Goal: Task Accomplishment & Management: Manage account settings

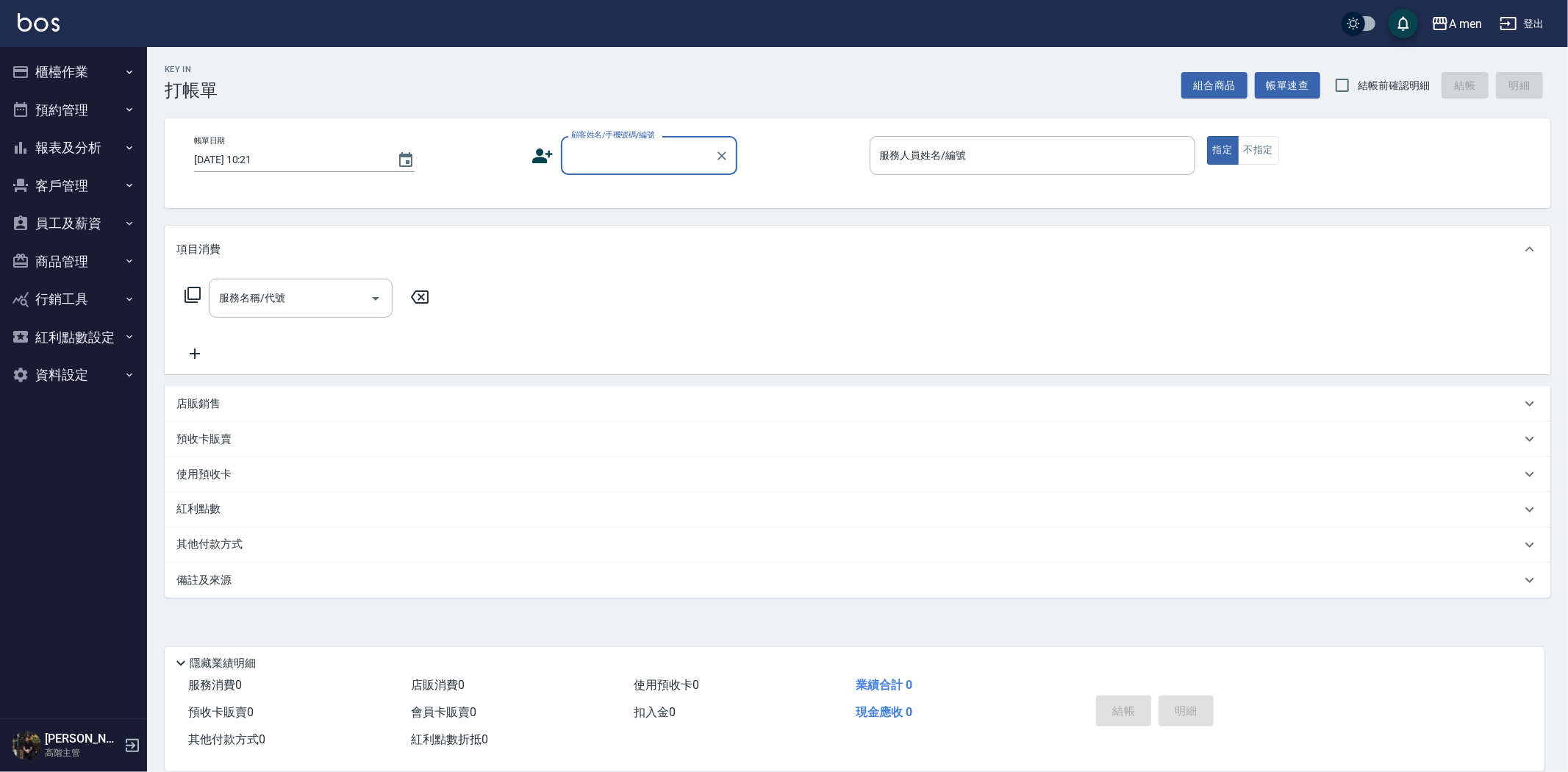
click at [119, 94] on button "預約管理" at bounding box center [73, 110] width 135 height 38
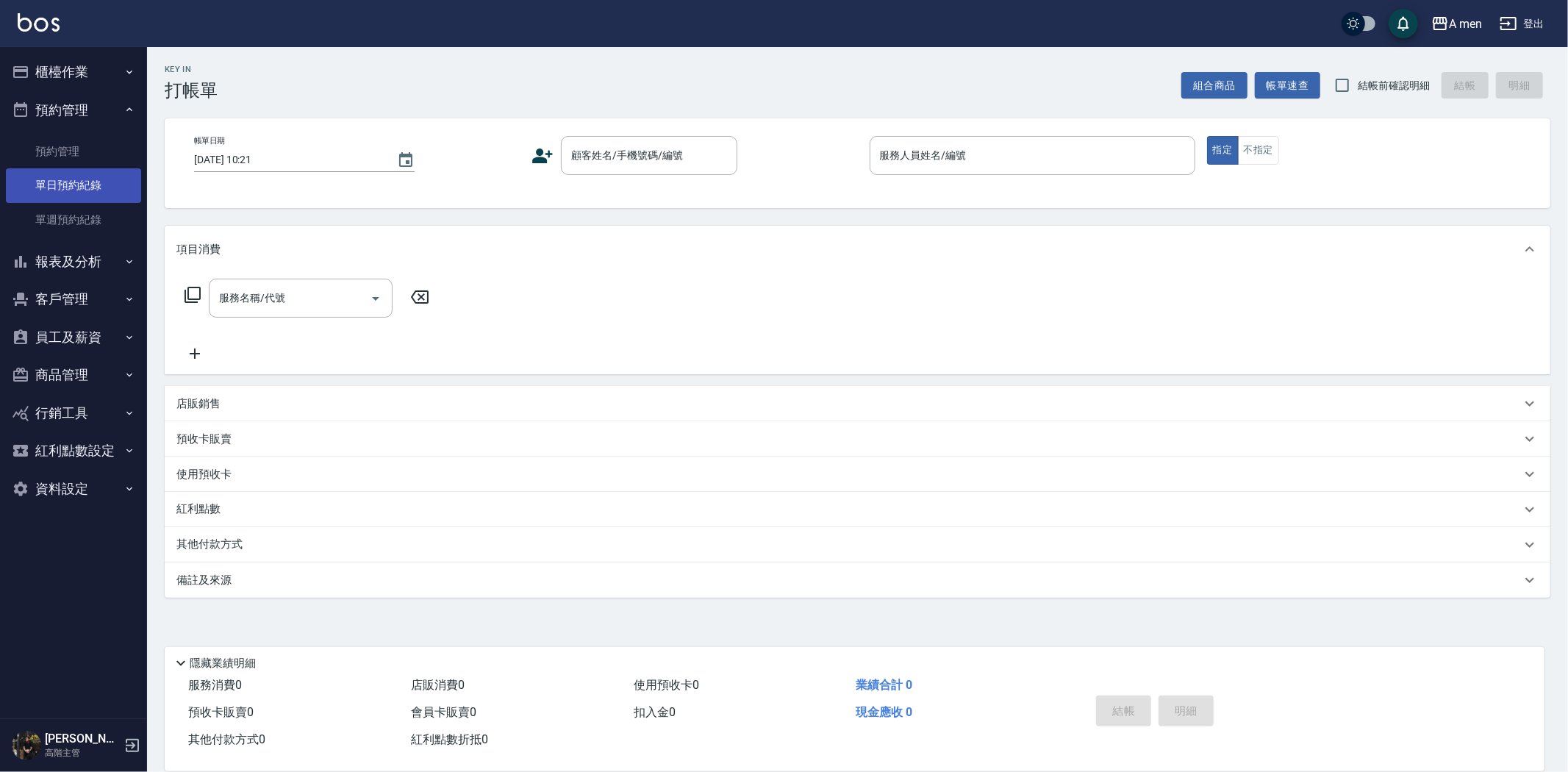
click at [101, 179] on link "單日預約紀錄" at bounding box center [73, 185] width 135 height 34
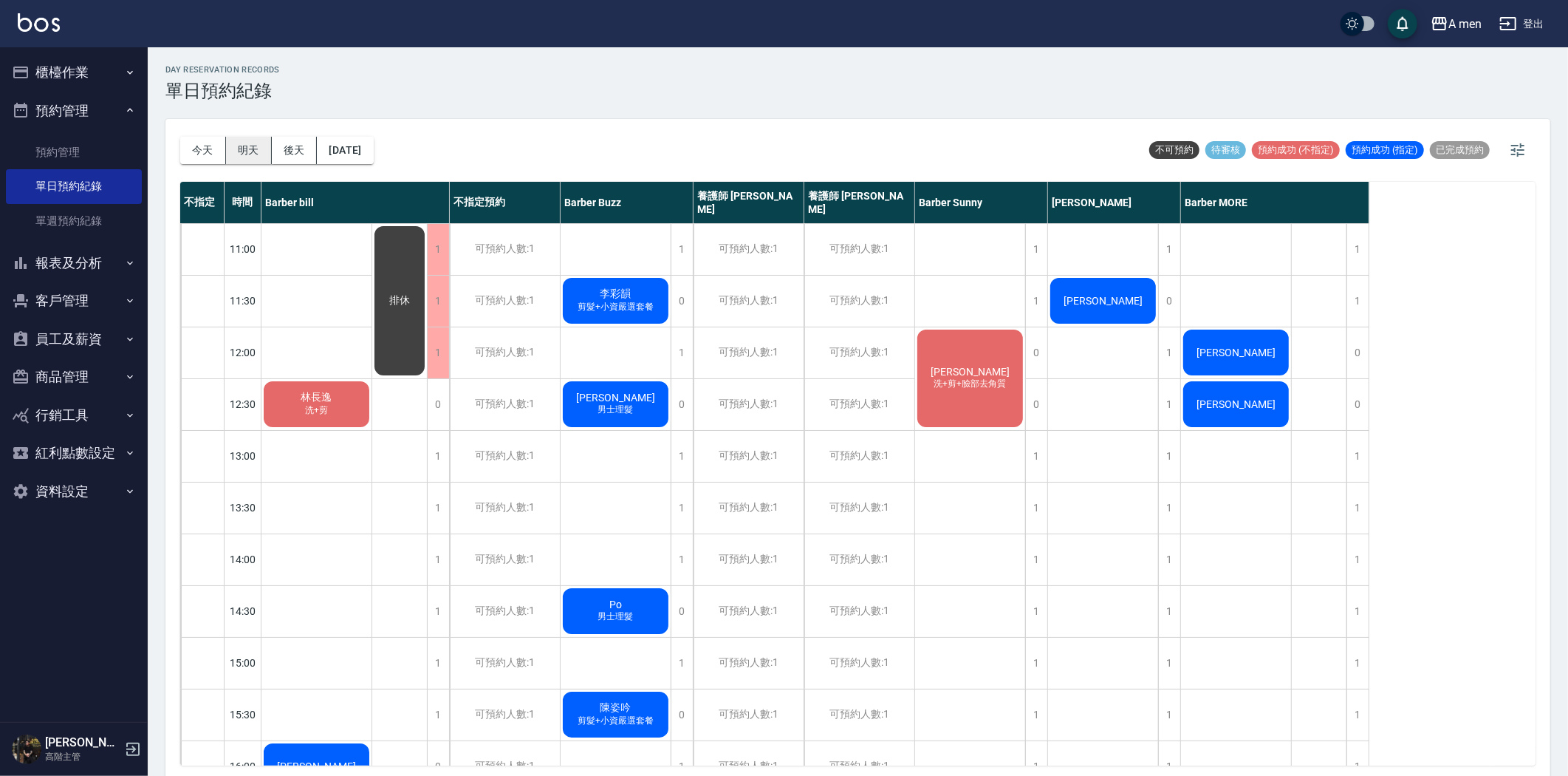
click at [262, 144] on button "明天" at bounding box center [248, 150] width 46 height 27
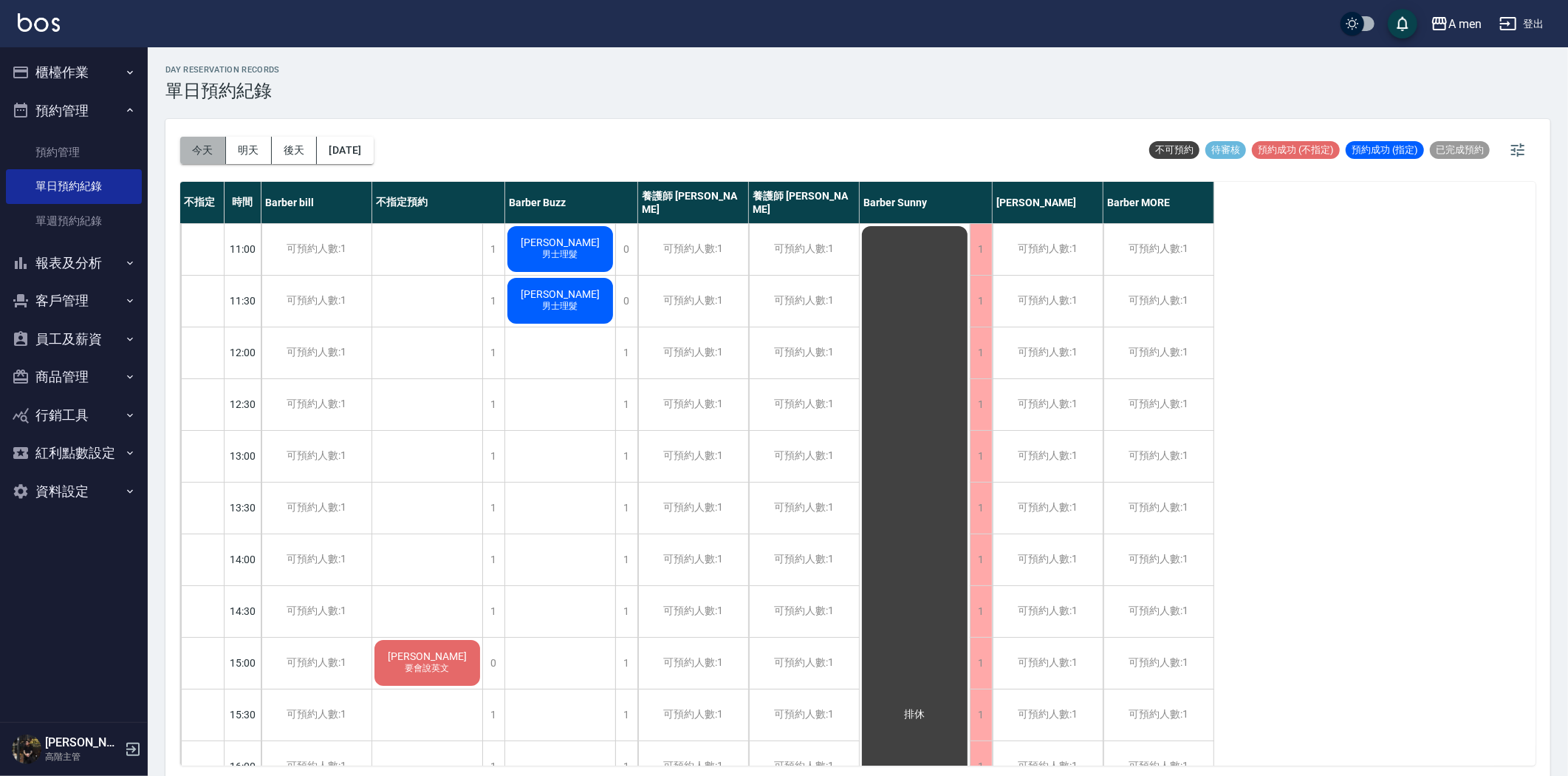
click at [204, 160] on button "今天" at bounding box center [203, 150] width 46 height 27
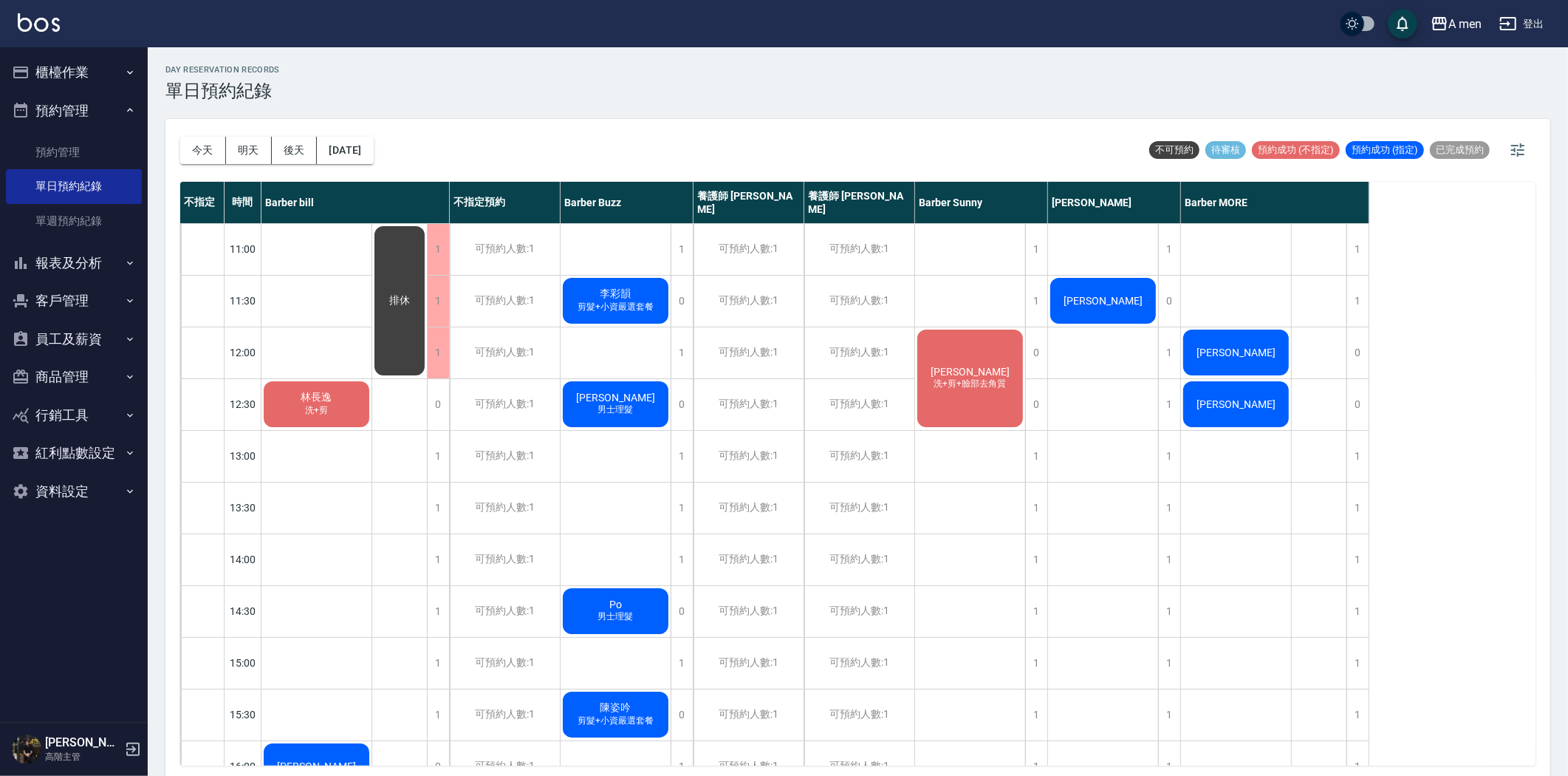
click at [66, 252] on button "報表及分析" at bounding box center [74, 263] width 136 height 38
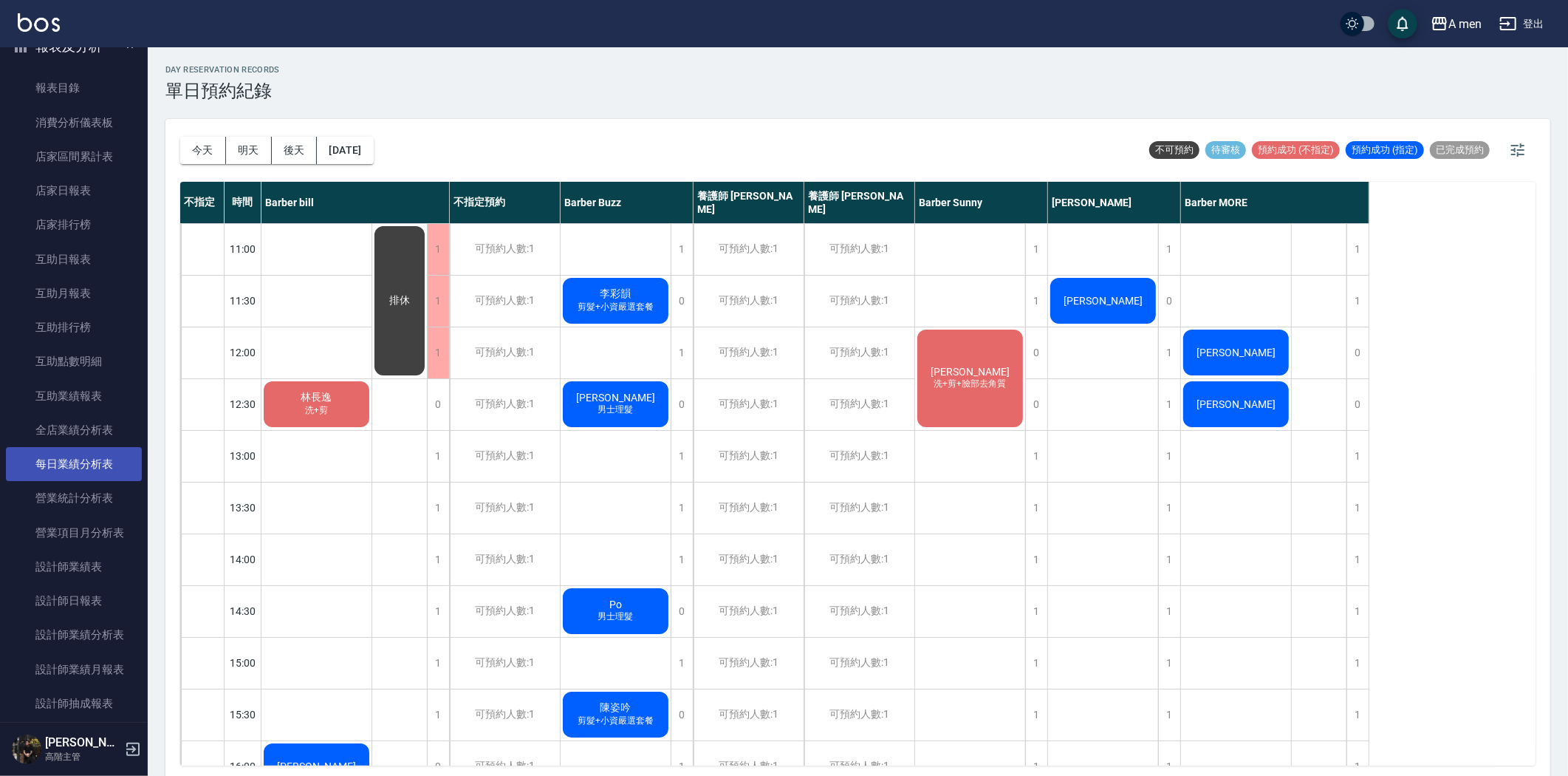
scroll to position [246, 0]
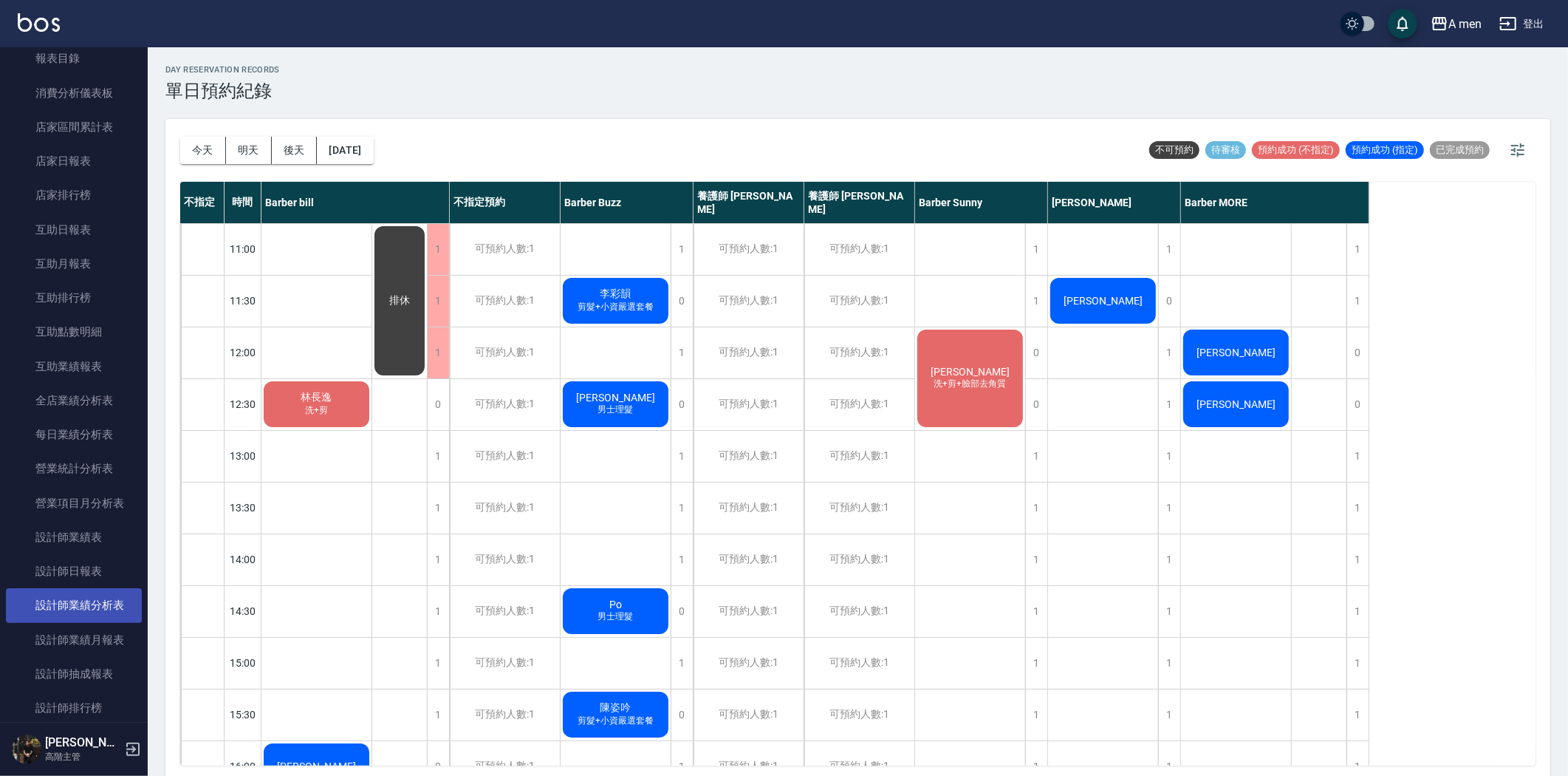
click at [118, 600] on link "設計師業績分析表" at bounding box center [74, 605] width 136 height 34
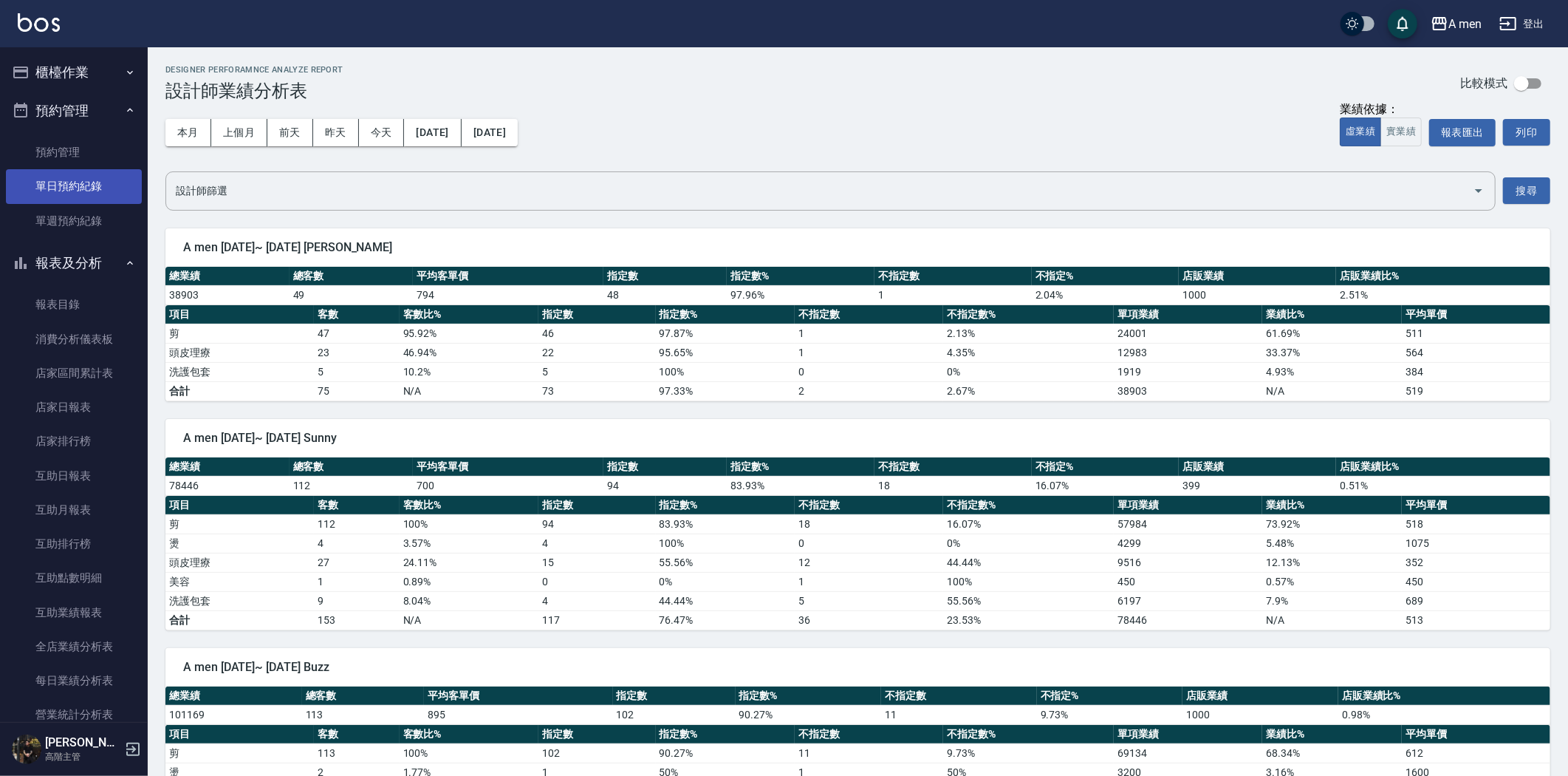
click at [46, 181] on link "單日預約紀錄" at bounding box center [74, 186] width 136 height 34
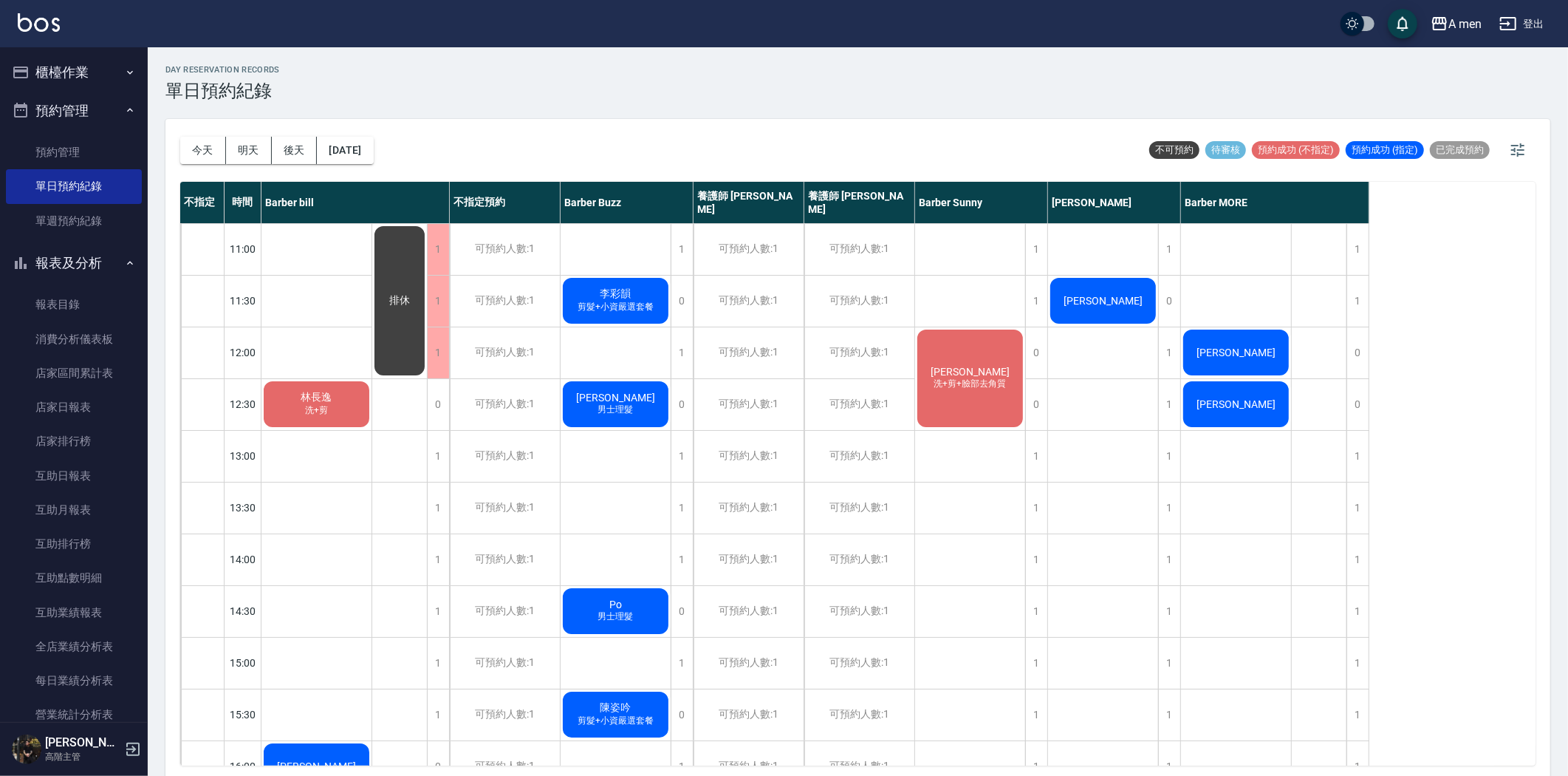
click at [372, 393] on div "張博軒" at bounding box center [316, 404] width 110 height 51
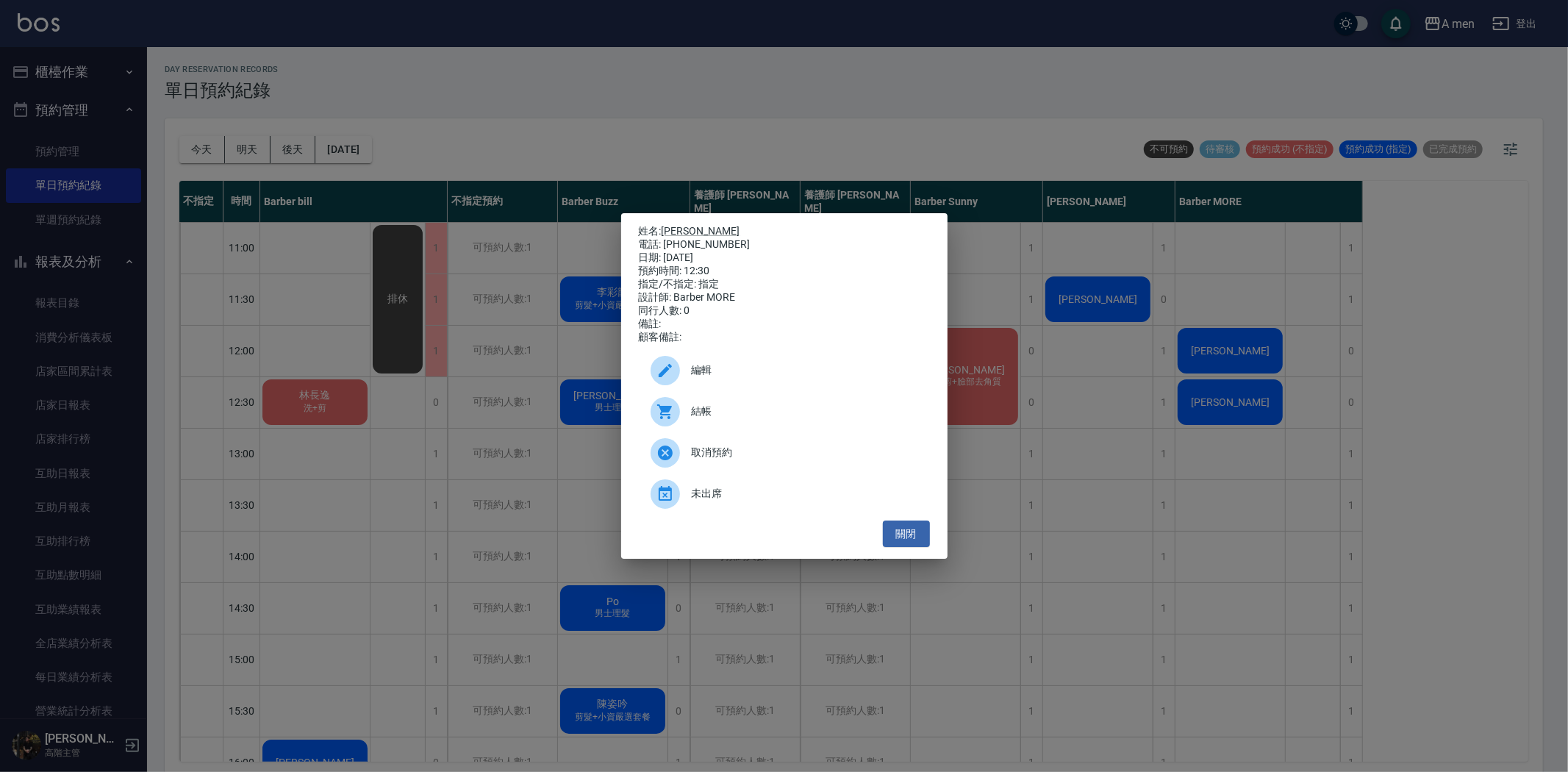
click at [814, 378] on span "編輯" at bounding box center [805, 370] width 227 height 16
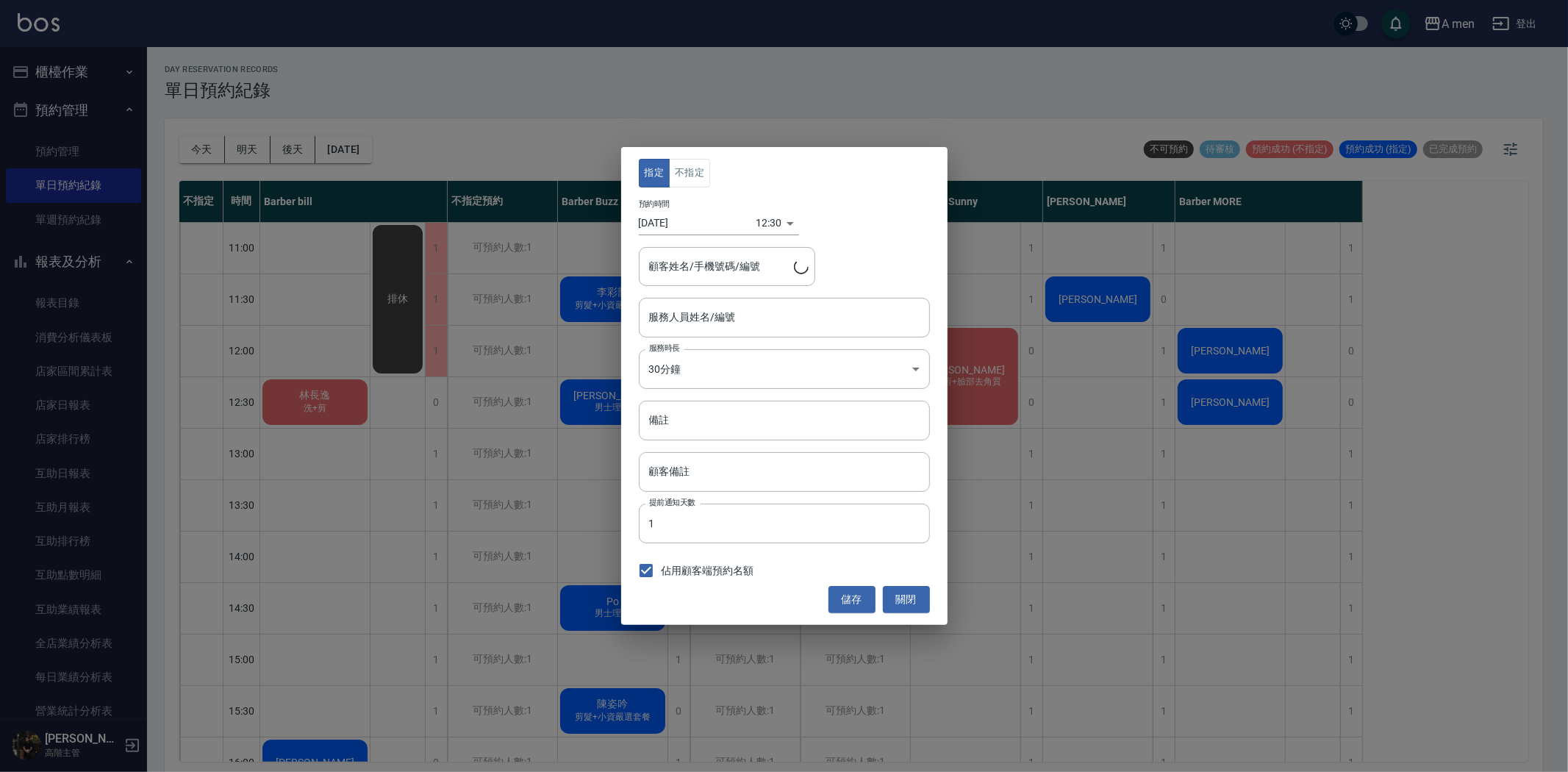
type input "Barber MORE-001"
type input "張博軒/0956086826"
click at [776, 225] on div "12:30 1755664200000" at bounding box center [778, 222] width 44 height 24
click at [782, 225] on div "12:30 1755664200000" at bounding box center [778, 222] width 44 height 24
click at [761, 222] on body "A men 登出 櫃檯作業 打帳單 帳單列表 營業儀表板 現金收支登錄 高階收支登錄 材料自購登錄 每日結帳 排班表 現場電腦打卡 掃碼打卡 預約管理 預約管…" at bounding box center [784, 388] width 1568 height 776
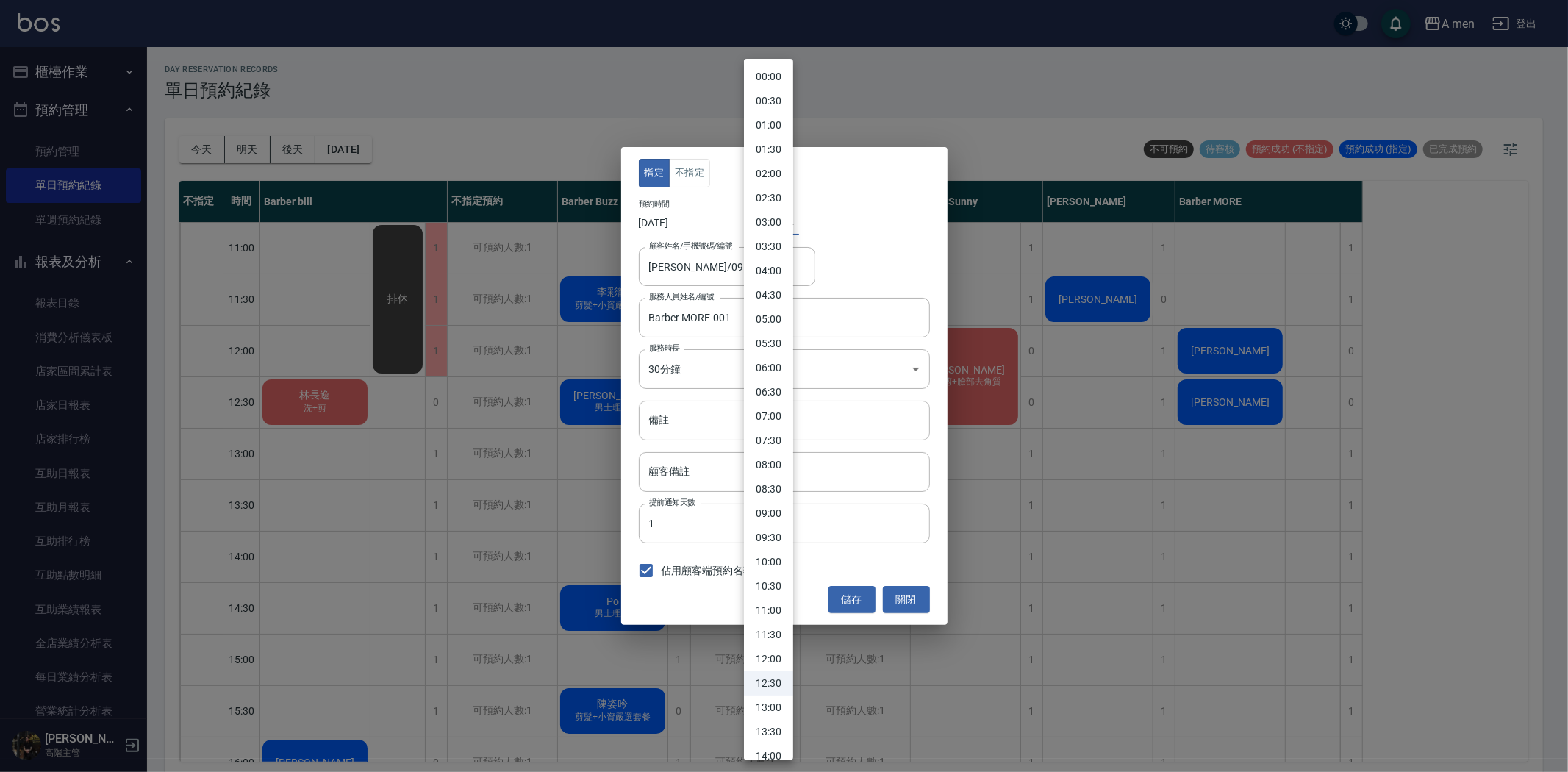
click at [783, 631] on li "11:30" at bounding box center [769, 634] width 49 height 24
type input "1755660600000"
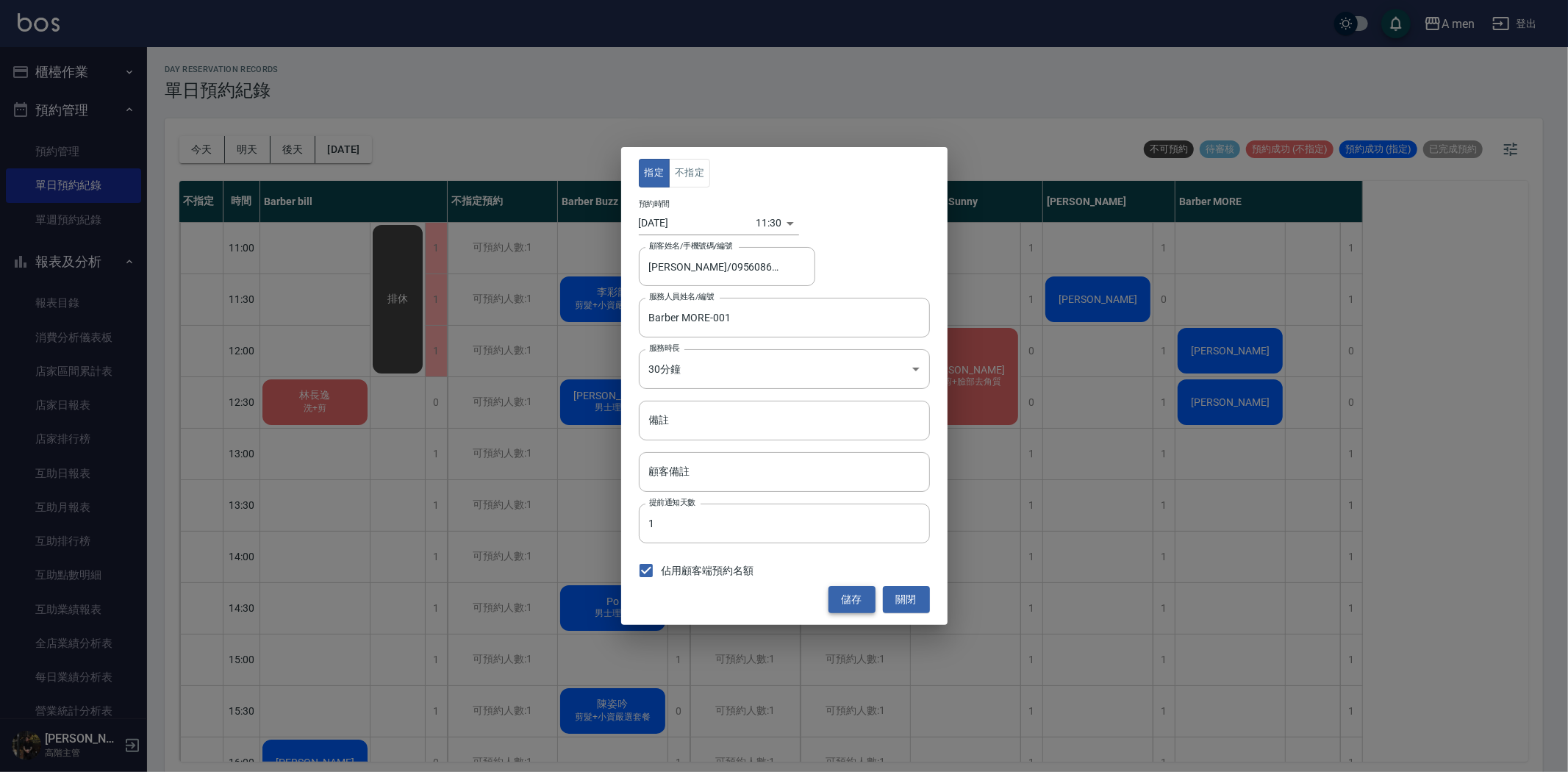
click at [859, 604] on button "儲存" at bounding box center [852, 599] width 47 height 27
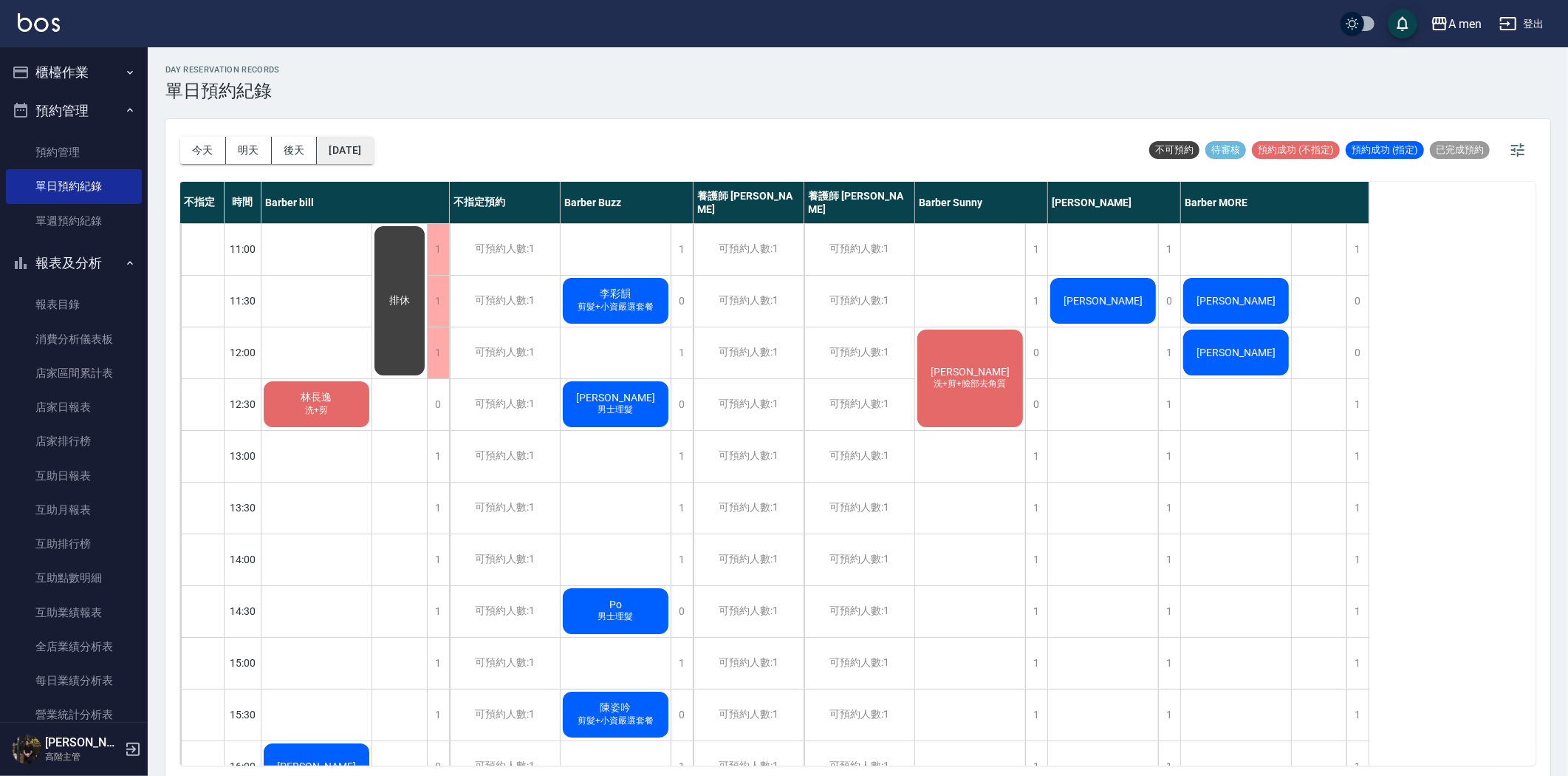
click at [373, 142] on button "[DATE]" at bounding box center [345, 150] width 56 height 27
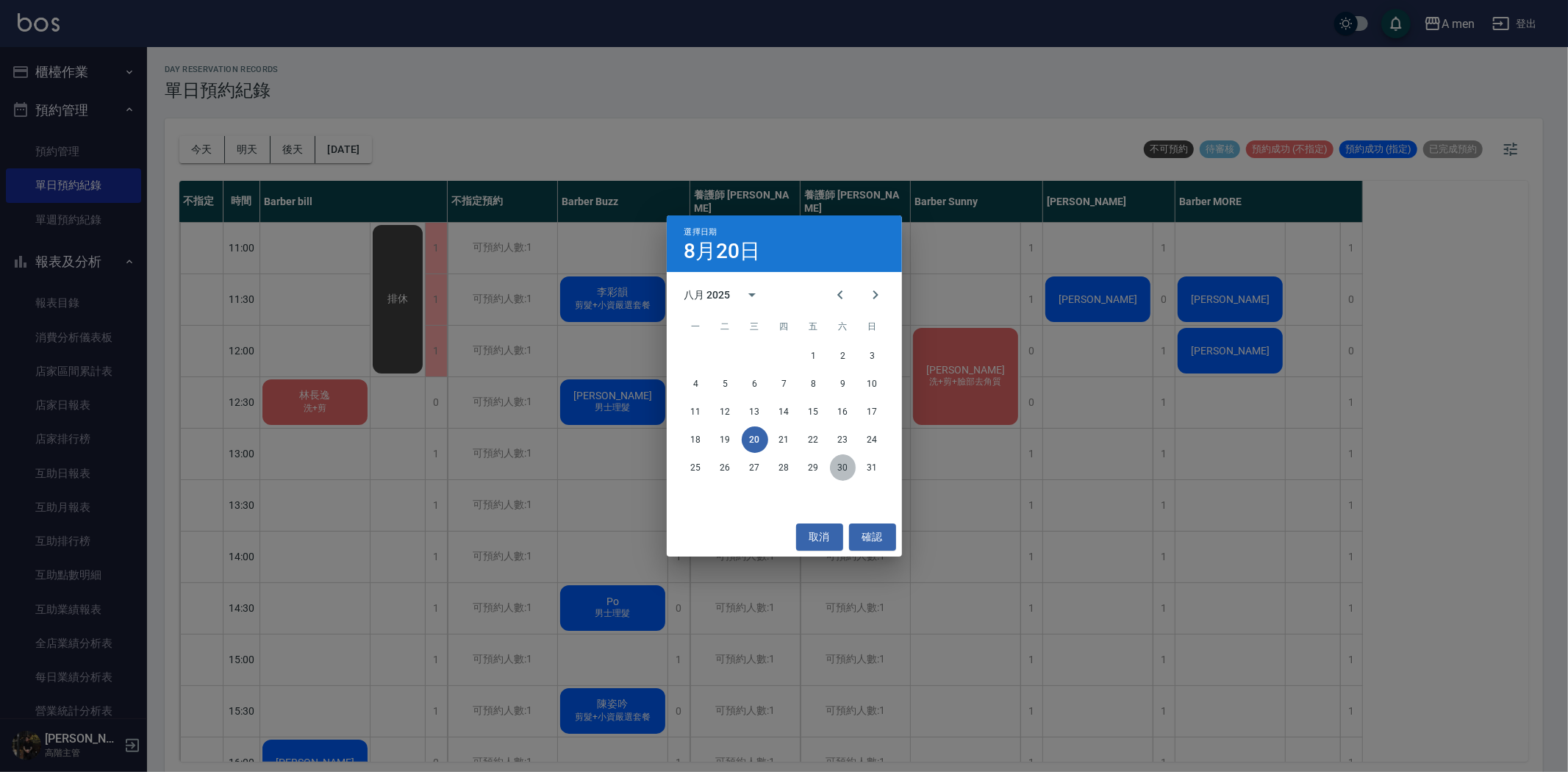
click at [839, 471] on button "30" at bounding box center [843, 467] width 26 height 26
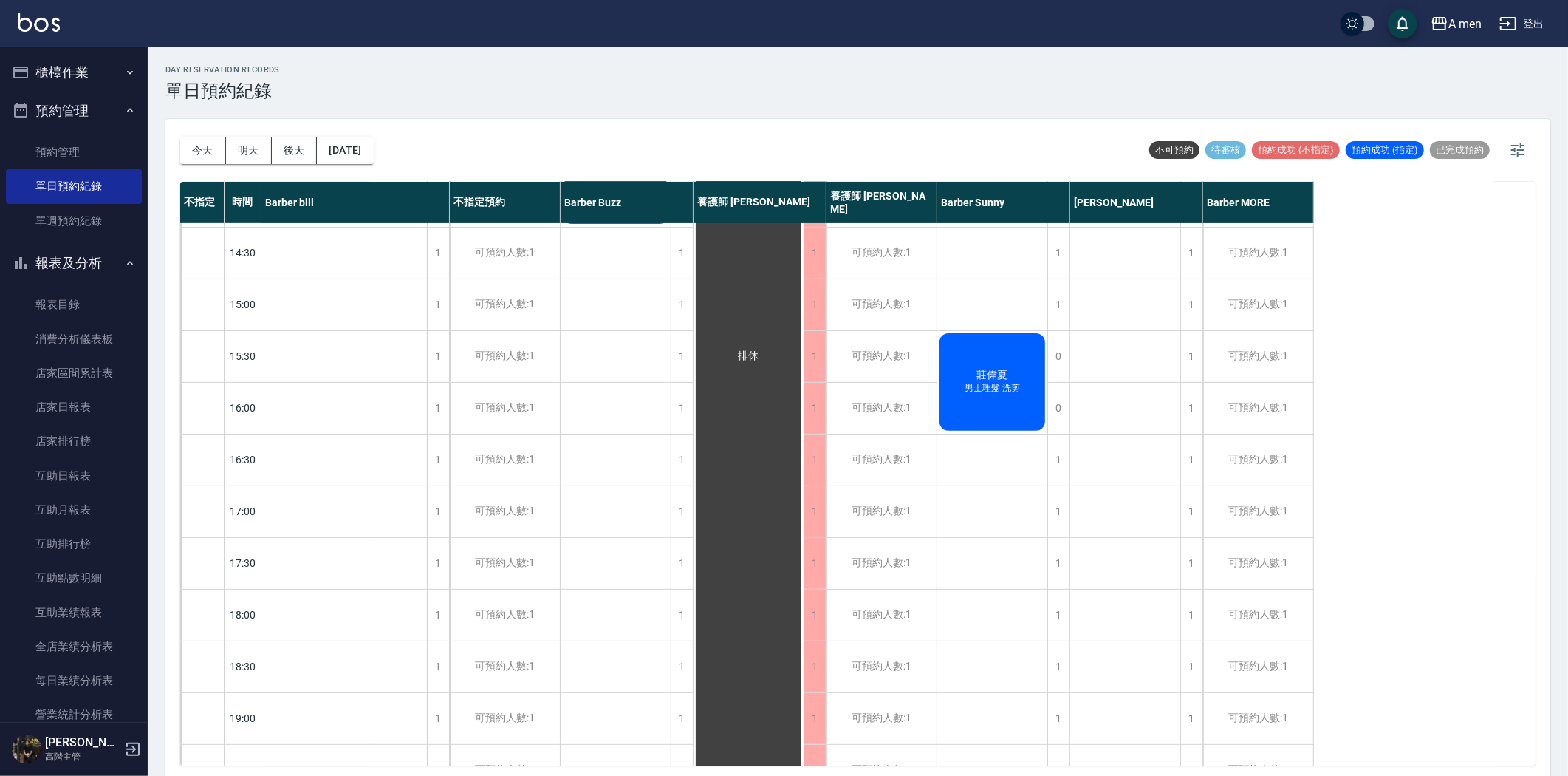
scroll to position [189, 0]
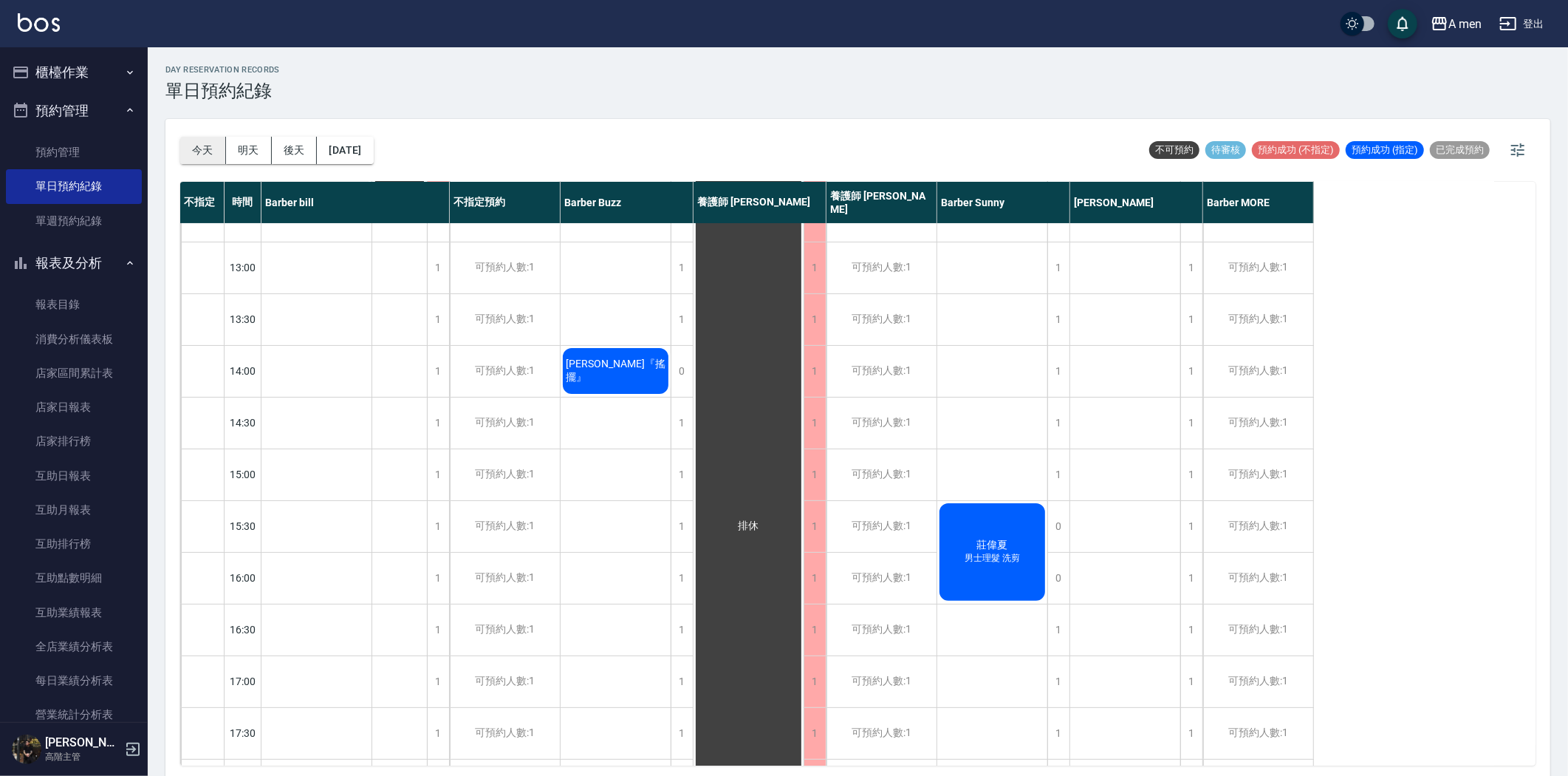
click at [217, 141] on button "今天" at bounding box center [203, 150] width 46 height 27
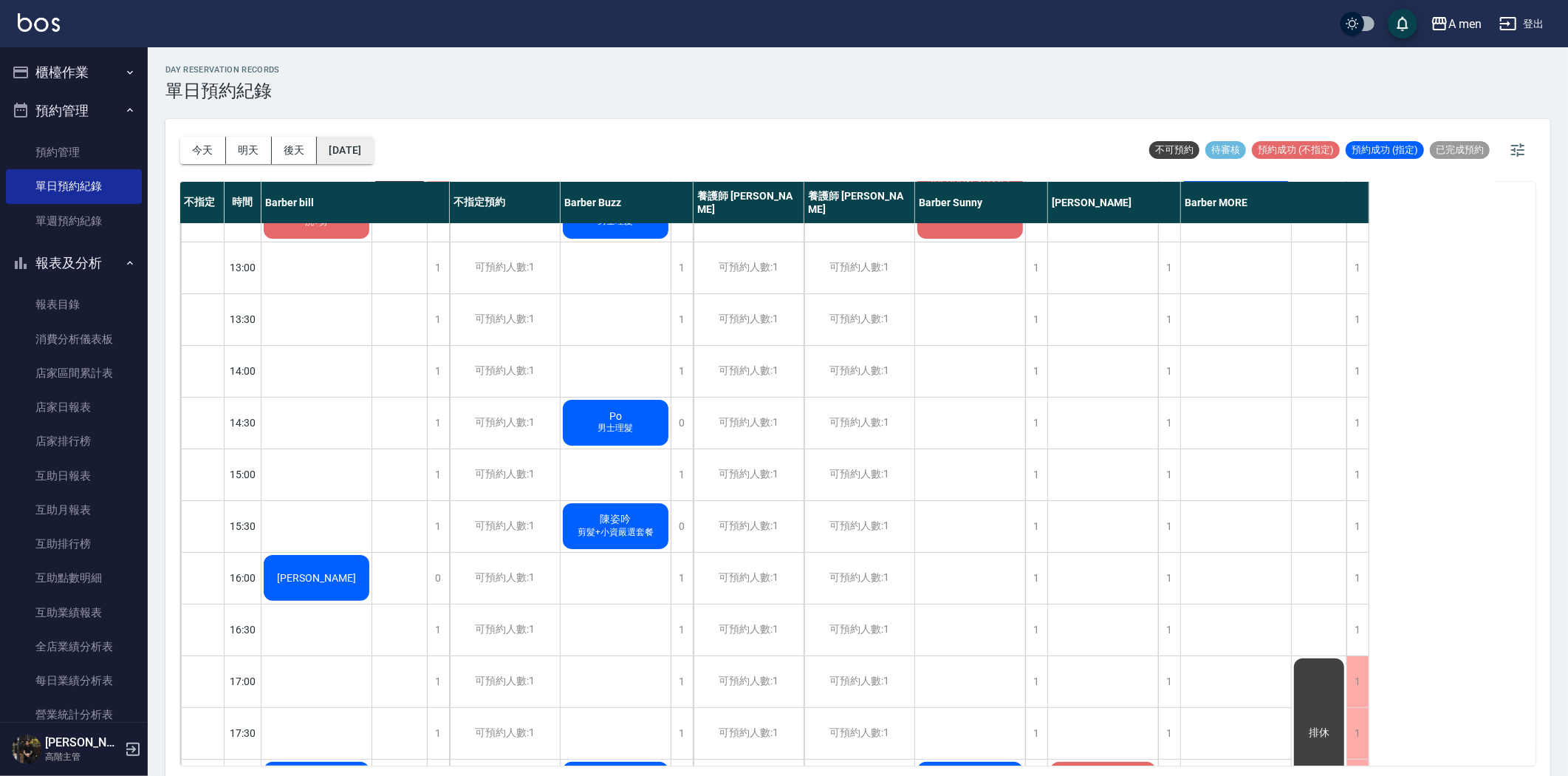
click at [358, 148] on button "[DATE]" at bounding box center [345, 150] width 56 height 27
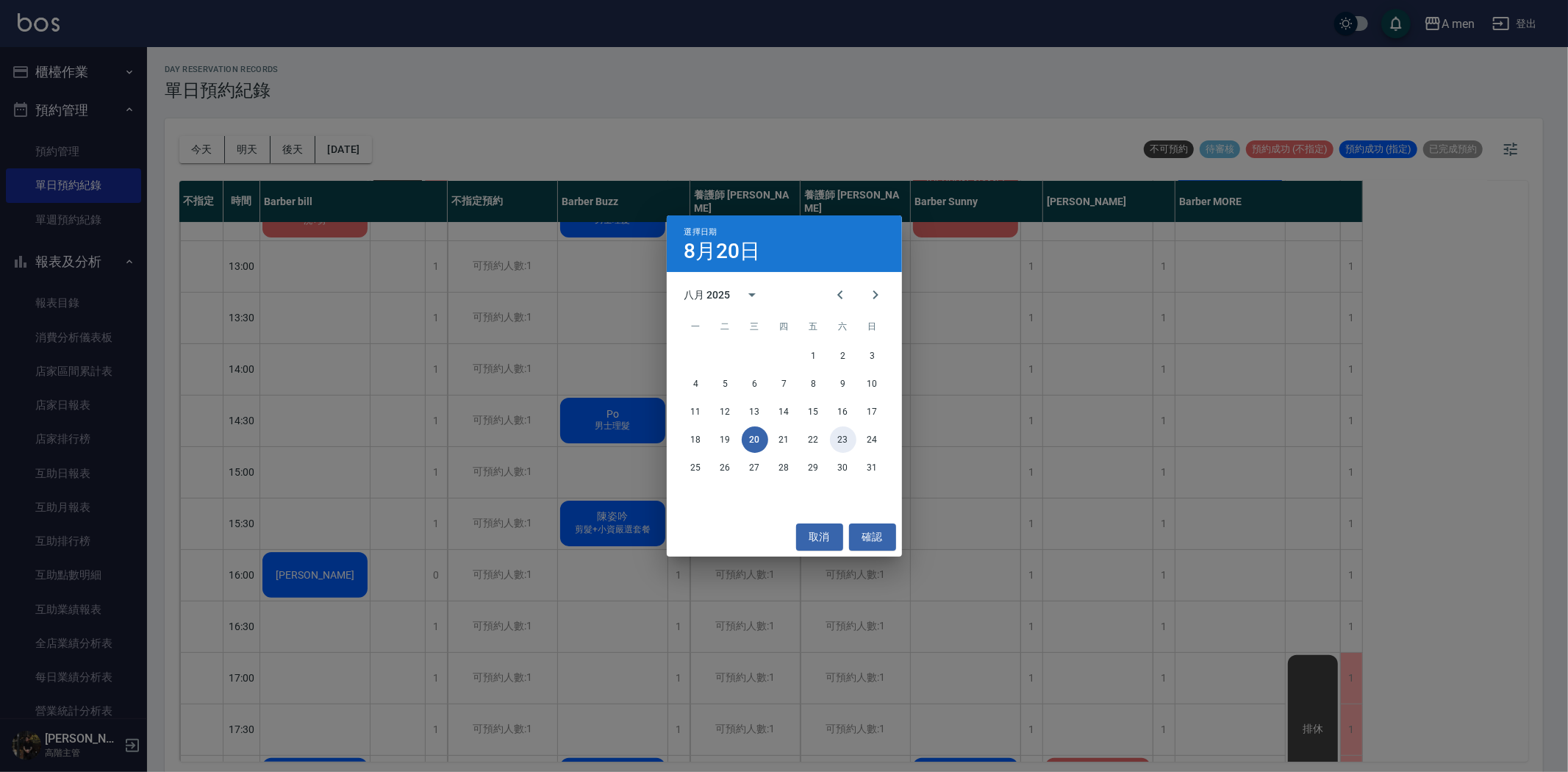
click at [840, 441] on button "23" at bounding box center [843, 440] width 26 height 26
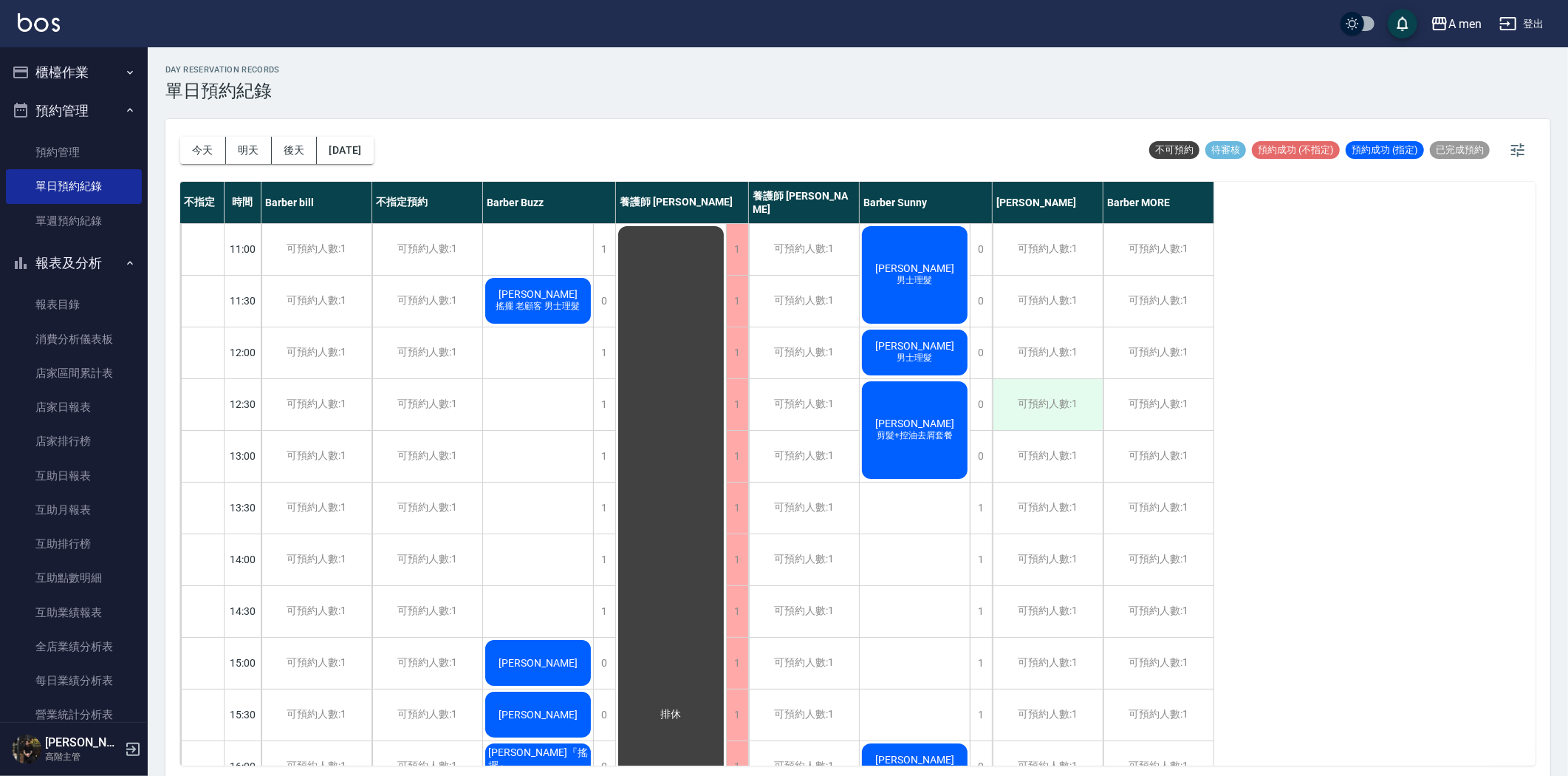
click at [1003, 398] on div "可預約人數:1" at bounding box center [1047, 405] width 110 height 51
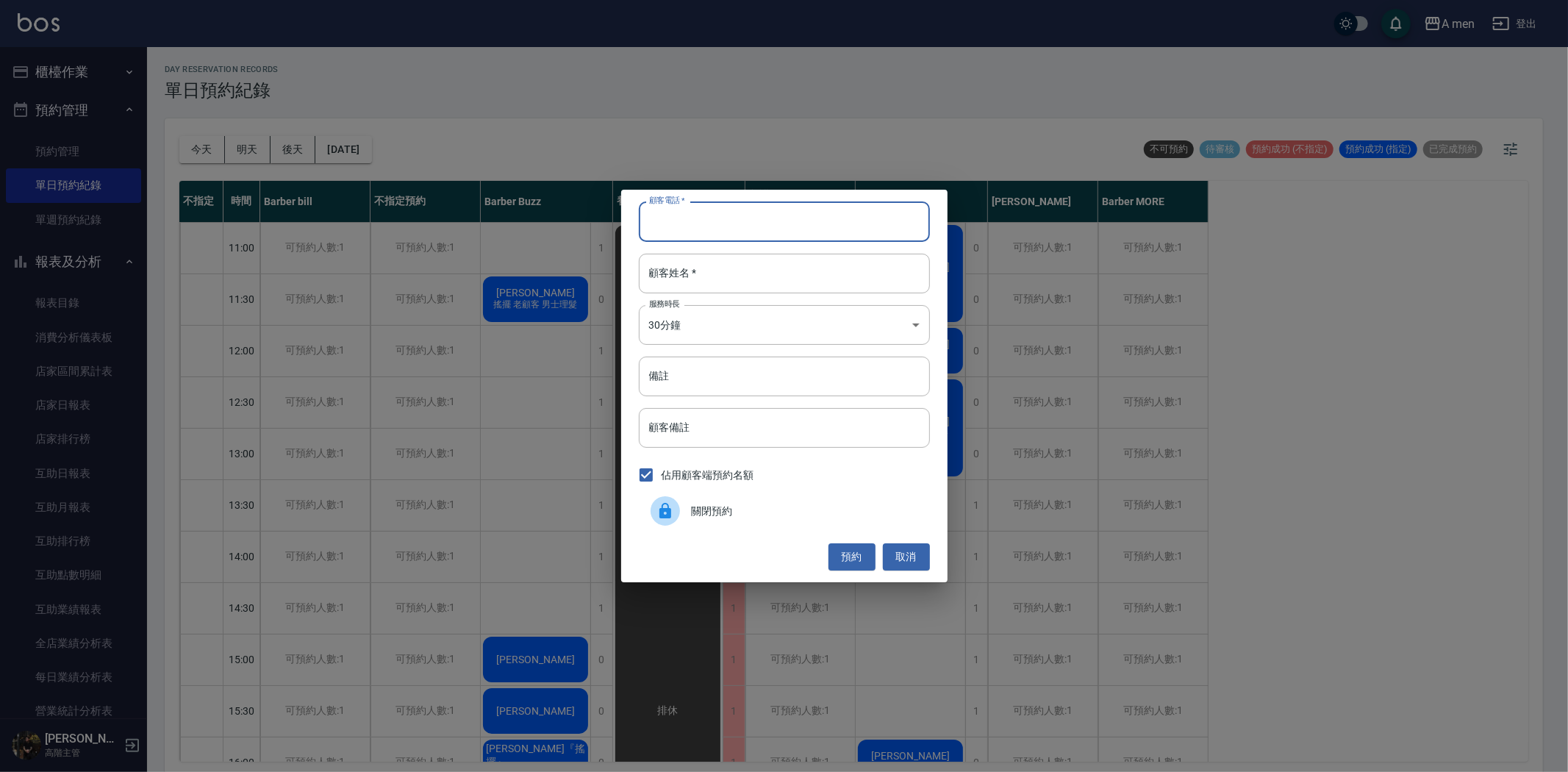
click at [763, 241] on input "顧客電話   *" at bounding box center [784, 221] width 291 height 40
paste input "0987-106-718"
click at [693, 222] on input "0987-106-718" at bounding box center [784, 221] width 291 height 40
click at [697, 218] on input "0987-106-718" at bounding box center [784, 221] width 291 height 40
click at [672, 218] on input "0987-106718" at bounding box center [784, 221] width 291 height 40
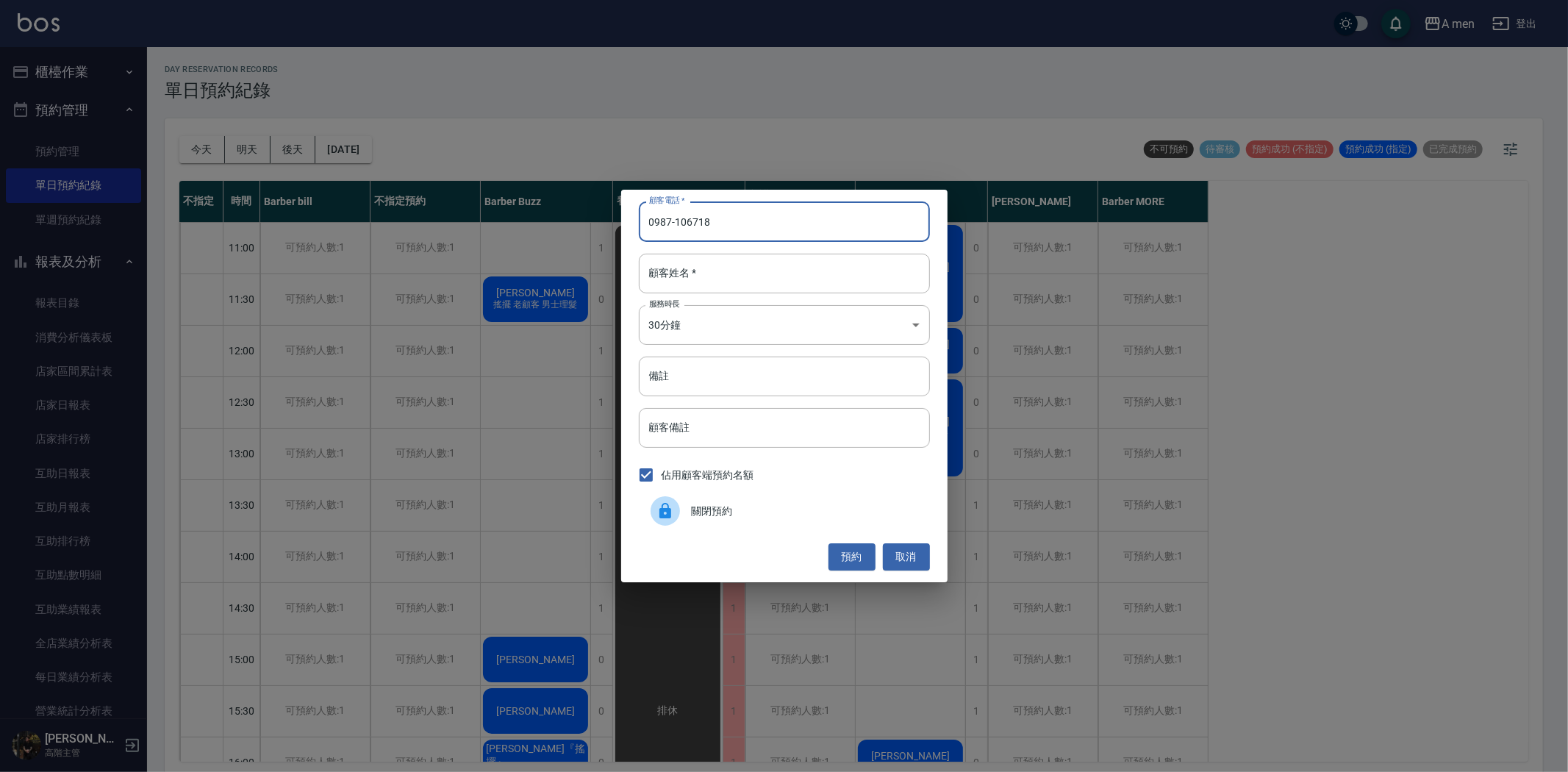
click at [678, 222] on input "0987-106718" at bounding box center [784, 221] width 291 height 40
type input "0987106718"
type input "ㄔ"
type input "t"
type input "Tony"
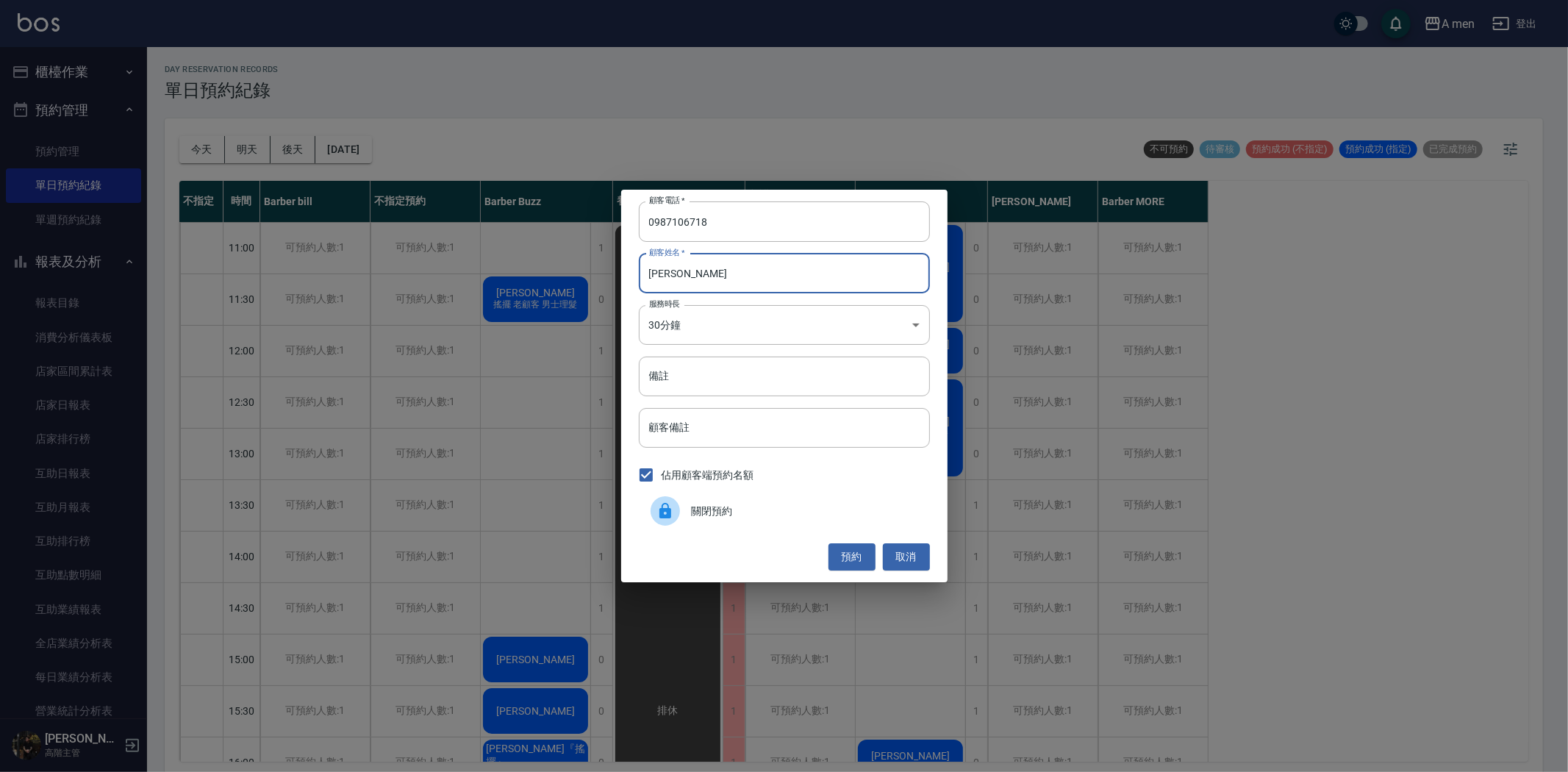
click at [855, 542] on div "顧客電話   * 0987106718 顧客電話   * 顧客姓名   * Tony 顧客姓名   * 服務時長 30分鐘 1 服務時長 備註 備註 顧客備註…" at bounding box center [784, 386] width 326 height 392
click at [858, 547] on button "預約" at bounding box center [852, 556] width 47 height 27
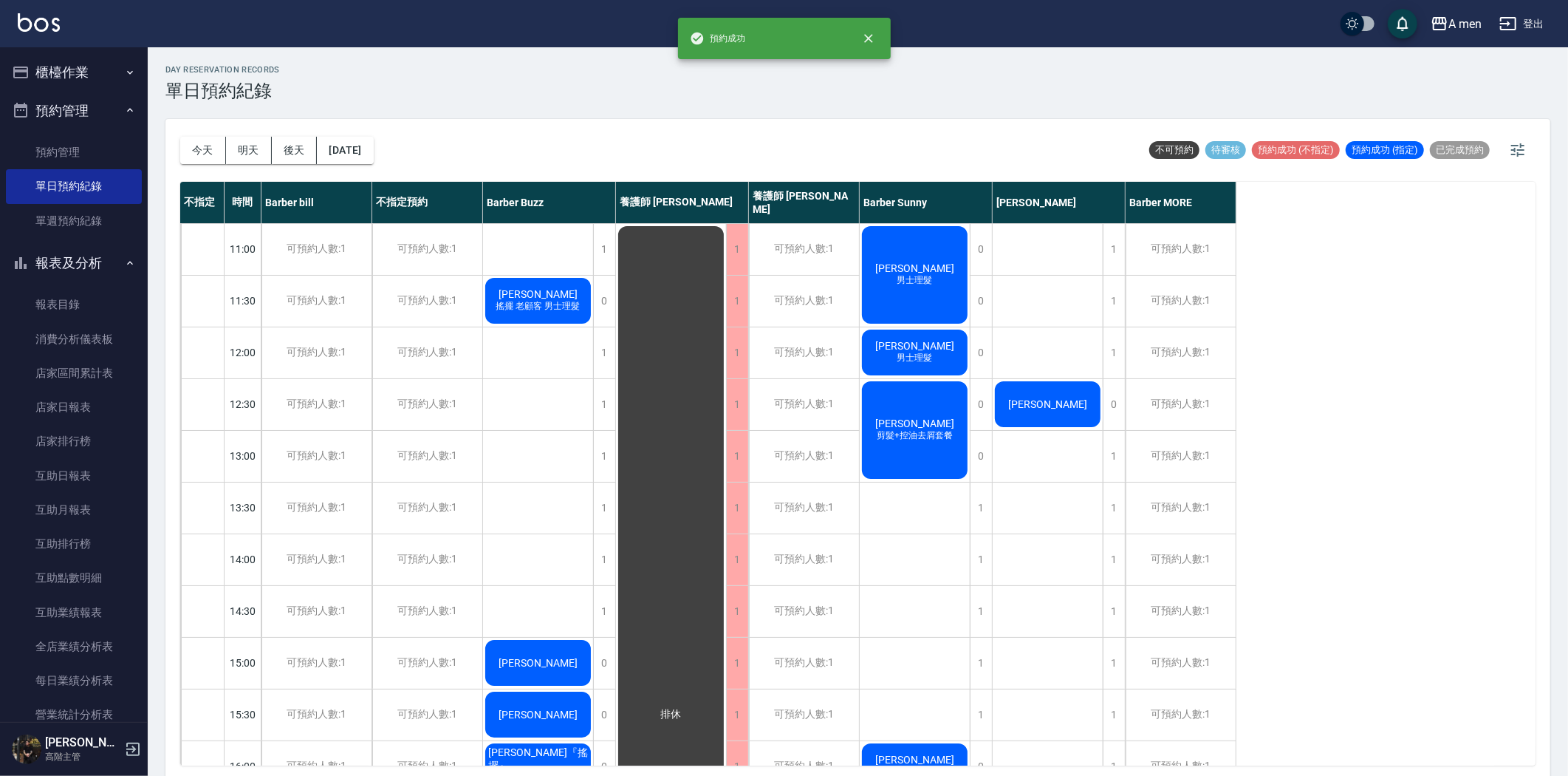
click at [580, 300] on span "Tony" at bounding box center [538, 294] width 85 height 12
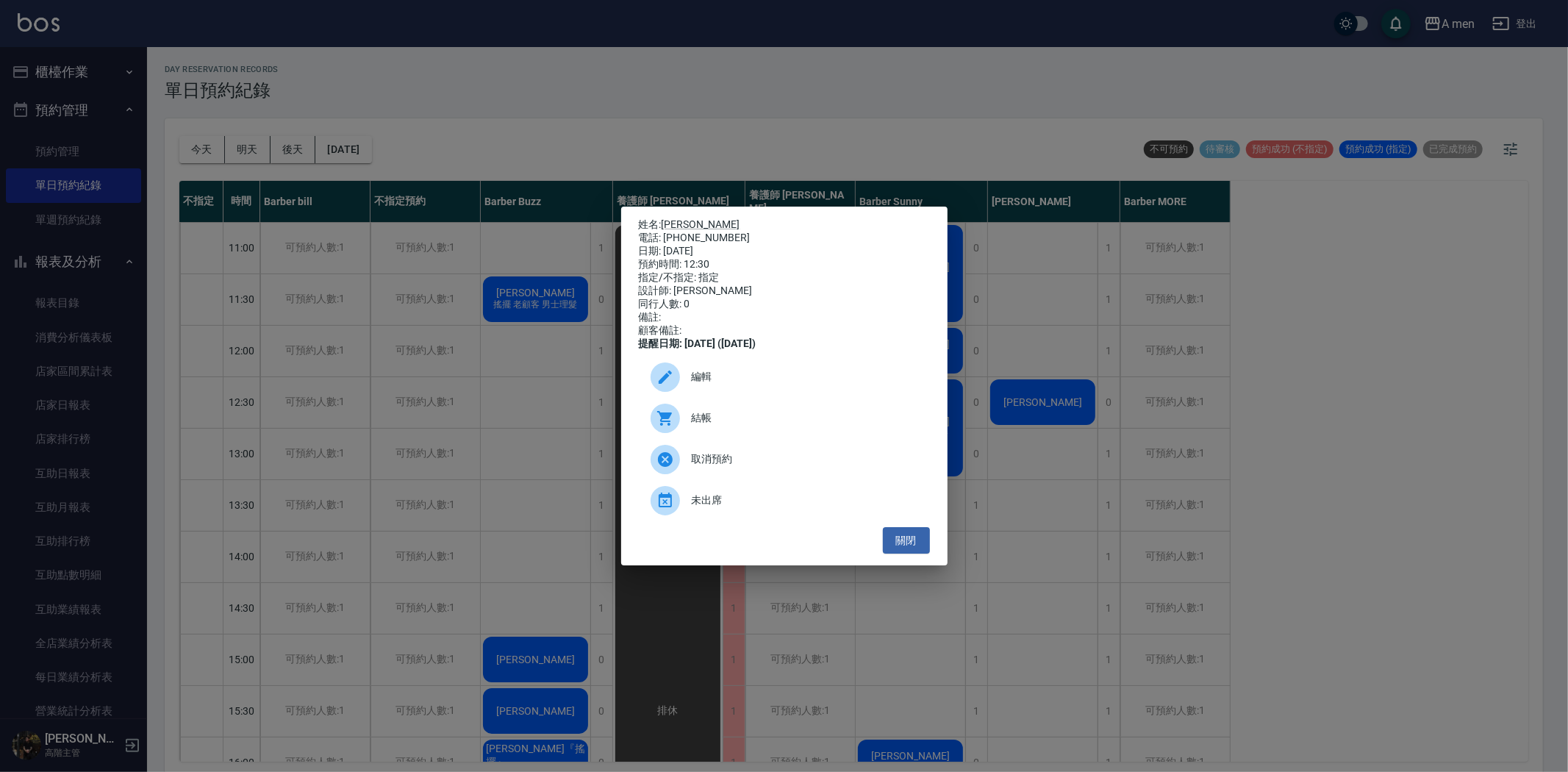
click at [784, 382] on span "編輯" at bounding box center [805, 377] width 227 height 16
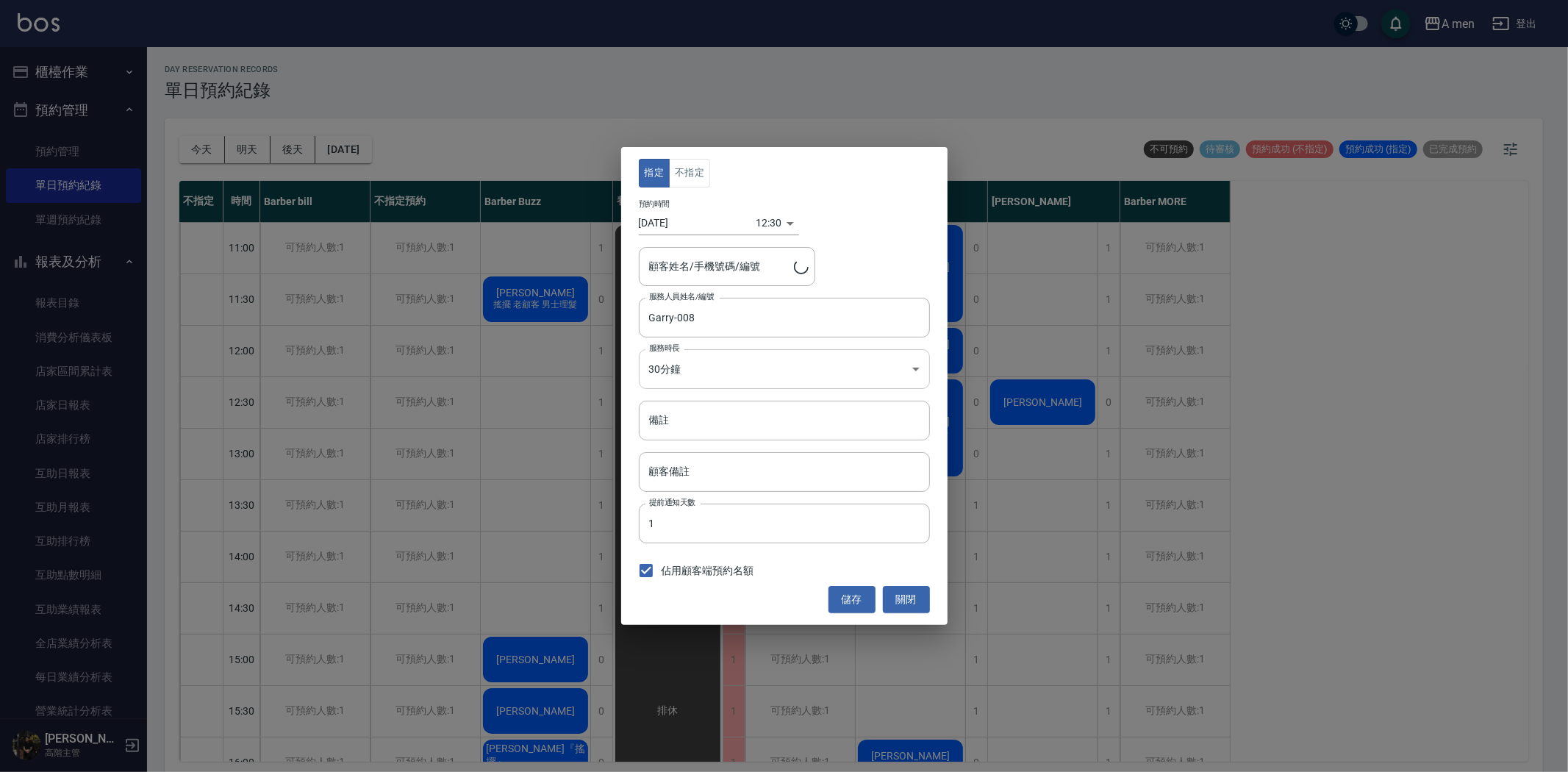
type input "Tony/0987106718"
click at [707, 171] on button "不指定" at bounding box center [690, 173] width 41 height 29
click at [853, 596] on button "儲存" at bounding box center [852, 599] width 47 height 27
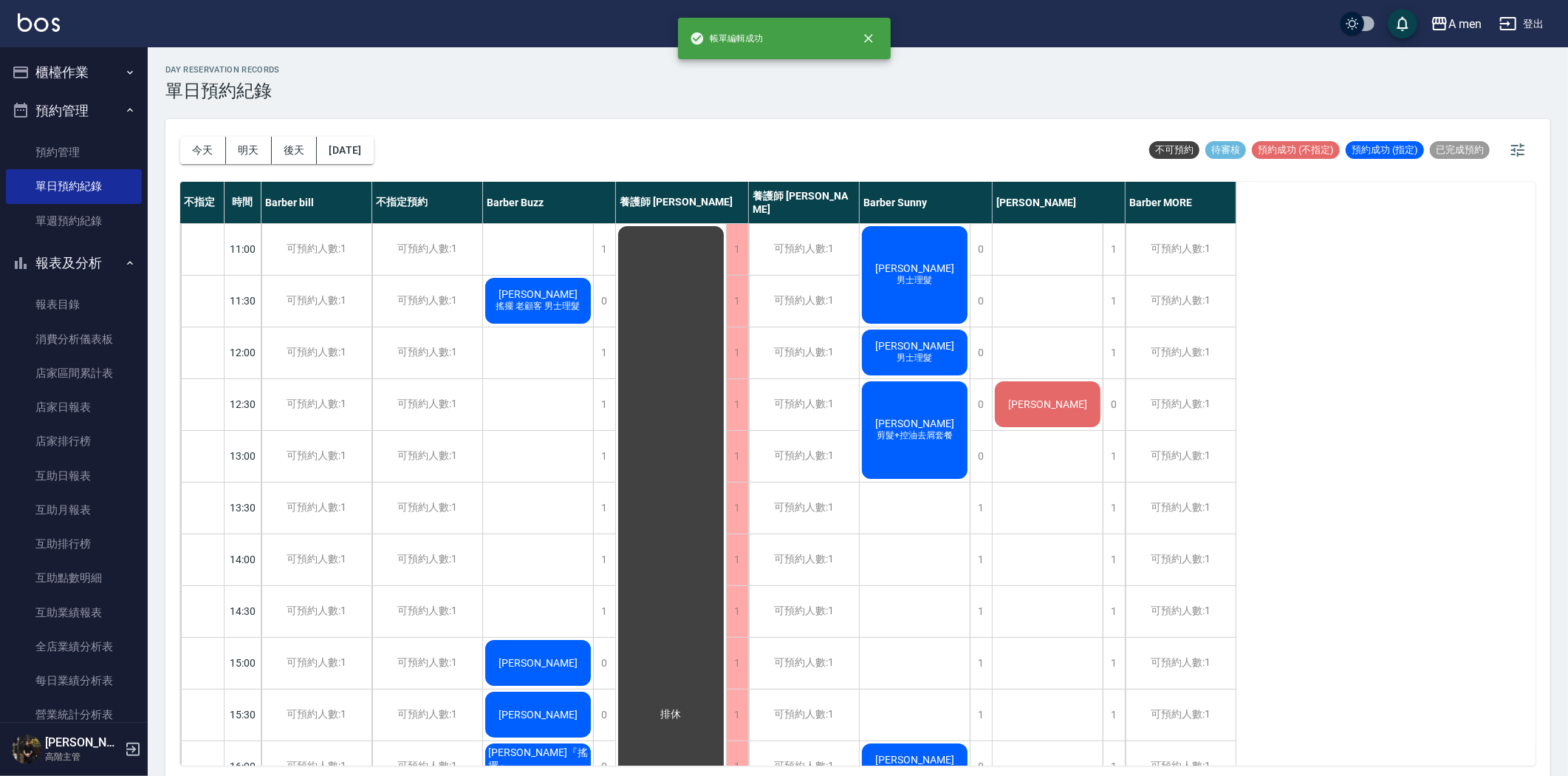
click at [205, 147] on button "今天" at bounding box center [203, 150] width 46 height 27
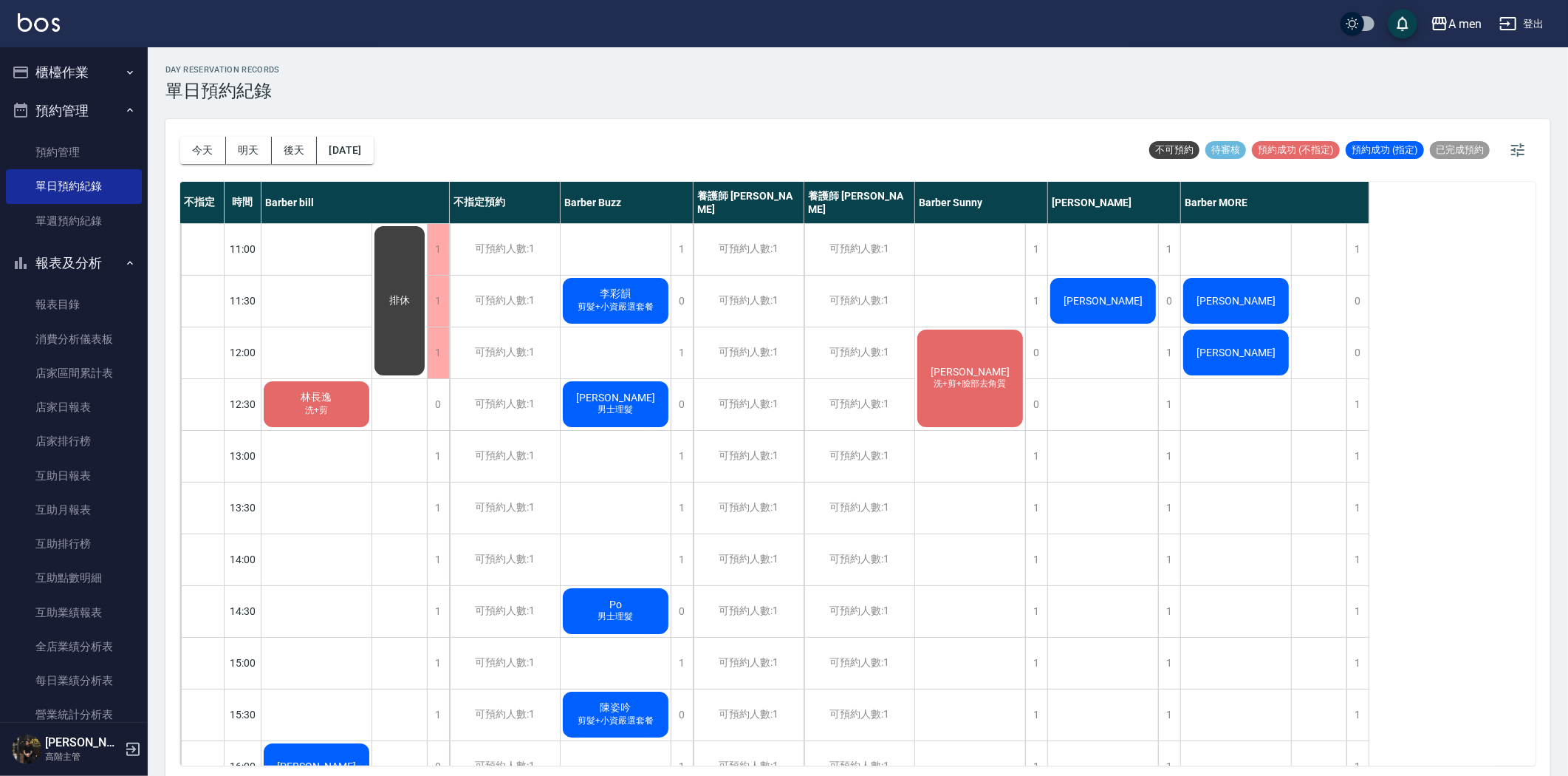
click at [211, 165] on div "今天 明天 後天 2025/08/20" at bounding box center [277, 151] width 194 height 63
click at [212, 157] on button "今天" at bounding box center [203, 150] width 46 height 27
click at [216, 147] on button "今天" at bounding box center [203, 150] width 46 height 27
click at [1032, 298] on div "1" at bounding box center [1036, 301] width 22 height 51
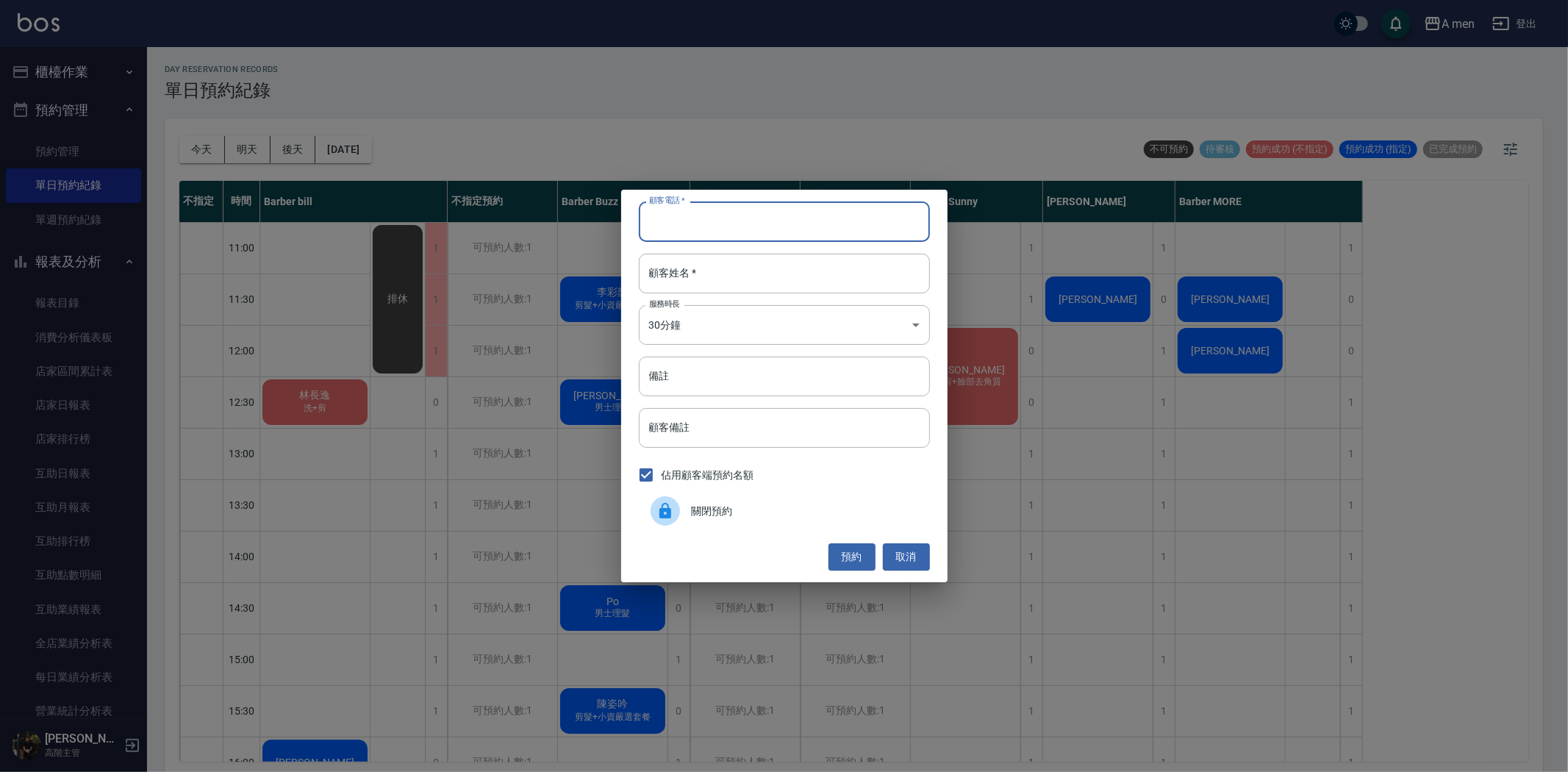
click at [884, 236] on input "顧客電話   *" at bounding box center [784, 221] width 291 height 40
type input "0966005570"
click at [871, 276] on input "顧客姓名   *" at bounding box center [784, 274] width 291 height 40
type input "翁先生"
click at [853, 550] on button "預約" at bounding box center [852, 556] width 47 height 27
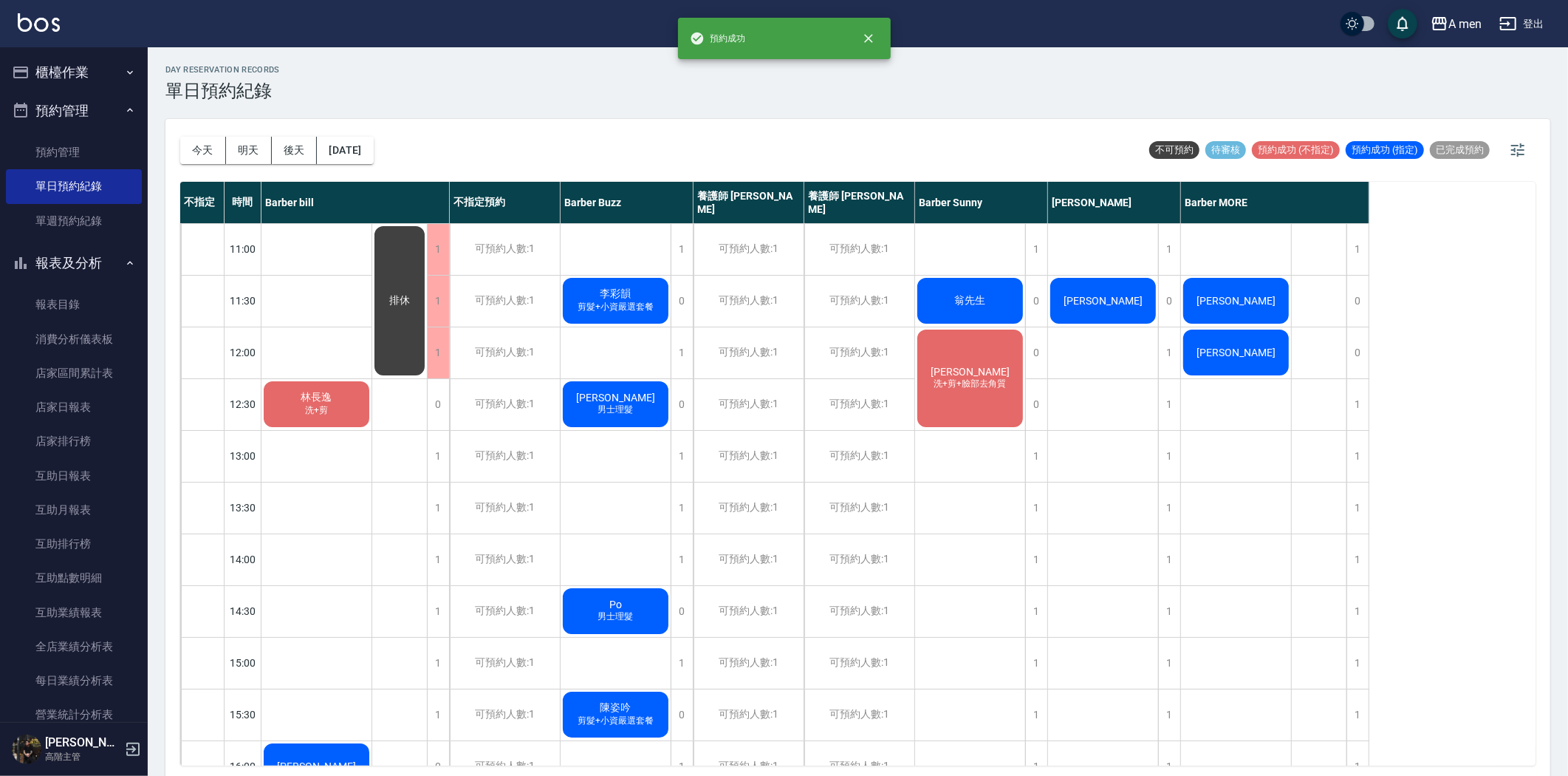
click at [1005, 319] on div "day Reservation records 單日預約紀錄 今天 明天 後天 2025/08/20 不可預約 待審核 預約成功 (不指定) 預約成功 (指定…" at bounding box center [858, 413] width 1421 height 733
click at [372, 379] on div "翁先生" at bounding box center [316, 404] width 110 height 51
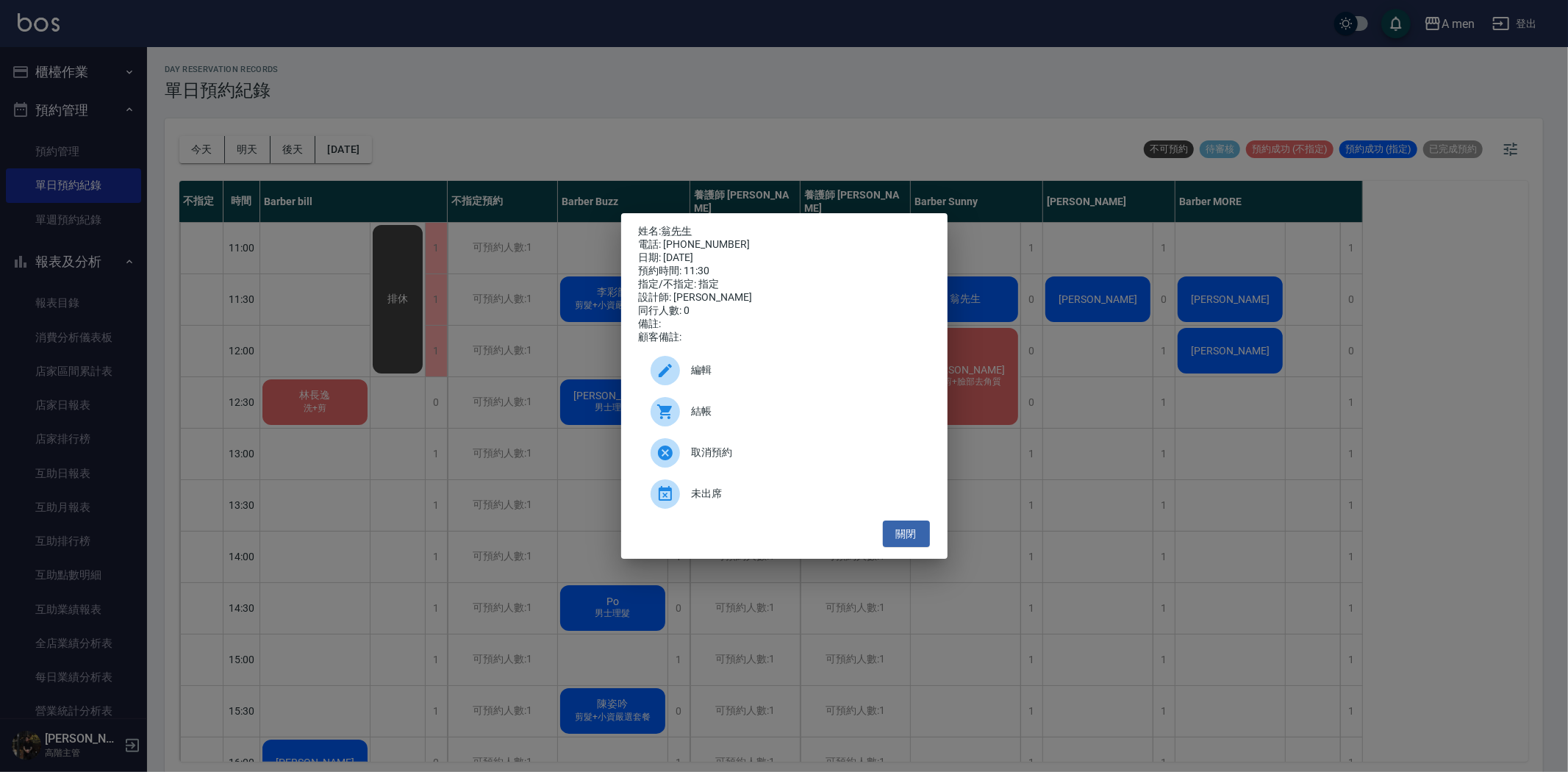
click at [729, 376] on span "編輯" at bounding box center [805, 370] width 227 height 16
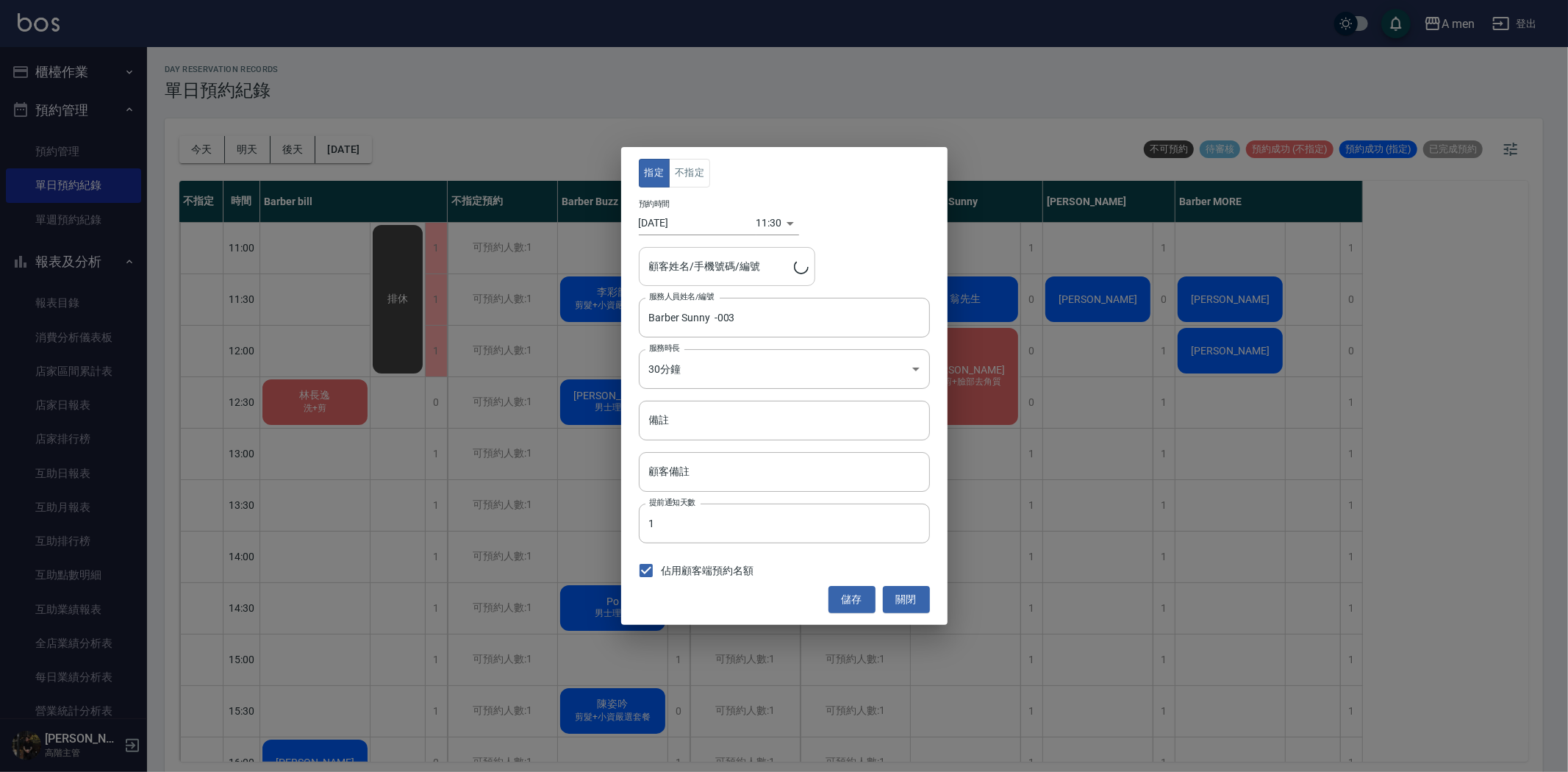
type input "翁先生/0966005570"
drag, startPoint x: 697, startPoint y: 179, endPoint x: 760, endPoint y: 275, distance: 114.8
click at [697, 177] on button "不指定" at bounding box center [690, 173] width 41 height 29
click at [850, 598] on button "儲存" at bounding box center [852, 599] width 47 height 27
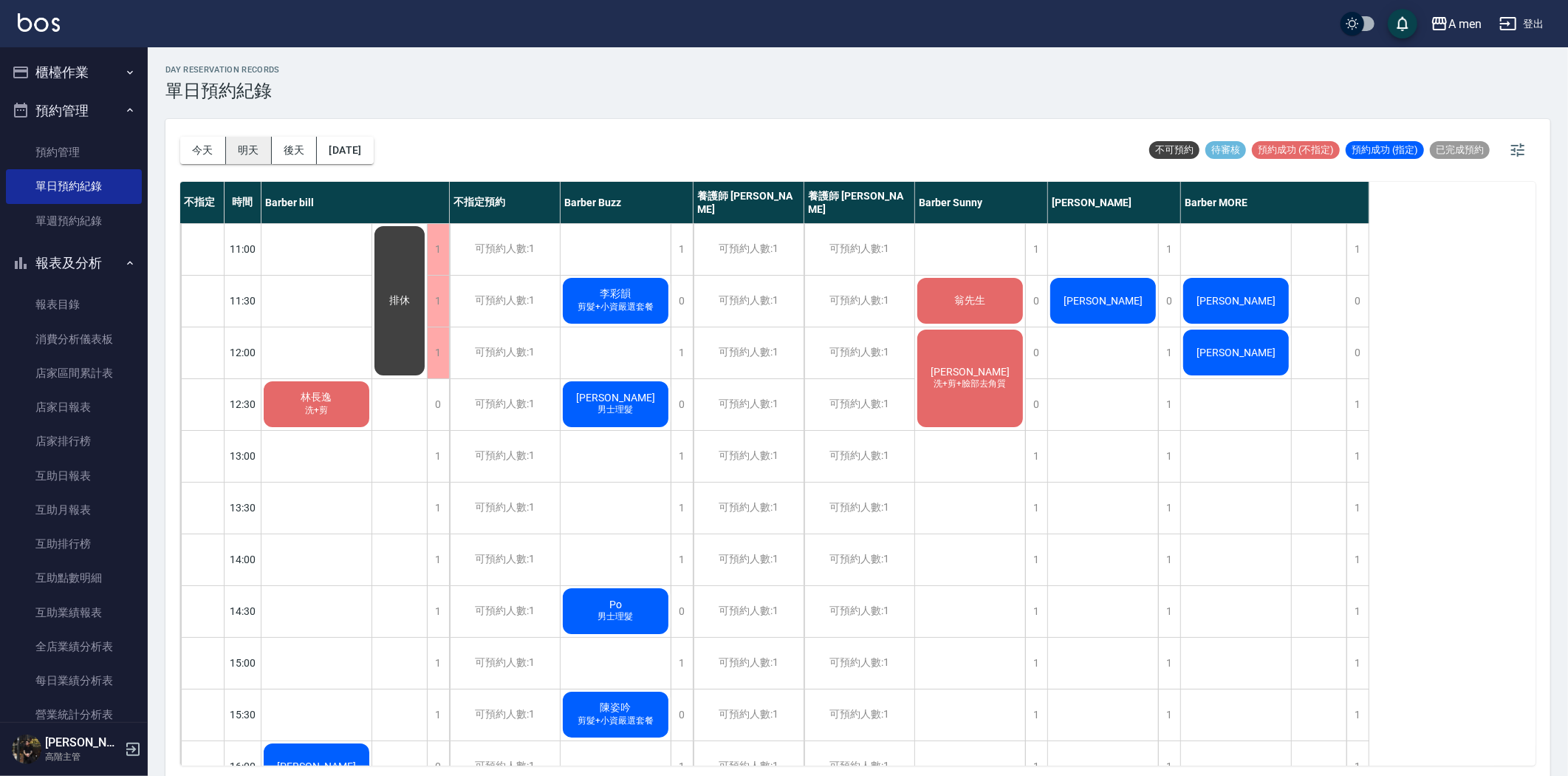
click at [247, 138] on button "明天" at bounding box center [248, 150] width 46 height 27
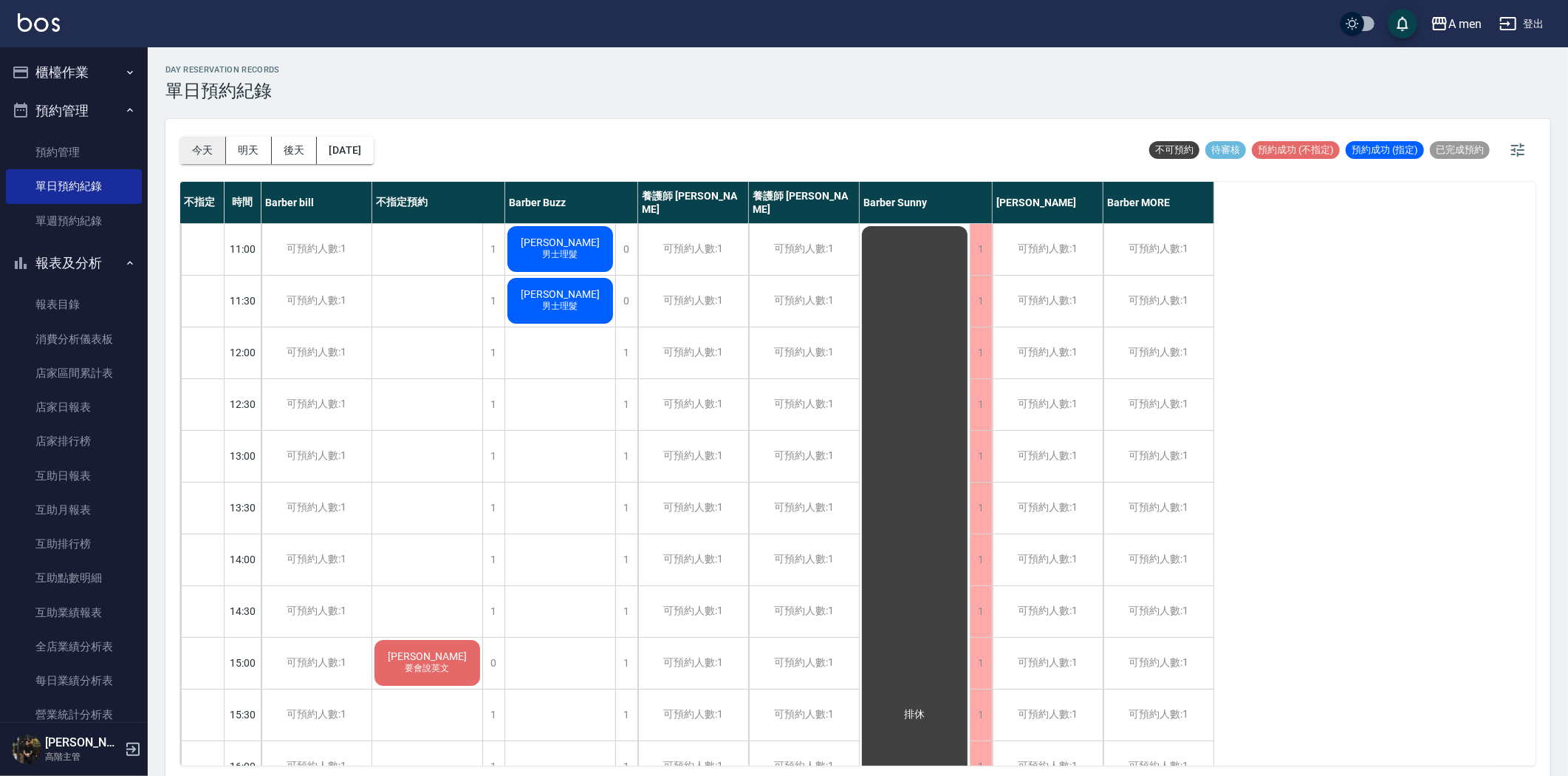
click at [213, 150] on button "今天" at bounding box center [203, 150] width 46 height 27
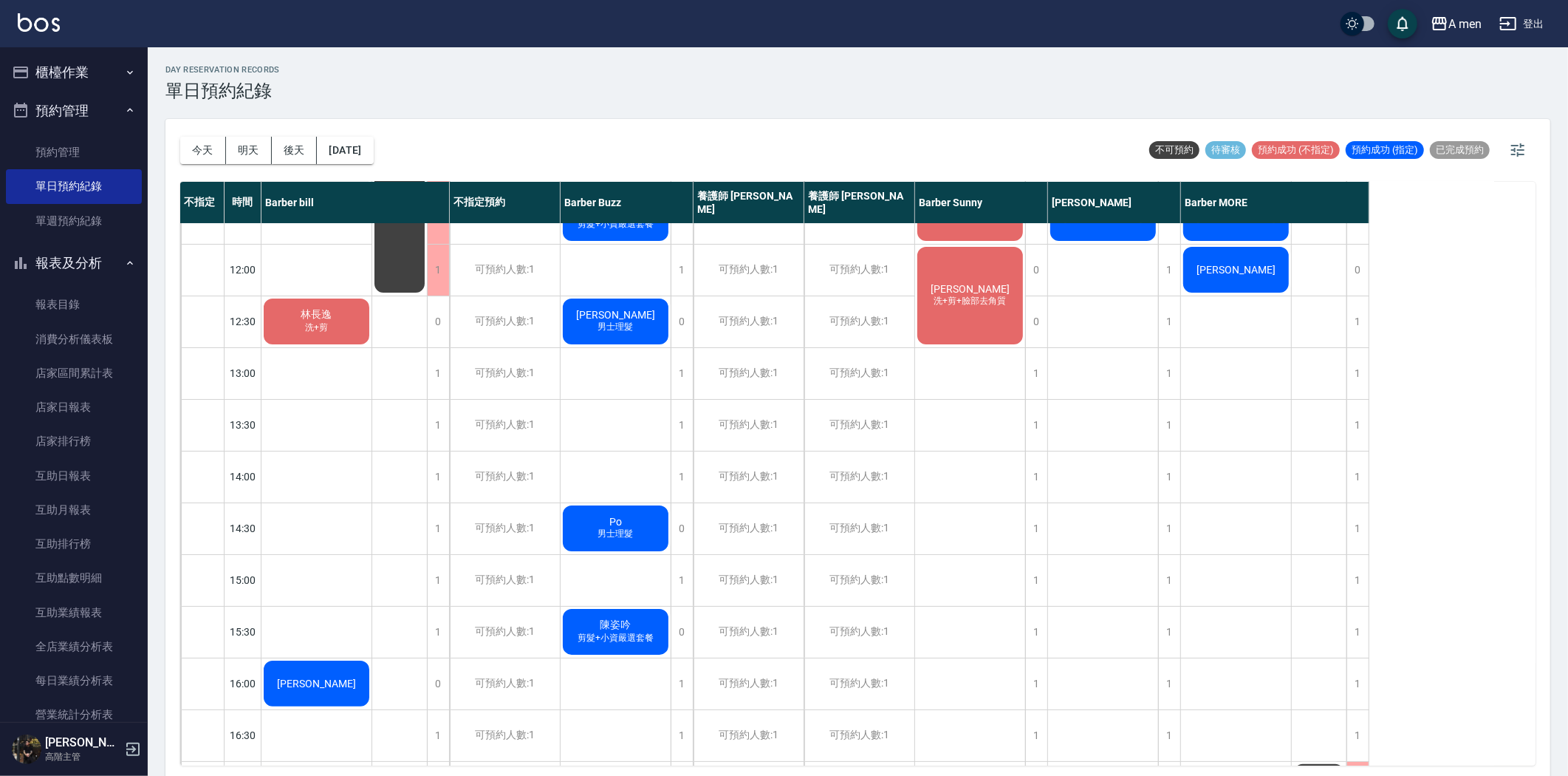
scroll to position [82, 0]
click at [1172, 328] on div "1" at bounding box center [1169, 323] width 22 height 51
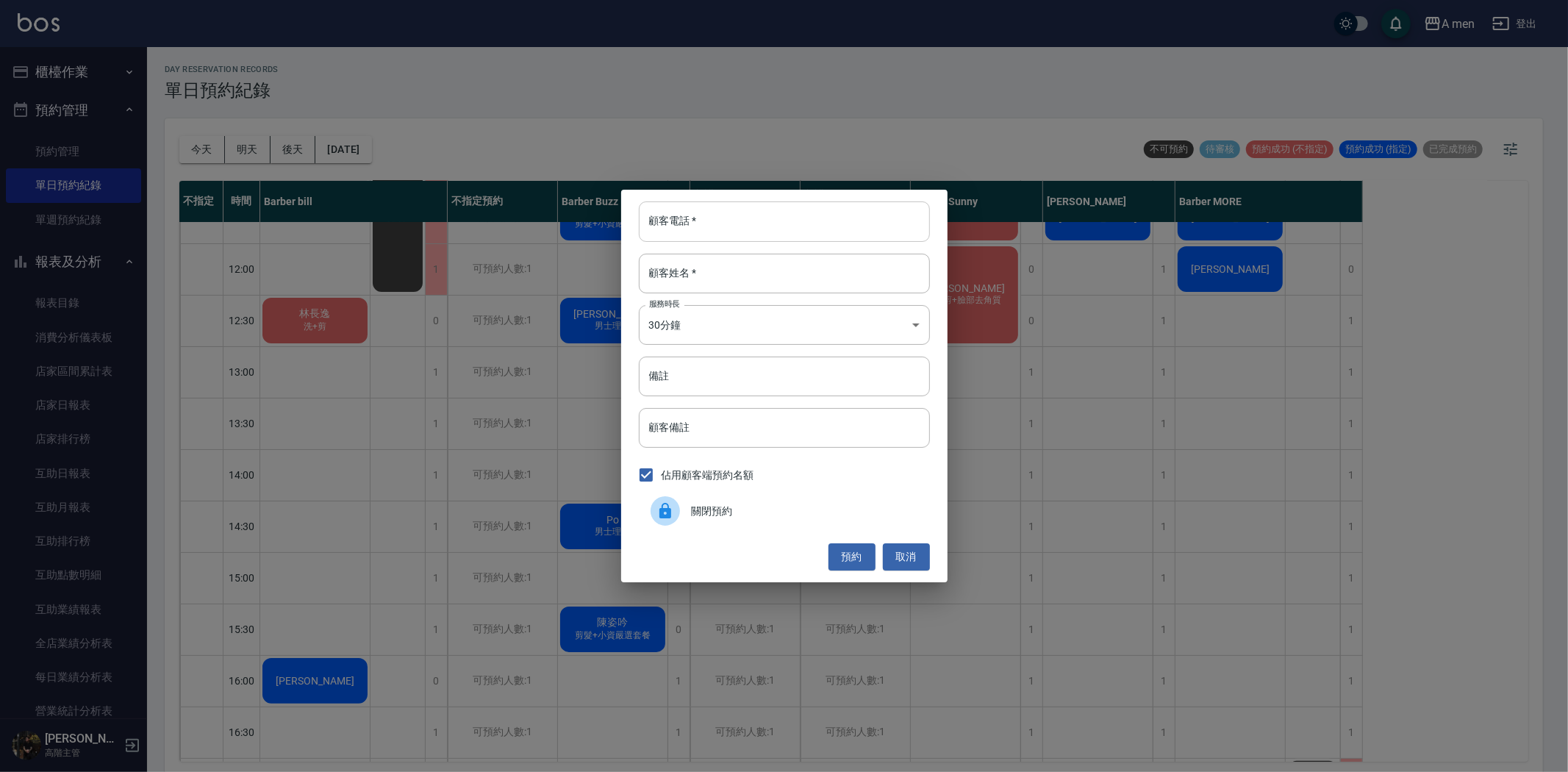
click at [719, 223] on input "顧客電話   *" at bounding box center [784, 221] width 291 height 40
paste input "0933630704"
type input "0933630704"
click at [723, 267] on input "顧客姓名   *" at bounding box center [784, 274] width 291 height 40
paste input "賴先生"
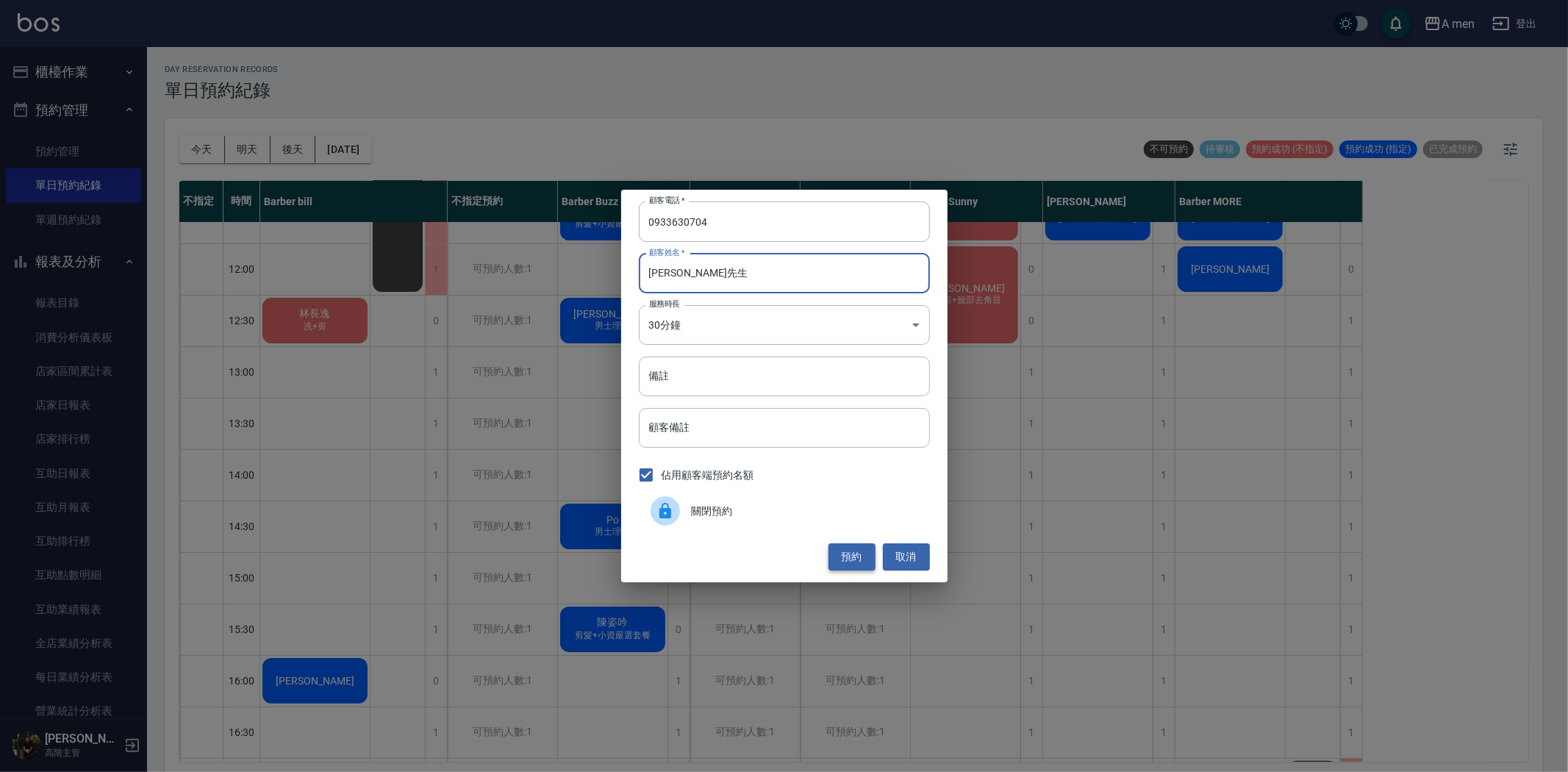
type input "賴先生"
click at [864, 559] on button "預約" at bounding box center [852, 556] width 47 height 27
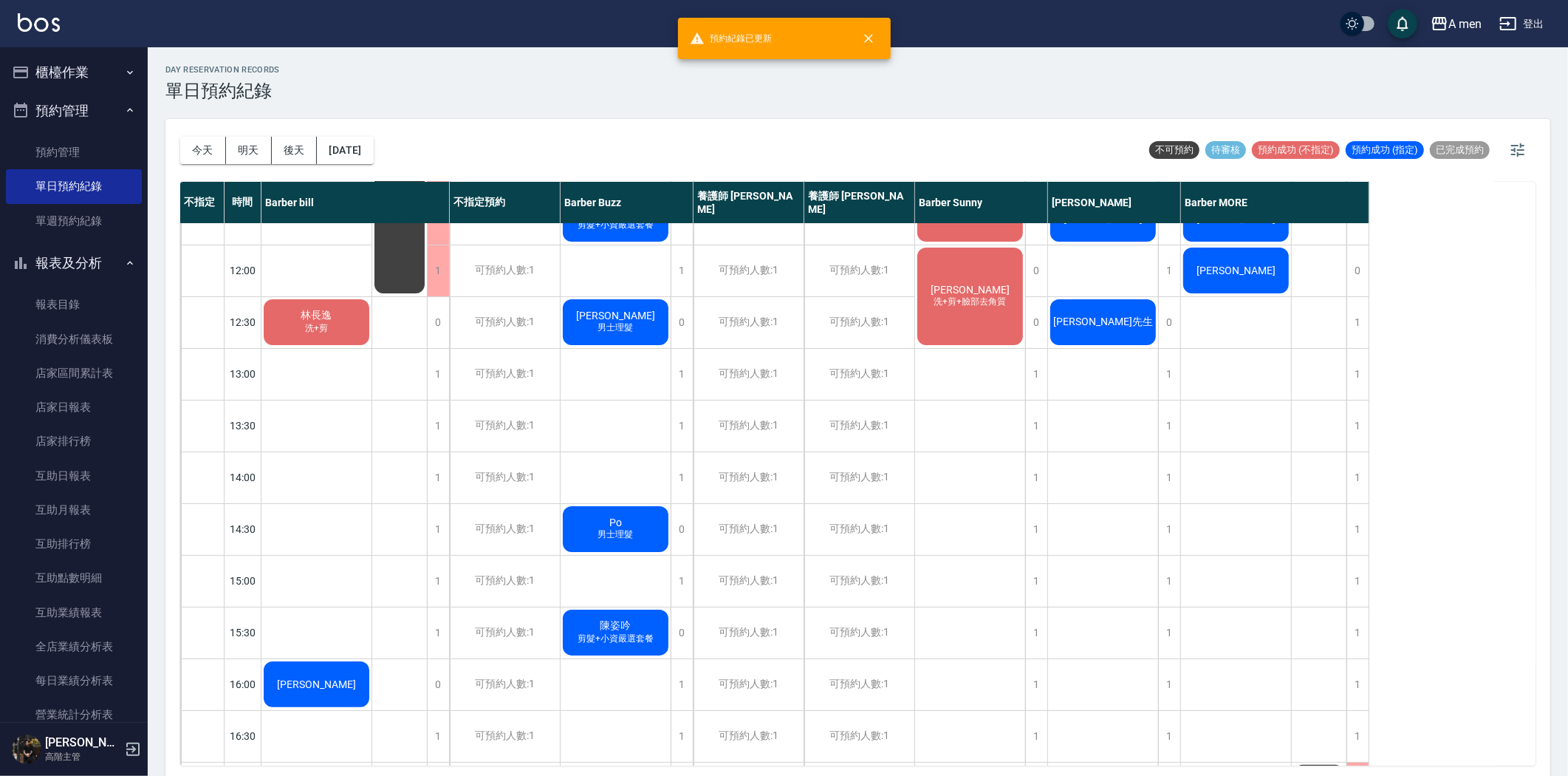
click at [335, 322] on span "賴先生" at bounding box center [316, 316] width 37 height 13
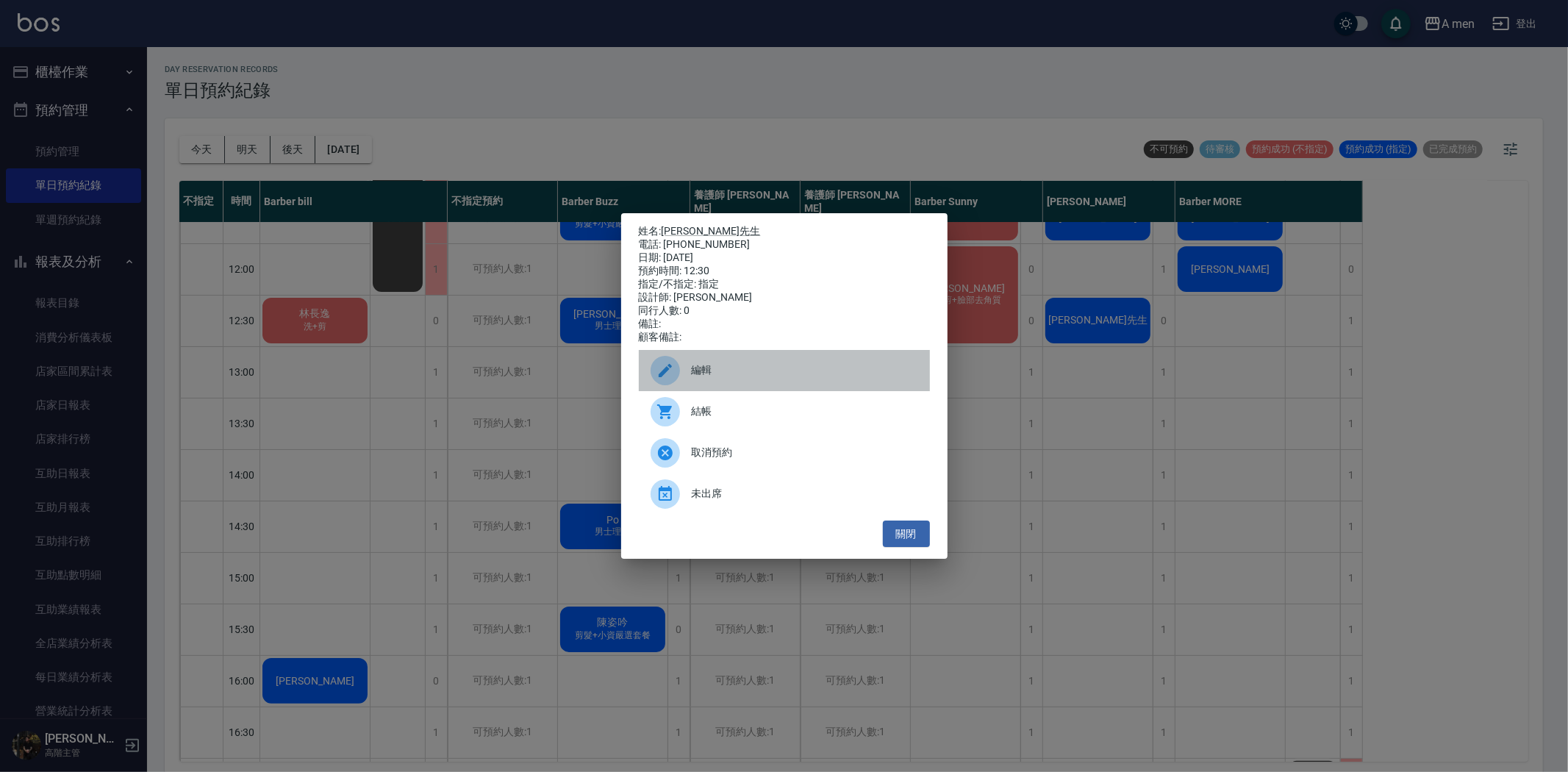
click at [781, 391] on div "編輯" at bounding box center [784, 371] width 291 height 41
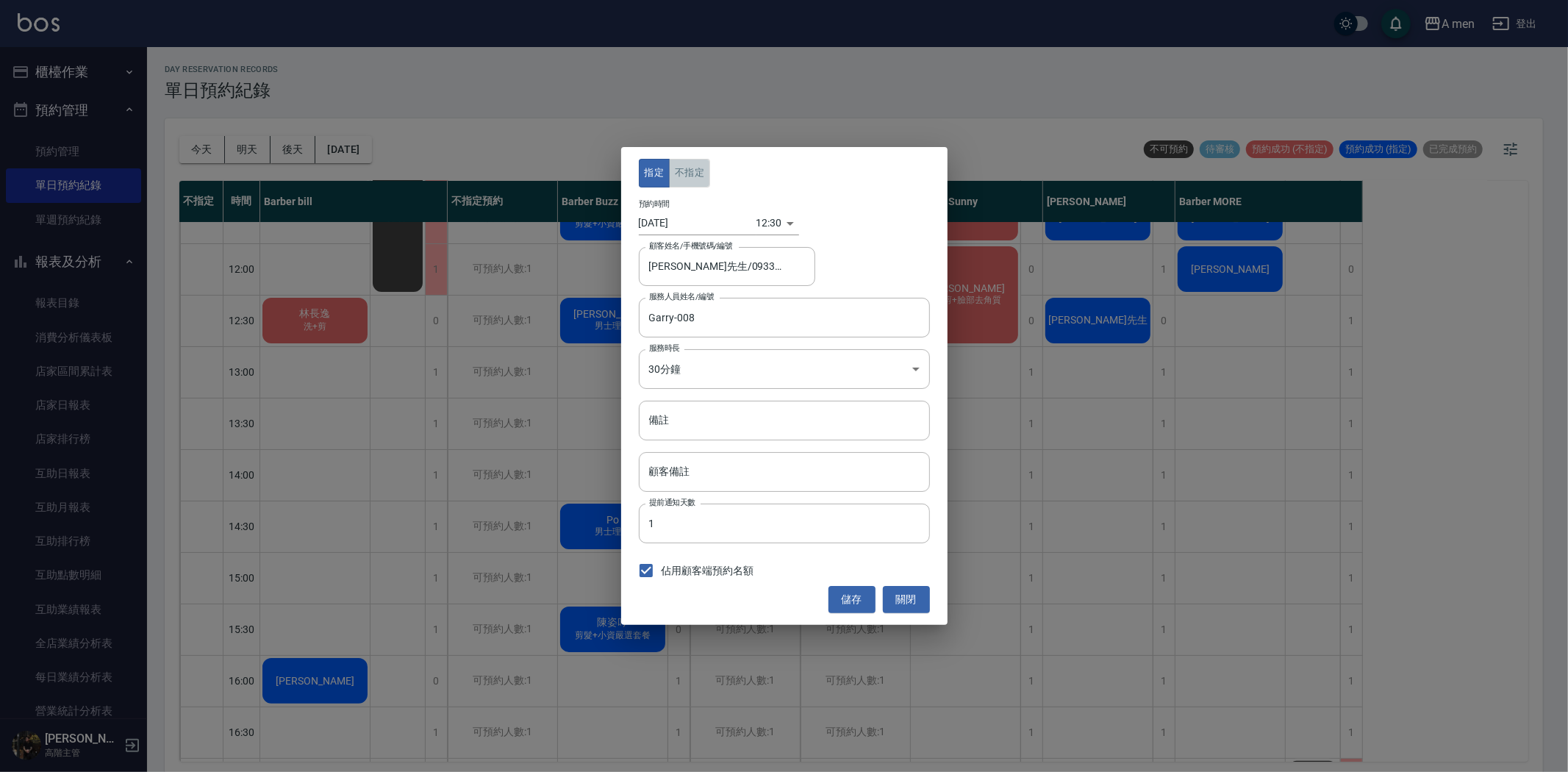
click at [681, 166] on button "不指定" at bounding box center [690, 173] width 41 height 29
click at [860, 597] on button "儲存" at bounding box center [852, 599] width 47 height 27
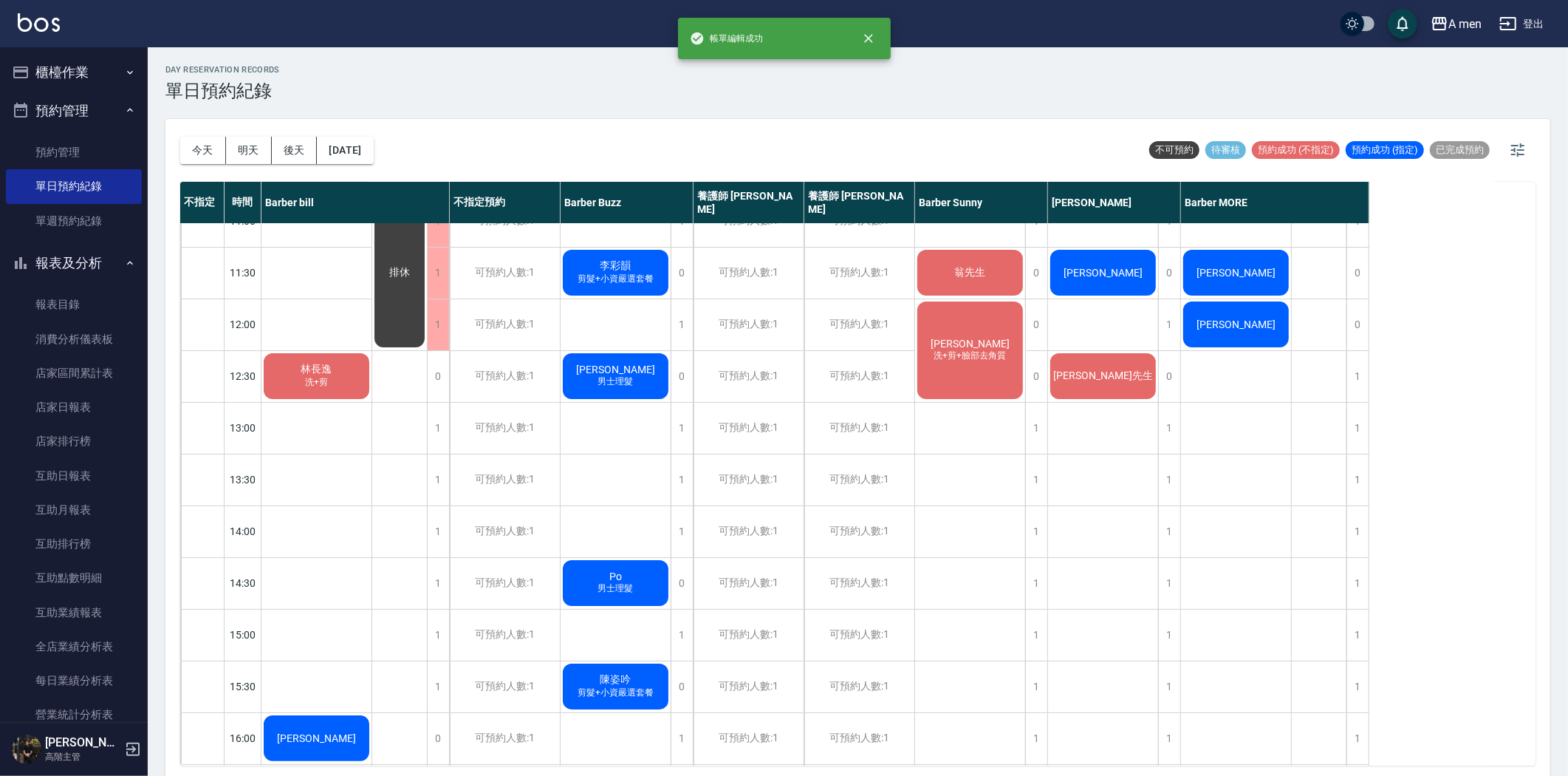
scroll to position [0, 0]
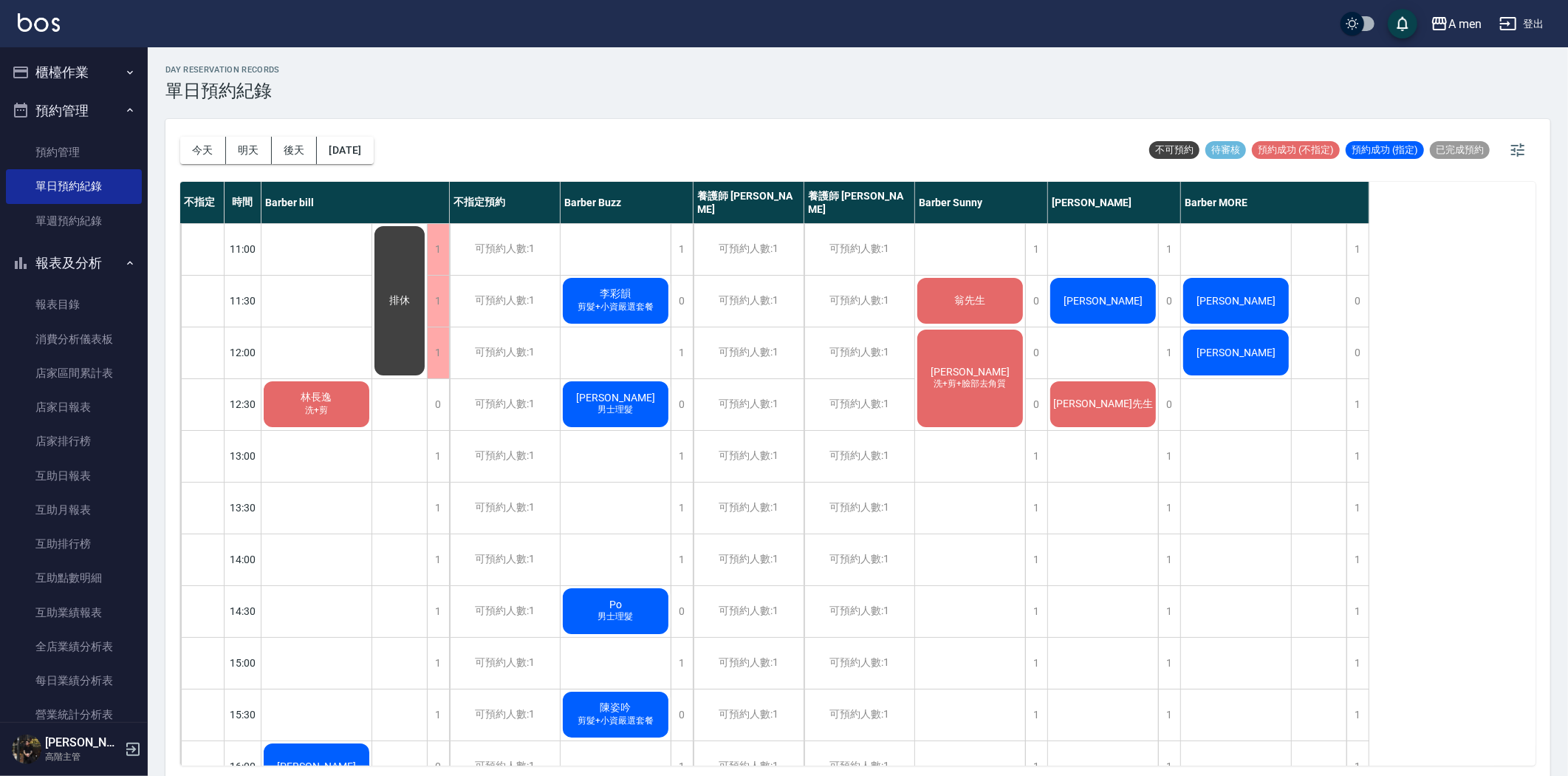
click at [372, 422] on div "賴先生" at bounding box center [316, 404] width 110 height 51
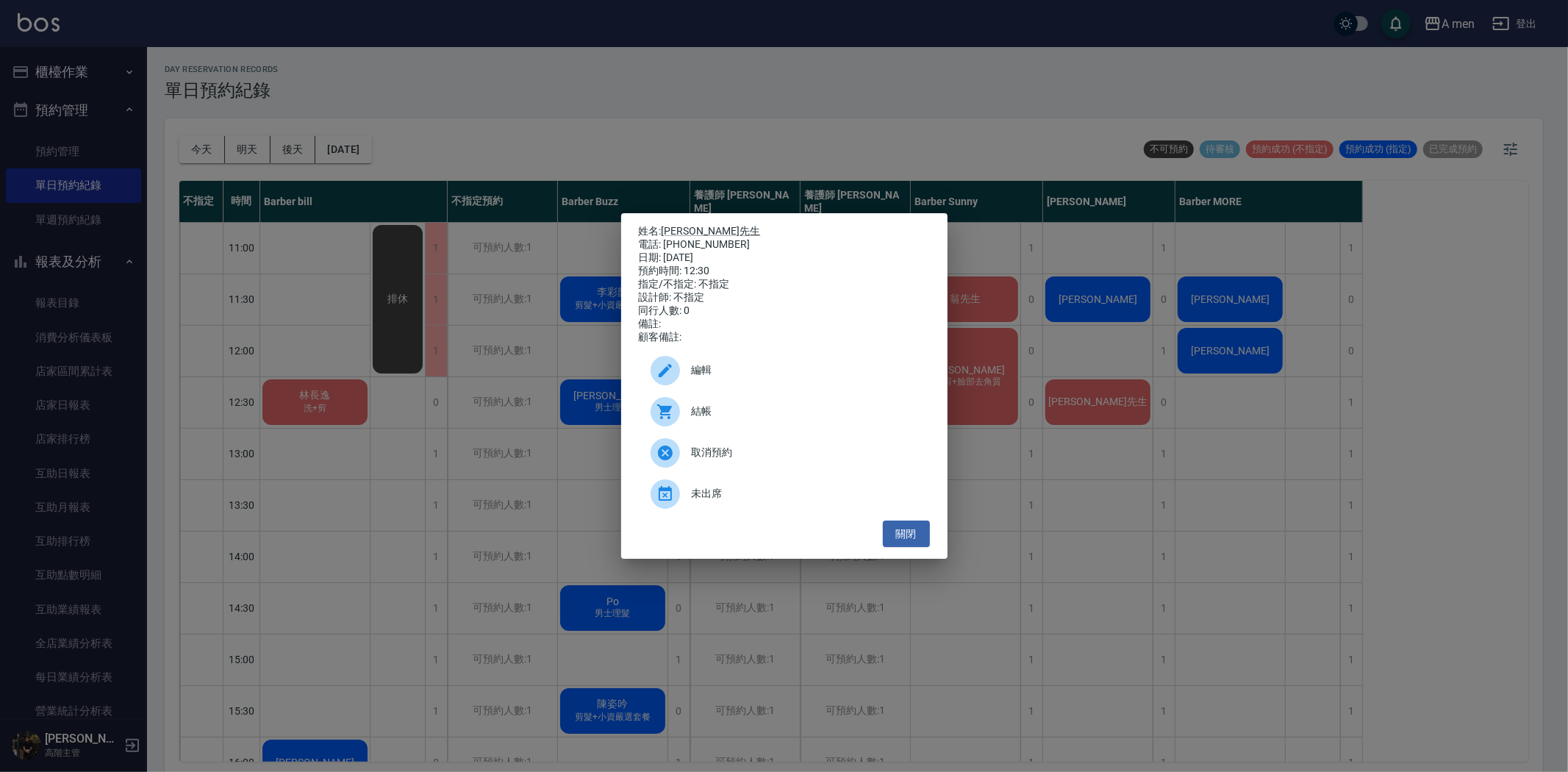
click at [856, 378] on span "編輯" at bounding box center [805, 370] width 227 height 16
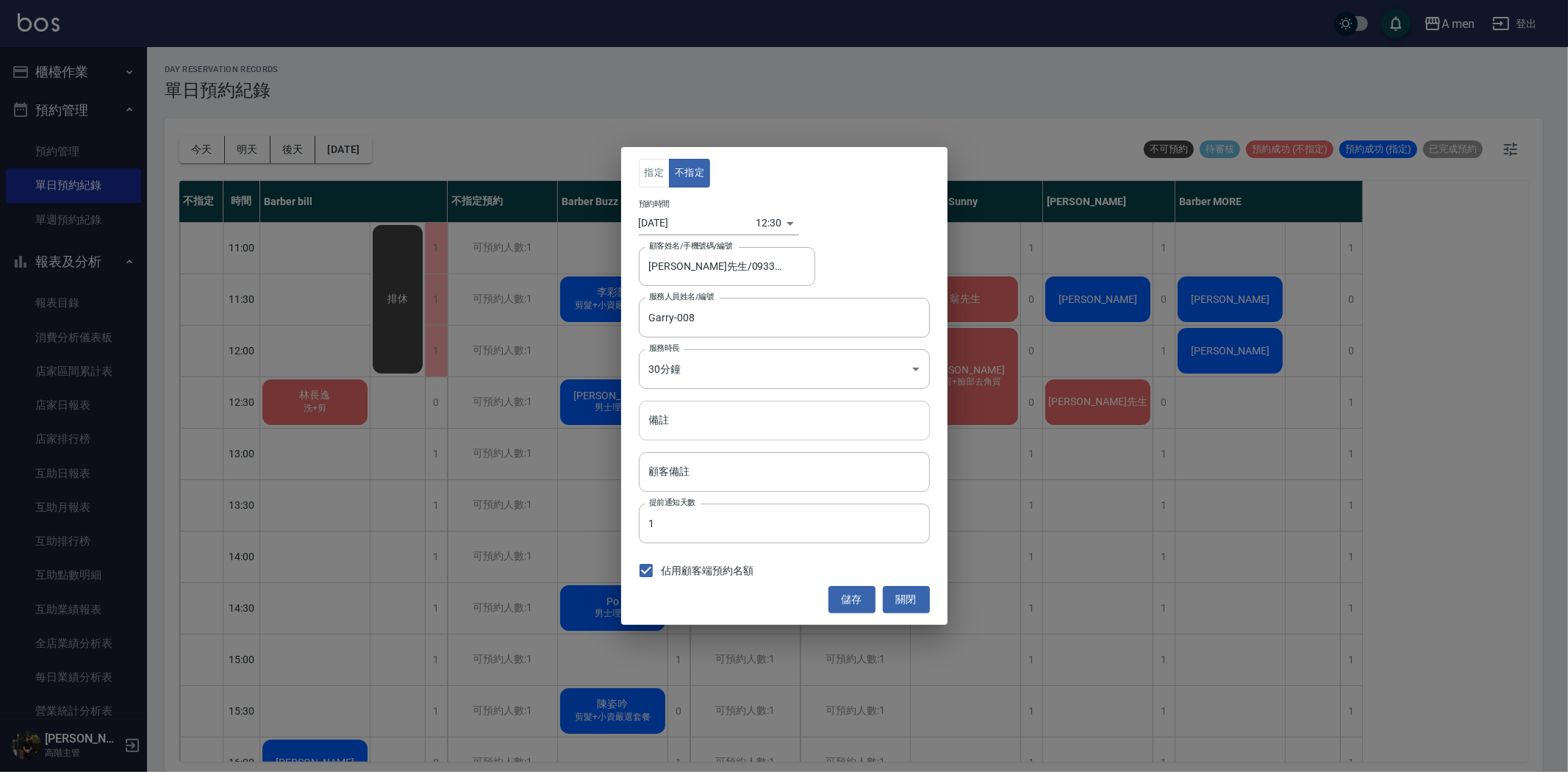
click at [774, 427] on input "備註" at bounding box center [784, 420] width 291 height 40
type input "C套餐"
click at [862, 615] on div "指定 不指定 預約時間 2025/08/20 12:30 1755664200000 顧客姓名/手機號碼/編號 賴先生/0933630704 顧客姓名/手機號…" at bounding box center [784, 385] width 326 height 477
click at [860, 603] on button "儲存" at bounding box center [852, 599] width 47 height 27
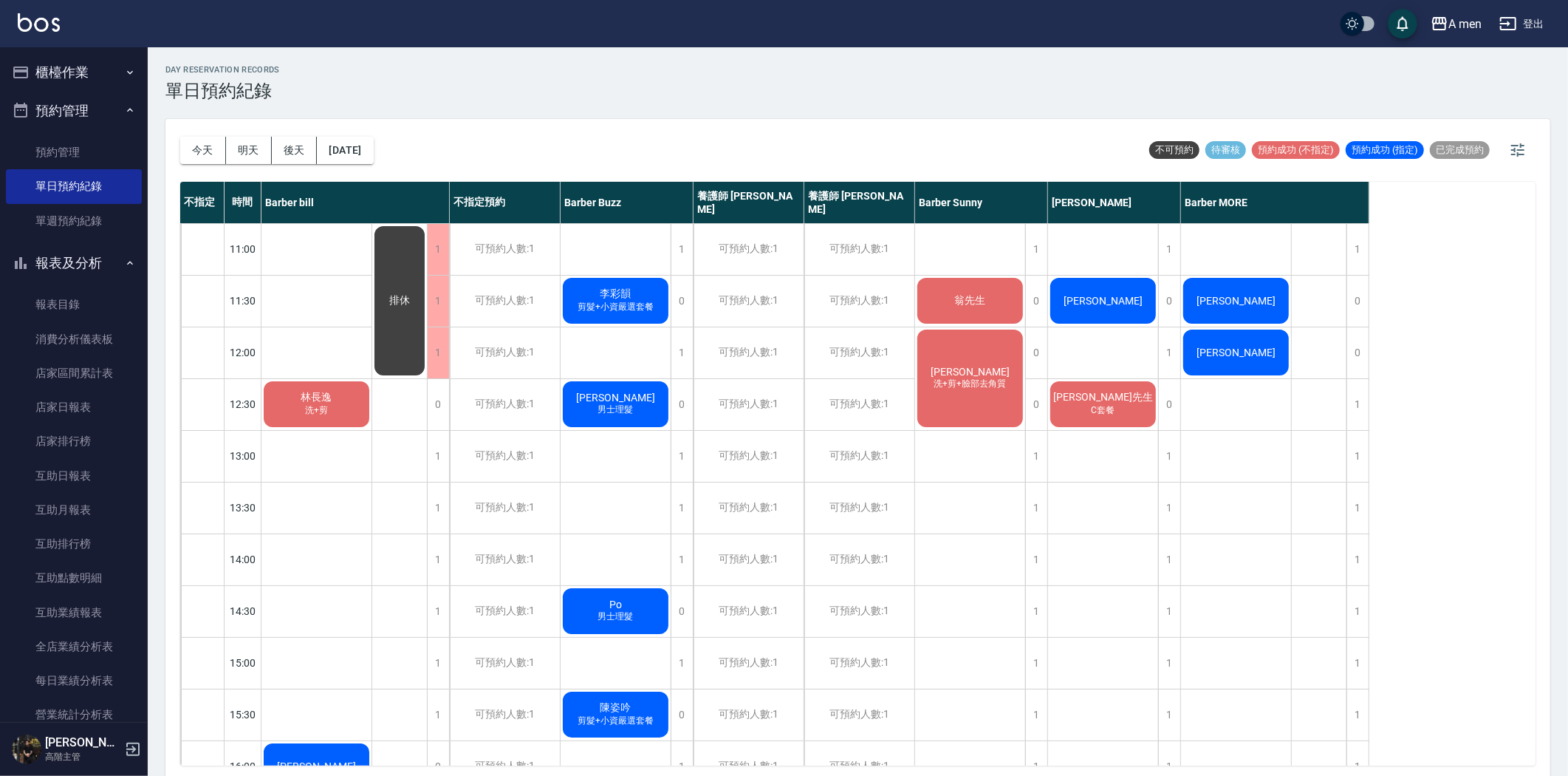
click at [331, 417] on span "剪髮+小資嚴選套餐" at bounding box center [316, 410] width 29 height 12
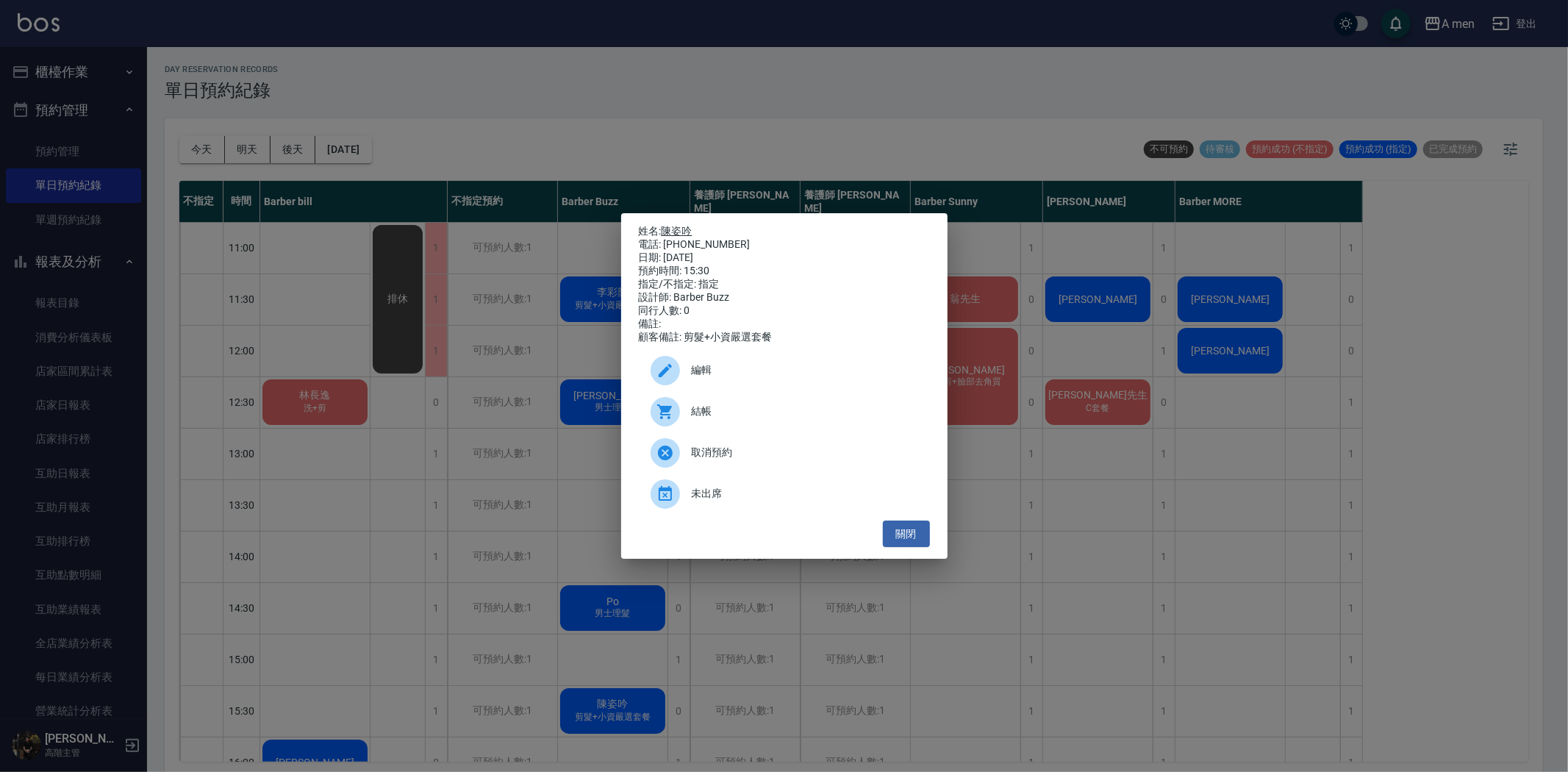
click at [684, 225] on link "陳姿吟" at bounding box center [676, 231] width 30 height 12
click at [903, 548] on button "關閉" at bounding box center [906, 534] width 47 height 27
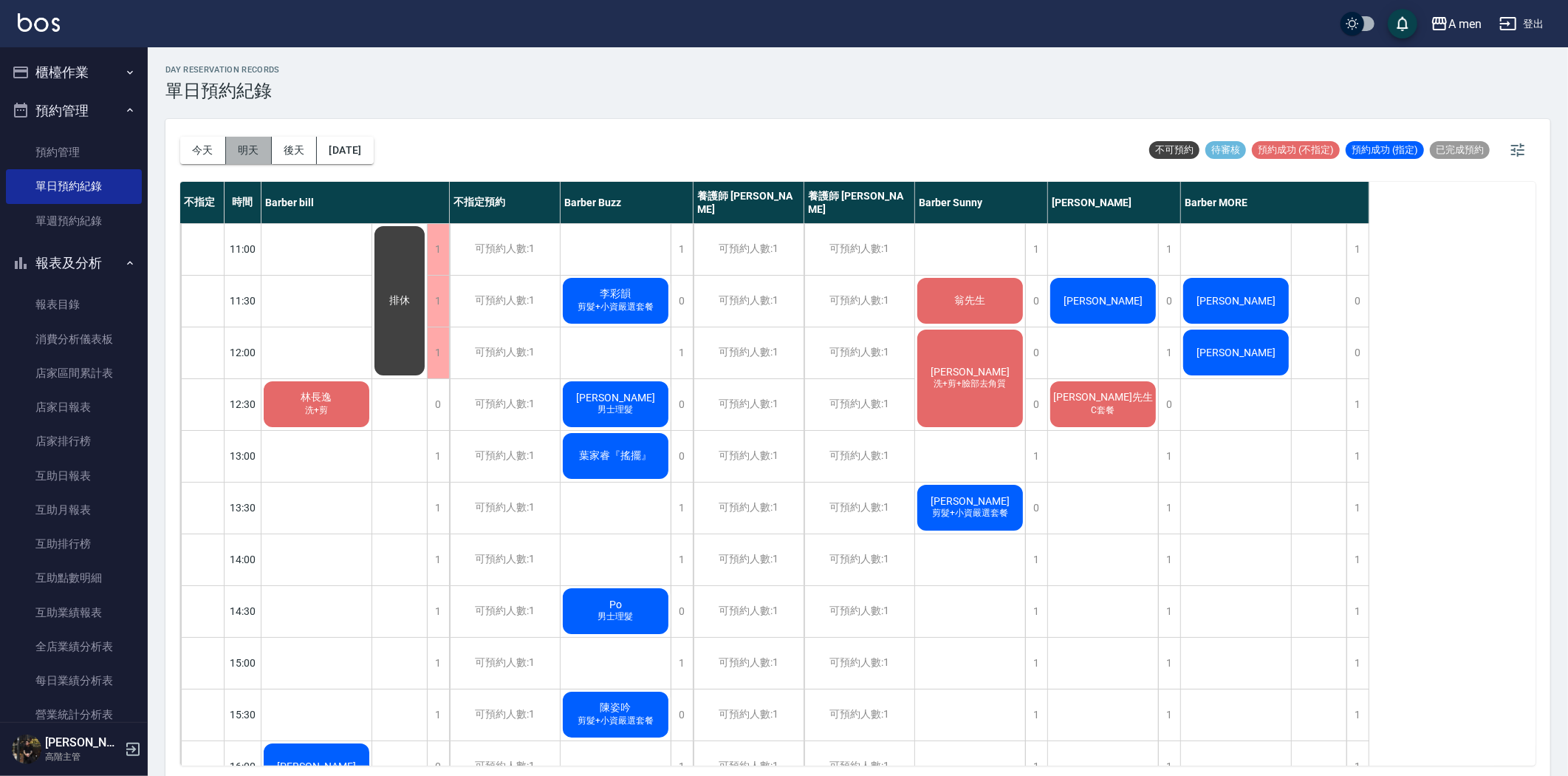
click at [240, 147] on button "明天" at bounding box center [248, 150] width 46 height 27
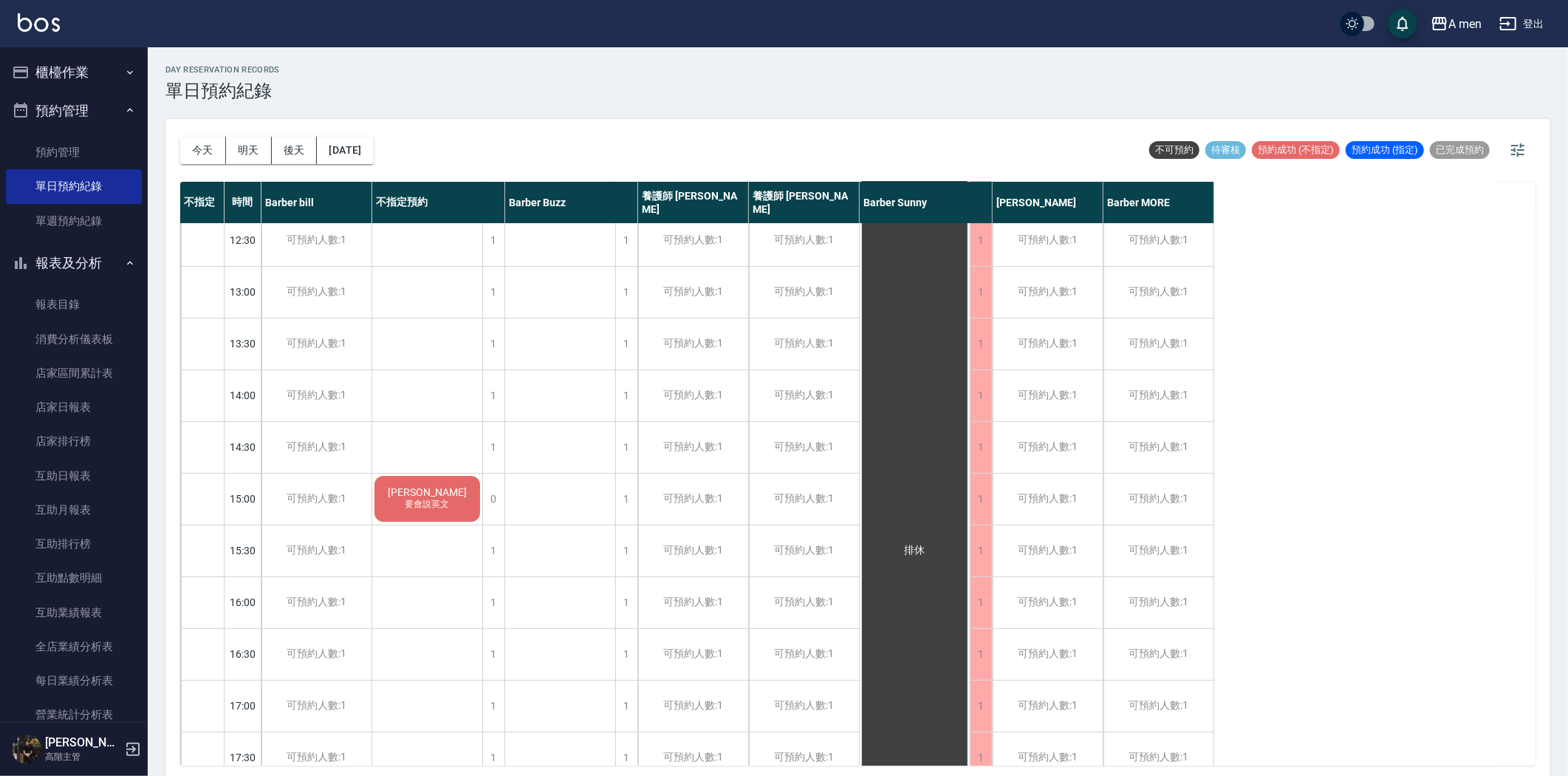
scroll to position [574, 0]
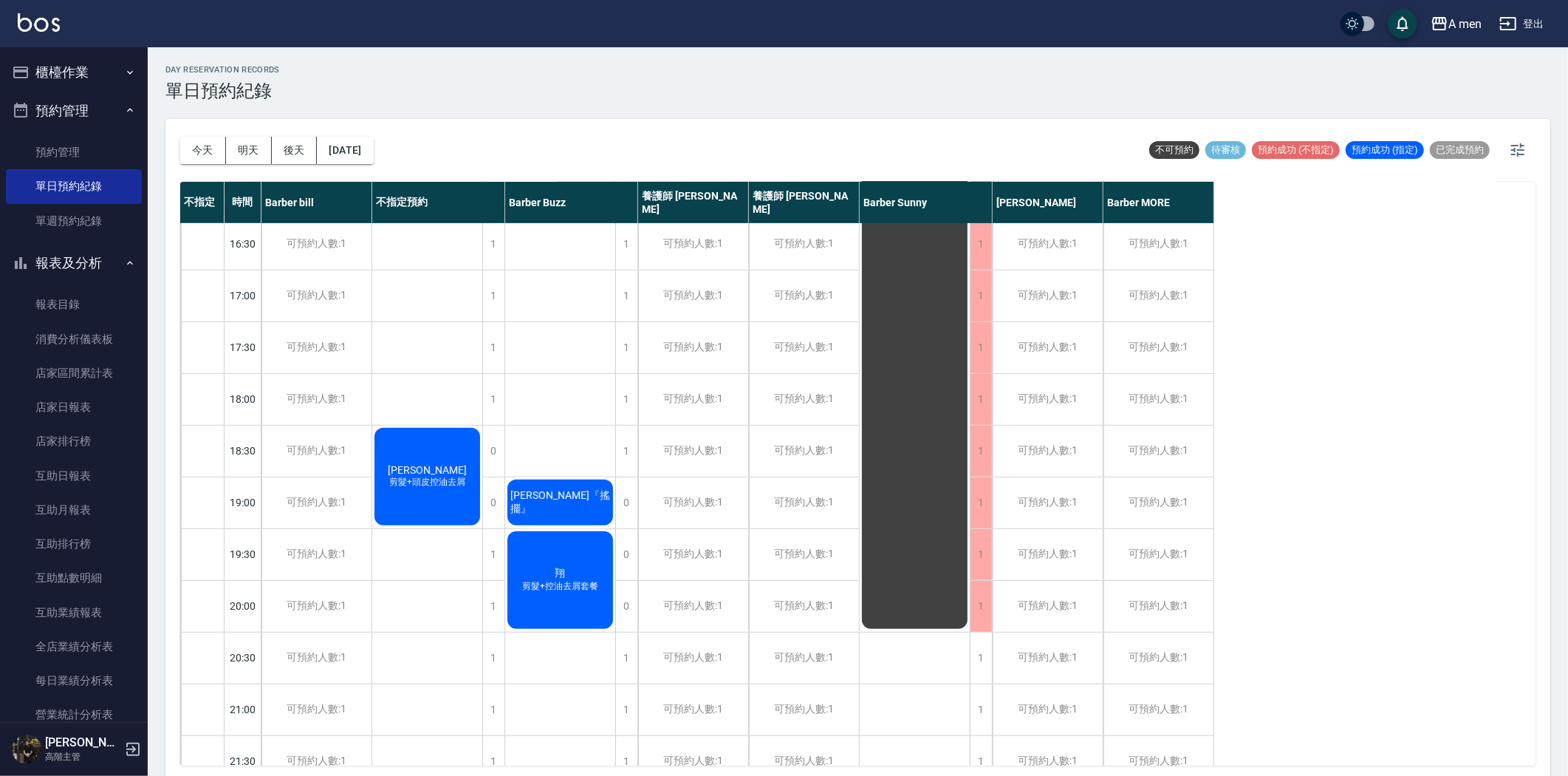
click at [434, 100] on span "剪髮+頭皮控油去屑" at bounding box center [427, 94] width 51 height 12
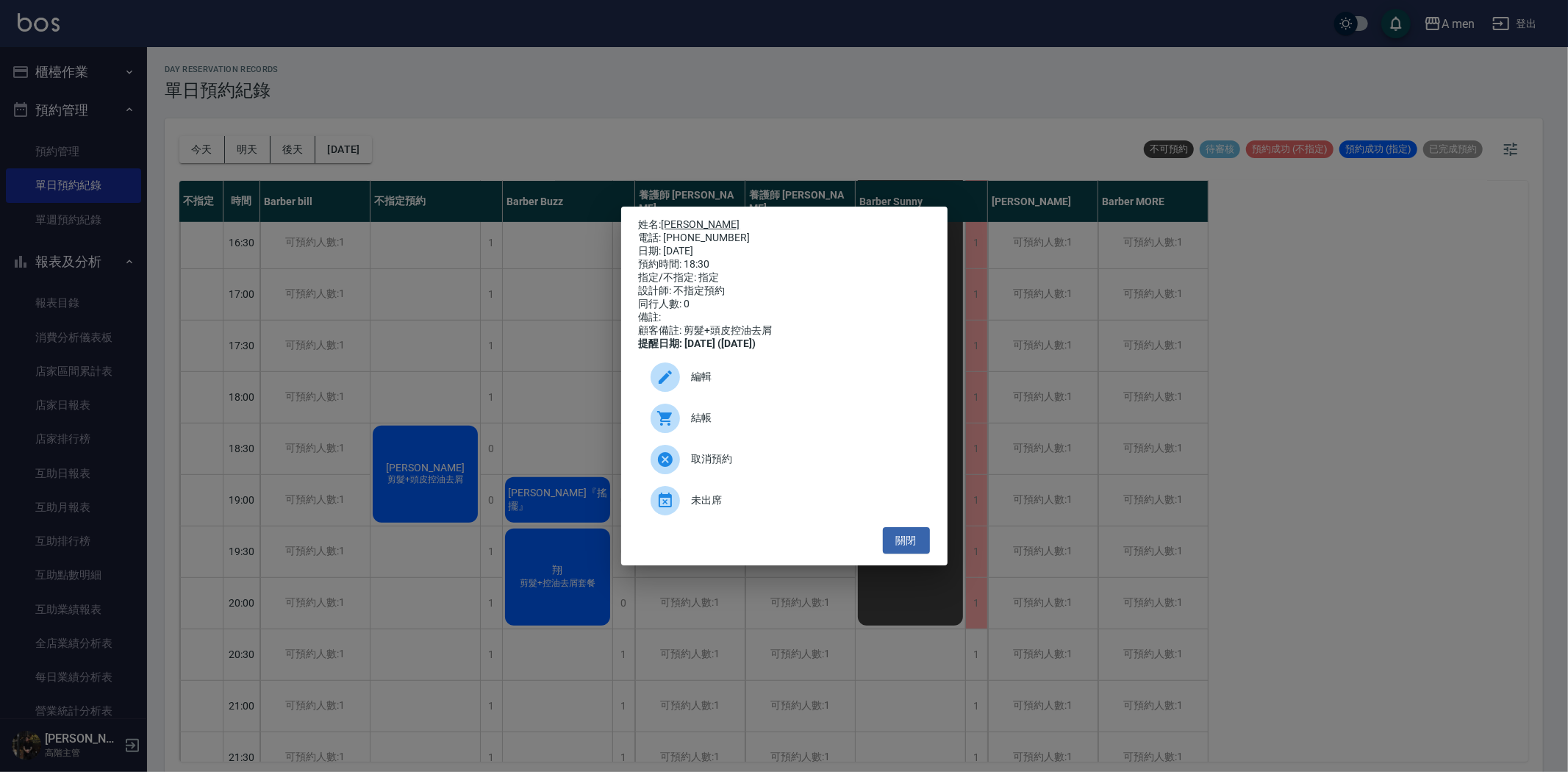
click at [673, 218] on link "簡義濱" at bounding box center [700, 224] width 78 height 12
click at [912, 549] on button "關閉" at bounding box center [906, 540] width 47 height 27
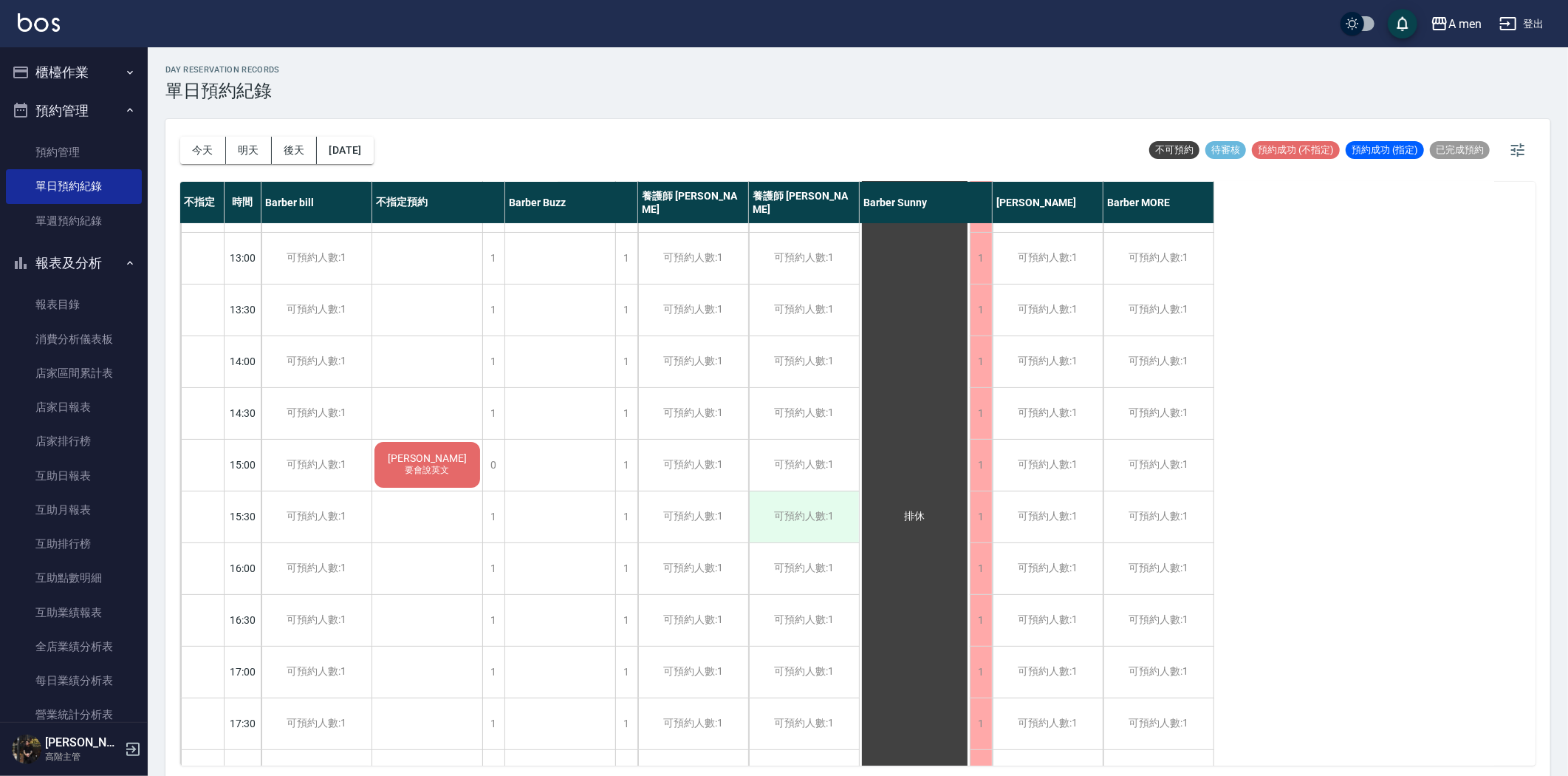
scroll to position [164, 0]
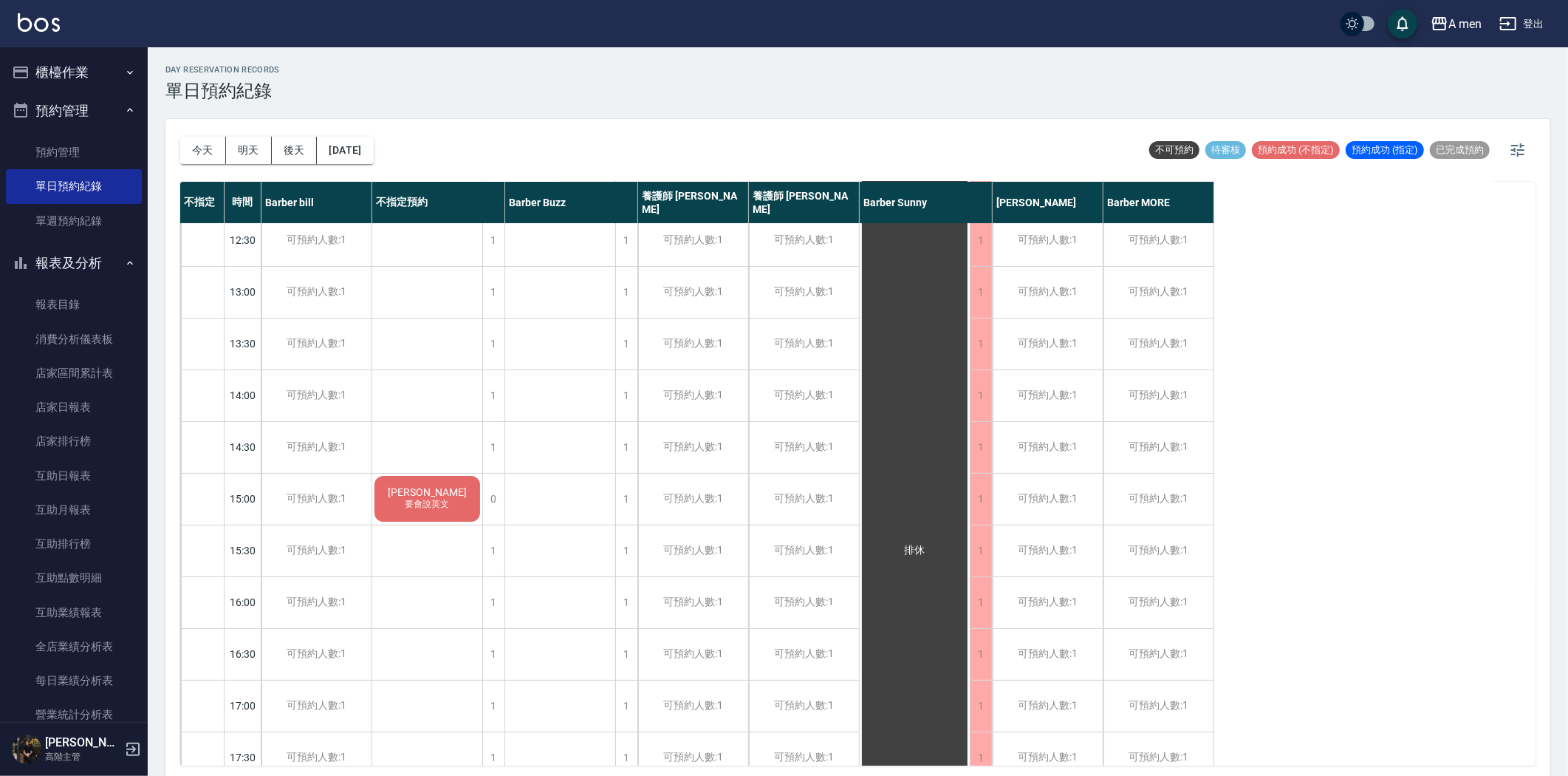
click at [449, 496] on div "Louis 要會說英文" at bounding box center [427, 499] width 110 height 51
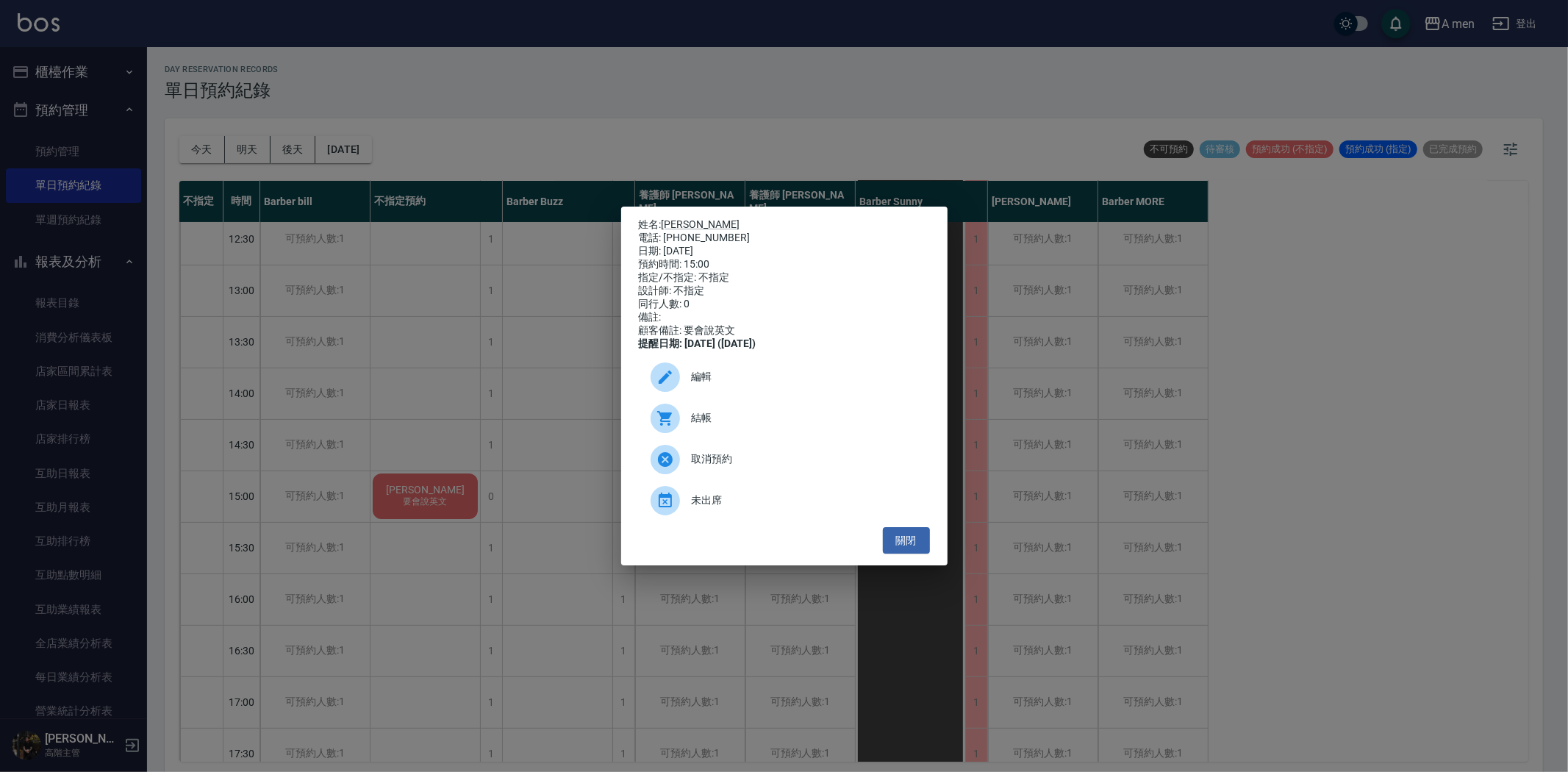
click at [723, 380] on span "編輯" at bounding box center [805, 377] width 227 height 16
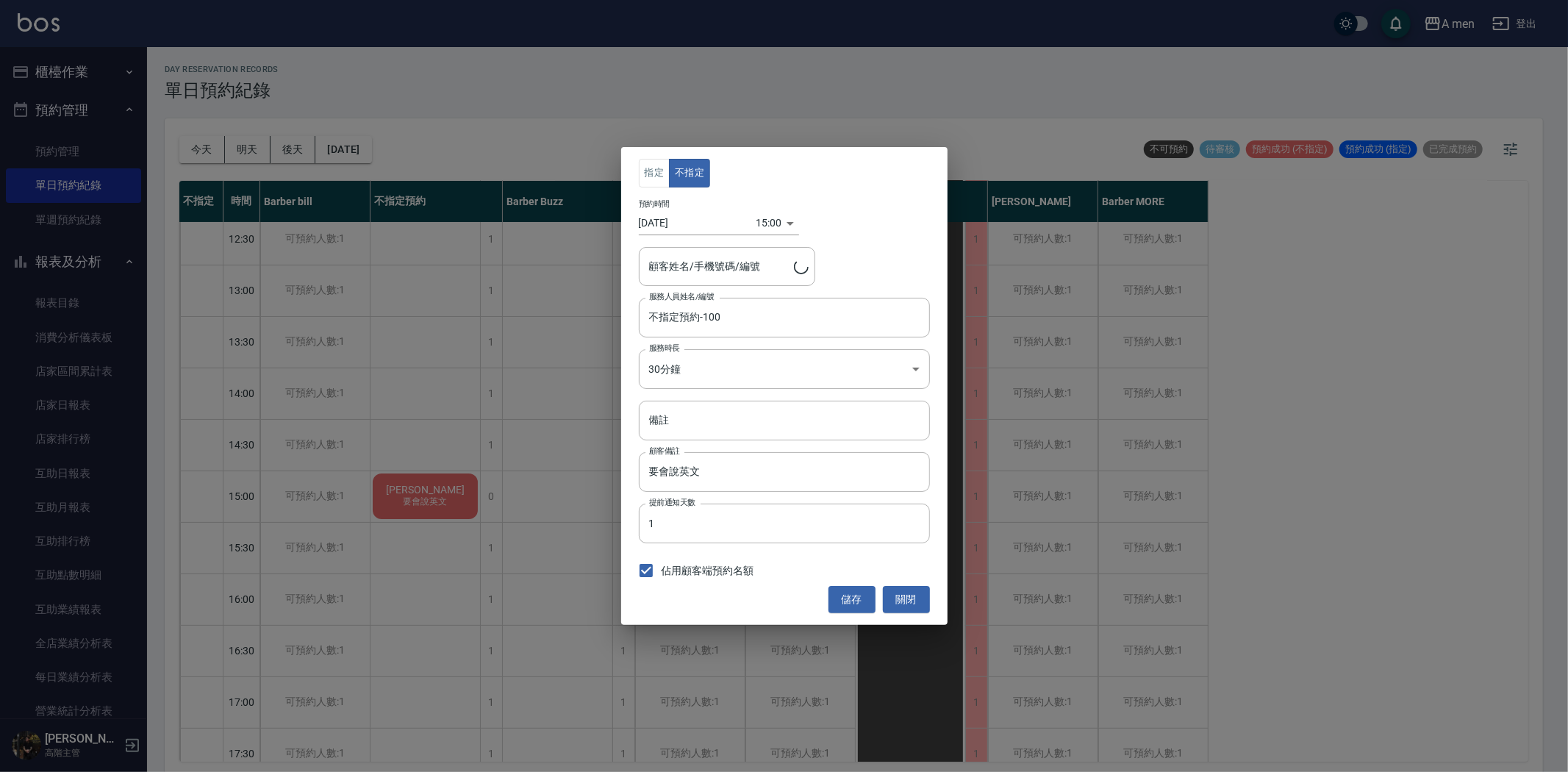
type input "Louis/0986221452"
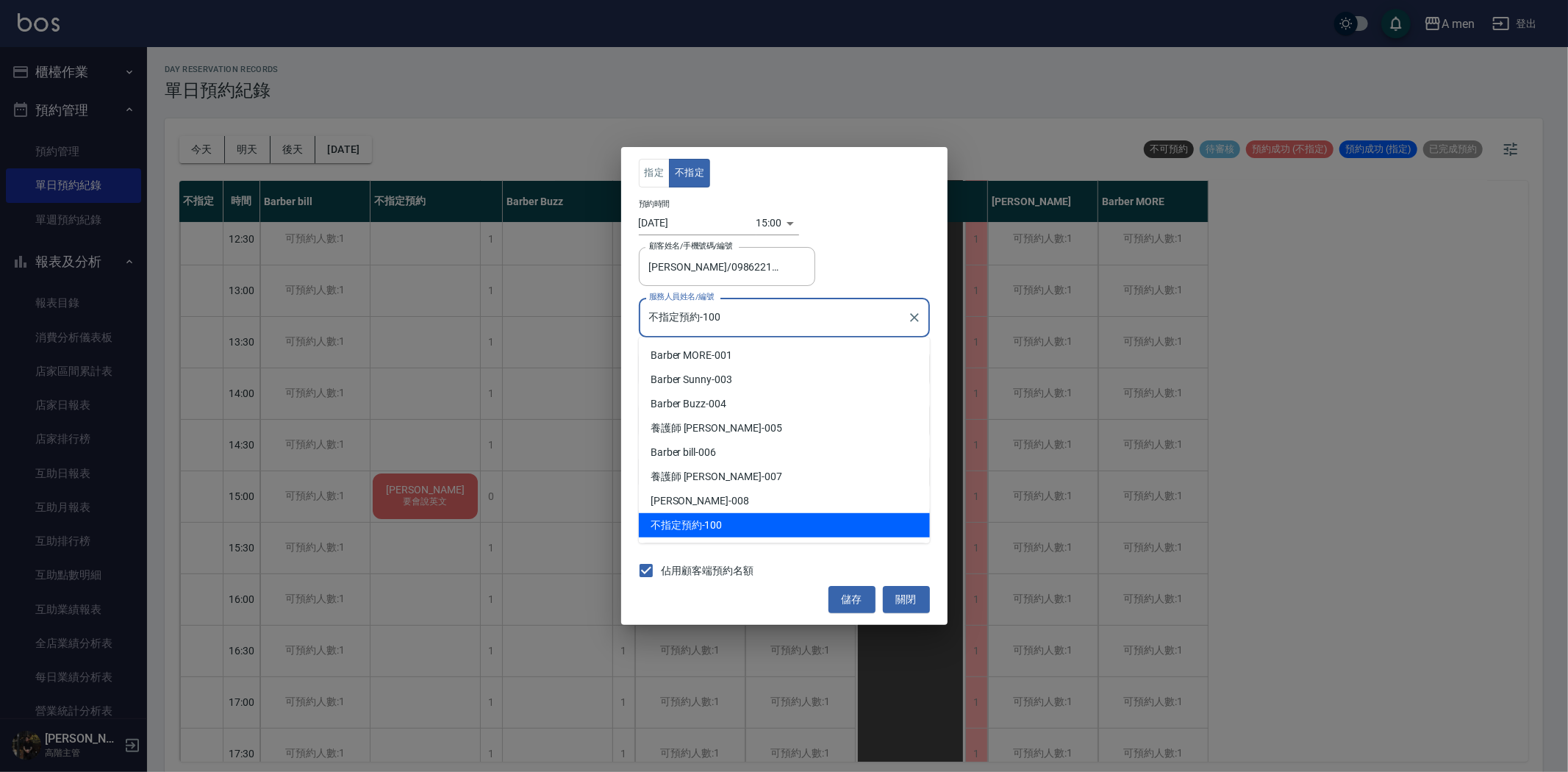
click at [721, 324] on input "不指定預約-100" at bounding box center [773, 316] width 256 height 26
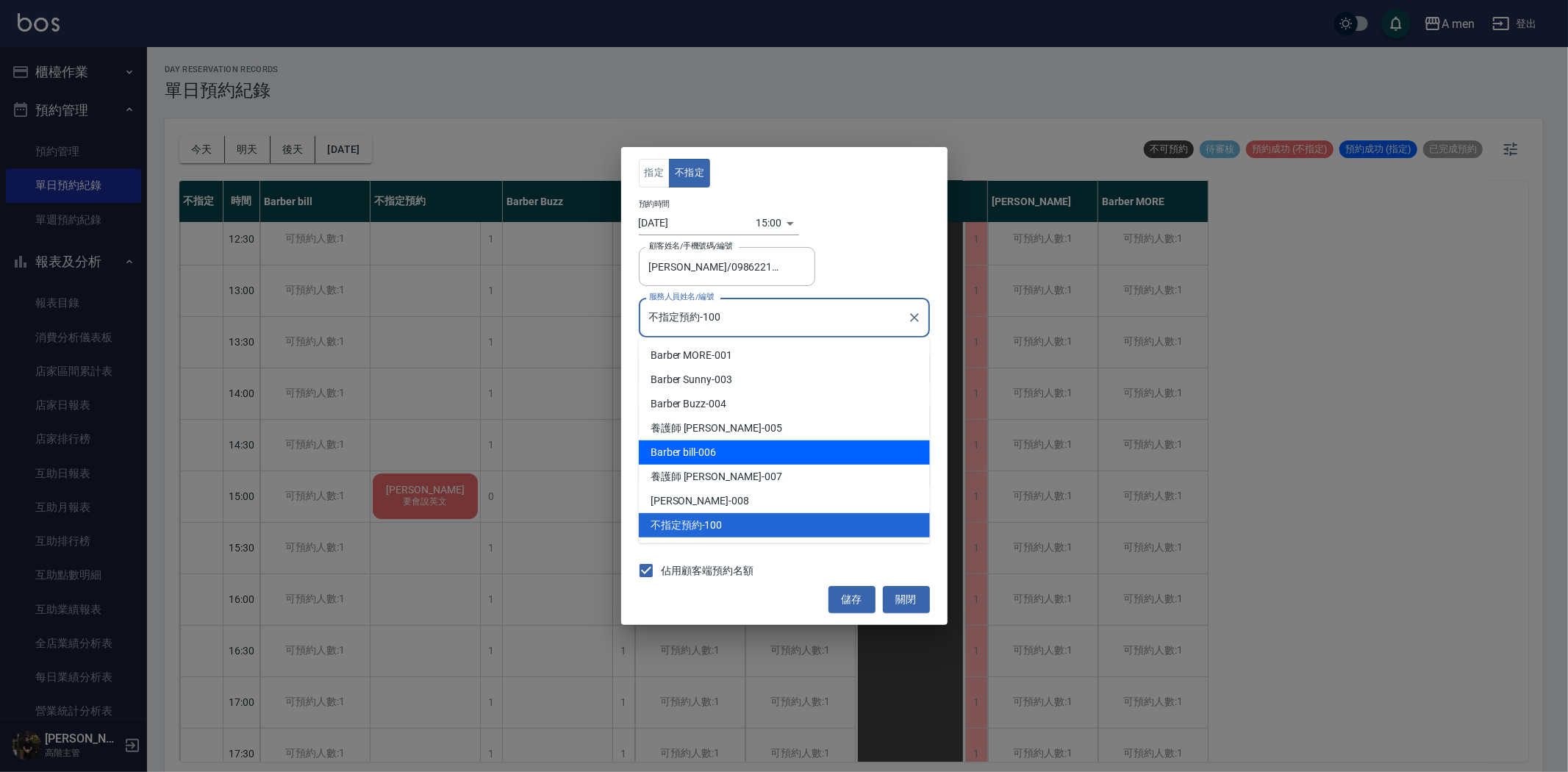
click at [712, 452] on div "Barber bill -006" at bounding box center [784, 452] width 291 height 24
type input "Barber bill-006"
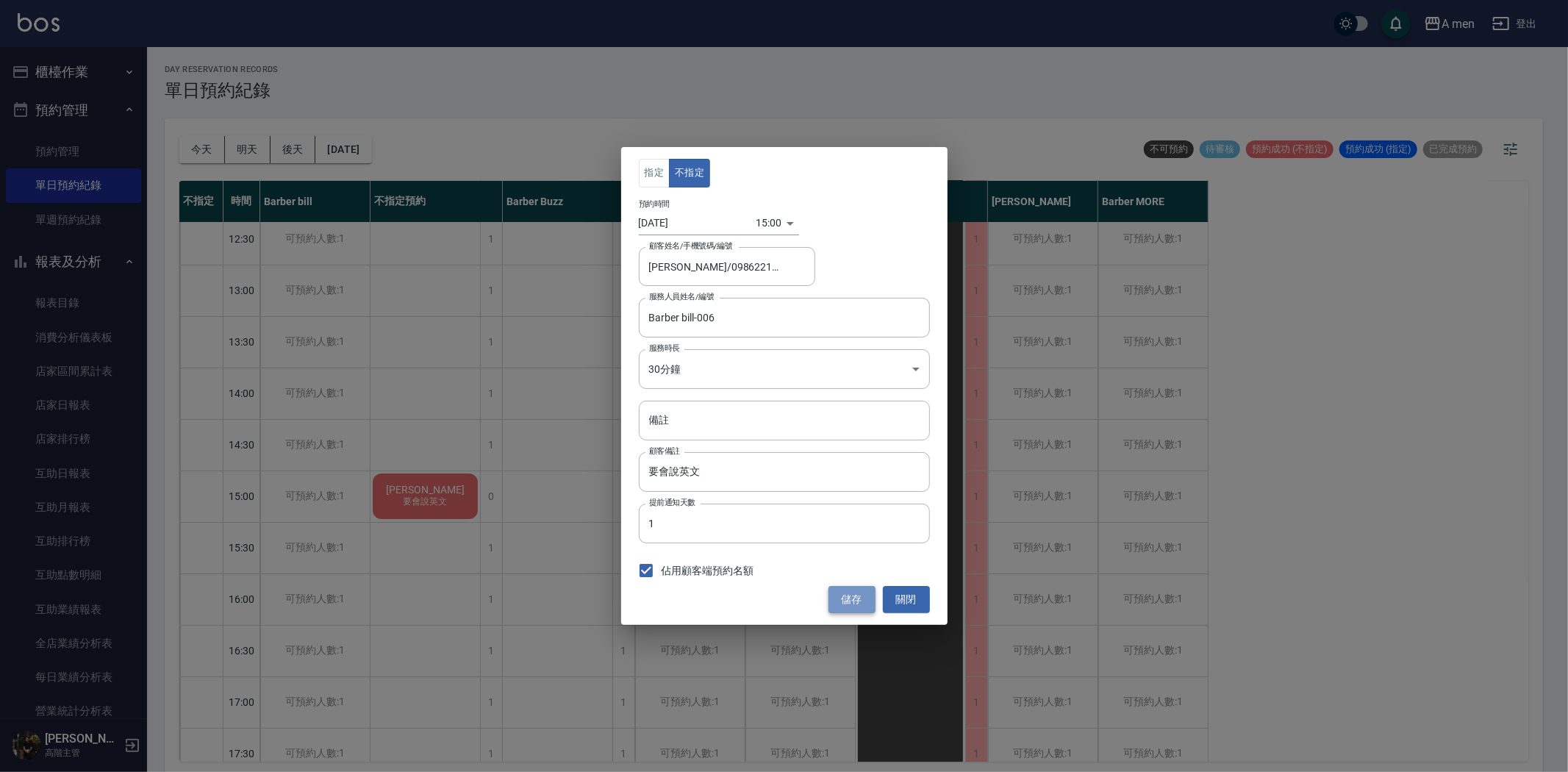
click at [864, 596] on button "儲存" at bounding box center [852, 599] width 47 height 27
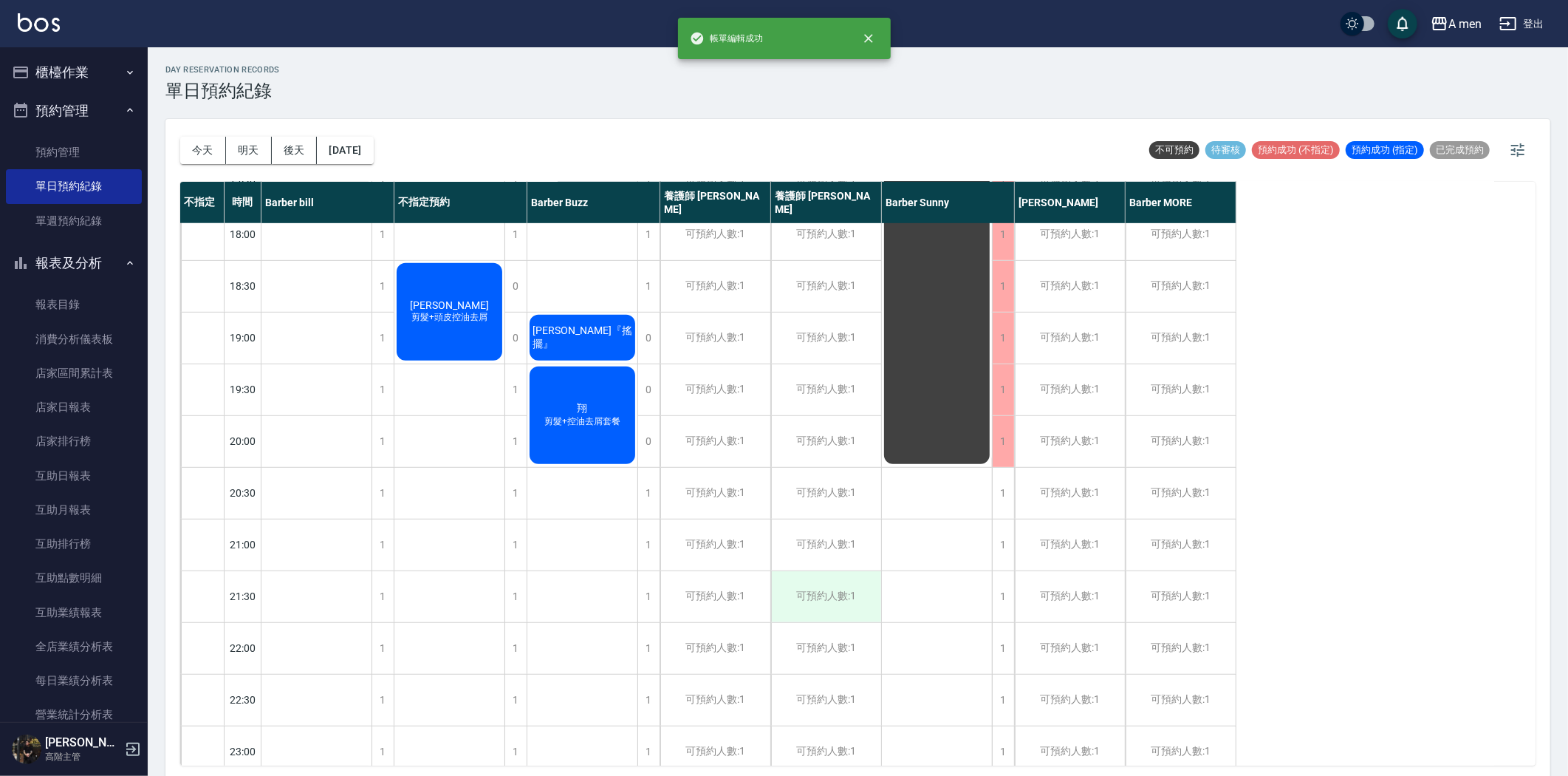
scroll to position [574, 0]
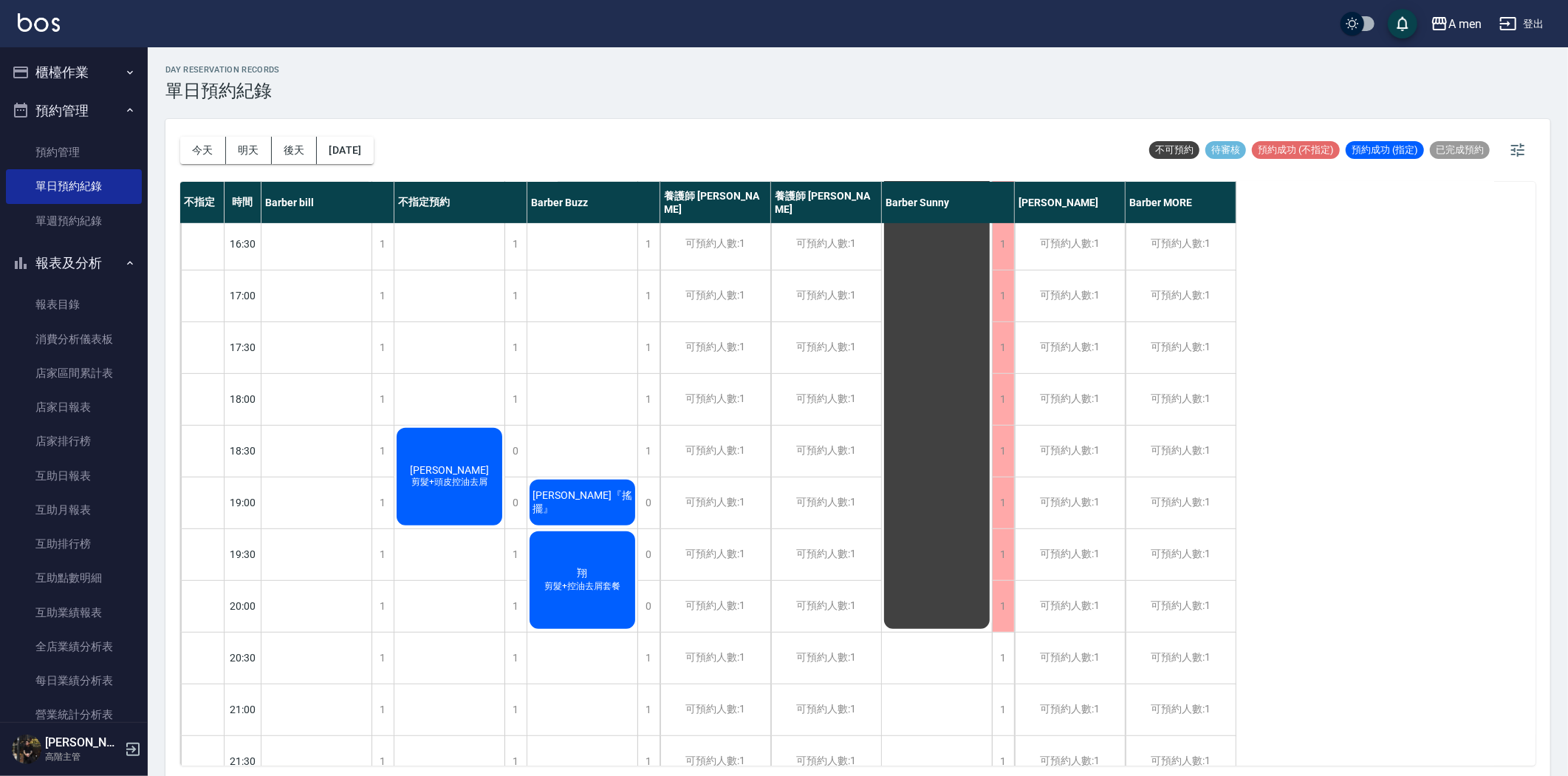
click at [342, 100] on span "剪髮+頭皮控油去屑" at bounding box center [316, 94] width 51 height 12
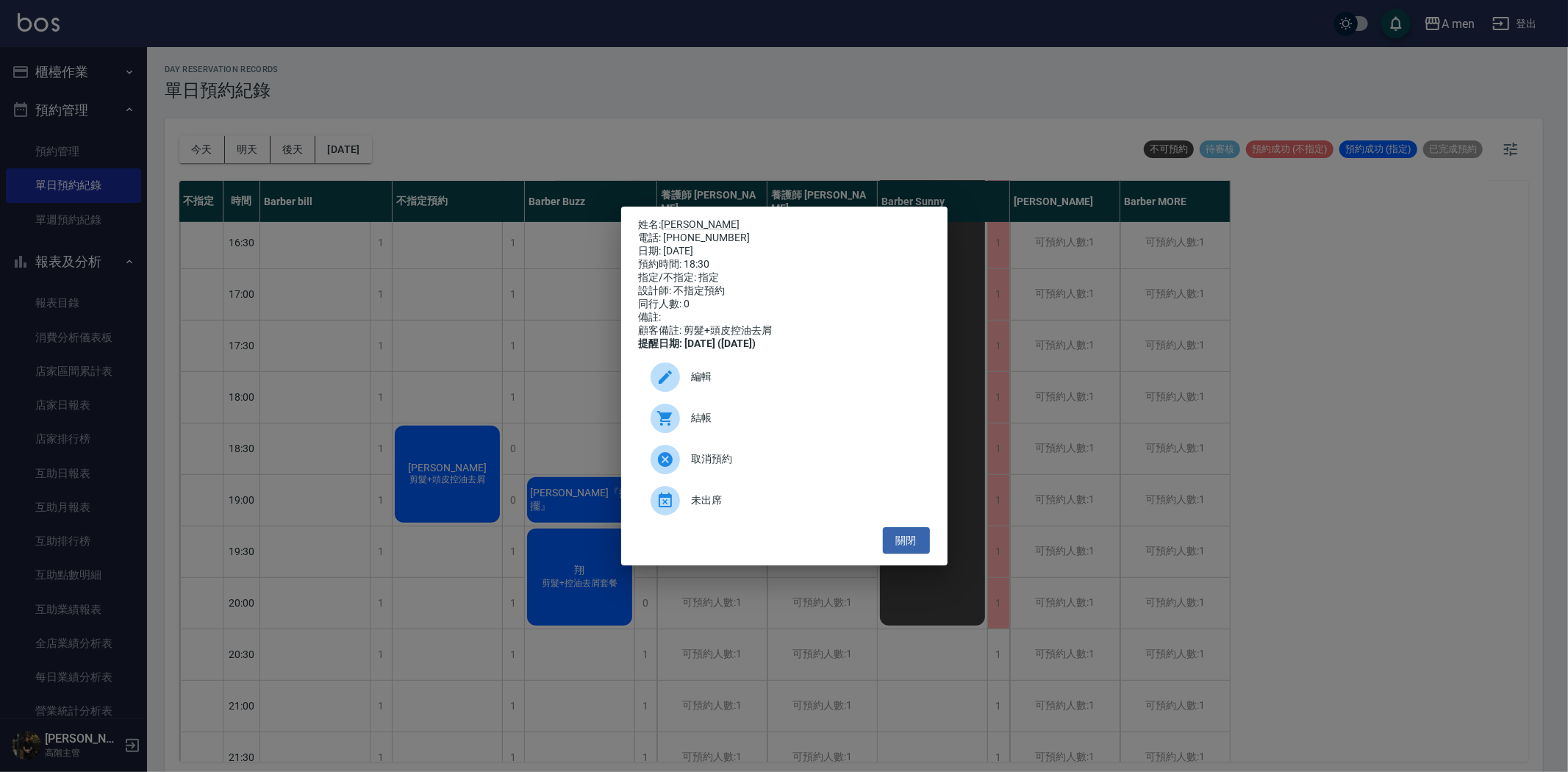
drag, startPoint x: 709, startPoint y: 397, endPoint x: 697, endPoint y: 399, distance: 12.2
click at [710, 397] on div "編輯" at bounding box center [784, 377] width 291 height 41
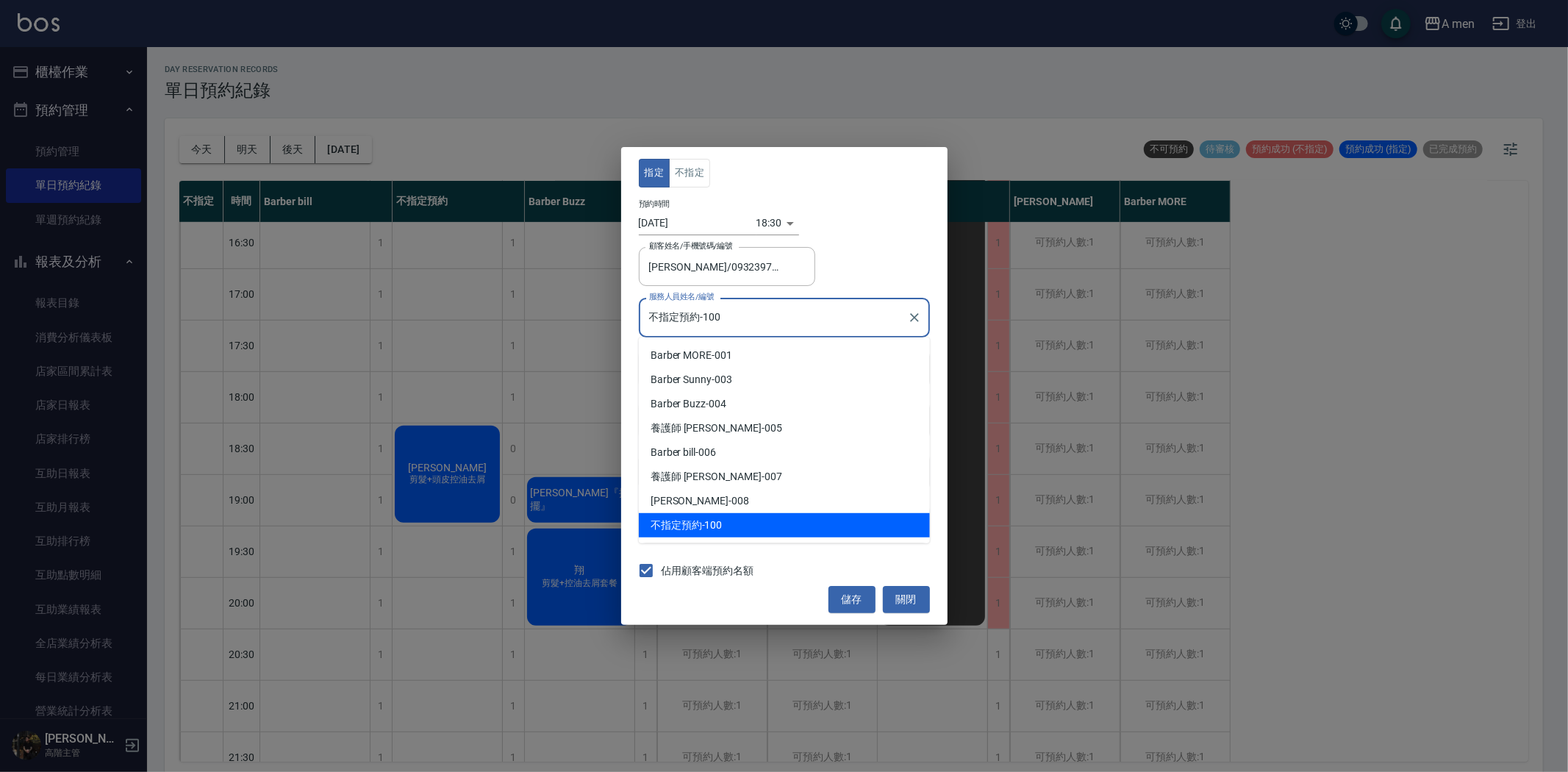
click at [725, 313] on input "不指定預約-100" at bounding box center [773, 316] width 256 height 26
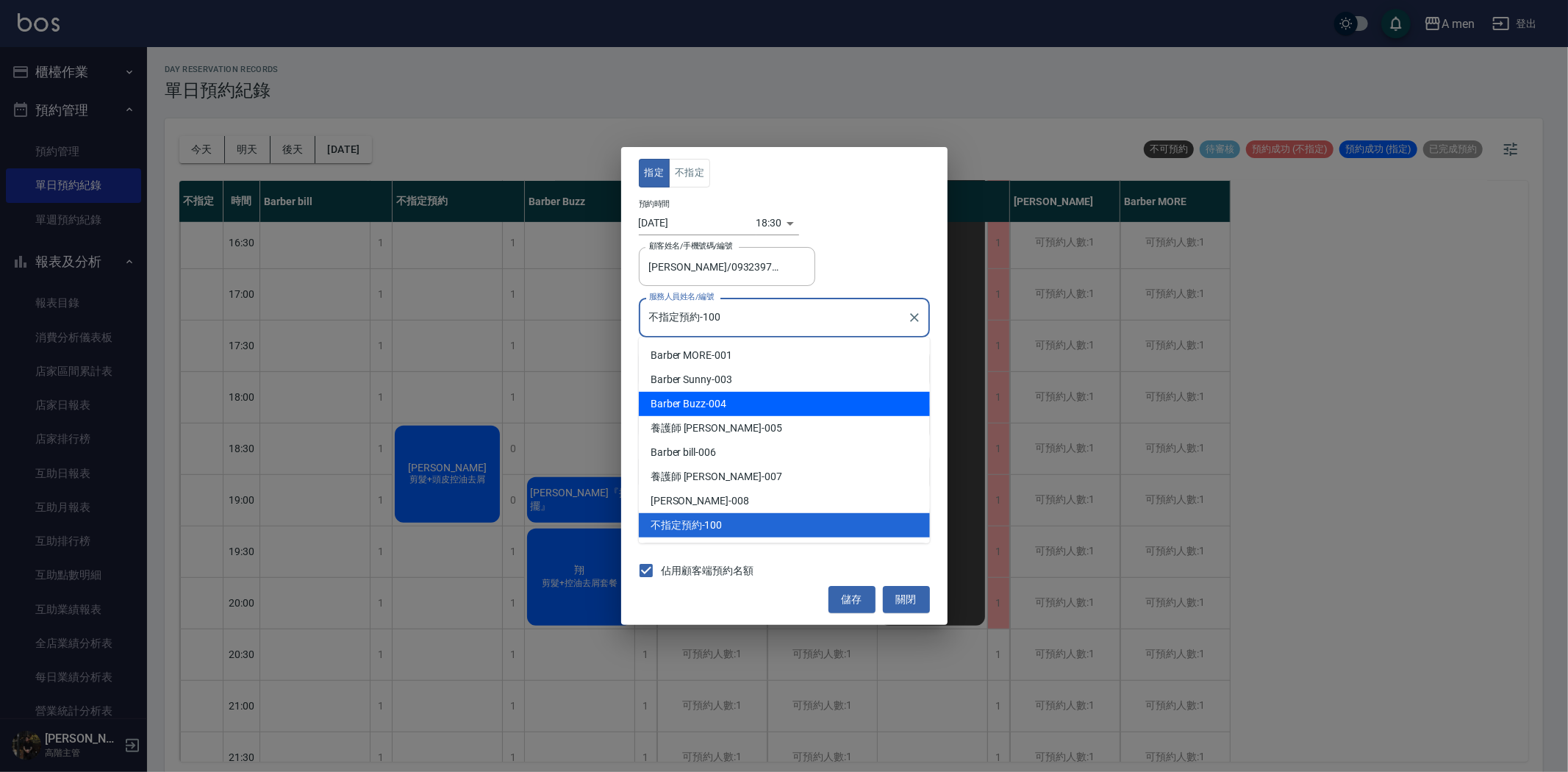
click at [714, 405] on div "Barber Buzz -004" at bounding box center [784, 404] width 291 height 24
type input "Barber Buzz-004"
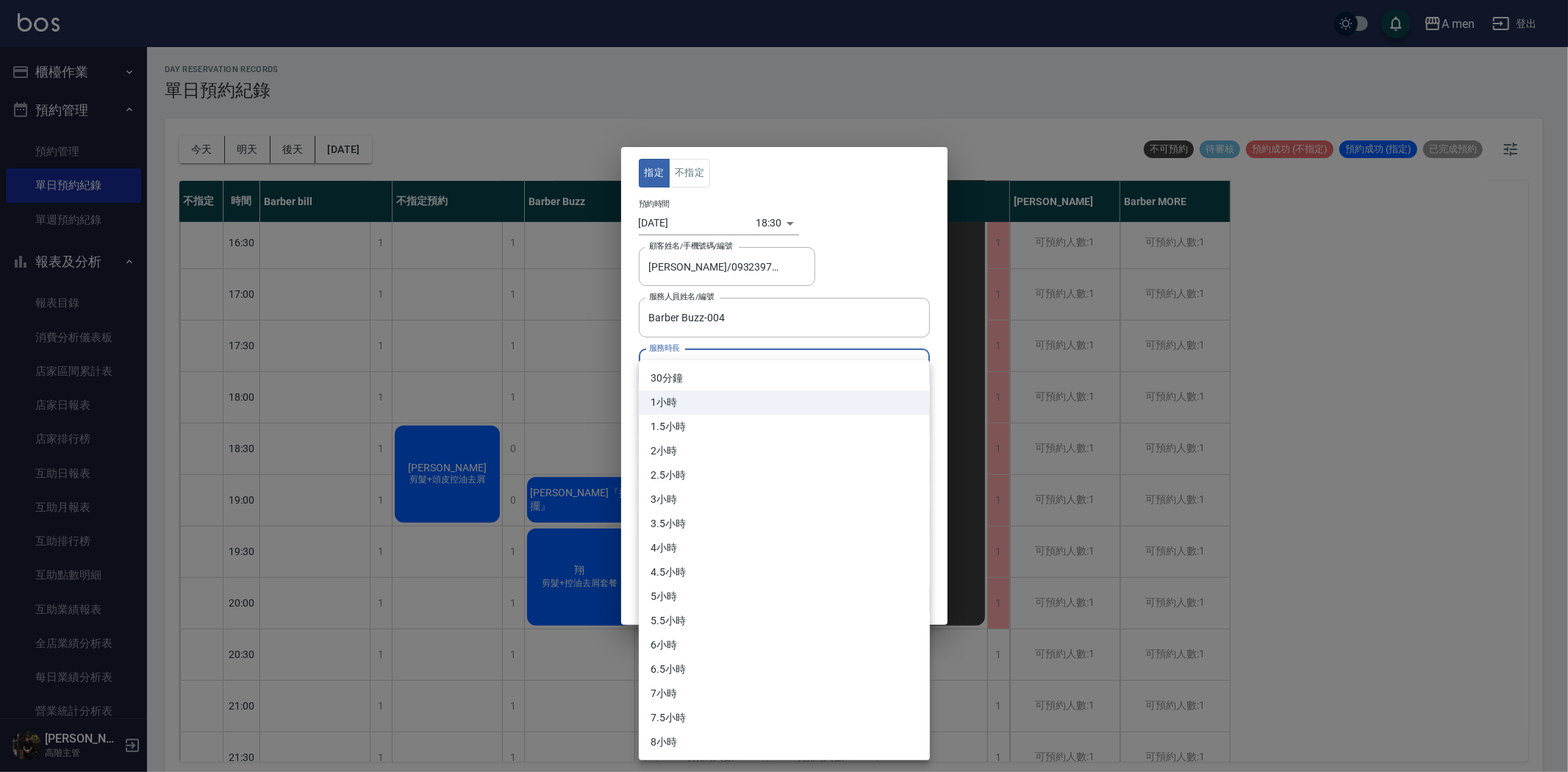
click at [733, 373] on body "A men 登出 櫃檯作業 打帳單 帳單列表 營業儀表板 現金收支登錄 高階收支登錄 材料自購登錄 每日結帳 排班表 現場電腦打卡 掃碼打卡 預約管理 預約管…" at bounding box center [784, 388] width 1568 height 776
click at [688, 380] on li "30分鐘" at bounding box center [784, 377] width 291 height 24
type input "1"
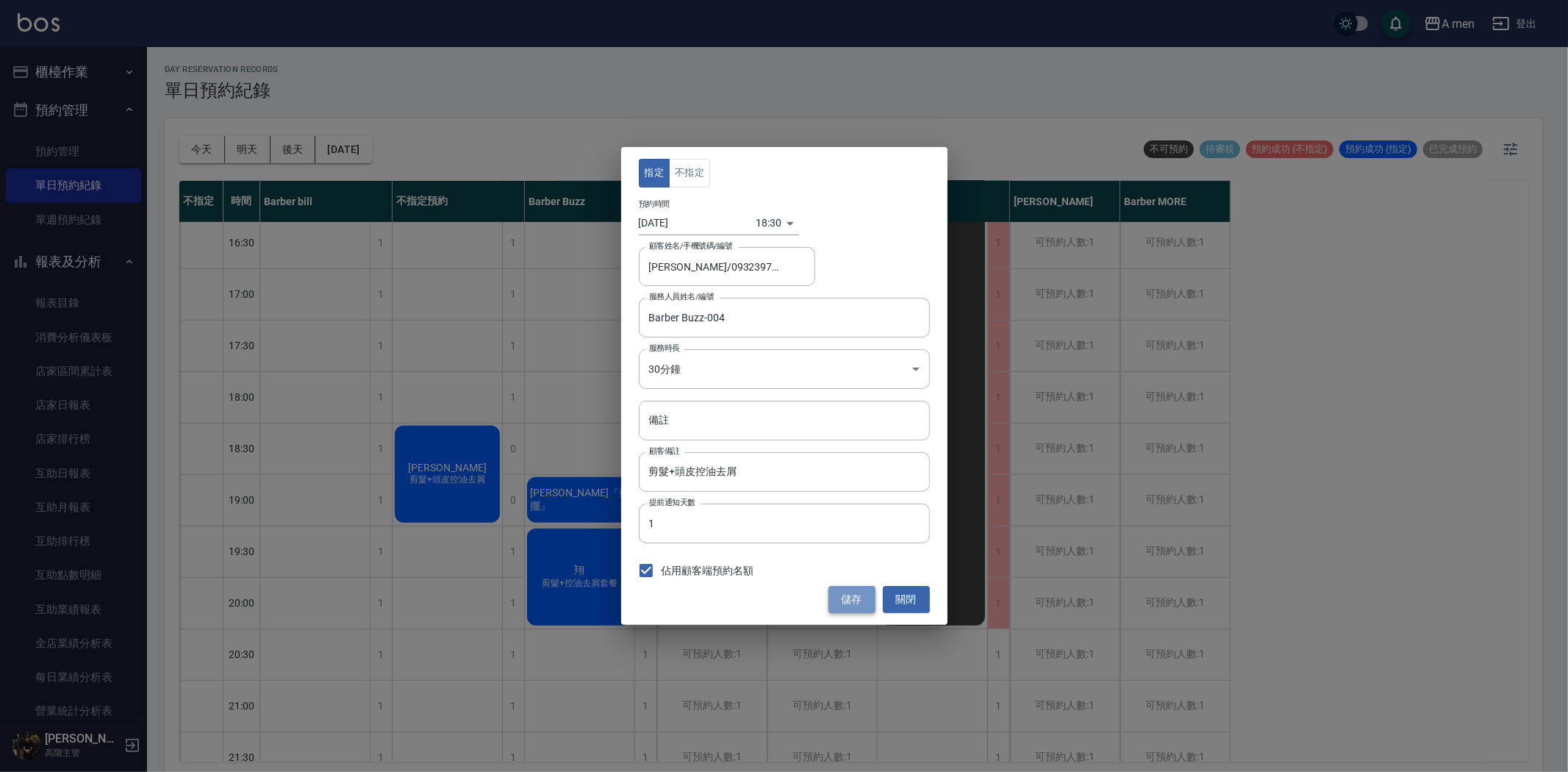
click at [848, 594] on button "儲存" at bounding box center [852, 599] width 47 height 27
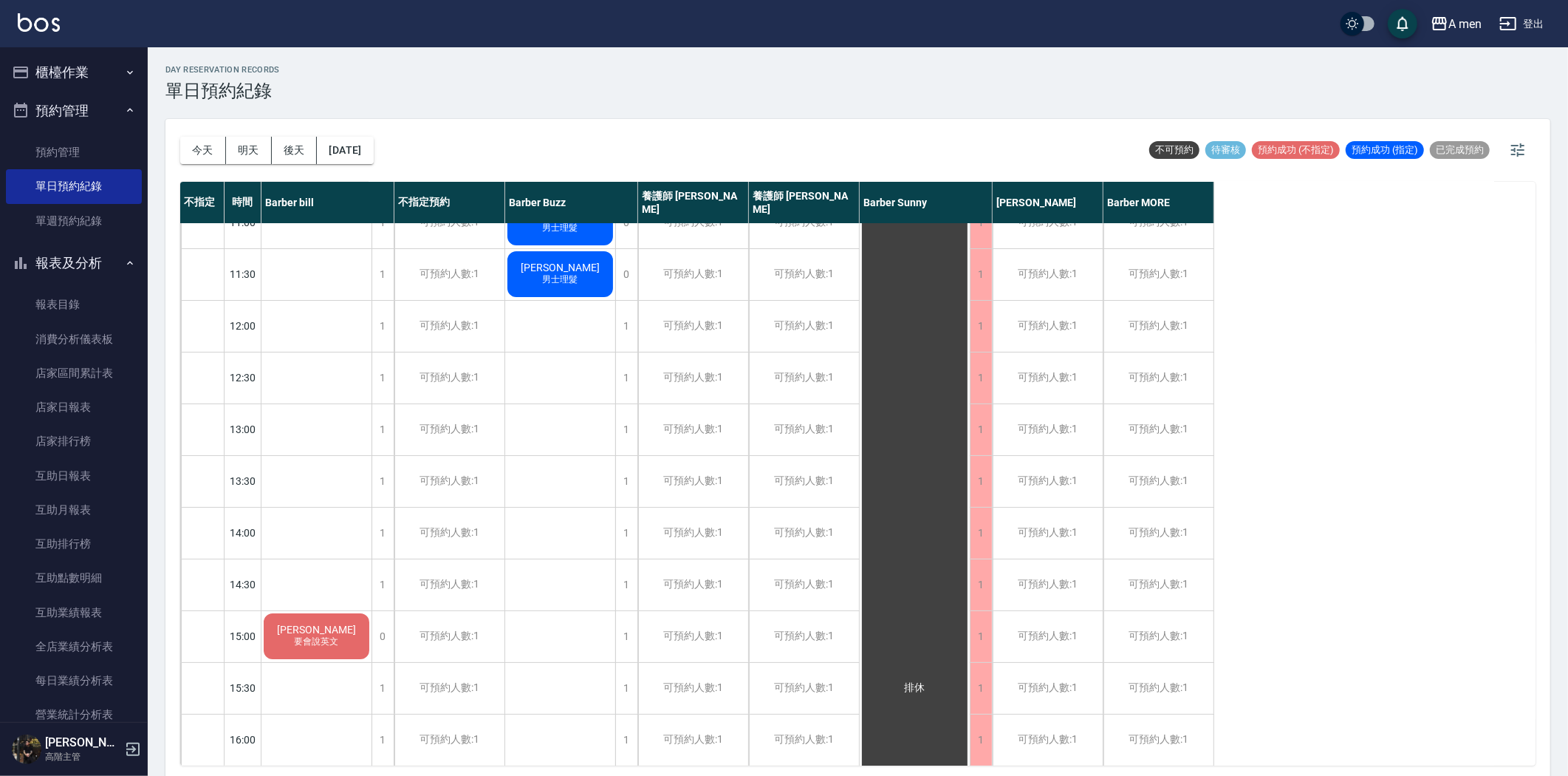
scroll to position [0, 0]
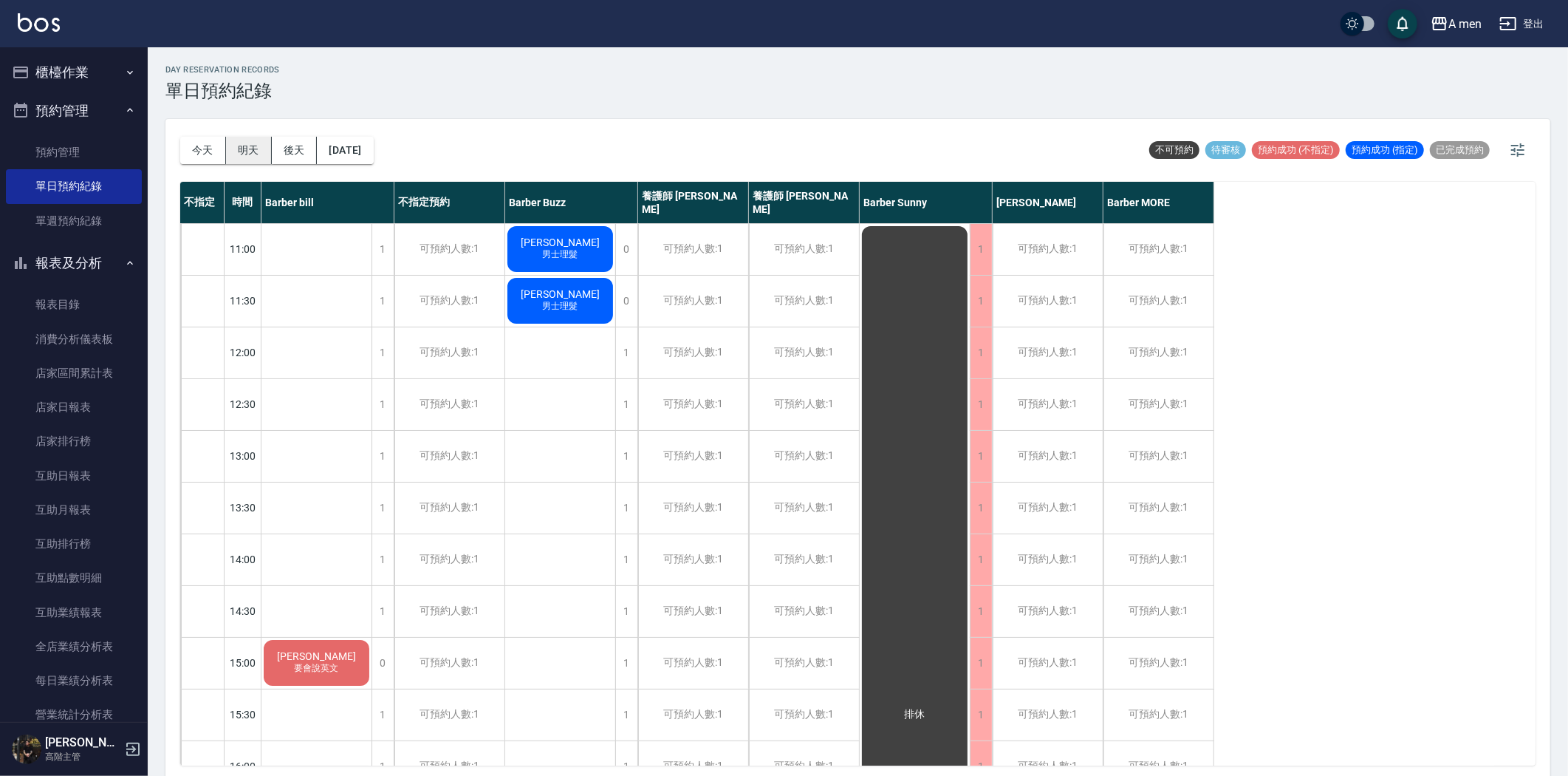
click at [258, 154] on button "明天" at bounding box center [248, 150] width 46 height 27
click at [205, 145] on button "今天" at bounding box center [203, 150] width 46 height 27
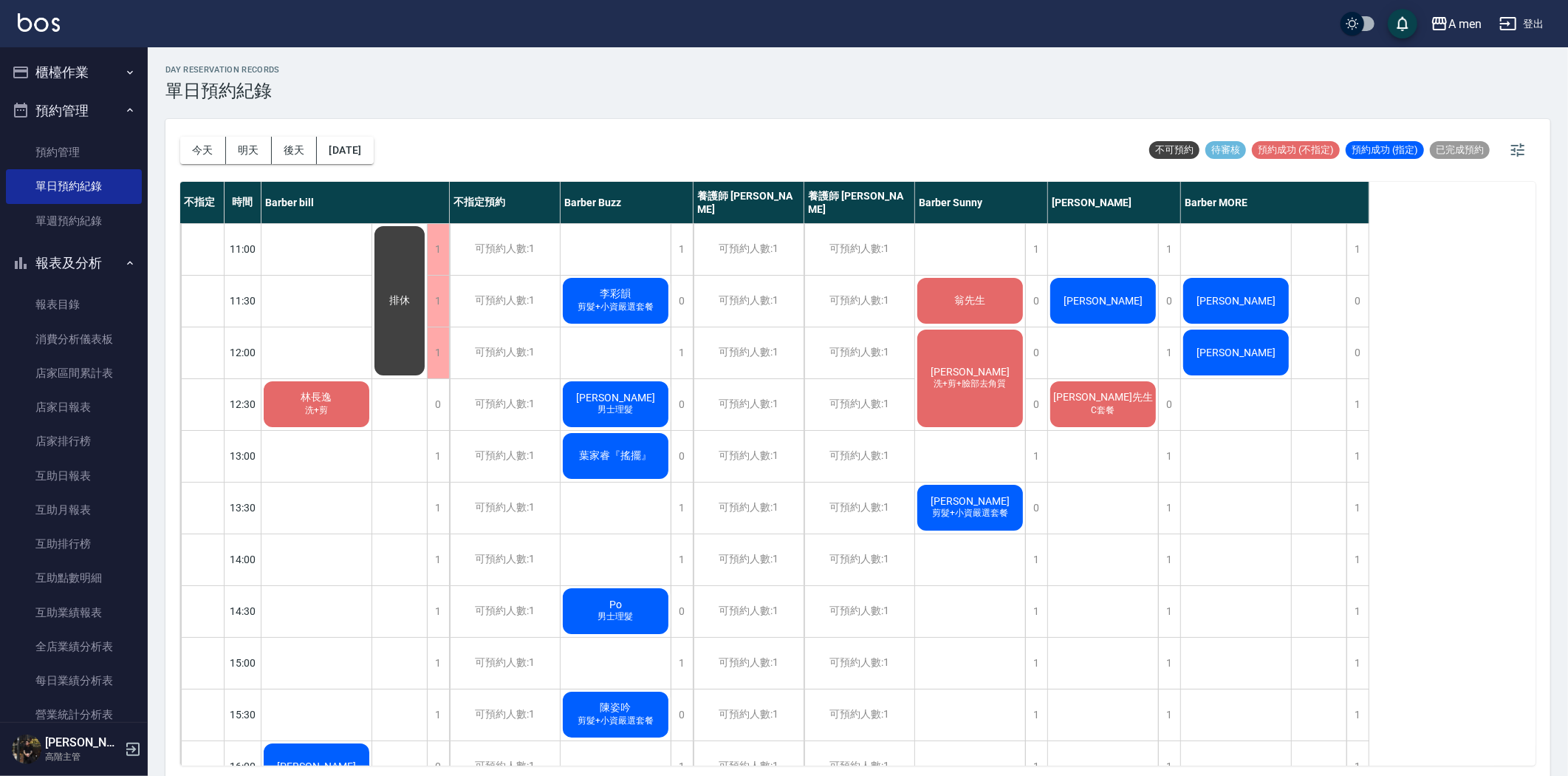
click at [372, 402] on div "賴先生 C套餐" at bounding box center [316, 404] width 110 height 51
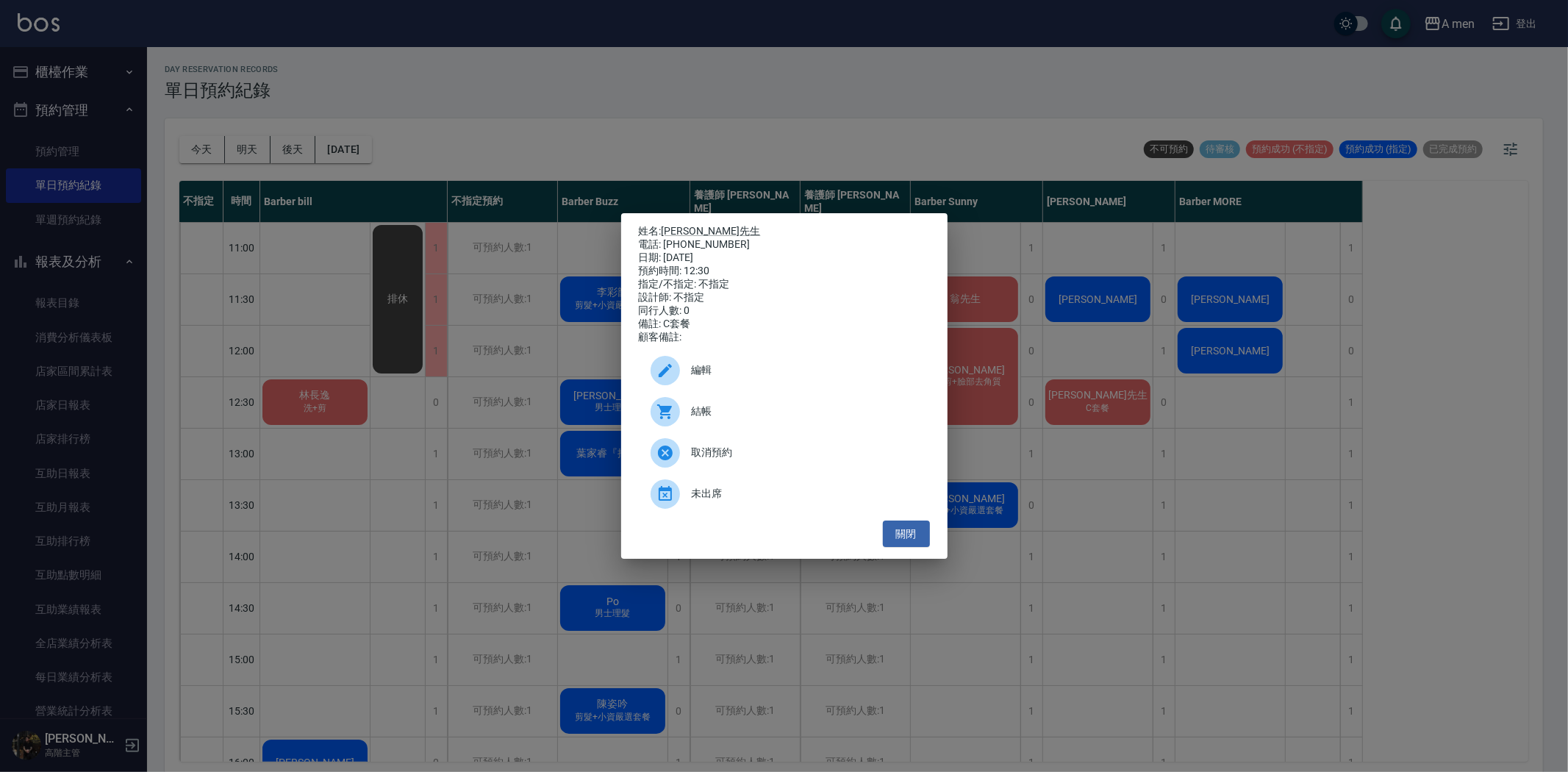
click at [695, 363] on div "編輯" at bounding box center [784, 371] width 291 height 41
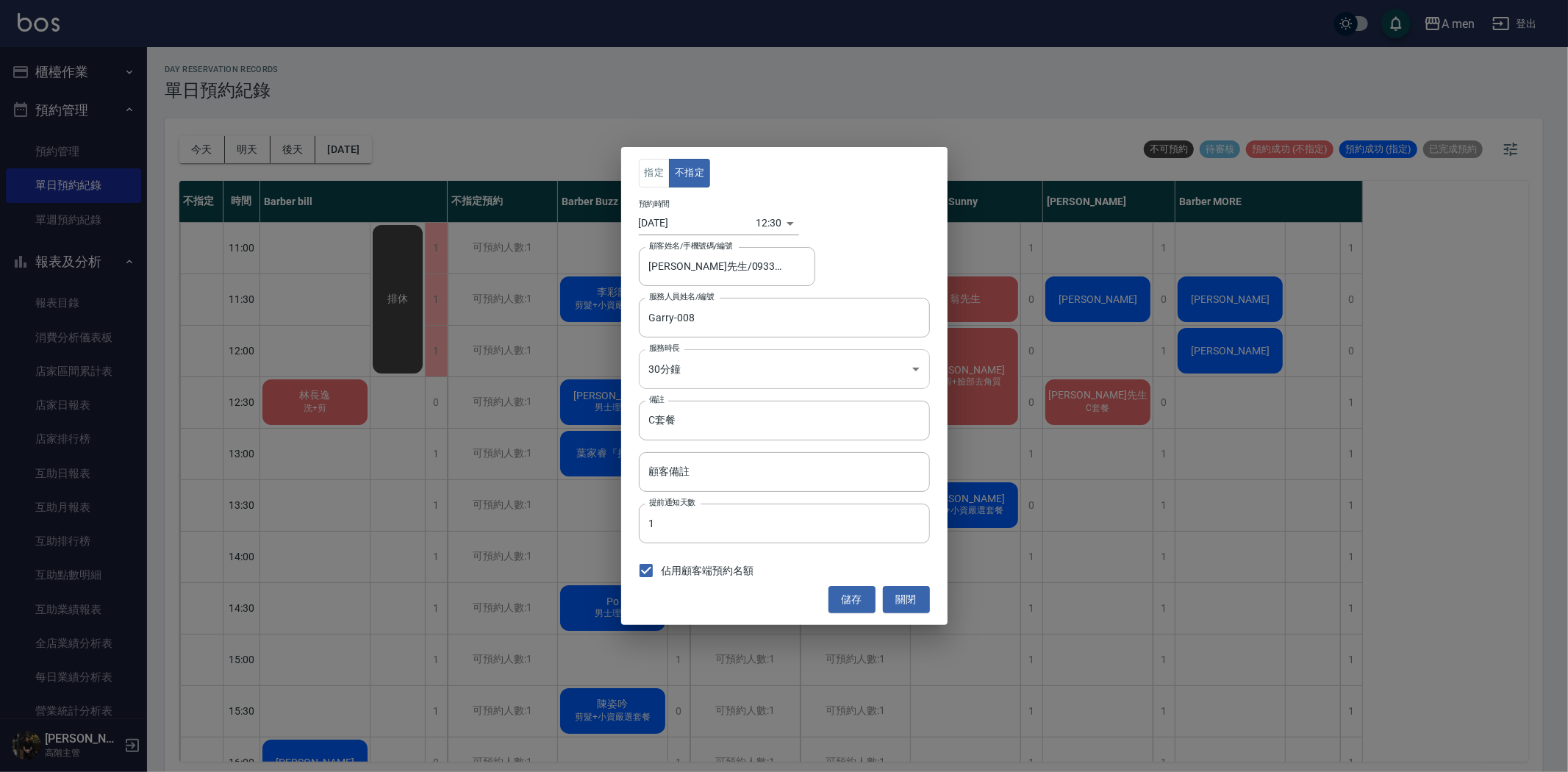
click at [709, 386] on body "A men 登出 櫃檯作業 打帳單 帳單列表 營業儀表板 現金收支登錄 高階收支登錄 材料自購登錄 每日結帳 排班表 現場電腦打卡 掃碼打卡 預約管理 預約管…" at bounding box center [784, 388] width 1568 height 776
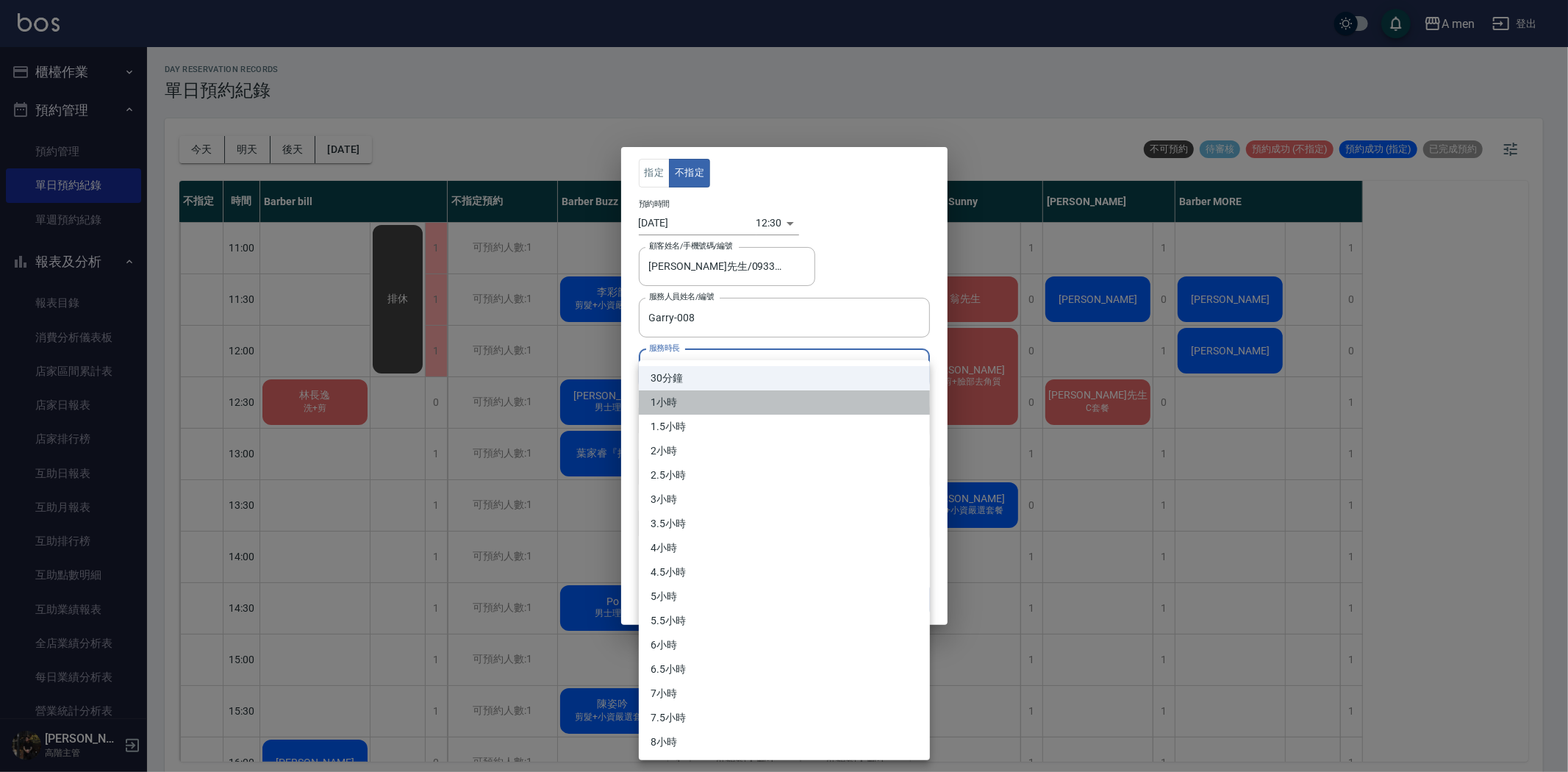
click at [706, 412] on li "1小時" at bounding box center [784, 402] width 291 height 24
type input "2"
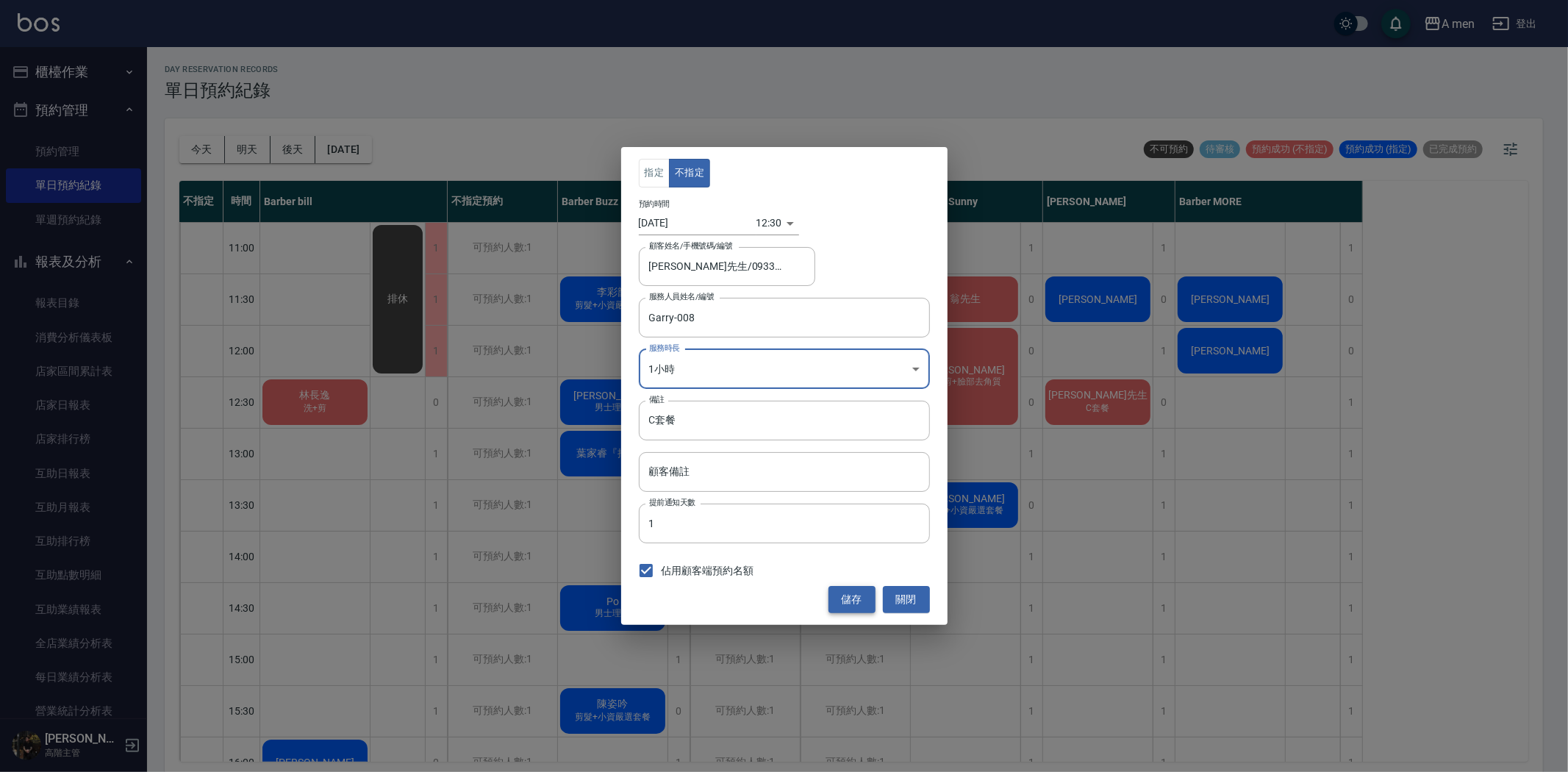
click at [850, 599] on button "儲存" at bounding box center [852, 599] width 47 height 27
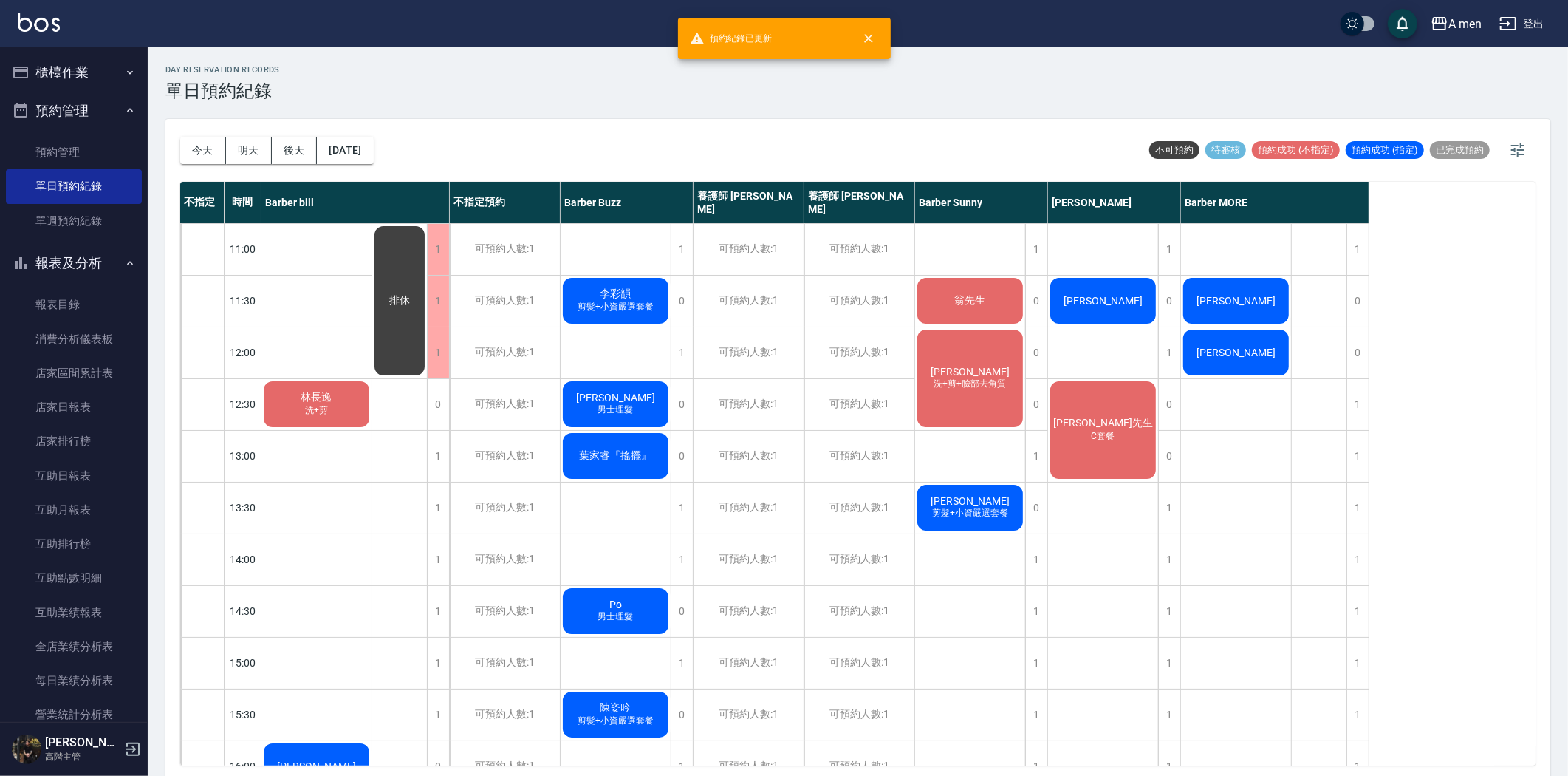
click at [971, 141] on div "今天 明天 後天 2025/08/20 不可預約 待審核 預約成功 (不指定) 預約成功 (指定) 已完成預約" at bounding box center [858, 151] width 1355 height 63
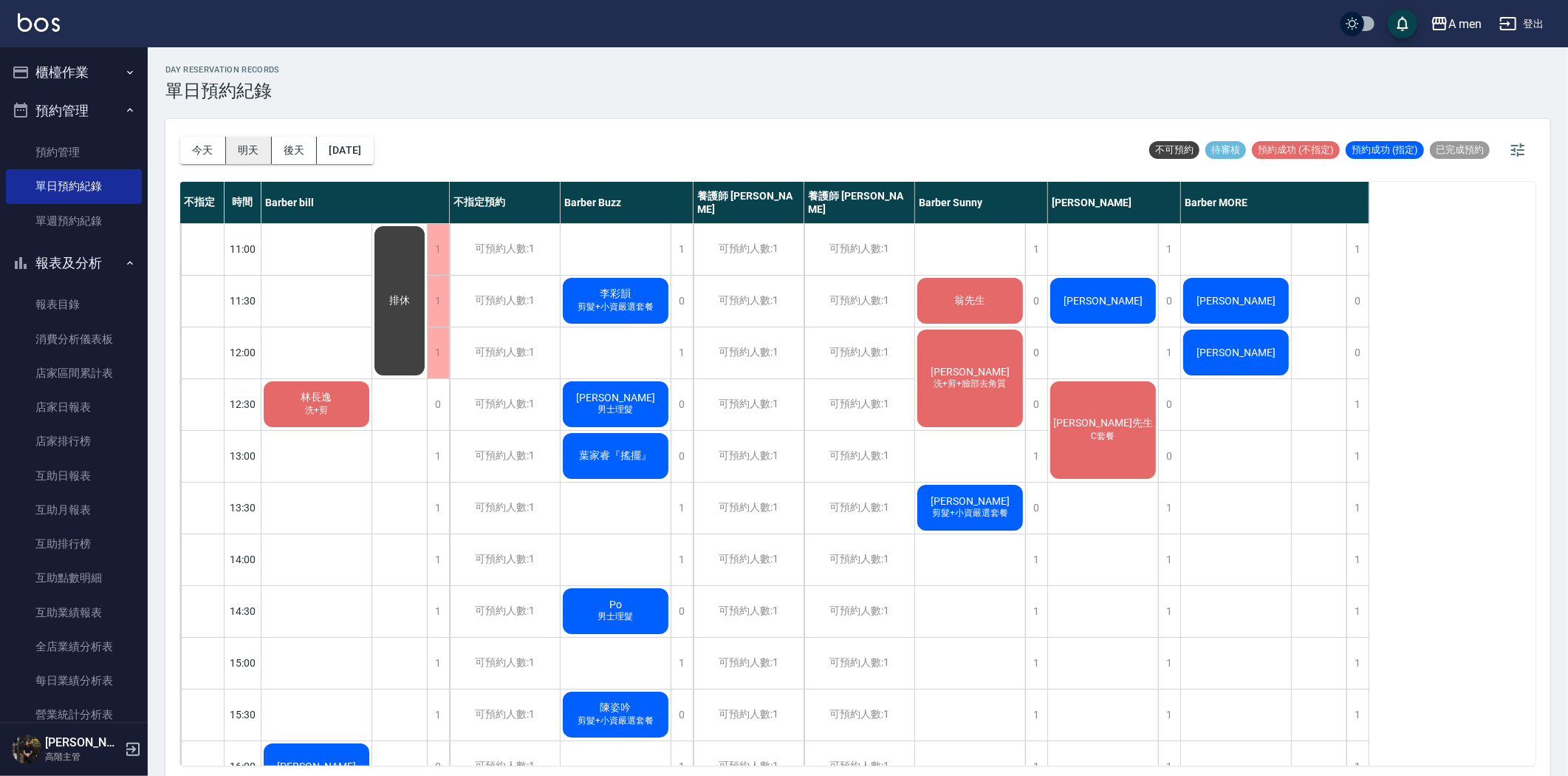
click at [239, 144] on button "明天" at bounding box center [248, 150] width 46 height 27
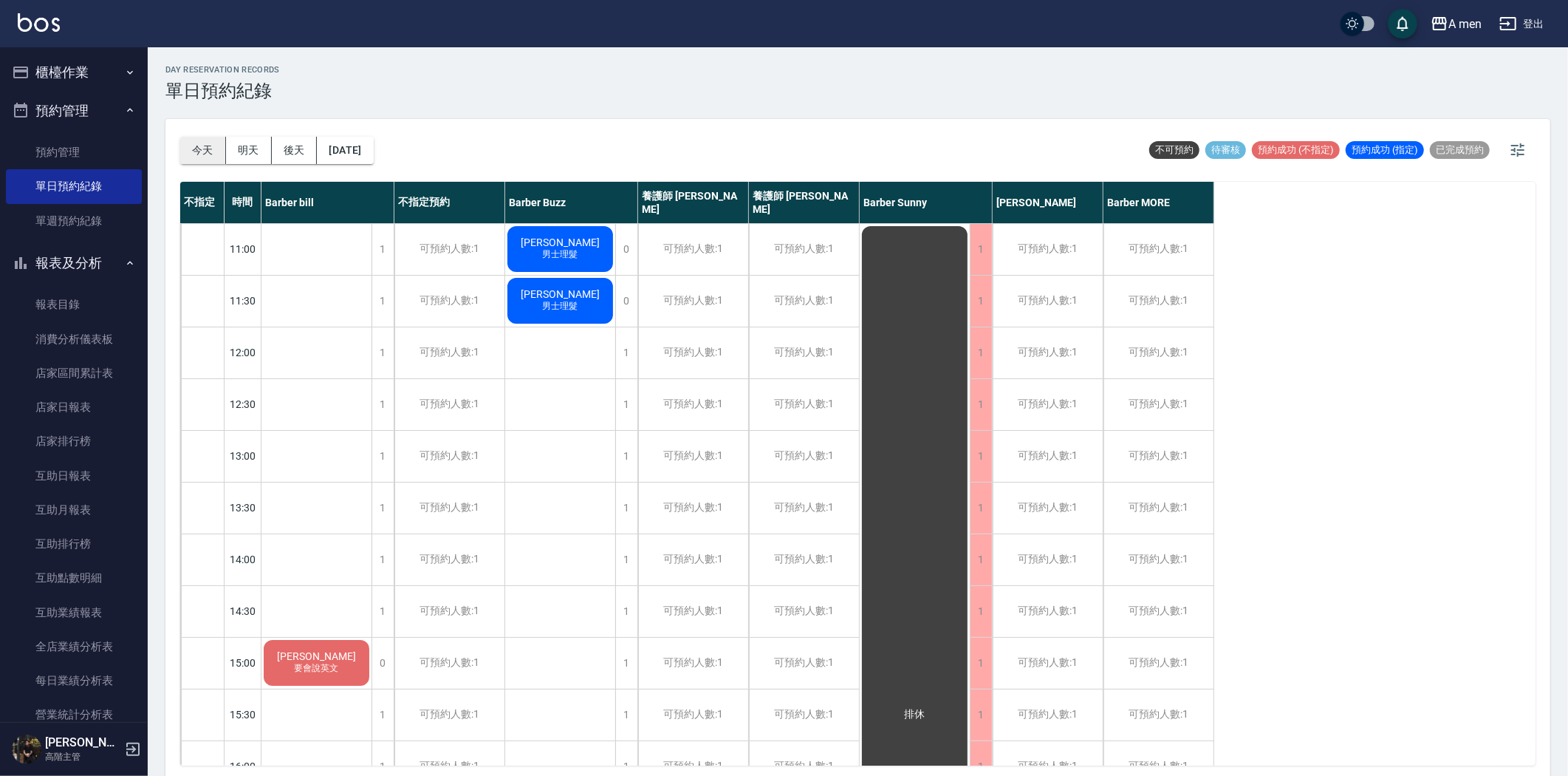
click at [207, 152] on button "今天" at bounding box center [203, 150] width 46 height 27
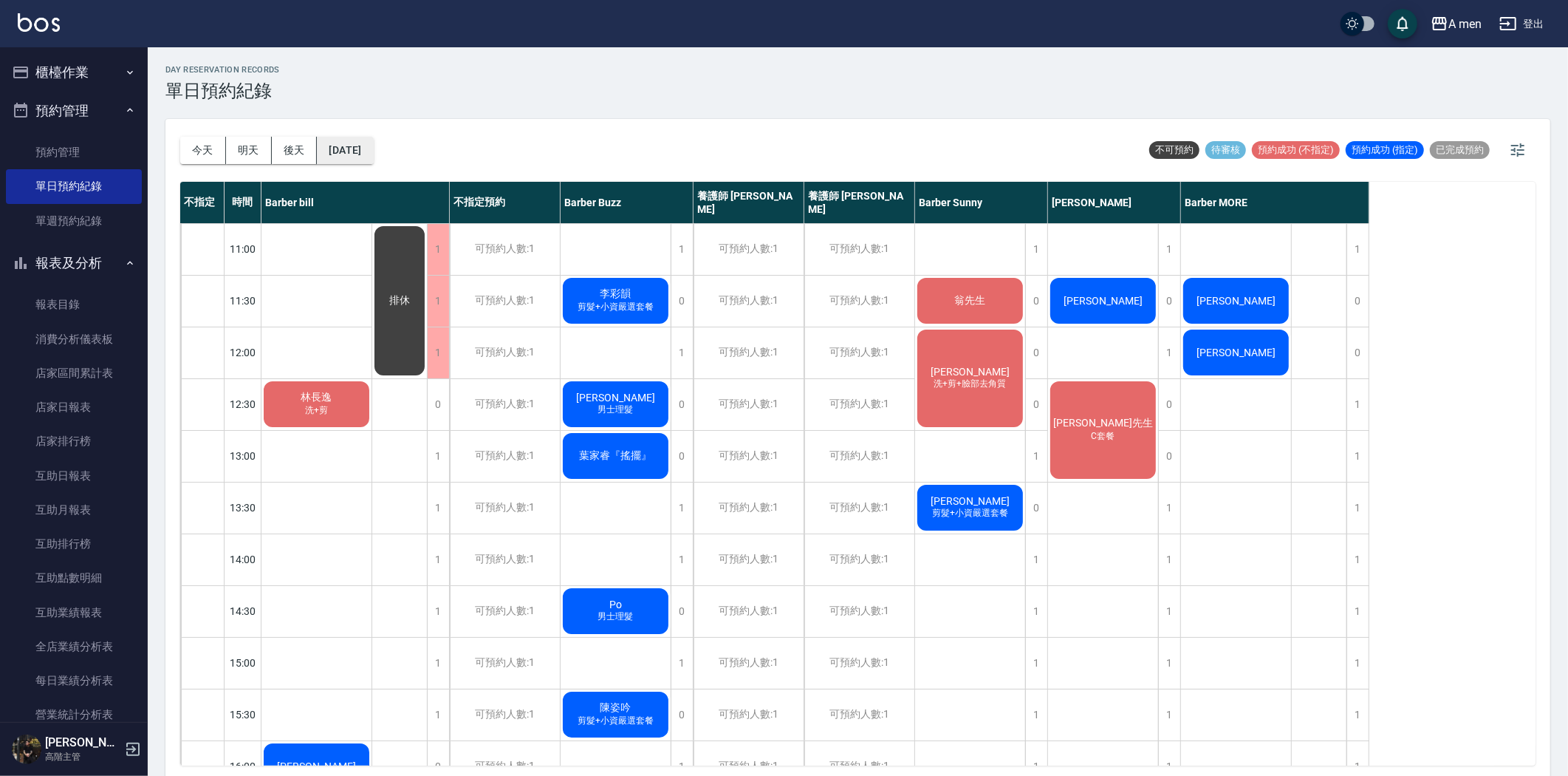
click at [373, 149] on button "[DATE]" at bounding box center [345, 150] width 56 height 27
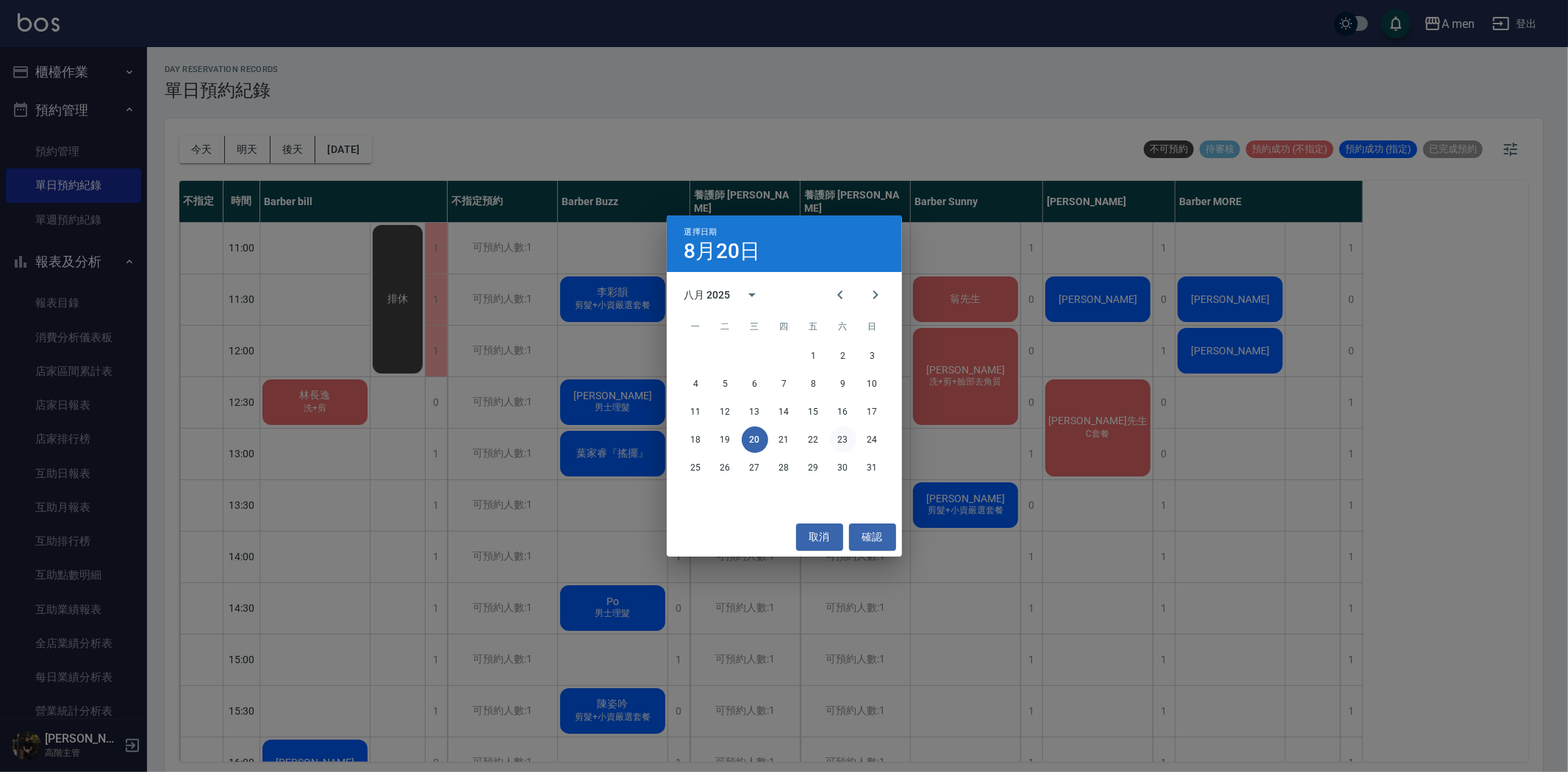
click at [843, 434] on button "23" at bounding box center [843, 440] width 26 height 26
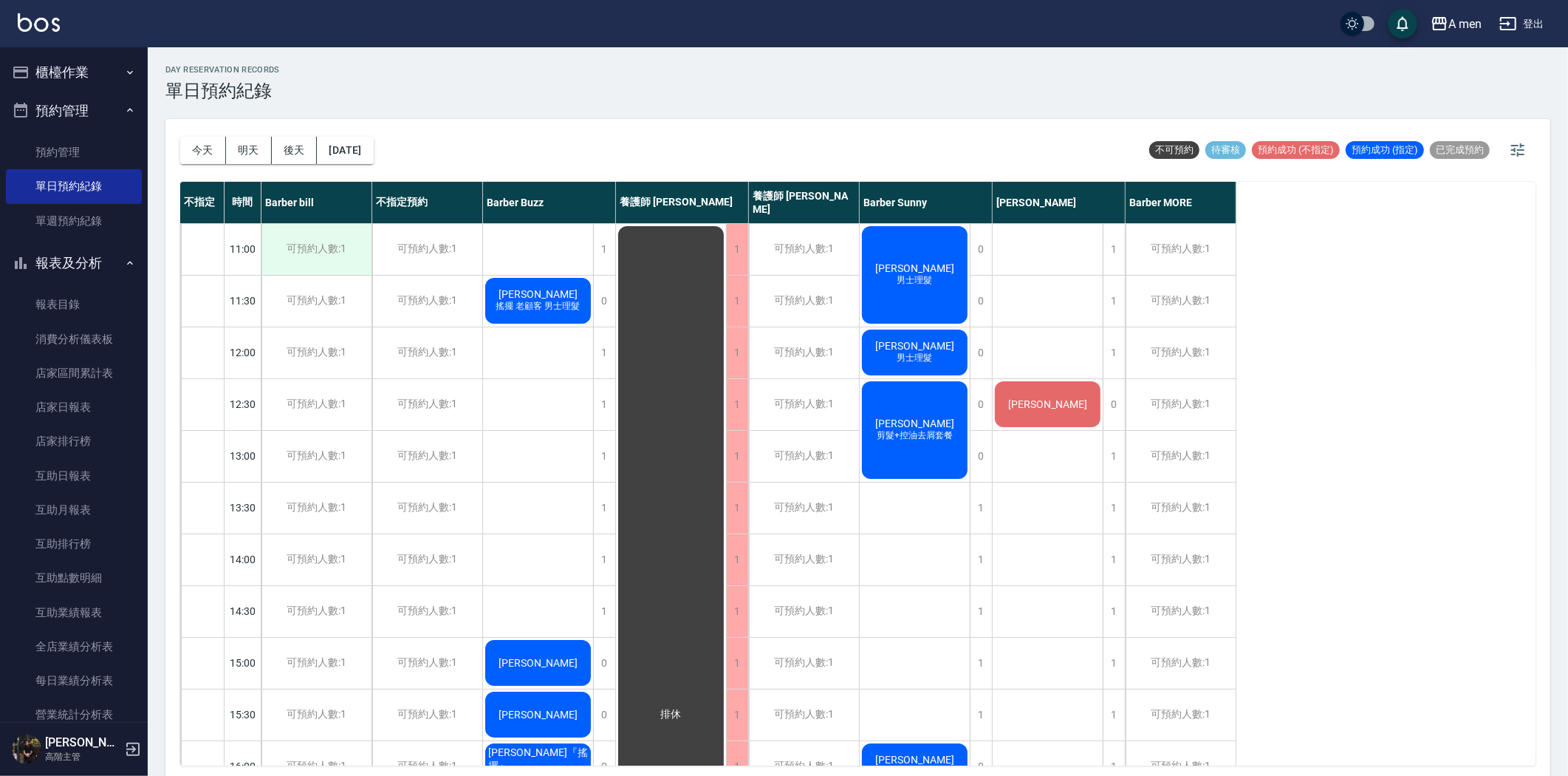
click at [305, 239] on div "可預約人數:1" at bounding box center [316, 249] width 110 height 51
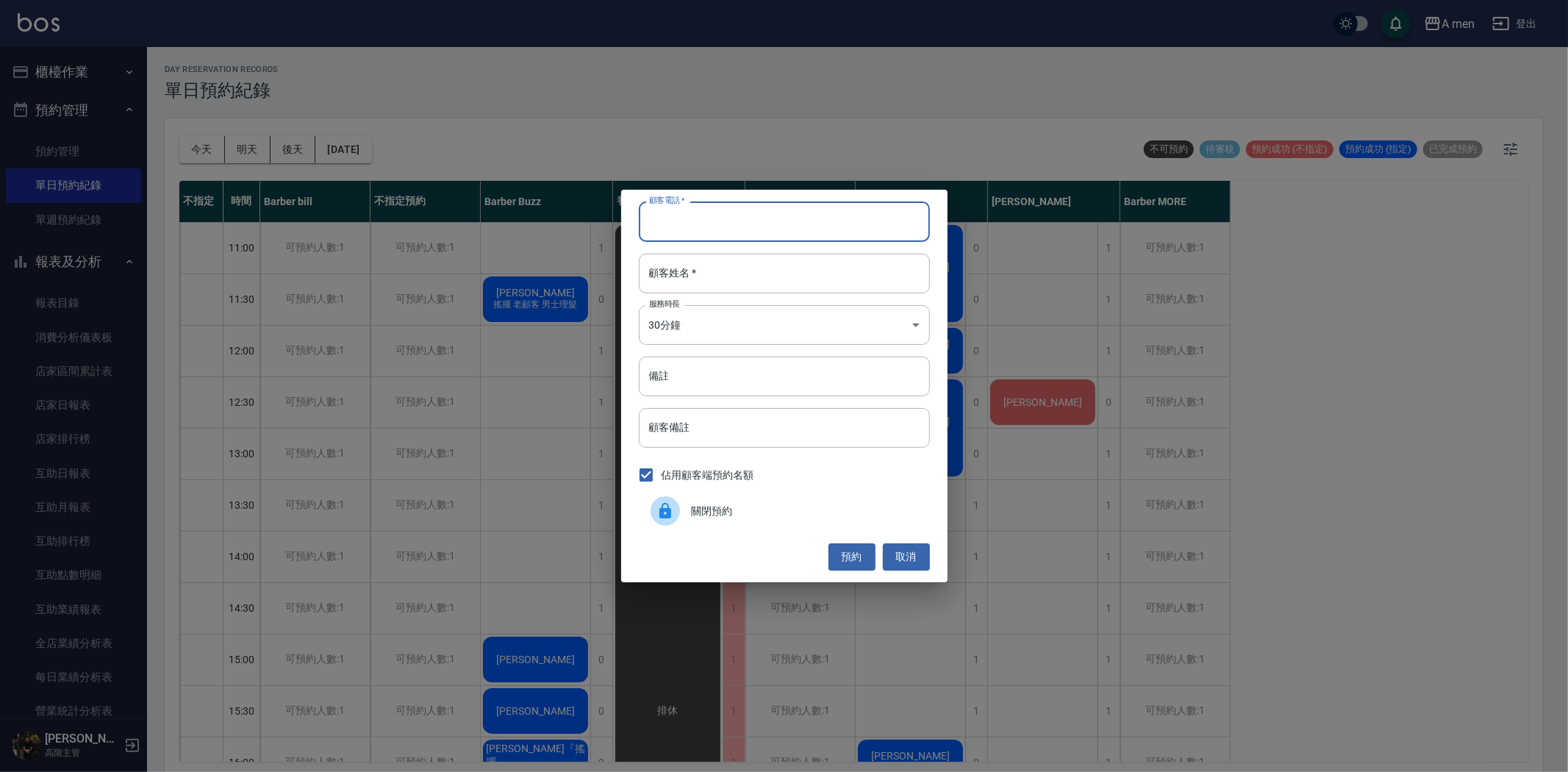
click at [741, 225] on input "顧客電話   *" at bounding box center [784, 221] width 291 height 40
paste input "0976843158"
type input "0976843158"
click at [706, 280] on input "顧客姓名   *" at bounding box center [784, 274] width 291 height 40
click at [856, 563] on button "預約" at bounding box center [852, 556] width 47 height 27
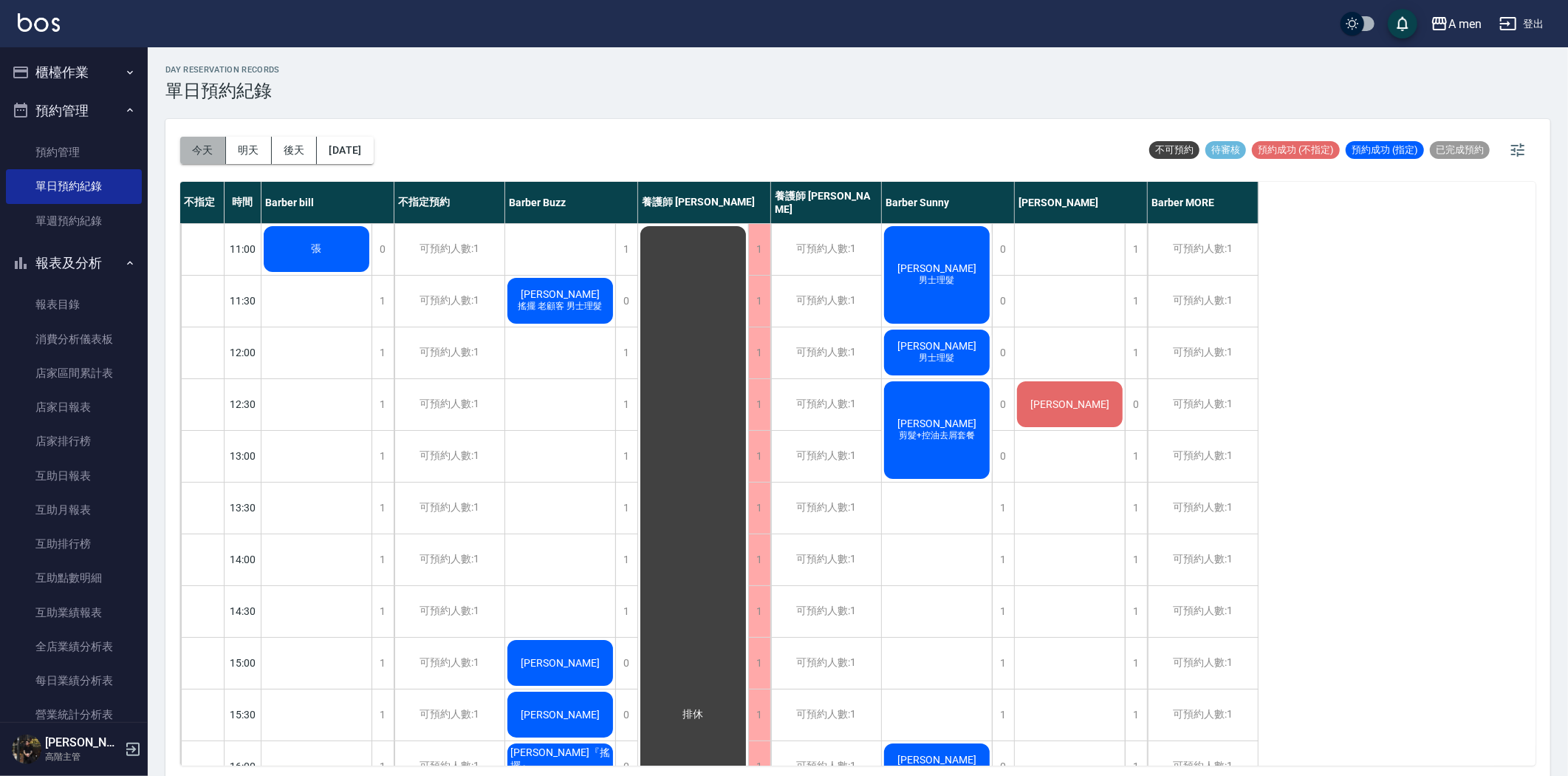
click at [211, 151] on button "今天" at bounding box center [203, 150] width 46 height 27
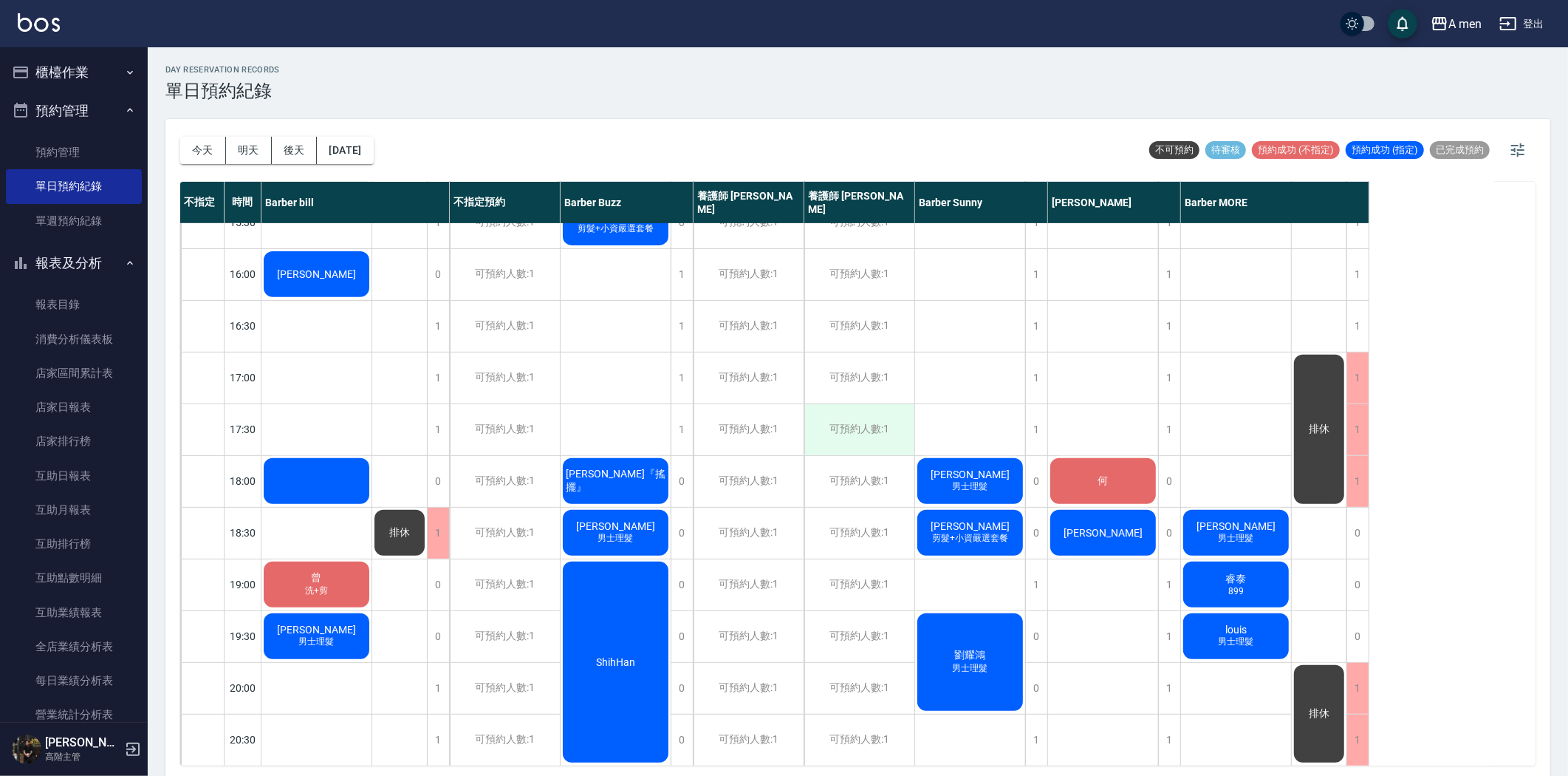
scroll to position [656, 0]
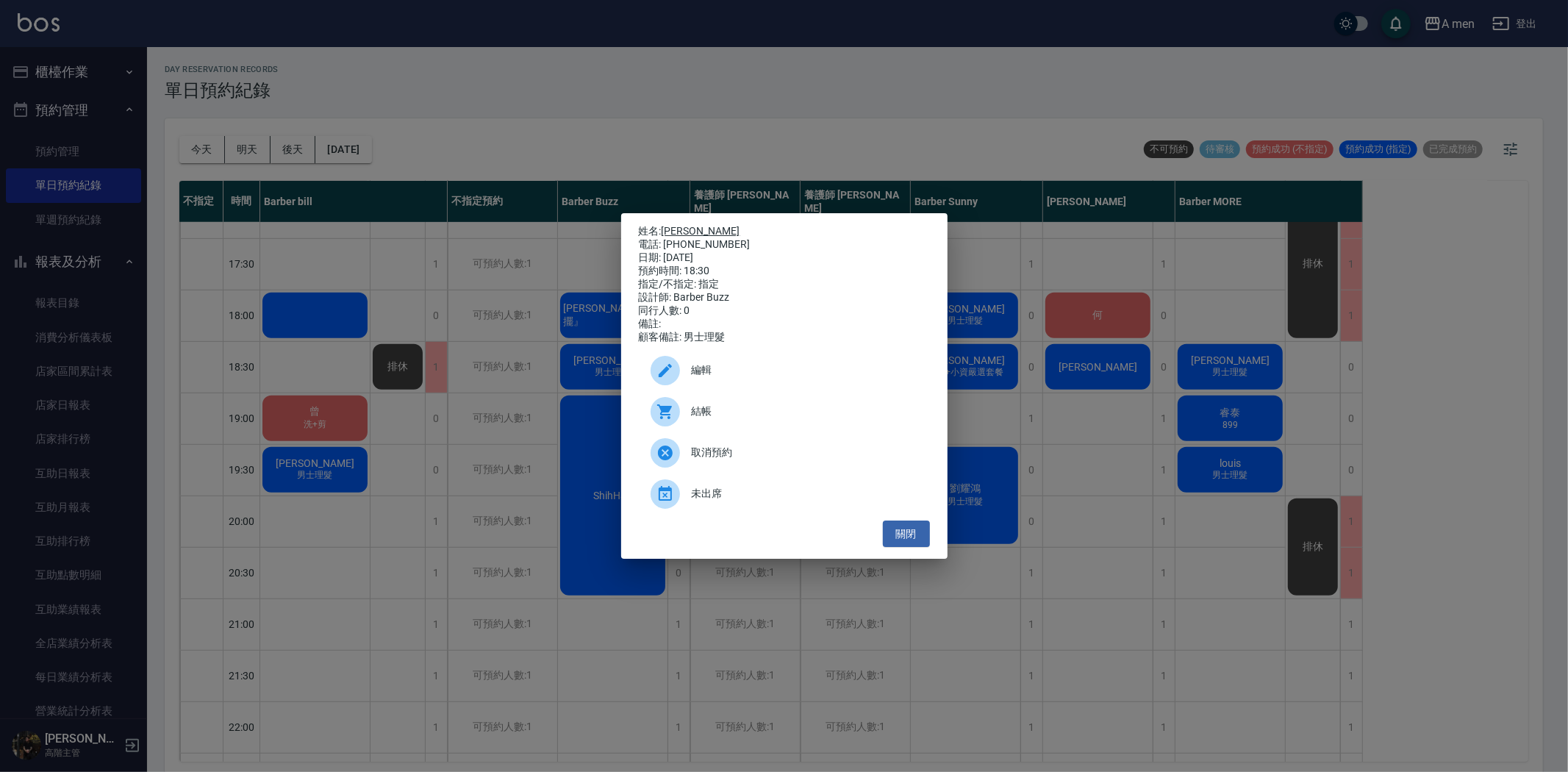
click at [686, 225] on link "張庭瑋" at bounding box center [700, 231] width 78 height 12
click at [913, 548] on button "關閉" at bounding box center [906, 534] width 47 height 27
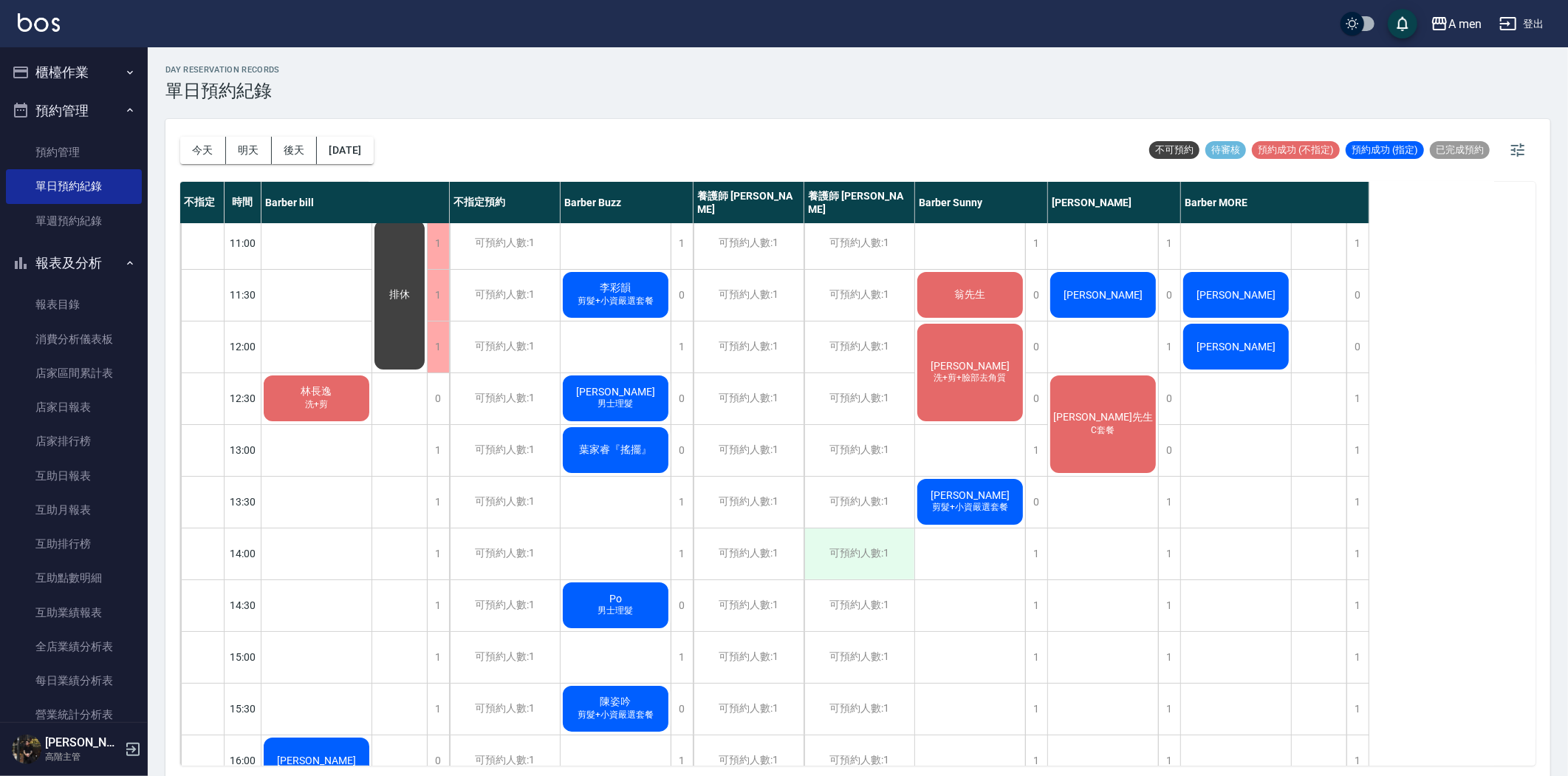
scroll to position [0, 0]
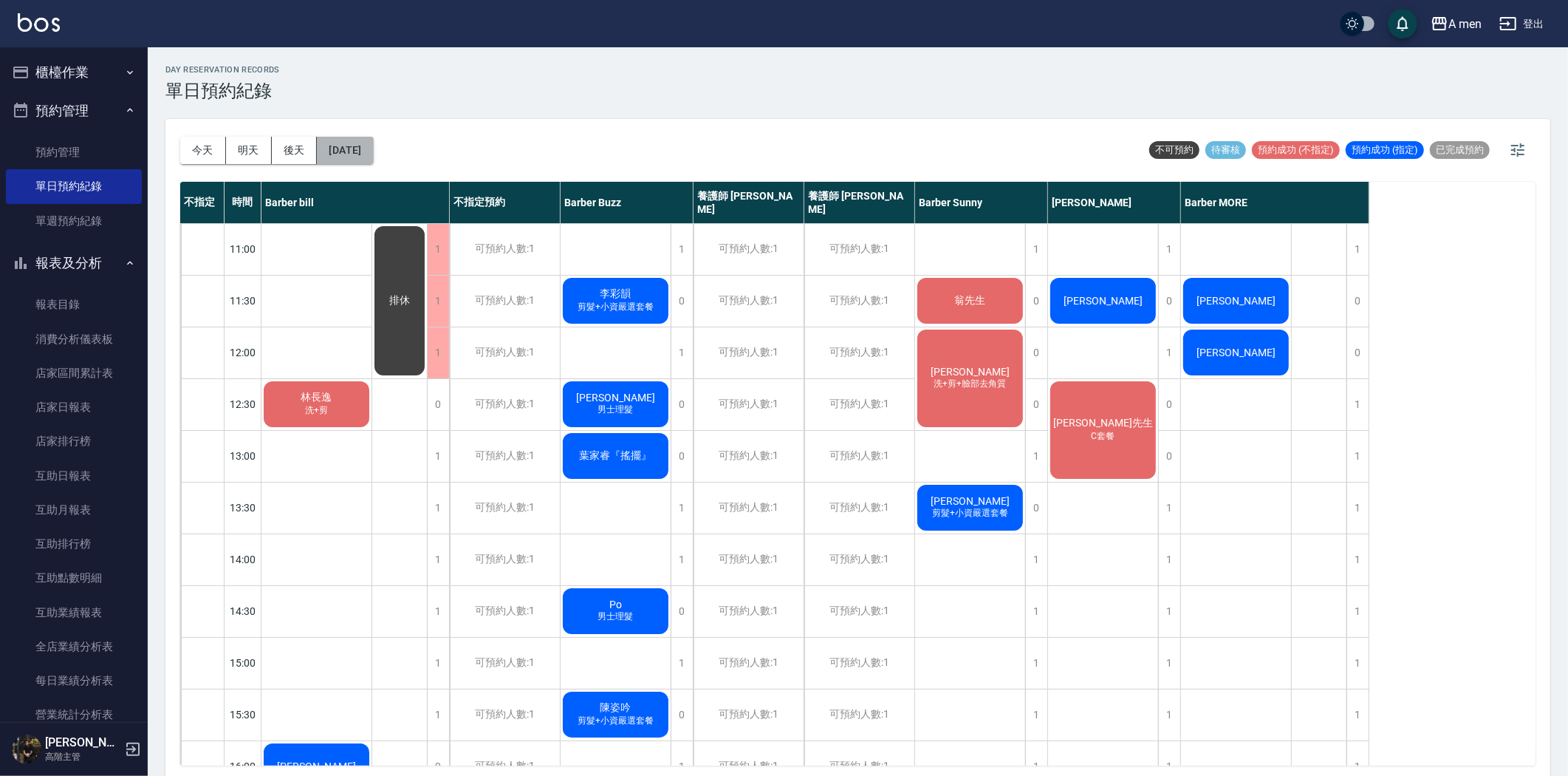
click at [330, 152] on button "[DATE]" at bounding box center [345, 150] width 56 height 27
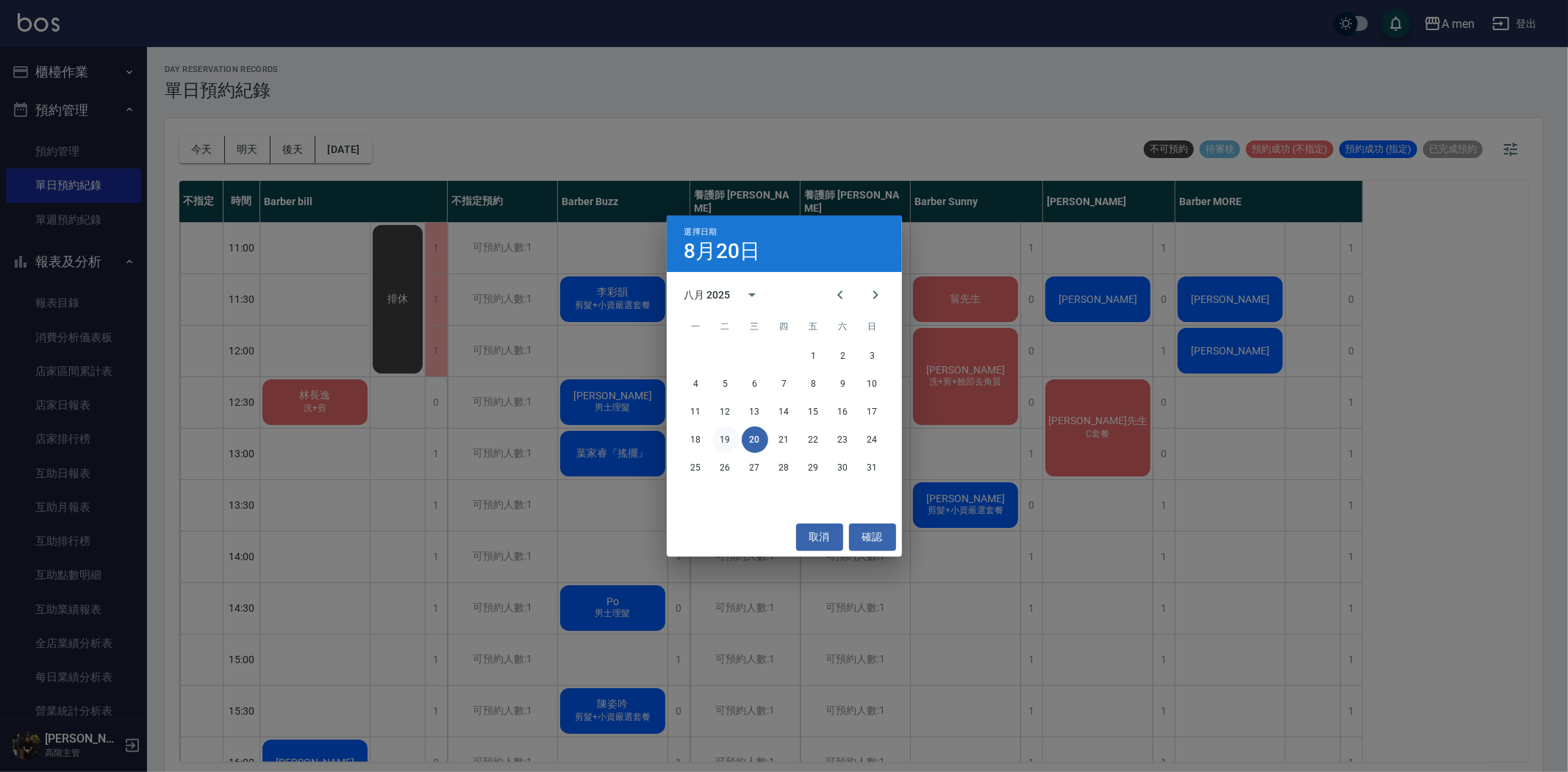
click at [728, 431] on button "19" at bounding box center [726, 440] width 26 height 26
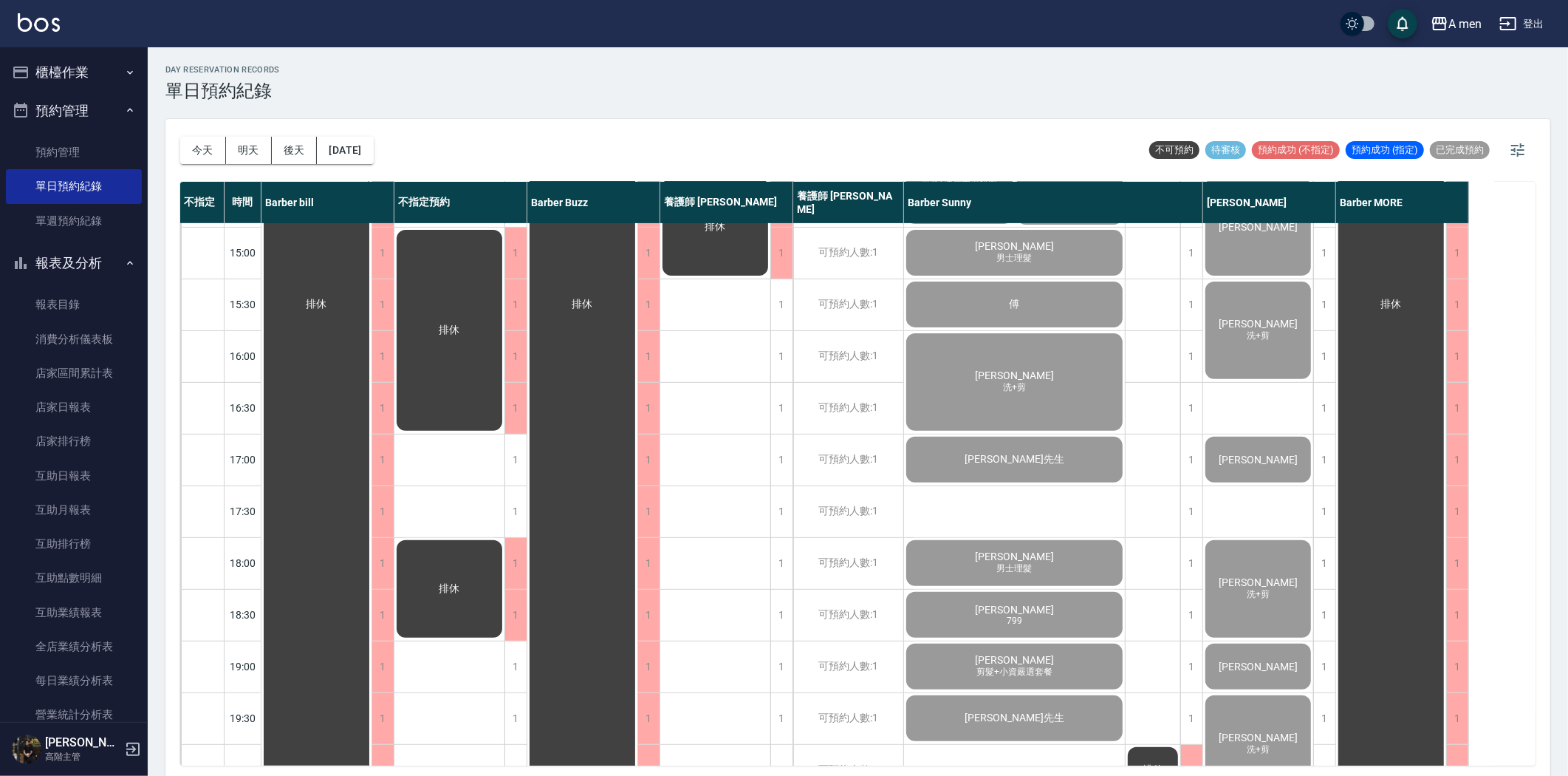
scroll to position [492, 0]
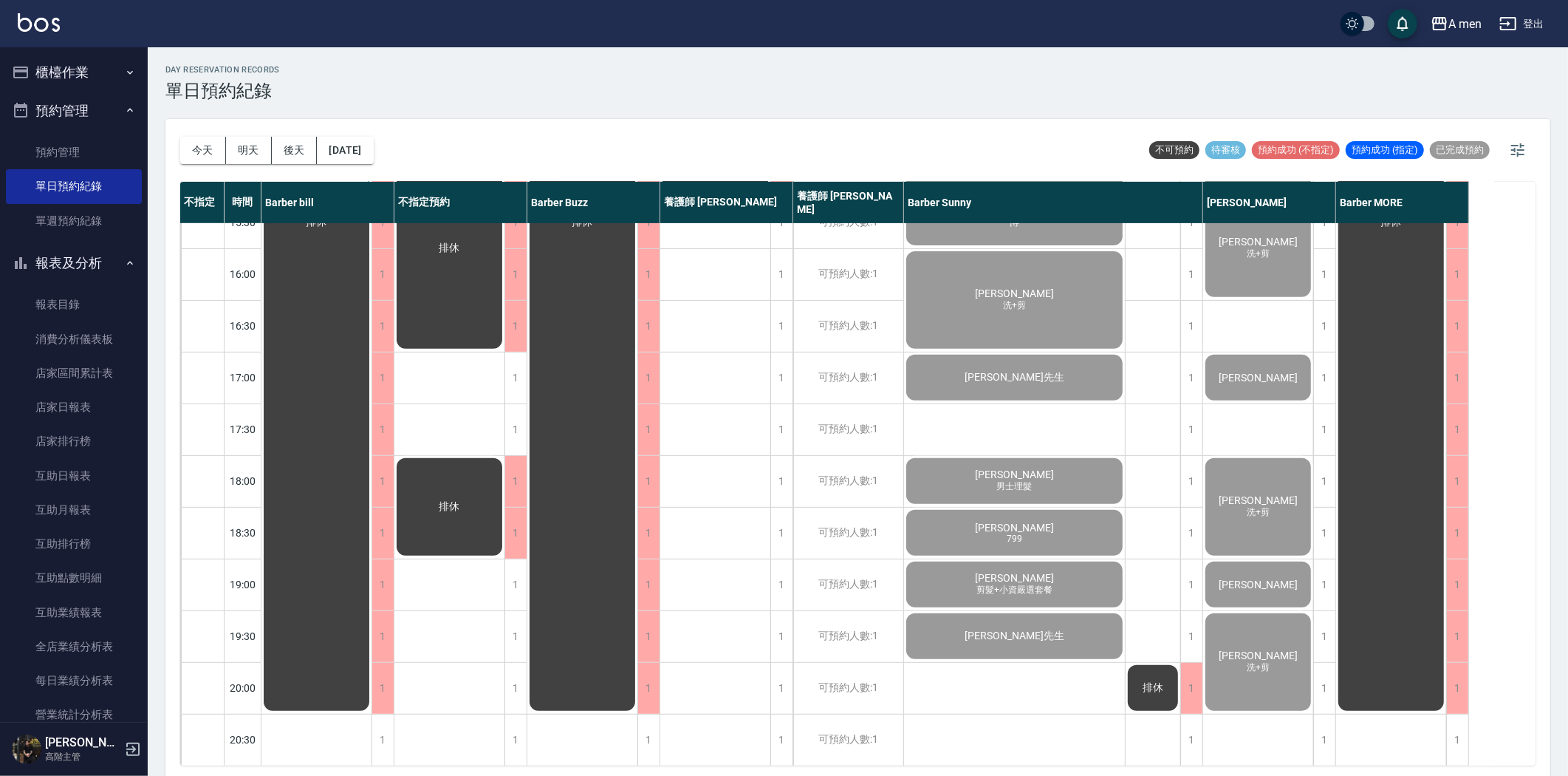
click at [330, 229] on span "Howard" at bounding box center [317, 223] width 26 height 13
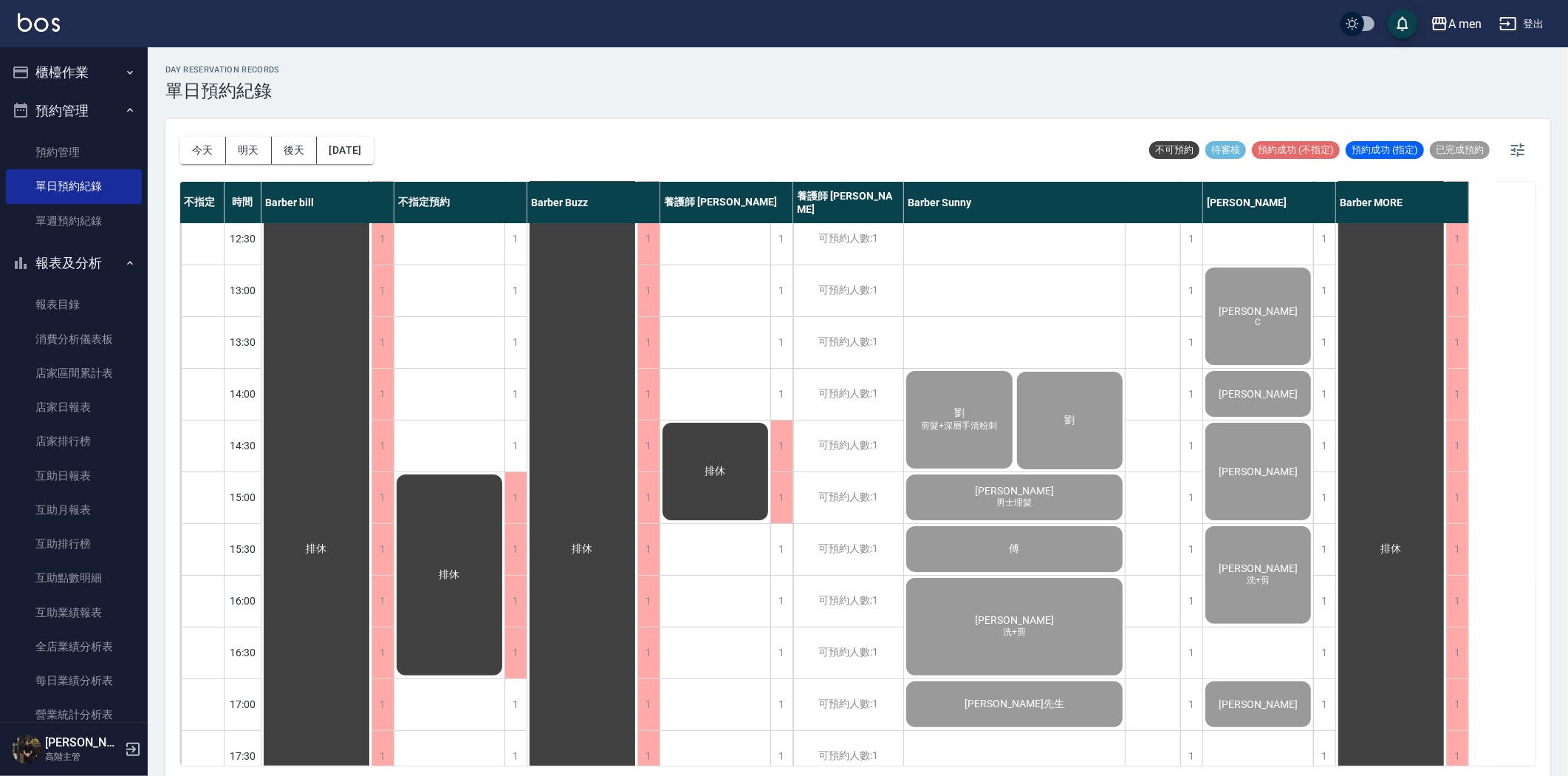
scroll to position [164, 0]
click at [279, 152] on button "後天" at bounding box center [294, 150] width 46 height 27
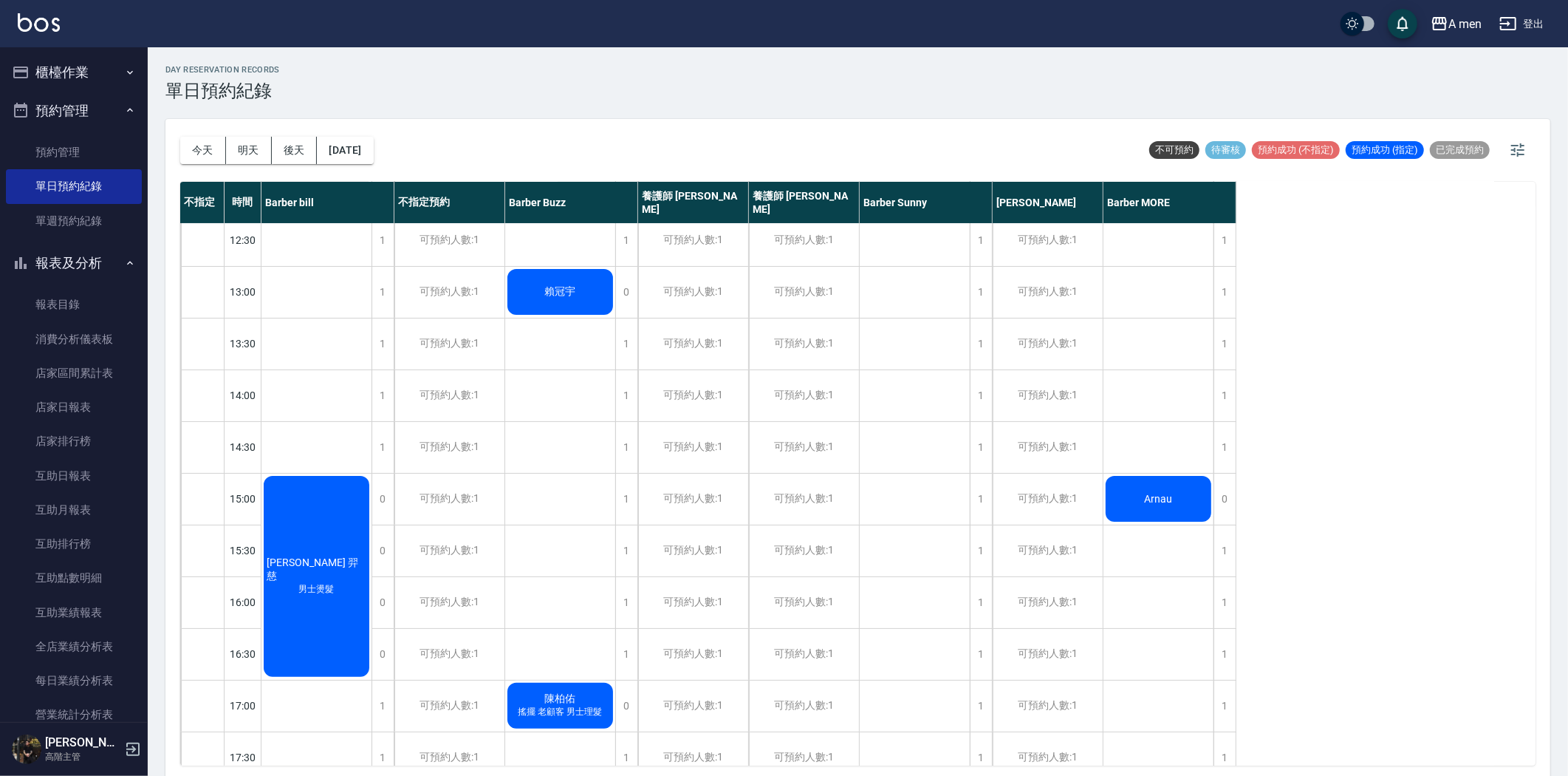
click at [240, 152] on button "明天" at bounding box center [248, 150] width 46 height 27
click at [202, 154] on div at bounding box center [784, 388] width 1568 height 776
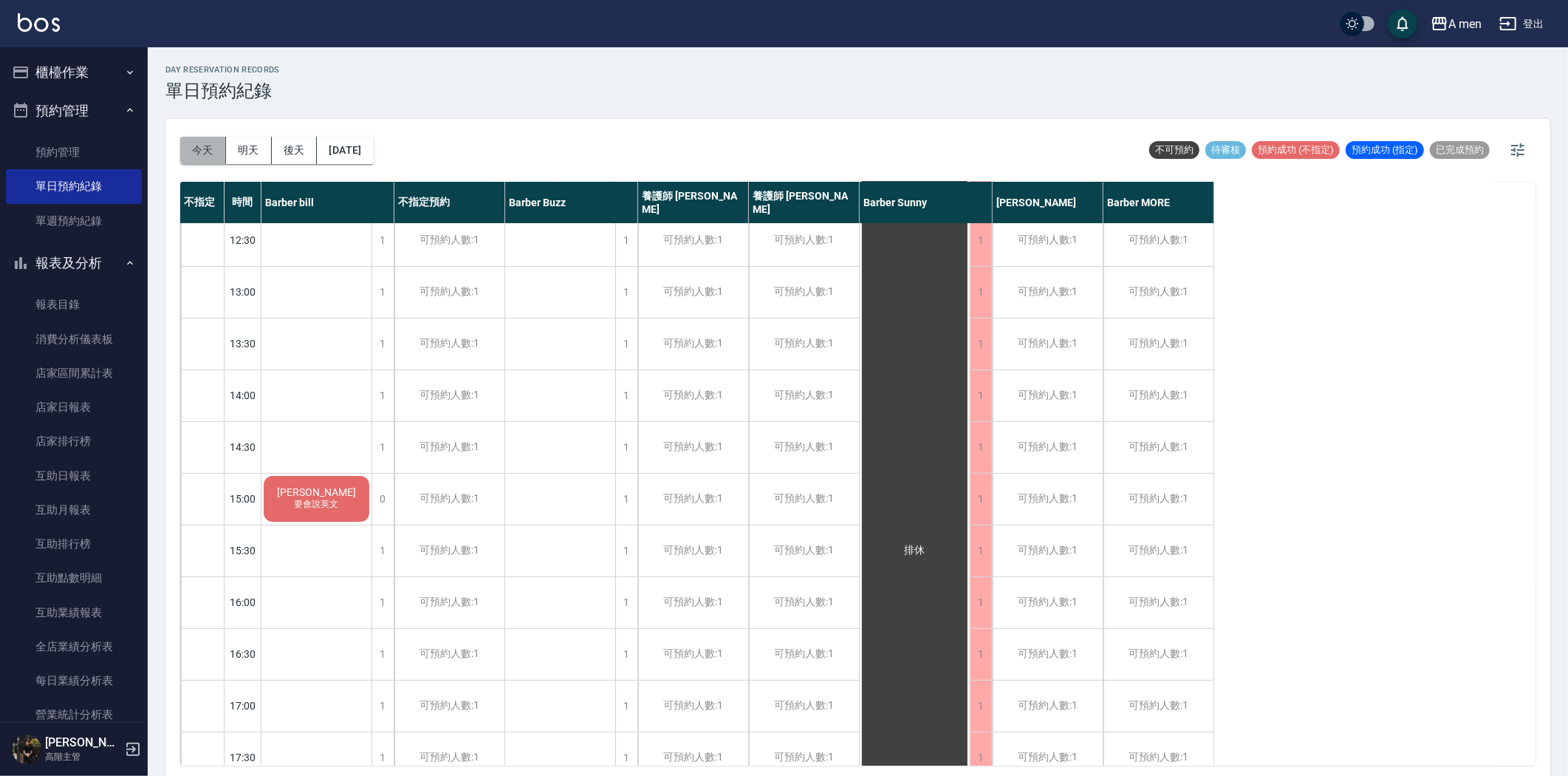
click at [200, 150] on button "今天" at bounding box center [203, 150] width 46 height 27
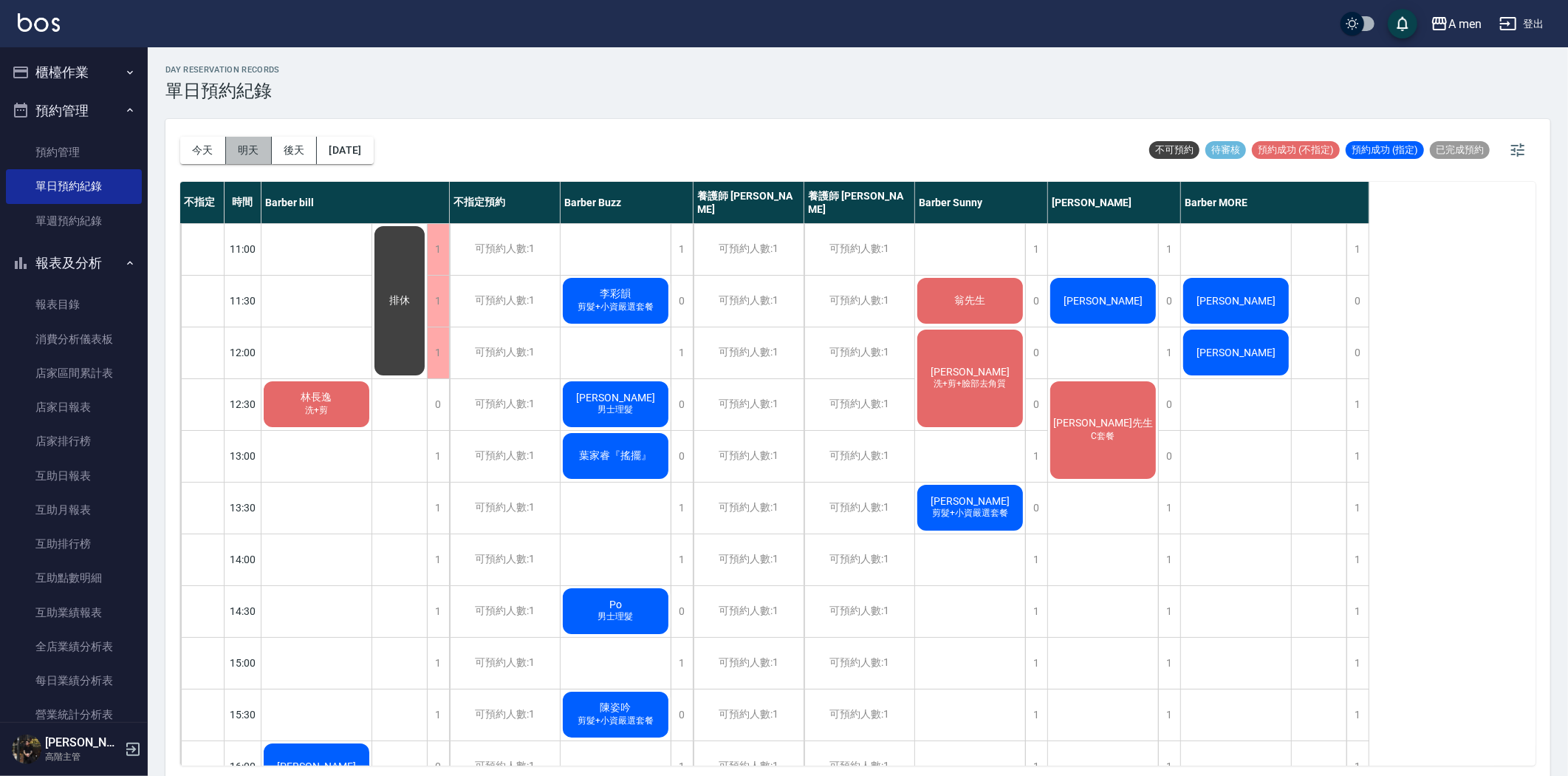
drag, startPoint x: 238, startPoint y: 146, endPoint x: 264, endPoint y: 166, distance: 32.8
click at [241, 150] on button "明天" at bounding box center [248, 150] width 46 height 27
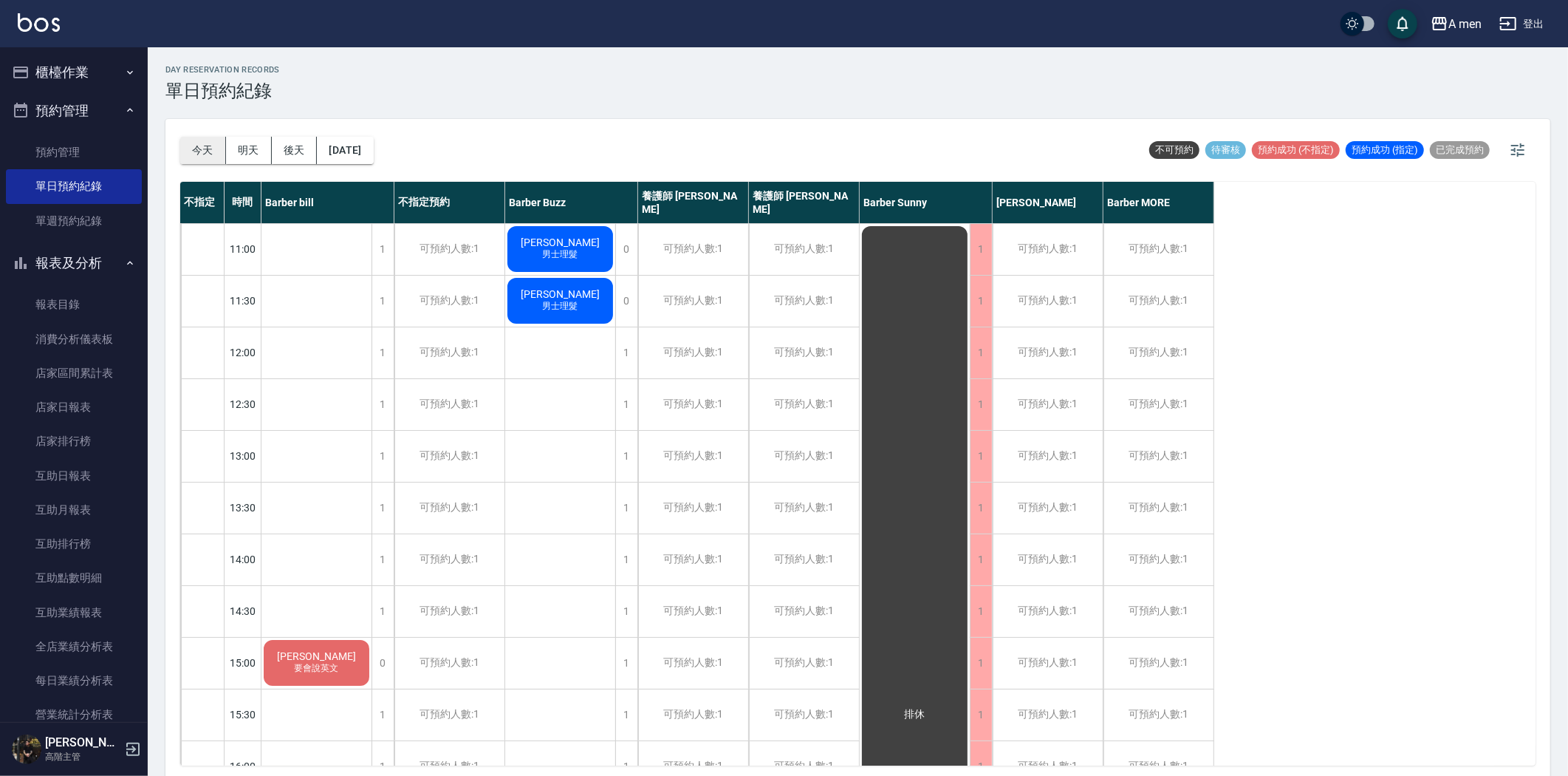
click at [209, 147] on button "今天" at bounding box center [203, 150] width 46 height 27
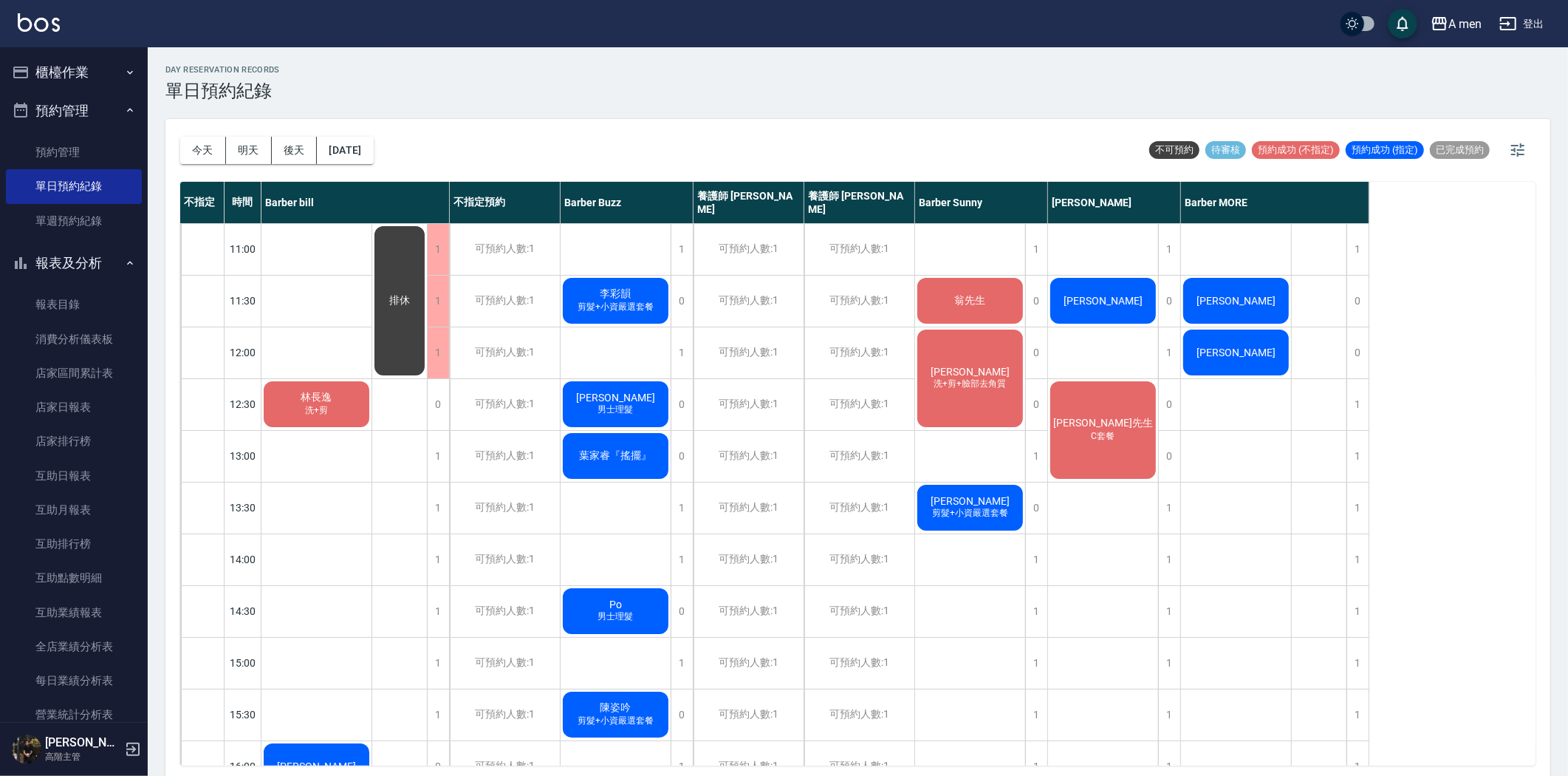
click at [372, 379] on div "[PERSON_NAME]" at bounding box center [316, 404] width 110 height 51
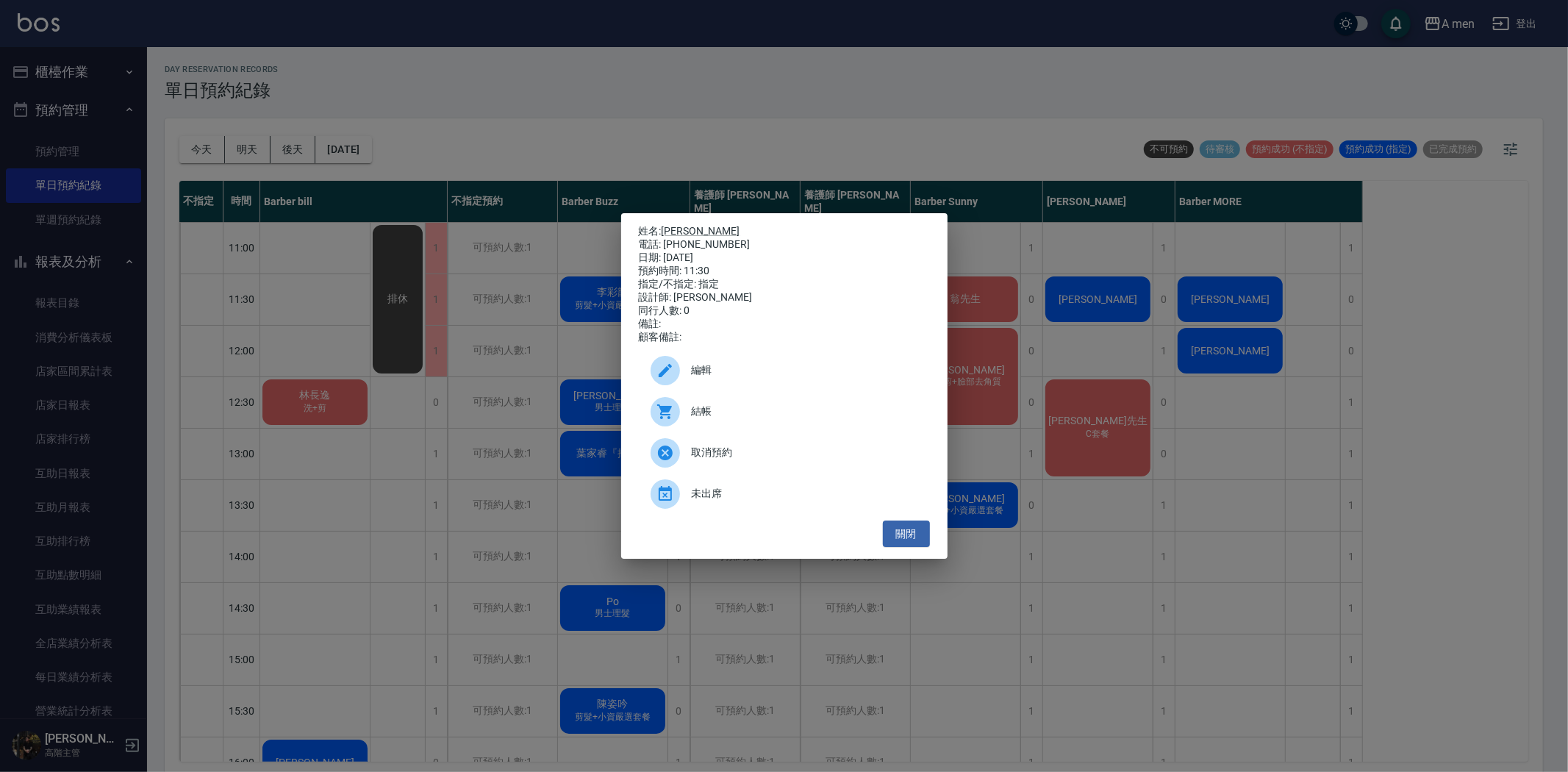
click at [741, 419] on span "結帳" at bounding box center [805, 411] width 227 height 16
click at [934, 542] on div "姓名: 林承瀚 電話: 0988707297 日期: 2025/08/20 預約時間: 11:30 指定/不指定: 指定 設計師: Garry 同行人數: 0…" at bounding box center [784, 386] width 326 height 346
click at [923, 548] on button "關閉" at bounding box center [906, 534] width 47 height 27
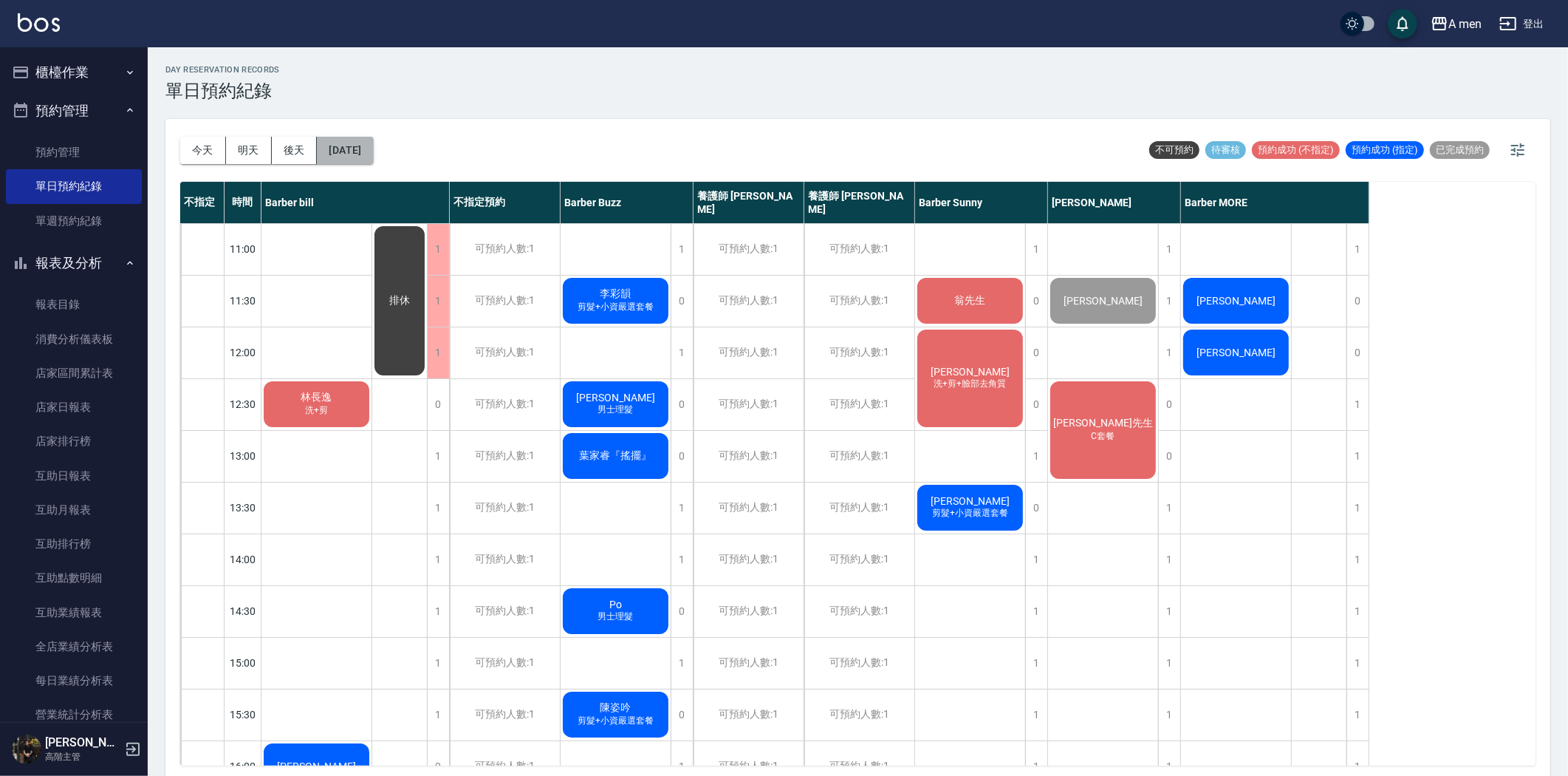
click at [342, 149] on button "[DATE]" at bounding box center [345, 150] width 56 height 27
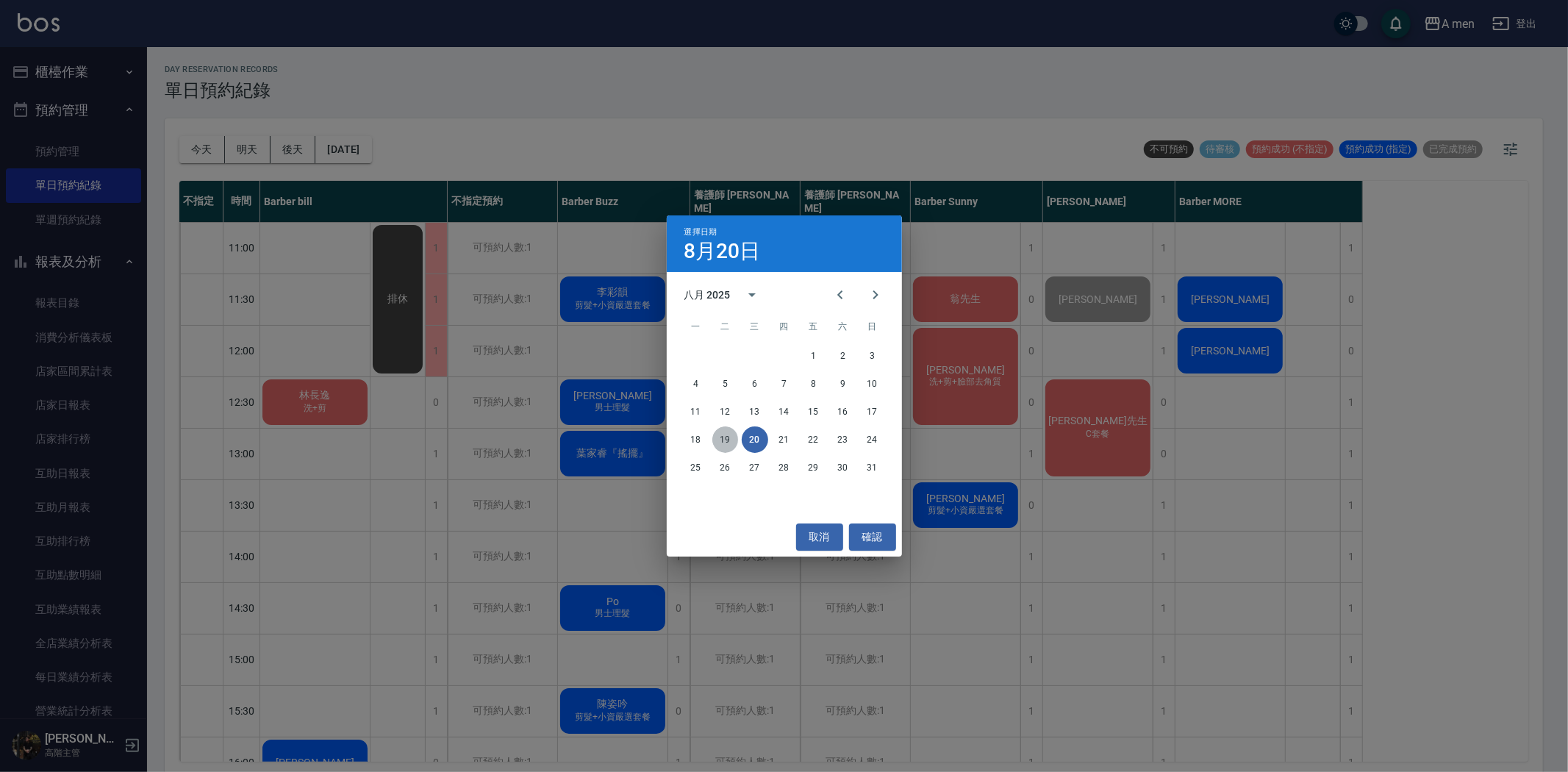
click at [727, 437] on button "19" at bounding box center [726, 440] width 26 height 26
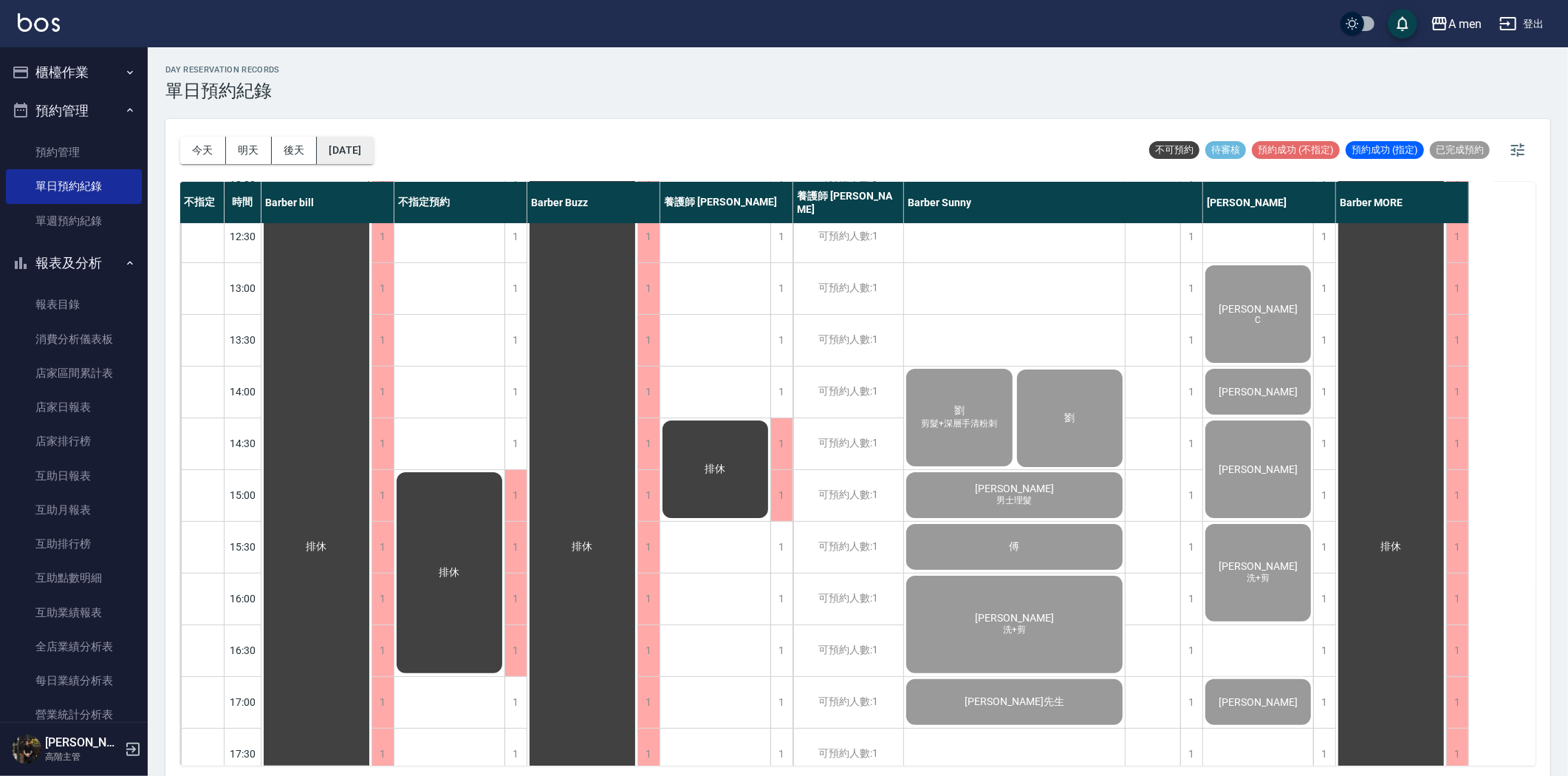
scroll to position [164, 0]
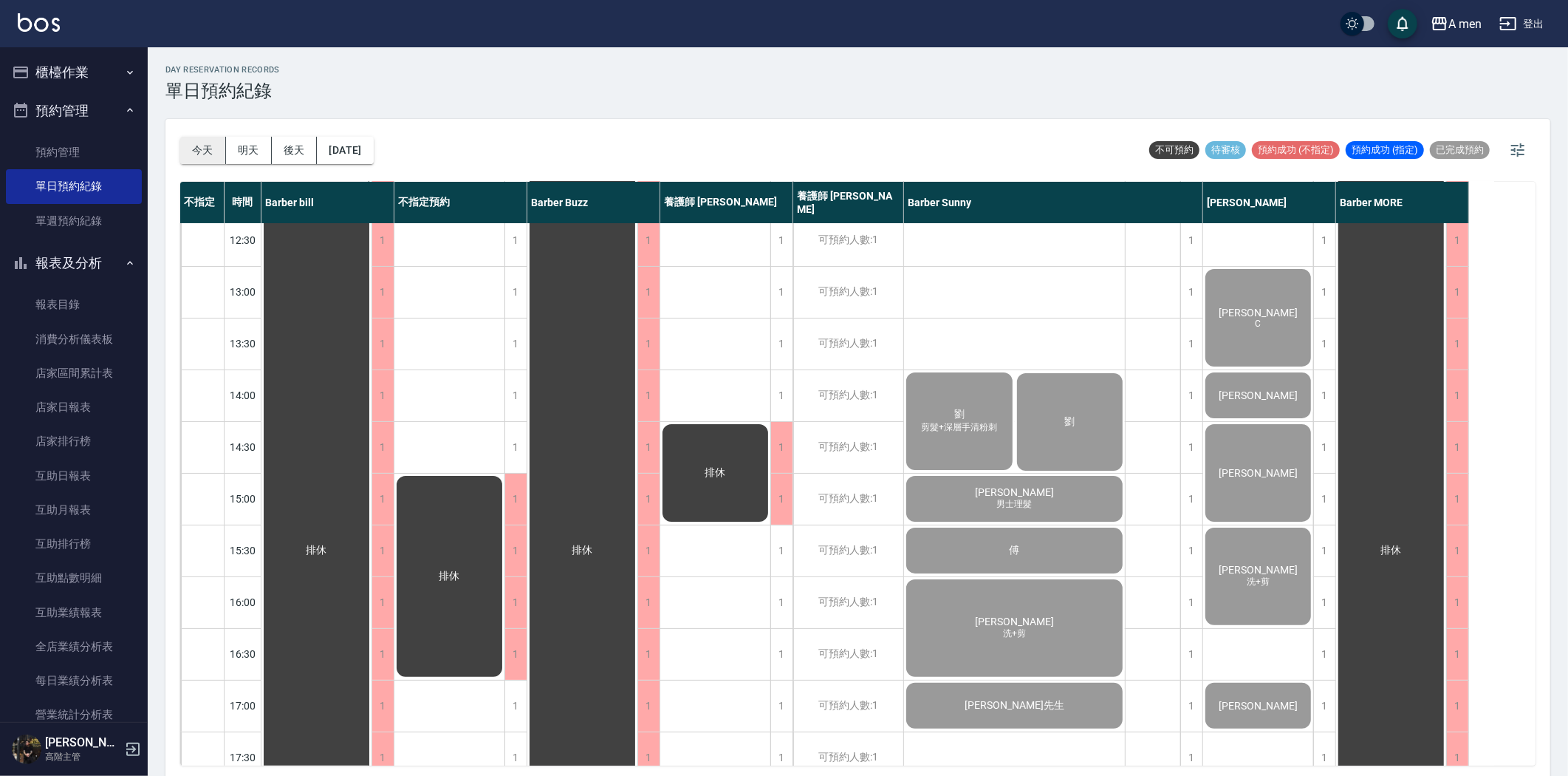
click at [214, 151] on button "今天" at bounding box center [203, 150] width 46 height 27
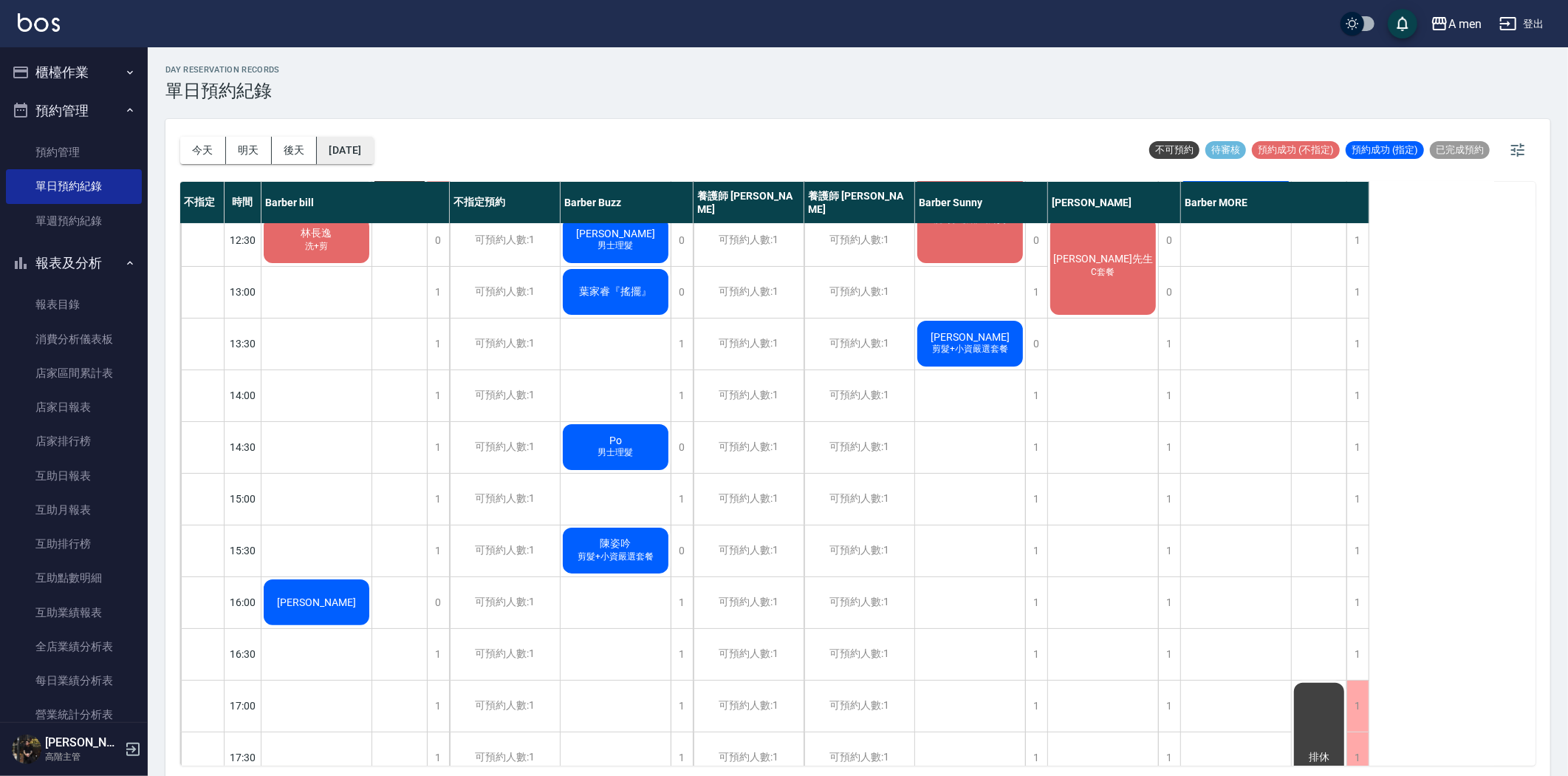
click at [373, 159] on button "[DATE]" at bounding box center [345, 150] width 56 height 27
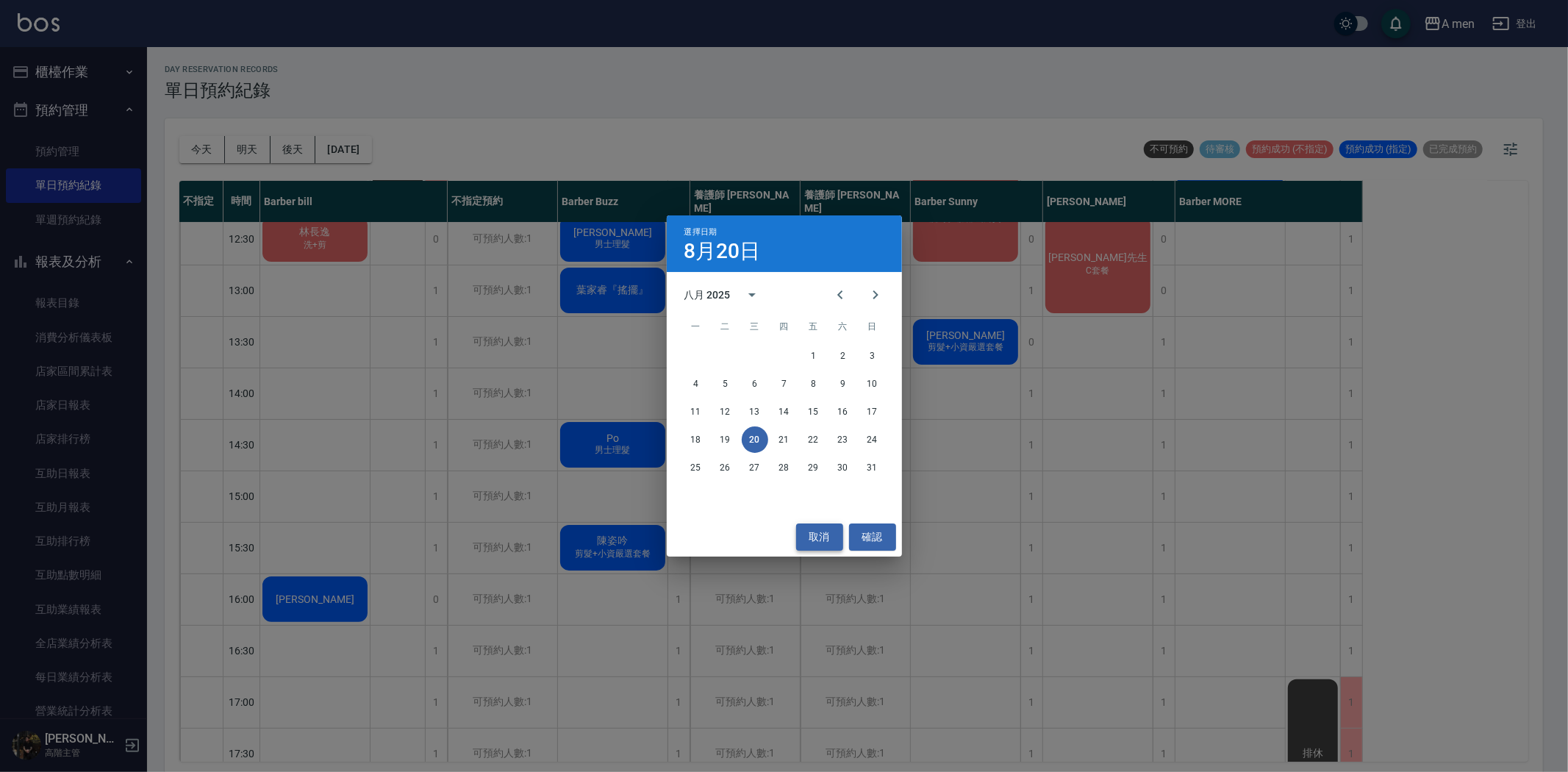
click at [824, 531] on button "取消" at bounding box center [819, 536] width 47 height 27
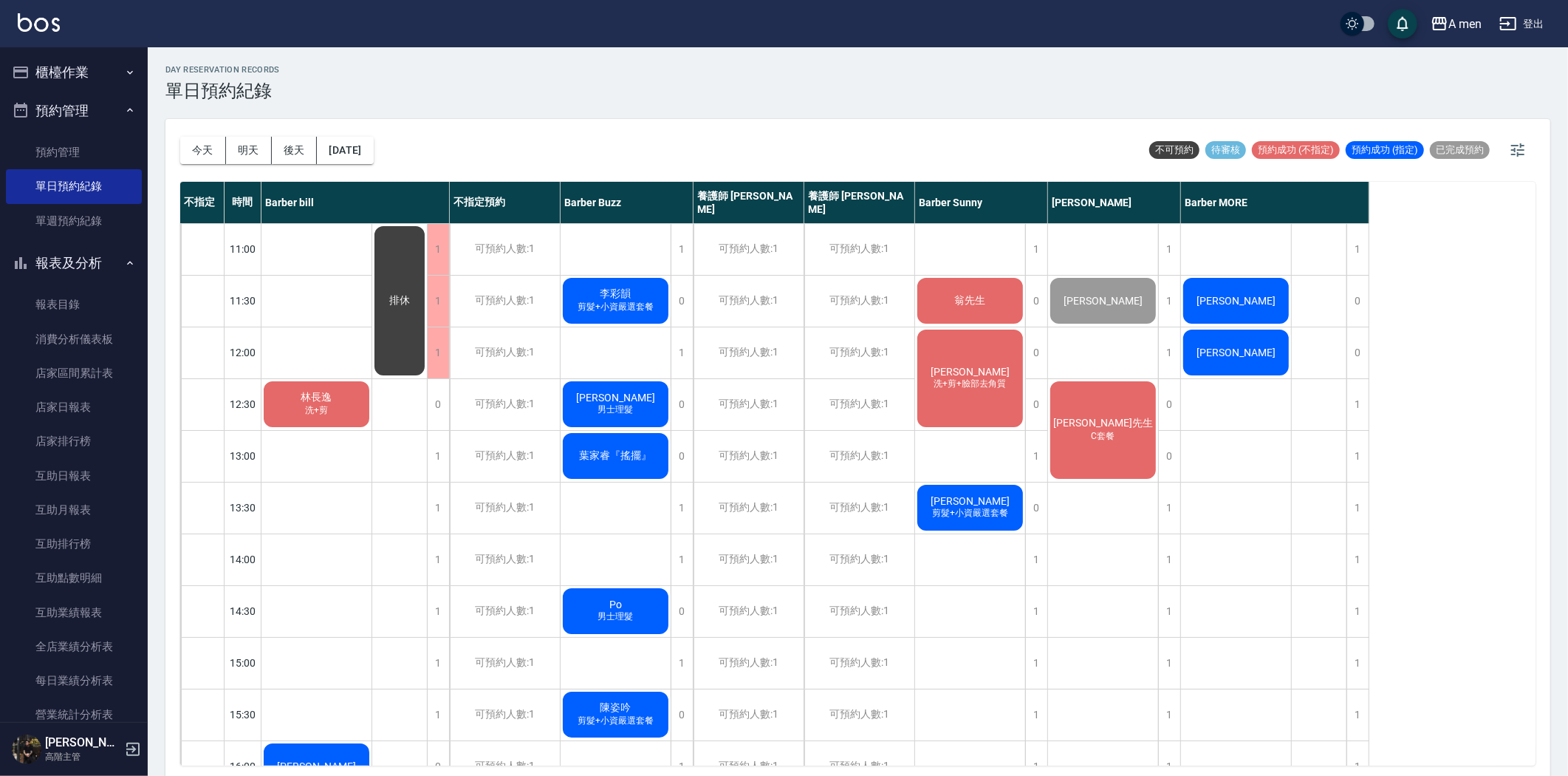
click at [335, 404] on span "葉家睿『搖擺』" at bounding box center [316, 398] width 37 height 13
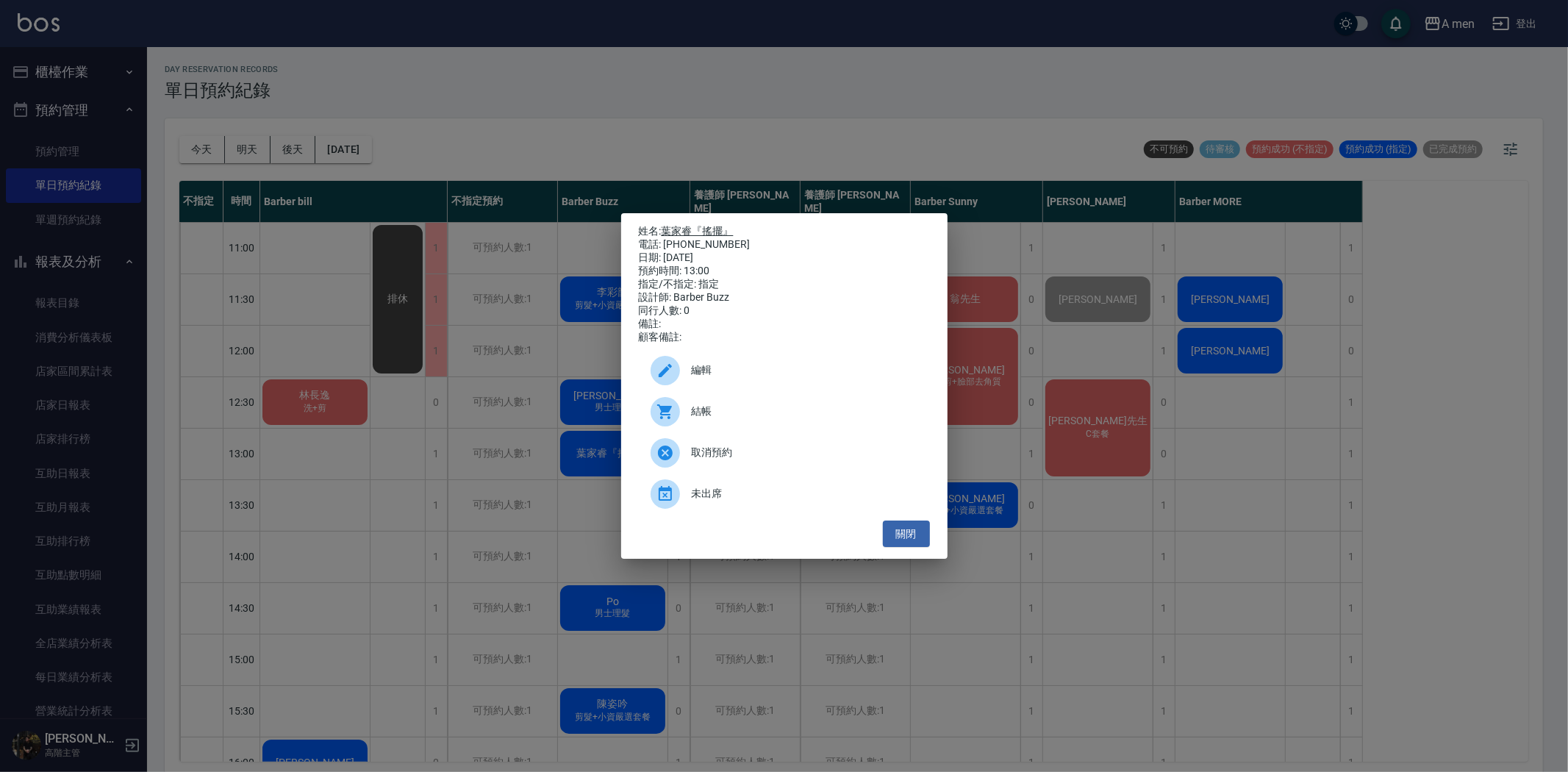
click at [667, 225] on link "葉家睿『搖擺』" at bounding box center [697, 231] width 72 height 12
click at [907, 548] on button "關閉" at bounding box center [906, 534] width 47 height 27
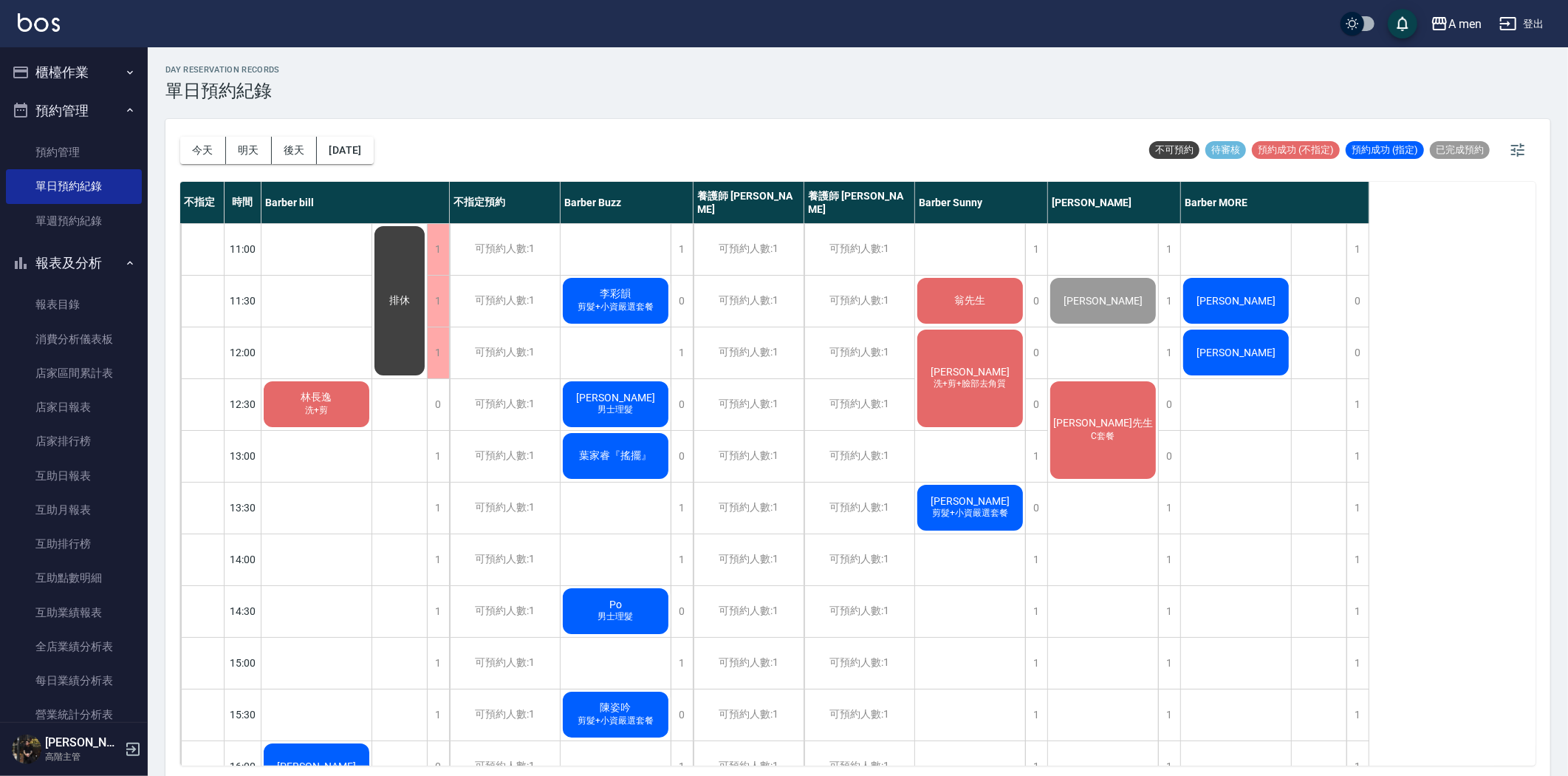
click at [372, 379] on div "翁先生" at bounding box center [316, 404] width 110 height 51
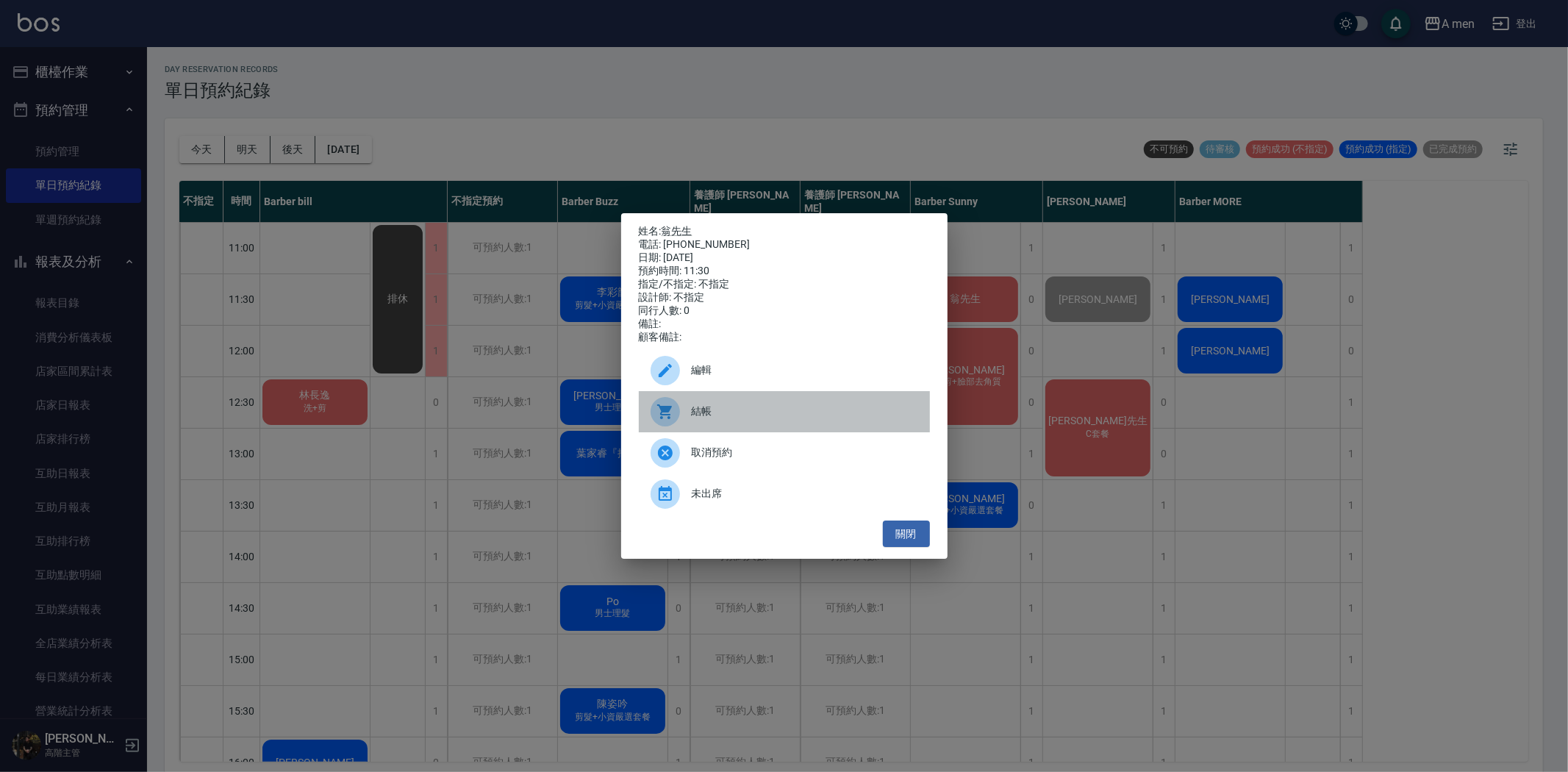
click at [788, 414] on span "結帳" at bounding box center [805, 411] width 227 height 16
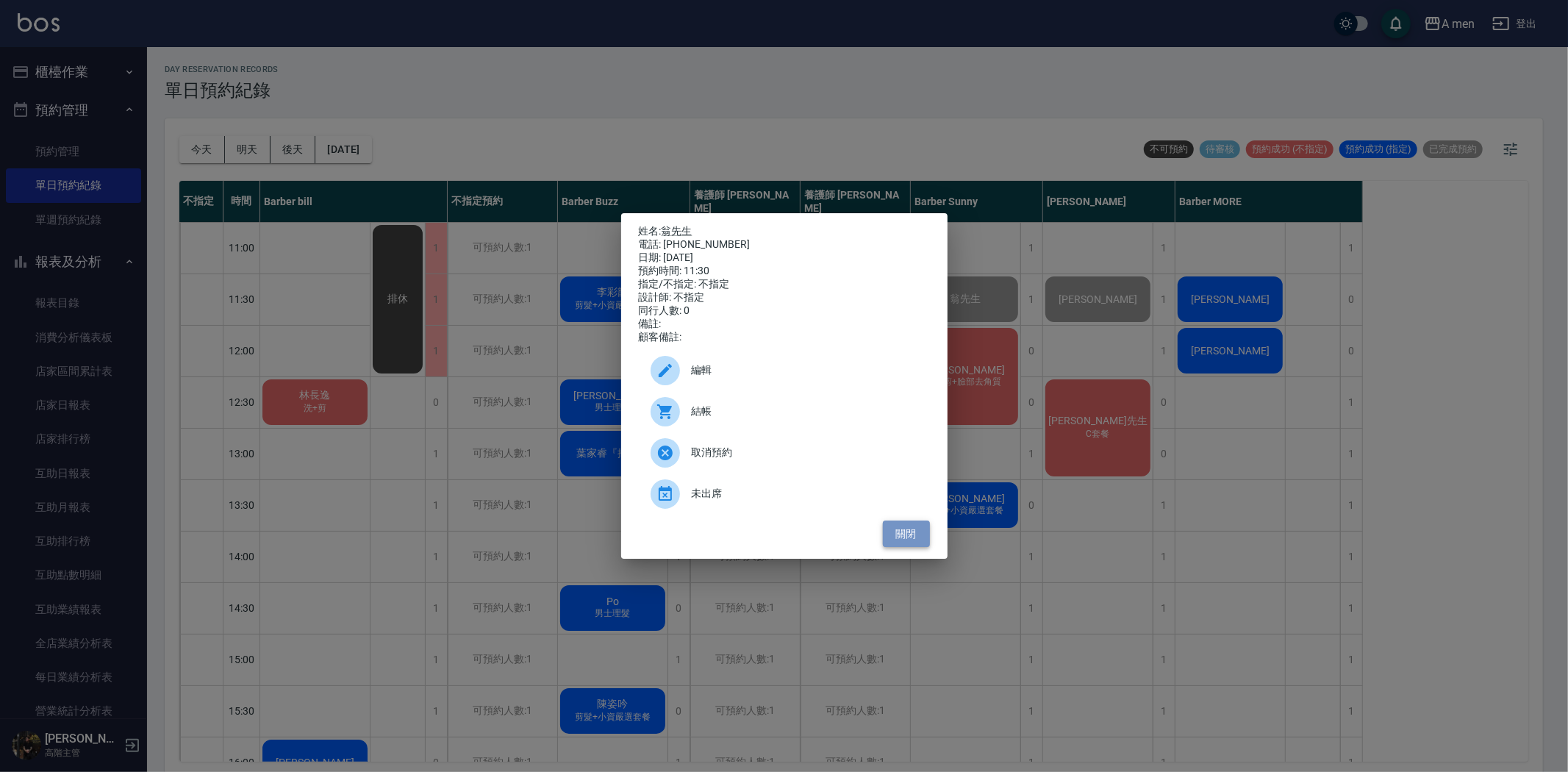
click at [892, 542] on button "關閉" at bounding box center [906, 534] width 47 height 27
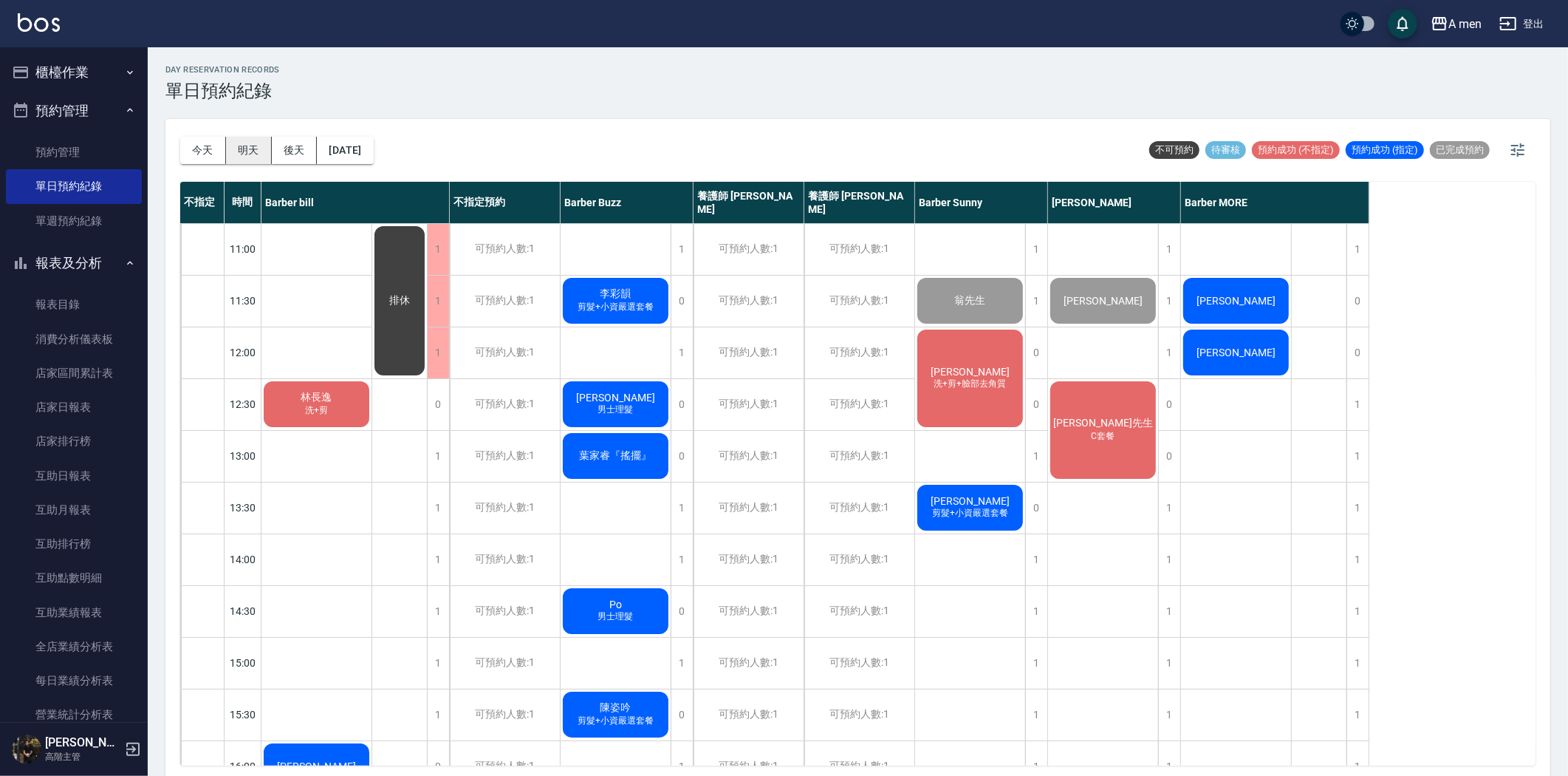
click at [253, 151] on button "明天" at bounding box center [248, 150] width 46 height 27
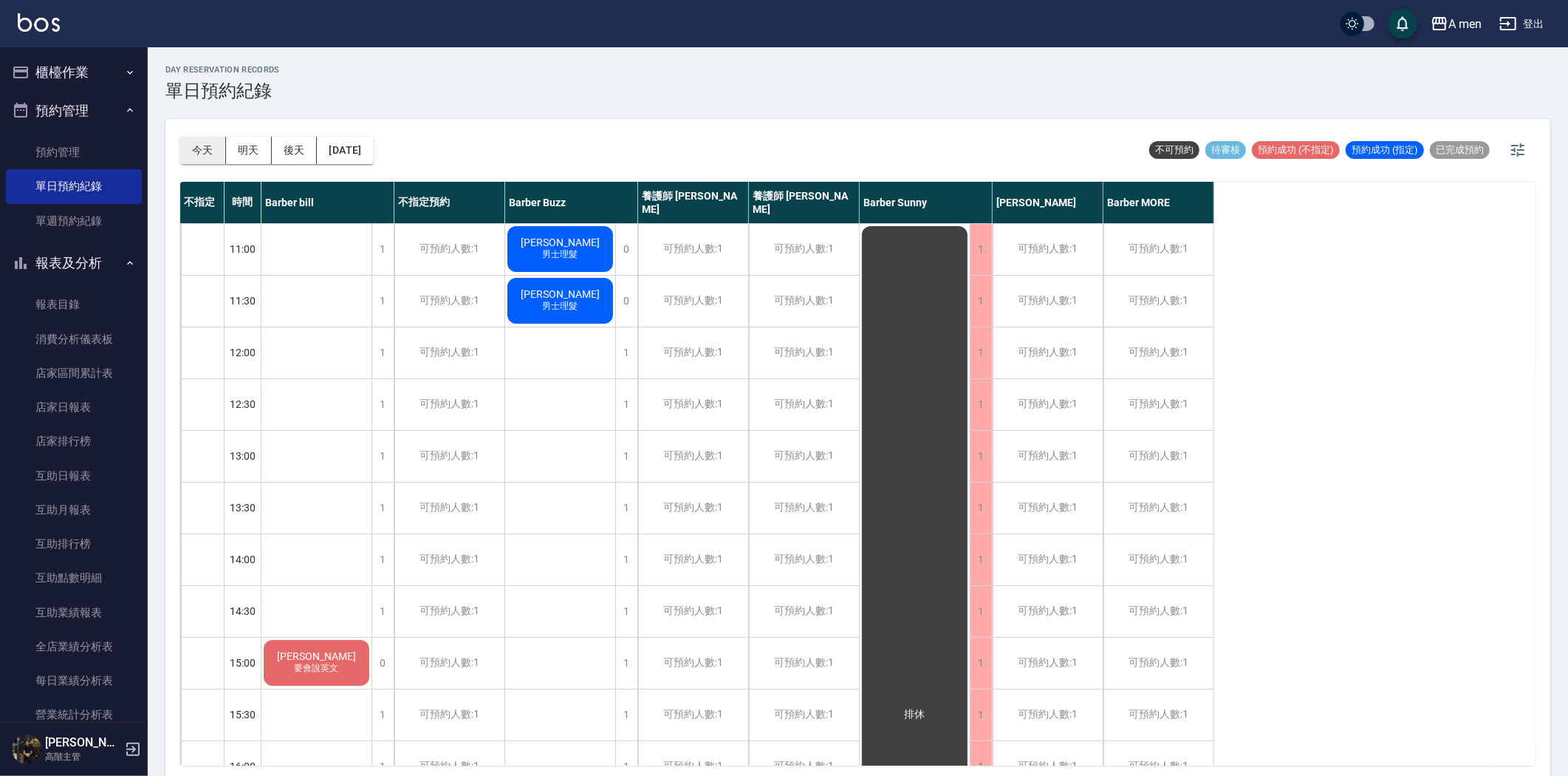
click at [205, 141] on button "今天" at bounding box center [203, 150] width 46 height 27
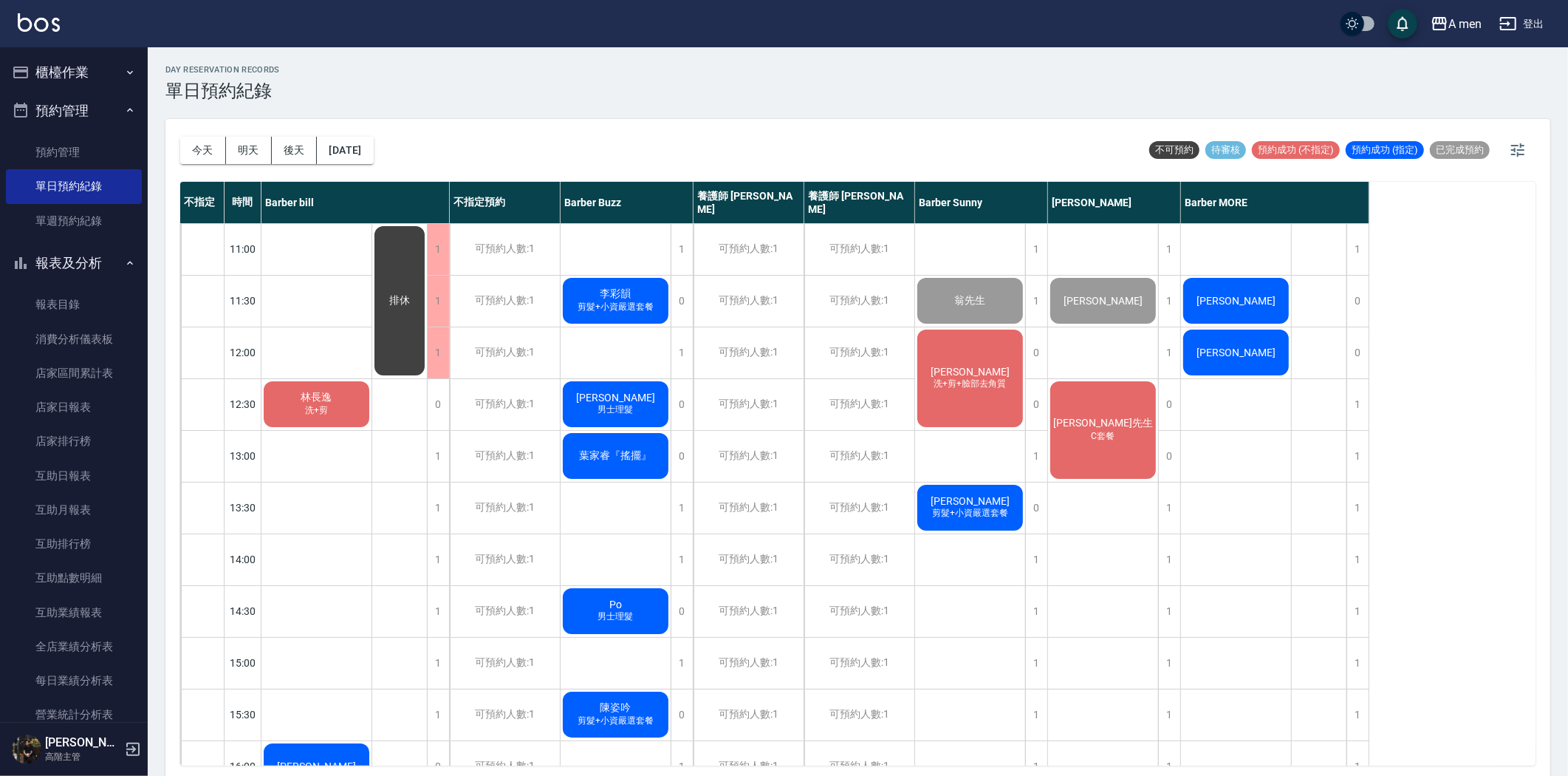
click at [320, 417] on span "洗+剪+臉部去角質" at bounding box center [316, 417] width 6 height 0
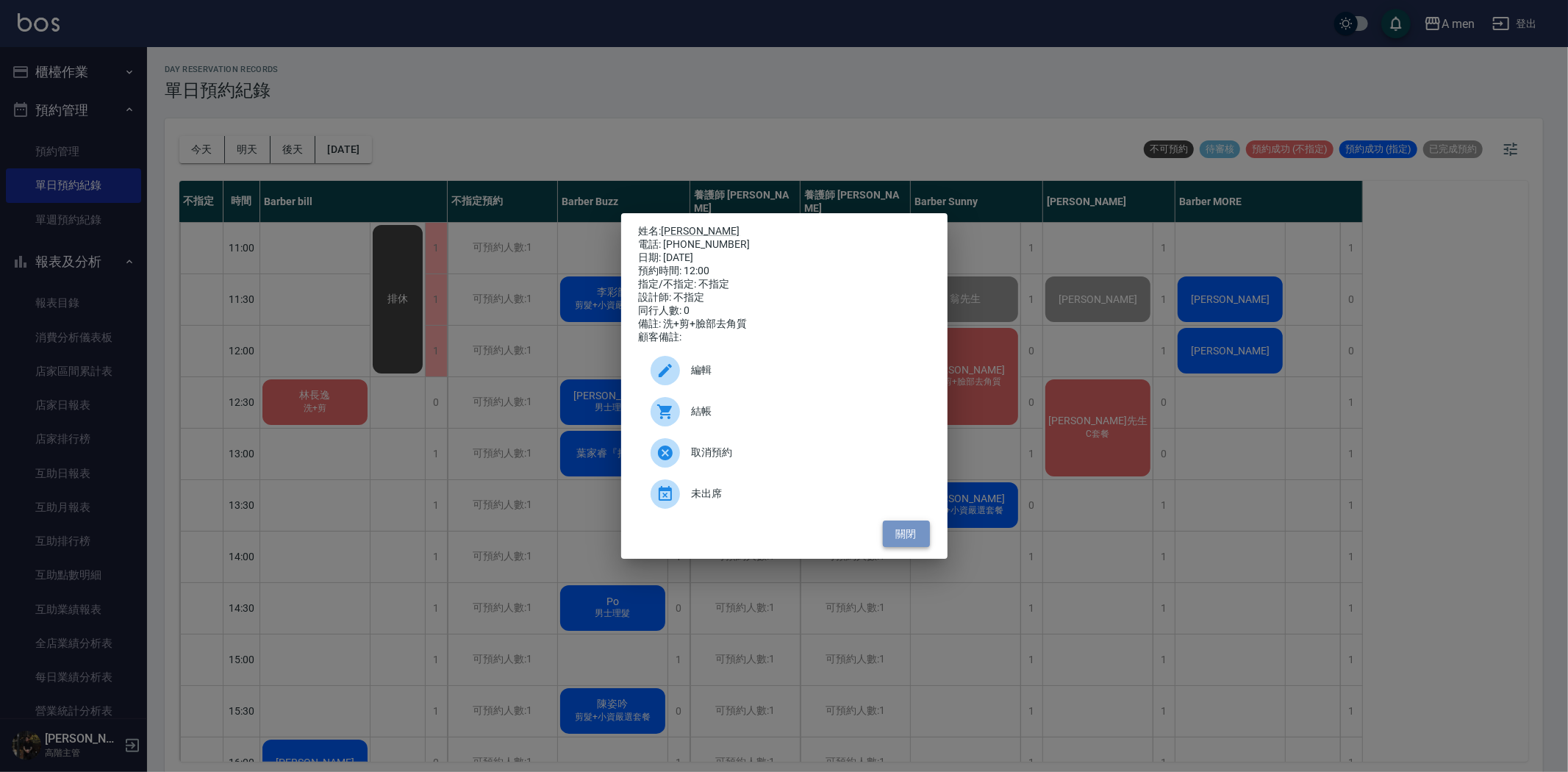
click at [919, 547] on button "關閉" at bounding box center [906, 534] width 47 height 27
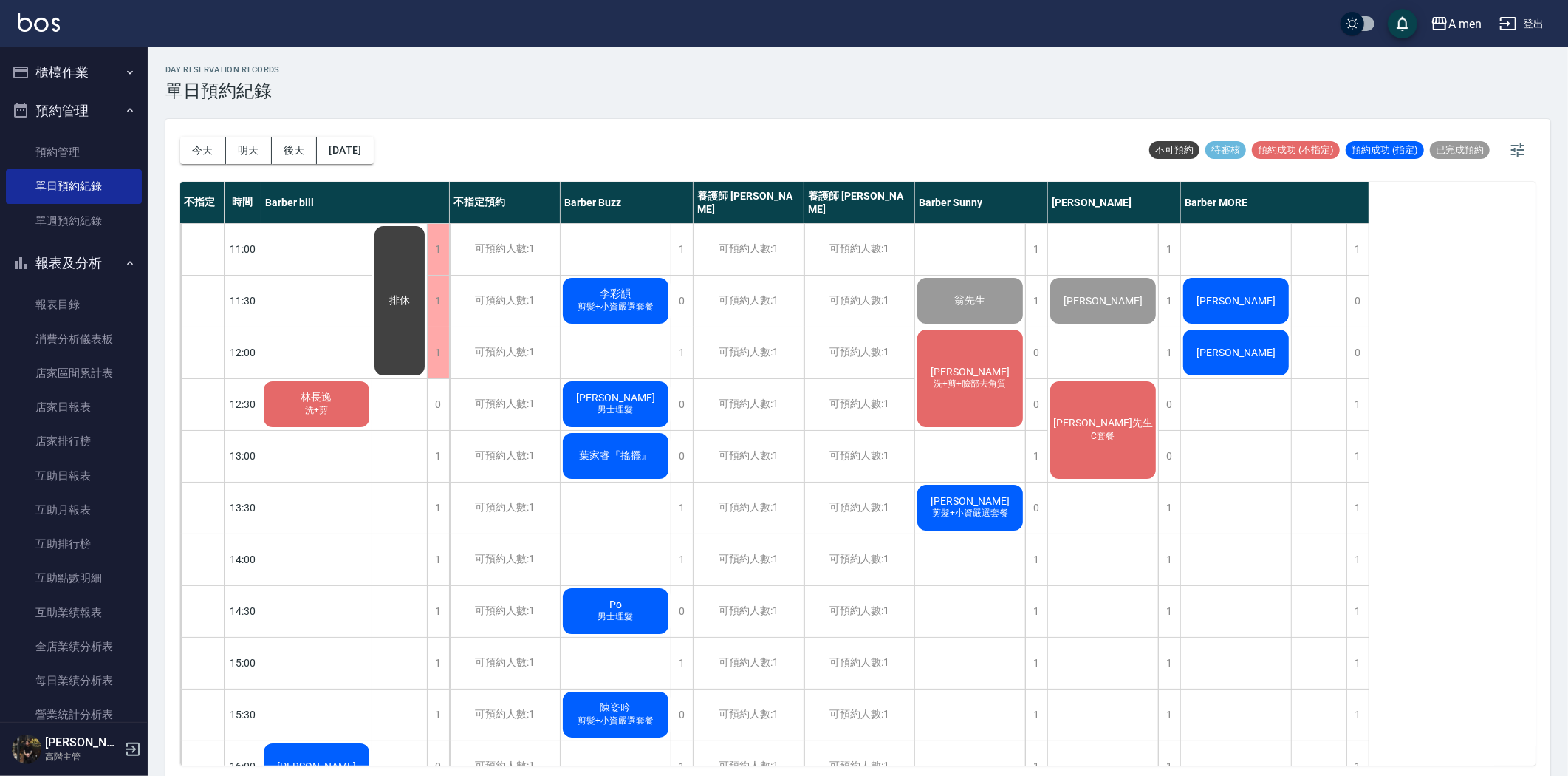
click at [372, 402] on div "陳先生 洗+剪+臉部去角質" at bounding box center [316, 404] width 110 height 51
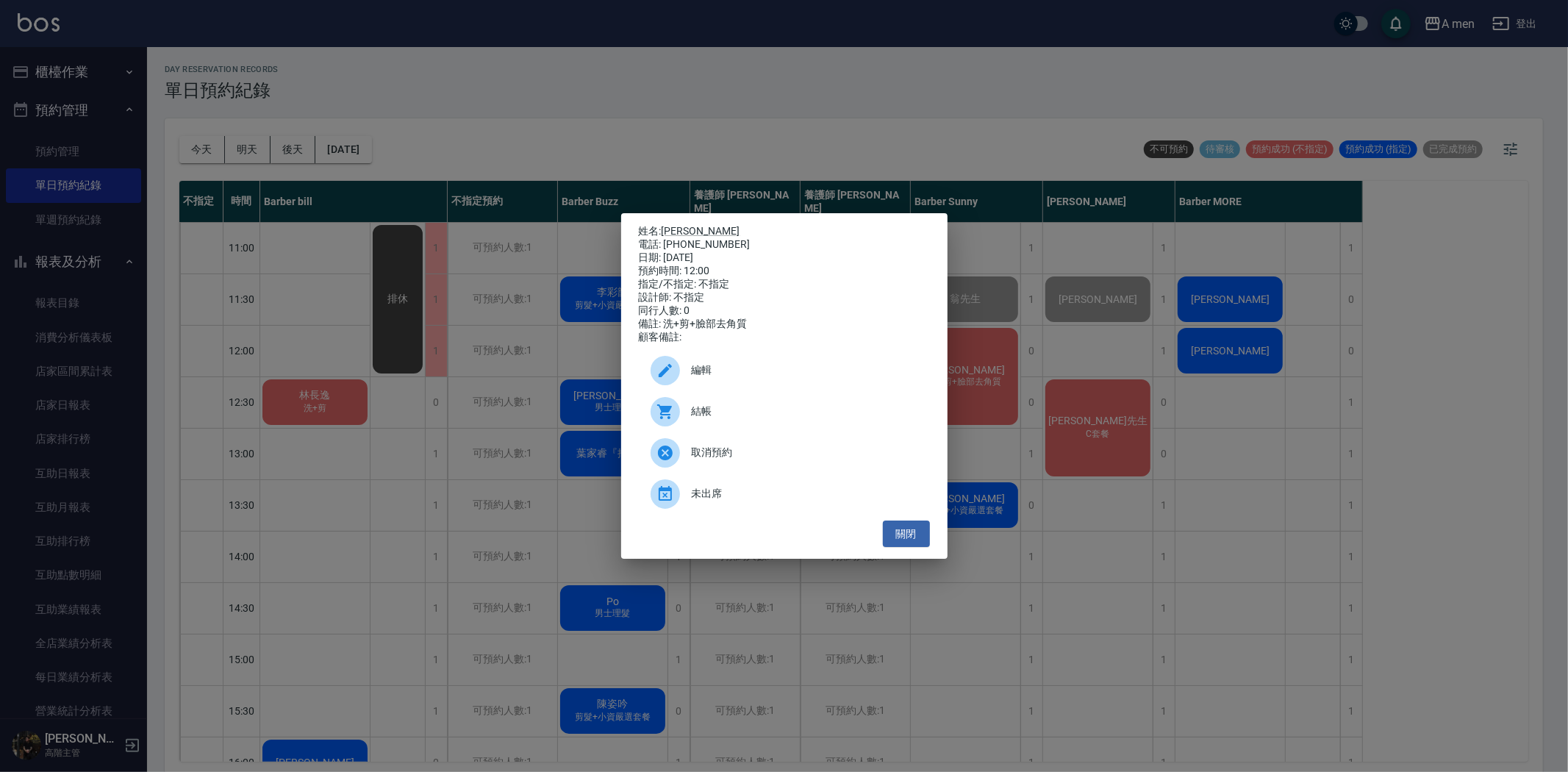
click at [808, 515] on div "未出席" at bounding box center [784, 494] width 291 height 41
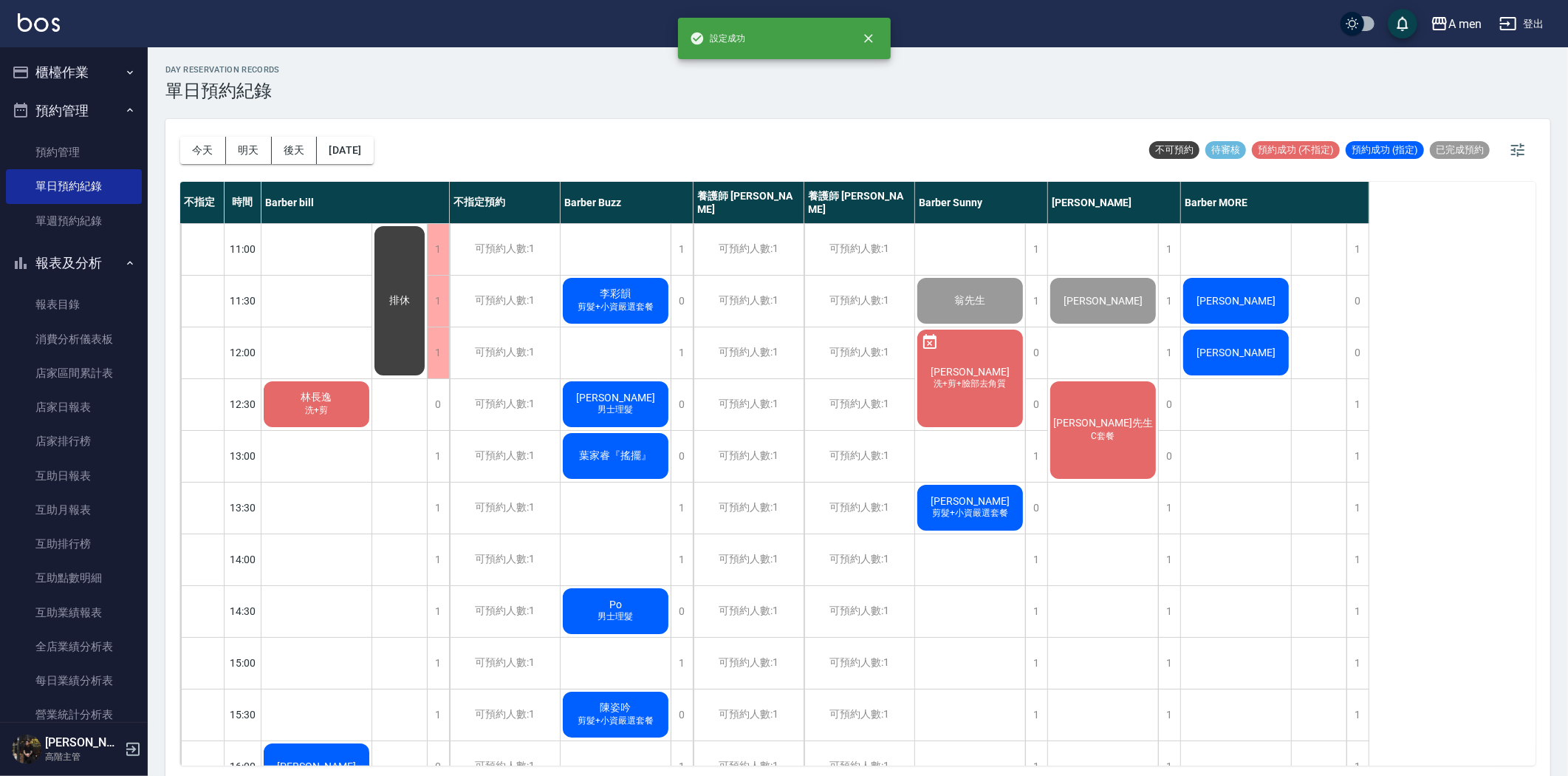
click at [372, 408] on div "陳先生 洗+剪+臉部去角質" at bounding box center [316, 404] width 110 height 51
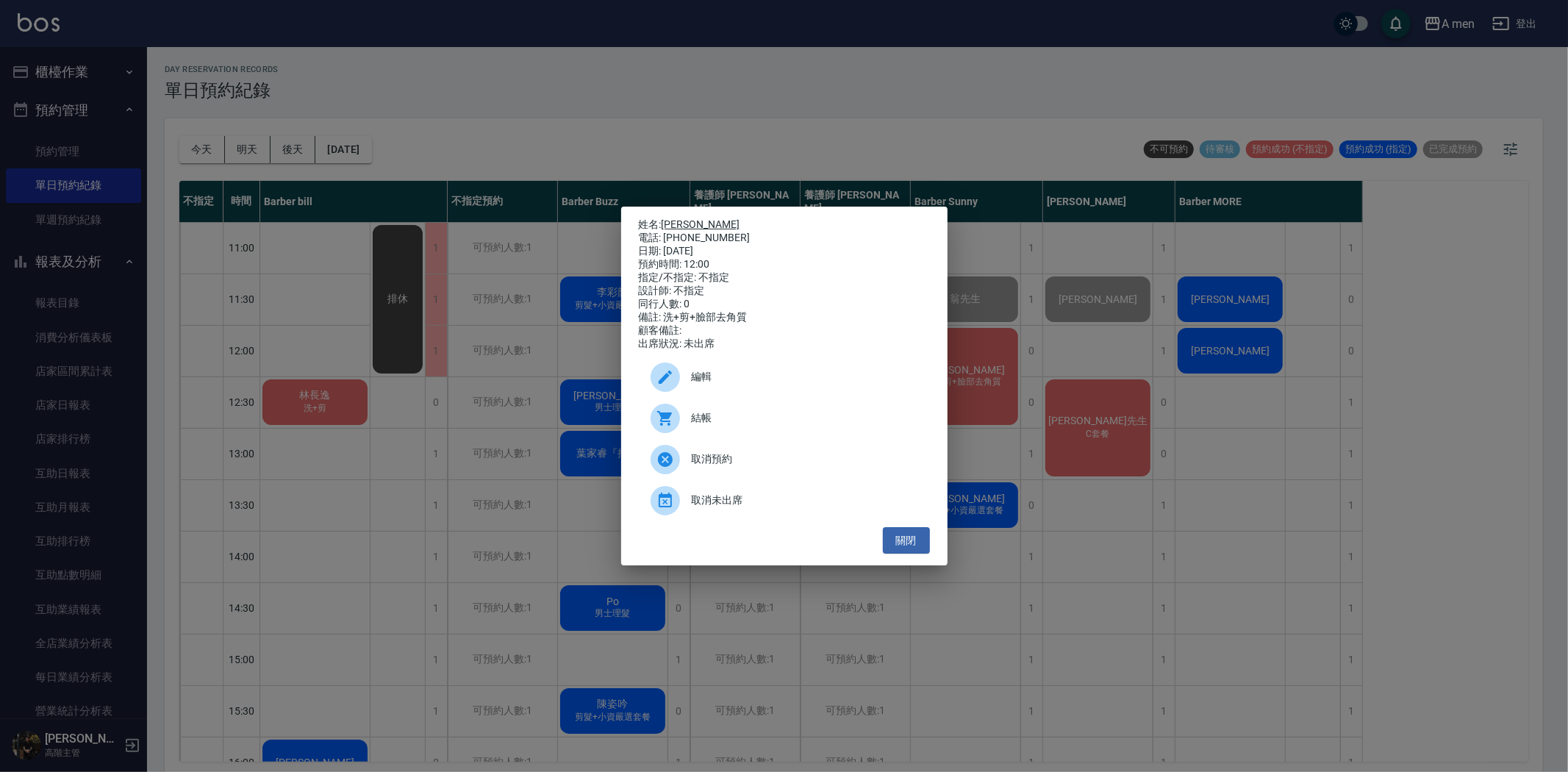
click at [672, 218] on link "陳先生" at bounding box center [700, 224] width 78 height 12
click at [905, 541] on button "關閉" at bounding box center [906, 540] width 47 height 27
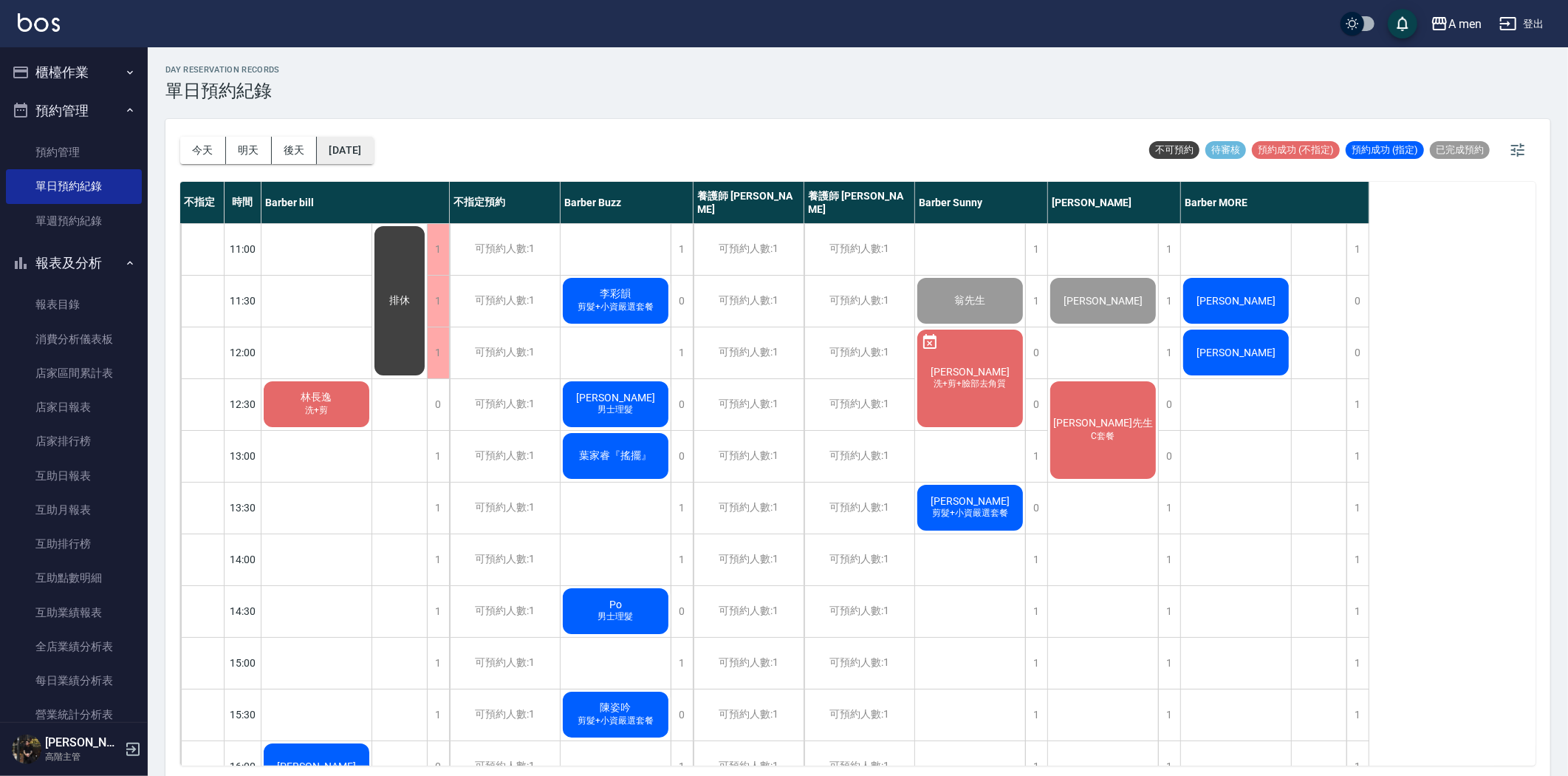
click at [373, 157] on button "[DATE]" at bounding box center [345, 150] width 56 height 27
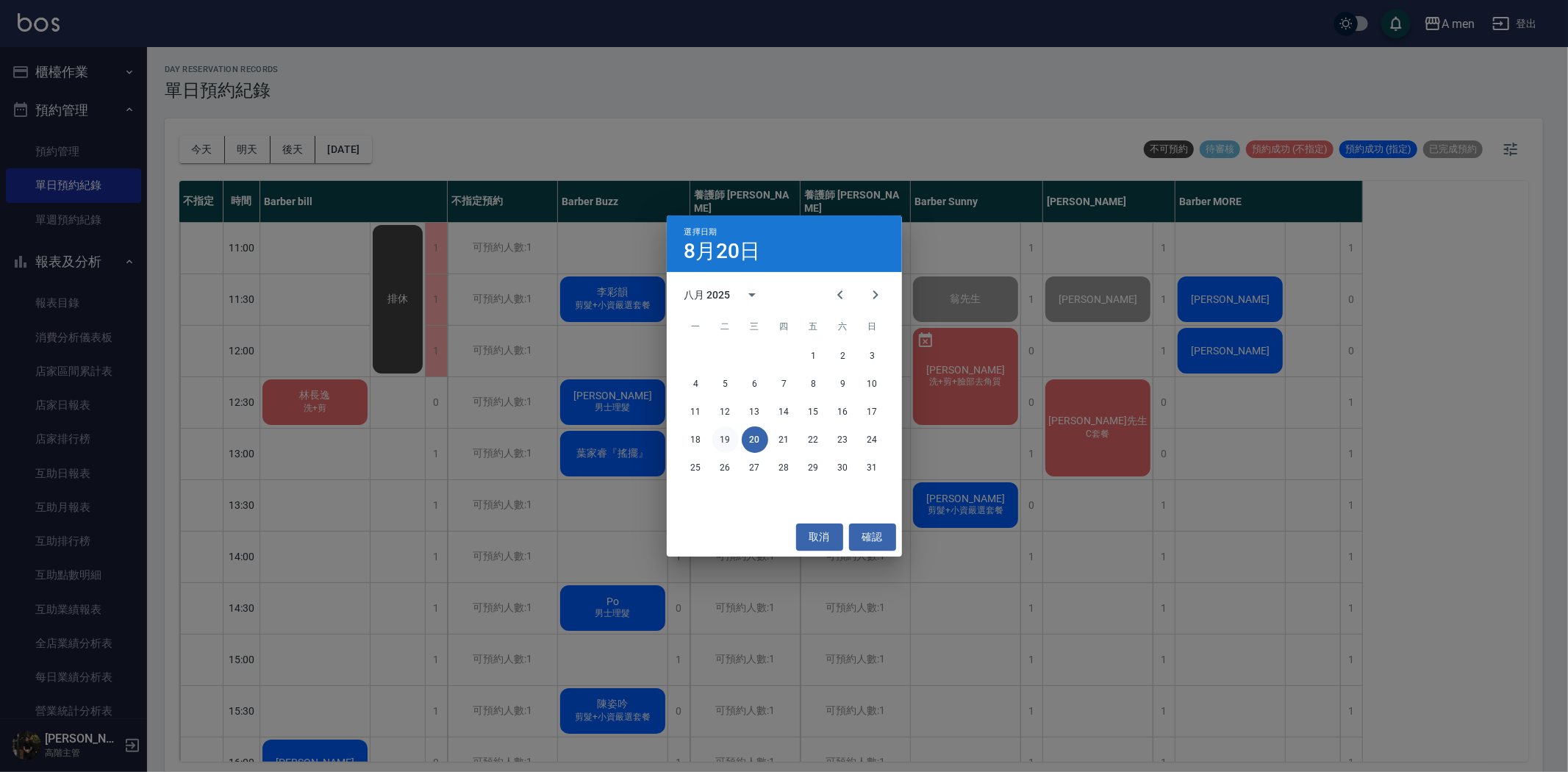
click at [729, 439] on button "19" at bounding box center [726, 440] width 26 height 26
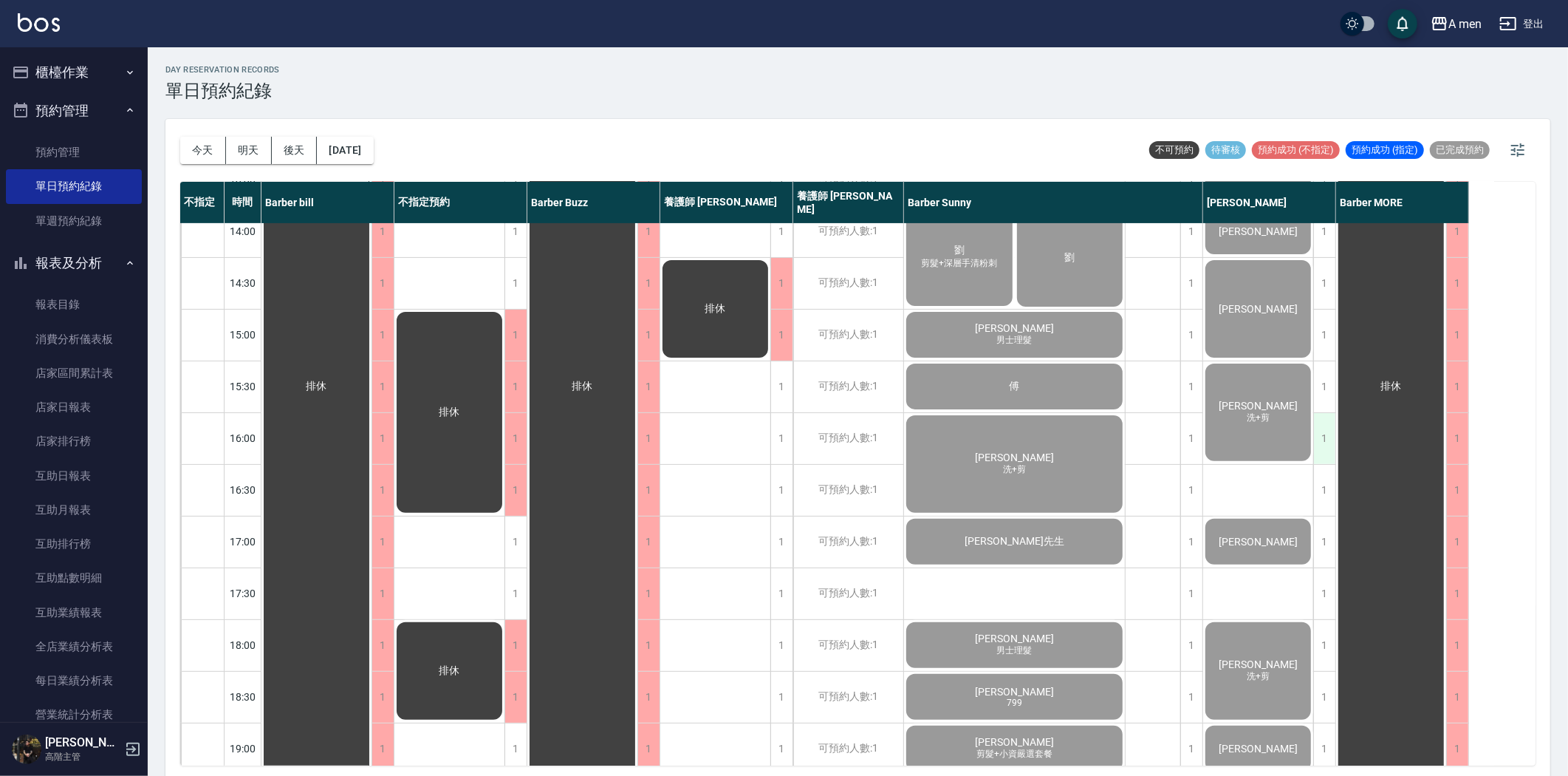
scroll to position [246, 0]
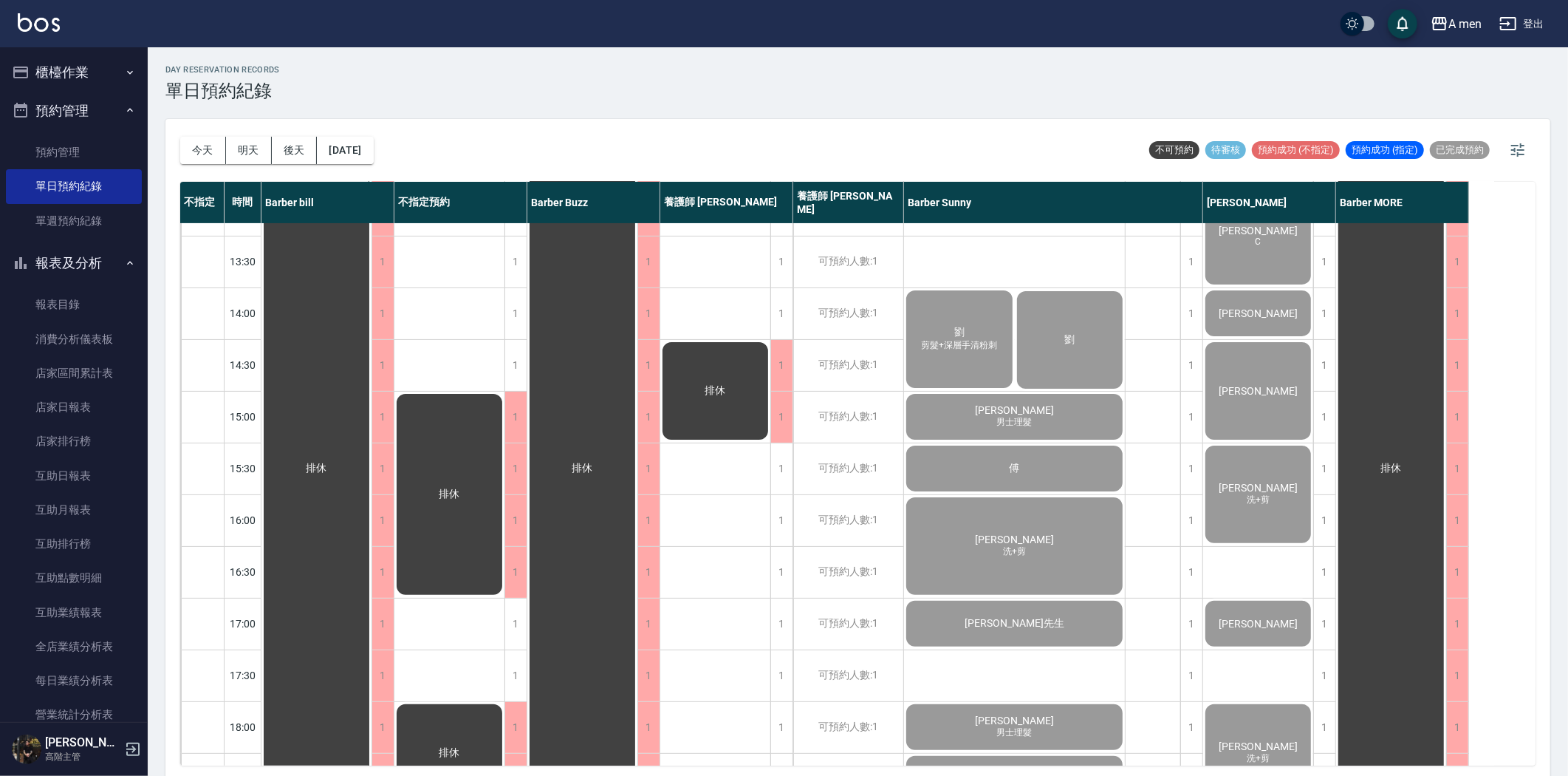
click at [372, 713] on div "卓兆麟 男士理髮" at bounding box center [316, 468] width 110 height 981
click at [245, 142] on button "明天" at bounding box center [248, 150] width 46 height 27
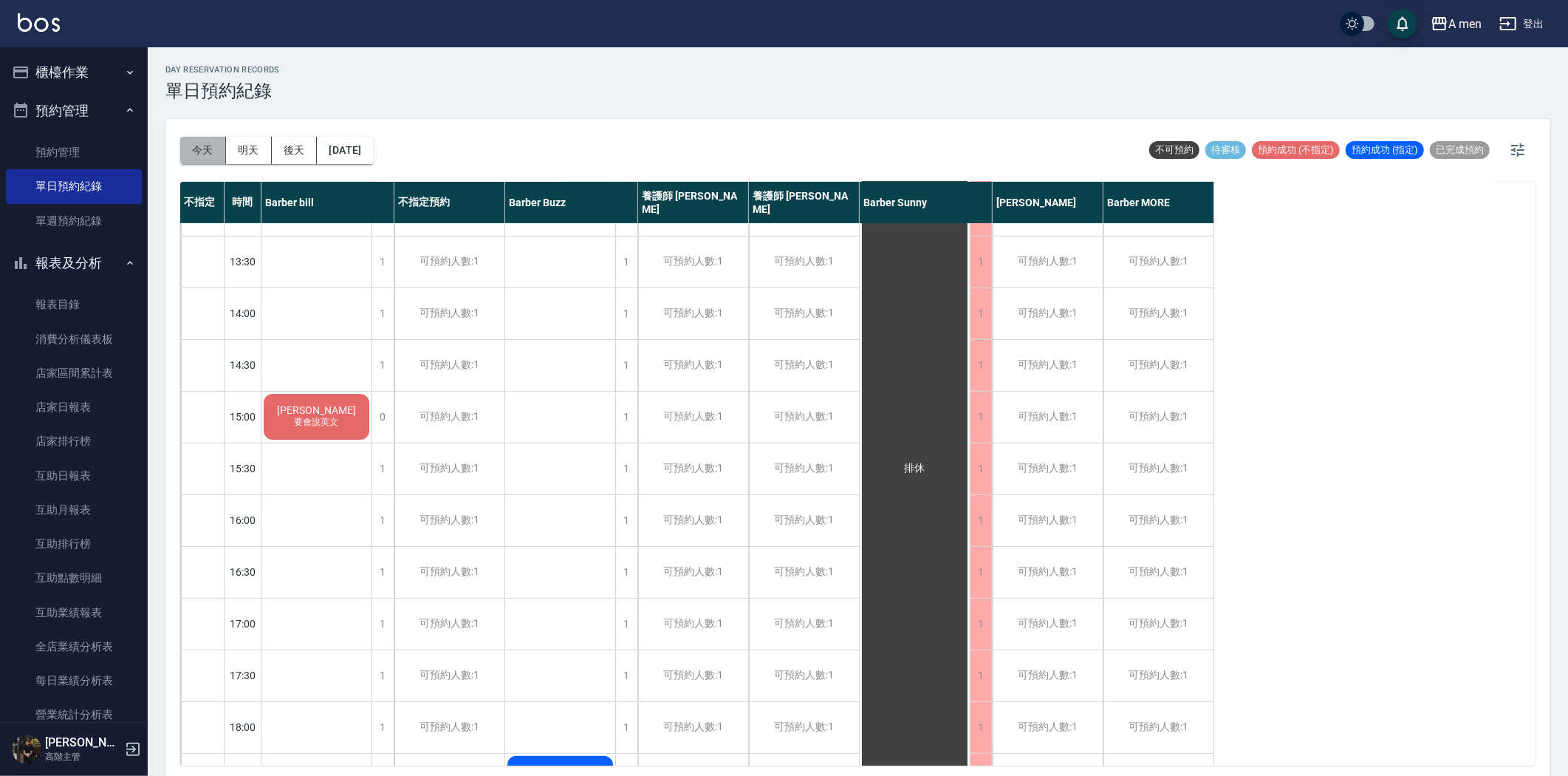
click at [209, 156] on button "今天" at bounding box center [203, 150] width 46 height 27
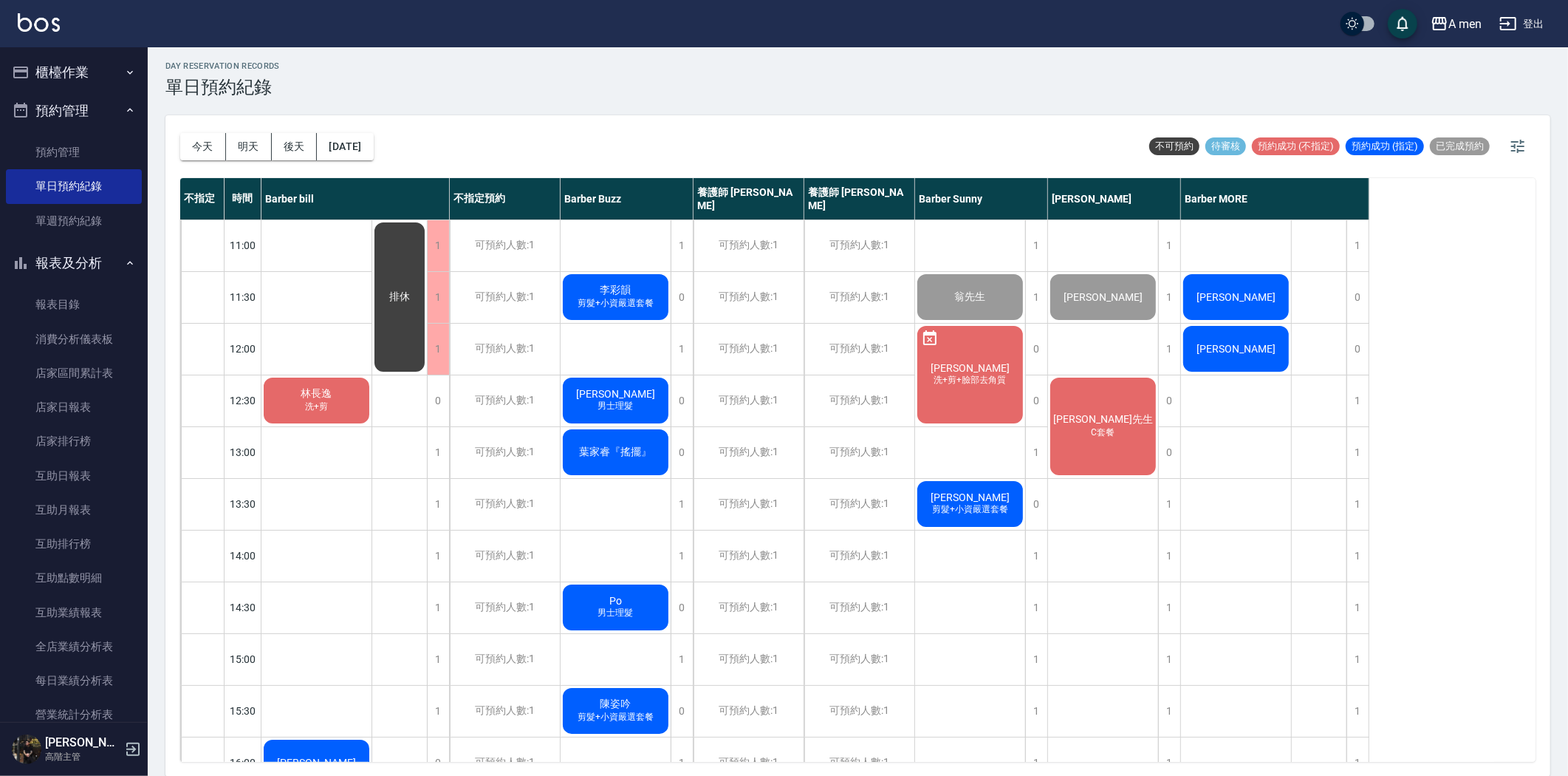
click at [335, 388] on span "李彩韻" at bounding box center [316, 394] width 37 height 13
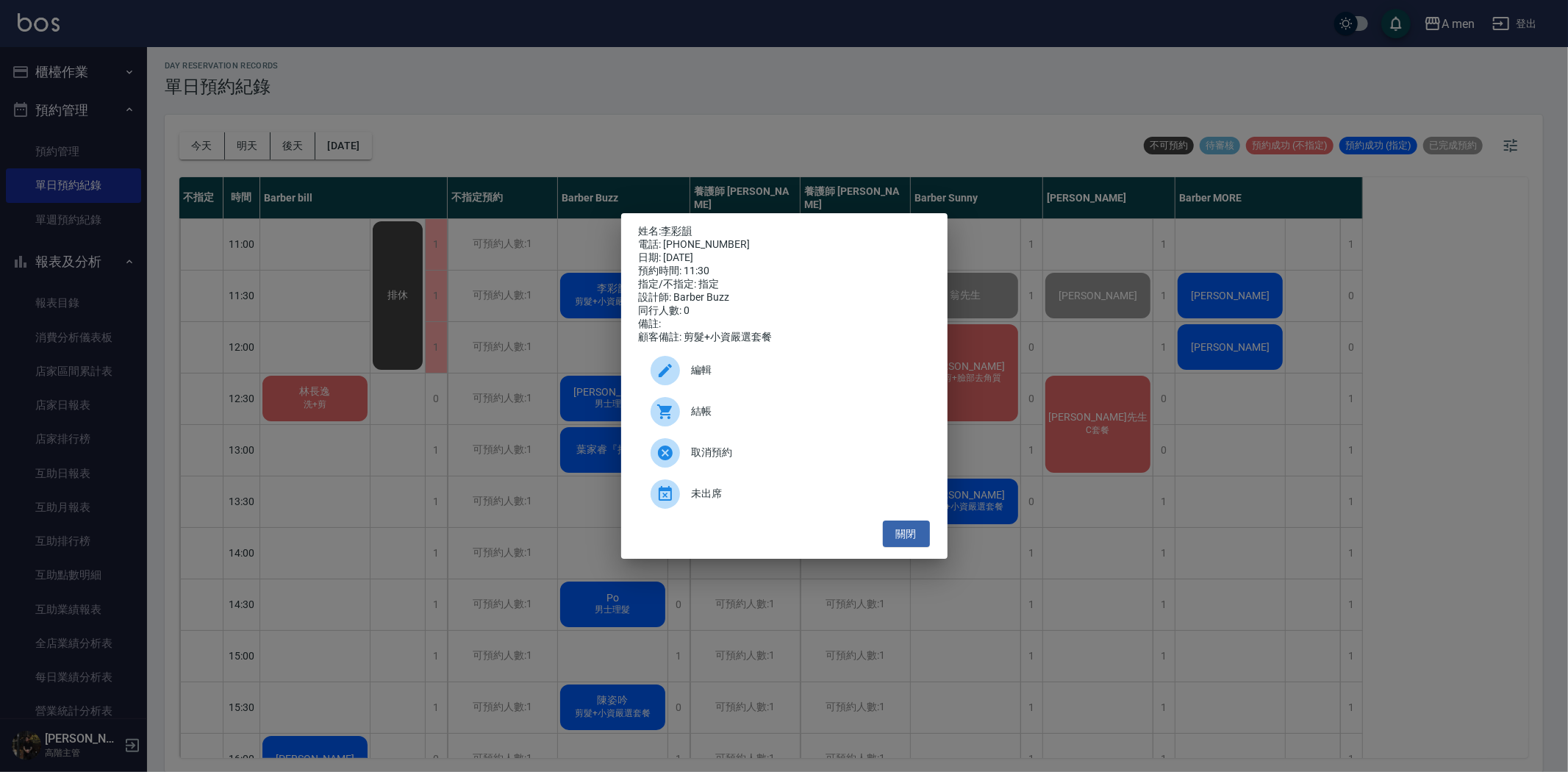
click at [723, 413] on span "結帳" at bounding box center [805, 411] width 227 height 16
click at [911, 540] on button "關閉" at bounding box center [906, 534] width 47 height 27
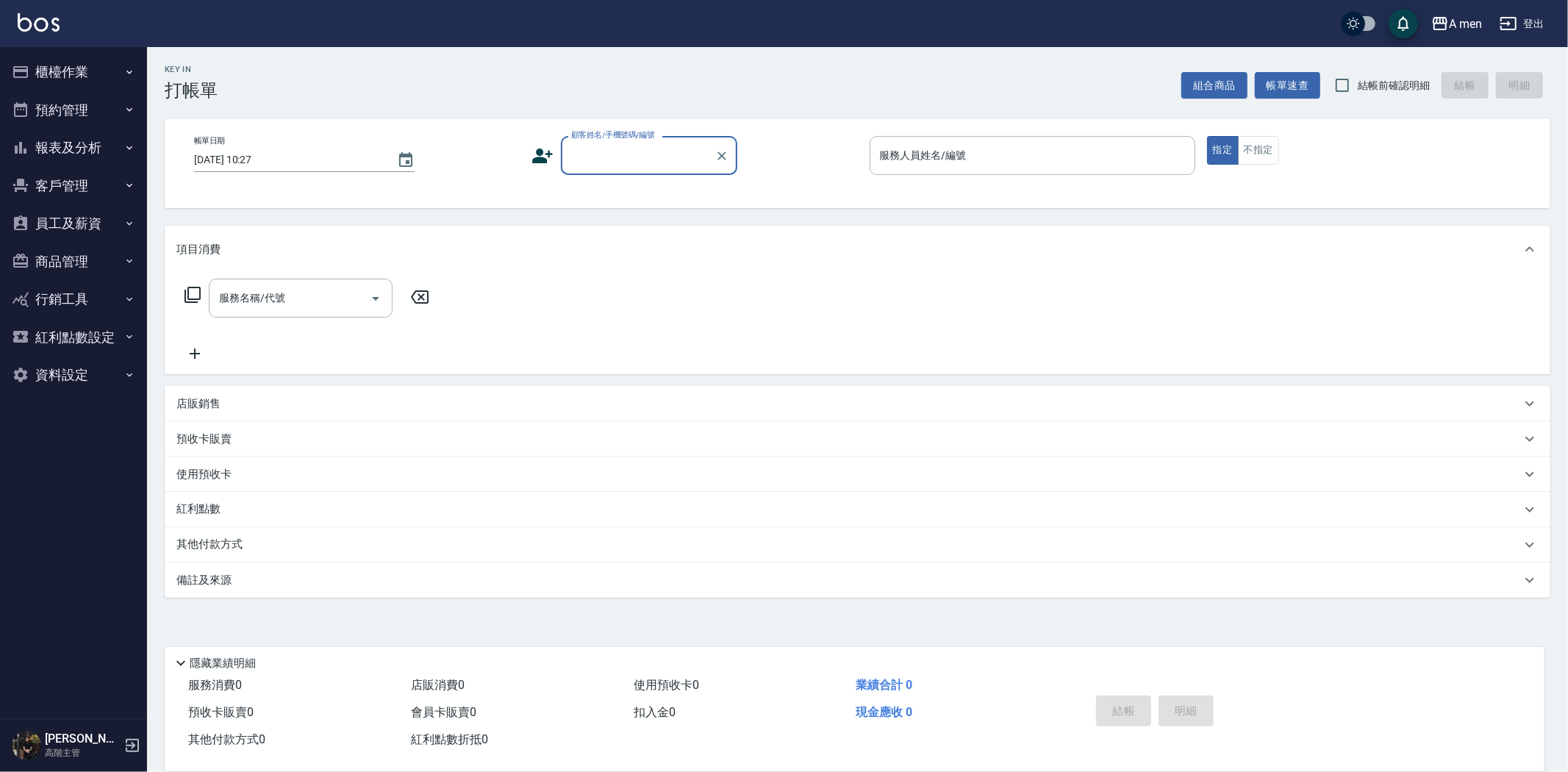
click at [101, 104] on button "預約管理" at bounding box center [73, 110] width 135 height 38
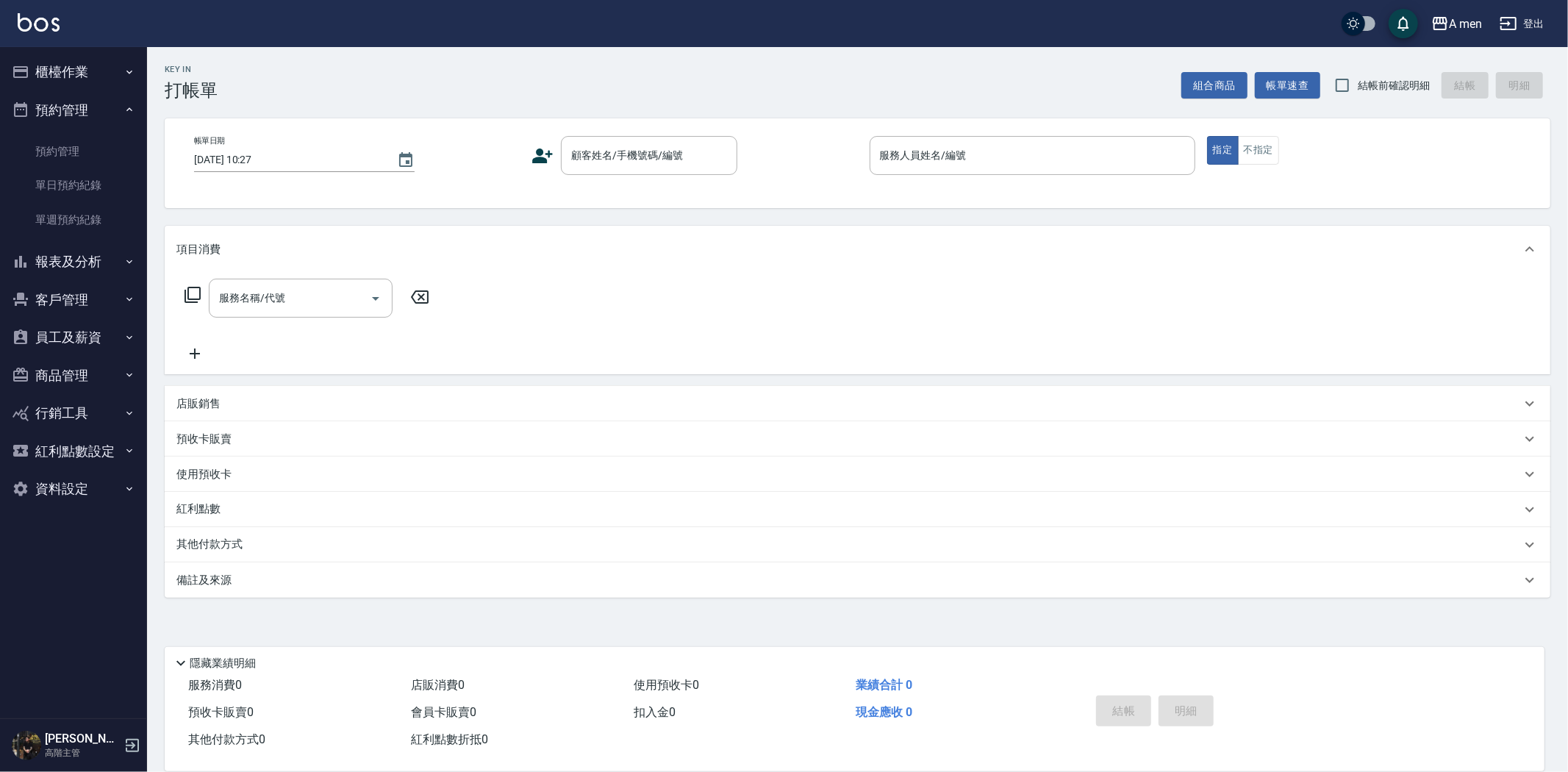
click at [99, 73] on button "櫃檯作業" at bounding box center [73, 72] width 135 height 38
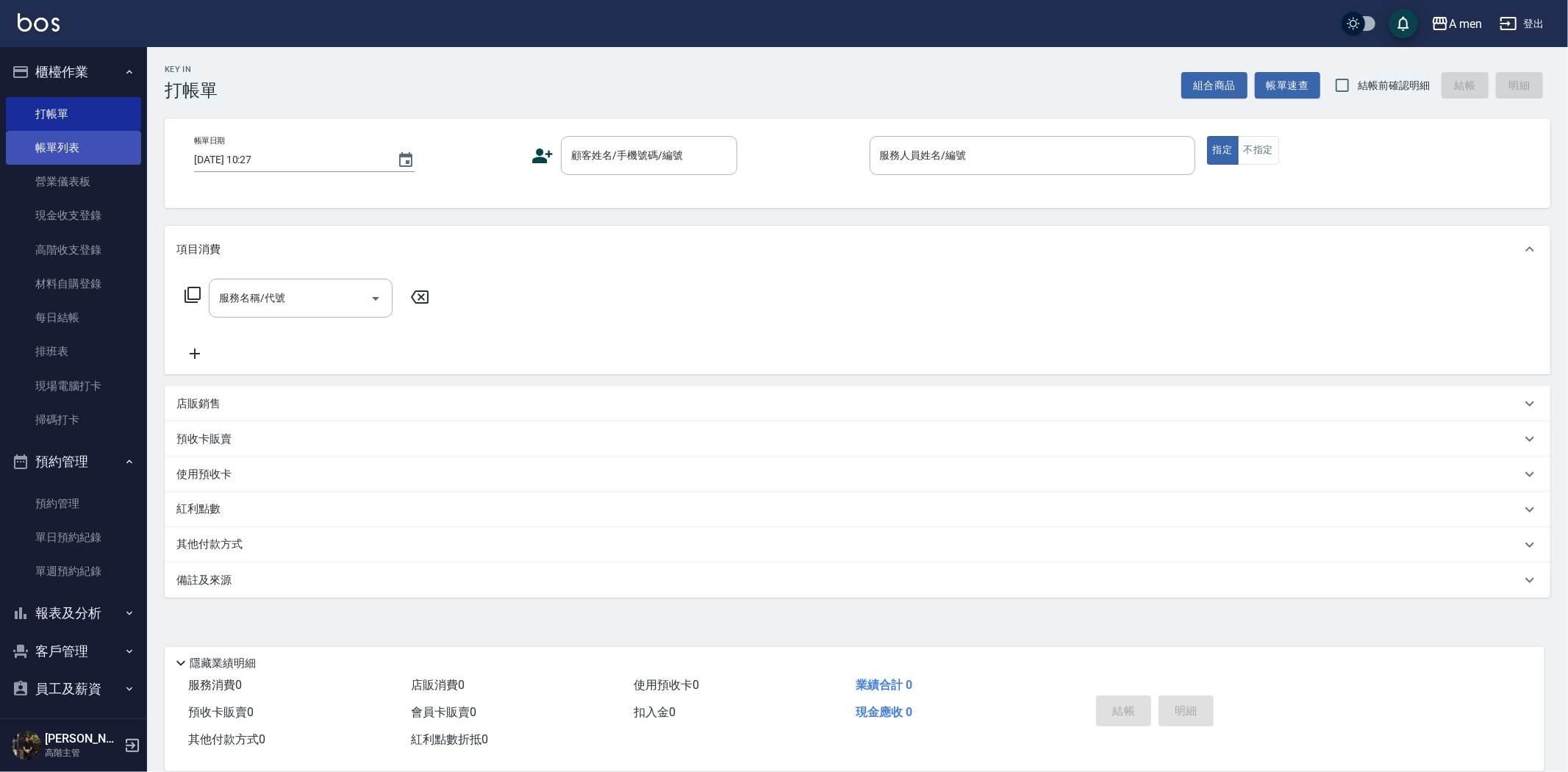
click at [73, 146] on link "帳單列表" at bounding box center [73, 147] width 135 height 34
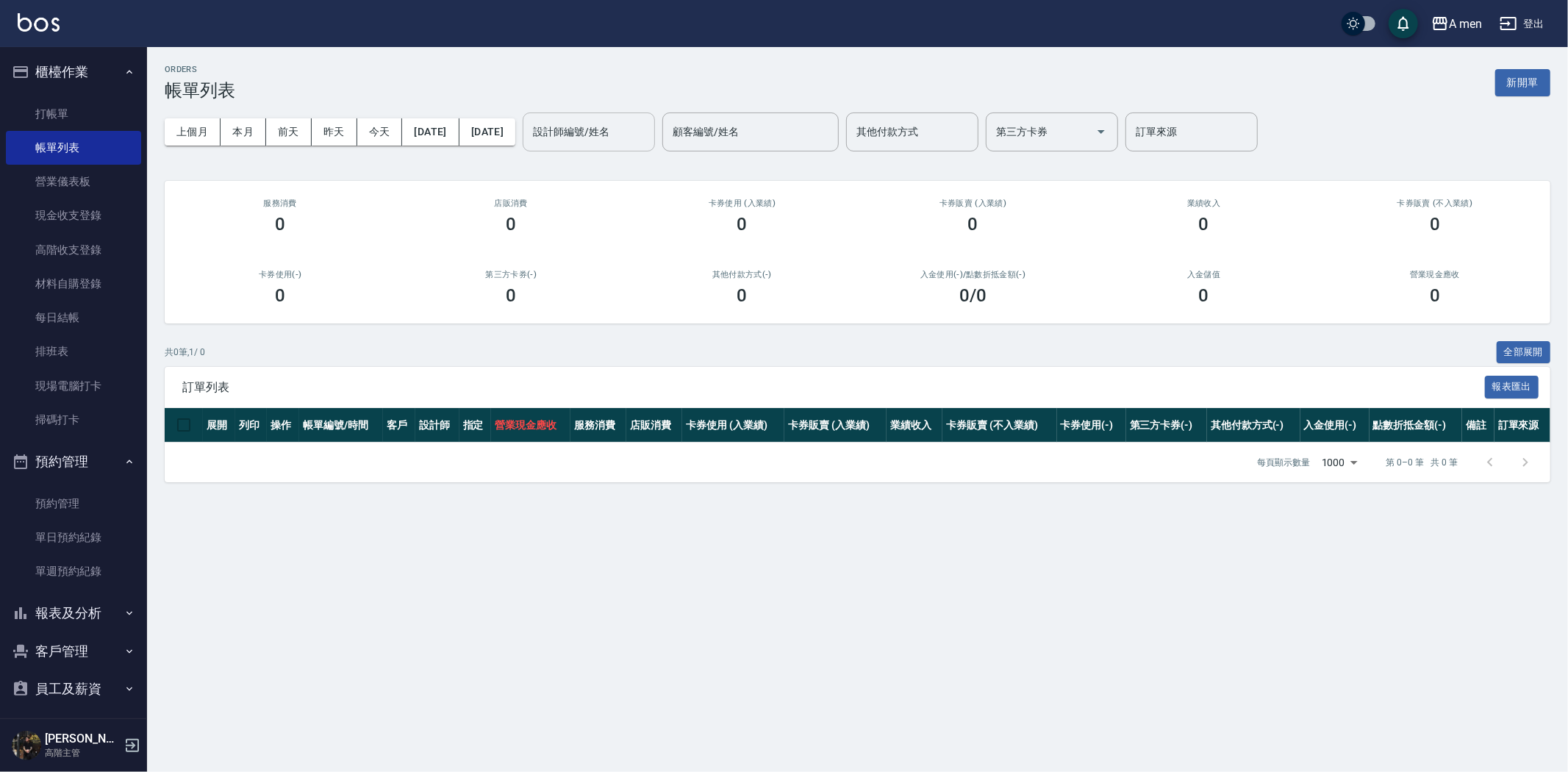
click at [584, 129] on input "設計師編號/姓名" at bounding box center [588, 132] width 119 height 26
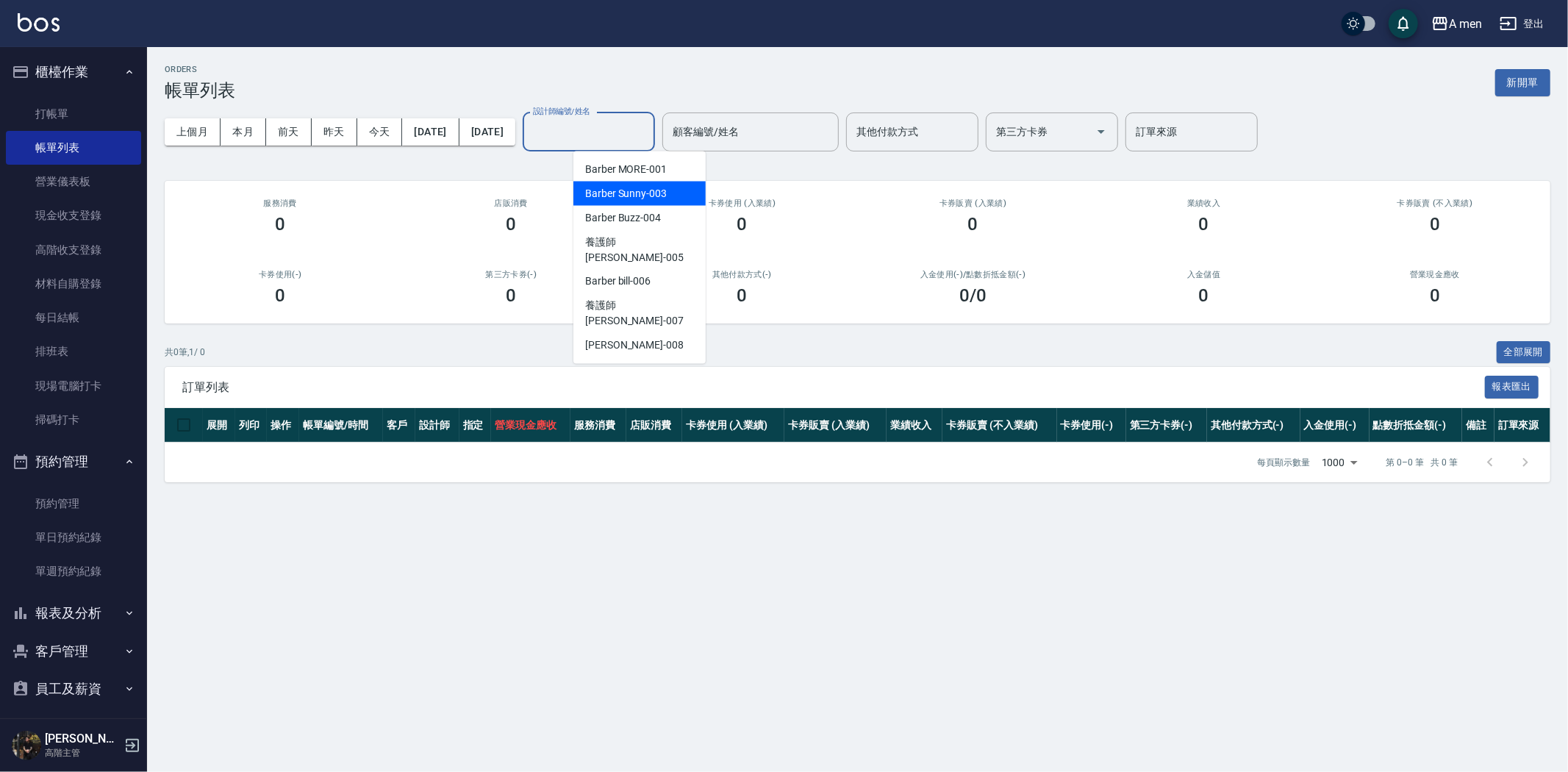
click at [630, 194] on span "Barber Sunny -003" at bounding box center [625, 194] width 82 height 16
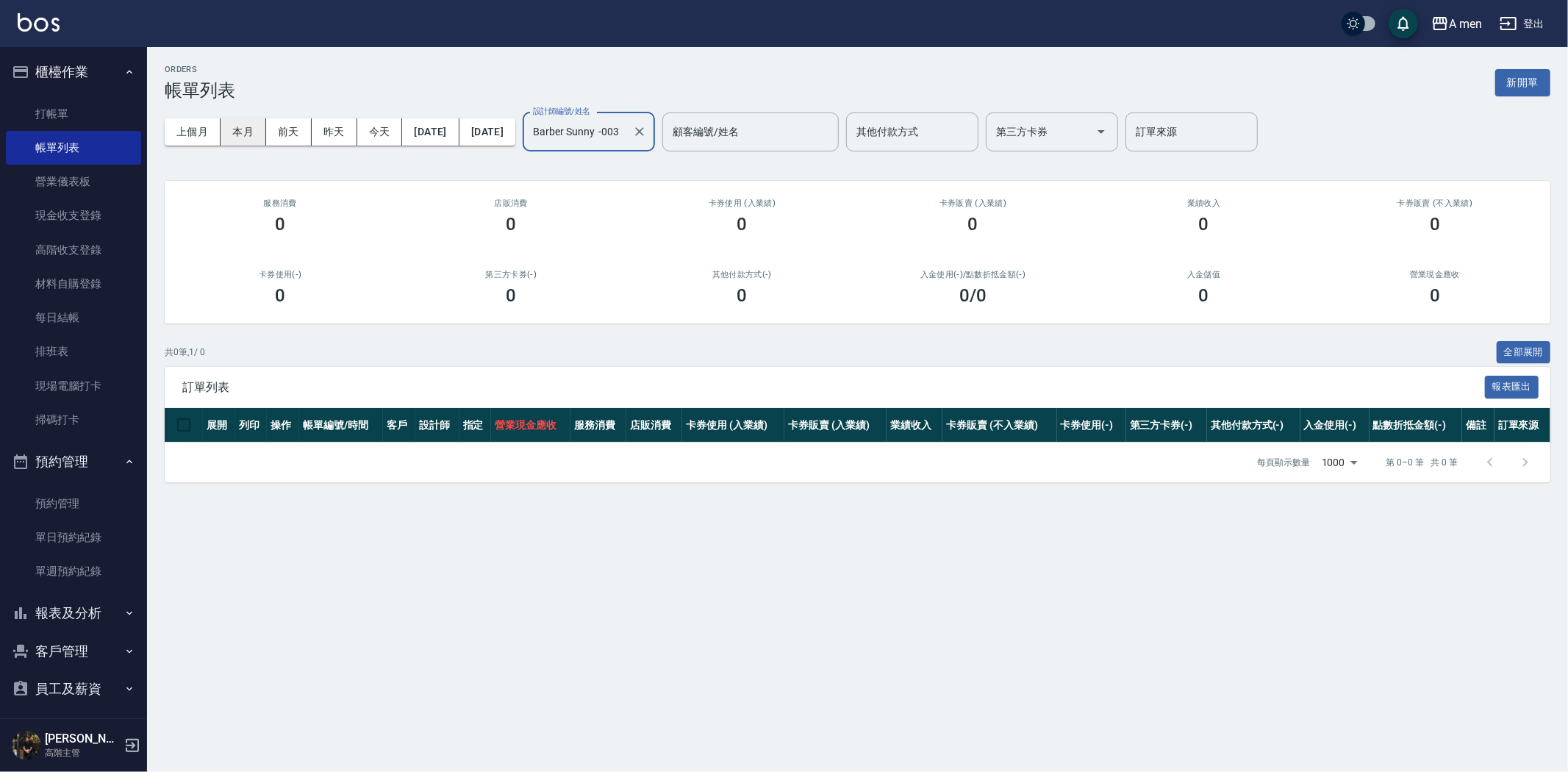
click at [236, 126] on button "本月" at bounding box center [243, 132] width 45 height 27
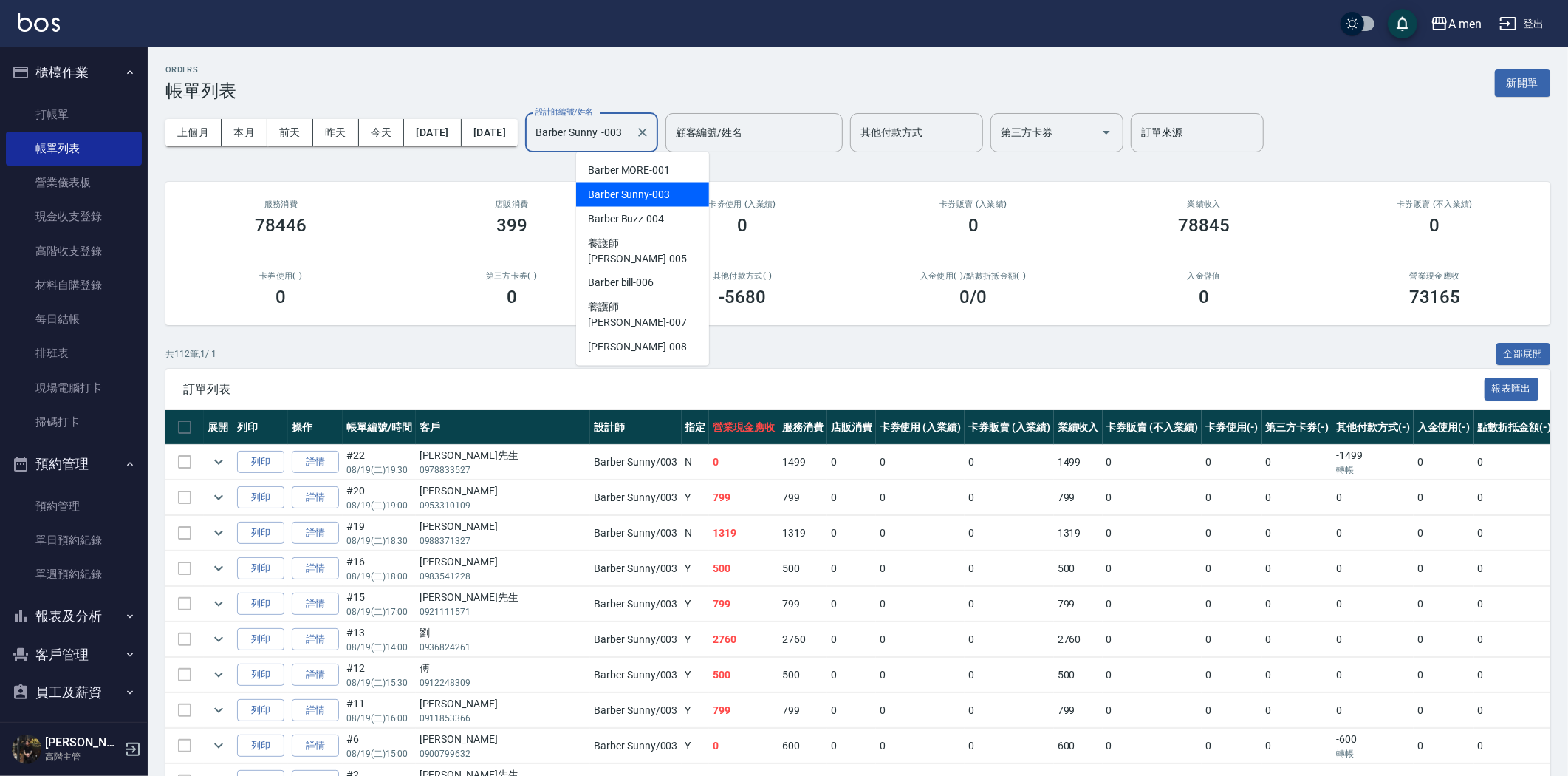
click at [629, 129] on input "Barber Sunny -003" at bounding box center [580, 133] width 98 height 26
click at [637, 335] on div "Garry -008" at bounding box center [642, 347] width 133 height 24
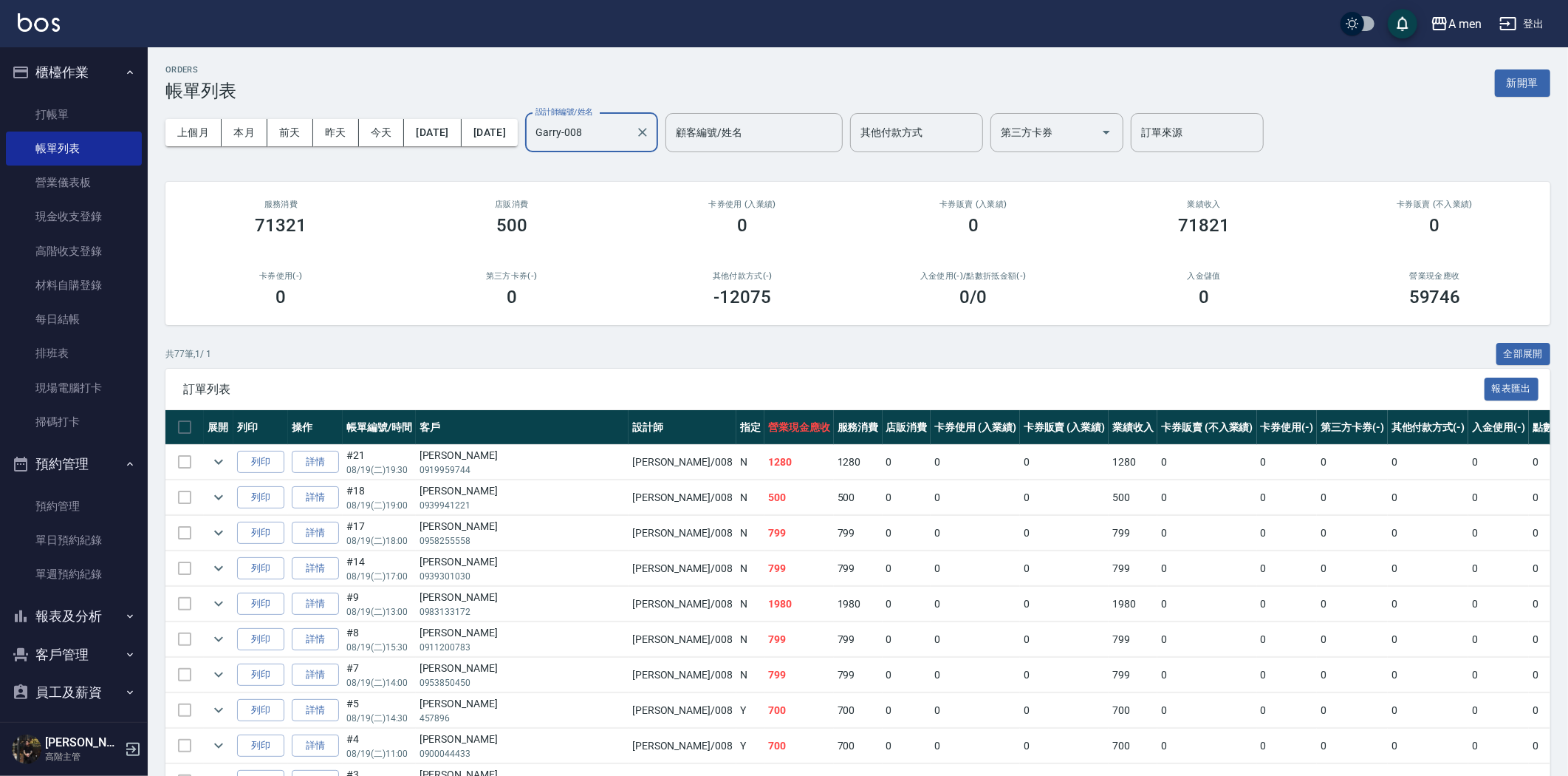
click at [629, 137] on input "Garry-008" at bounding box center [580, 133] width 98 height 26
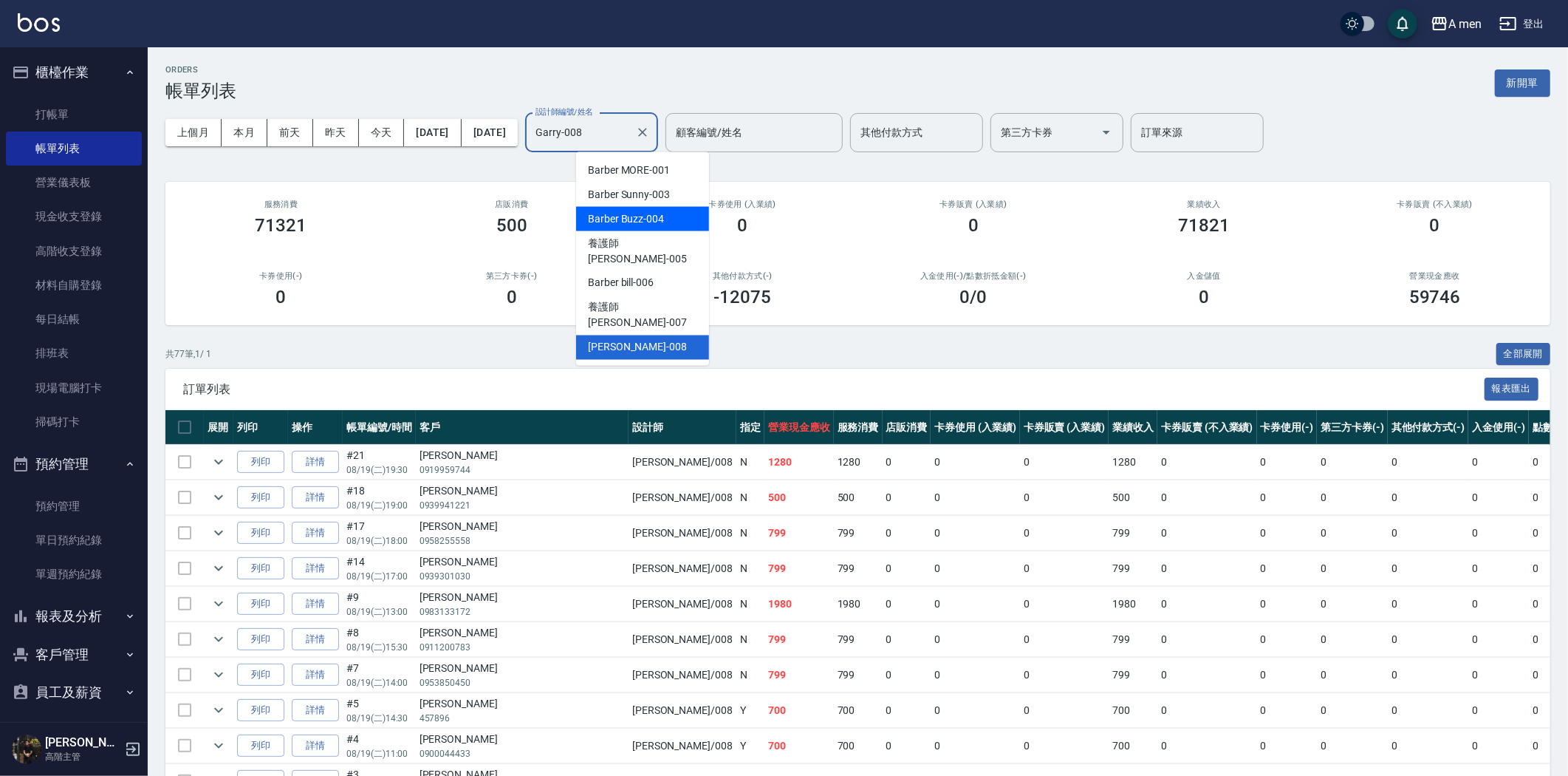
click at [646, 209] on div "Barber Buzz -004" at bounding box center [642, 219] width 133 height 24
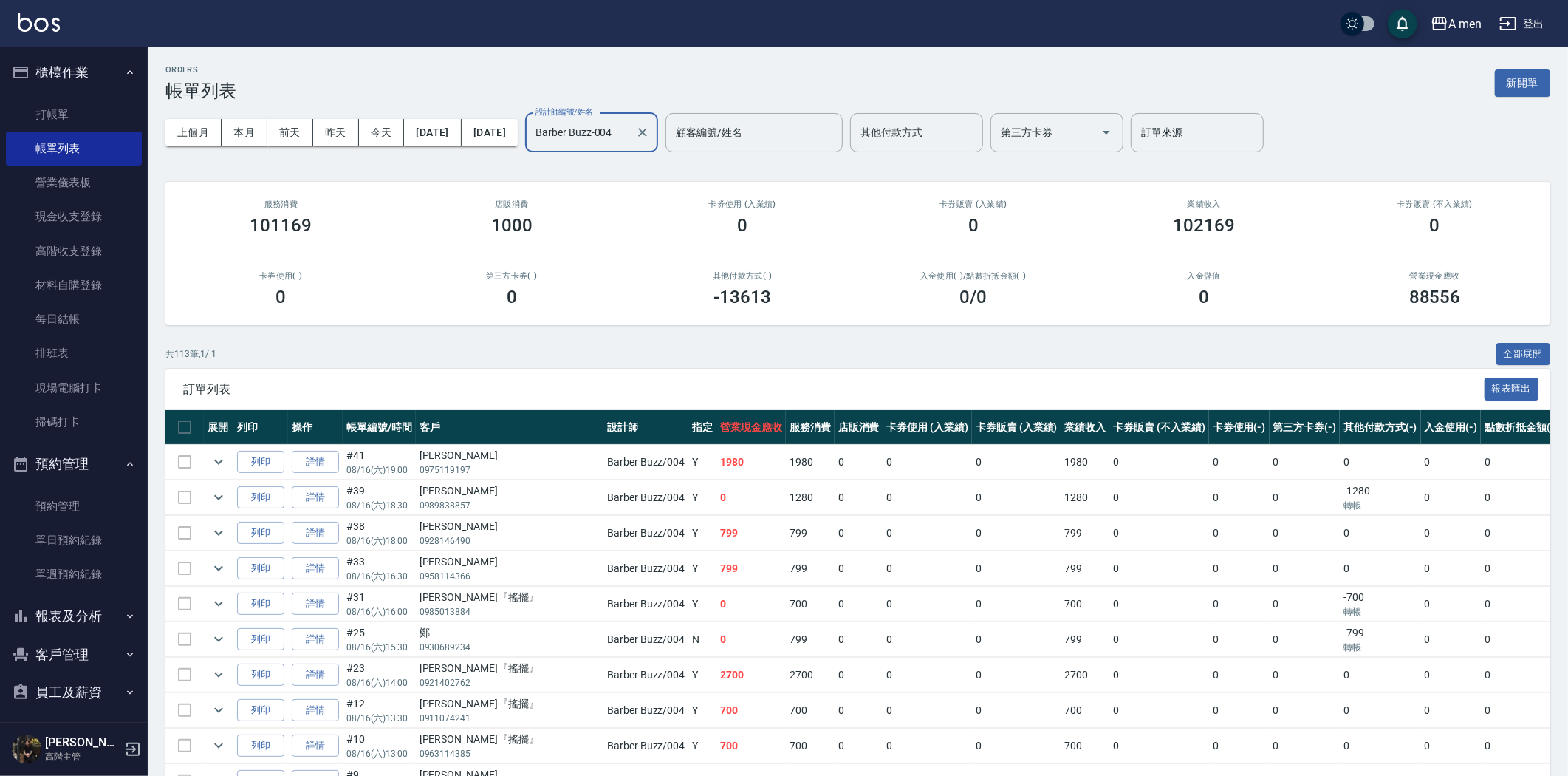
click at [629, 129] on input "Barber Buzz-004" at bounding box center [580, 133] width 98 height 26
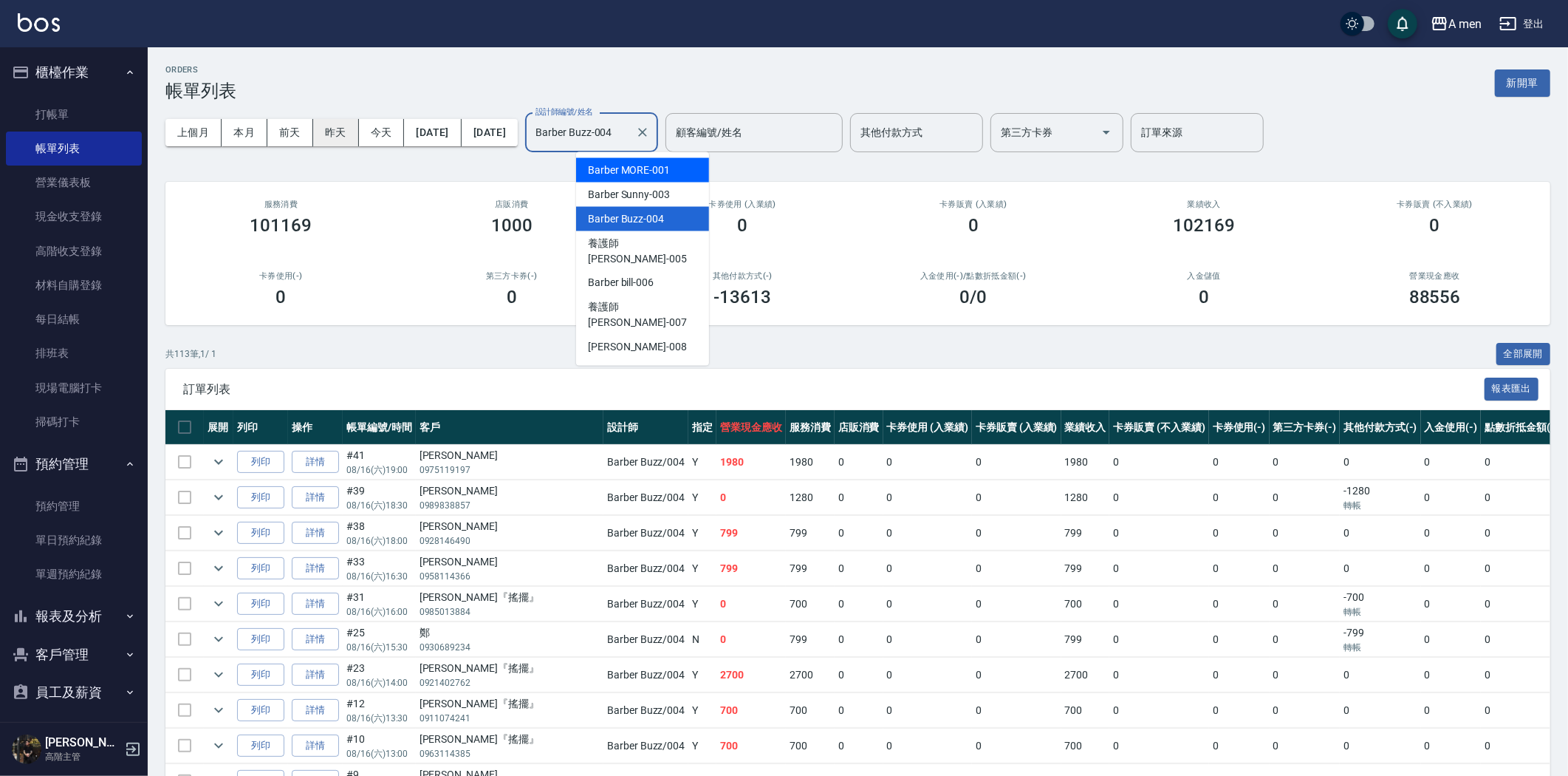
click at [333, 131] on button "昨天" at bounding box center [335, 133] width 46 height 27
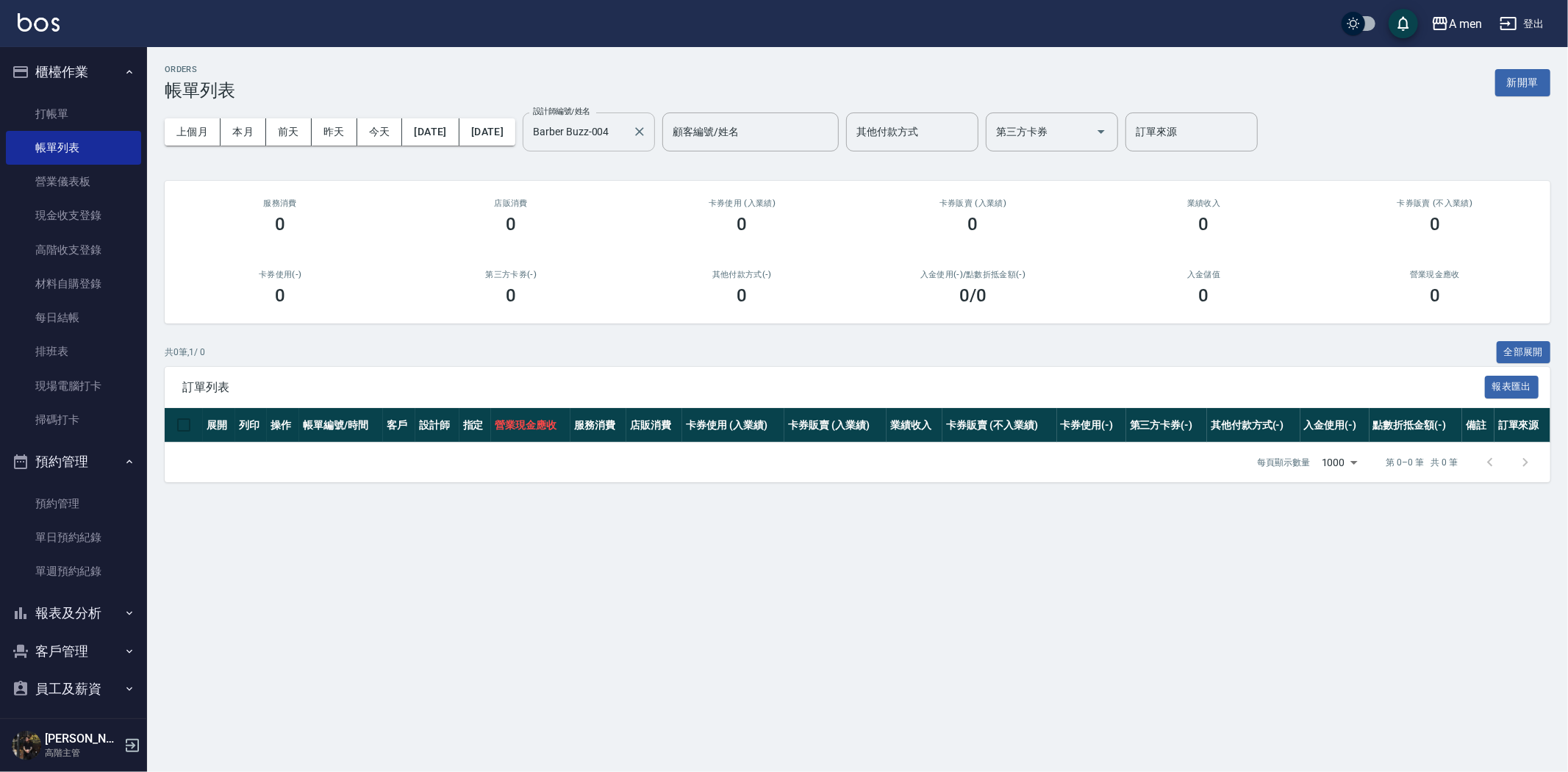
click at [625, 126] on input "Barber Buzz-004" at bounding box center [578, 132] width 97 height 26
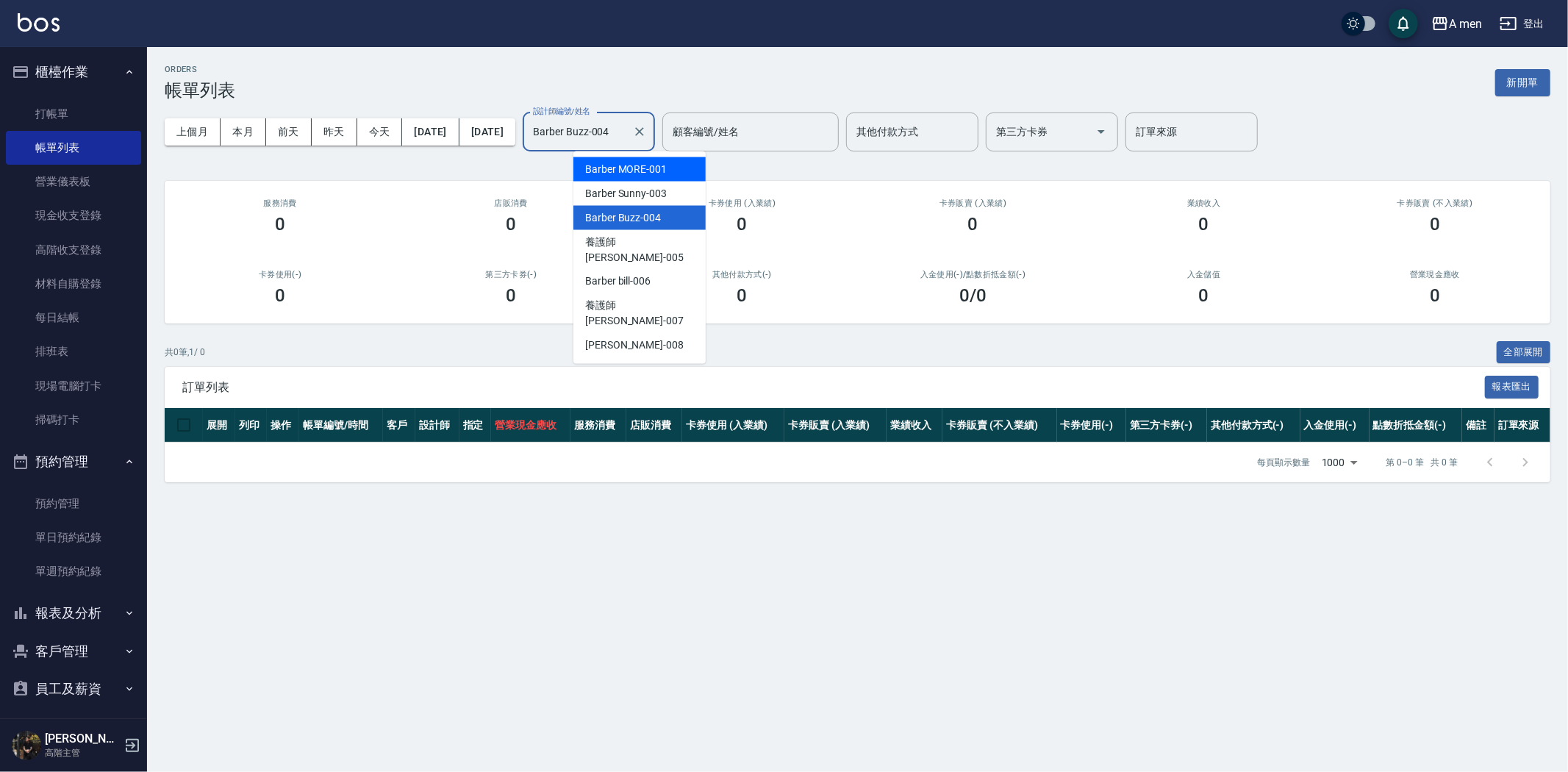
click at [630, 166] on span "Barber MORE -001" at bounding box center [625, 169] width 82 height 16
click at [626, 137] on input "Barber MORE-001" at bounding box center [578, 132] width 97 height 26
click at [617, 199] on span "Barber Sunny -003" at bounding box center [625, 194] width 82 height 16
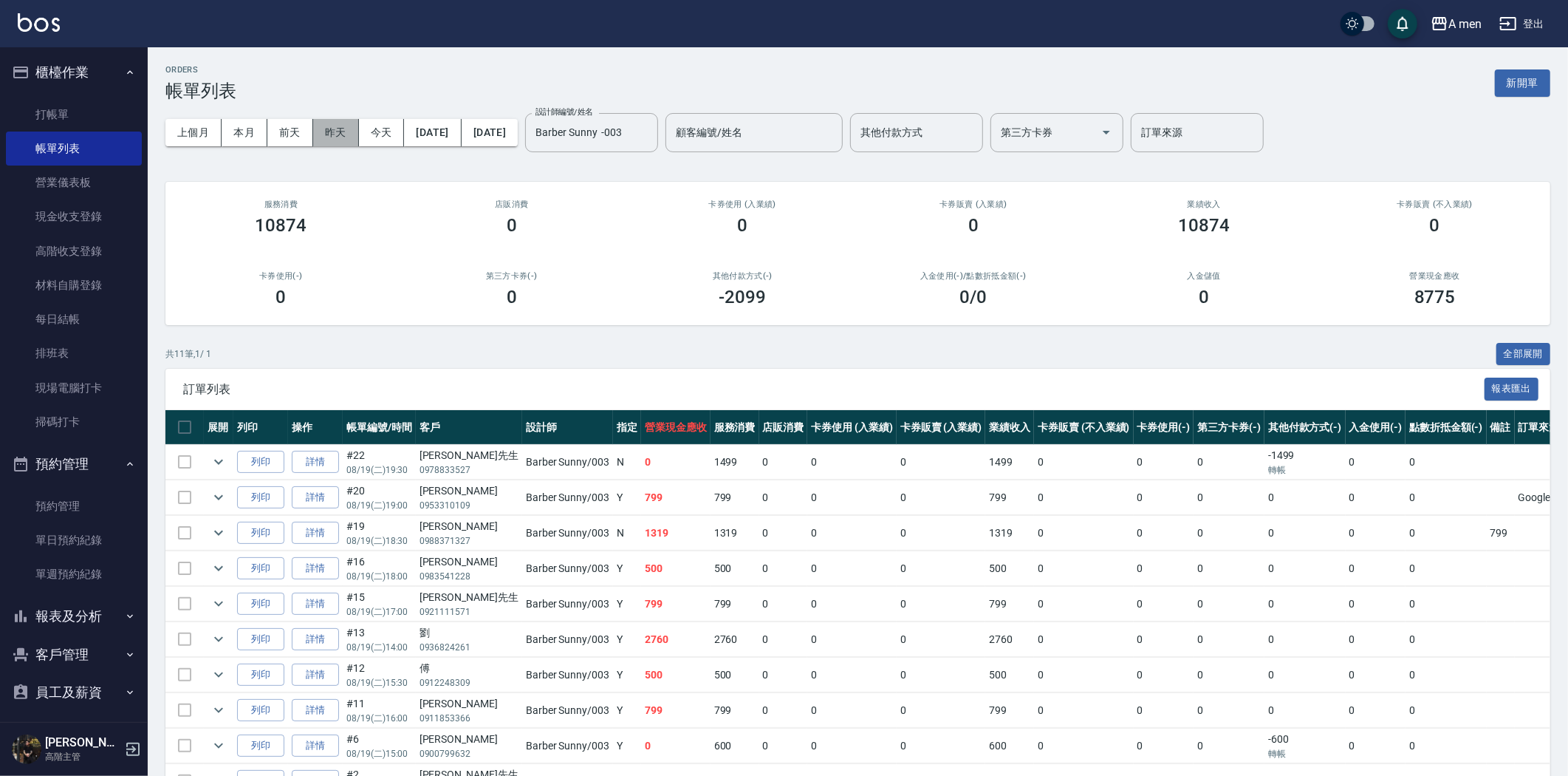
click at [344, 133] on button "昨天" at bounding box center [335, 133] width 46 height 27
click at [329, 129] on button "昨天" at bounding box center [335, 133] width 46 height 27
click at [629, 142] on input "Barber Sunny -003" at bounding box center [580, 133] width 98 height 26
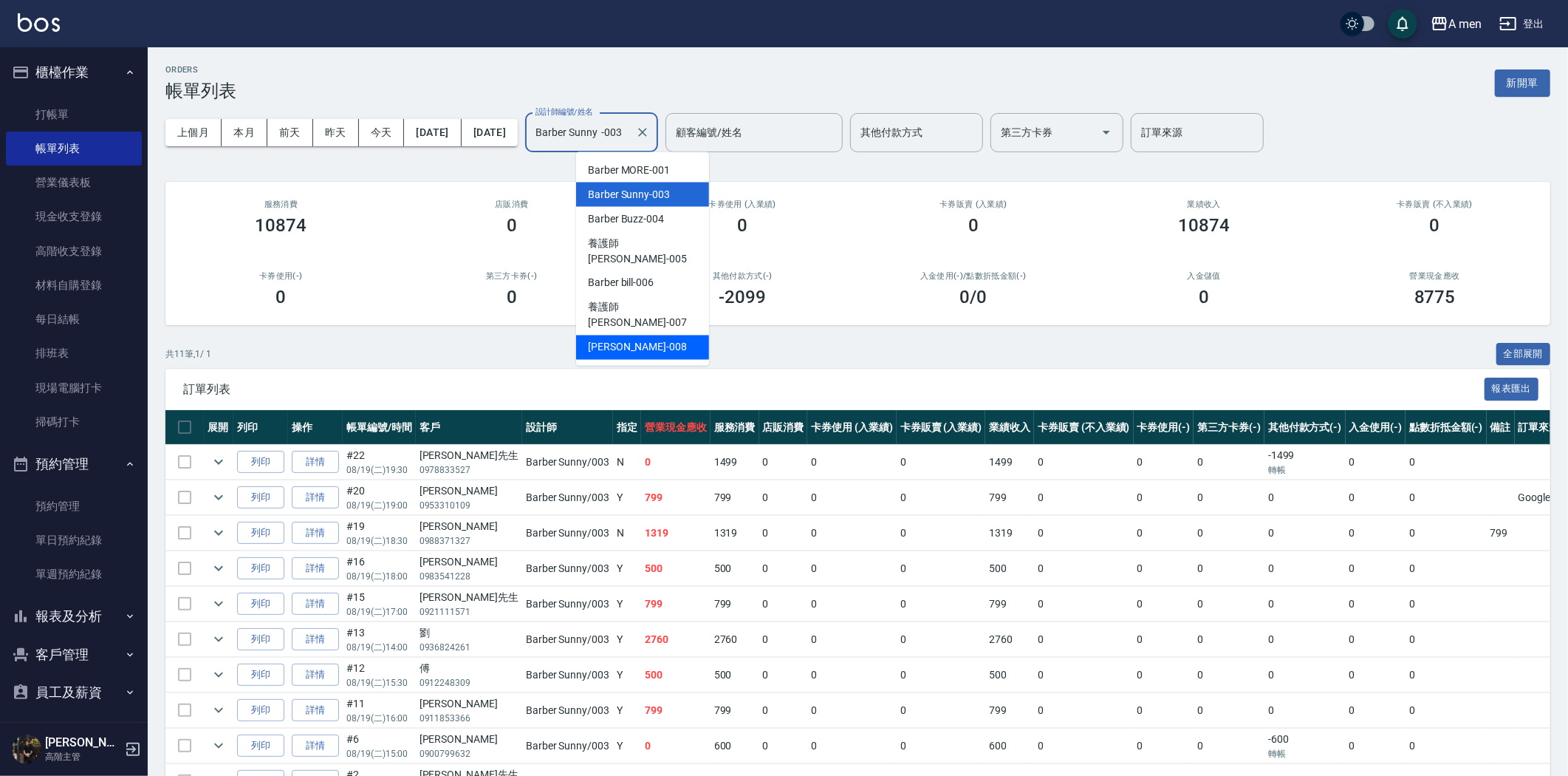
click at [619, 340] on span "Garry -008" at bounding box center [637, 347] width 99 height 16
type input "Garry-008"
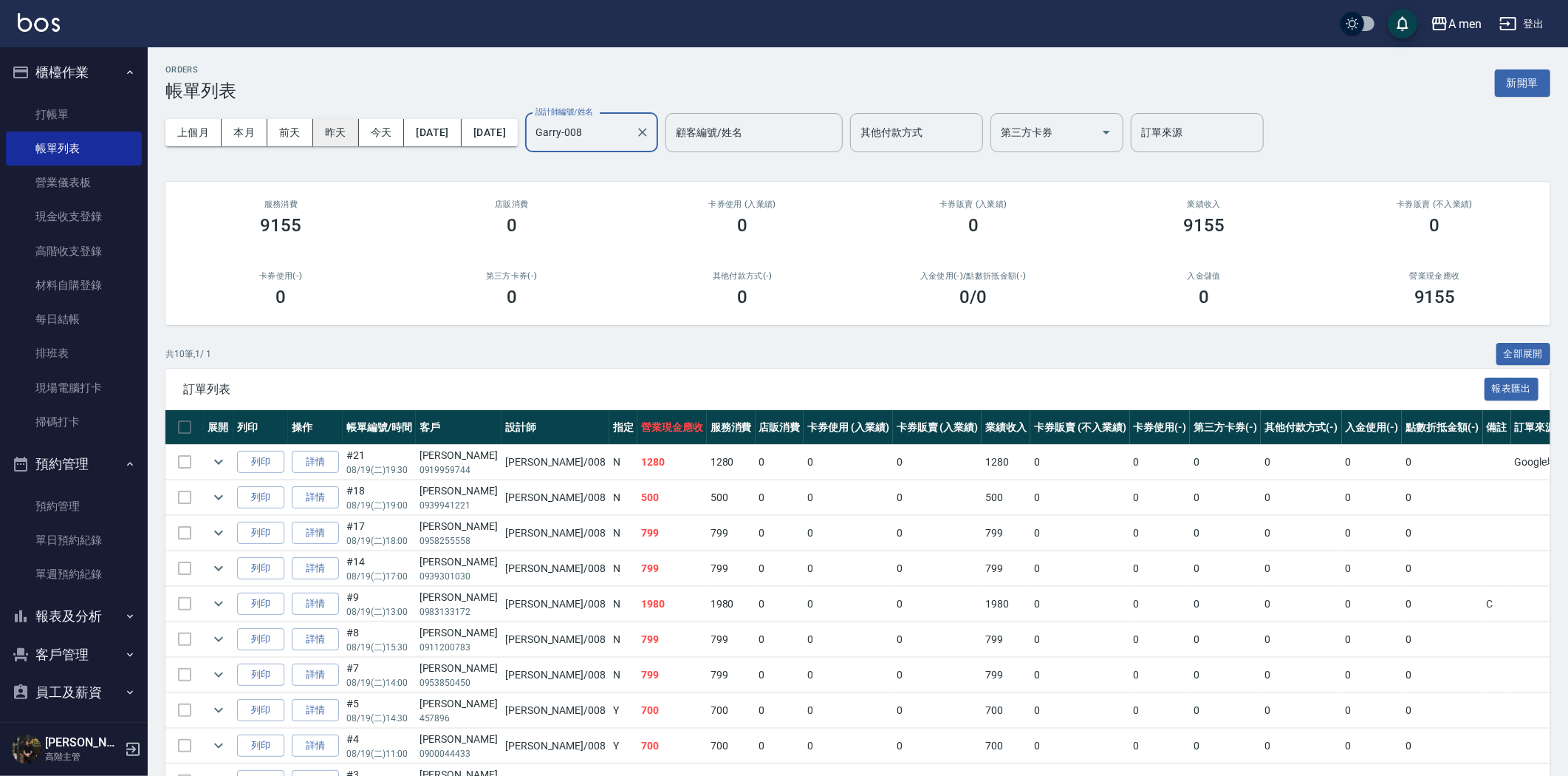
click at [337, 130] on button "昨天" at bounding box center [335, 133] width 46 height 27
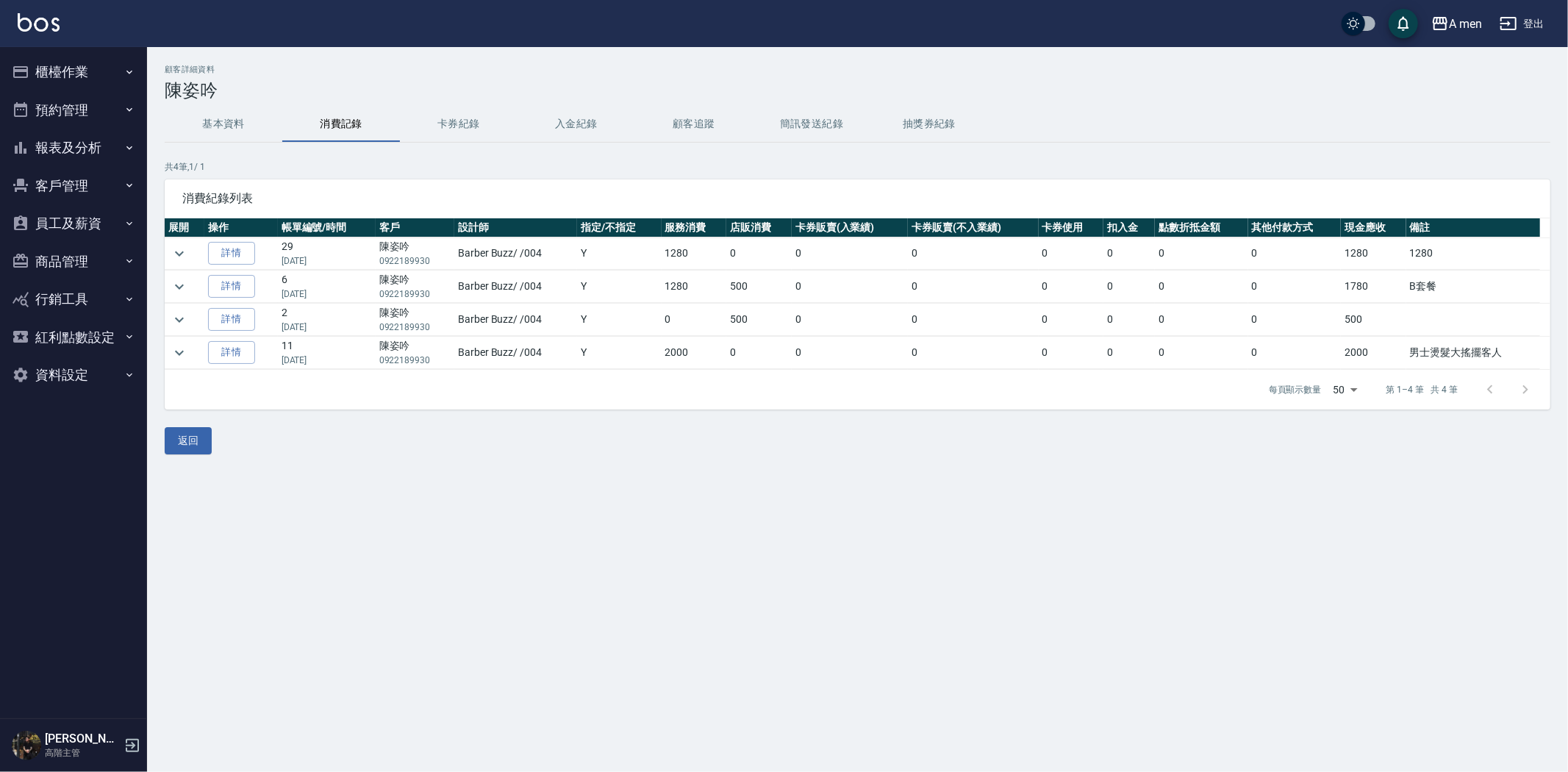
drag, startPoint x: 699, startPoint y: 340, endPoint x: 655, endPoint y: 309, distance: 53.8
click at [695, 345] on td "2000" at bounding box center [694, 353] width 65 height 32
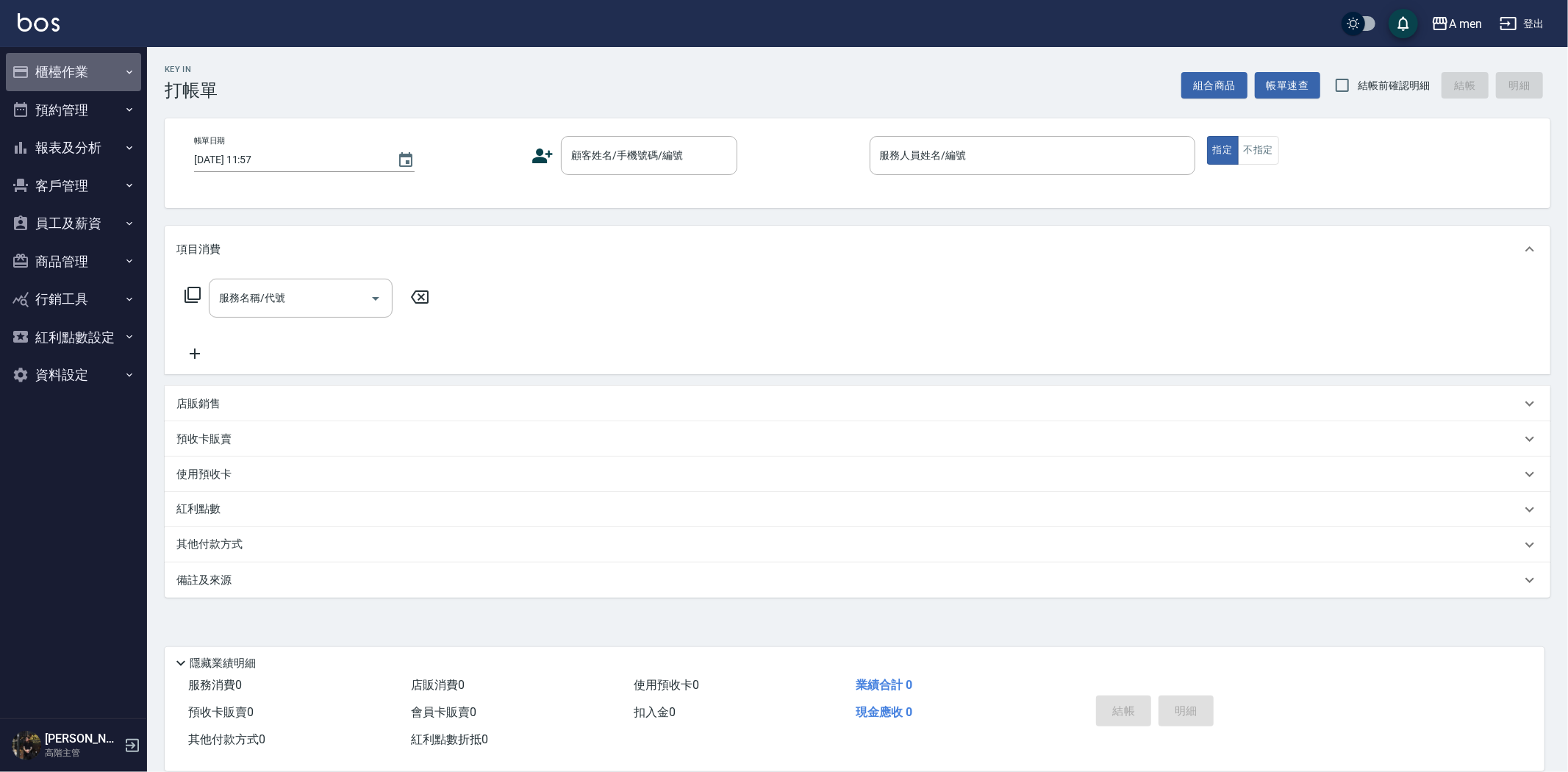
click at [77, 77] on button "櫃檯作業" at bounding box center [73, 72] width 135 height 38
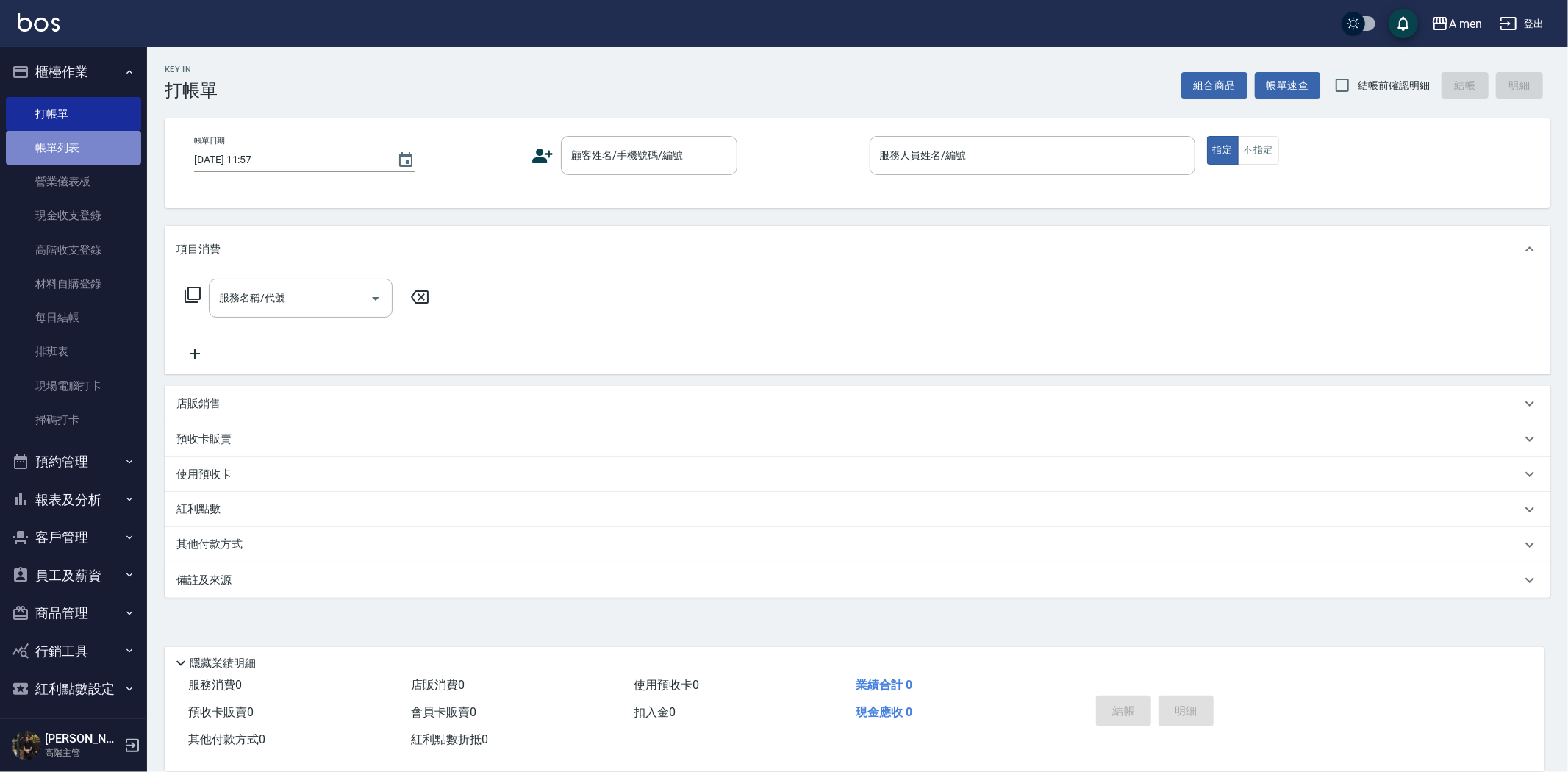
click at [74, 140] on link "帳單列表" at bounding box center [73, 147] width 135 height 34
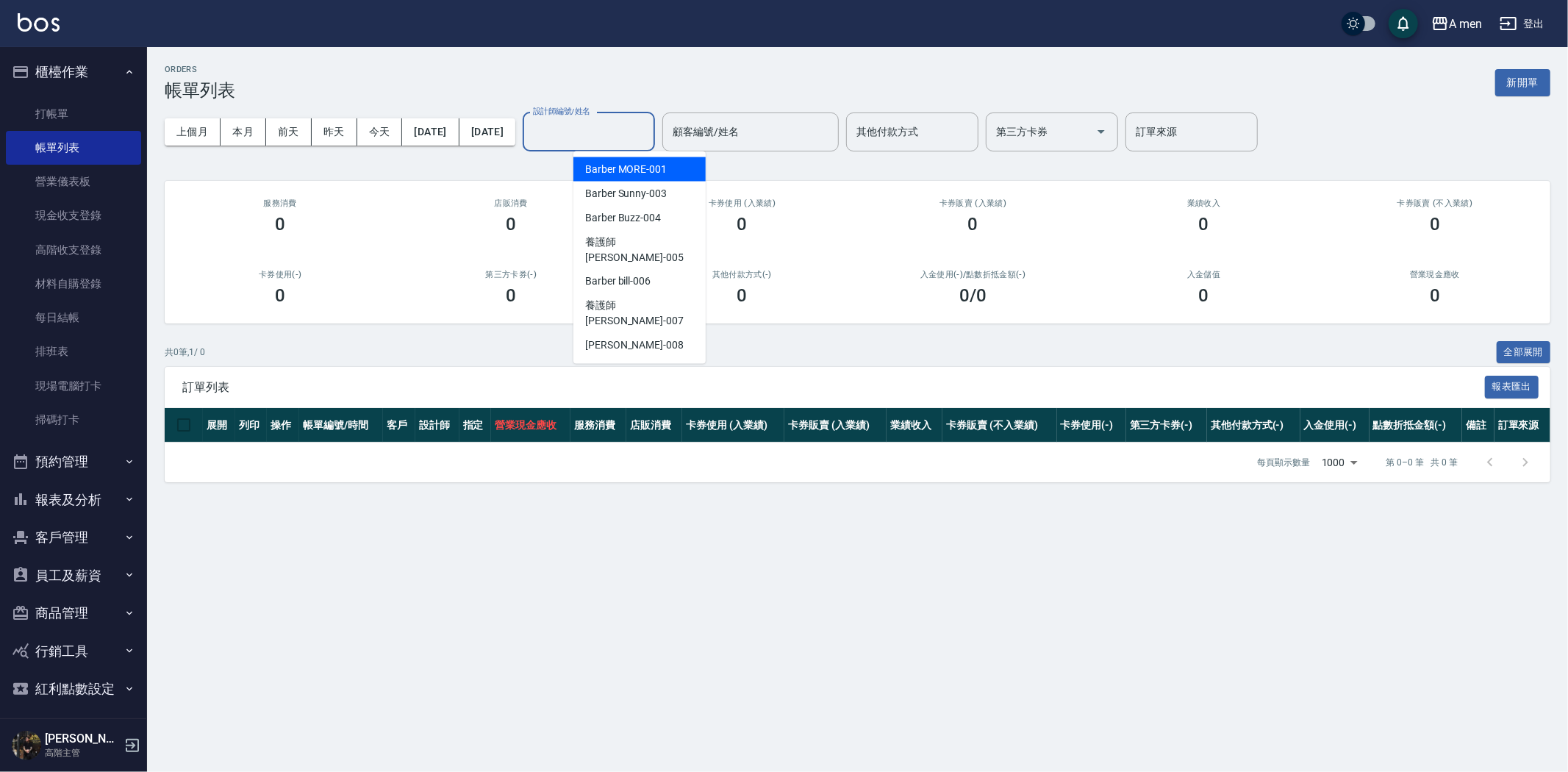
click at [648, 138] on input "設計師編號/姓名" at bounding box center [588, 132] width 119 height 26
click at [667, 194] on div "Barber Sunny -003" at bounding box center [639, 193] width 133 height 24
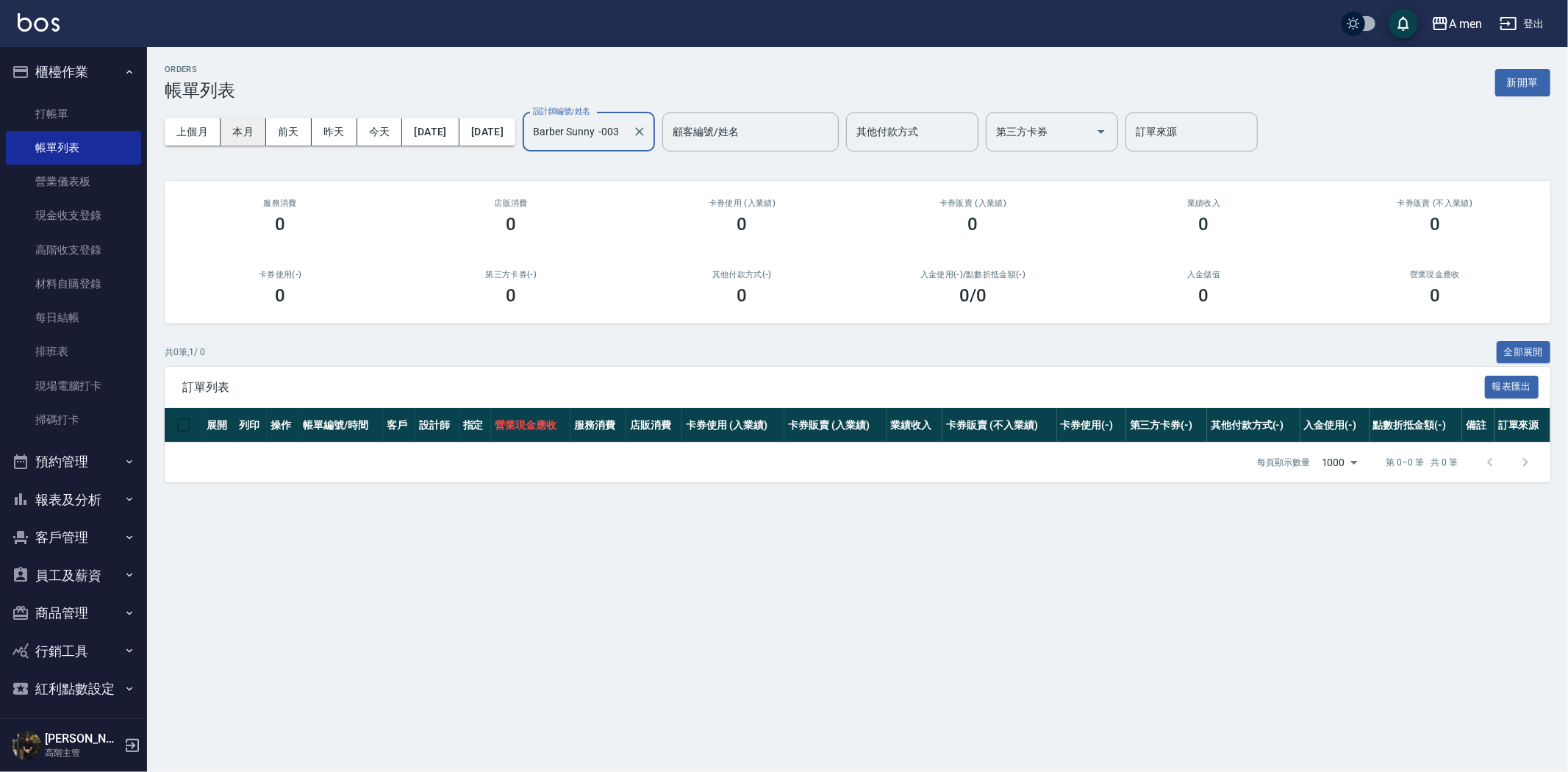
click at [250, 131] on button "本月" at bounding box center [243, 132] width 45 height 27
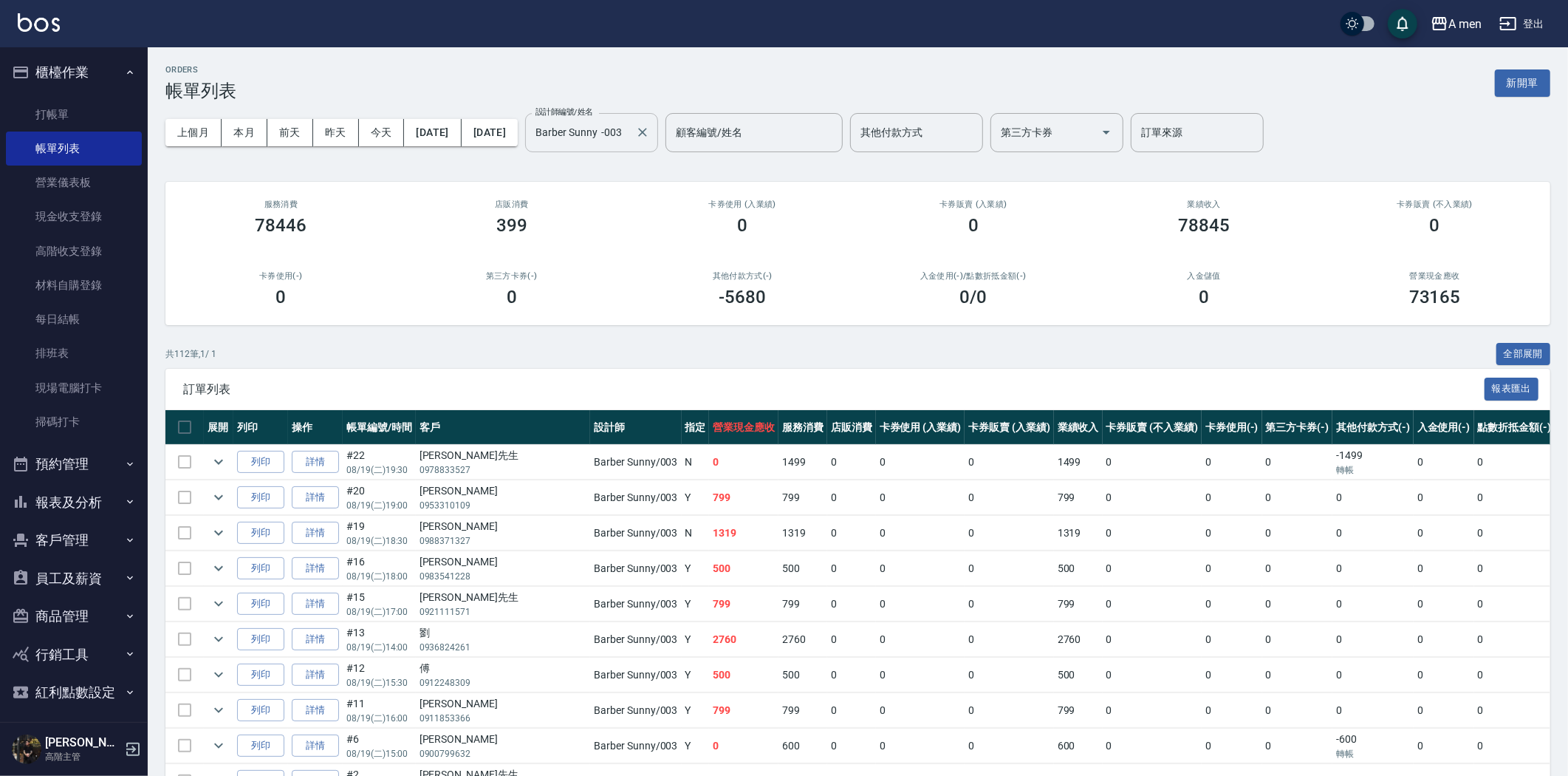
click at [629, 139] on input "Barber Sunny -003" at bounding box center [580, 133] width 98 height 26
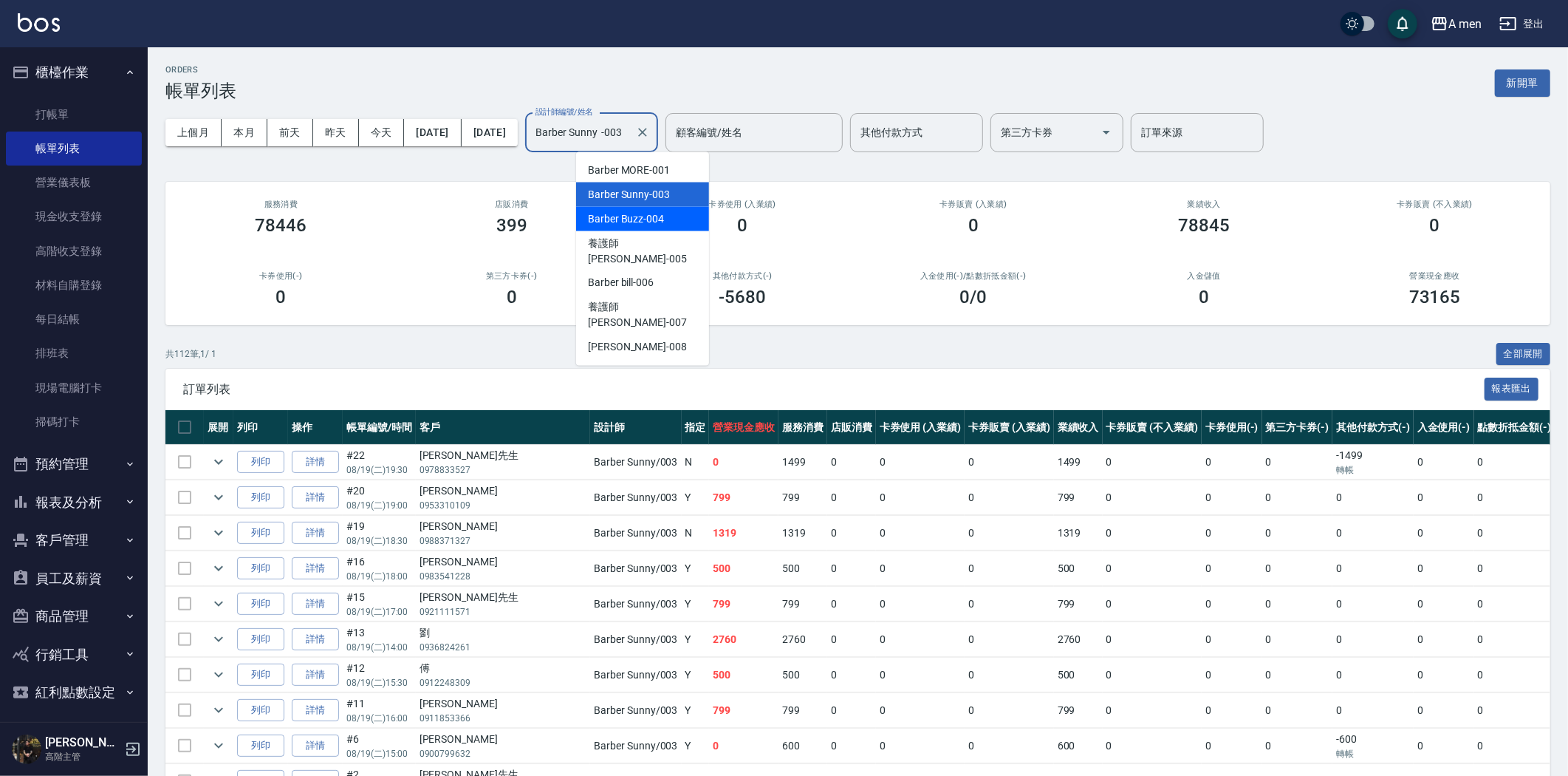
click at [652, 216] on span "Barber Buzz -004" at bounding box center [626, 219] width 76 height 16
type input "Barber Buzz-004"
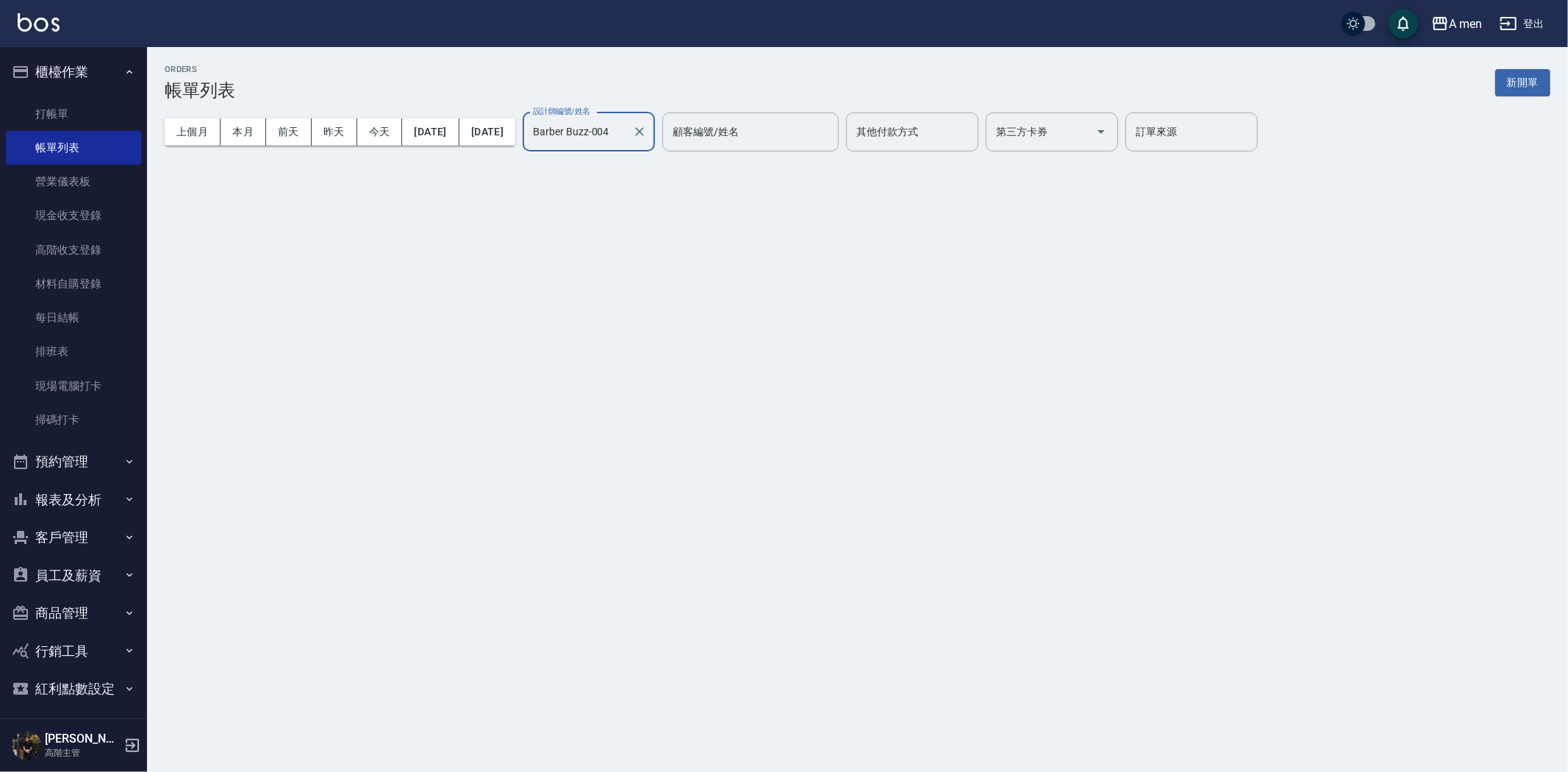
click at [626, 134] on input "Barber Buzz-004" at bounding box center [578, 132] width 97 height 26
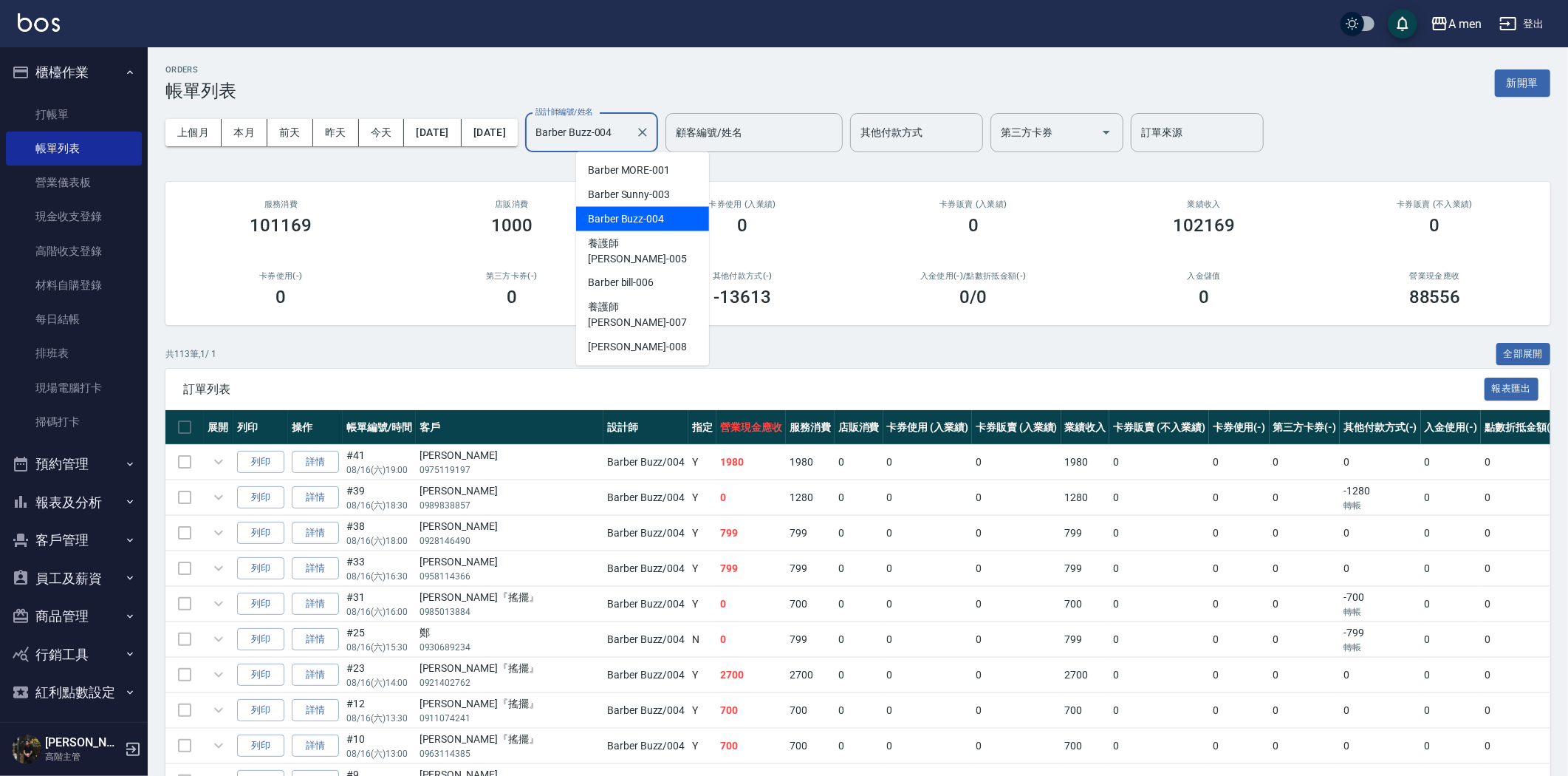
click at [629, 138] on input "Barber Buzz-004" at bounding box center [580, 133] width 98 height 26
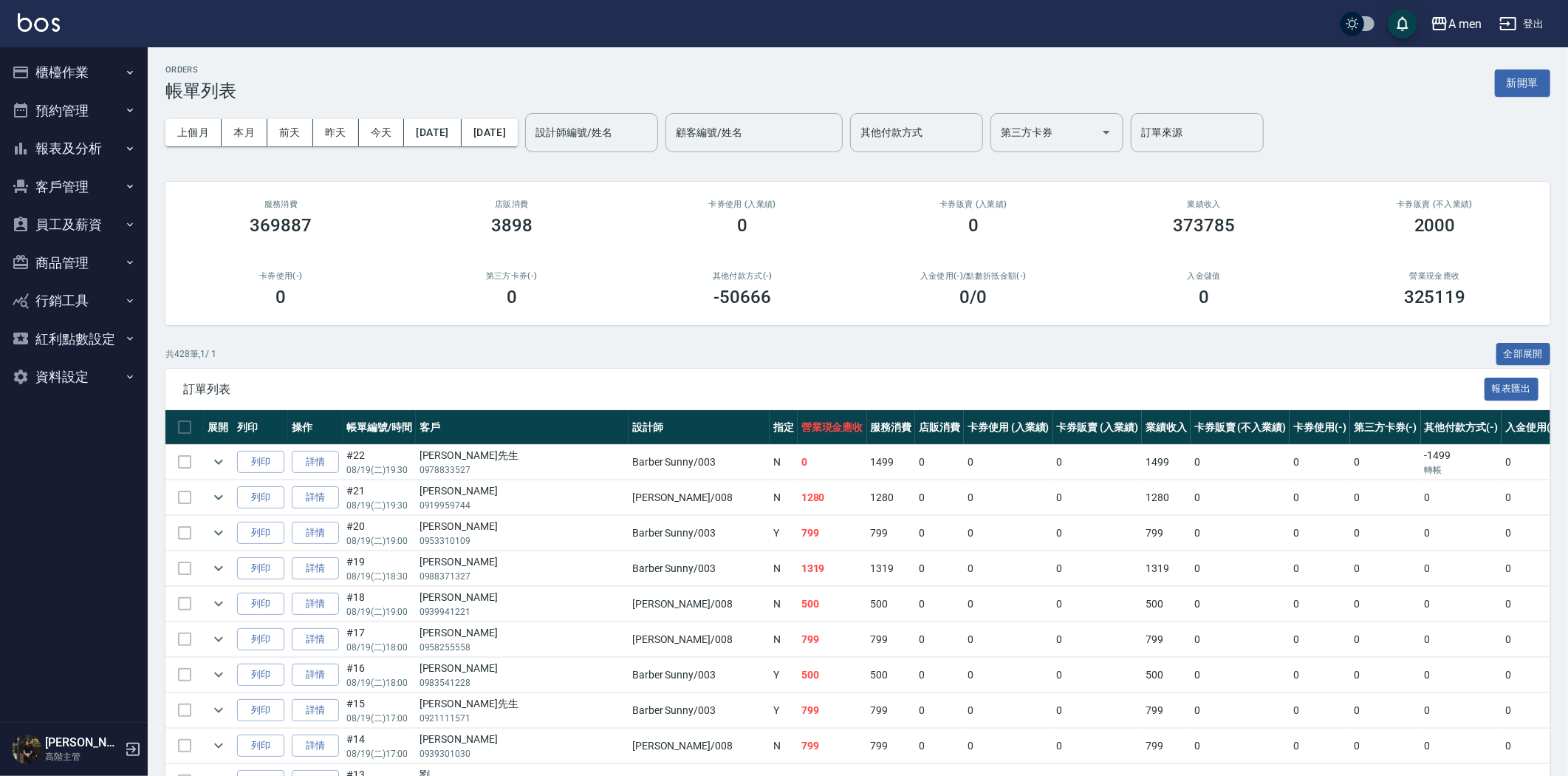
click at [93, 181] on button "客戶管理" at bounding box center [74, 187] width 136 height 38
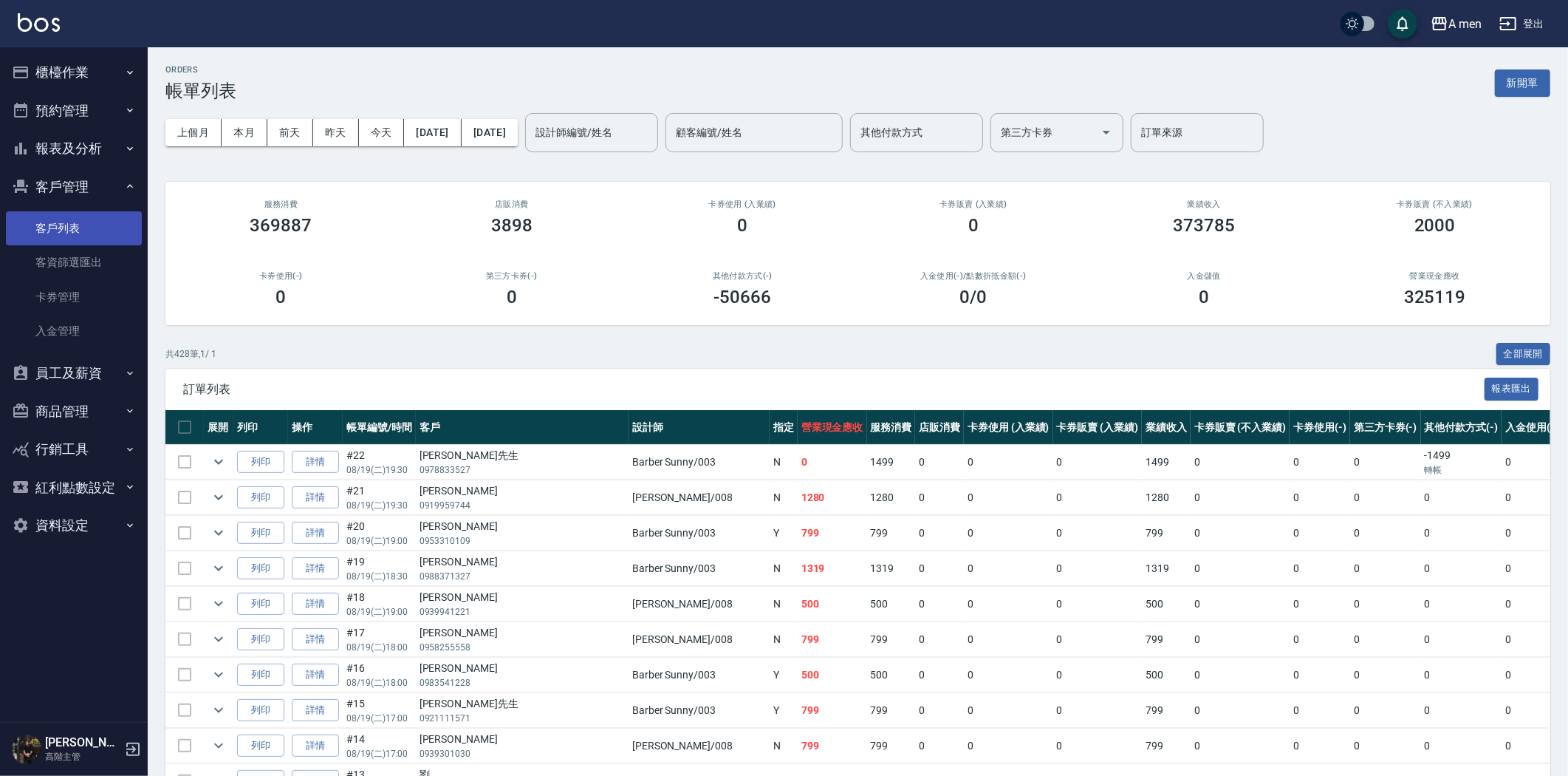
drag, startPoint x: 92, startPoint y: 225, endPoint x: 132, endPoint y: 223, distance: 40.0
click at [92, 225] on link "客戶列表" at bounding box center [74, 228] width 136 height 34
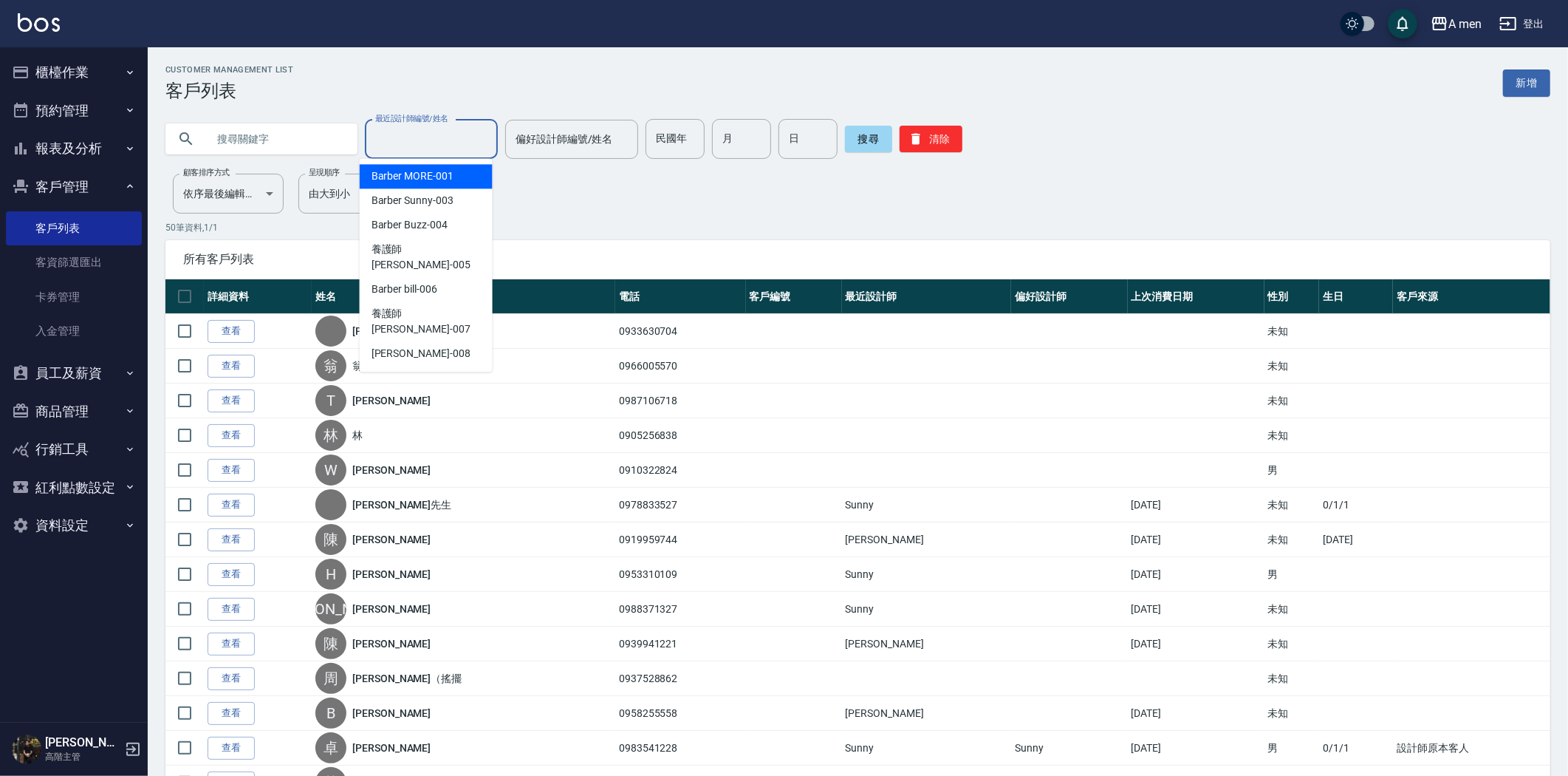
drag, startPoint x: 453, startPoint y: 144, endPoint x: 319, endPoint y: 137, distance: 134.2
click at [319, 137] on input "text" at bounding box center [277, 139] width 139 height 40
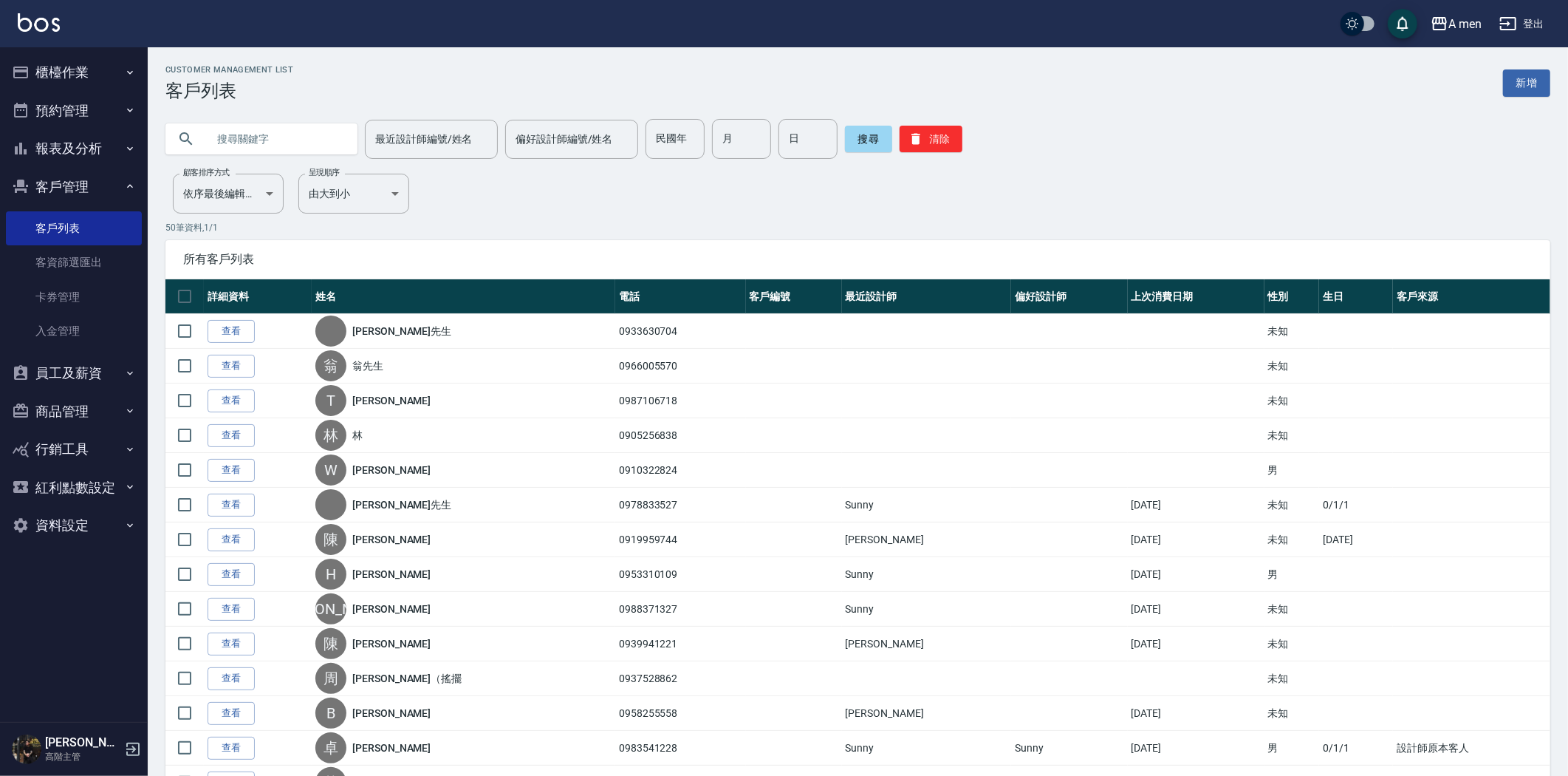
paste input "0953310109"
type input "0953310109"
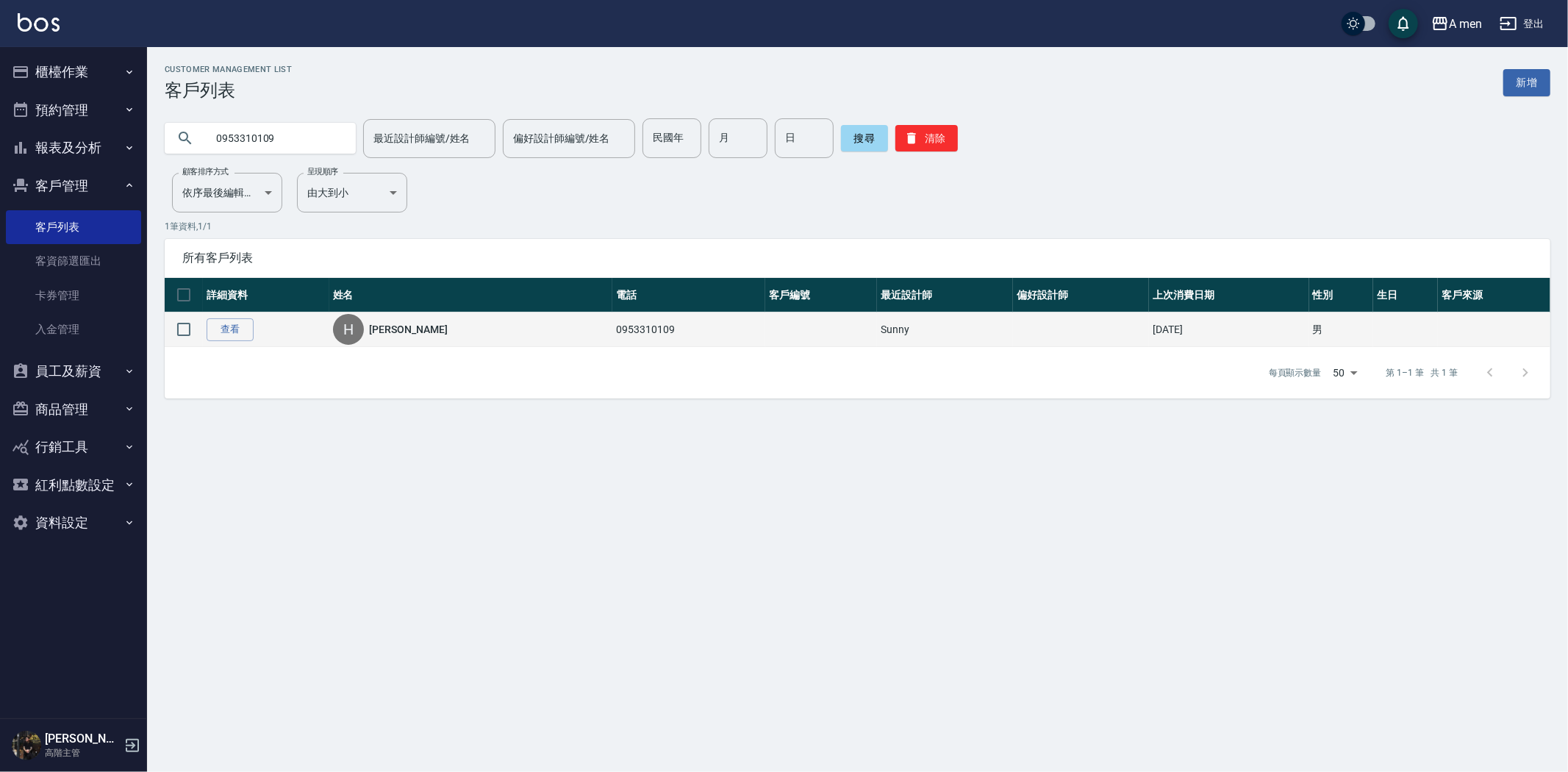
click at [435, 337] on div "H Howard" at bounding box center [470, 329] width 276 height 30
click at [246, 327] on link "查看" at bounding box center [230, 330] width 47 height 23
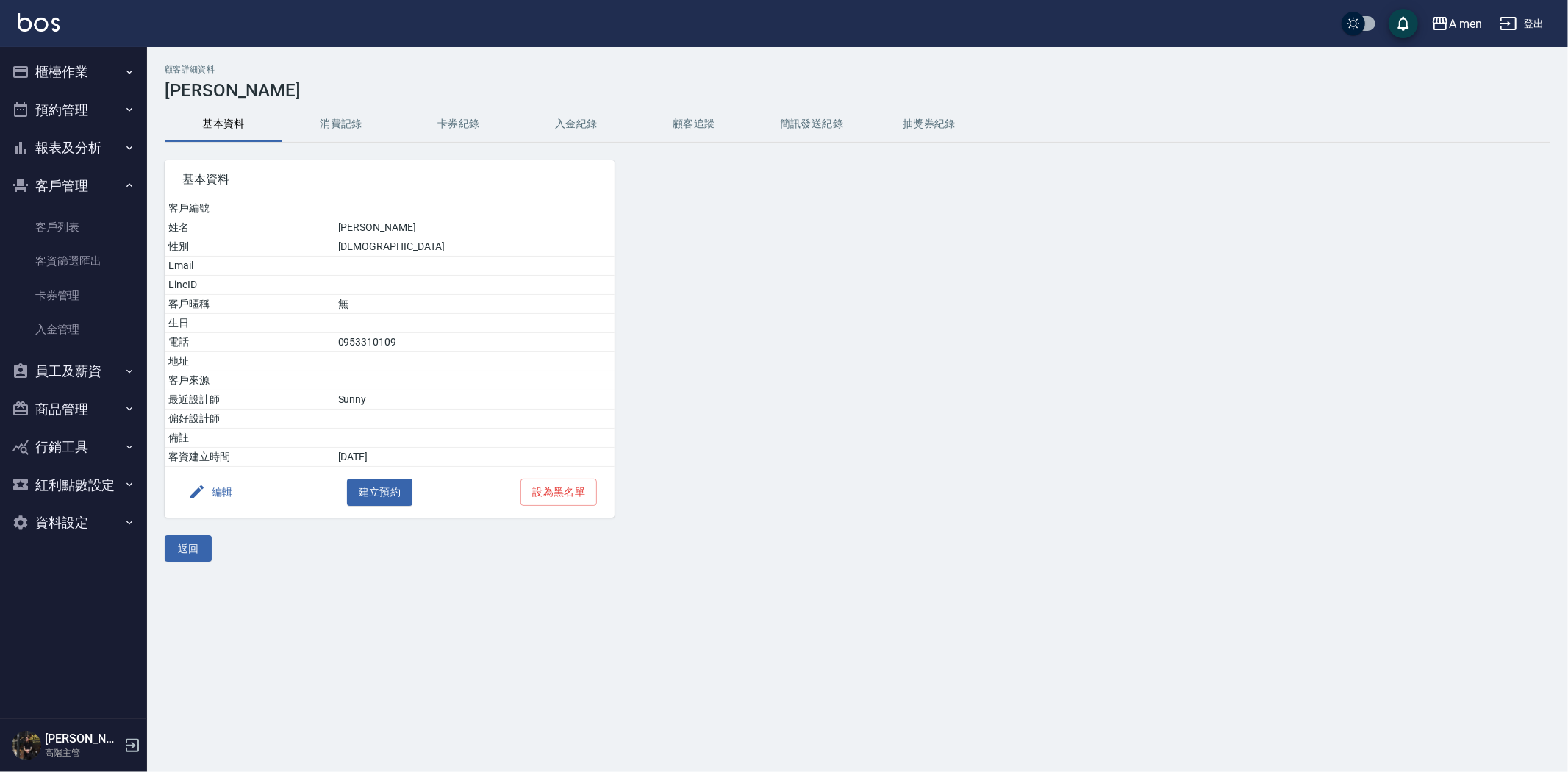
click at [371, 126] on button "消費記錄" at bounding box center [341, 124] width 118 height 35
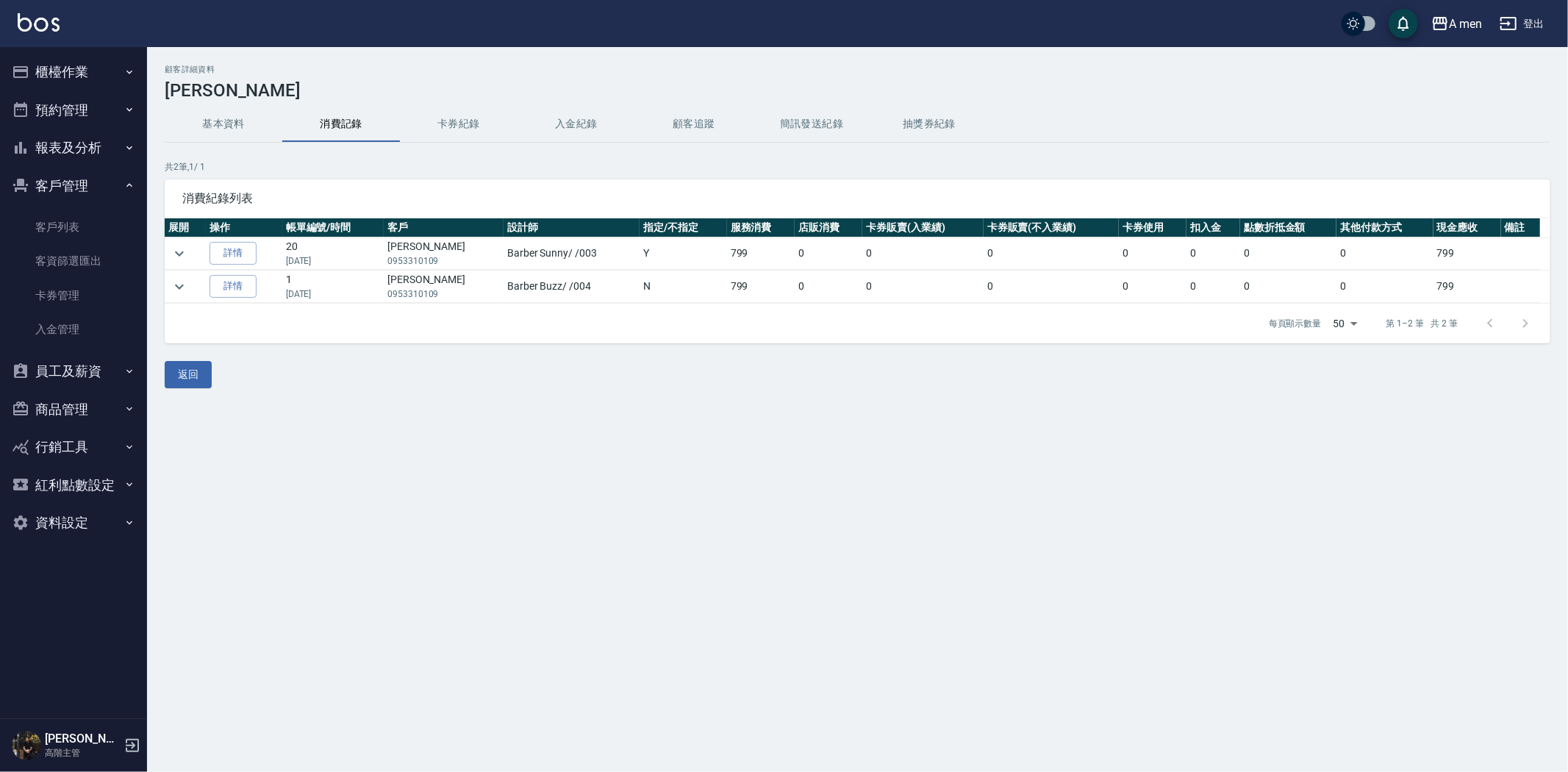
click at [97, 93] on button "預約管理" at bounding box center [73, 110] width 135 height 38
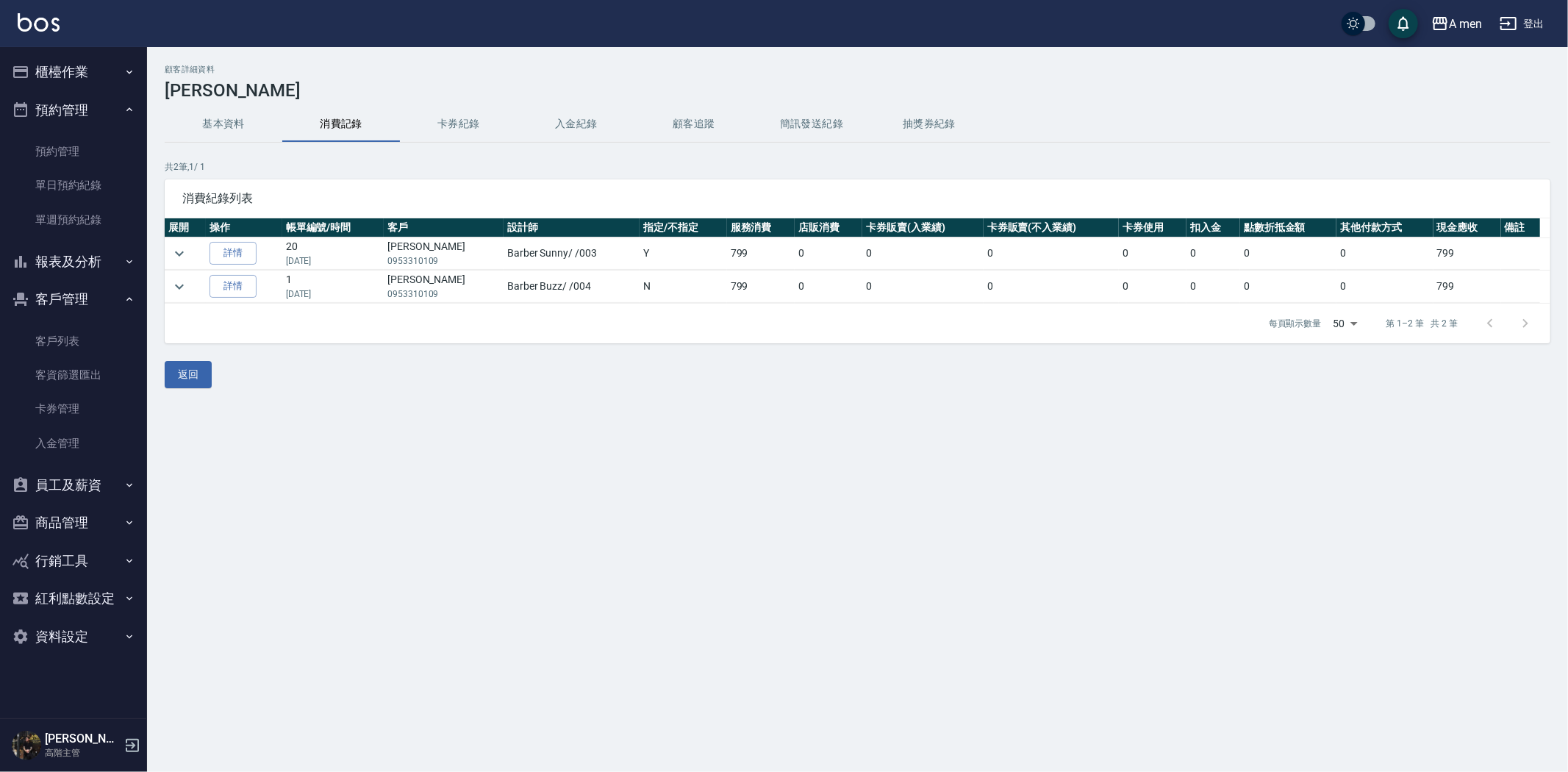
click at [104, 78] on button "櫃檯作業" at bounding box center [73, 72] width 135 height 38
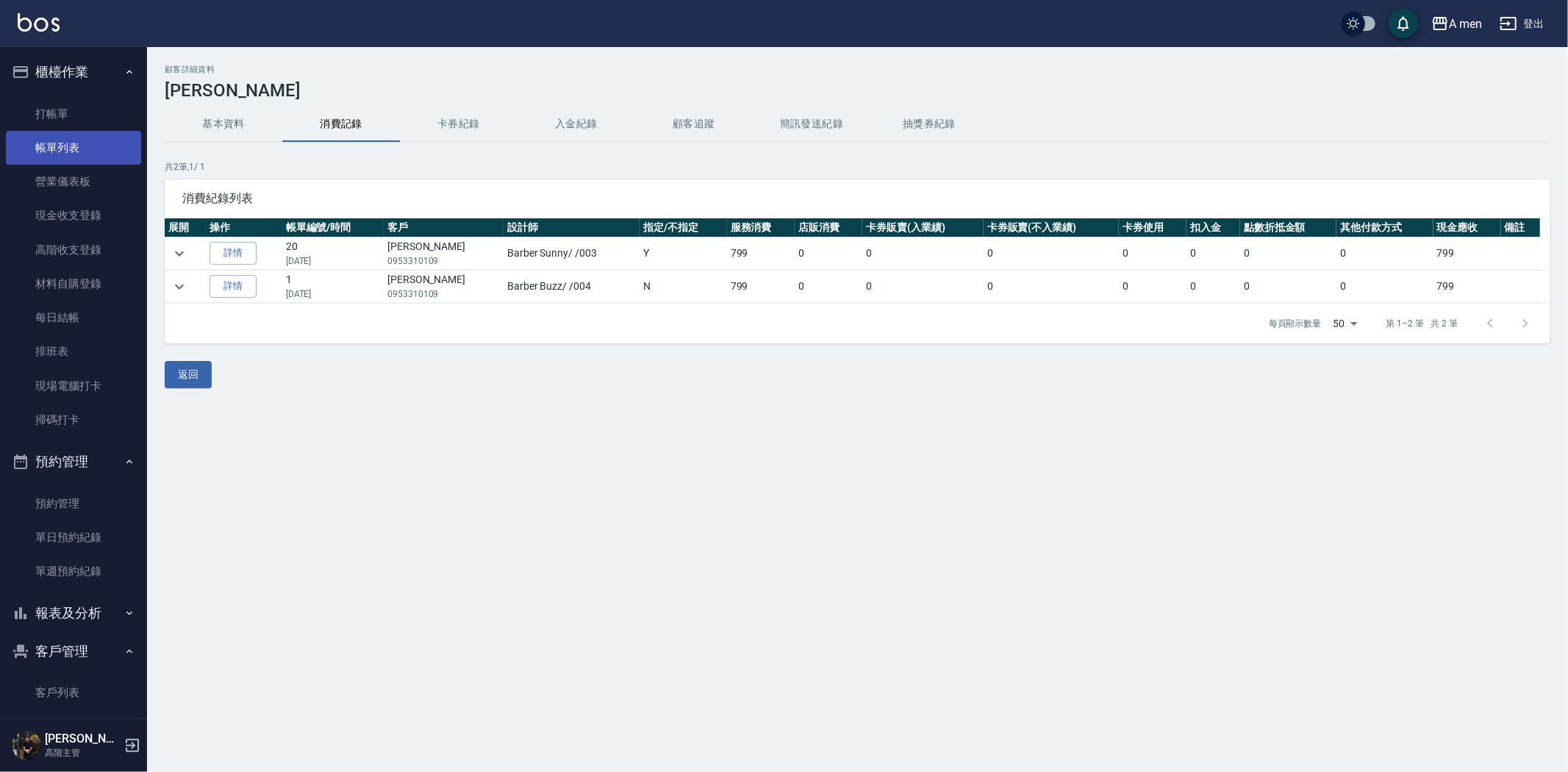
click at [83, 149] on link "帳單列表" at bounding box center [73, 147] width 135 height 34
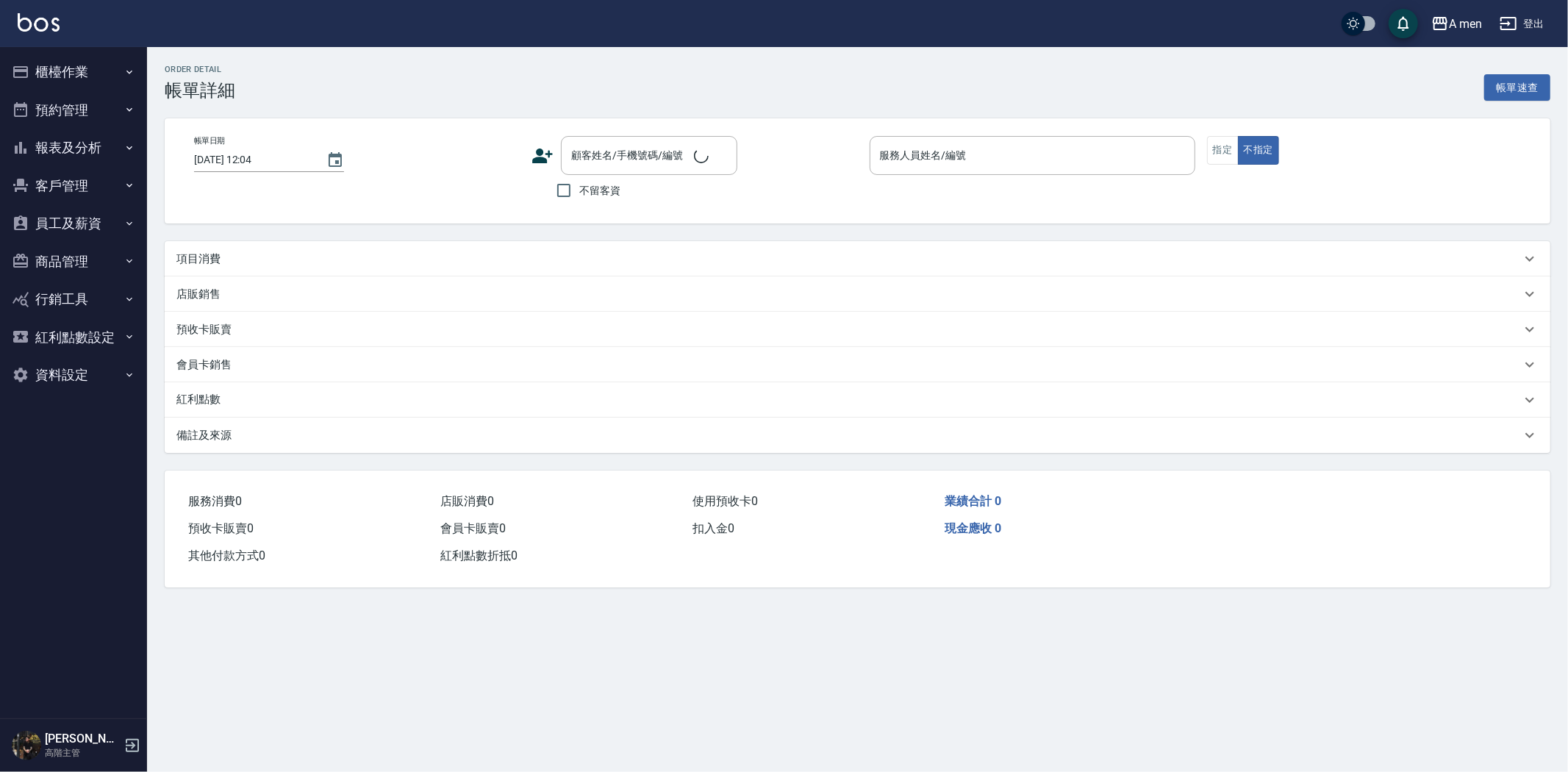
type input "[DATE] 19:00"
type input "Barber Sunny -003"
type input "Google地圖/搜尋"
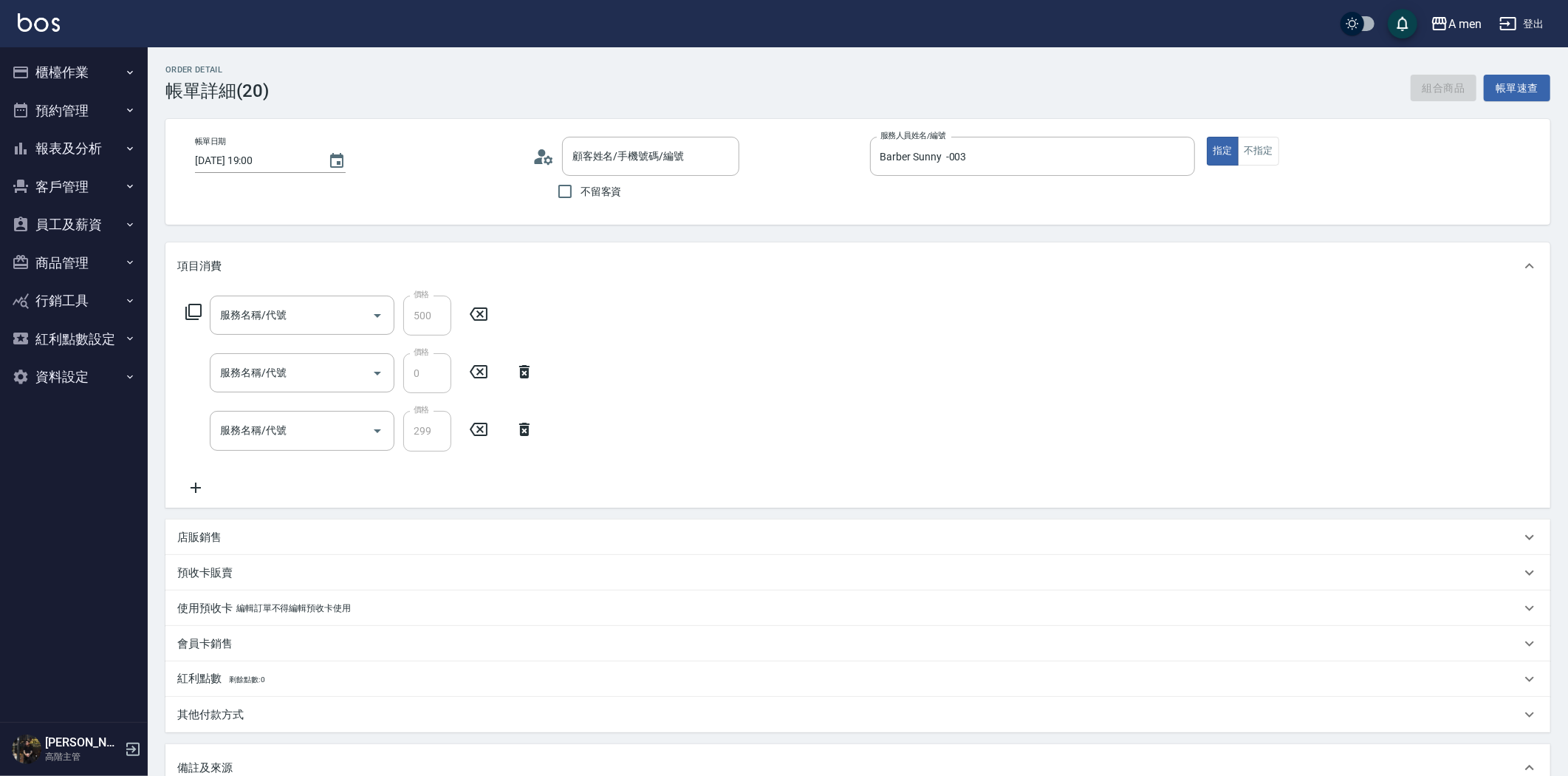
type input "[PERSON_NAME]/0953310109/null"
type input "組合活動 剪髮"
type input "升單獎金-小資嚴選套餐"
type input "養護師-小資嚴選"
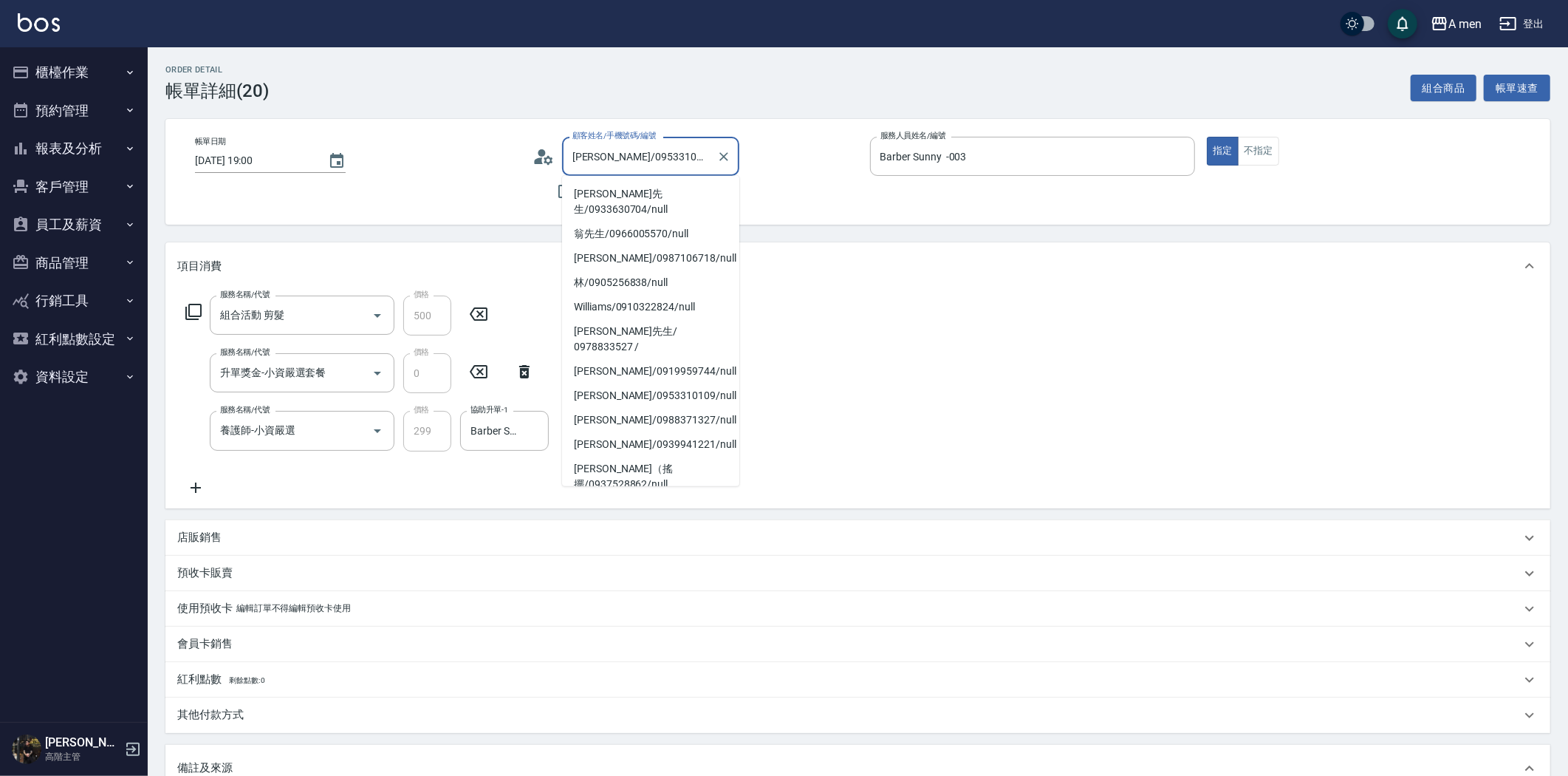
drag, startPoint x: 613, startPoint y: 155, endPoint x: 671, endPoint y: 155, distance: 58.0
click at [671, 155] on input "[PERSON_NAME]/0953310109/null" at bounding box center [639, 156] width 142 height 26
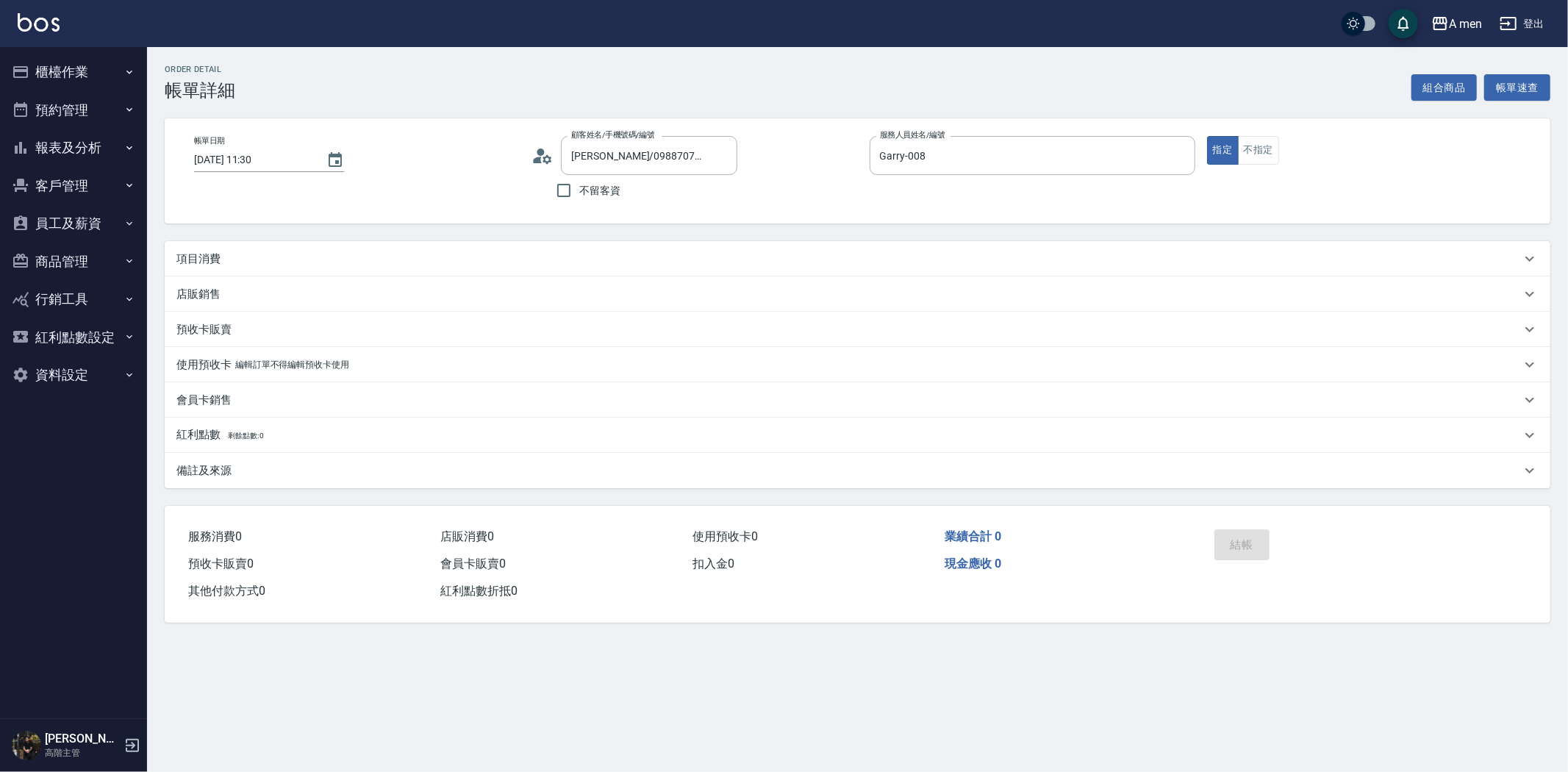
click at [436, 253] on div "項目消費" at bounding box center [849, 259] width 1345 height 16
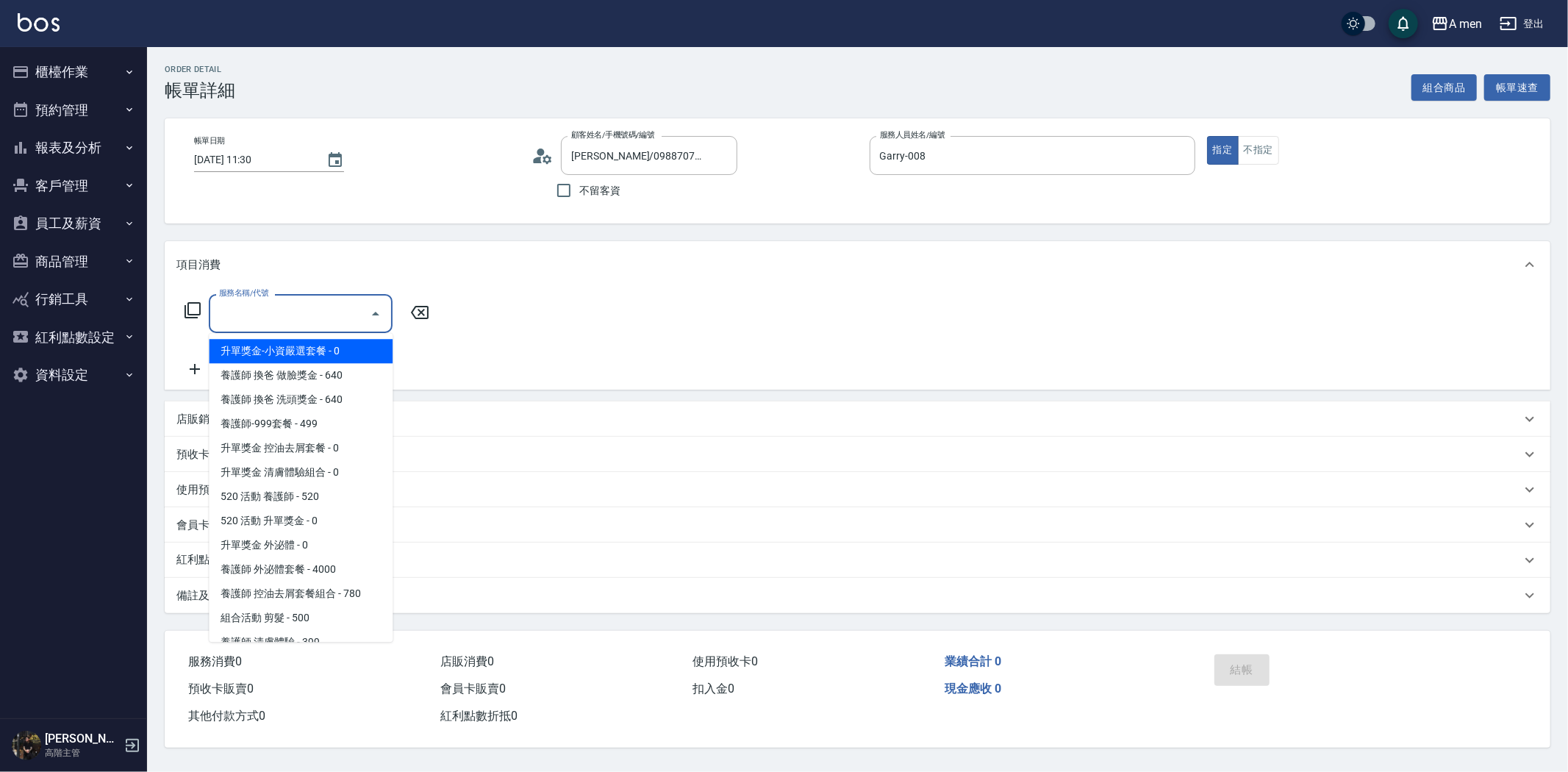
drag, startPoint x: 303, startPoint y: 300, endPoint x: 345, endPoint y: 453, distance: 158.7
click at [303, 302] on input "服務名稱/代號" at bounding box center [289, 313] width 148 height 26
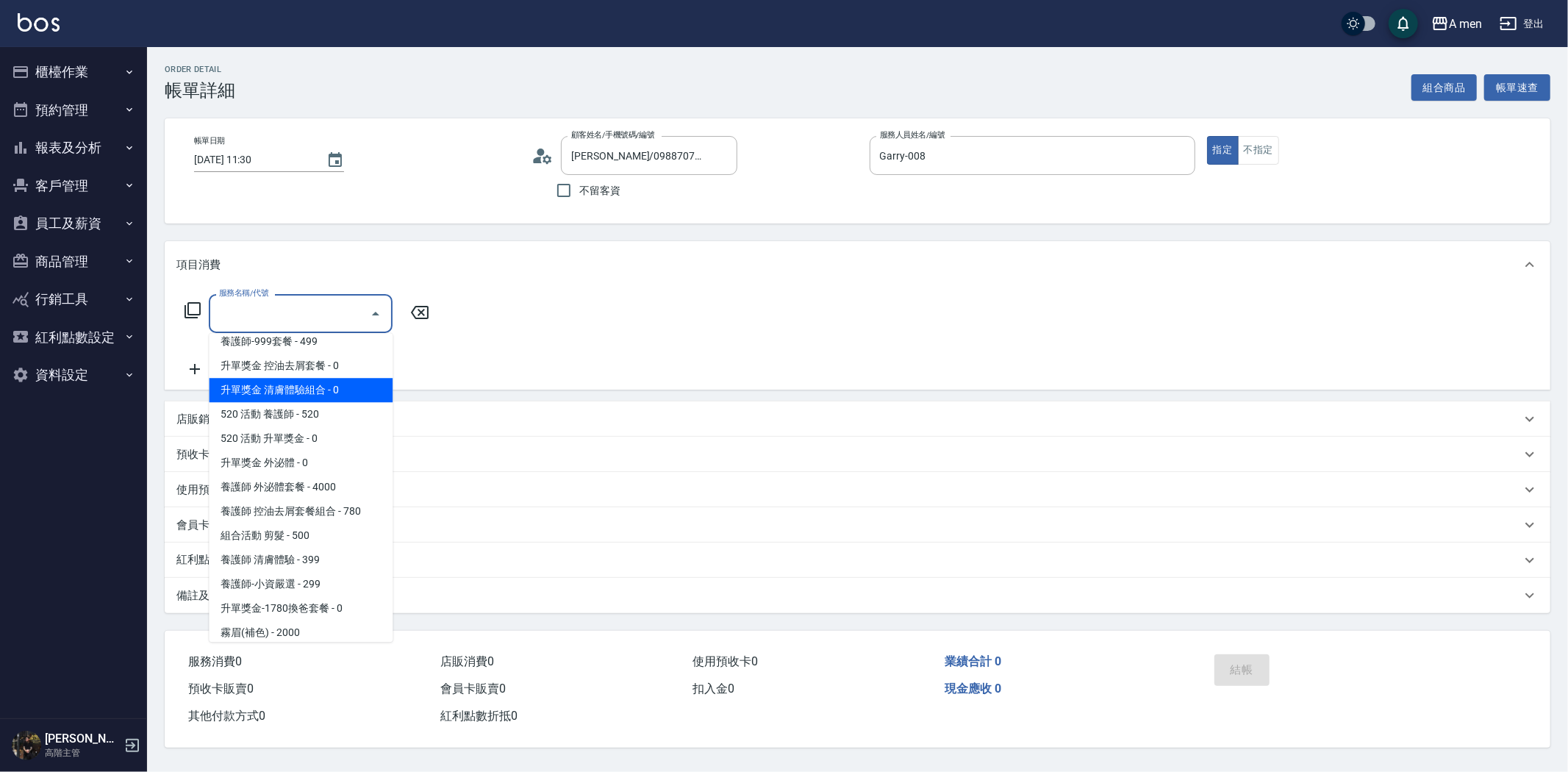
scroll to position [408, 0]
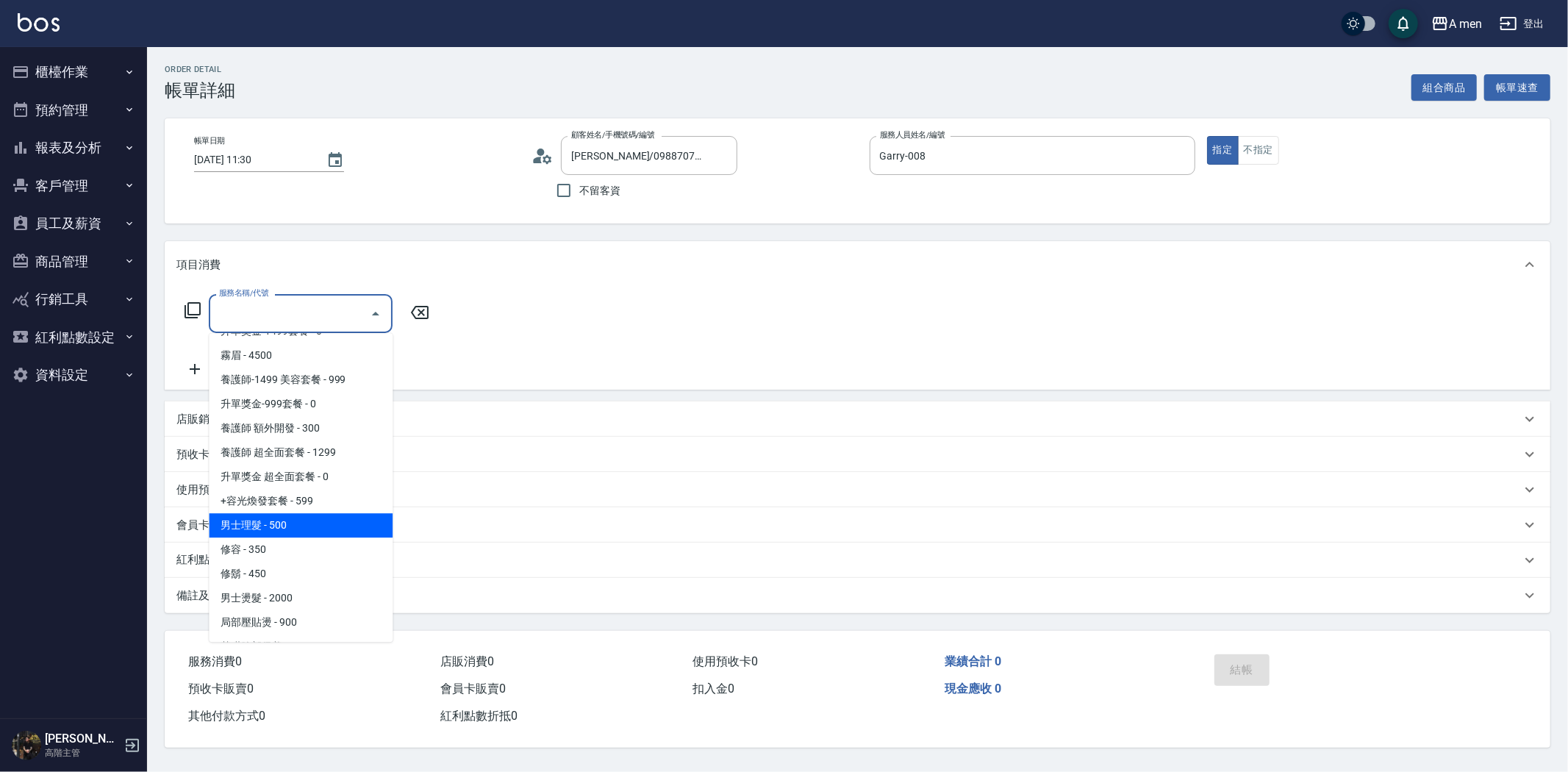
click at [311, 531] on span "男士理髮 - 500" at bounding box center [300, 525] width 184 height 24
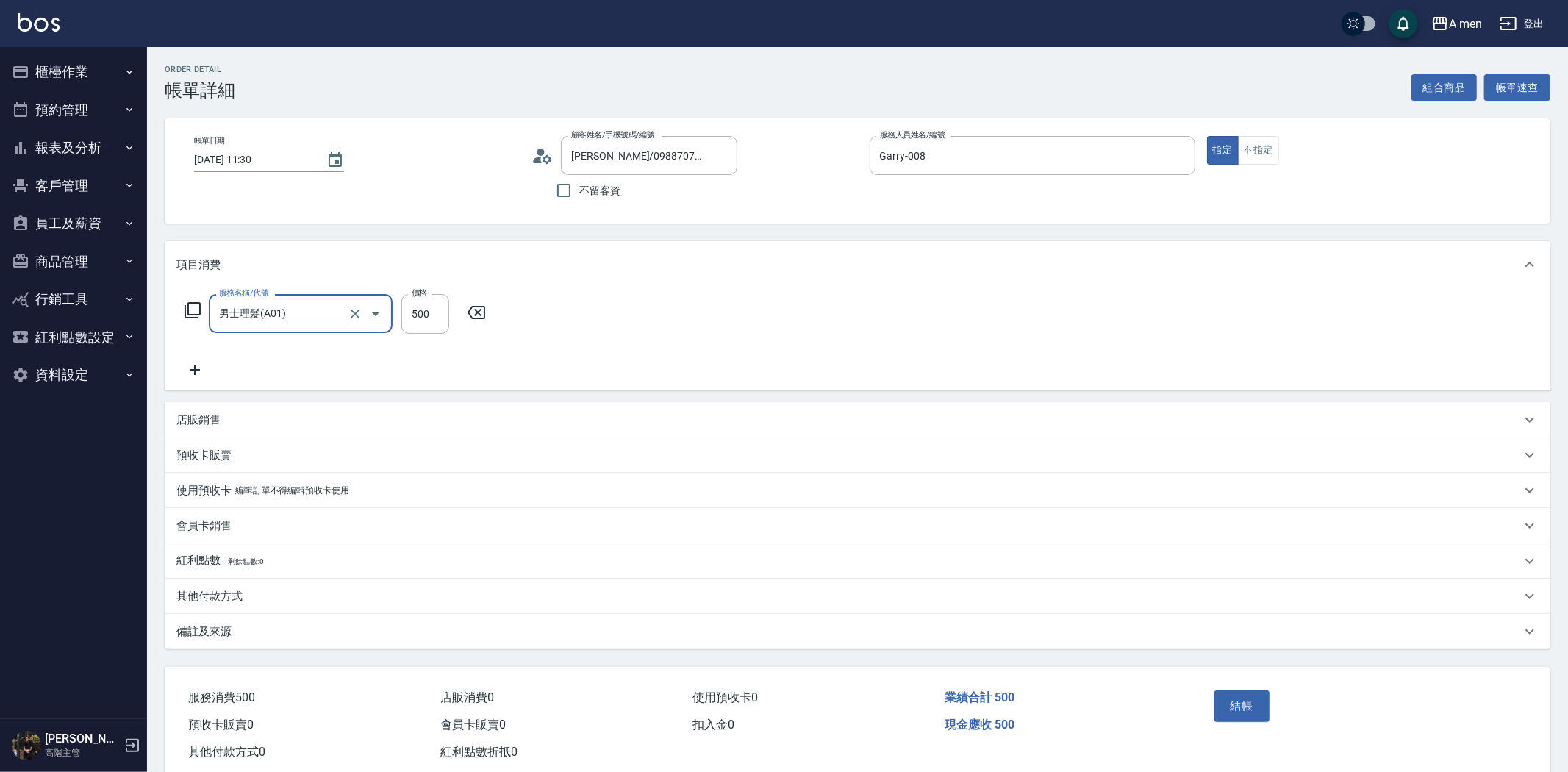
type input "男士理髮(A01)"
click at [424, 315] on input "500" at bounding box center [425, 314] width 48 height 40
type input "700"
click at [1230, 695] on button "結帳" at bounding box center [1236, 705] width 55 height 30
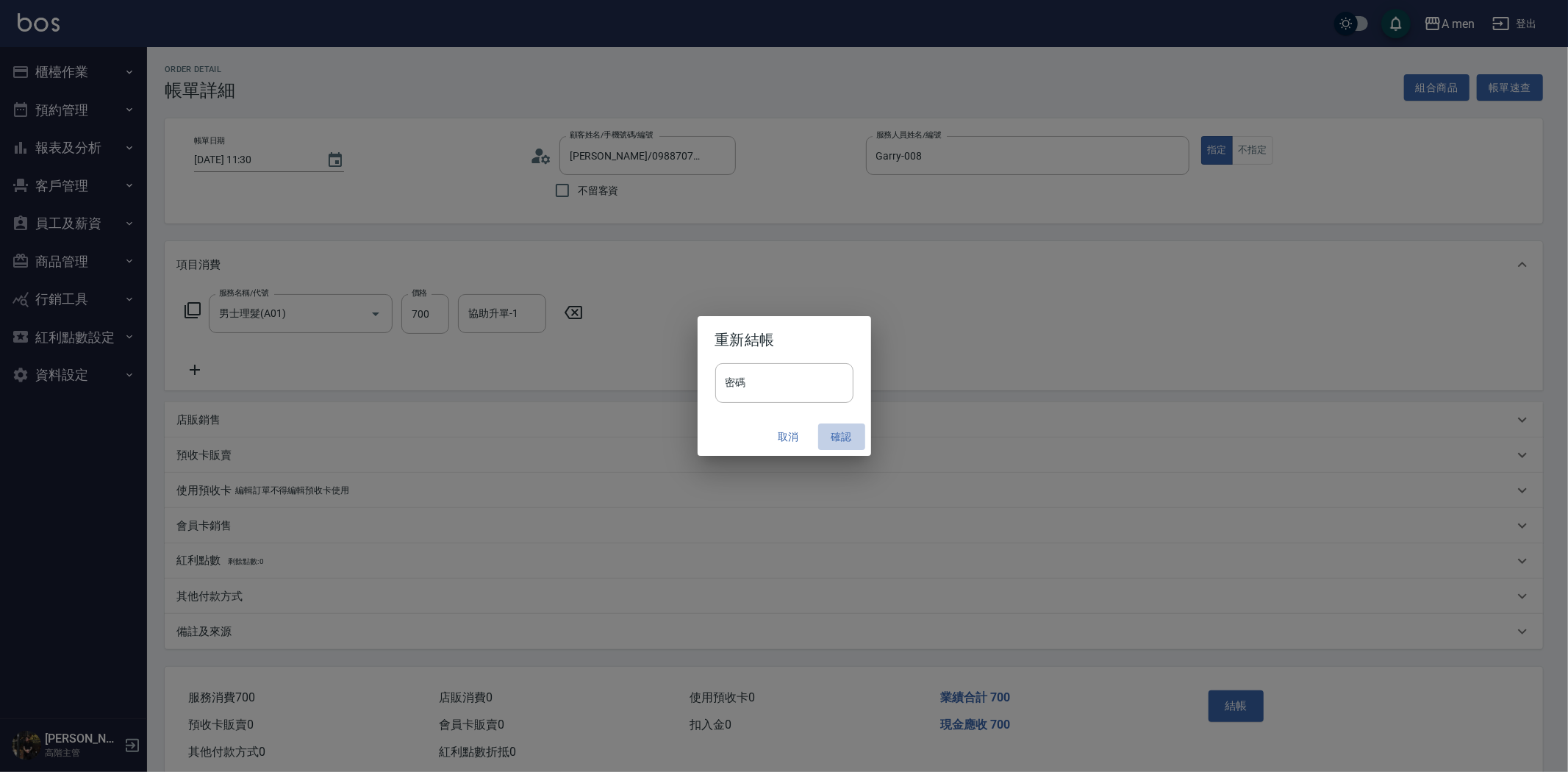
click at [839, 438] on button "確認" at bounding box center [841, 437] width 47 height 27
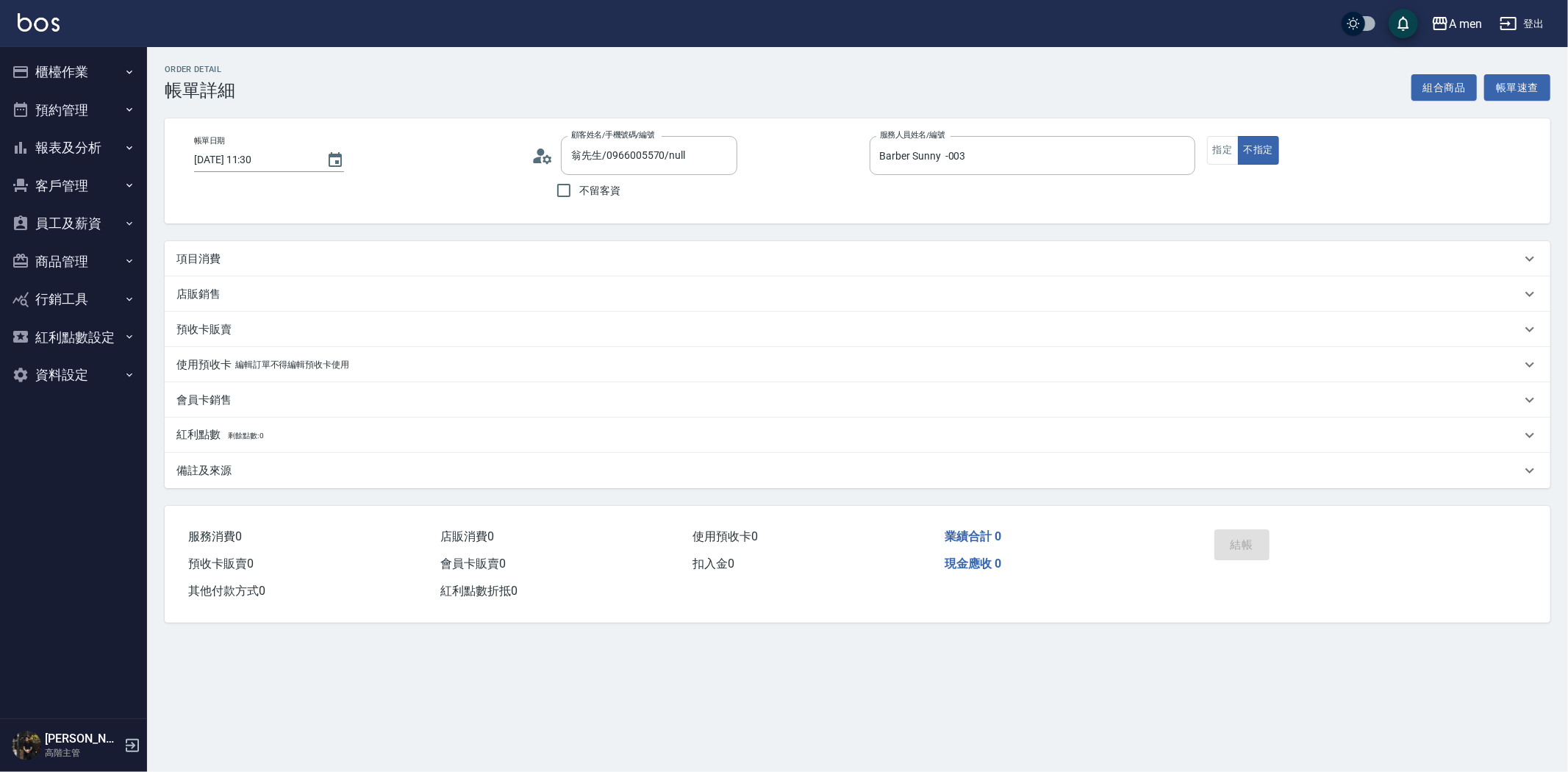
click at [316, 260] on div "項目消費" at bounding box center [849, 259] width 1345 height 16
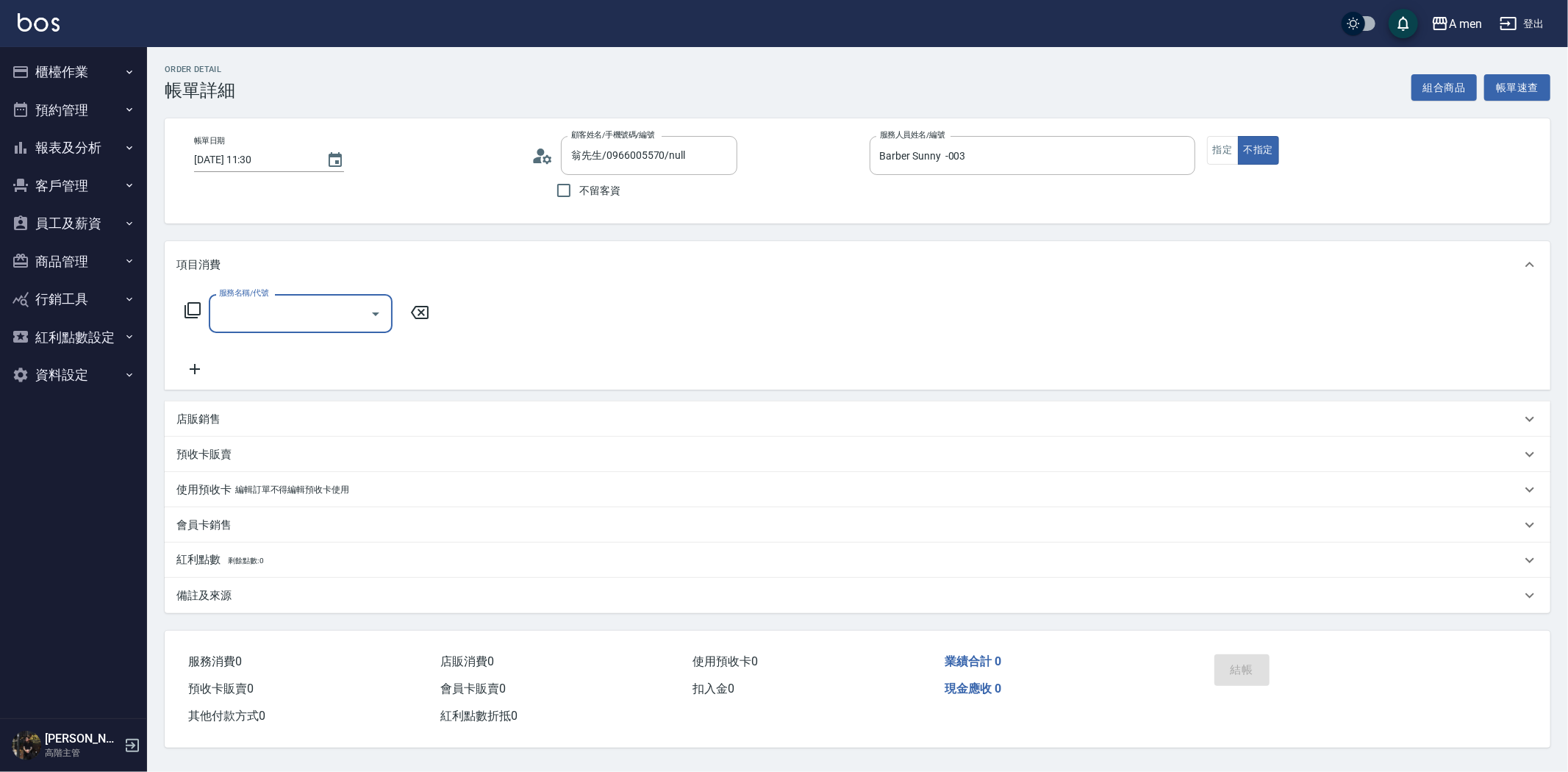
click at [302, 317] on input "服務名稱/代號" at bounding box center [289, 313] width 148 height 26
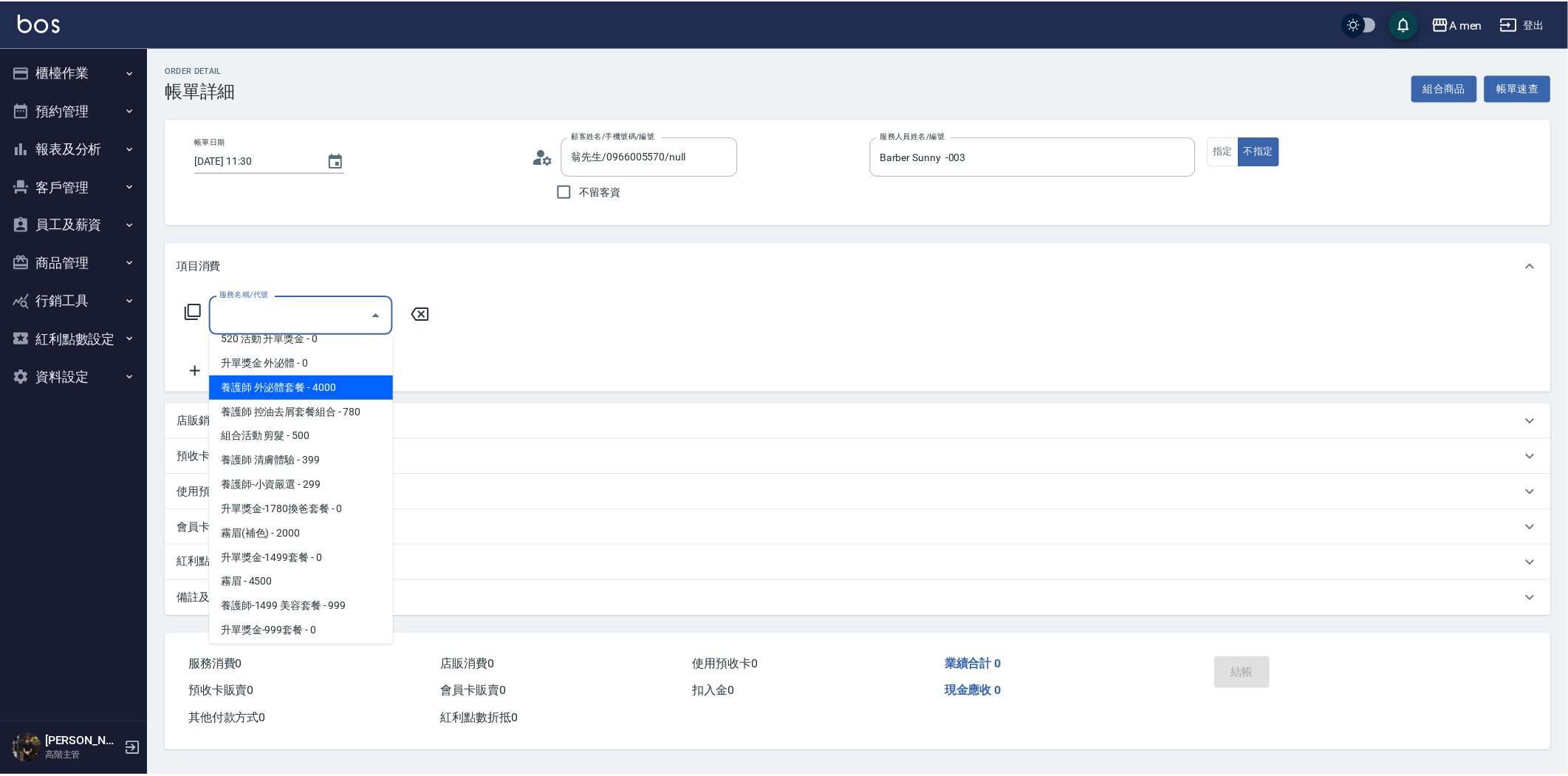
scroll to position [410, 0]
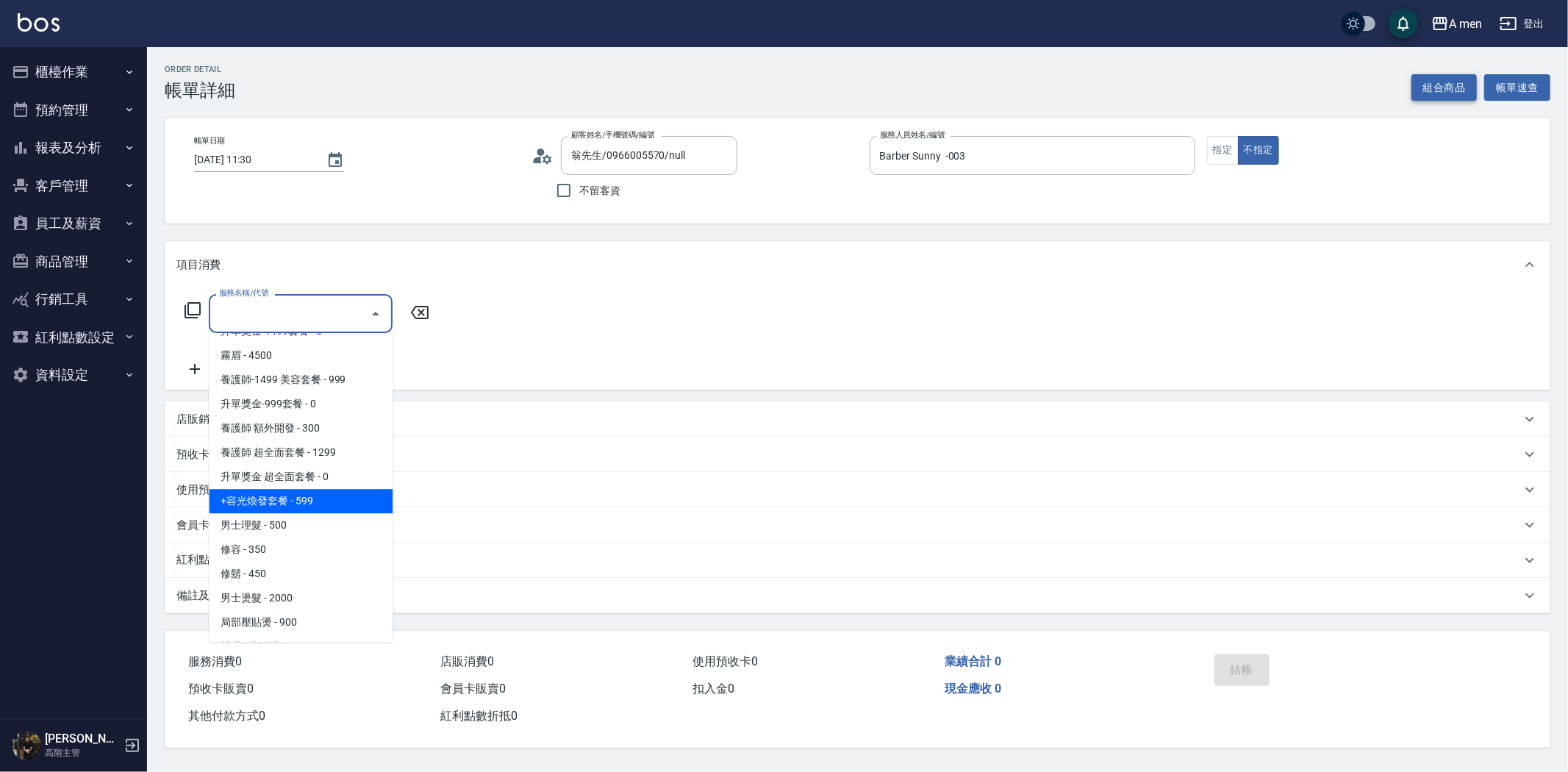
click at [1437, 86] on button "組合商品" at bounding box center [1444, 87] width 66 height 27
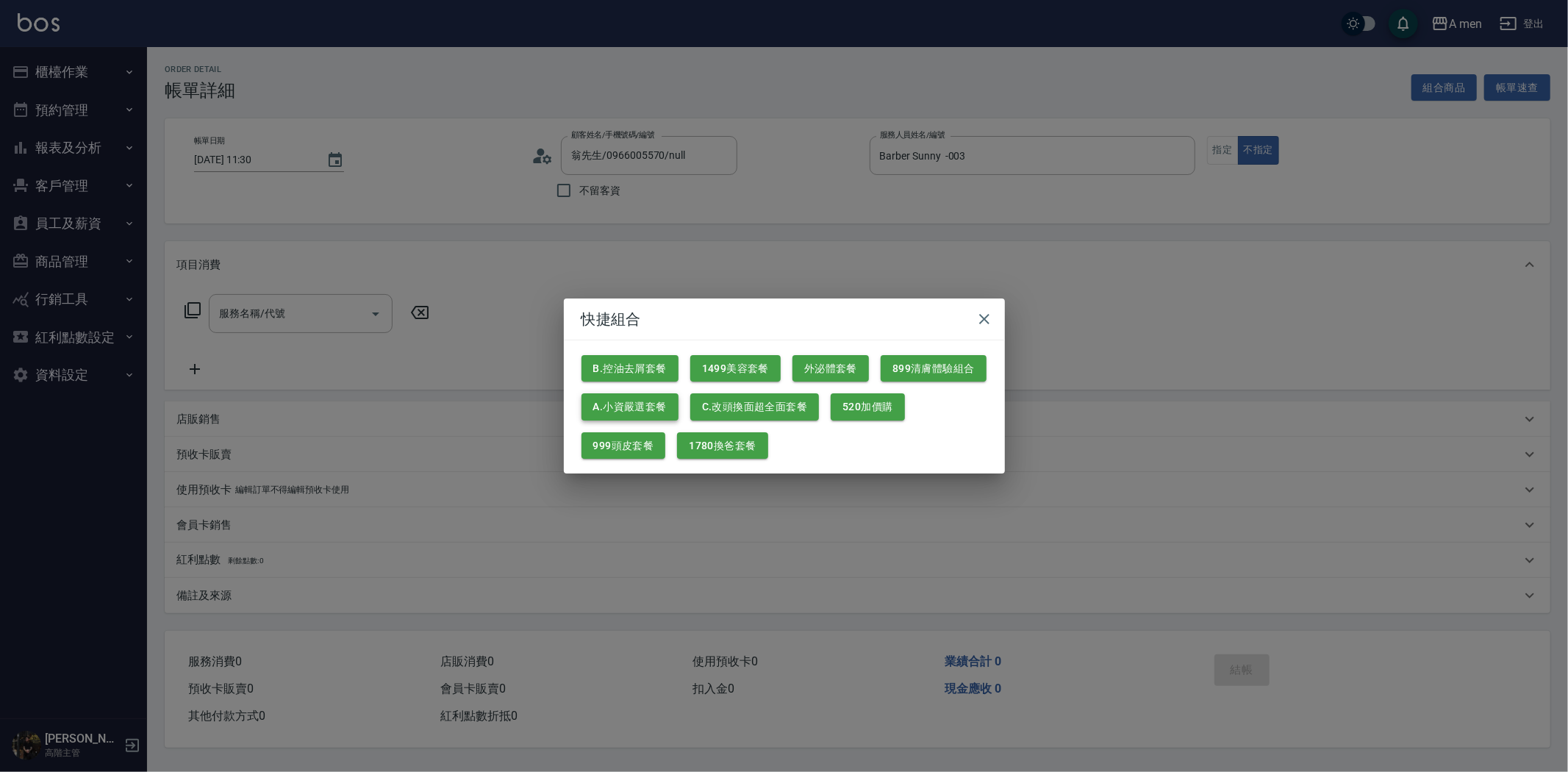
click at [652, 415] on button "A.小資嚴選套餐" at bounding box center [630, 406] width 97 height 27
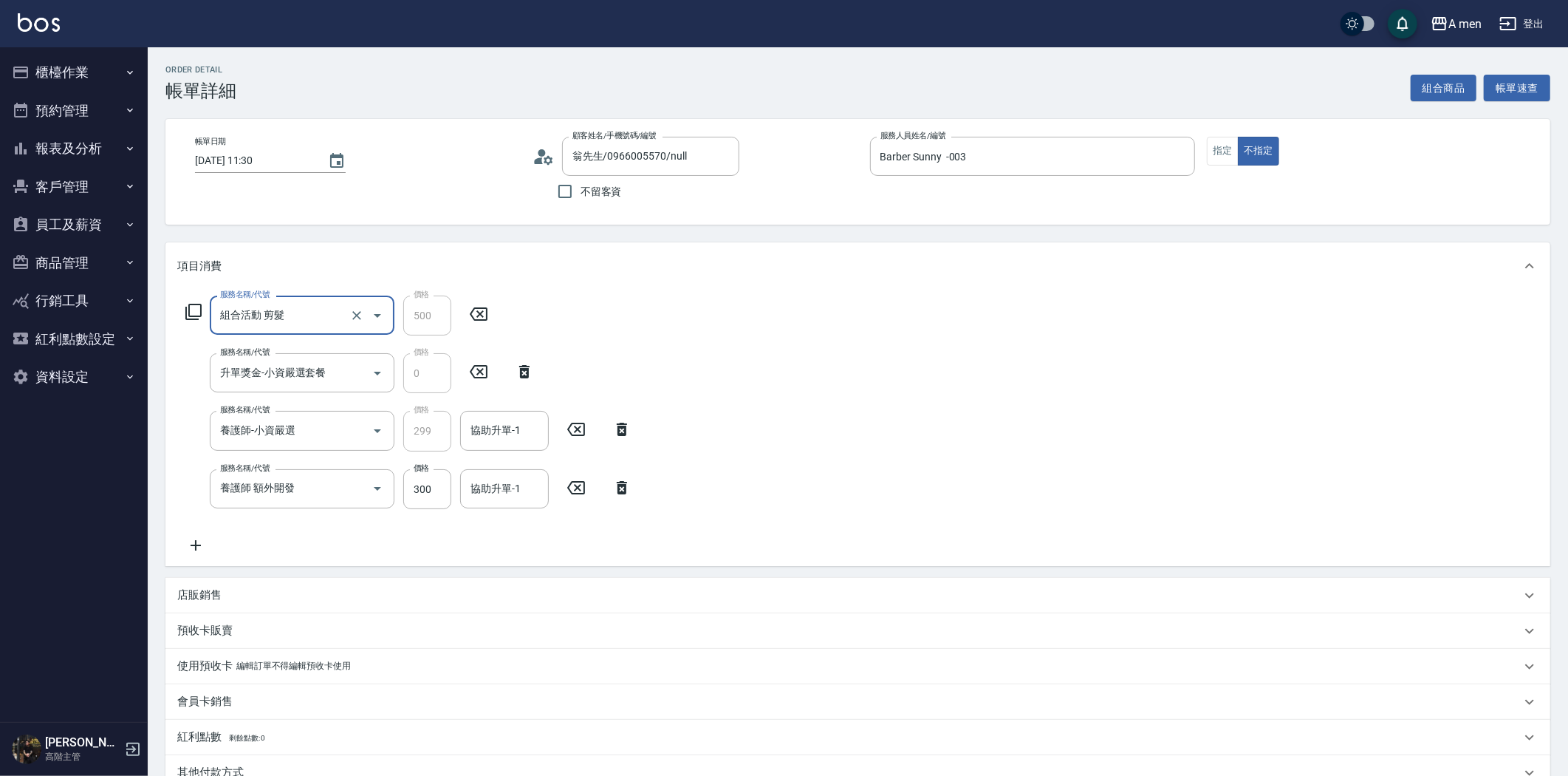
click at [616, 492] on icon at bounding box center [622, 487] width 37 height 17
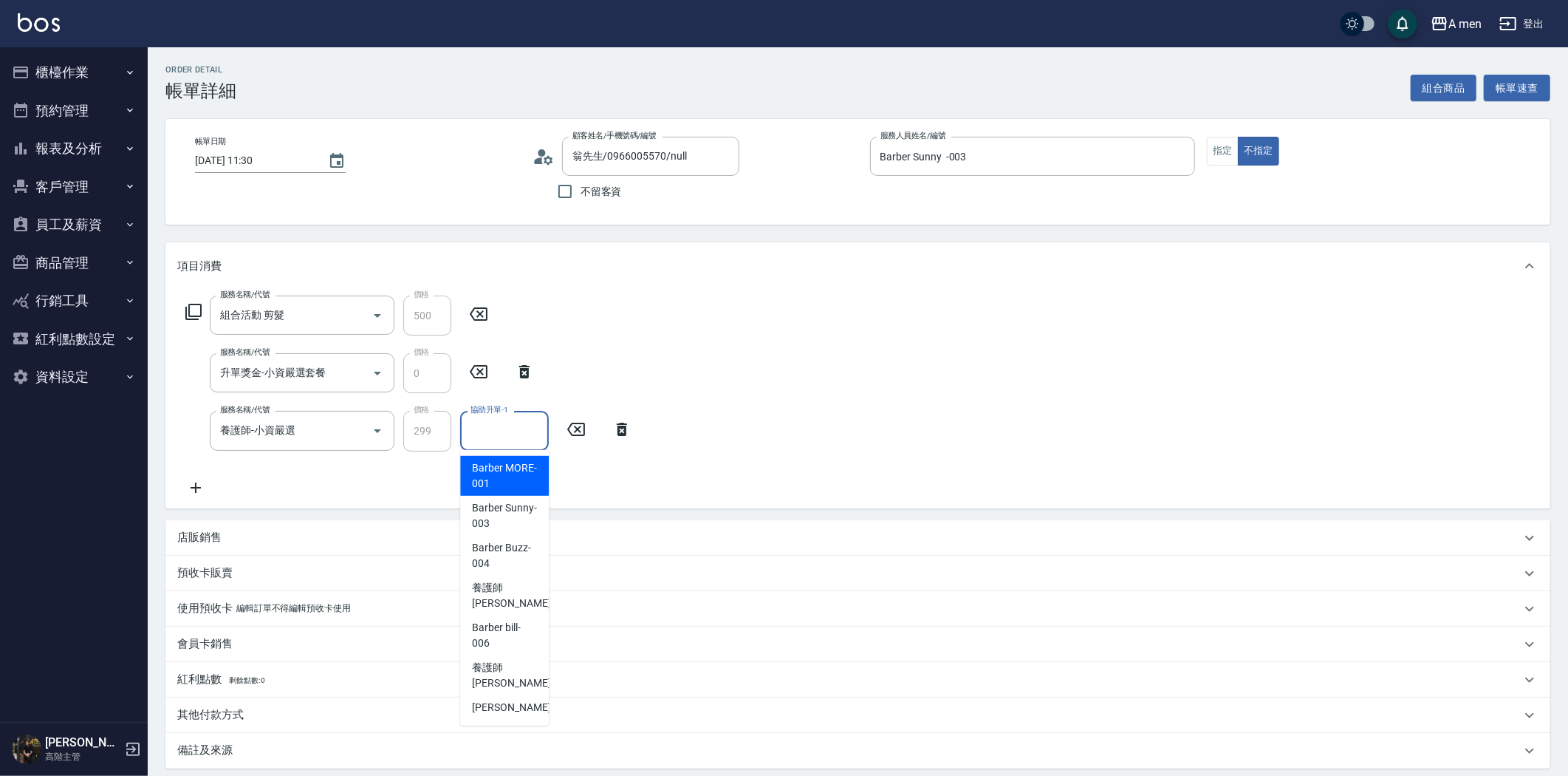
click at [518, 439] on input "協助升單-1" at bounding box center [504, 430] width 75 height 26
click at [525, 526] on span "Barber Sunny -003" at bounding box center [504, 515] width 65 height 31
type input "Barber Sunny -003"
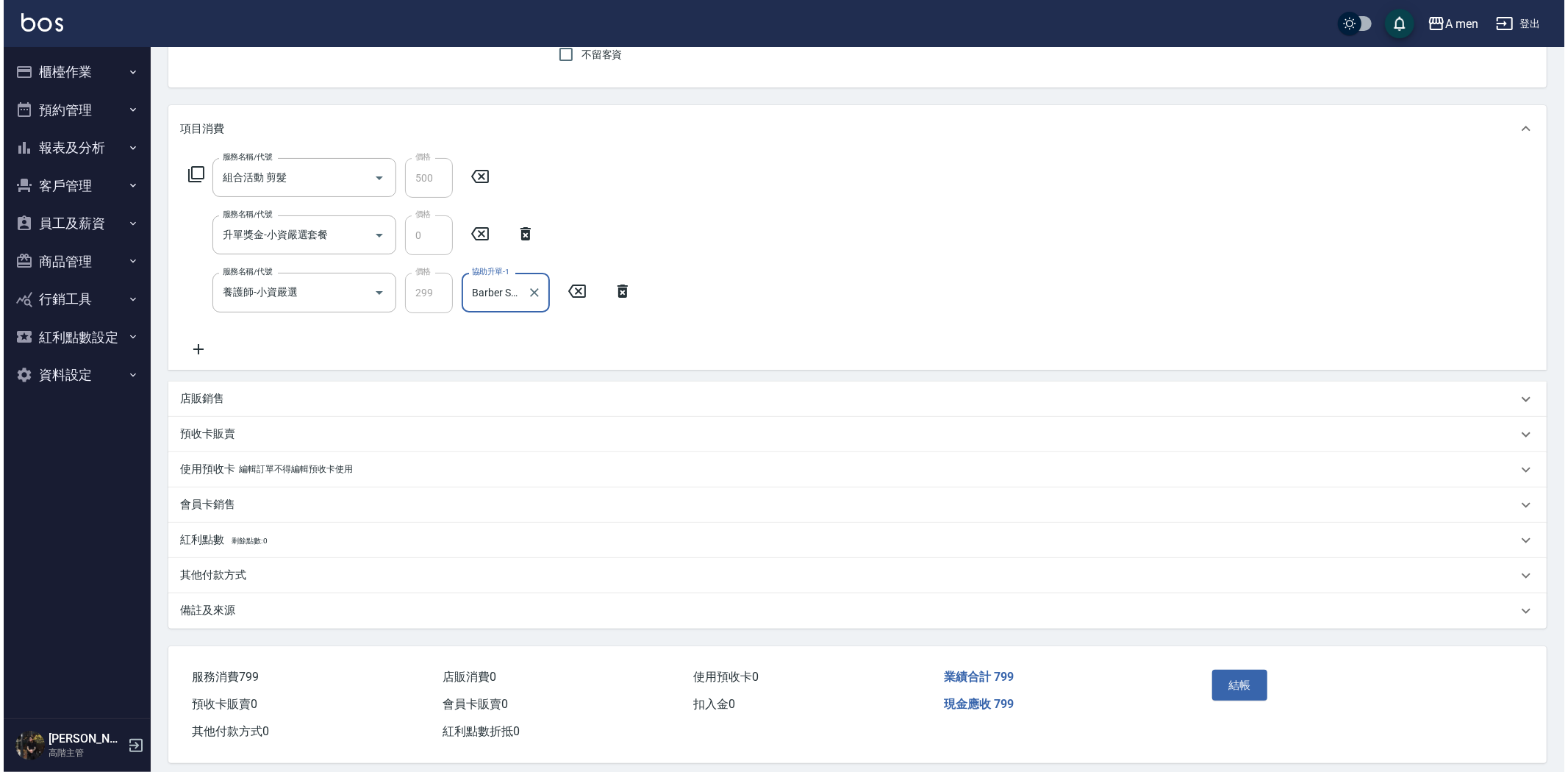
scroll to position [149, 0]
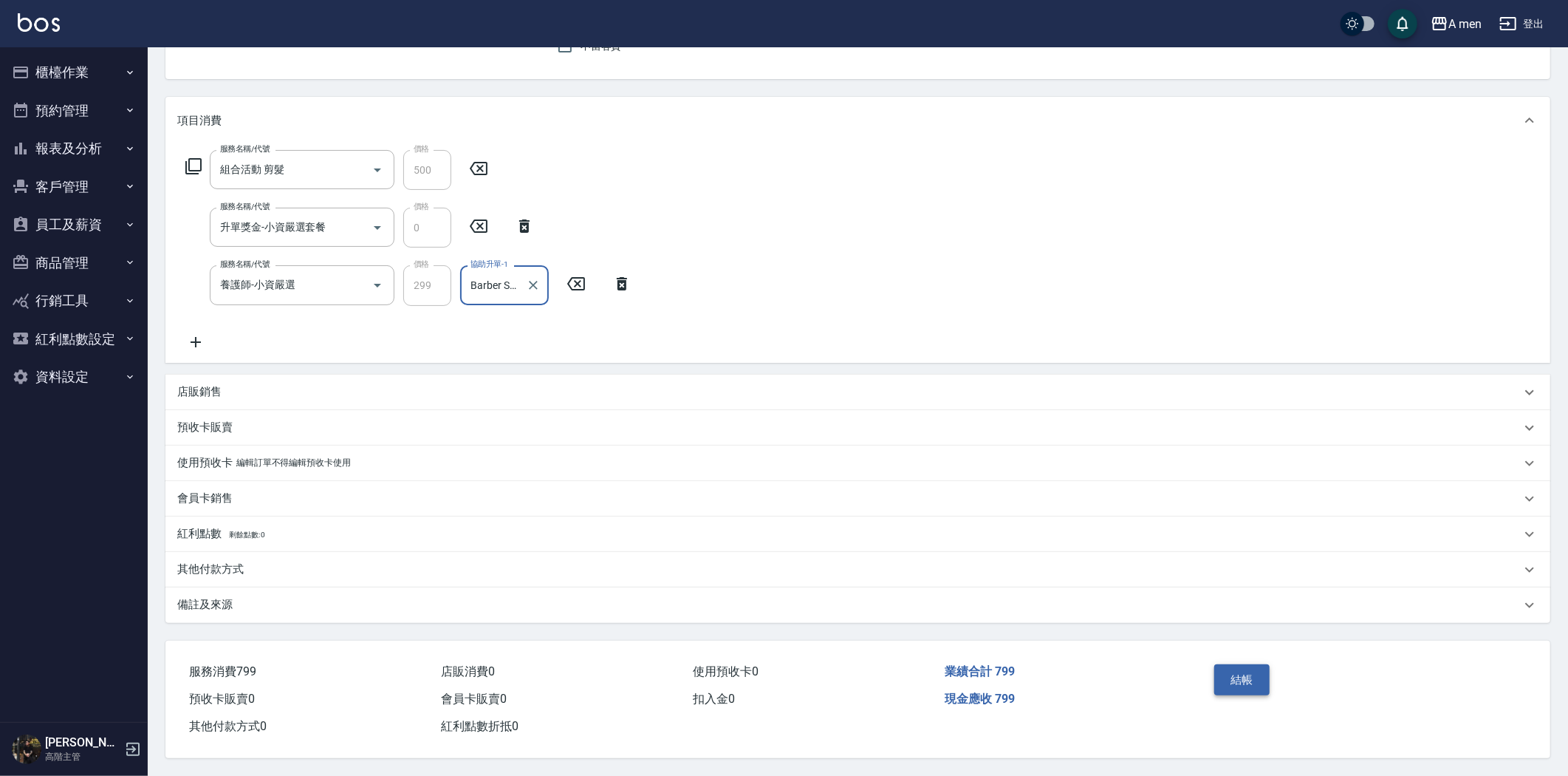
click at [1242, 677] on button "結帳" at bounding box center [1242, 679] width 55 height 31
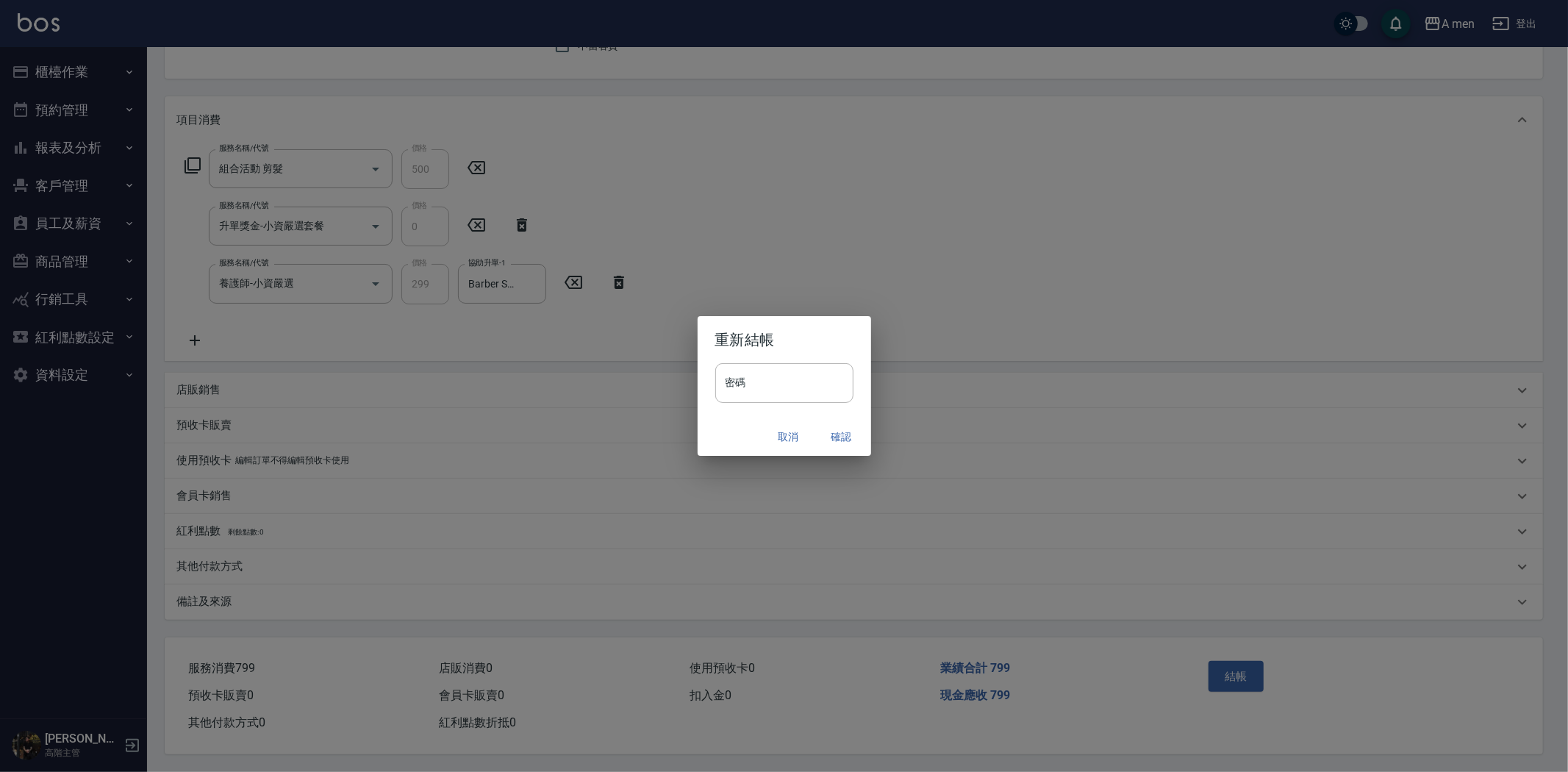
click at [834, 433] on button "確認" at bounding box center [841, 437] width 47 height 27
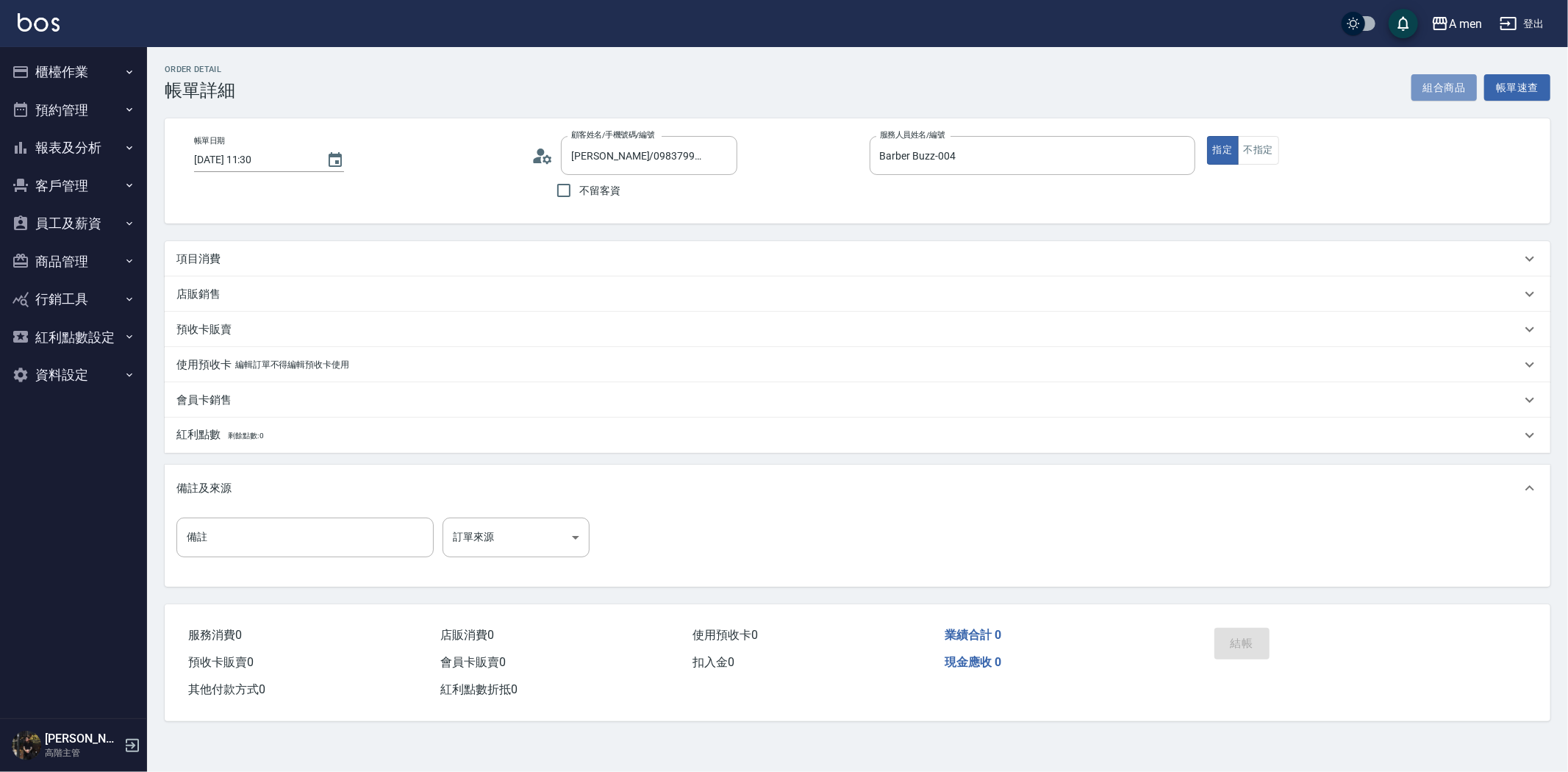
click at [1443, 89] on button "組合商品" at bounding box center [1444, 87] width 66 height 27
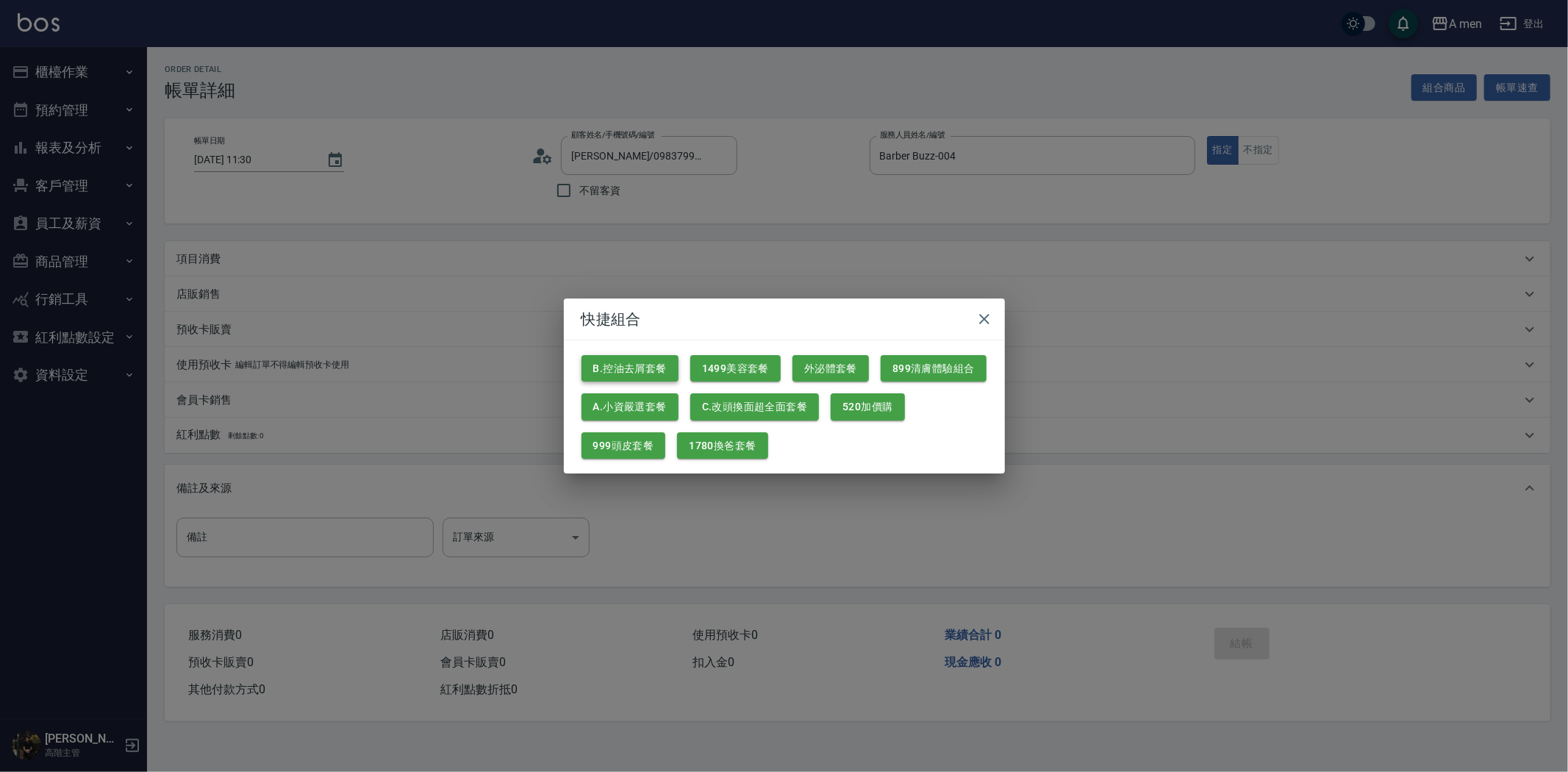
click at [657, 369] on button "B.控油去屑套餐" at bounding box center [630, 368] width 97 height 27
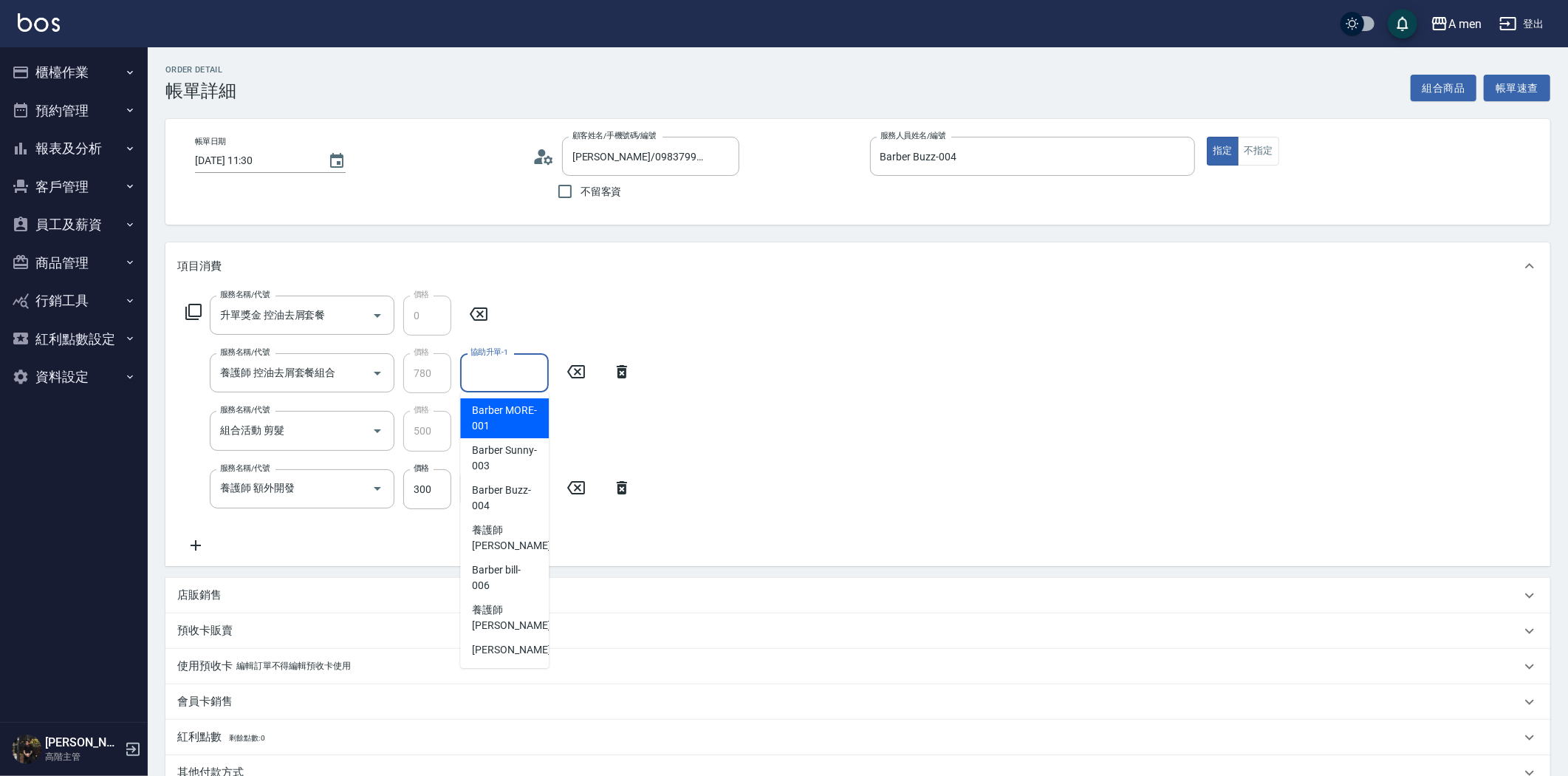
click at [483, 364] on div "協助升單-1 協助升單-1" at bounding box center [504, 372] width 89 height 39
click at [508, 547] on span "養護師 [PERSON_NAME] -005" at bounding box center [522, 537] width 99 height 31
type input "養護師 [PERSON_NAME]-005"
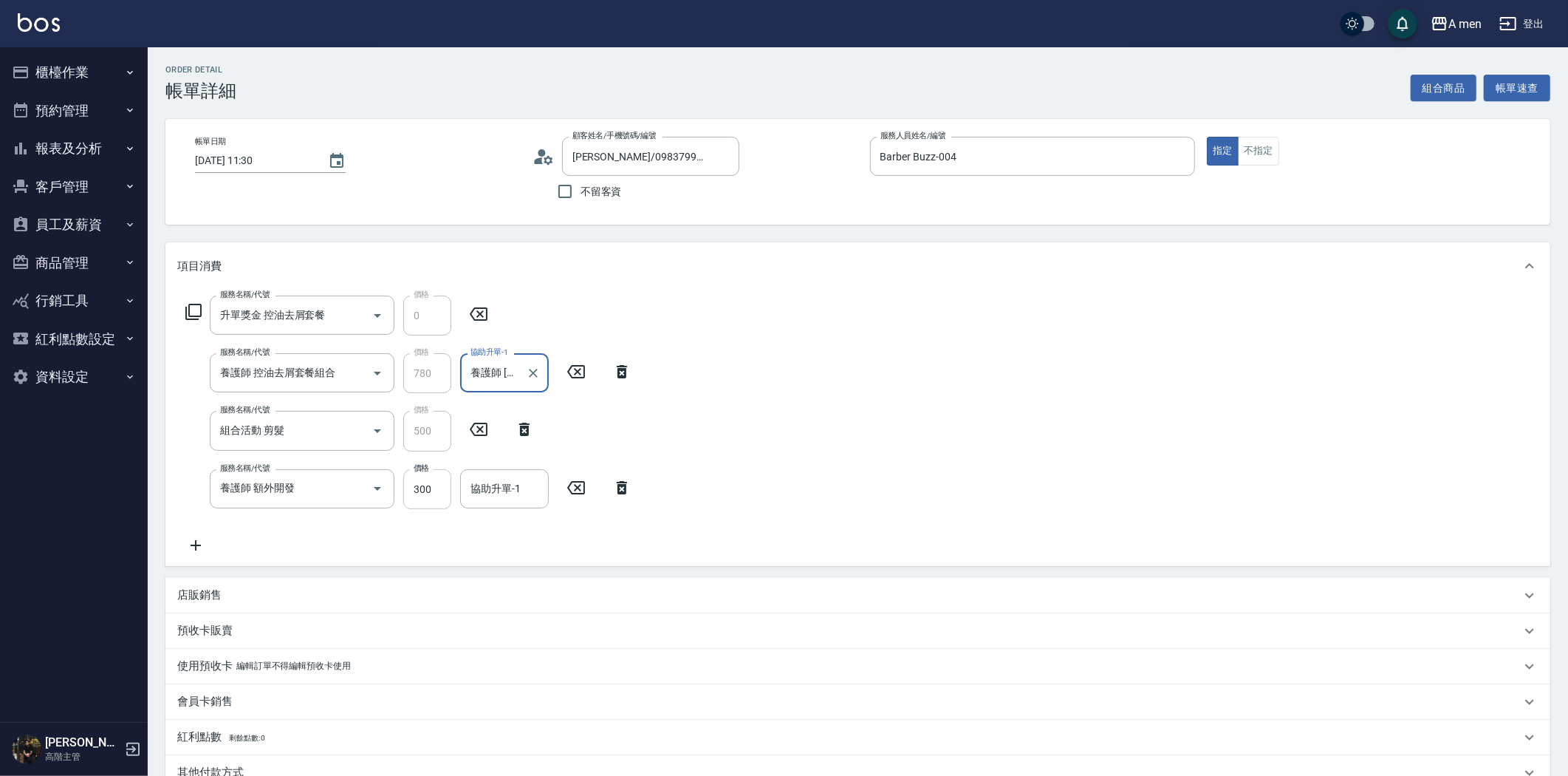
click at [438, 490] on input "300" at bounding box center [427, 489] width 48 height 40
type input "200"
click at [499, 491] on input "協助升單-1" at bounding box center [504, 489] width 75 height 26
click at [484, 342] on span "養護師 [PERSON_NAME] -005" at bounding box center [522, 338] width 99 height 31
type input "養護師 [PERSON_NAME]-005"
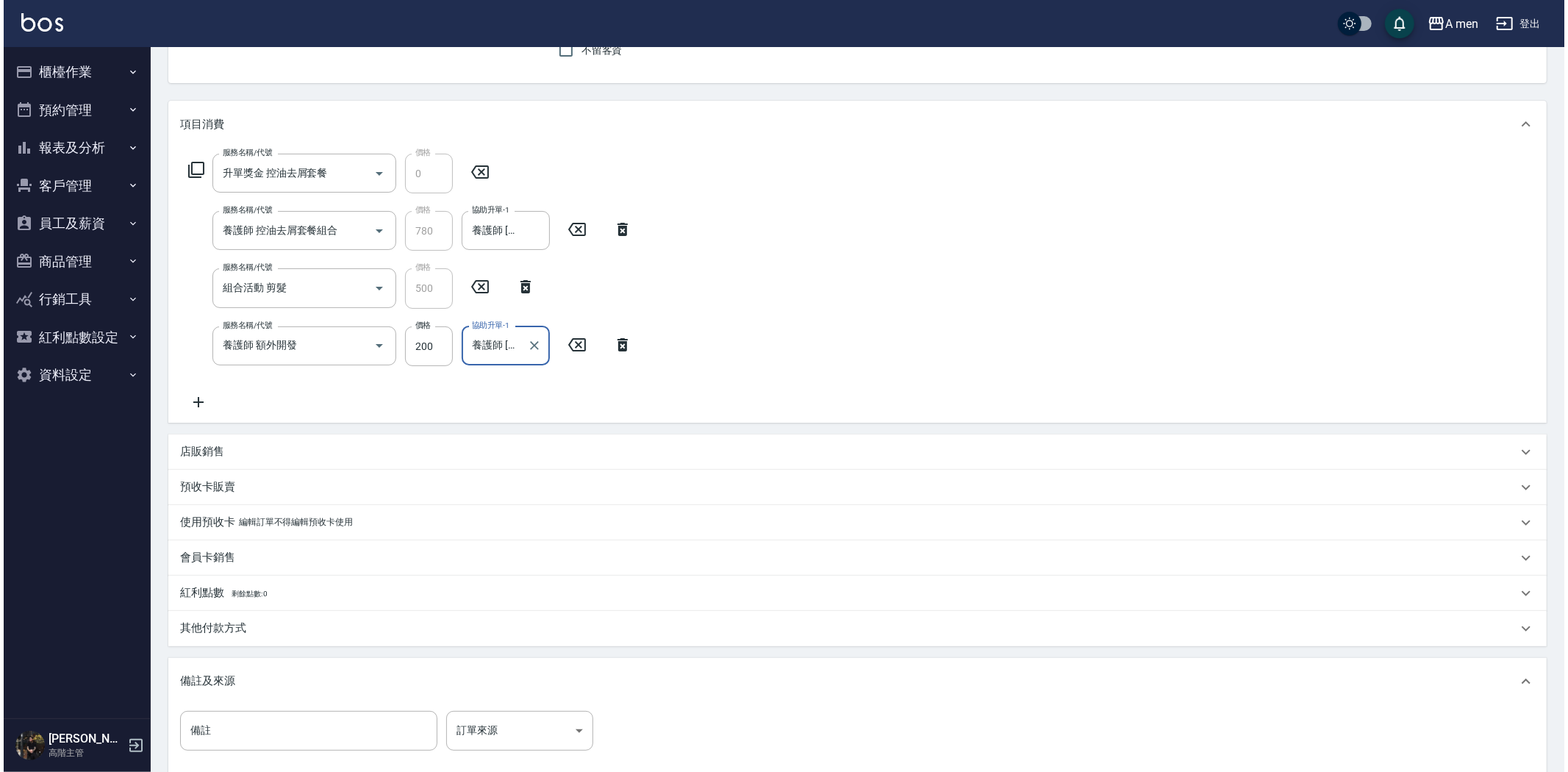
scroll to position [305, 0]
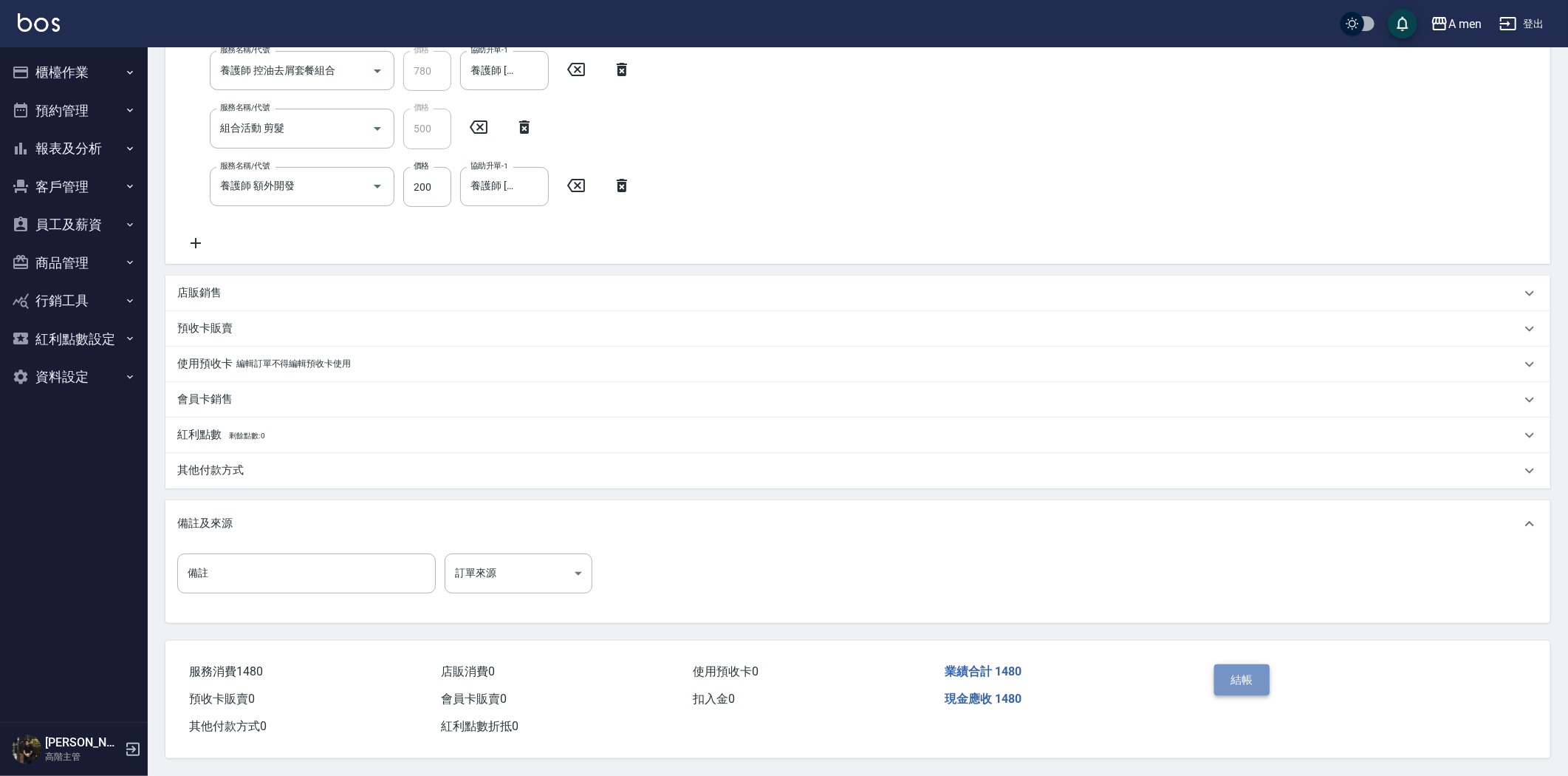
click at [1251, 664] on button "結帳" at bounding box center [1242, 679] width 55 height 31
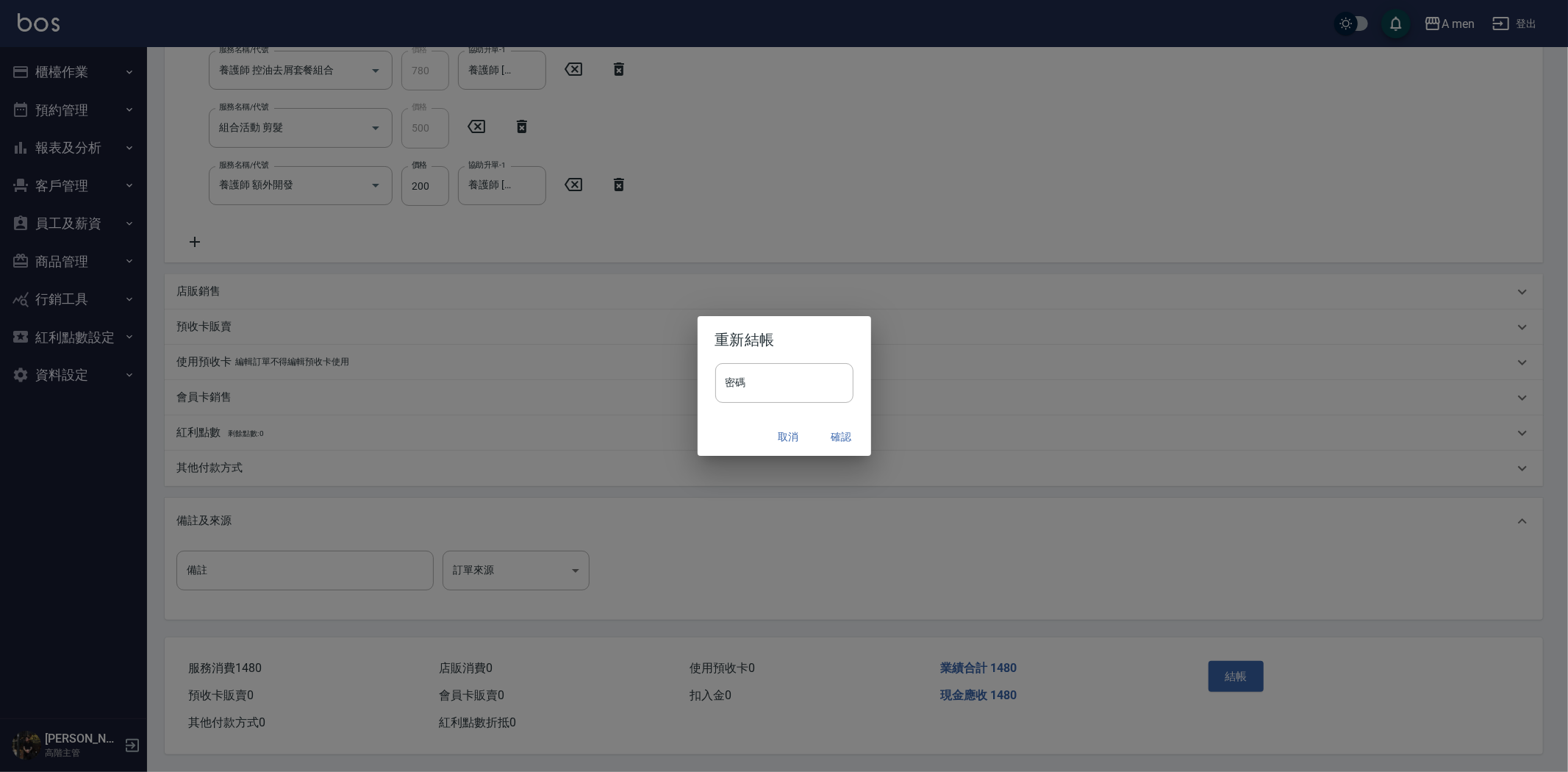
click at [841, 429] on button "確認" at bounding box center [841, 437] width 47 height 27
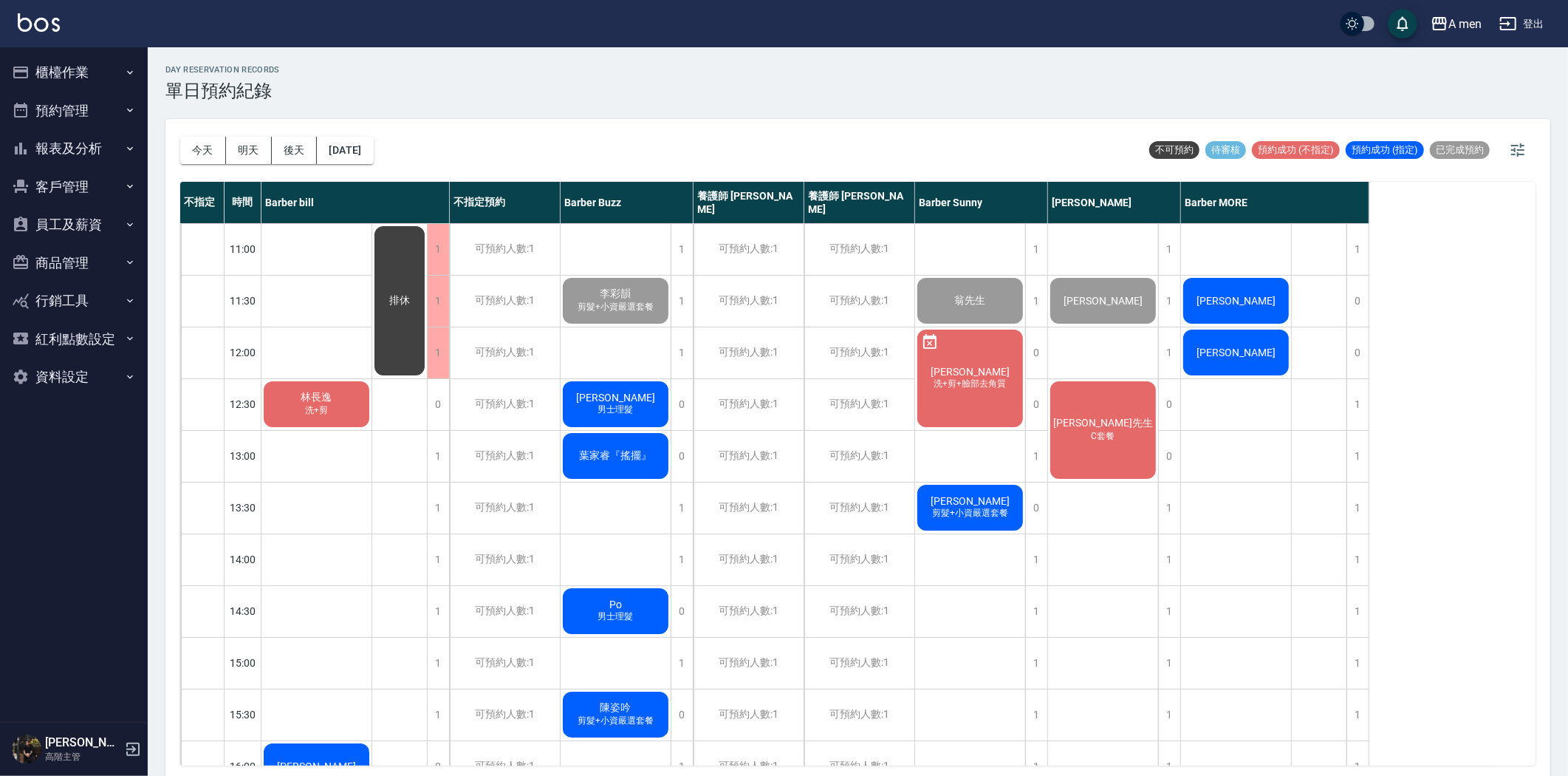
click at [362, 401] on div "[PERSON_NAME]+剪" at bounding box center [316, 404] width 110 height 51
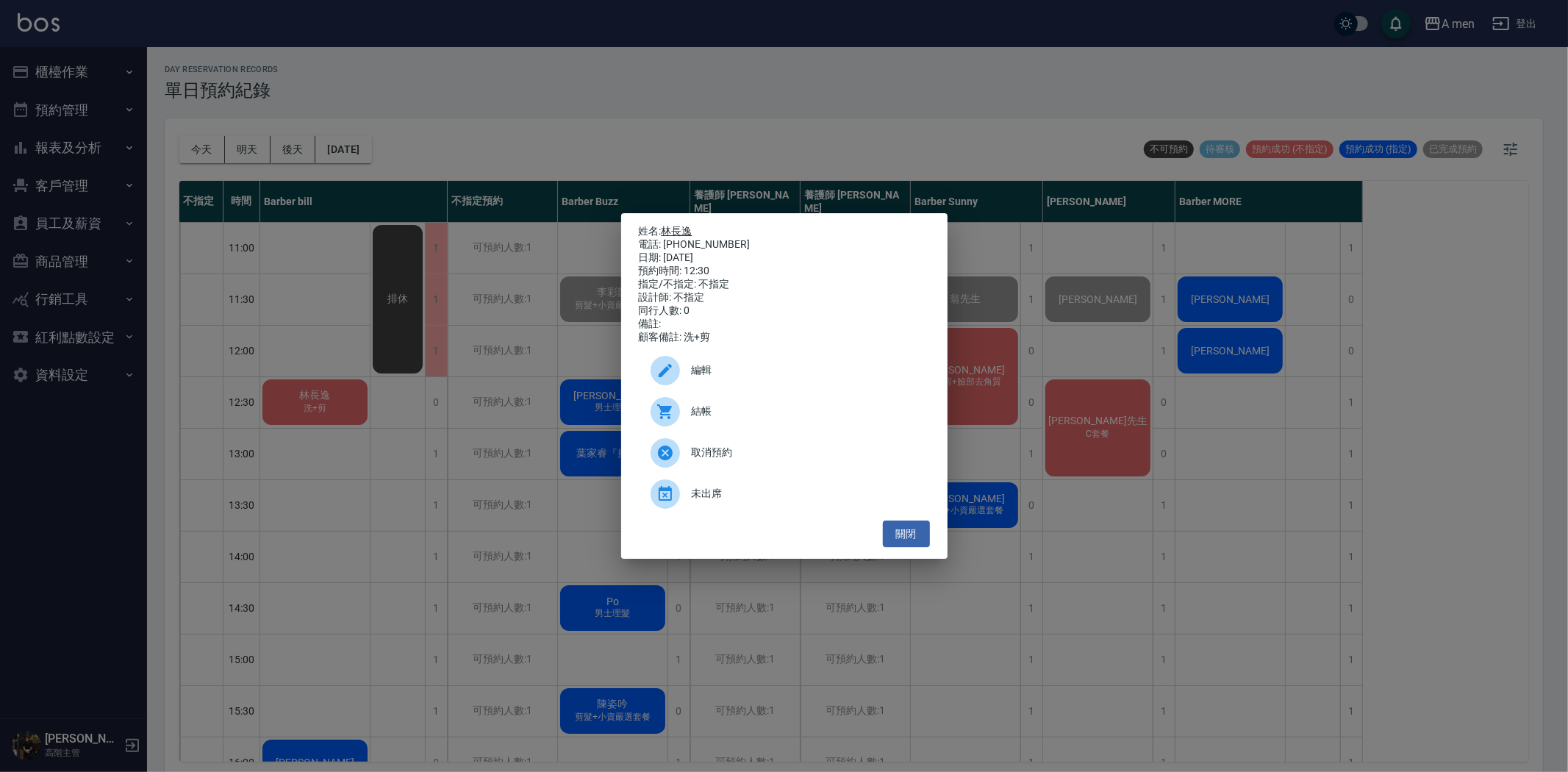
click at [686, 227] on link "林長逸" at bounding box center [676, 231] width 30 height 12
click at [900, 546] on button "關閉" at bounding box center [906, 534] width 47 height 27
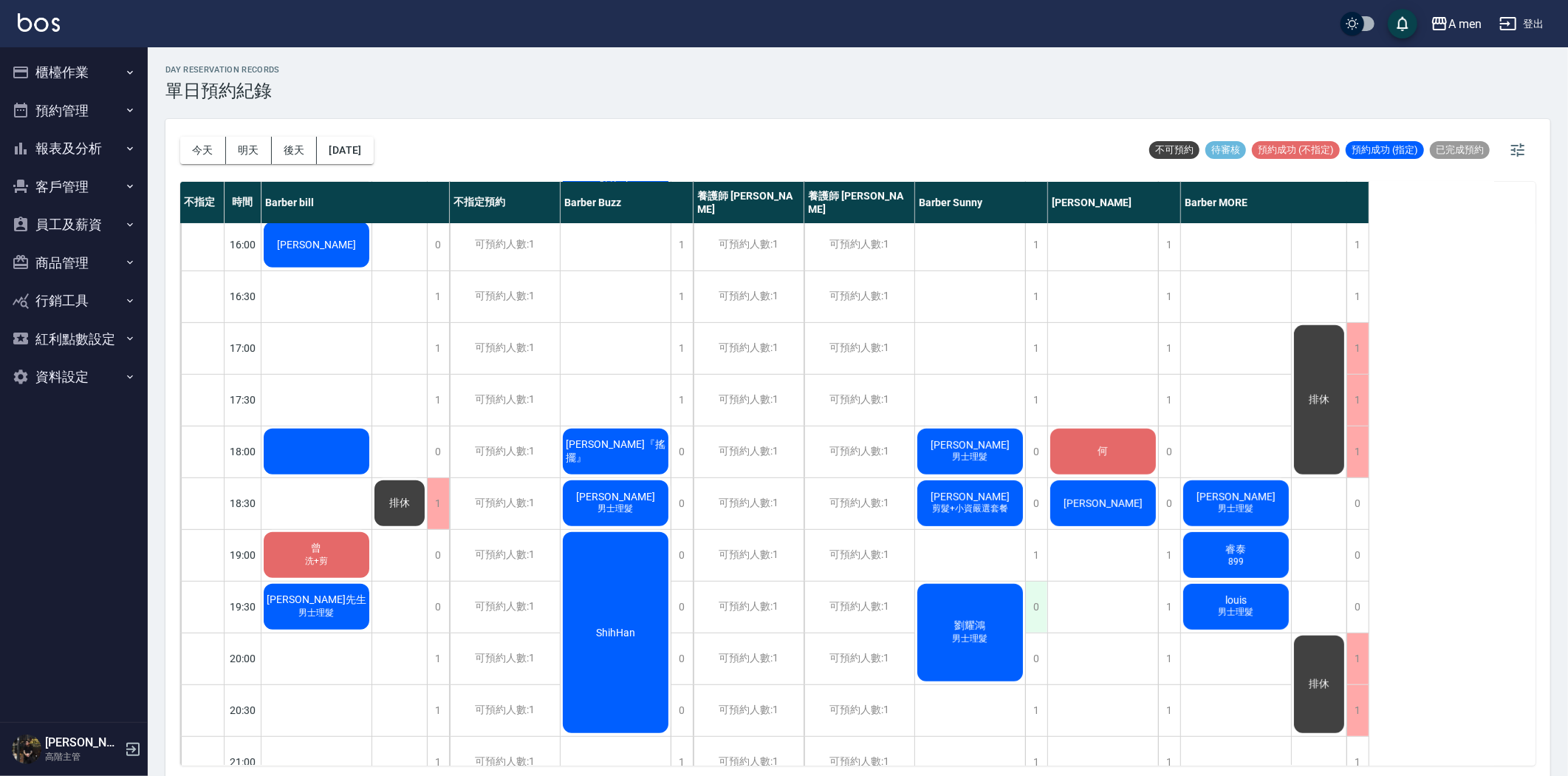
scroll to position [492, 0]
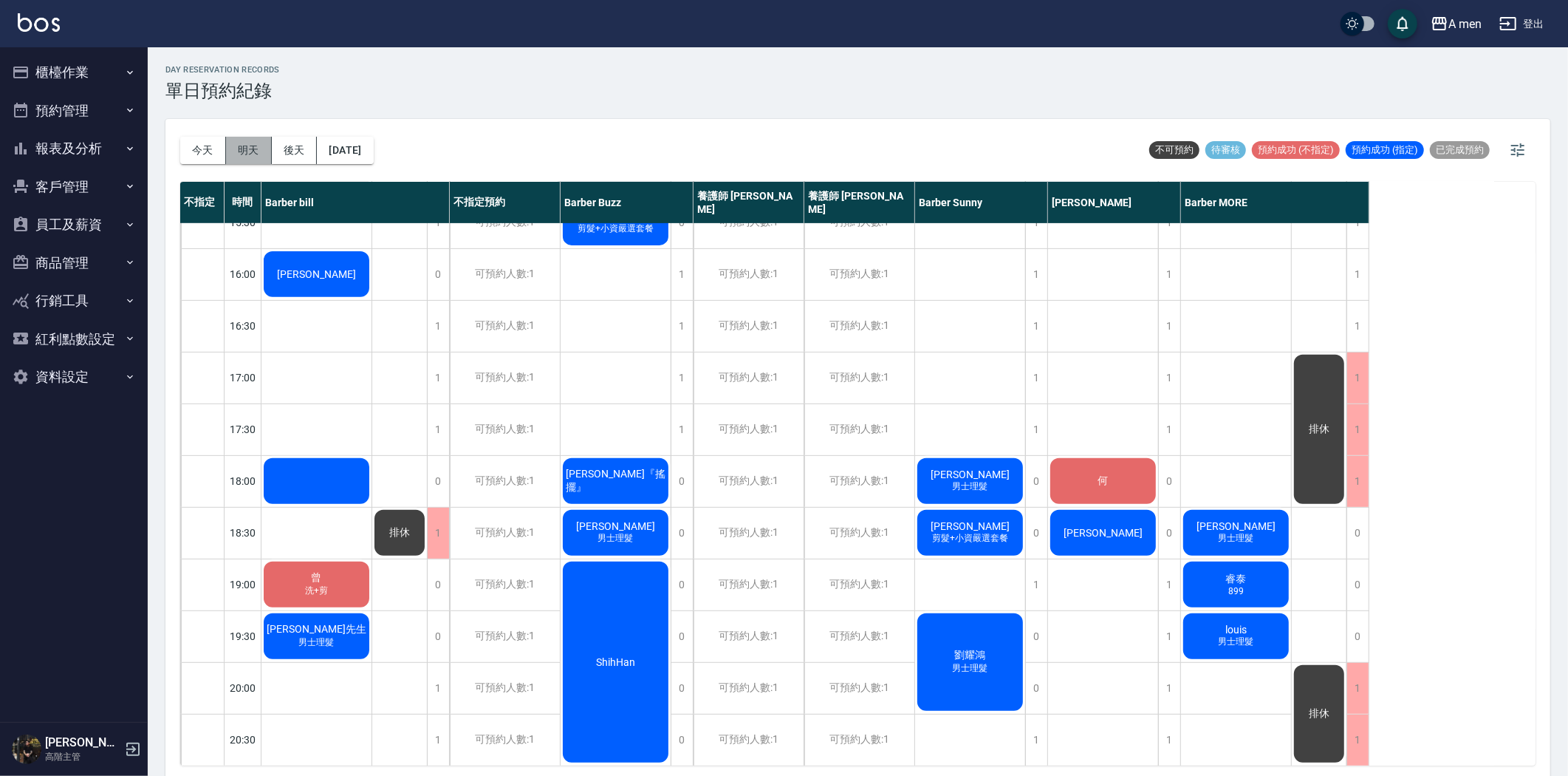
click at [243, 145] on button "明天" at bounding box center [248, 150] width 46 height 27
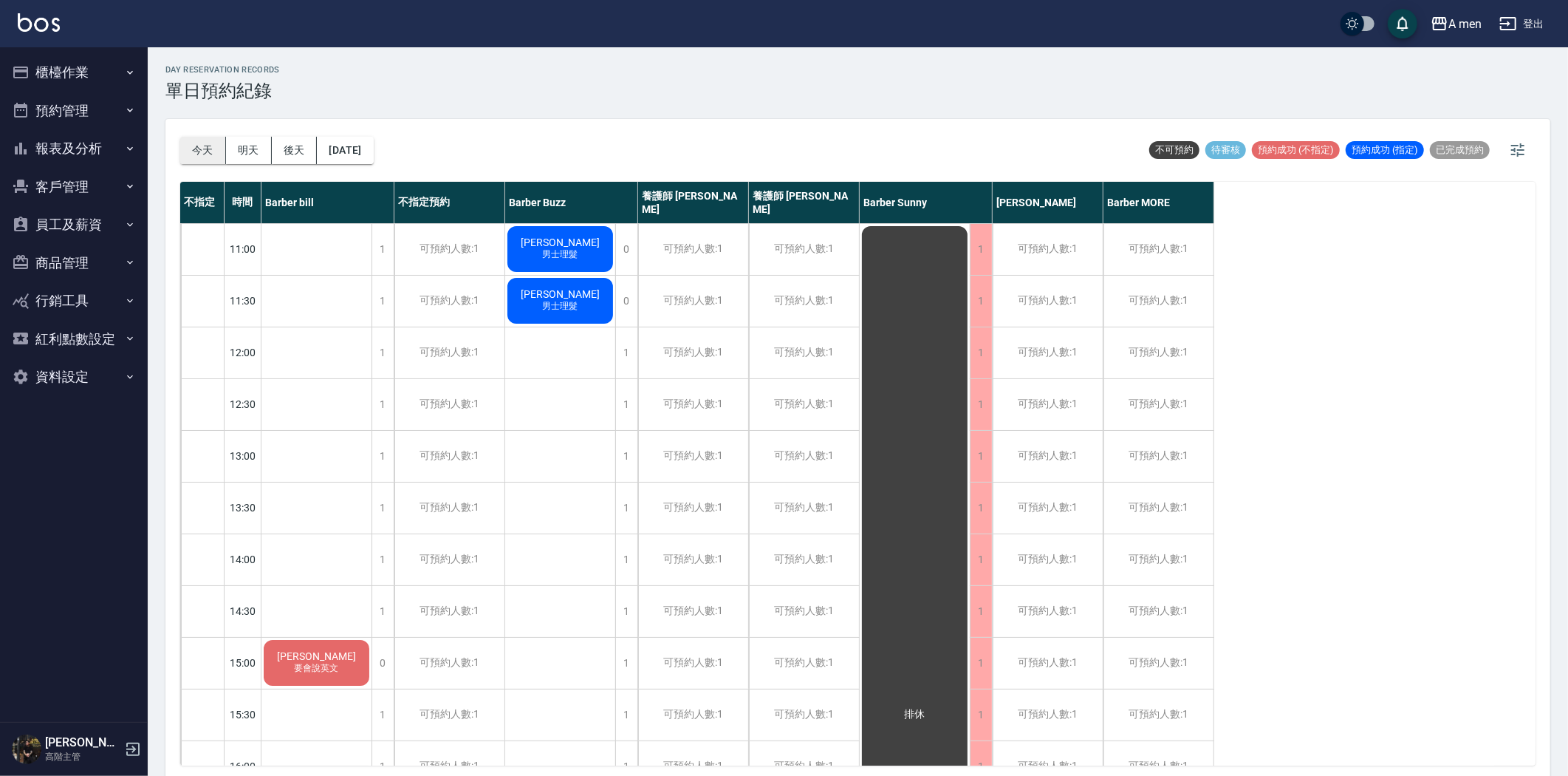
click at [209, 147] on button "今天" at bounding box center [203, 150] width 46 height 27
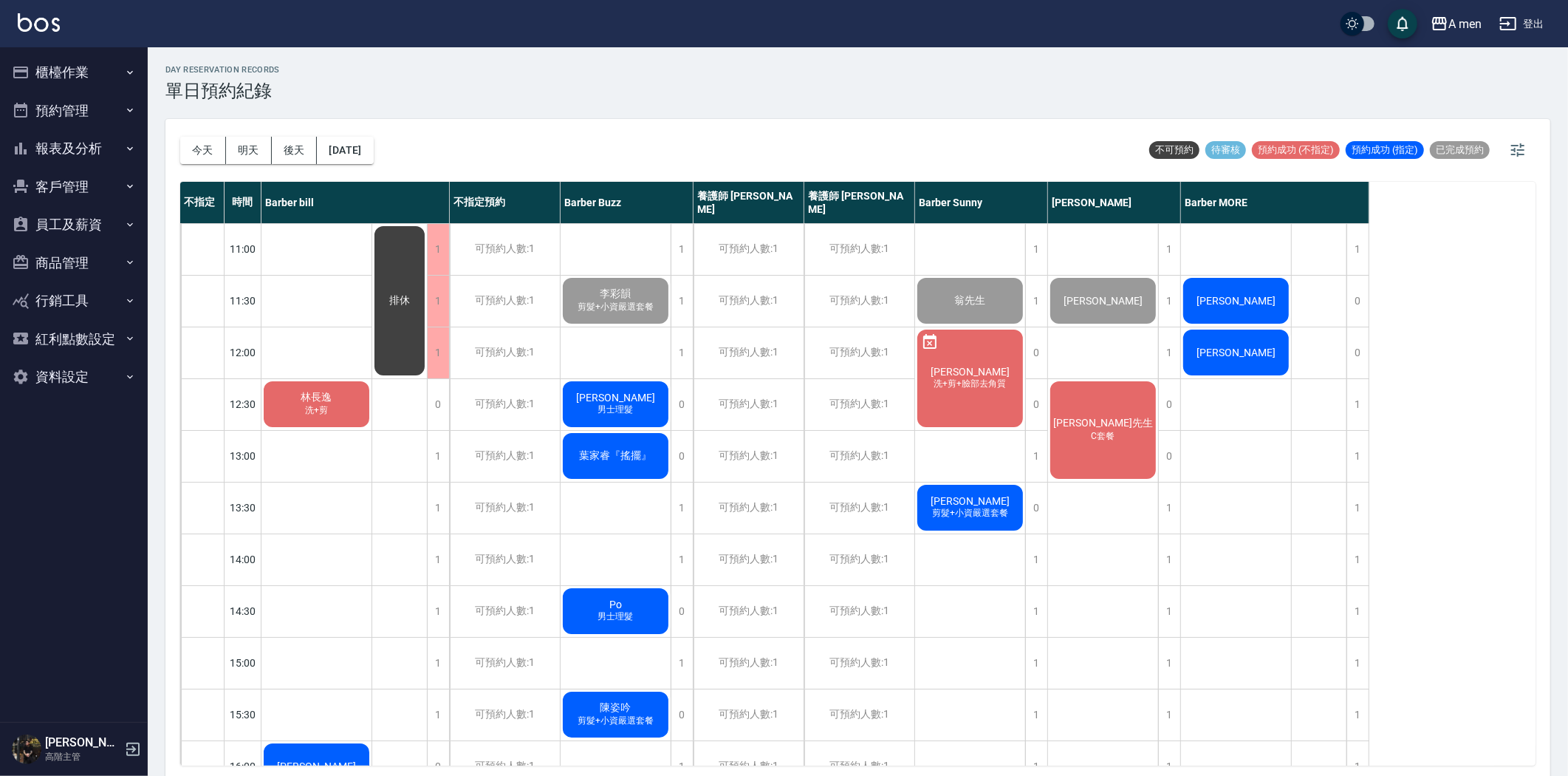
click at [372, 409] on div "[PERSON_NAME] 男士理髮" at bounding box center [316, 404] width 110 height 51
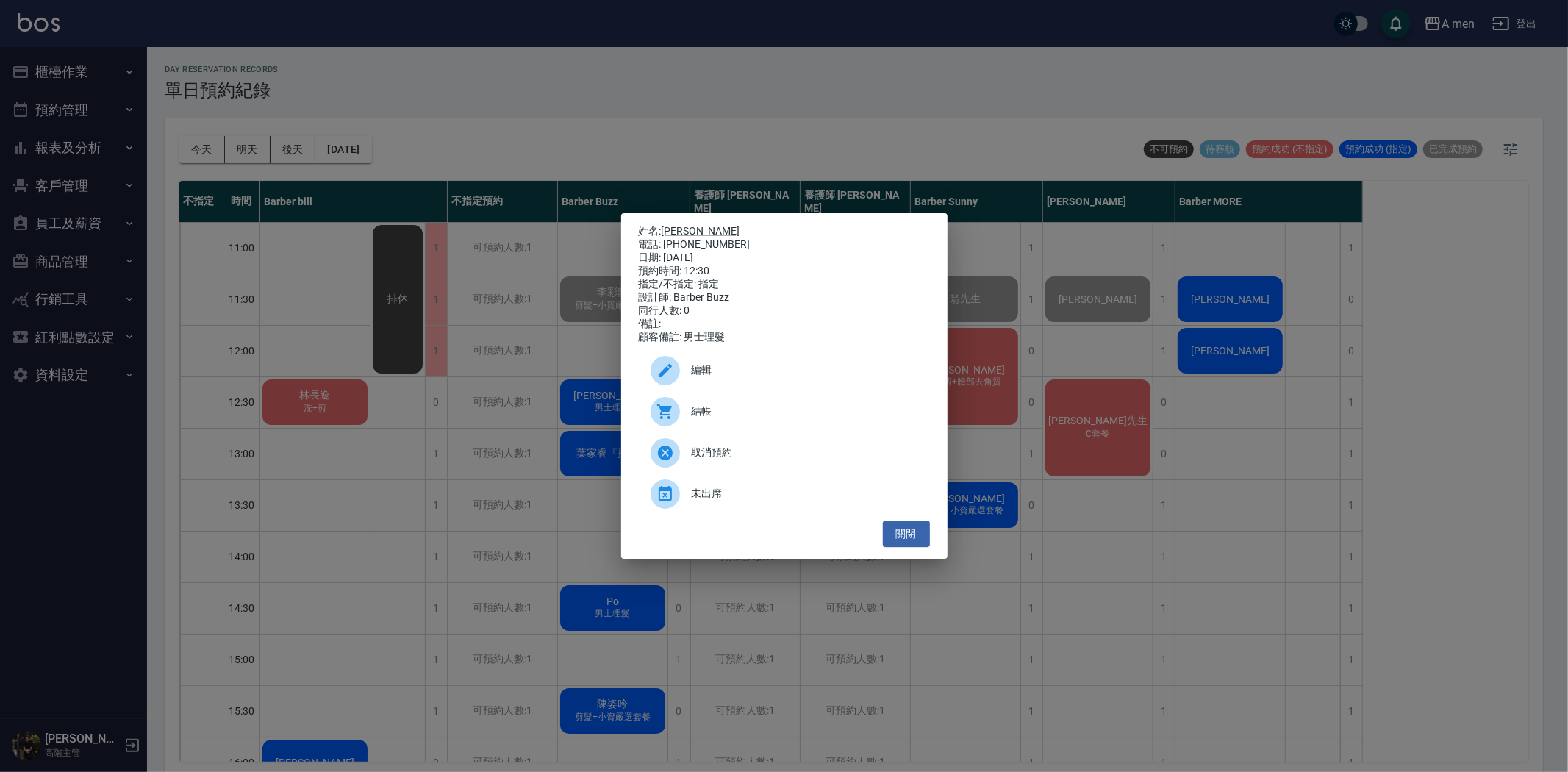
click at [704, 419] on span "結帳" at bounding box center [805, 411] width 227 height 16
click at [917, 548] on button "關閉" at bounding box center [906, 534] width 47 height 27
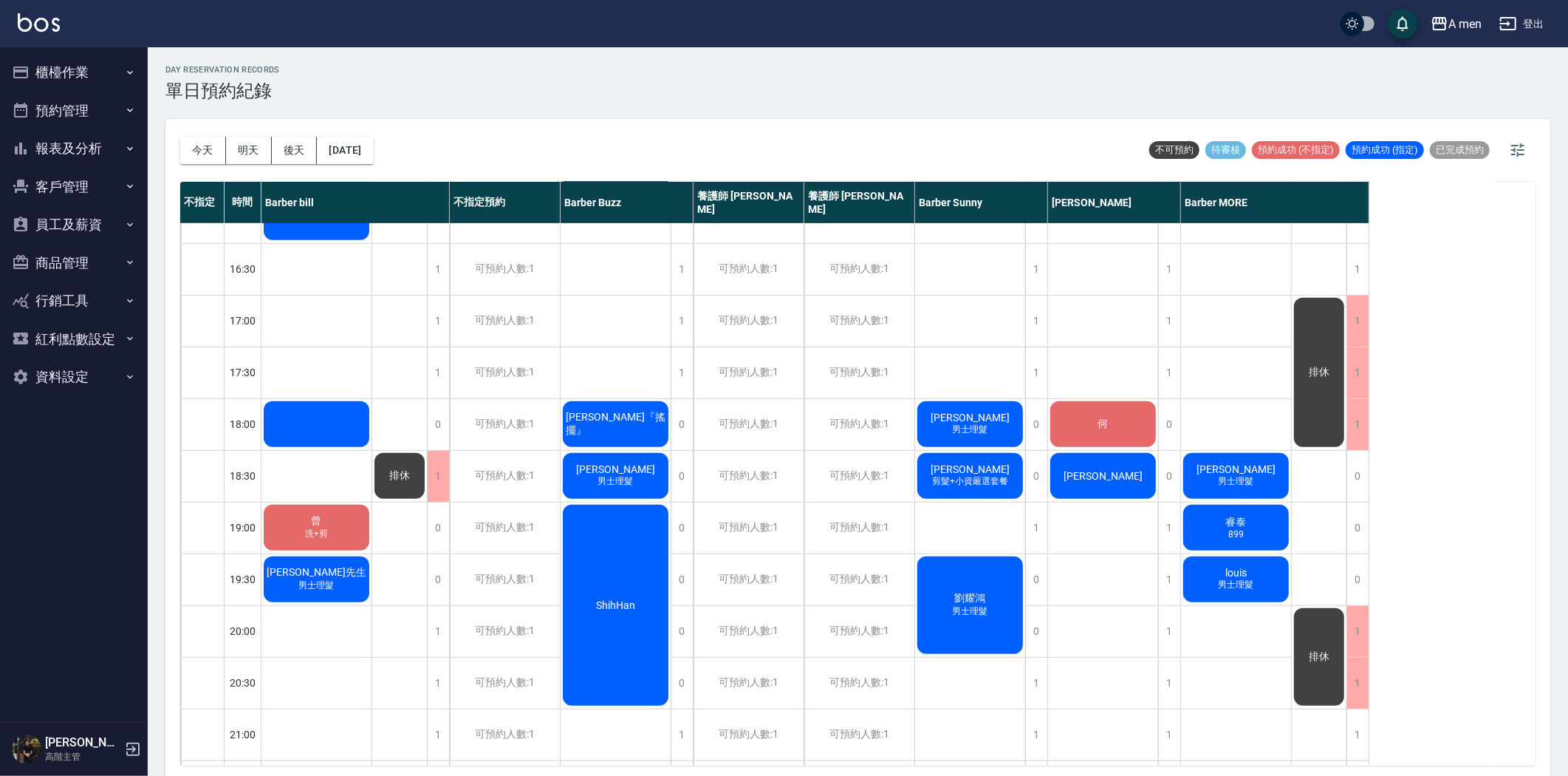
scroll to position [574, 0]
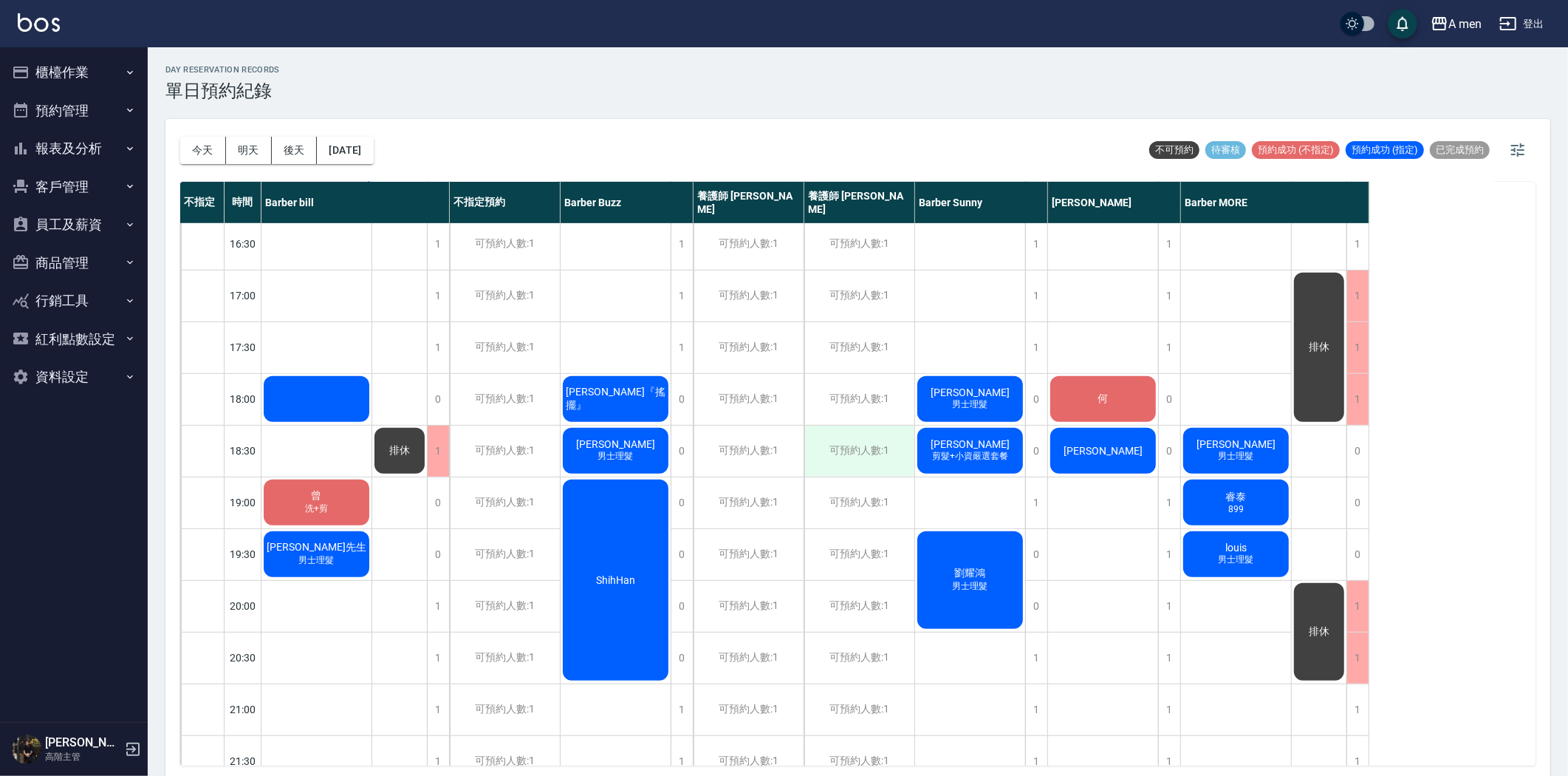
click at [833, 456] on div "可預約人數:1" at bounding box center [859, 451] width 110 height 51
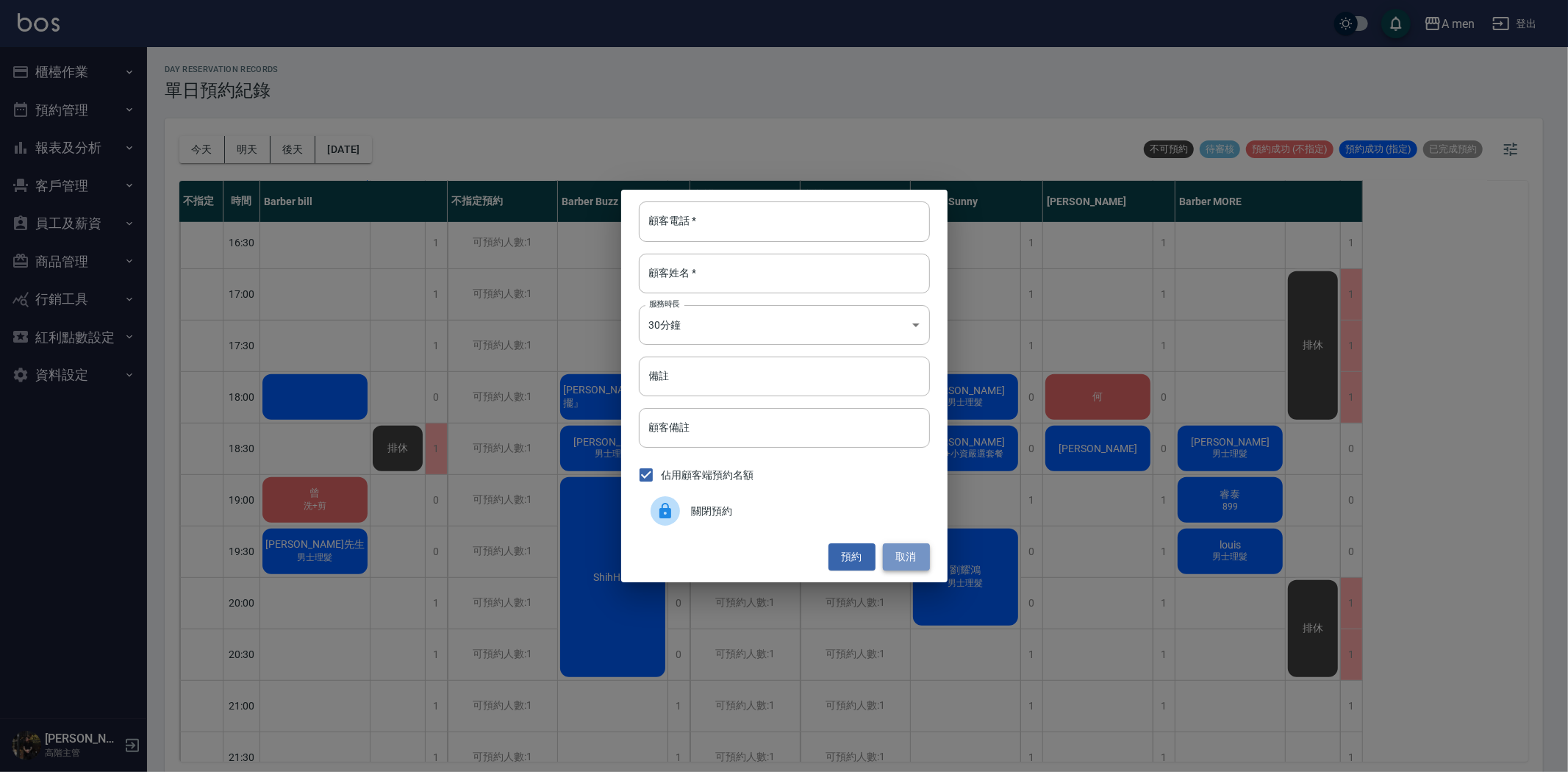
click at [915, 556] on button "取消" at bounding box center [906, 556] width 47 height 27
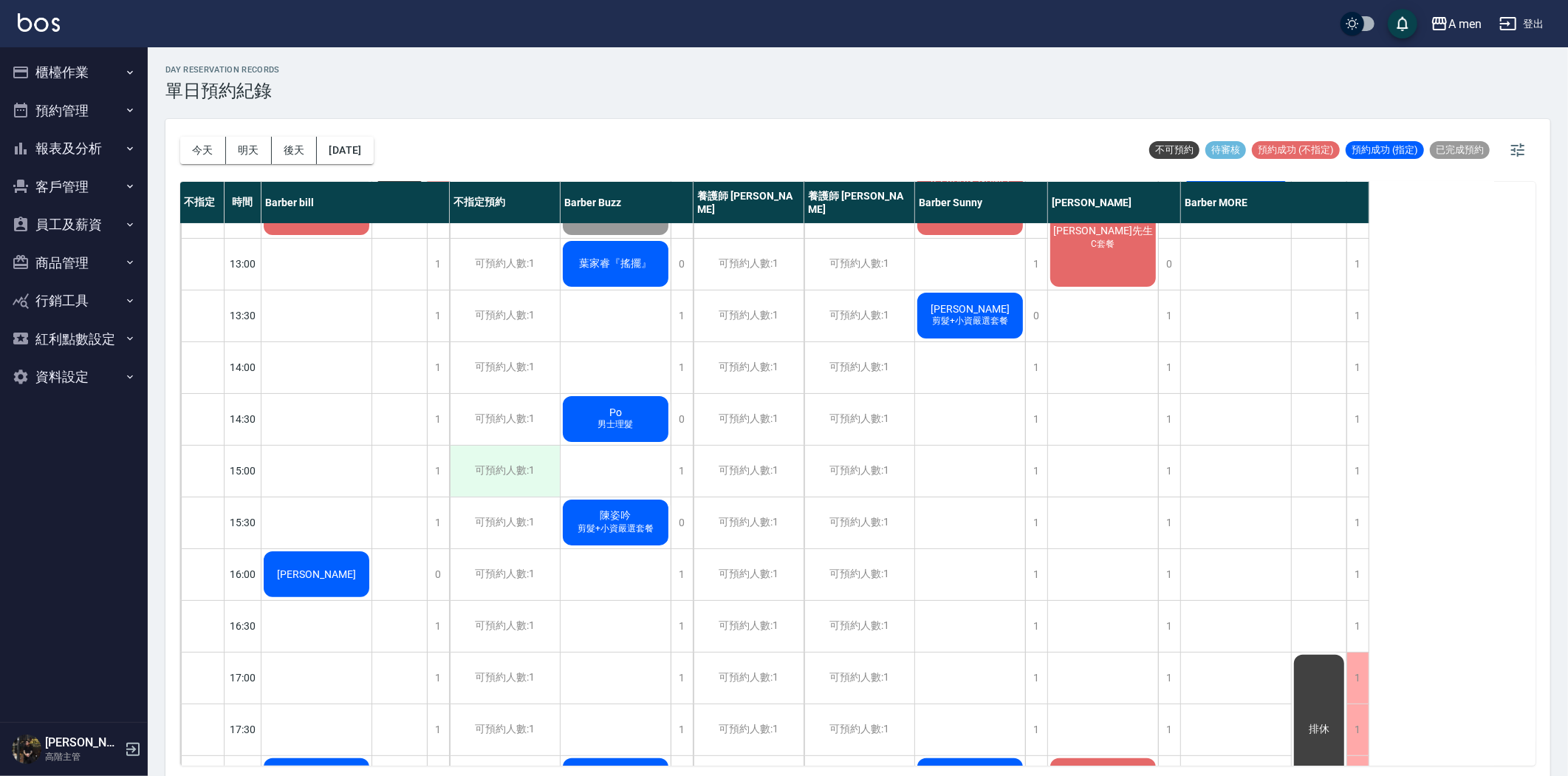
scroll to position [164, 0]
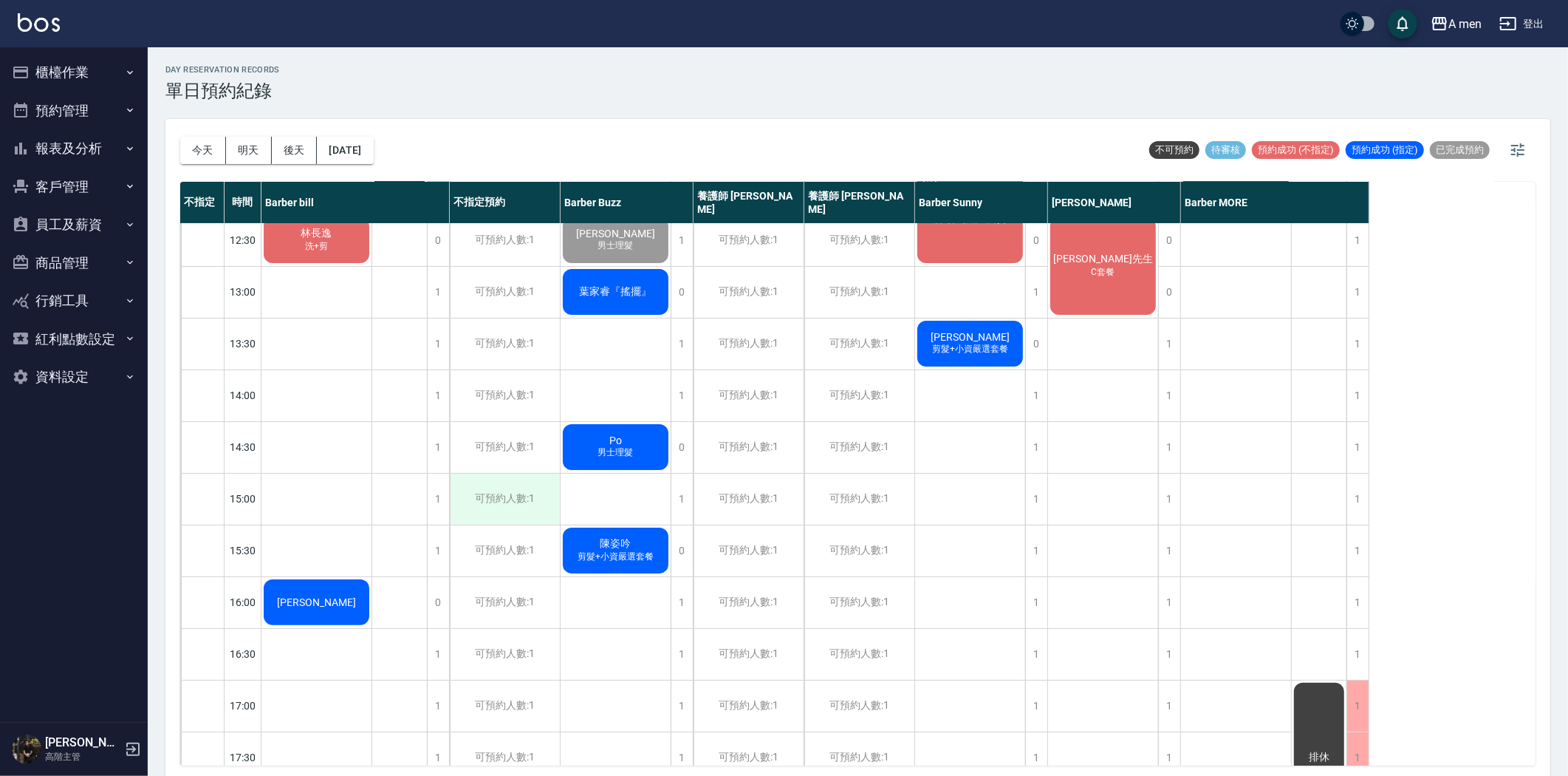
click at [528, 504] on div "可預約人數:1" at bounding box center [504, 499] width 110 height 51
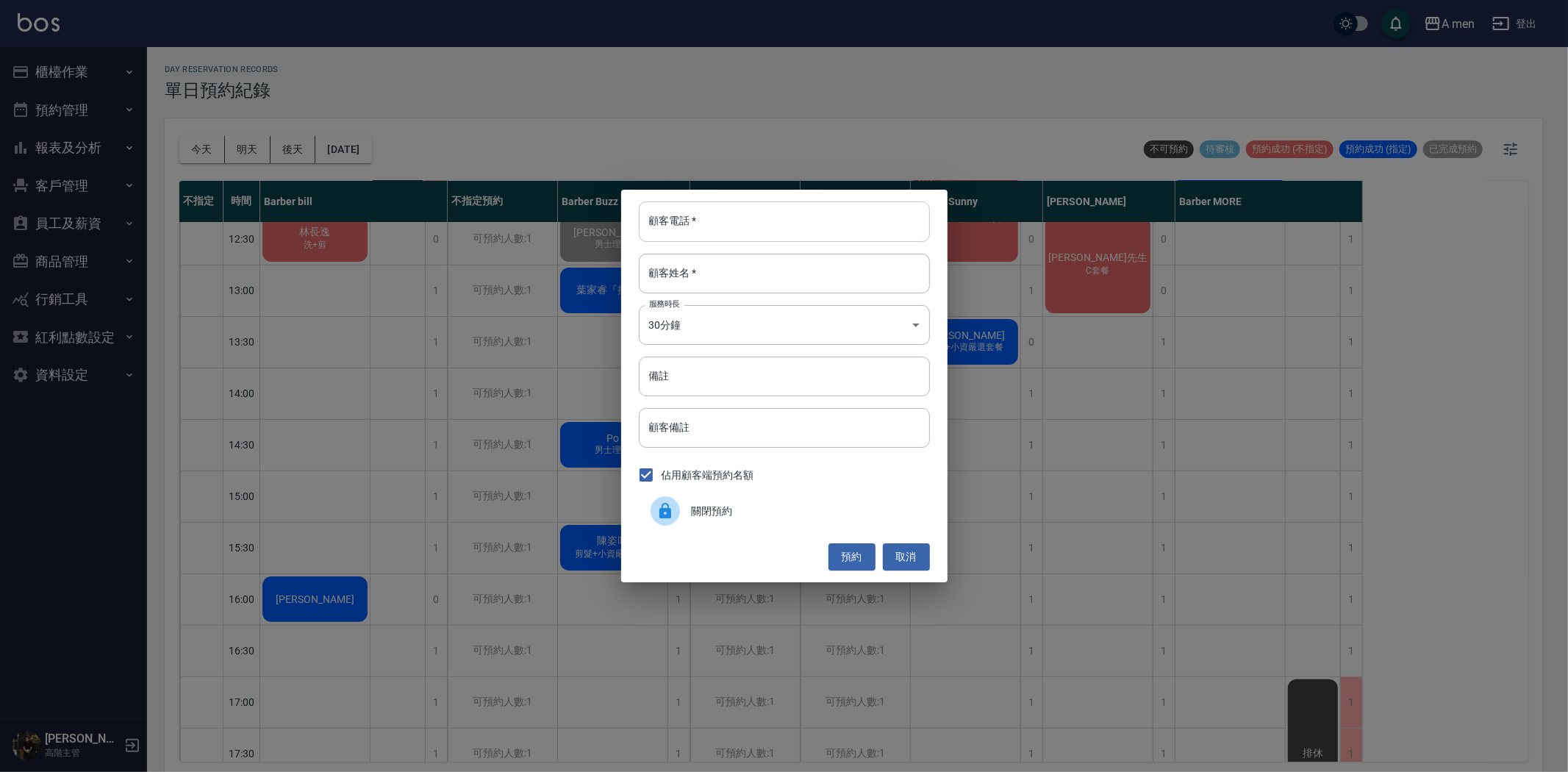
click at [745, 224] on input "顧客電話   *" at bounding box center [784, 221] width 291 height 40
click at [900, 548] on button "取消" at bounding box center [906, 556] width 47 height 27
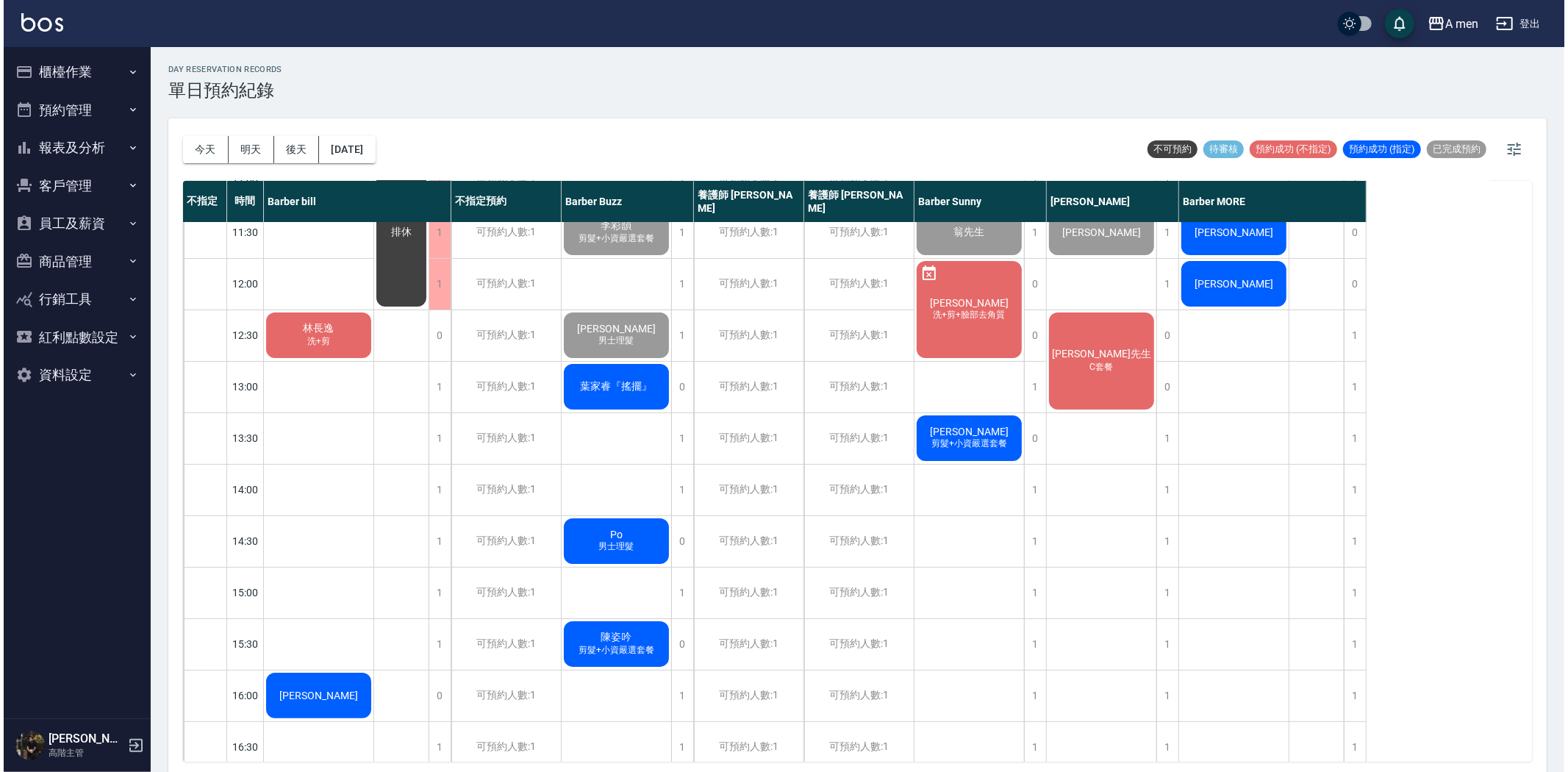
scroll to position [0, 0]
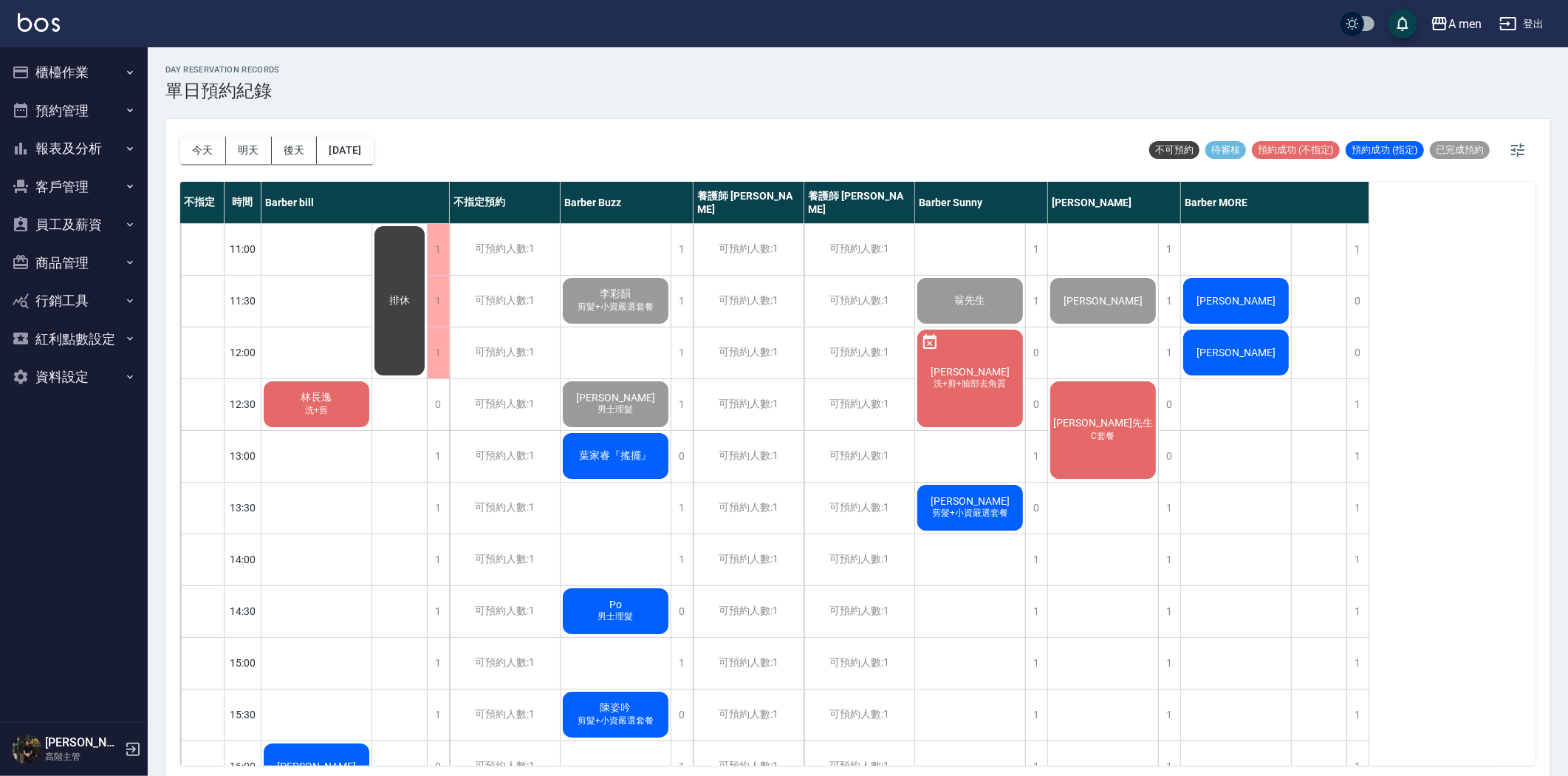
click at [305, 411] on span "洗+剪" at bounding box center [316, 410] width 29 height 12
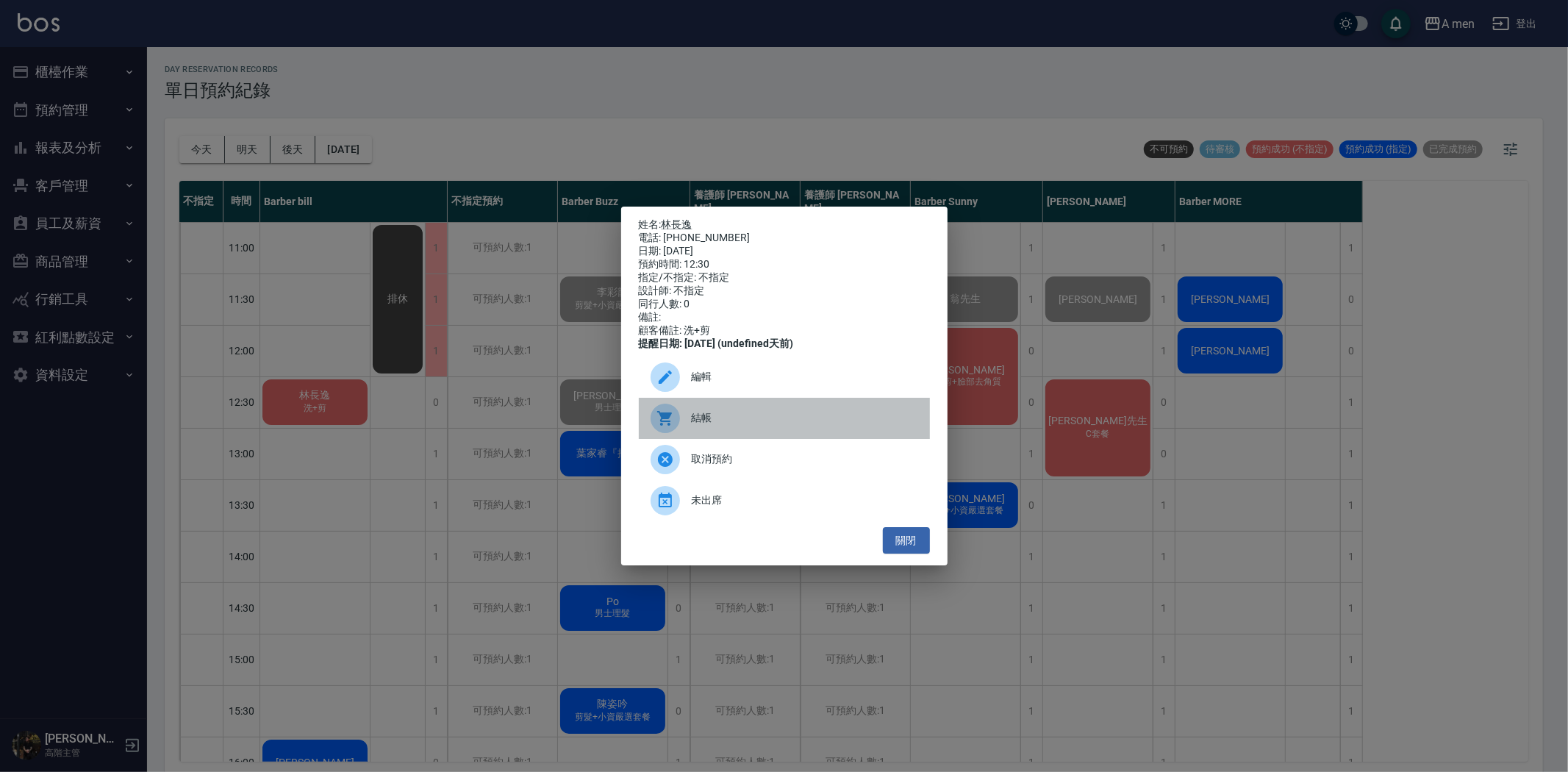
click at [695, 439] on div "結帳" at bounding box center [784, 419] width 291 height 41
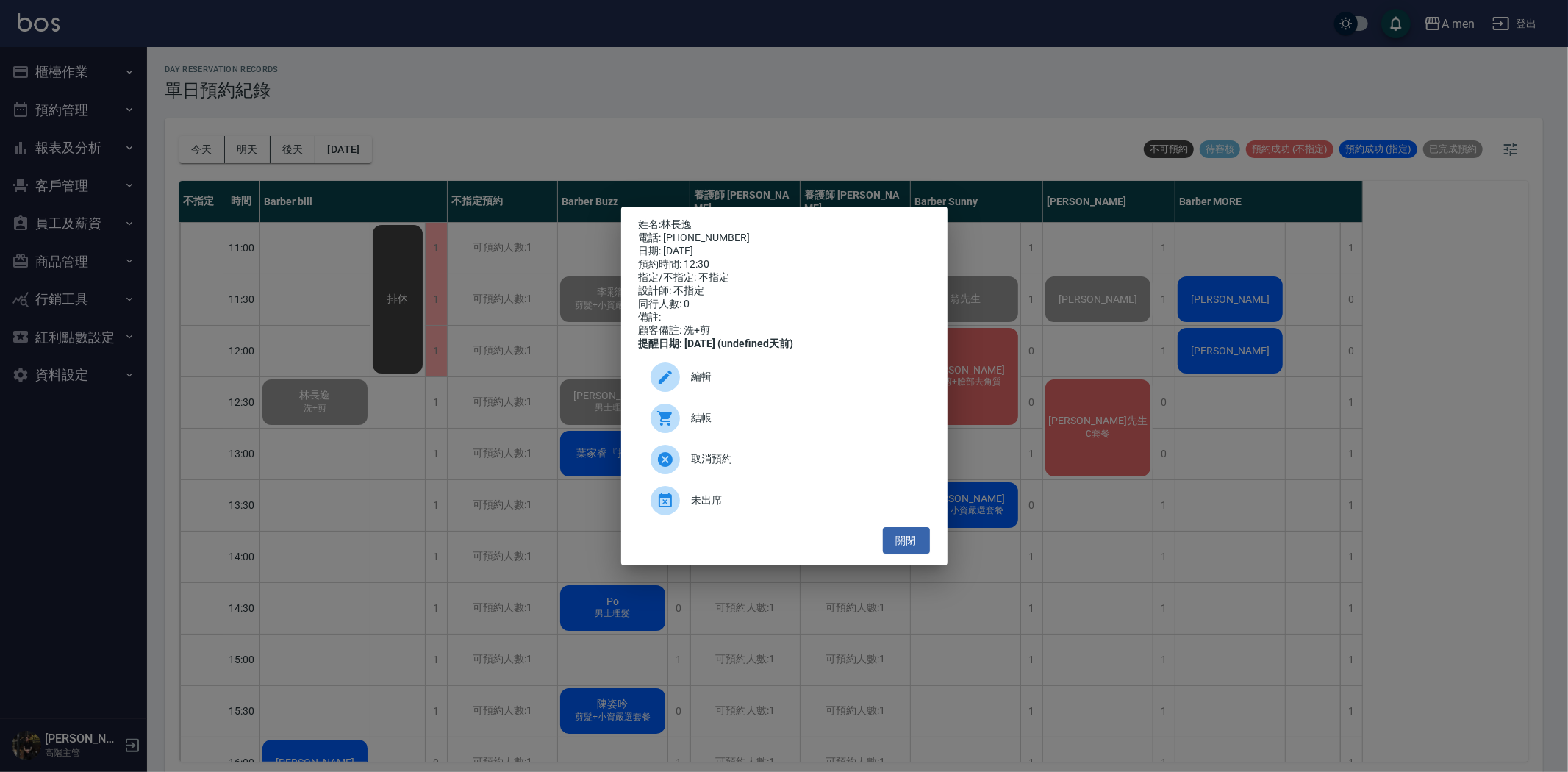
click at [429, 440] on div "姓名: 林長逸 電話: 0926788329 日期: 2025/08/20 預約時間: 12:30 指定/不指定: 不指定 設計師: 不指定 同行人數: 0 …" at bounding box center [784, 386] width 1568 height 772
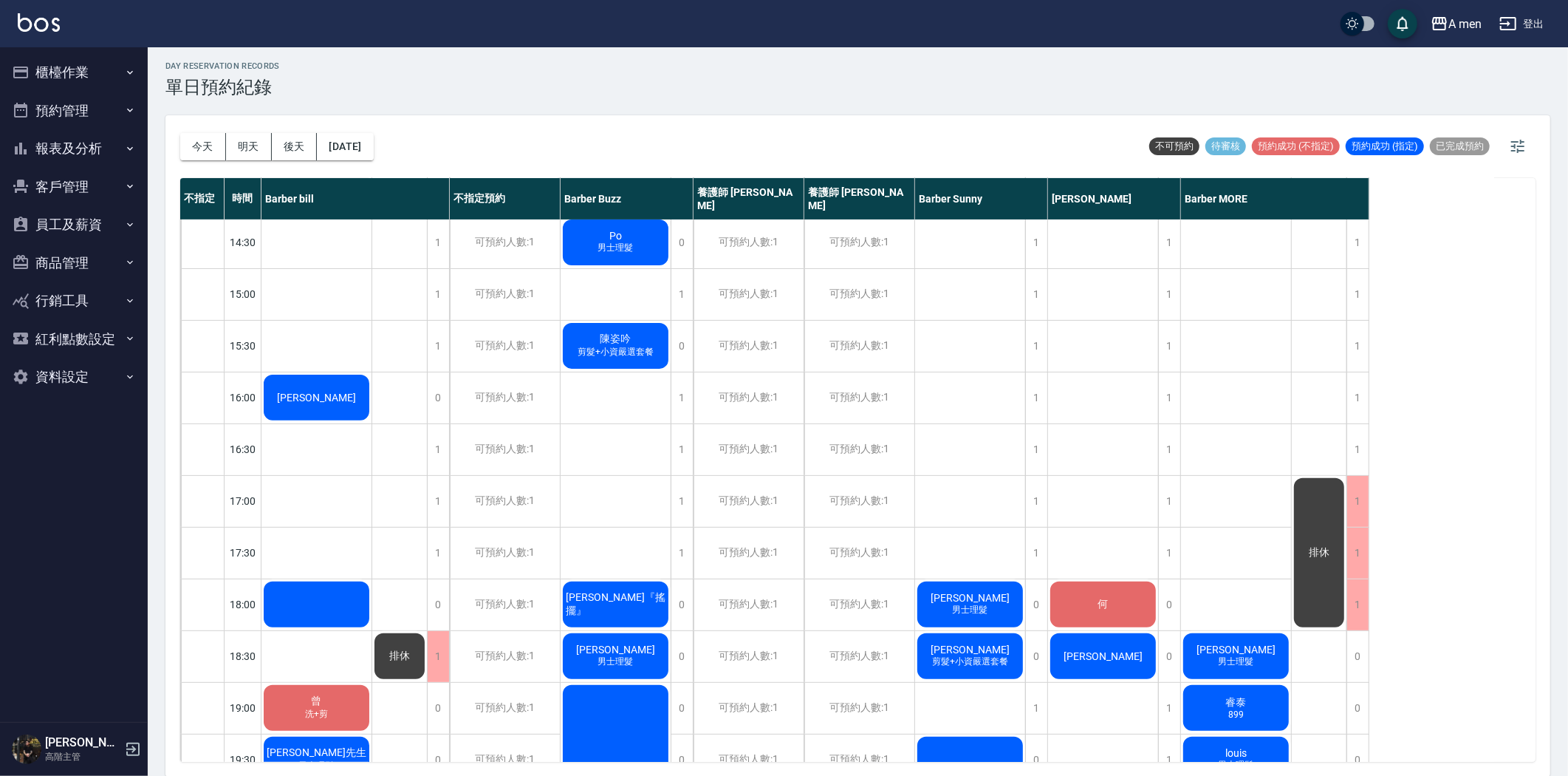
scroll to position [492, 0]
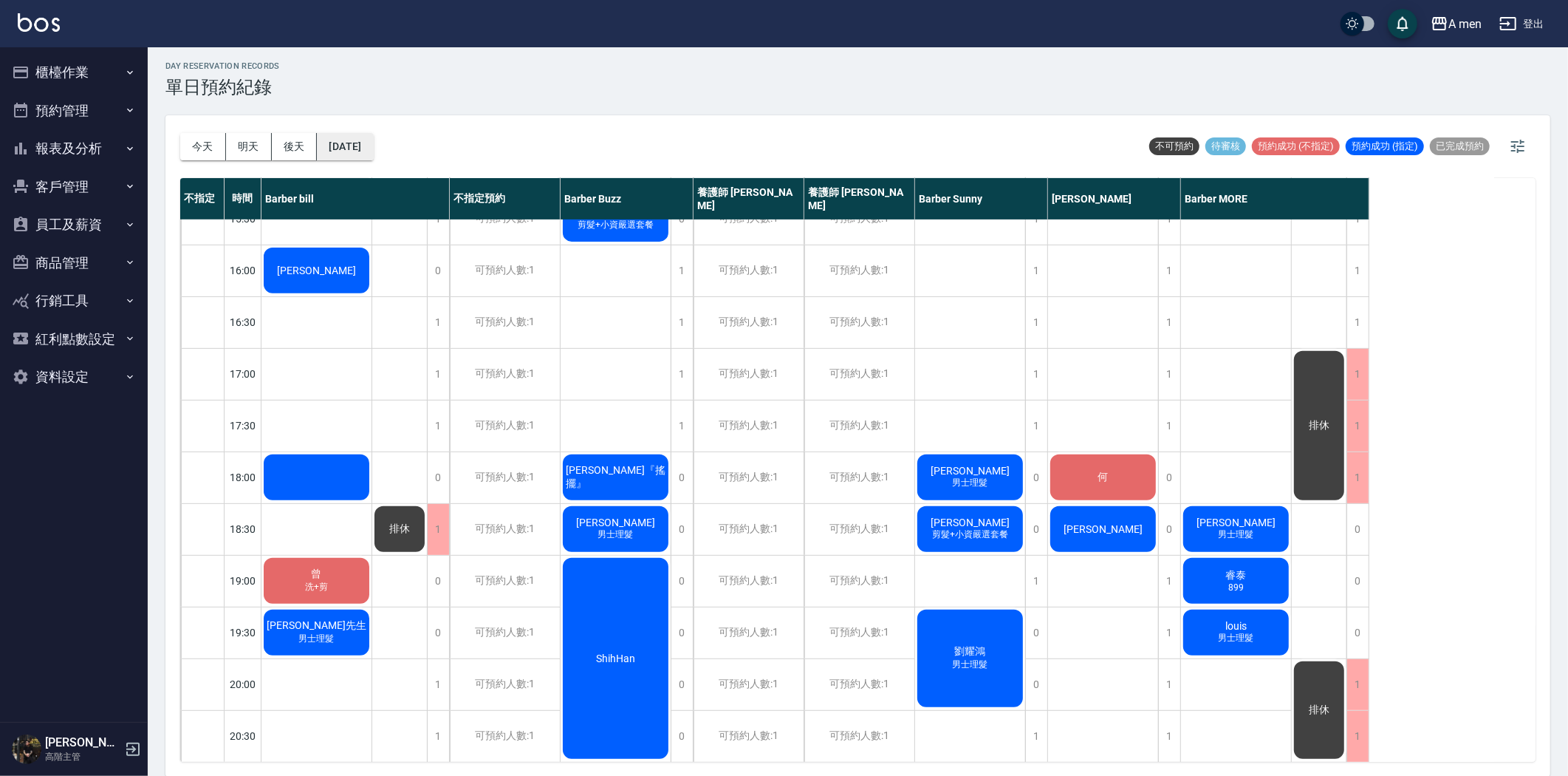
click at [370, 151] on button "[DATE]" at bounding box center [345, 147] width 56 height 27
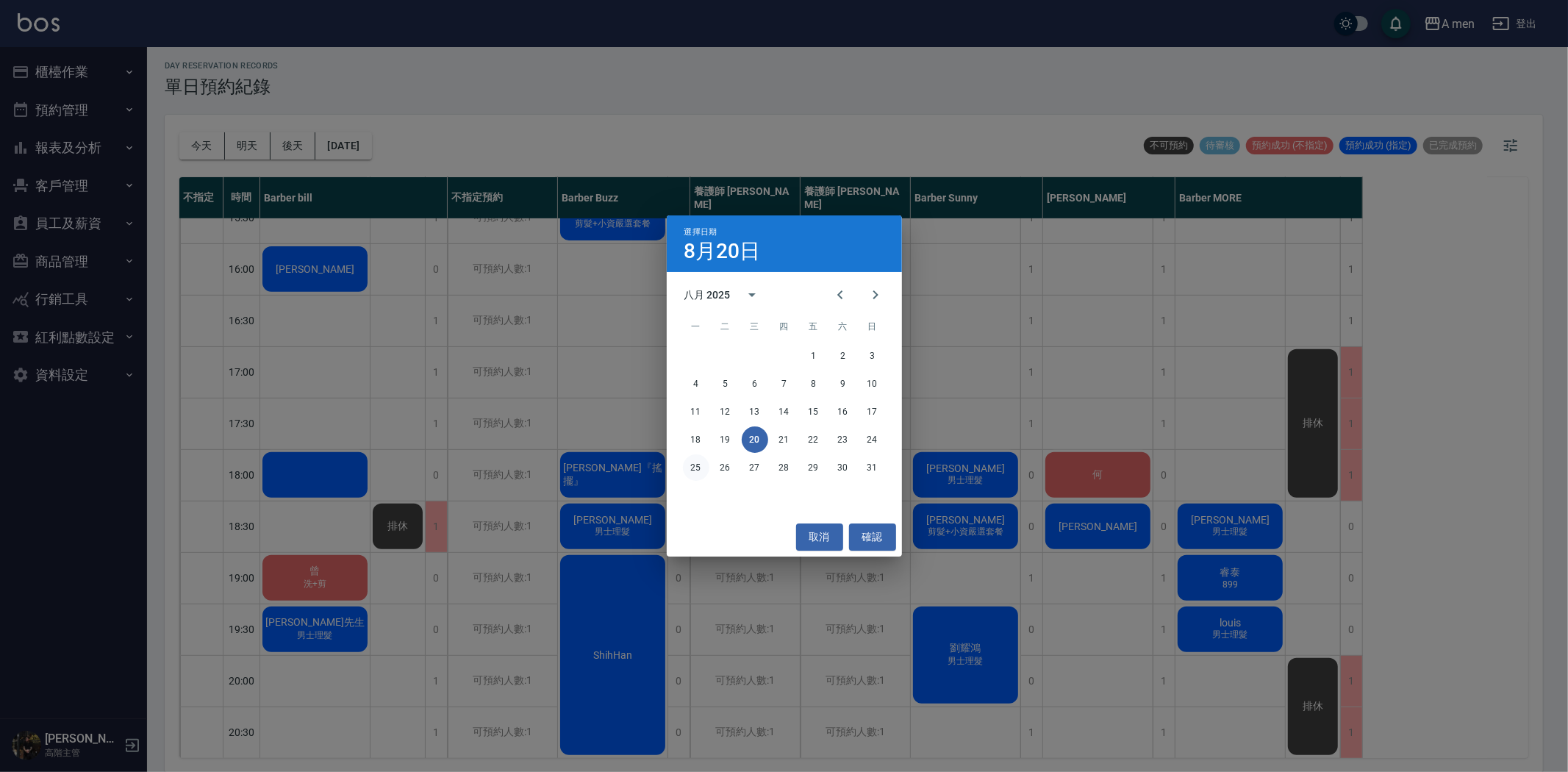
click at [694, 471] on button "25" at bounding box center [696, 467] width 26 height 26
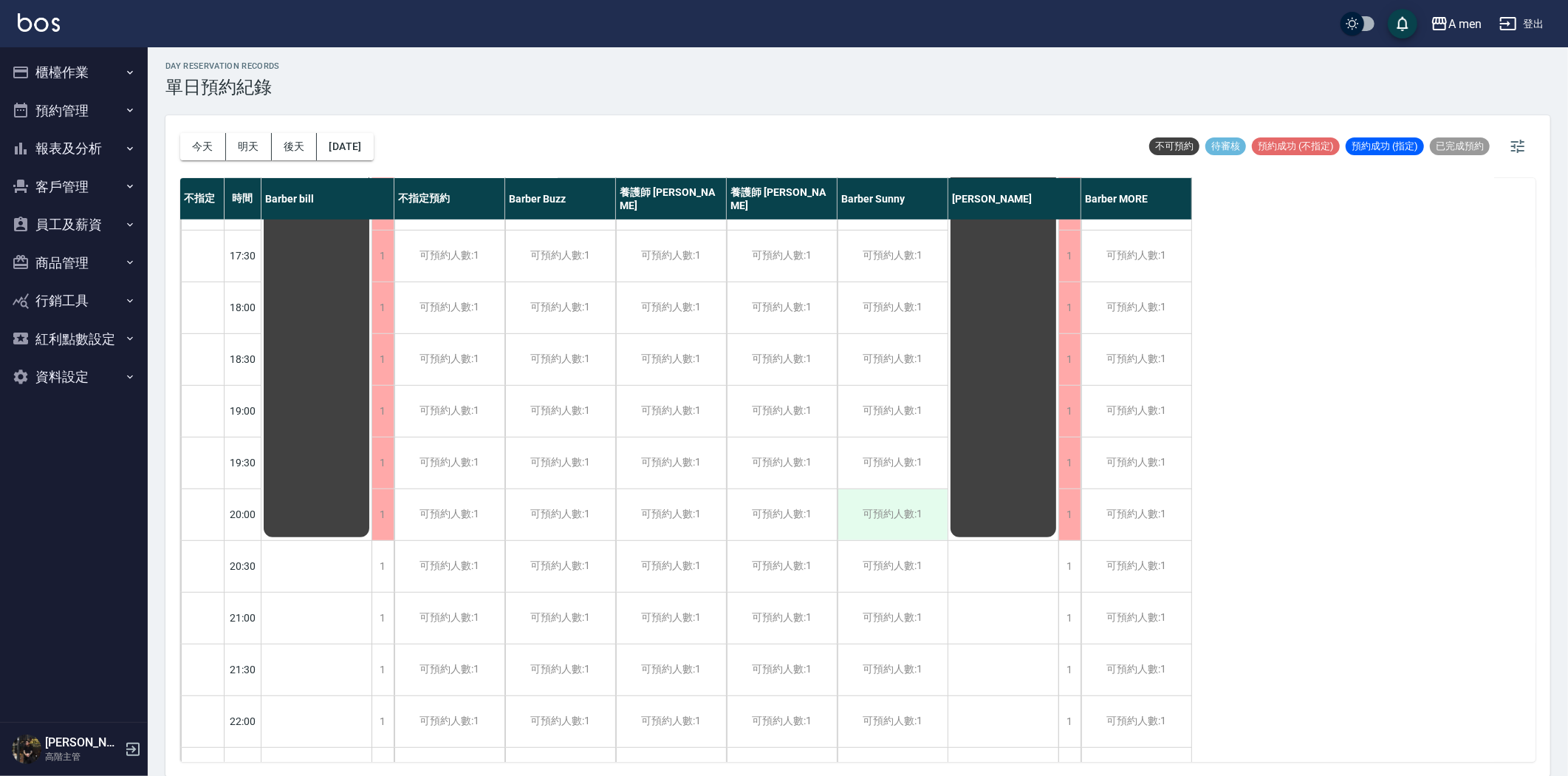
scroll to position [518, 0]
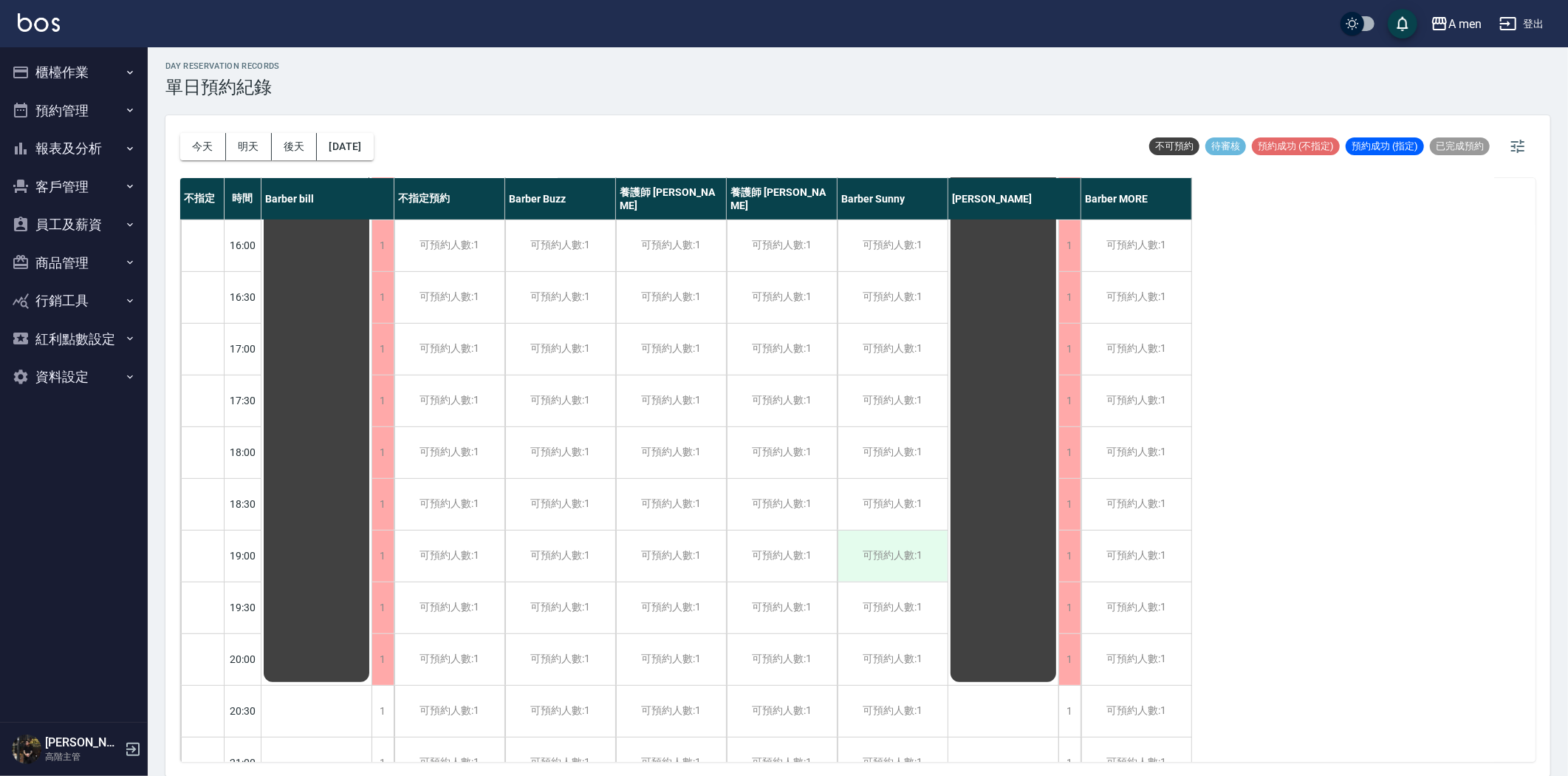
click at [907, 572] on div "可預約人數:1" at bounding box center [892, 557] width 110 height 51
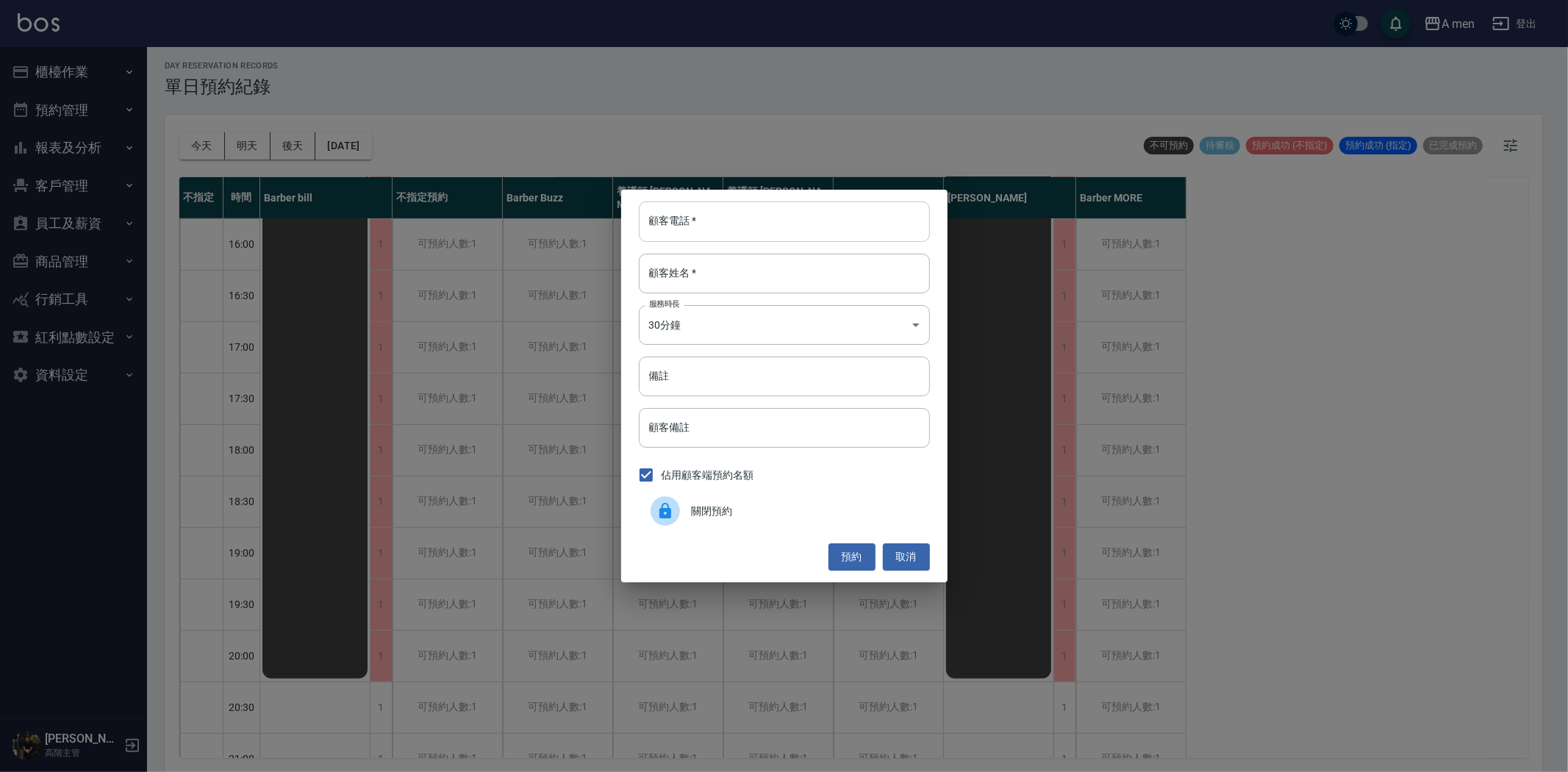
click at [739, 219] on input "顧客電話   *" at bounding box center [784, 221] width 291 height 40
paste input "0978767133"
type input "0978767133"
click at [681, 264] on input "顧客姓名   *" at bounding box center [784, 274] width 291 height 40
type input "v"
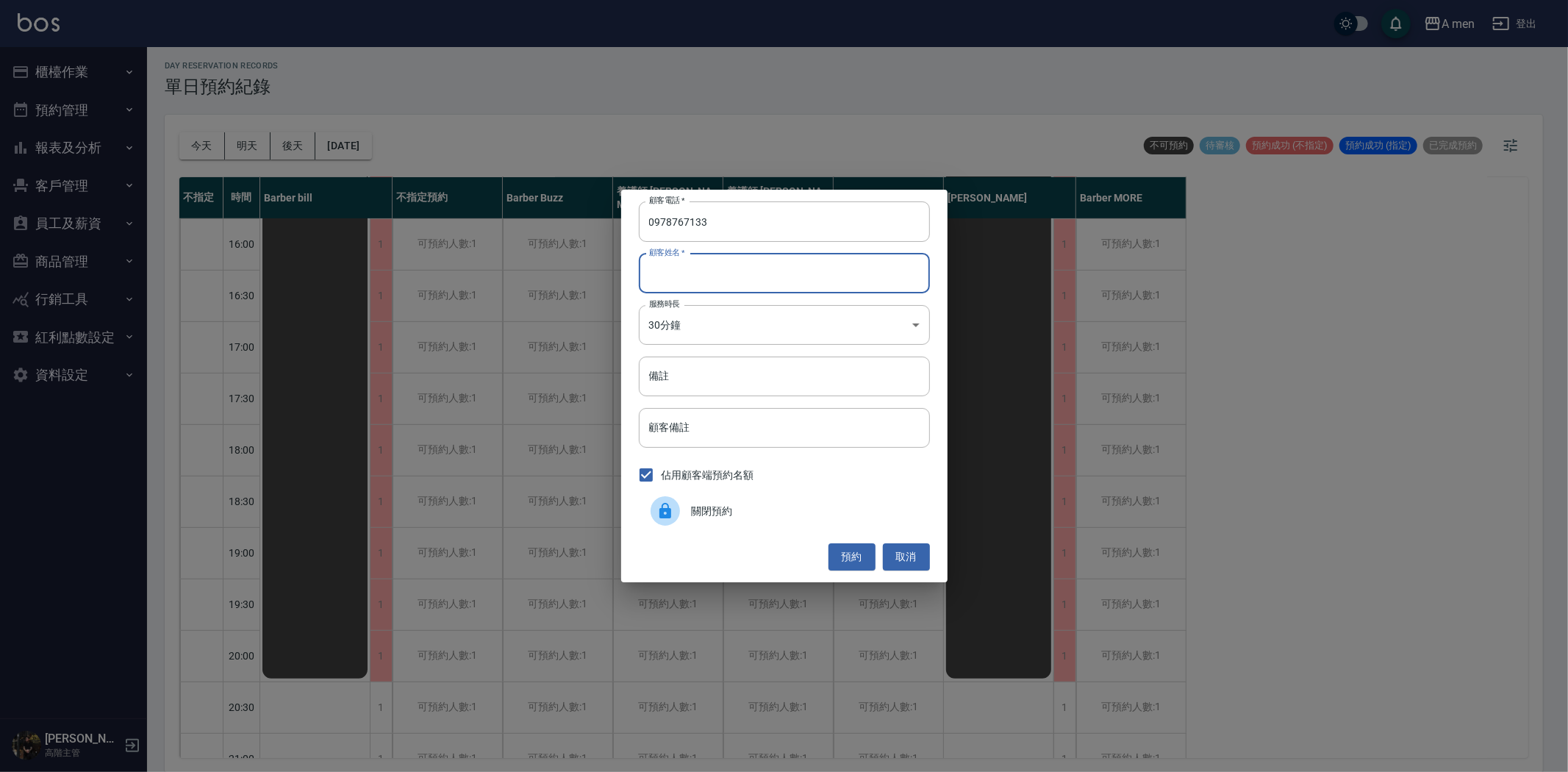
type input "ㄒ"
type input "星越"
click at [737, 369] on input "備註" at bounding box center [784, 377] width 291 height 40
type input "補燙"
click at [862, 550] on button "預約" at bounding box center [852, 556] width 47 height 27
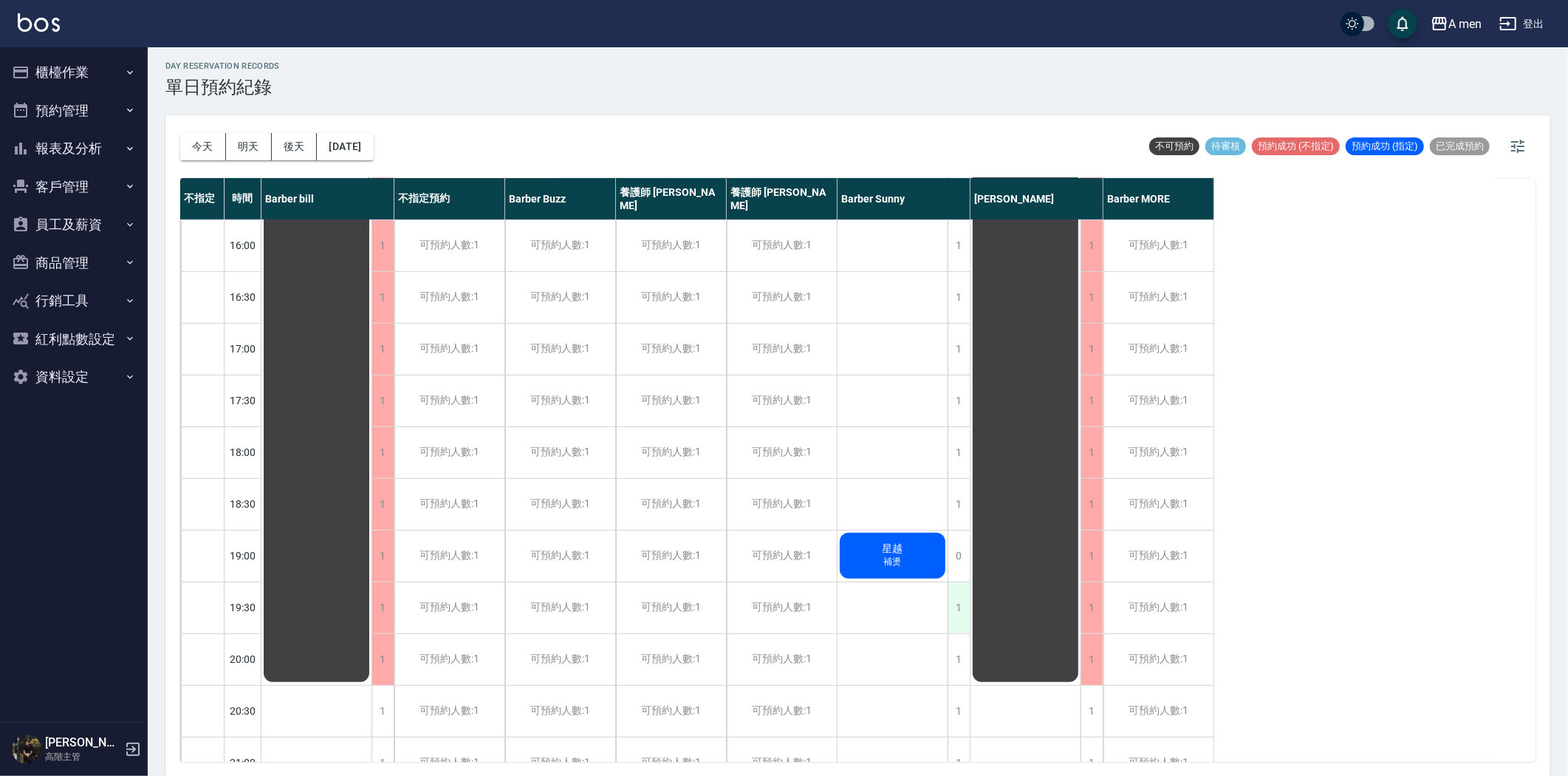
click at [955, 606] on div "1" at bounding box center [959, 608] width 22 height 51
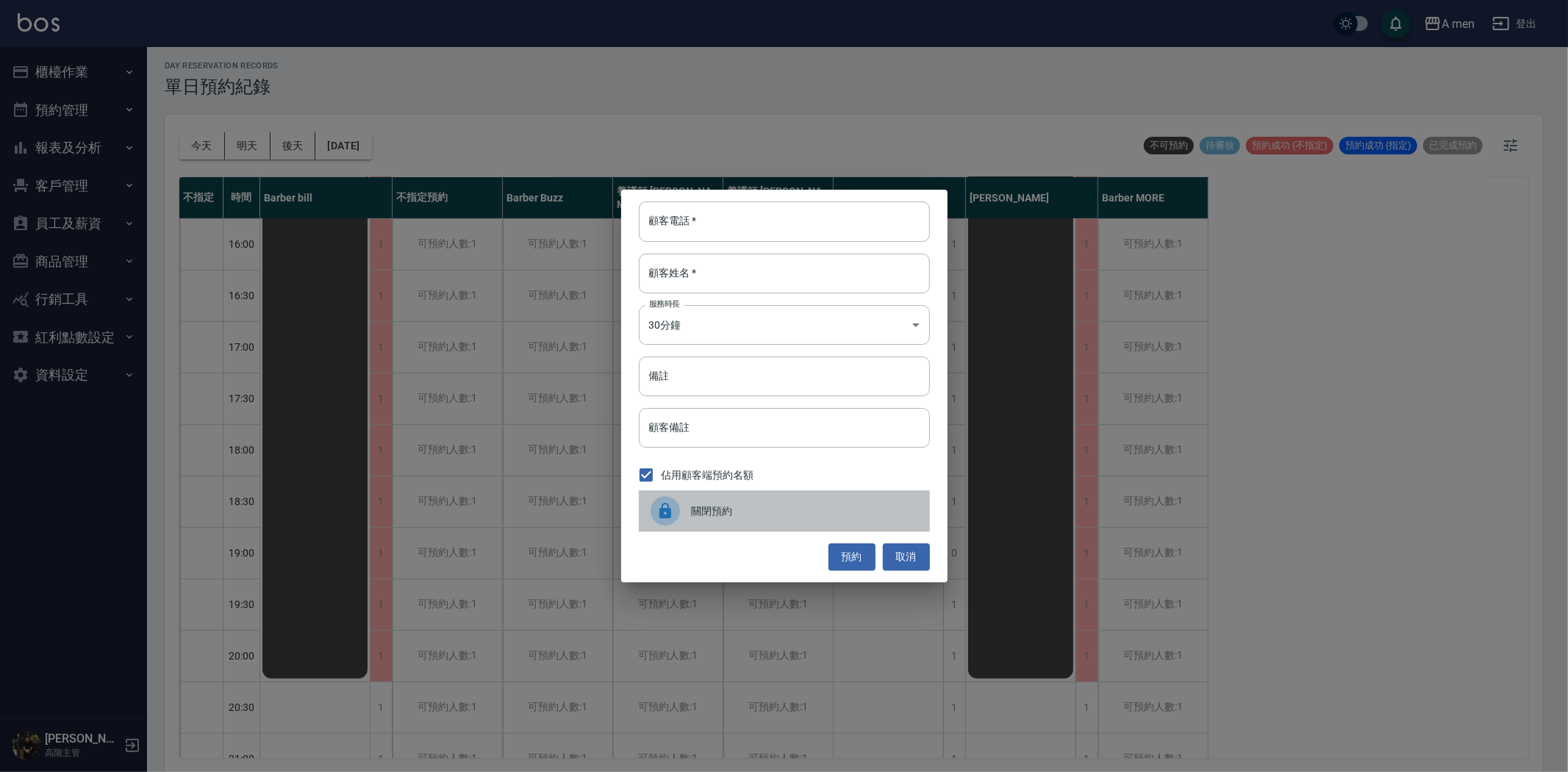
click at [754, 505] on span "關閉預約" at bounding box center [805, 511] width 227 height 16
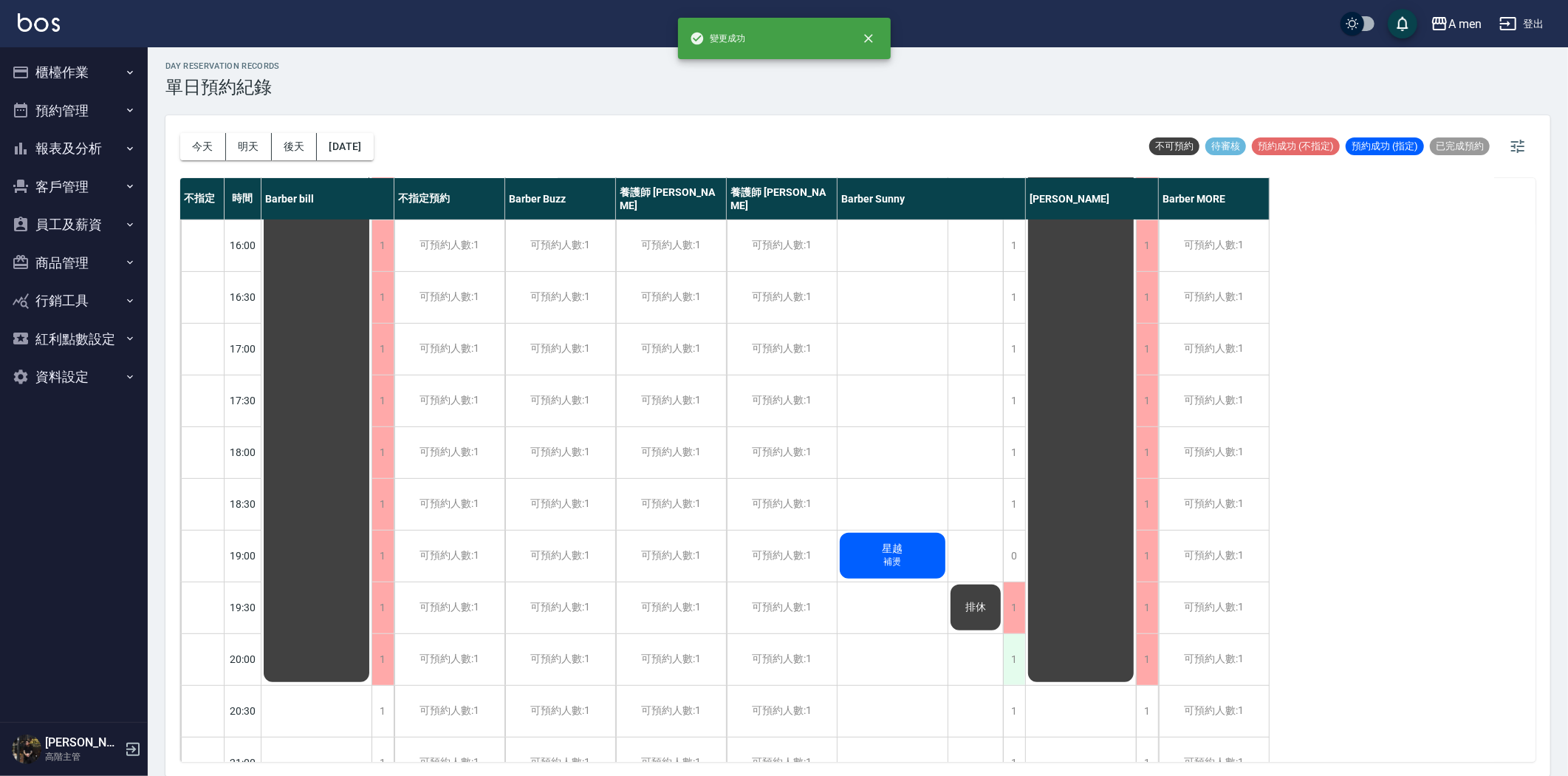
click at [1012, 651] on div "1" at bounding box center [1014, 660] width 22 height 51
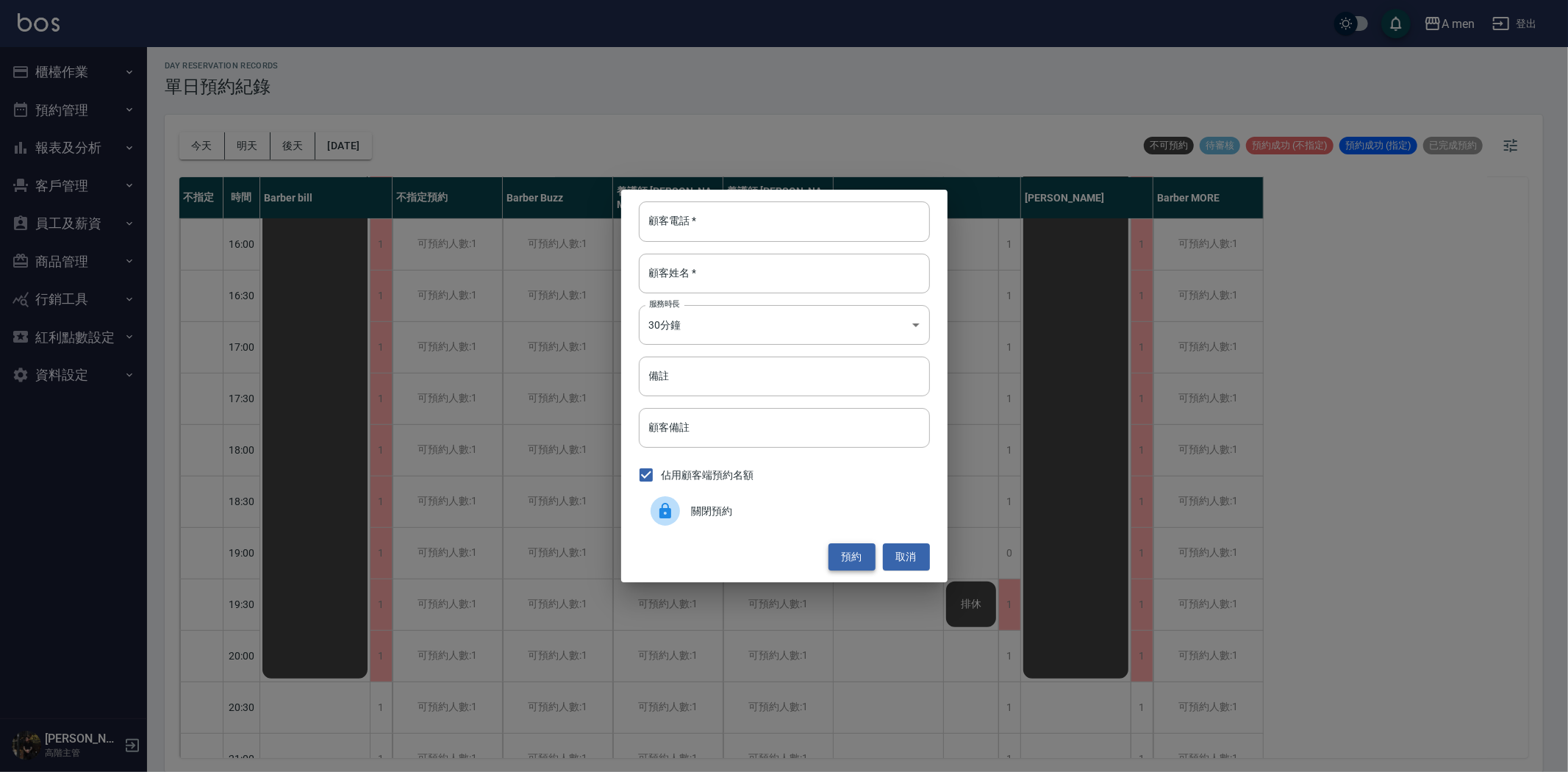
click at [848, 557] on button "預約" at bounding box center [852, 556] width 47 height 27
click at [718, 508] on span "關閉預約" at bounding box center [805, 511] width 227 height 16
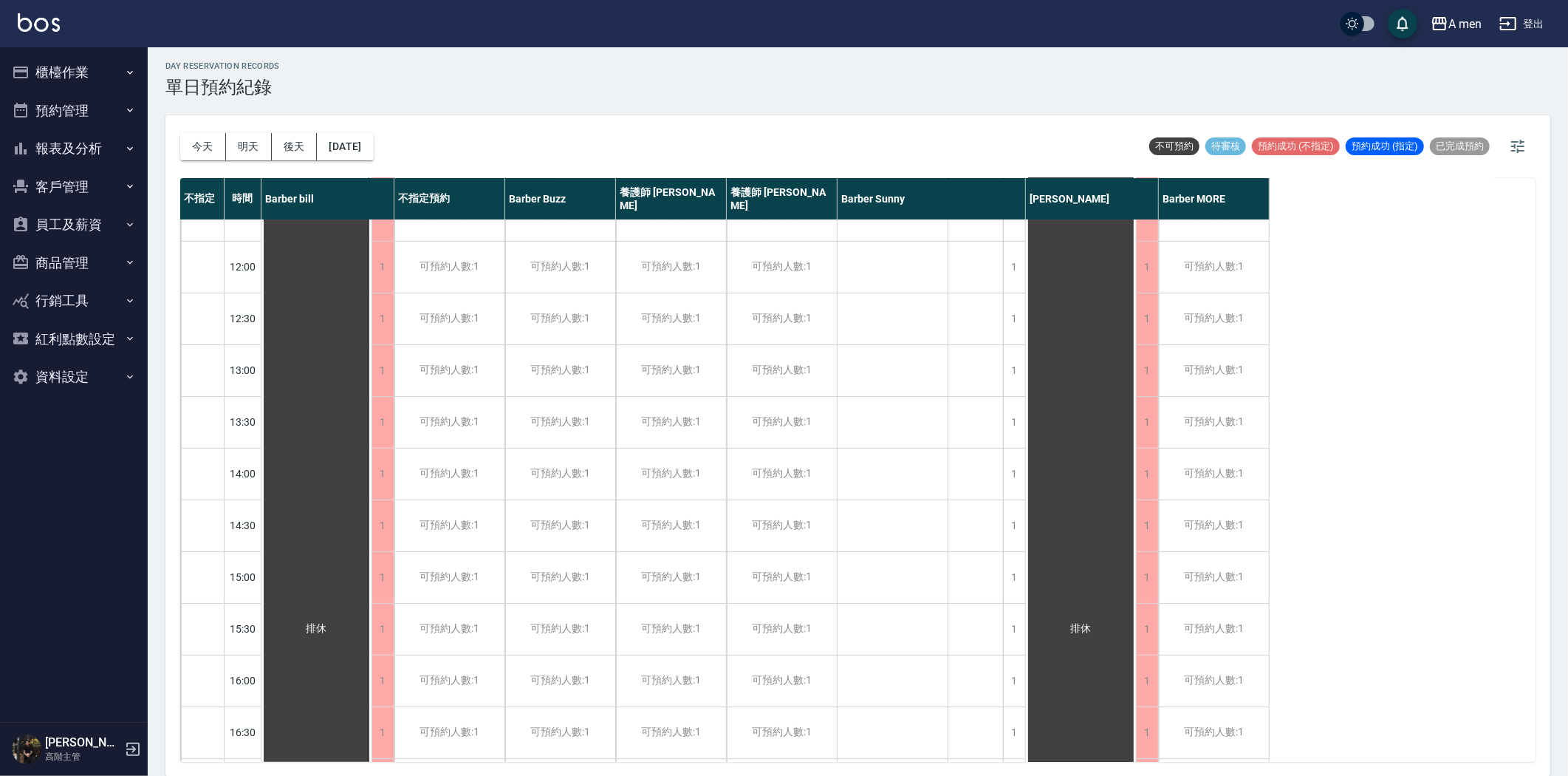
scroll to position [0, 0]
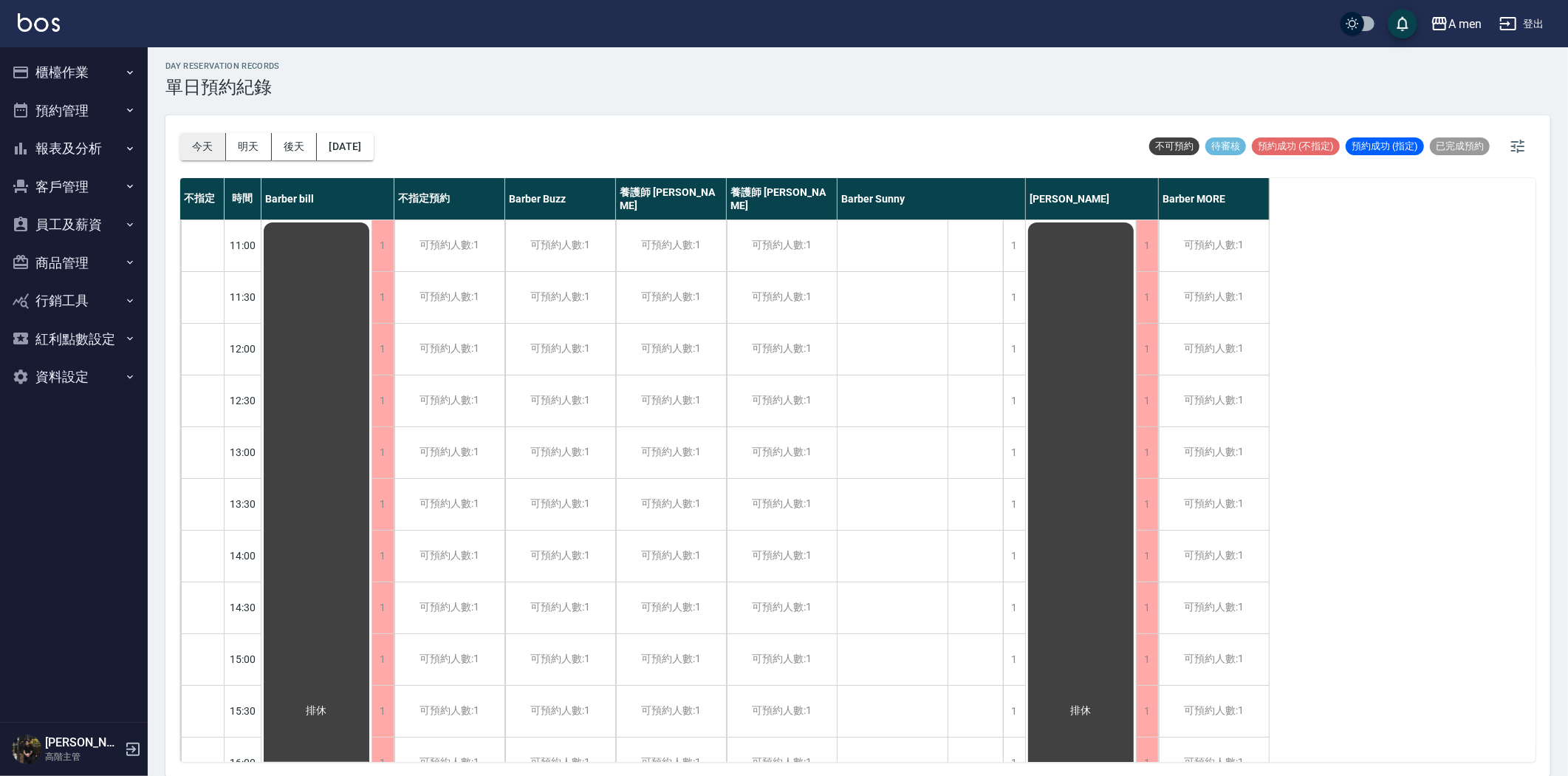
click at [214, 139] on button "今天" at bounding box center [203, 147] width 46 height 27
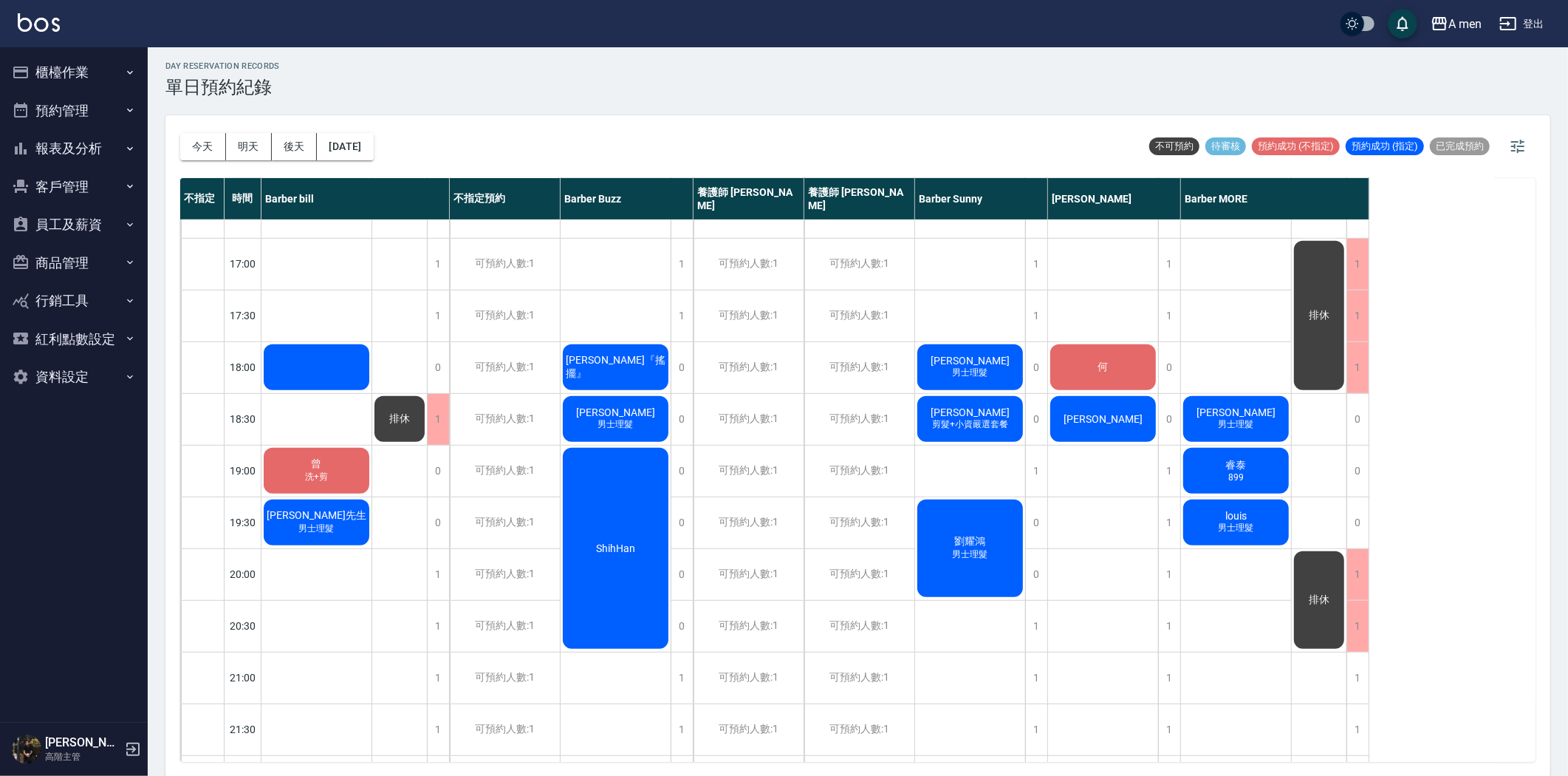
scroll to position [739, 0]
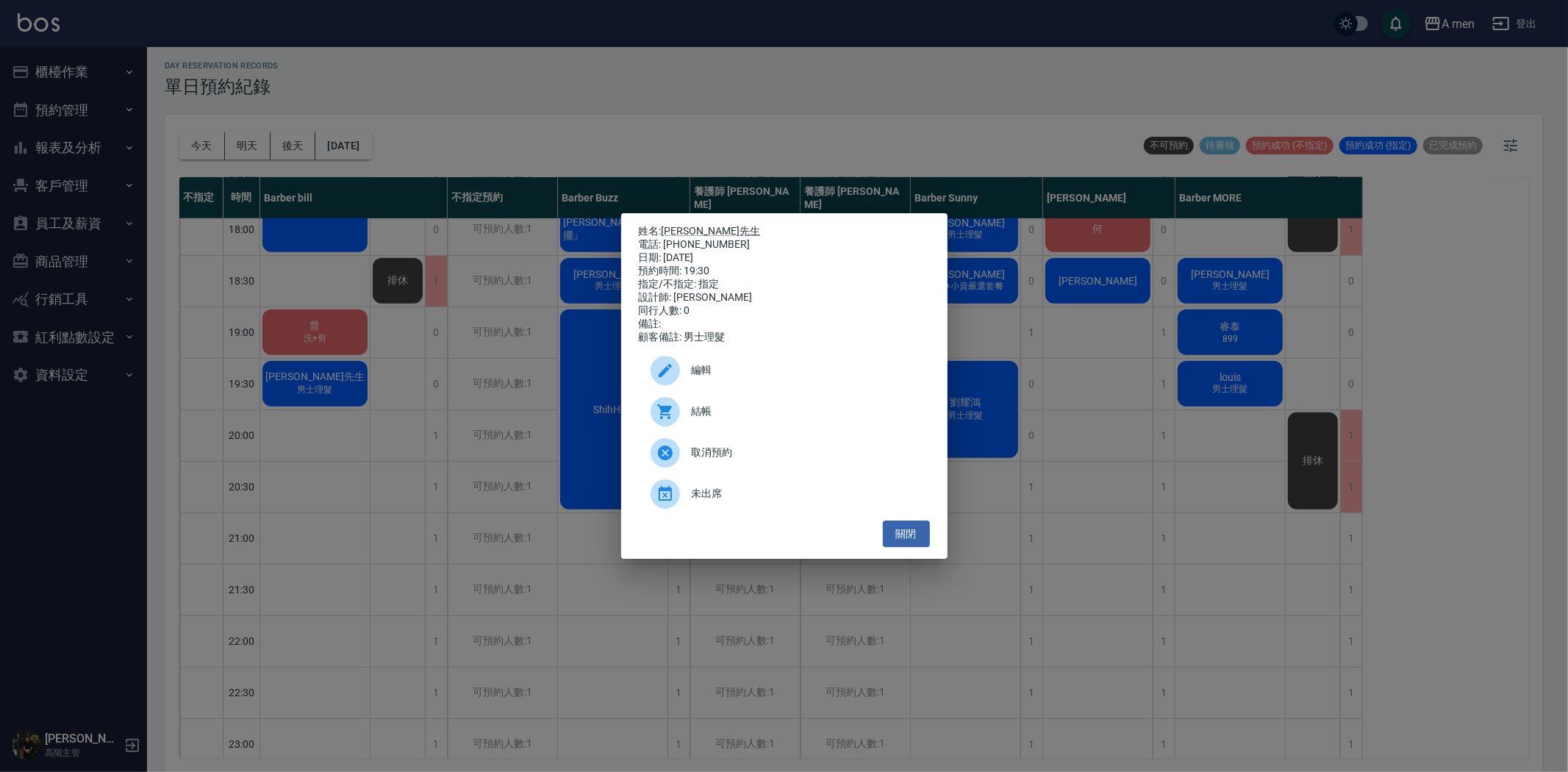
click at [439, 330] on div "姓名: 蔡先生 電話: 0968739913 日期: 2025/08/20 預約時間: 19:30 指定/不指定: 指定 設計師: Barber bill 同…" at bounding box center [784, 386] width 1568 height 772
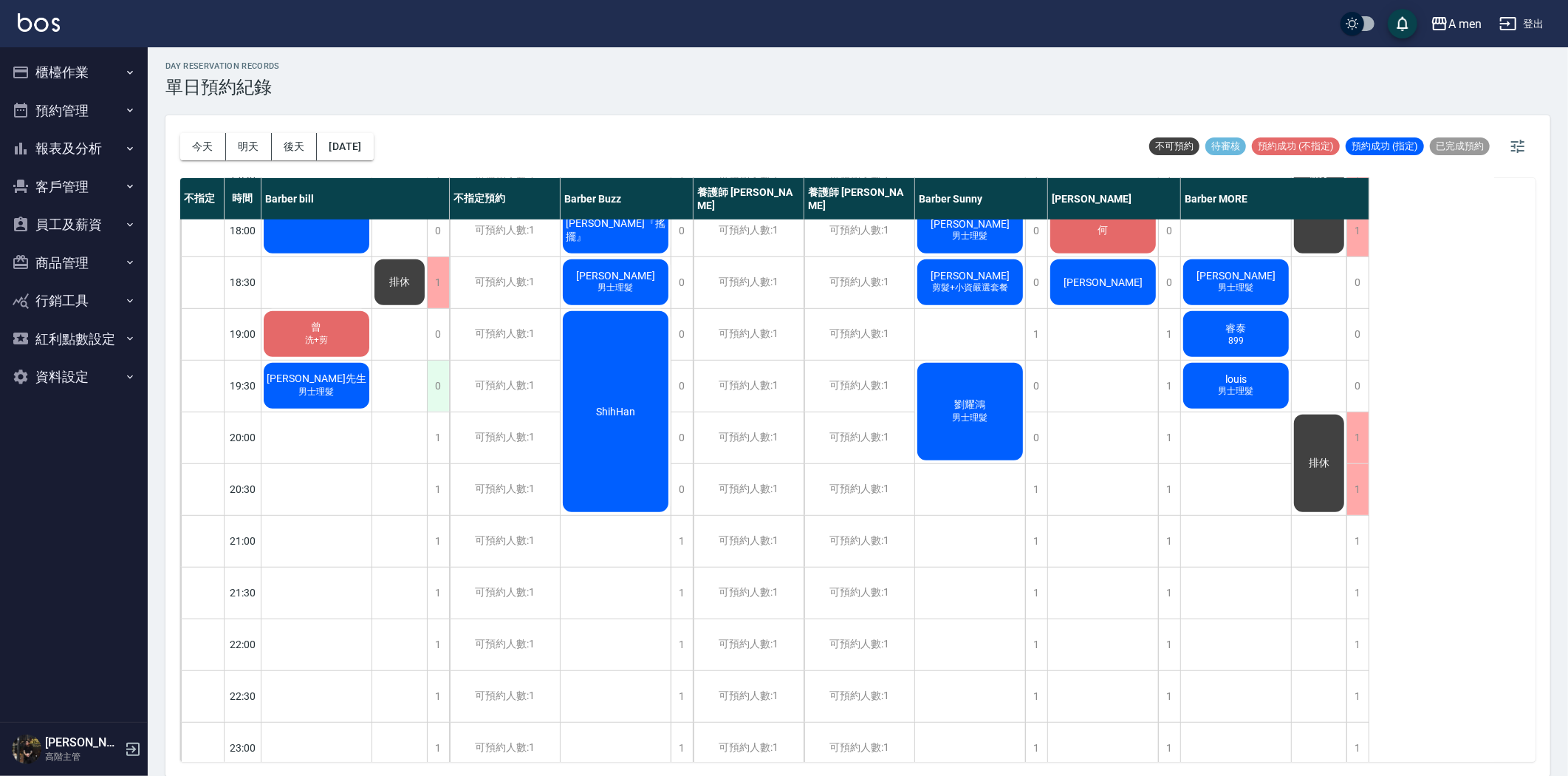
scroll to position [574, 0]
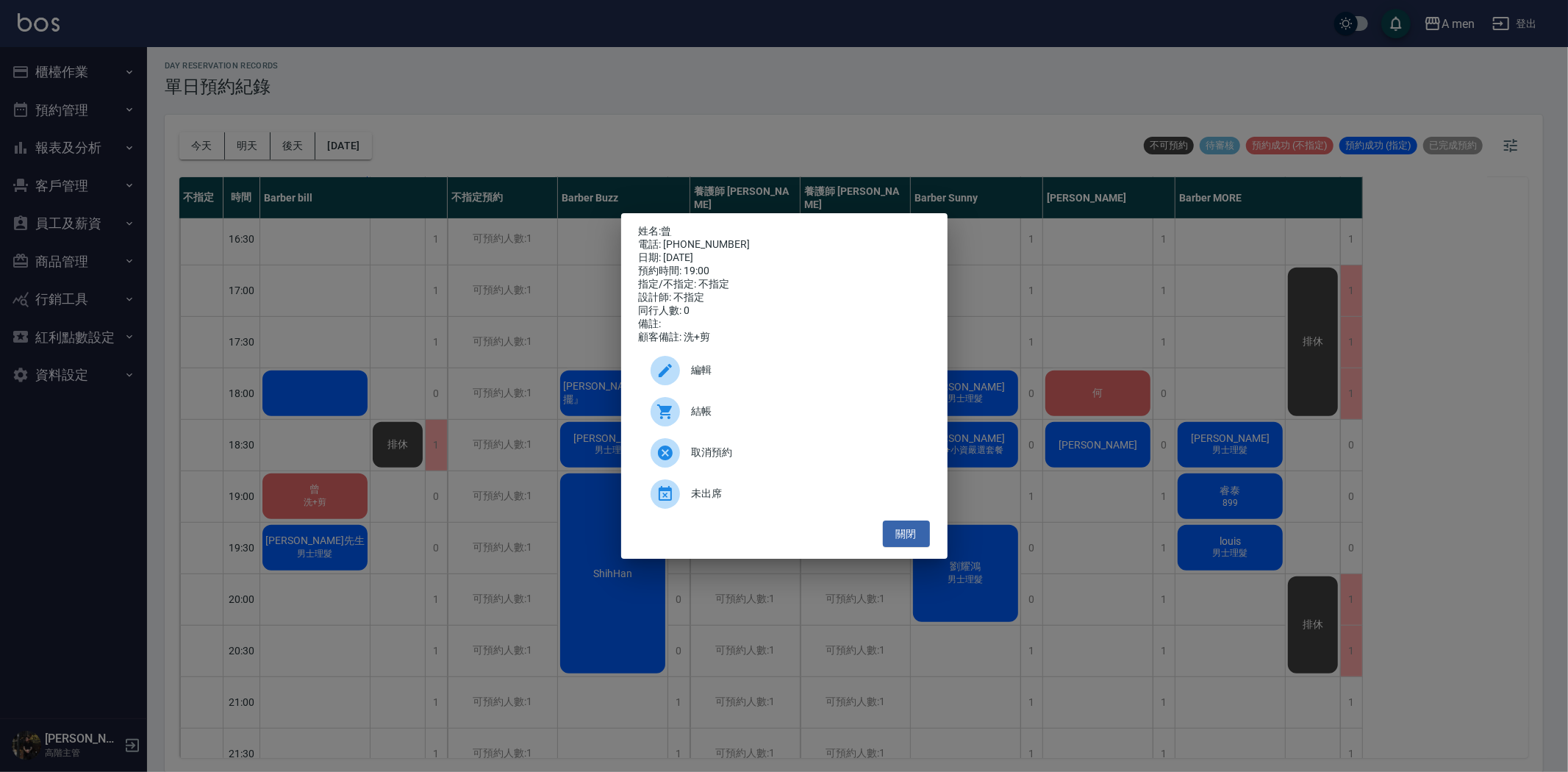
click at [659, 225] on p "姓名: 曾" at bounding box center [784, 232] width 291 height 13
click at [662, 225] on p "姓名: 曾" at bounding box center [784, 232] width 291 height 13
click at [665, 225] on link "曾" at bounding box center [667, 231] width 10 height 12
click at [445, 283] on div "姓名: 曾 電話: 0972850940 日期: 2025/08/20 預約時間: 19:00 指定/不指定: 不指定 設計師: 不指定 同行人數: 0 備註…" at bounding box center [784, 386] width 1568 height 772
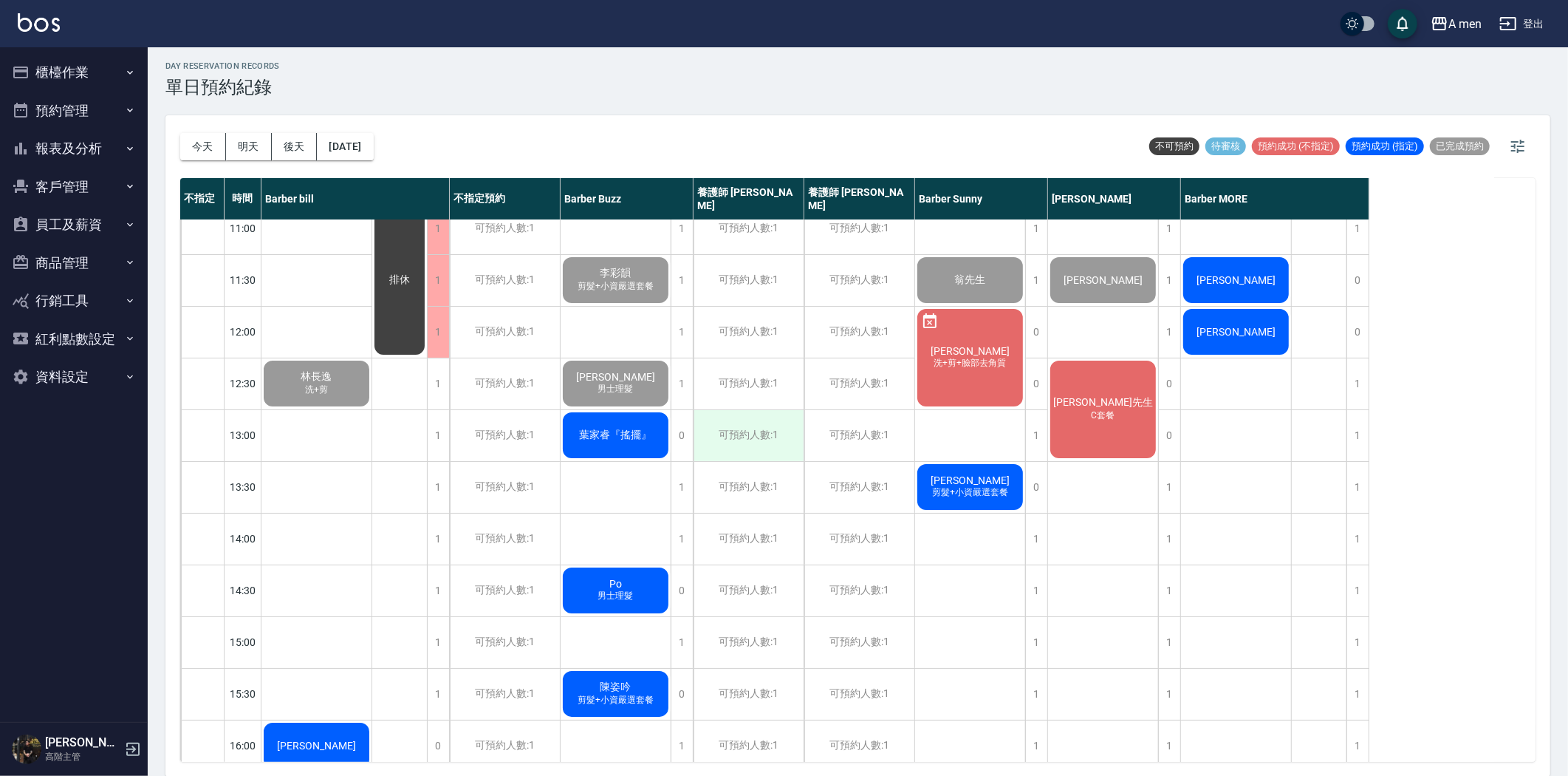
scroll to position [0, 0]
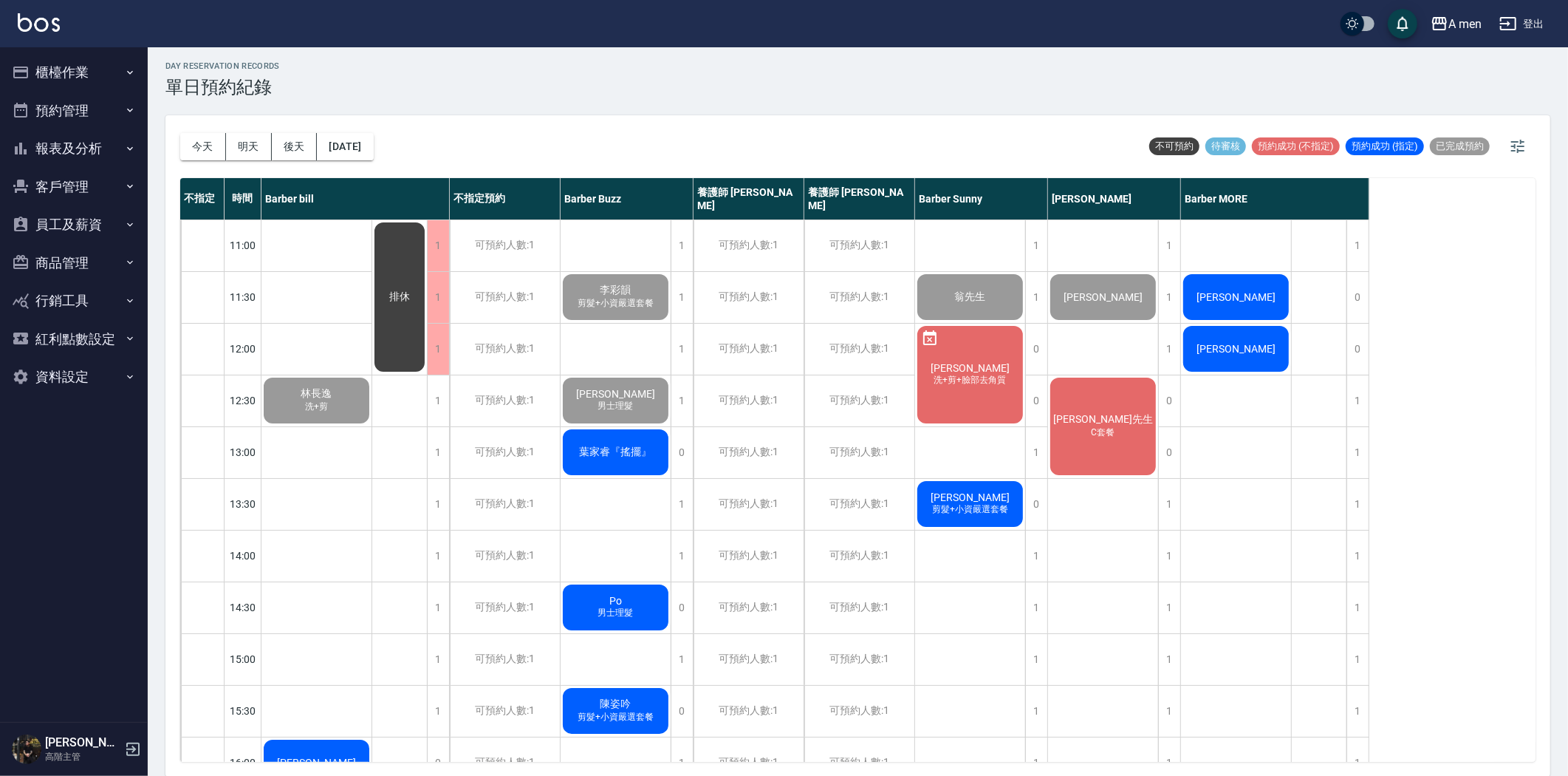
click at [335, 401] on span "葉家睿『搖擺』" at bounding box center [316, 394] width 37 height 13
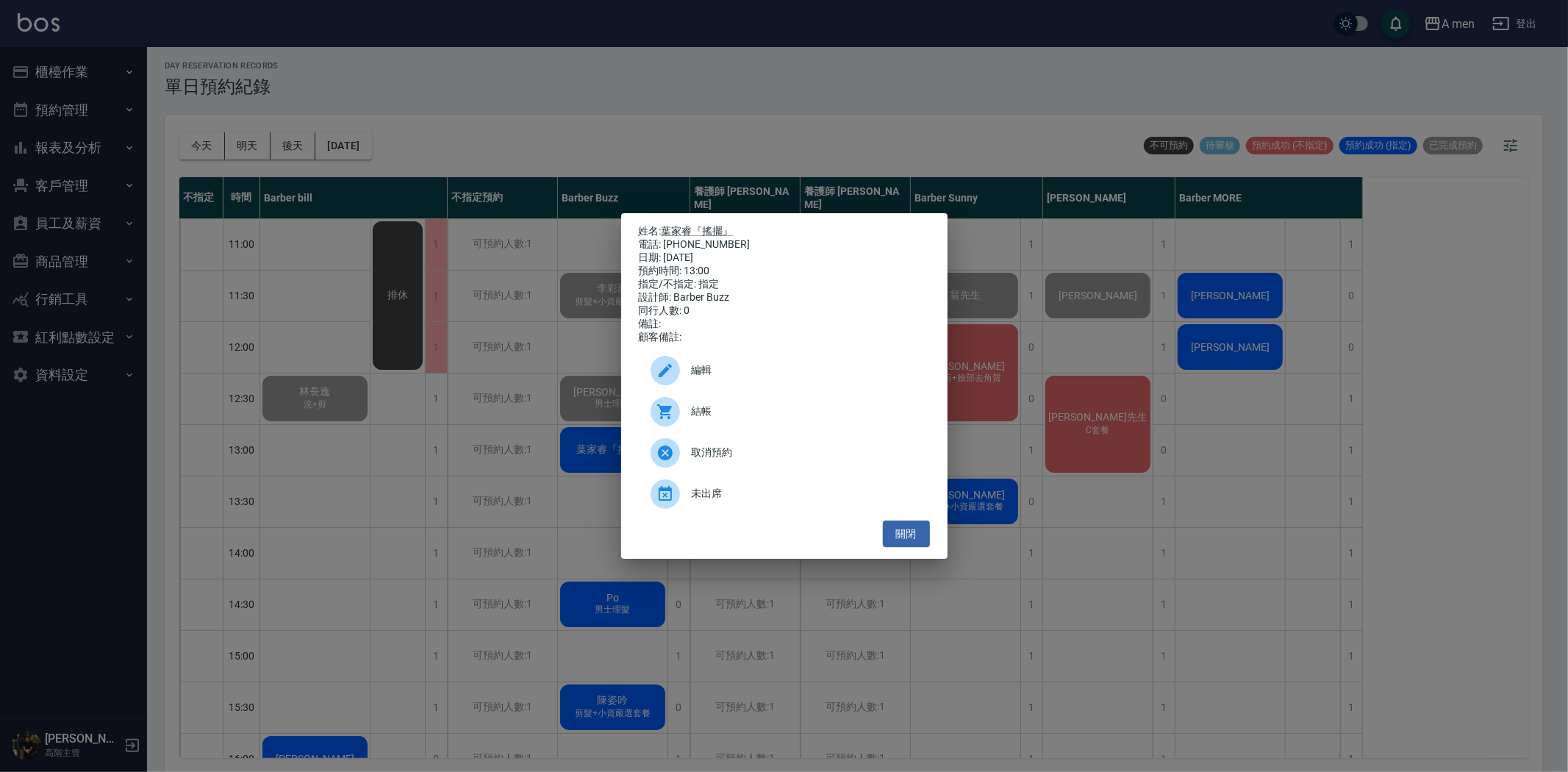
click at [720, 413] on span "結帳" at bounding box center [805, 411] width 227 height 16
click at [906, 534] on button "關閉" at bounding box center [906, 534] width 47 height 27
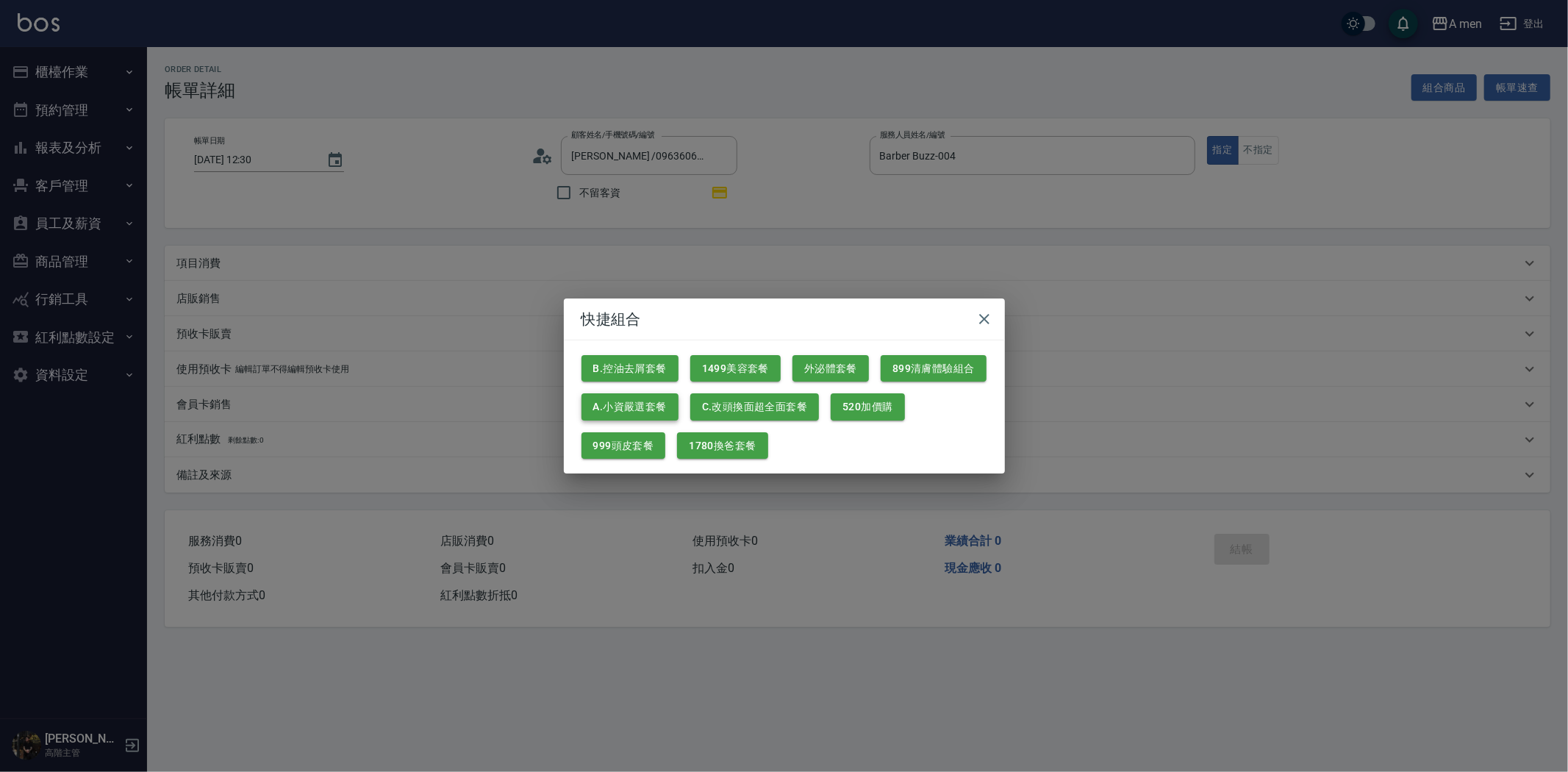
click at [654, 414] on button "A.小資嚴選套餐" at bounding box center [630, 406] width 97 height 27
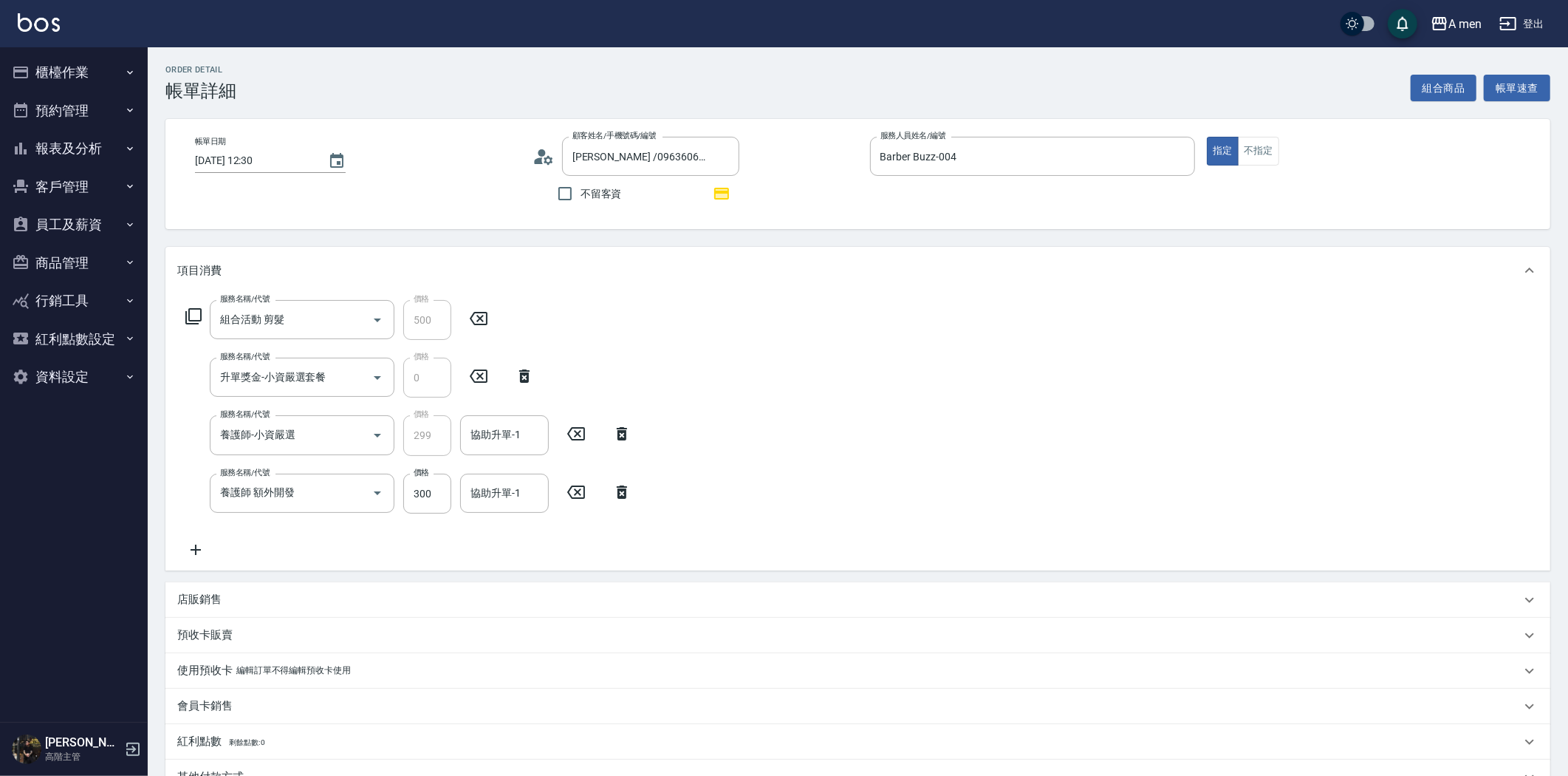
click at [626, 499] on icon at bounding box center [622, 492] width 37 height 17
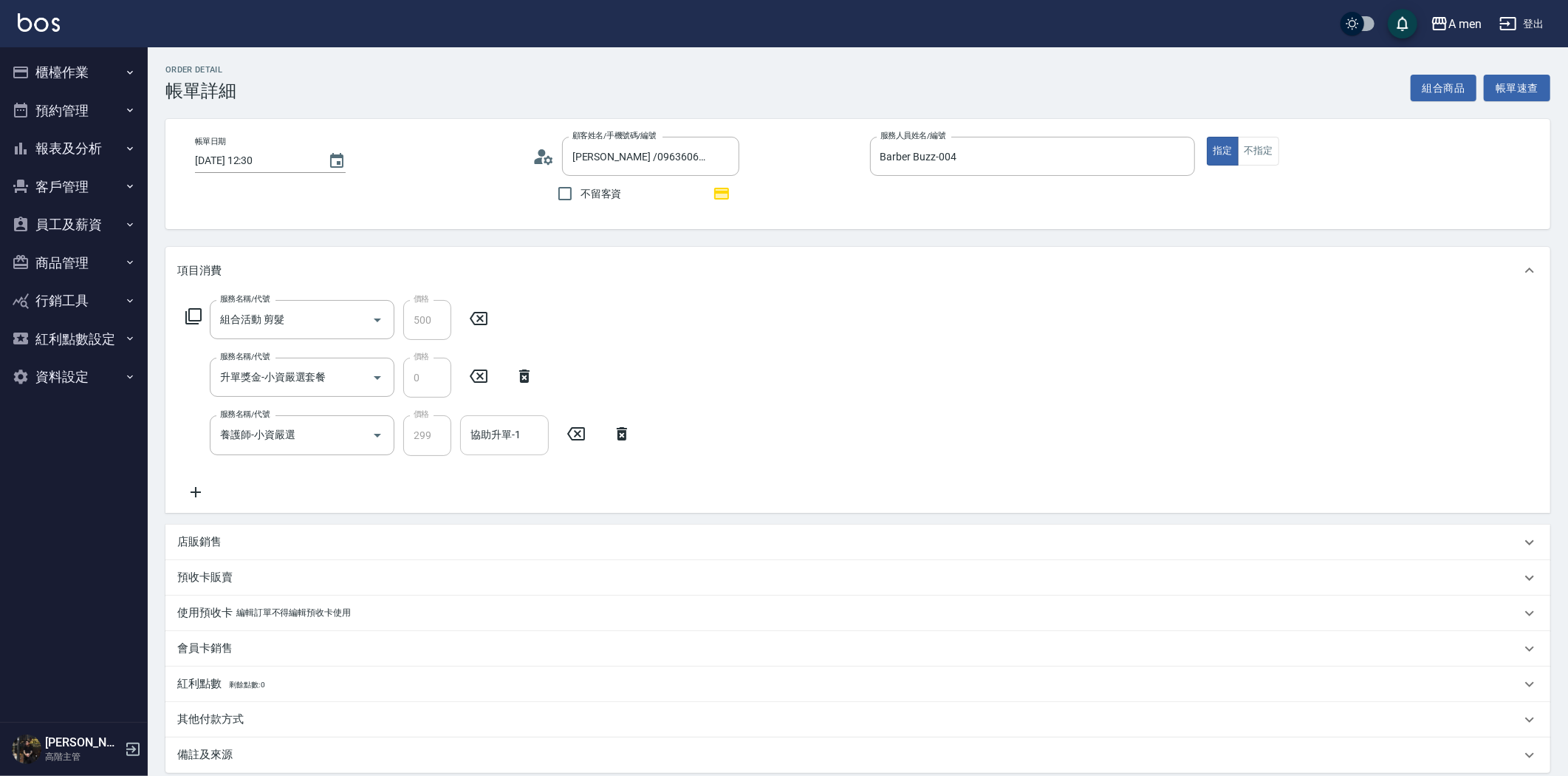
click at [527, 439] on input "協助升單-1" at bounding box center [504, 434] width 75 height 26
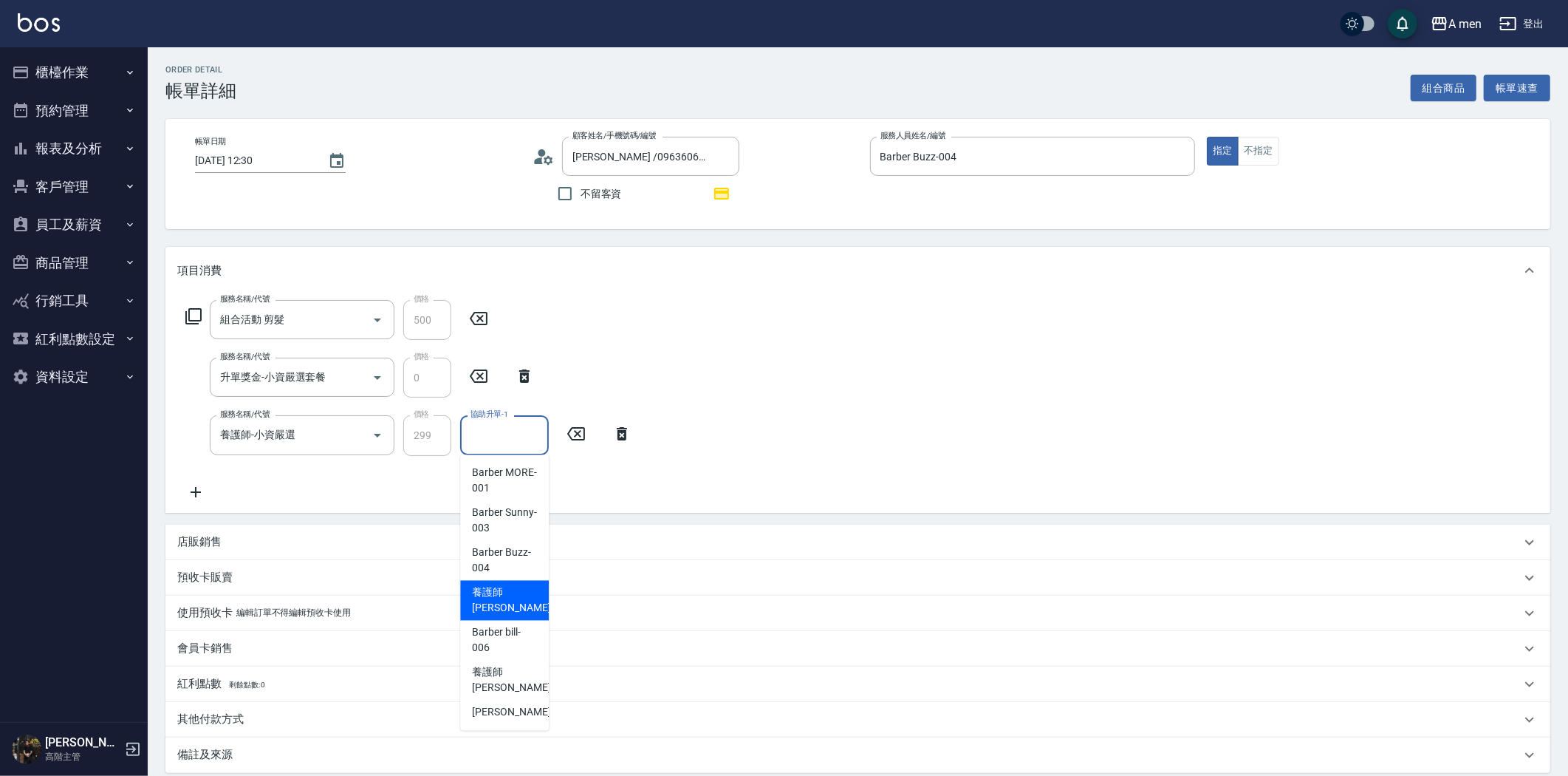
click at [513, 593] on span "養護師 [PERSON_NAME] -005" at bounding box center [522, 600] width 99 height 31
type input "養護師 [PERSON_NAME]-005"
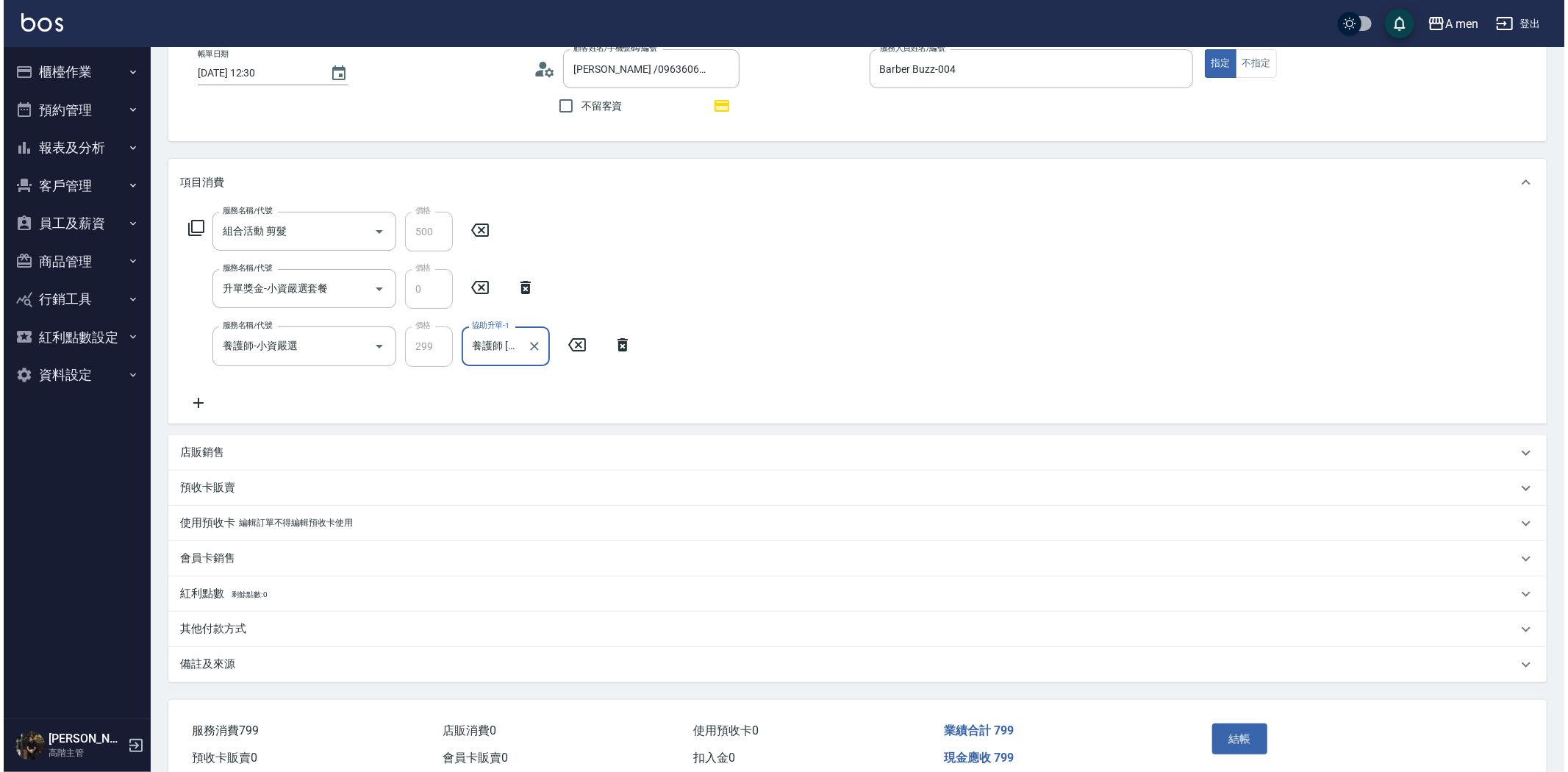
scroll to position [153, 0]
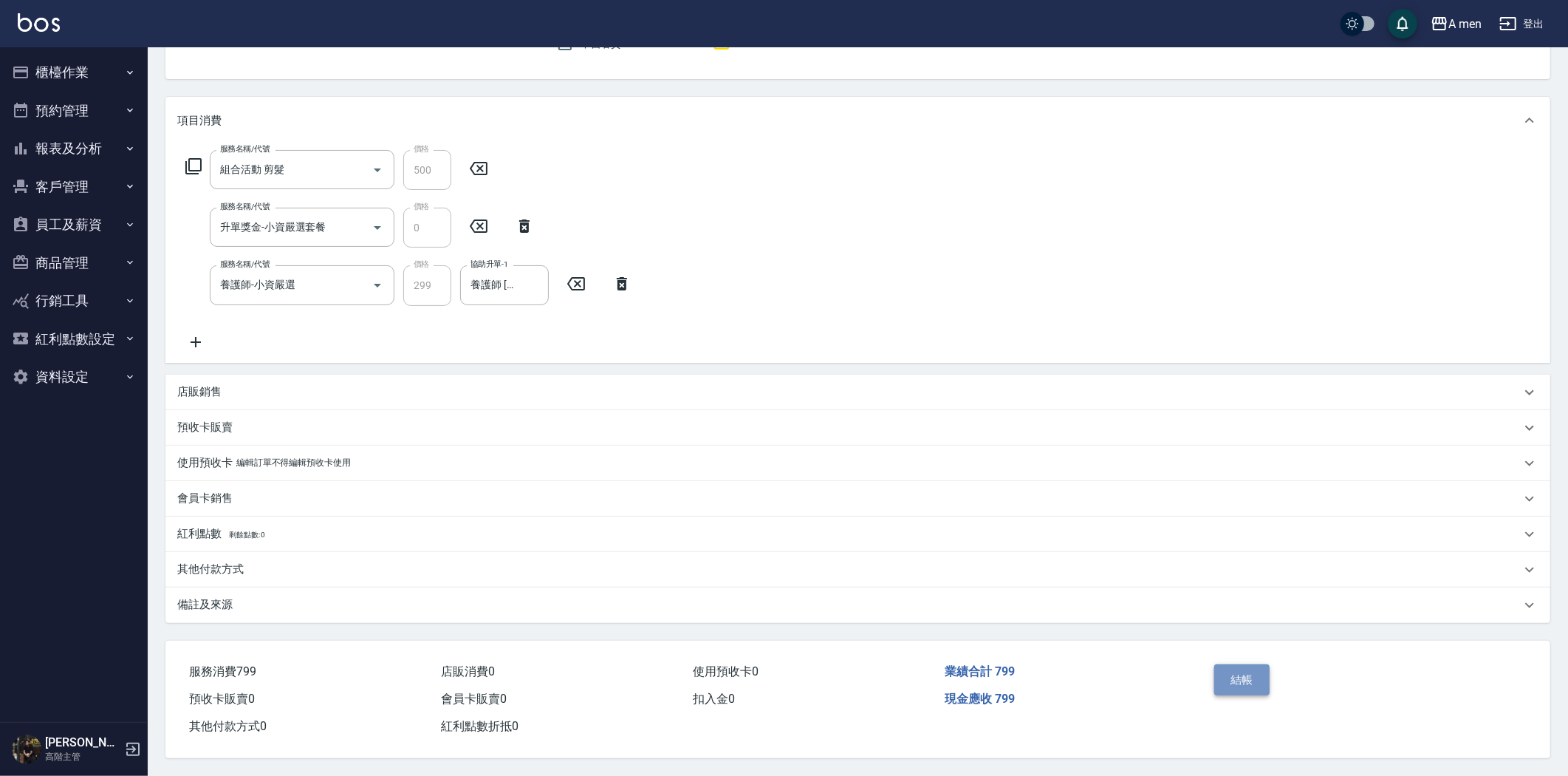
click at [1244, 675] on button "結帳" at bounding box center [1242, 679] width 55 height 31
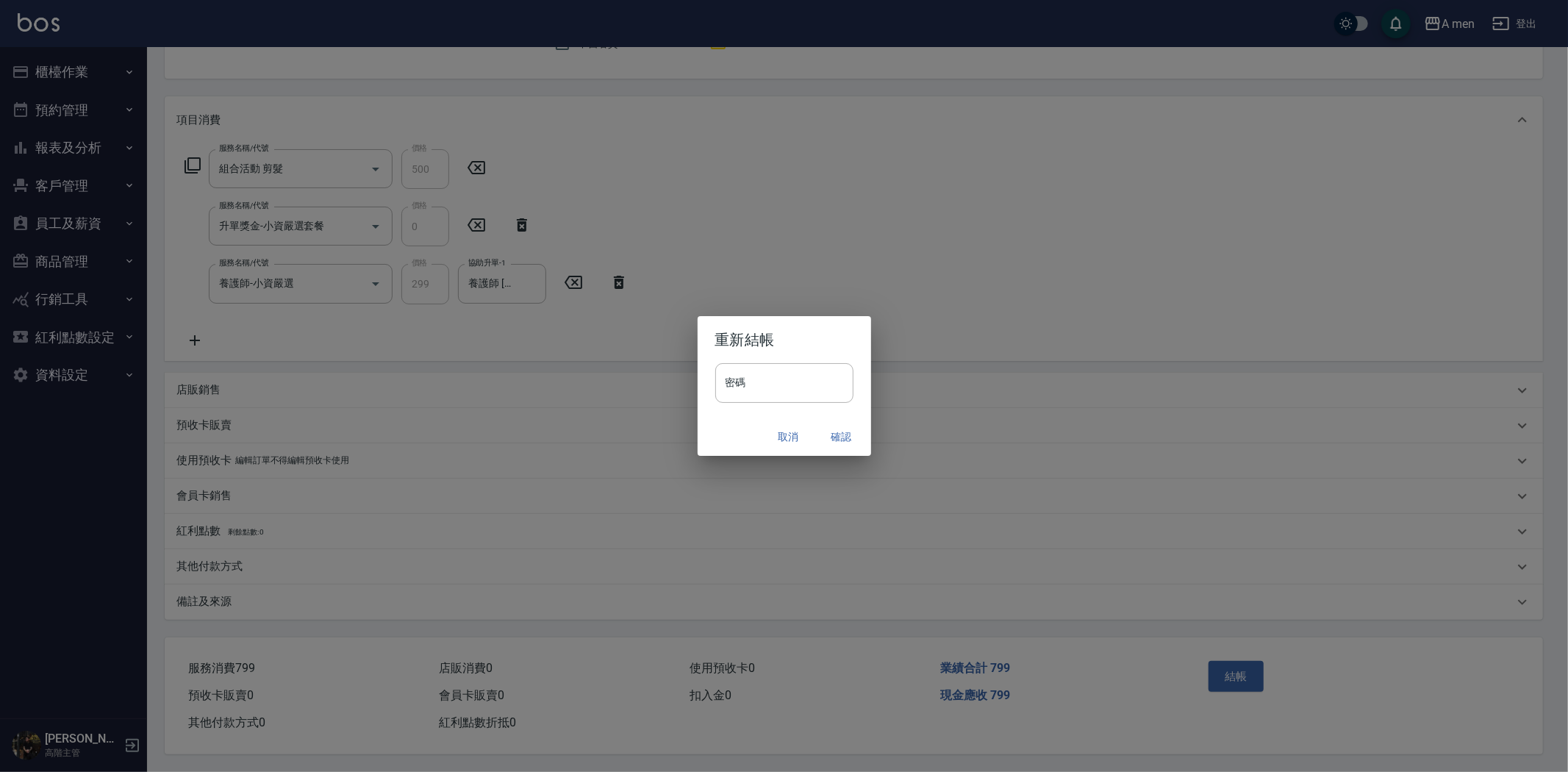
click at [831, 438] on button "確認" at bounding box center [841, 437] width 47 height 27
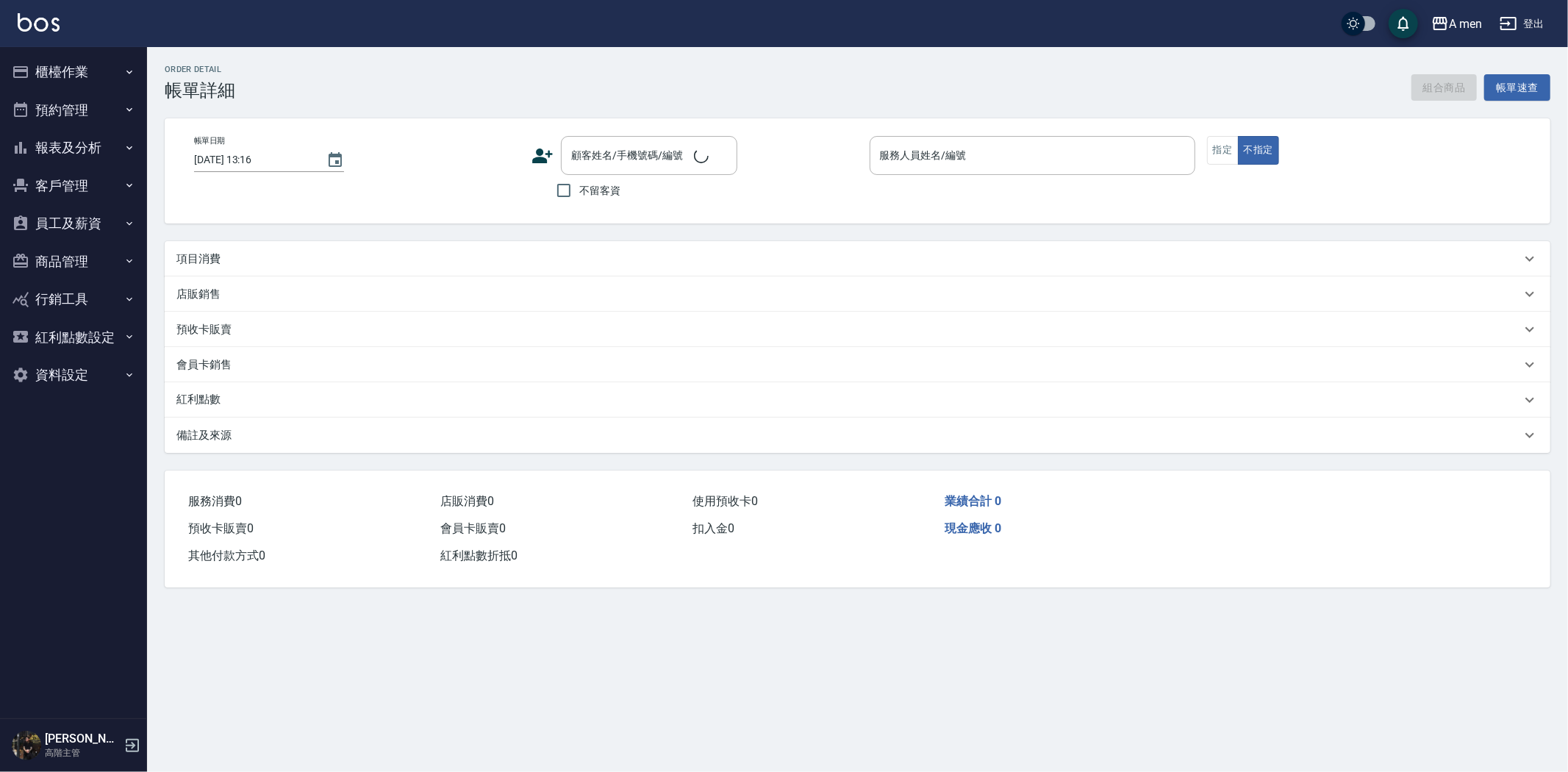
type input "[DATE] 12:30"
type input "Barber bill-006"
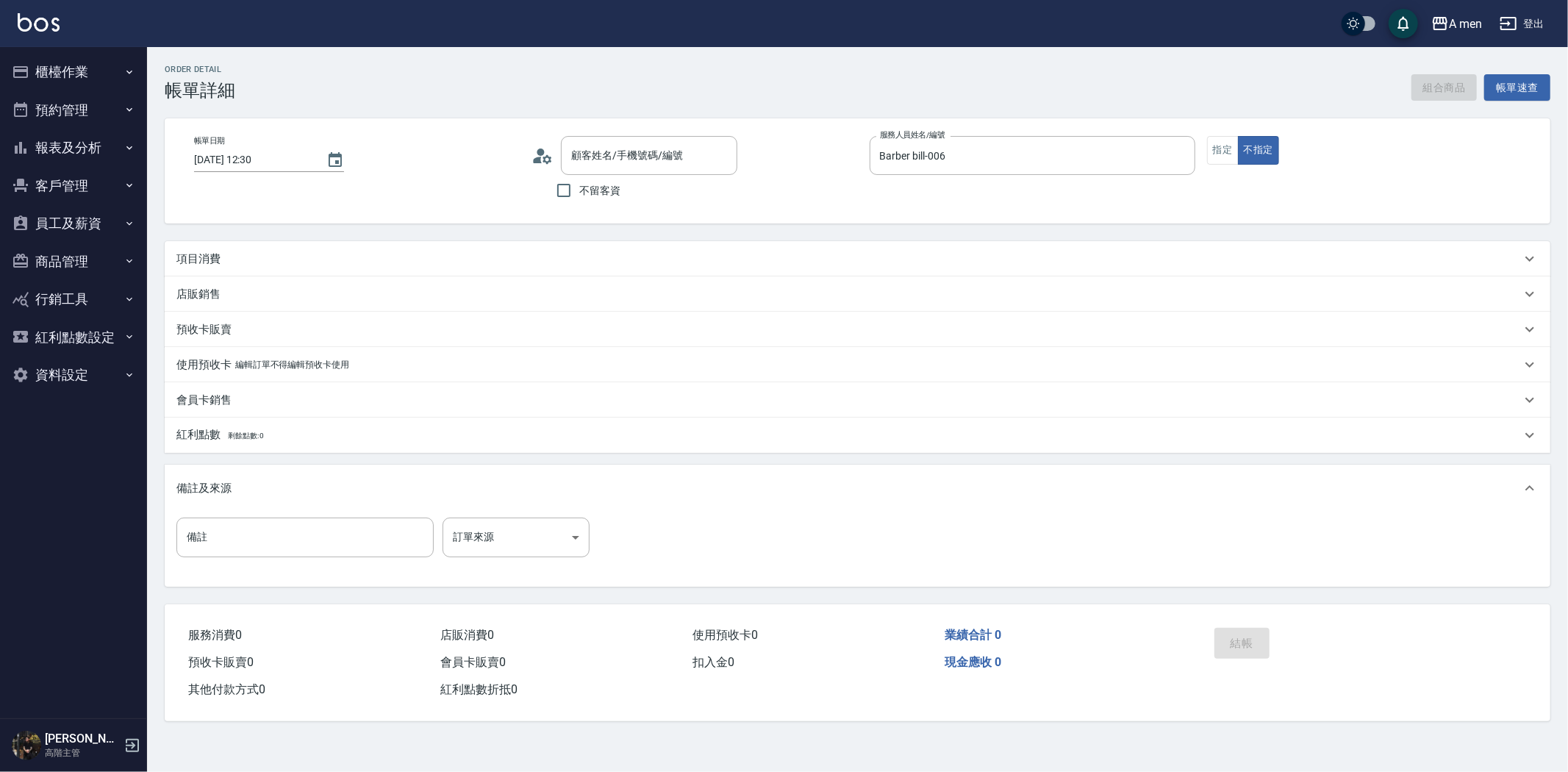
type input "[PERSON_NAME]/0926788329/null"
click at [1423, 91] on button "組合商品" at bounding box center [1444, 87] width 66 height 27
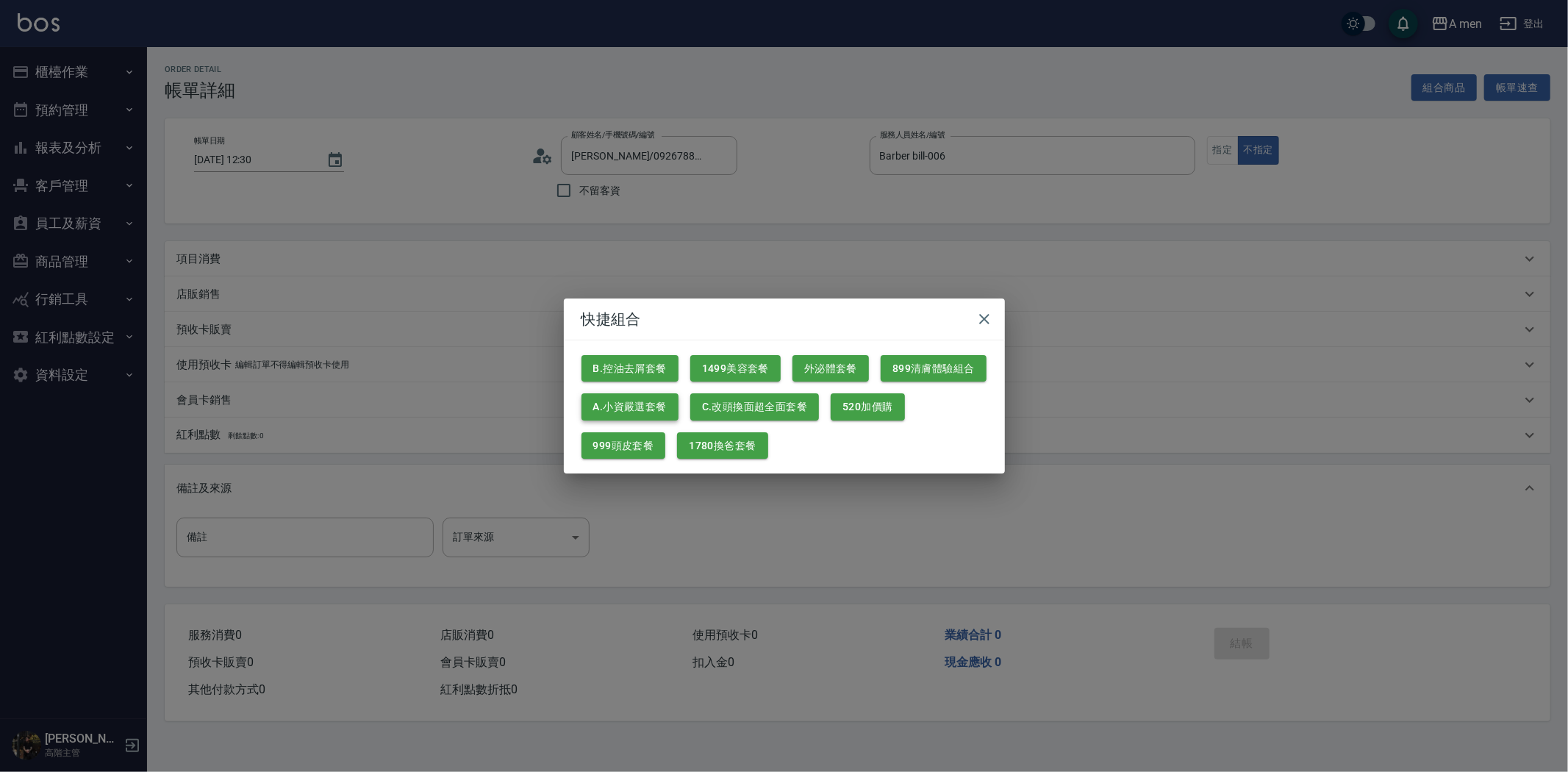
click at [662, 405] on button "A.小資嚴選套餐" at bounding box center [630, 406] width 97 height 27
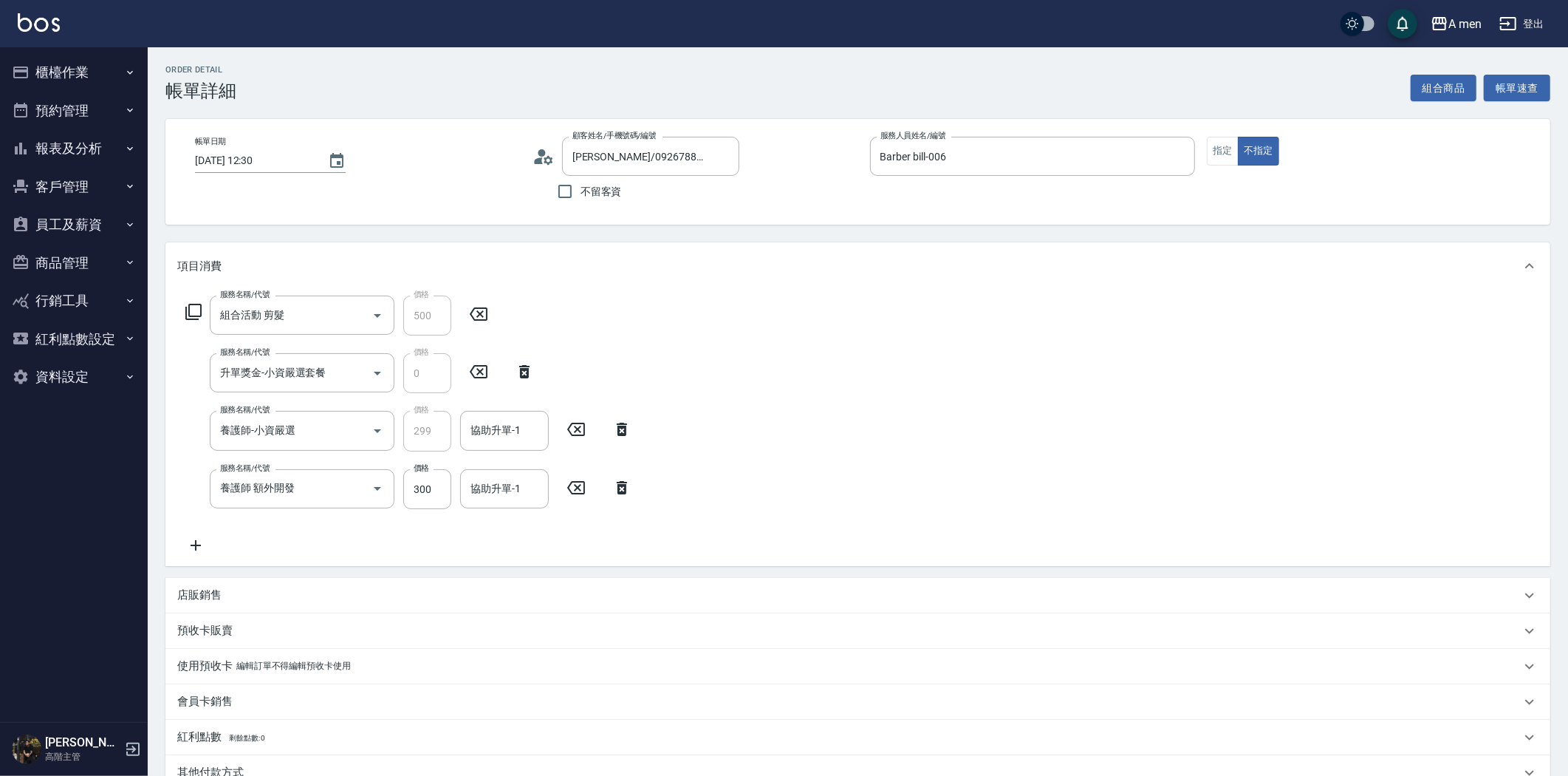
click at [631, 476] on div "服務名稱/代號 養護師 額外開發 服務名稱/代號 價格 300 價格 協助升單-1 協助升單-1" at bounding box center [408, 489] width 463 height 40
click at [624, 486] on icon at bounding box center [622, 488] width 10 height 13
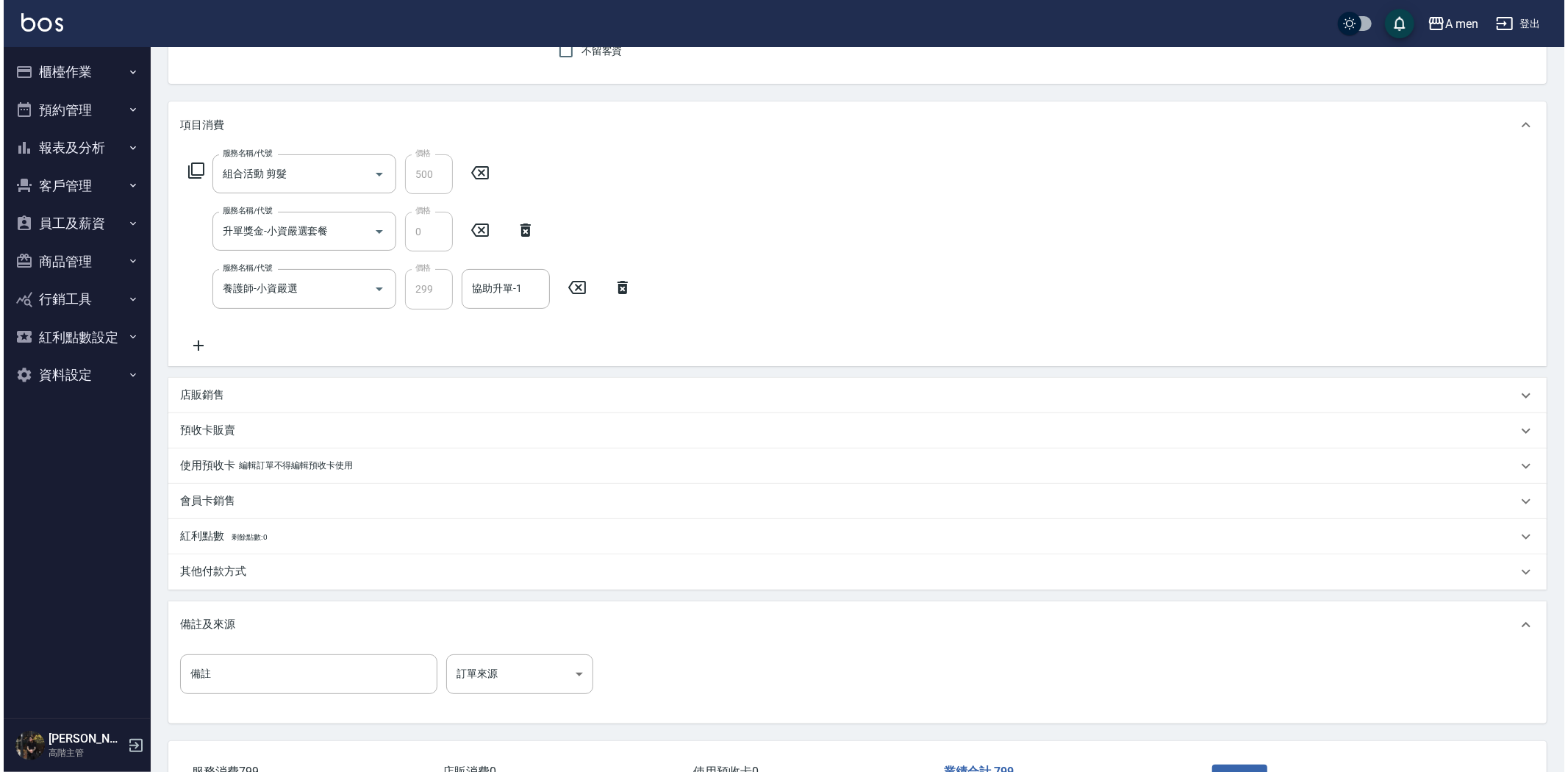
scroll to position [247, 0]
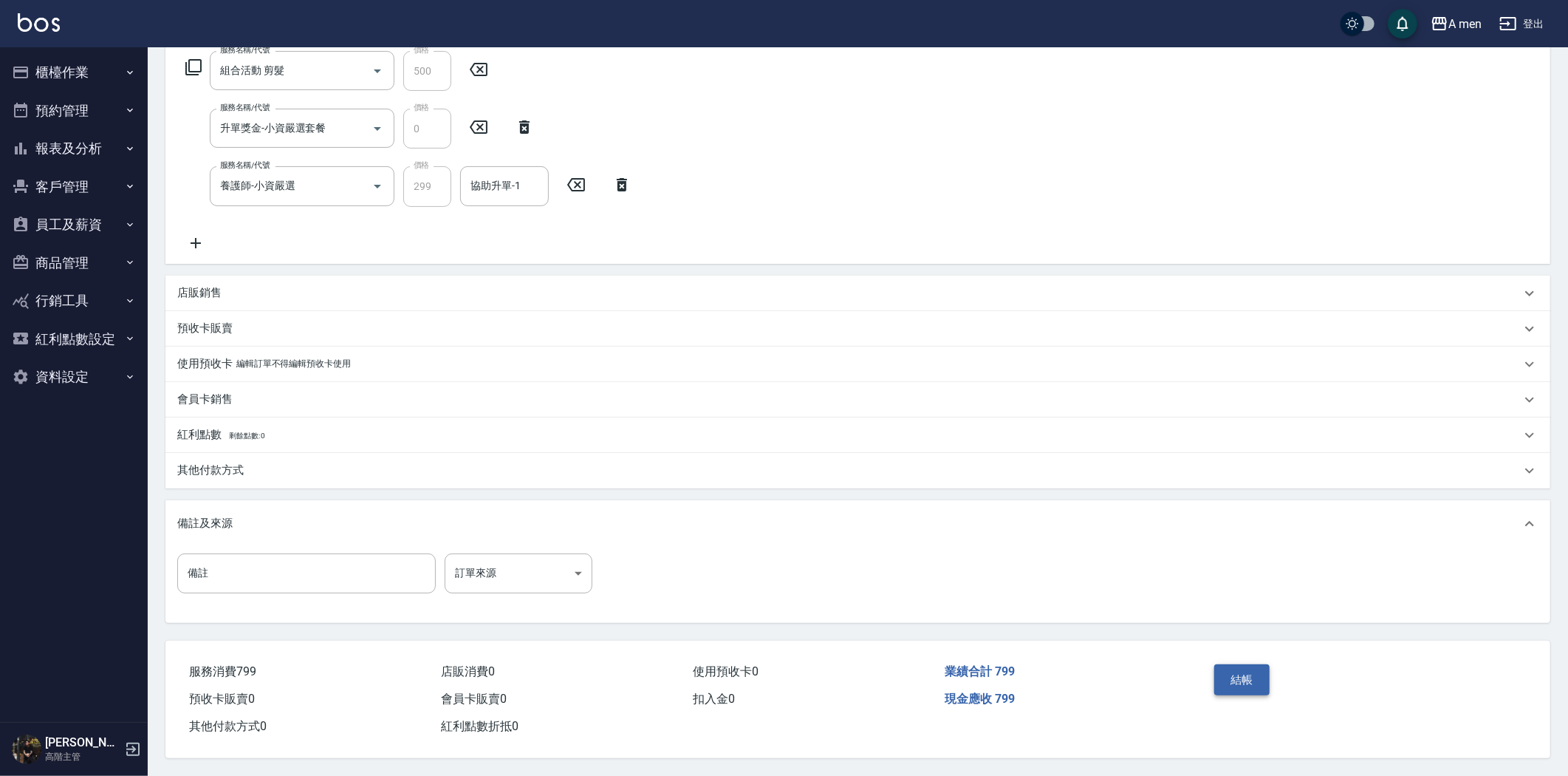
click at [1258, 670] on button "結帳" at bounding box center [1242, 679] width 55 height 31
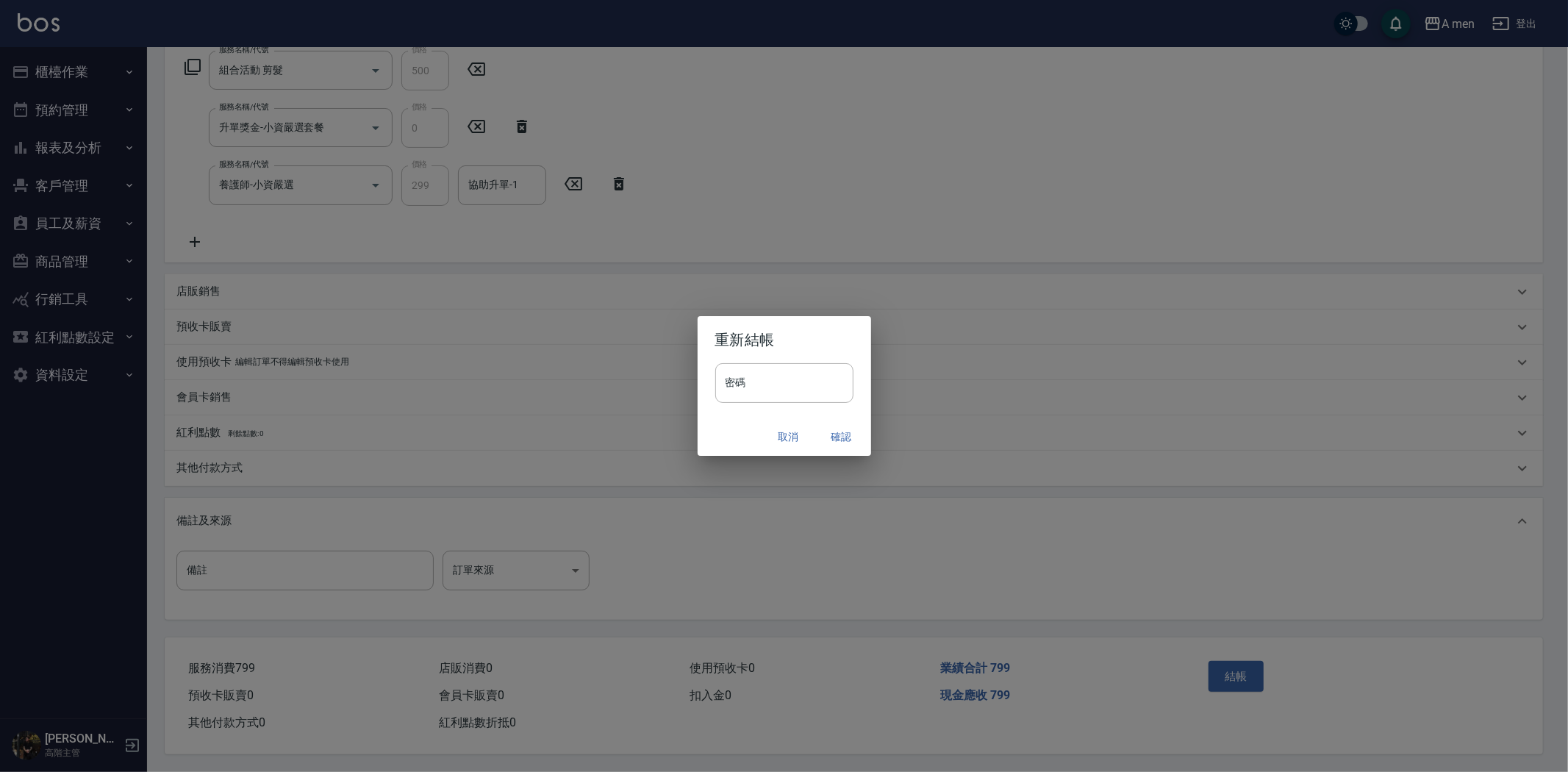
click at [835, 439] on button "確認" at bounding box center [841, 437] width 47 height 27
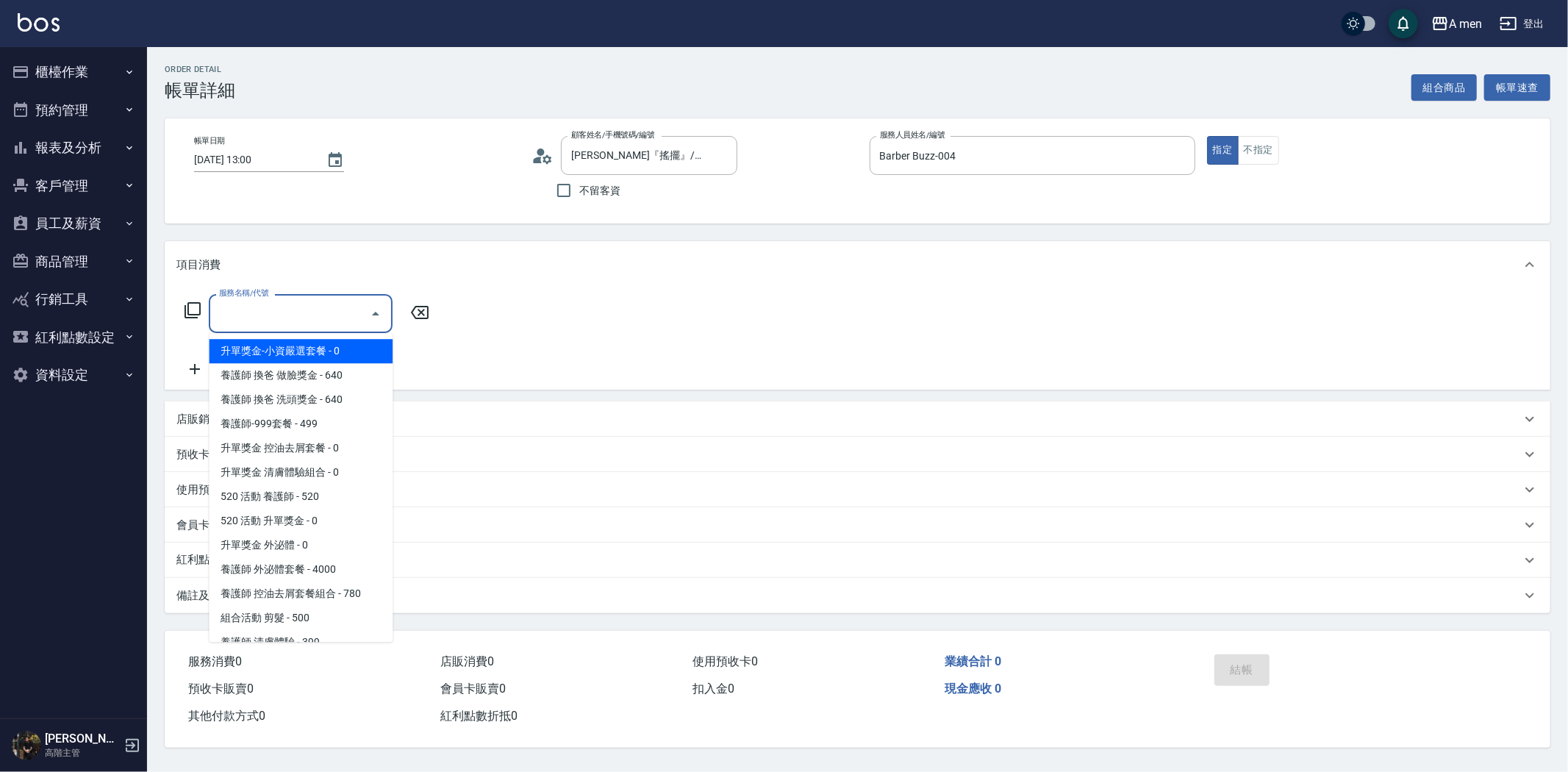
click at [332, 314] on input "服務名稱/代號" at bounding box center [289, 313] width 148 height 26
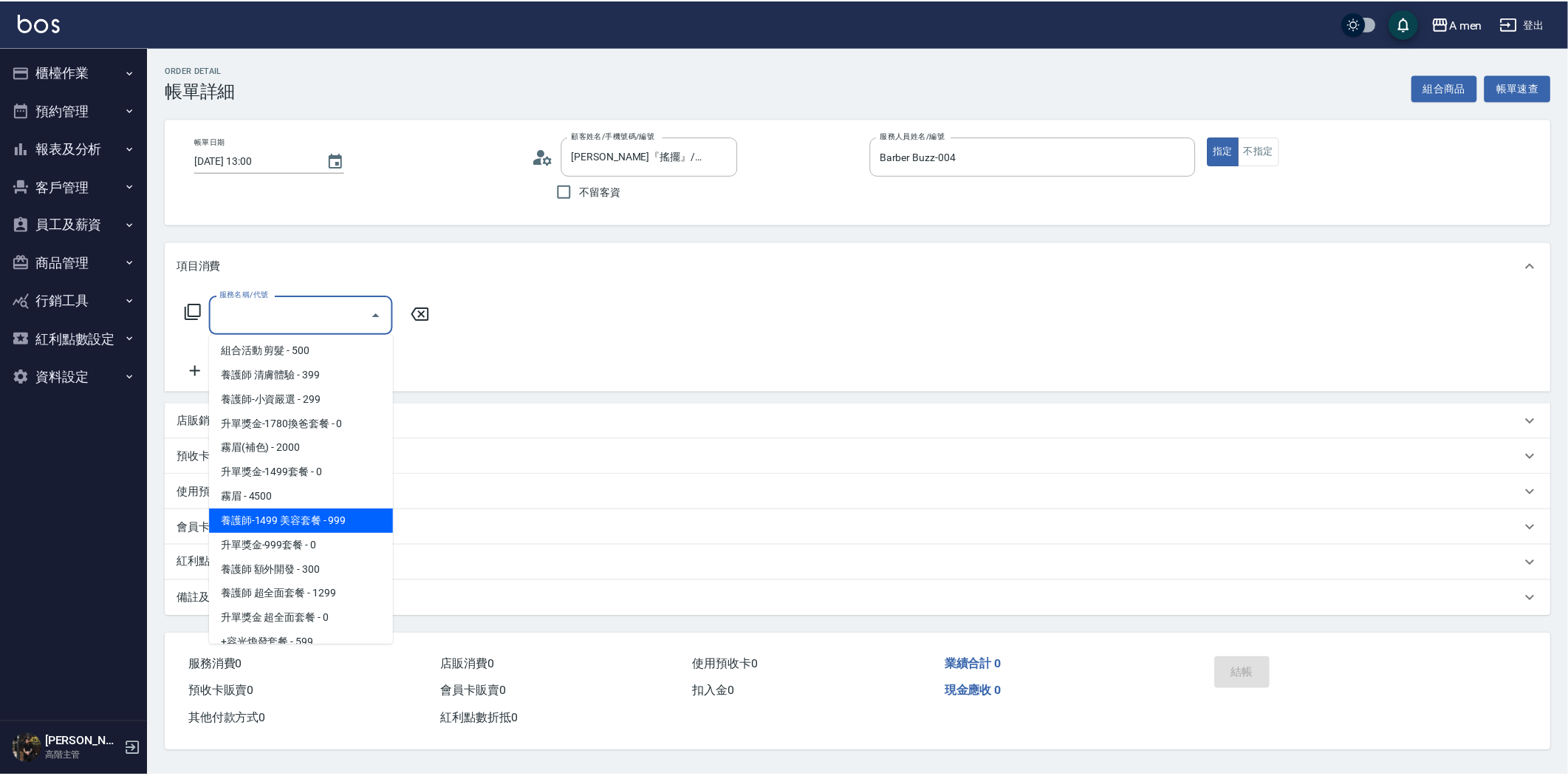
scroll to position [328, 0]
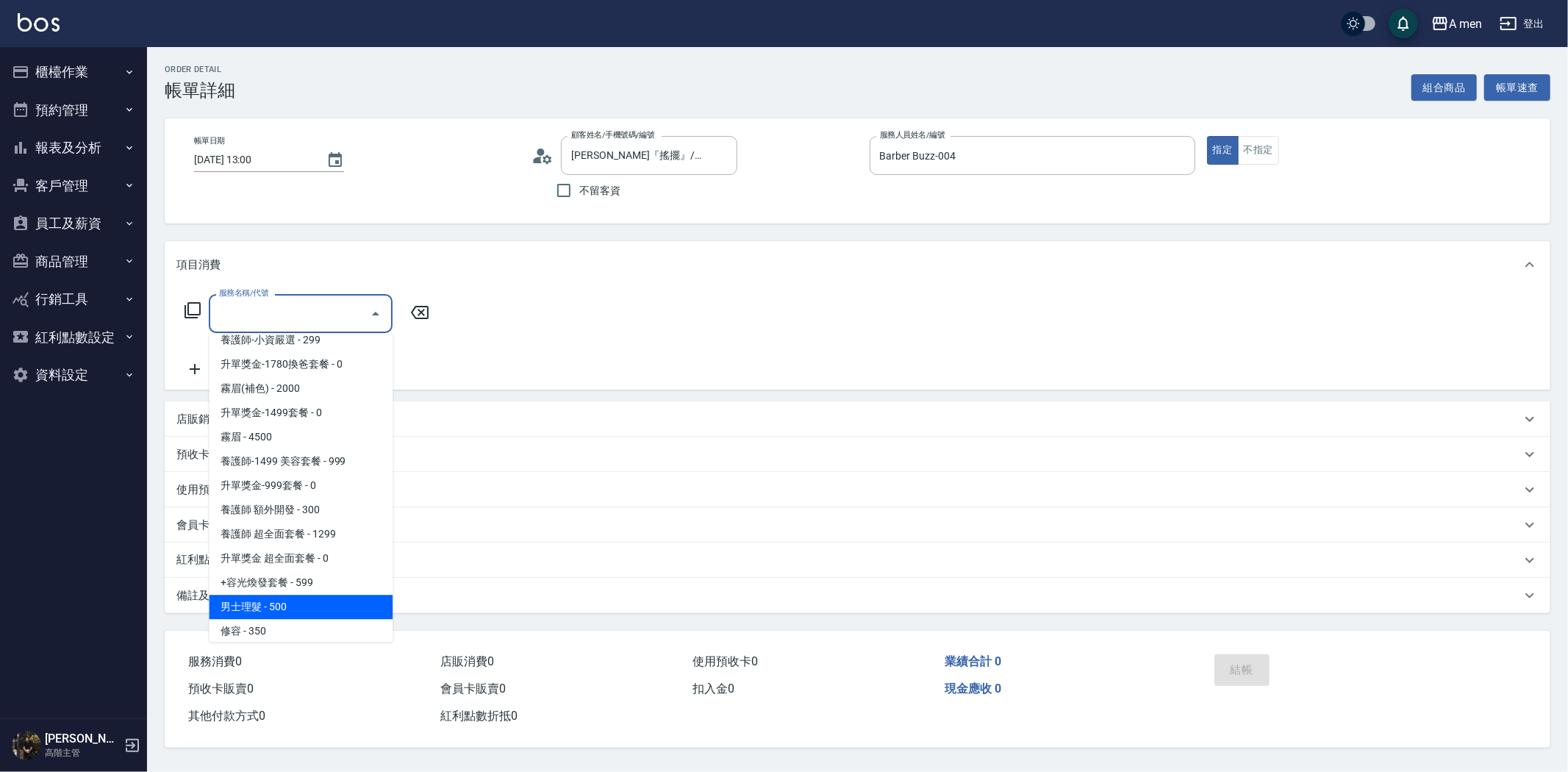
click at [310, 605] on span "男士理髮 - 500" at bounding box center [300, 606] width 184 height 24
type input "男士理髮(A01)"
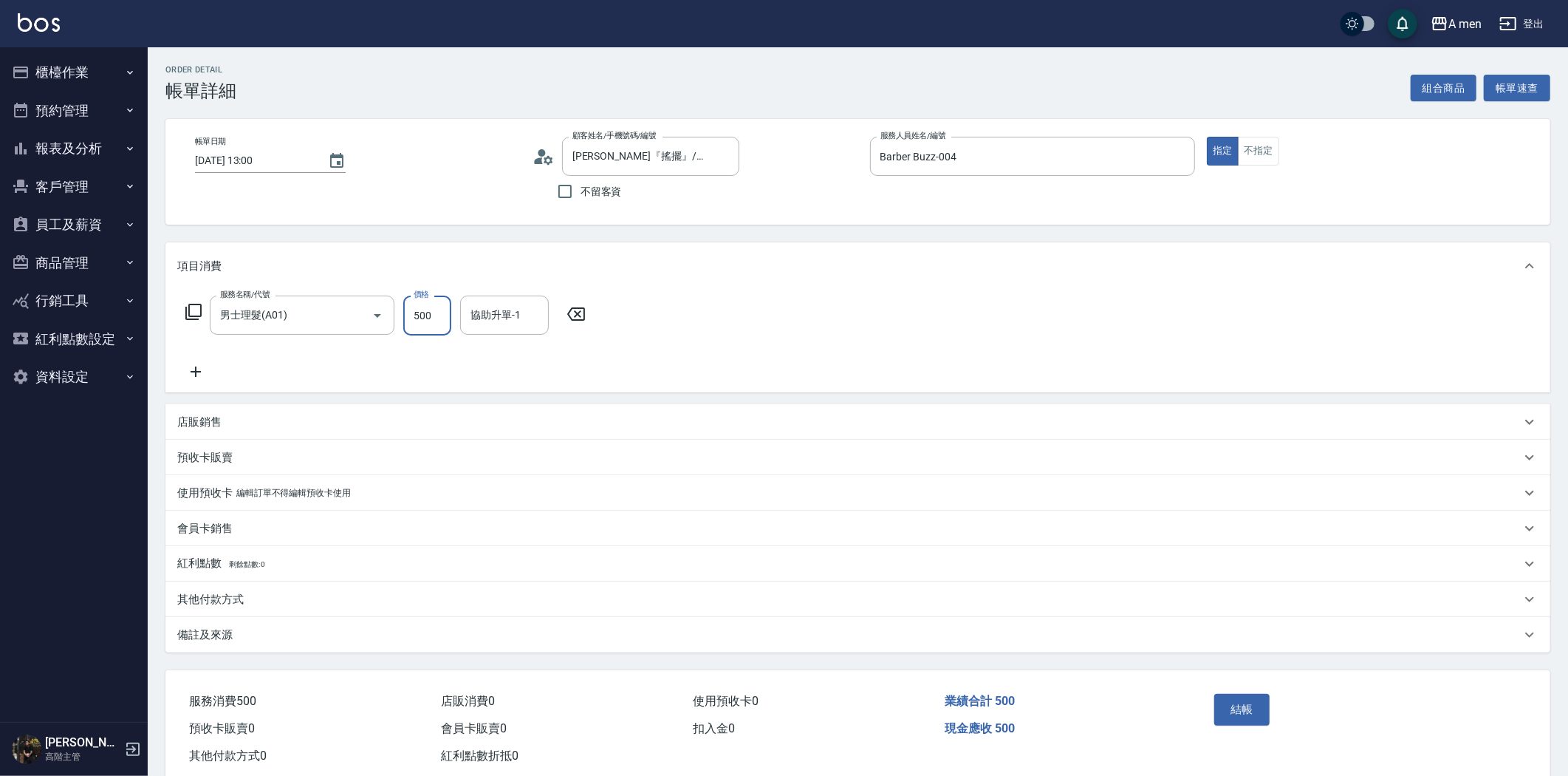
click at [426, 330] on input "500" at bounding box center [427, 316] width 48 height 40
type input "700"
click at [264, 604] on div "其他付款方式" at bounding box center [849, 600] width 1344 height 16
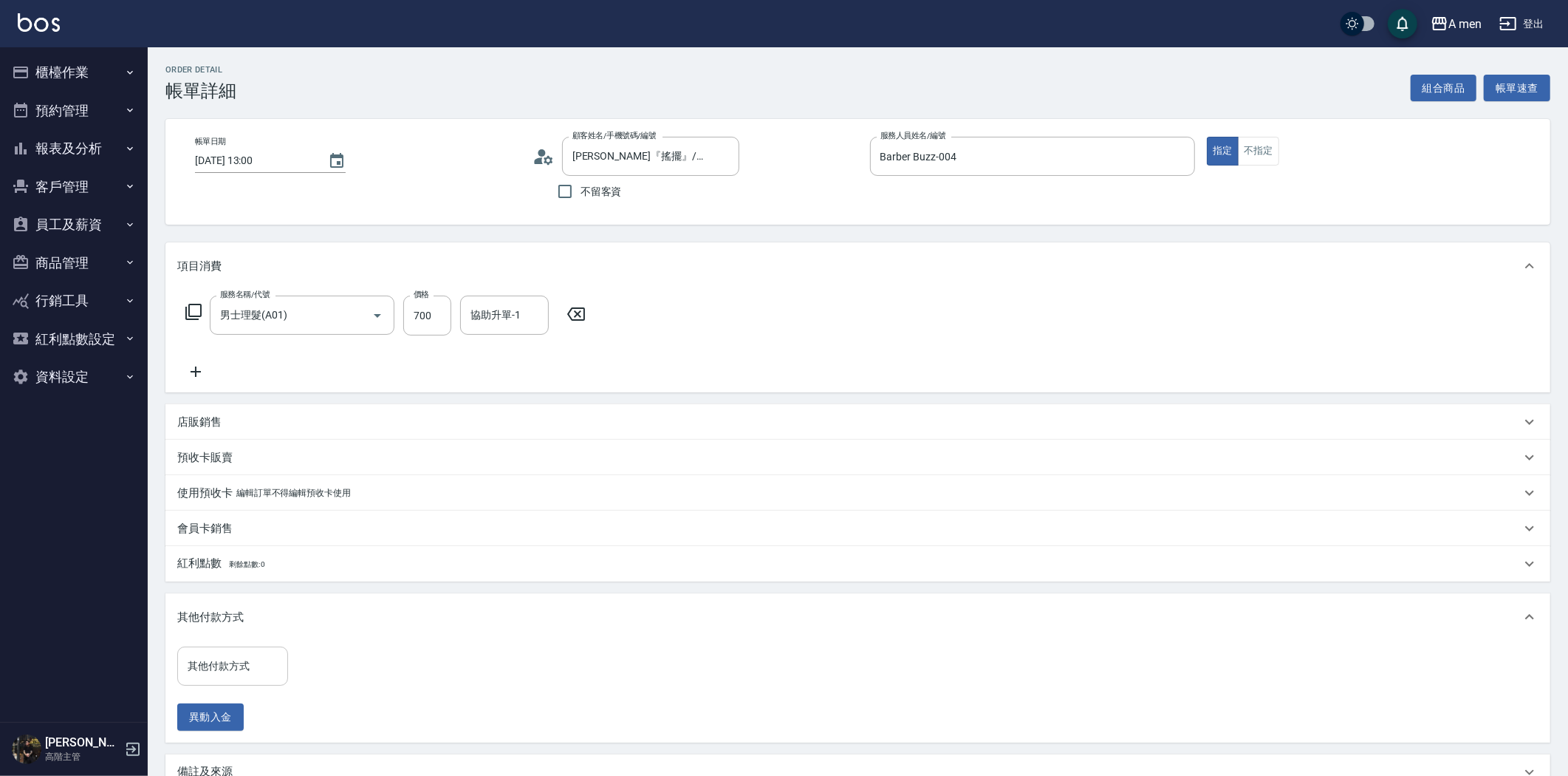
click at [251, 654] on input "其他付款方式" at bounding box center [233, 666] width 98 height 26
click at [243, 731] on span "轉帳" at bounding box center [233, 728] width 111 height 24
type input "轉帳"
click at [351, 668] on input "0" at bounding box center [353, 667] width 111 height 40
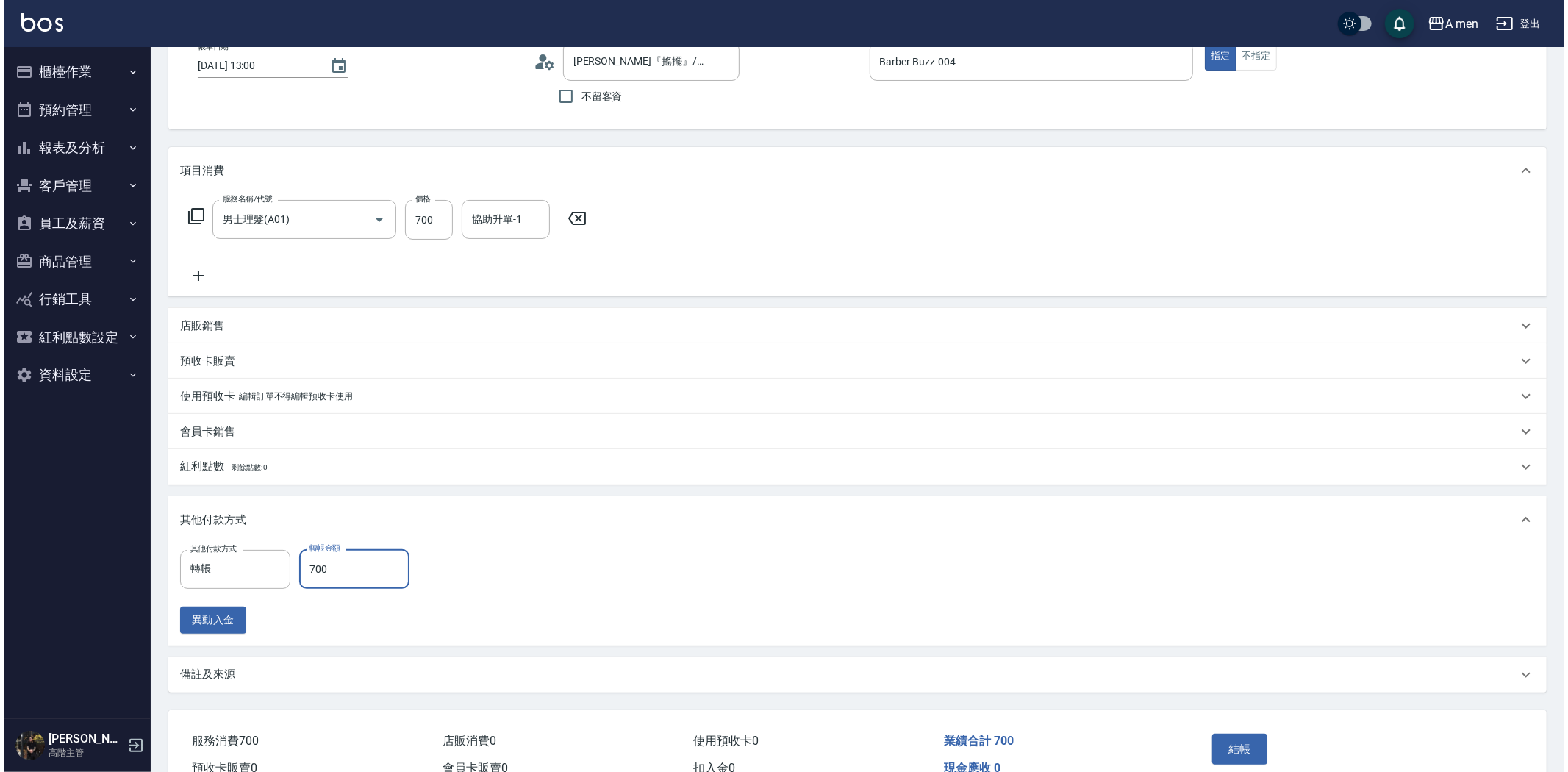
scroll to position [171, 0]
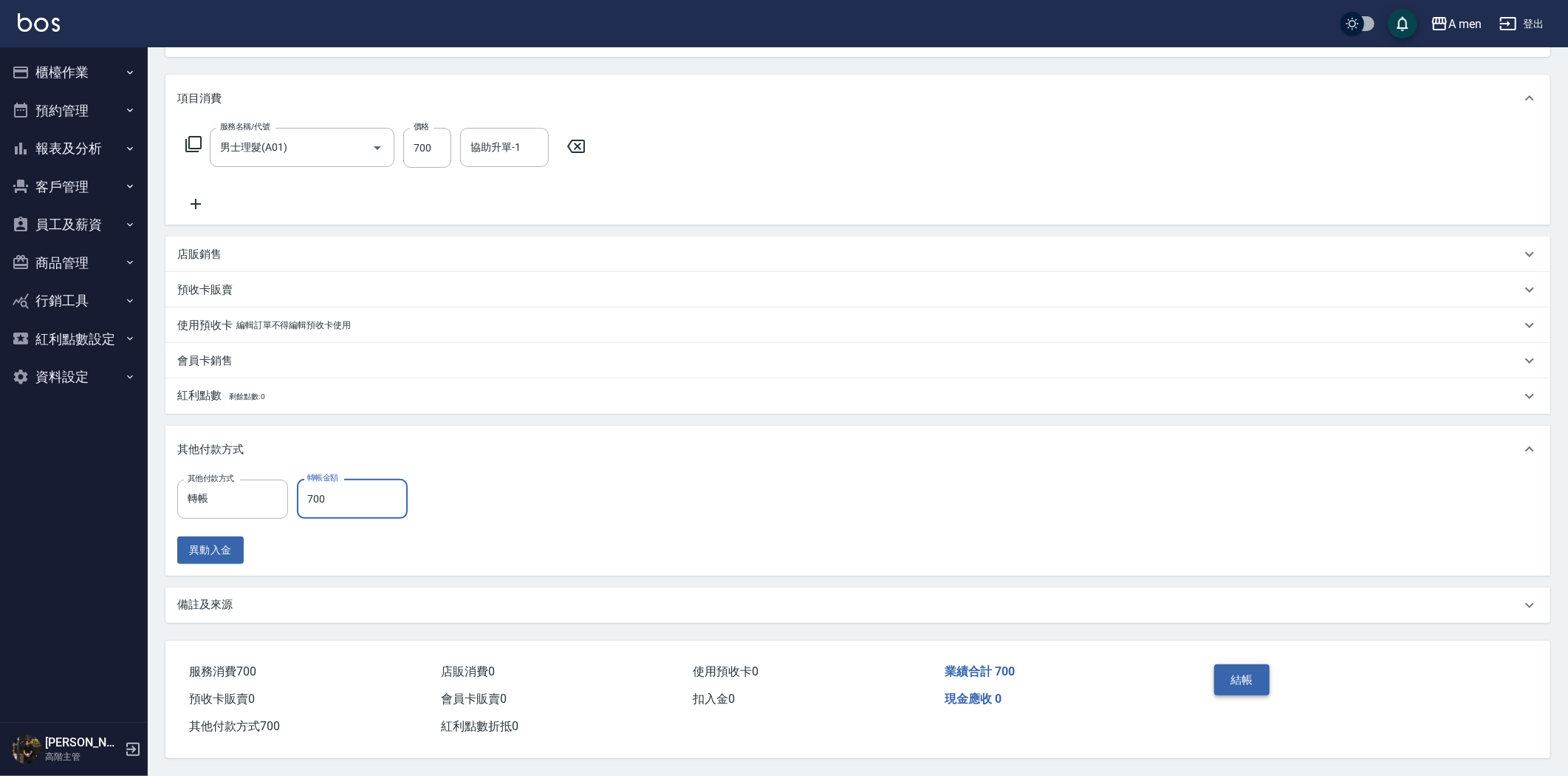
type input "700"
click at [1239, 665] on button "結帳" at bounding box center [1242, 679] width 55 height 31
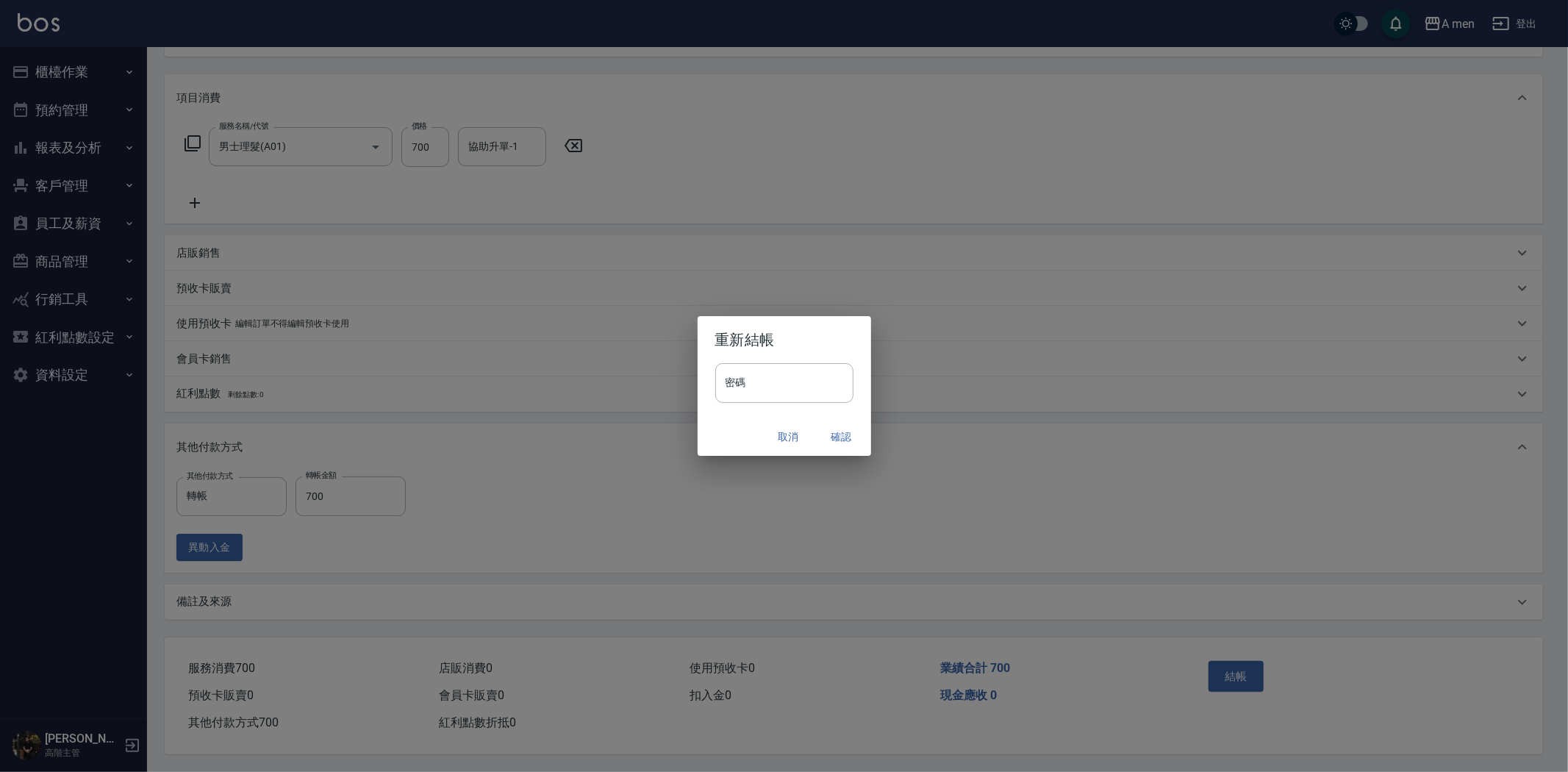
click at [833, 423] on button "確認" at bounding box center [841, 437] width 47 height 27
